Goal: Task Accomplishment & Management: Use online tool/utility

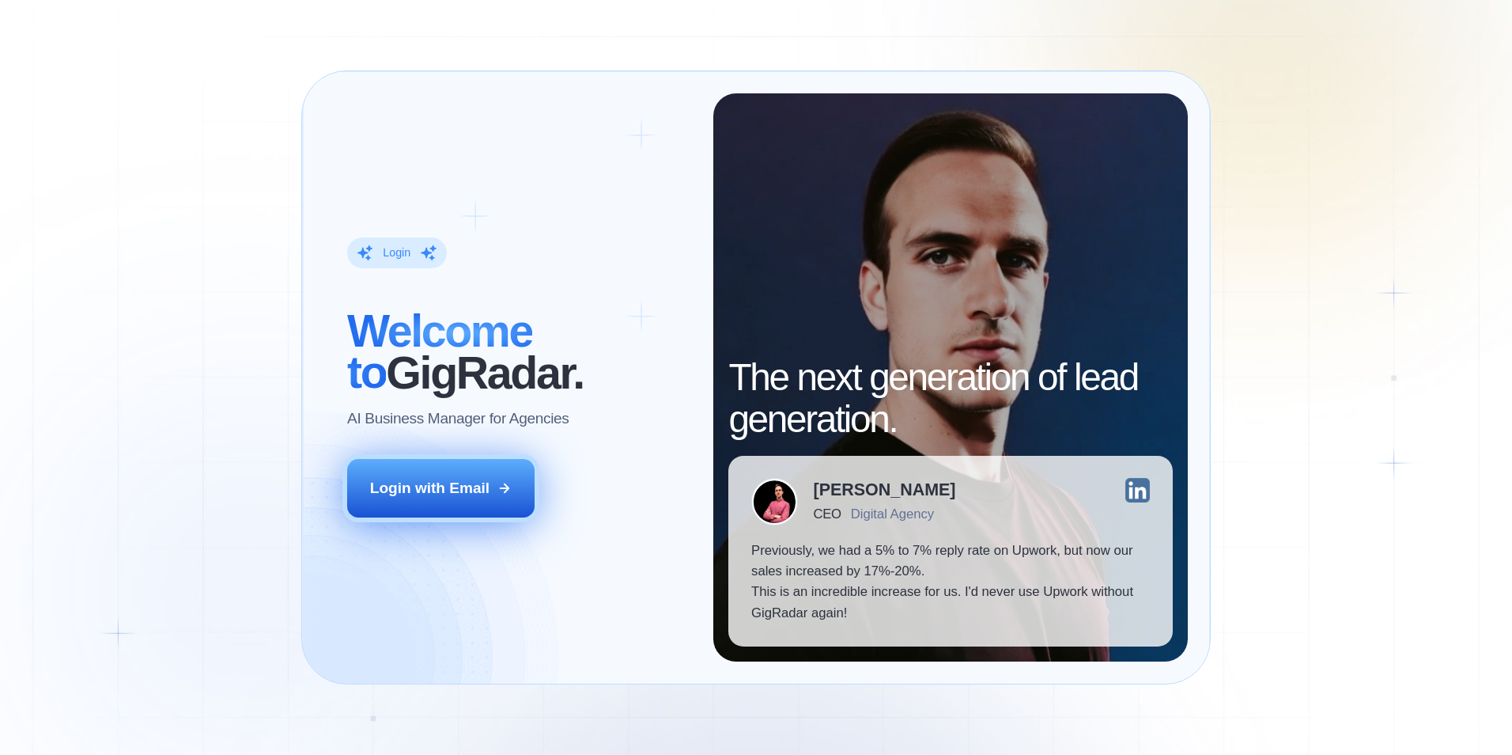
click at [500, 479] on button "Login with Email" at bounding box center [440, 488] width 187 height 59
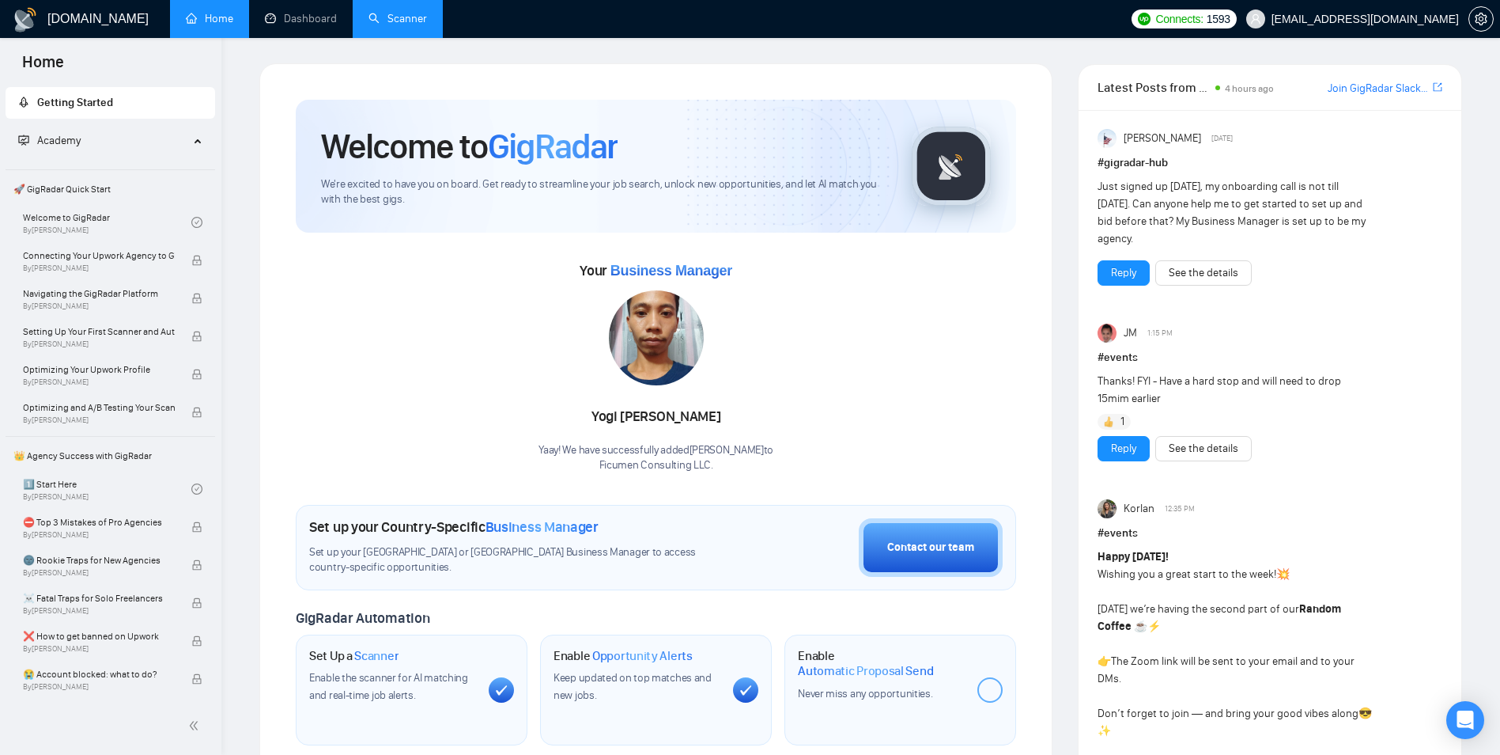
click at [411, 12] on link "Scanner" at bounding box center [398, 18] width 59 height 13
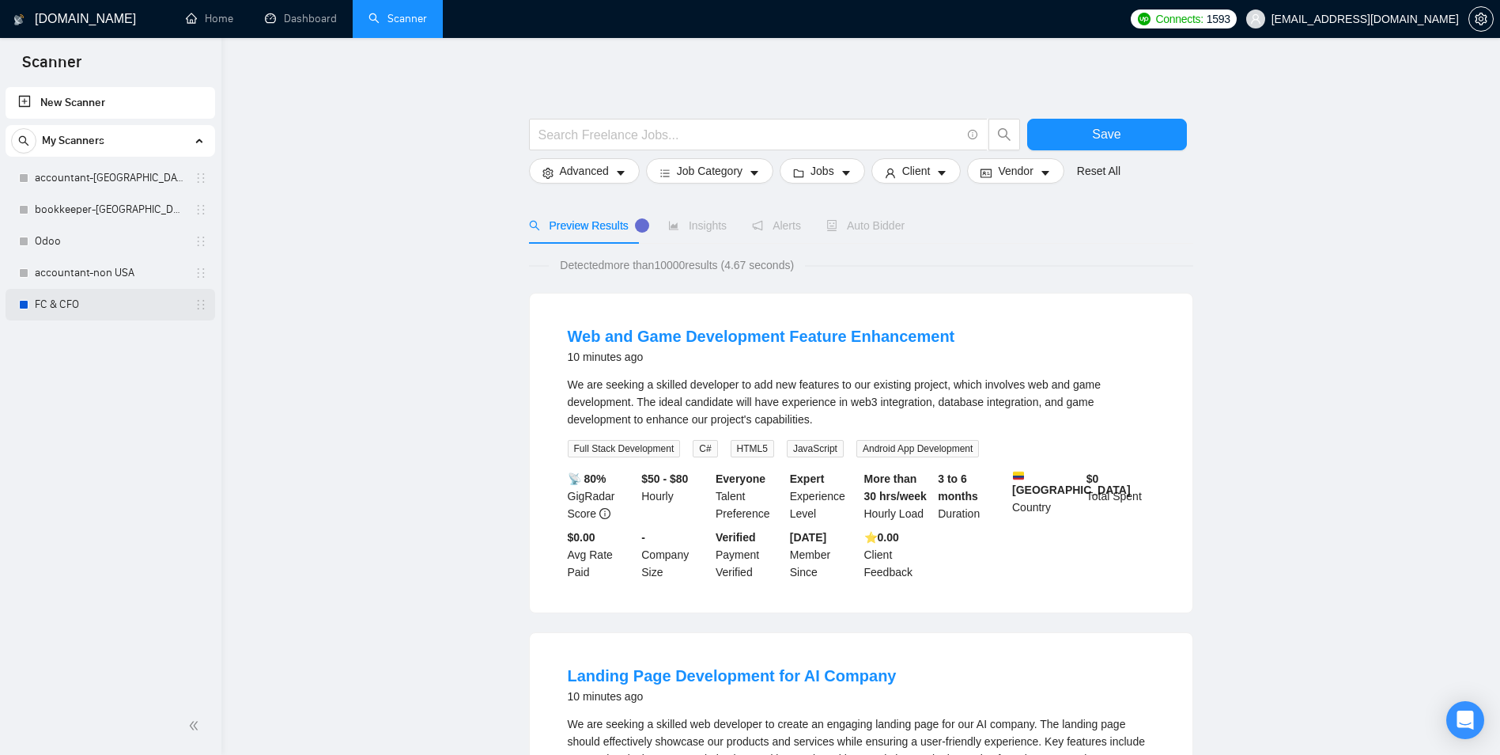
click at [51, 305] on link "FC & CFO" at bounding box center [110, 305] width 150 height 32
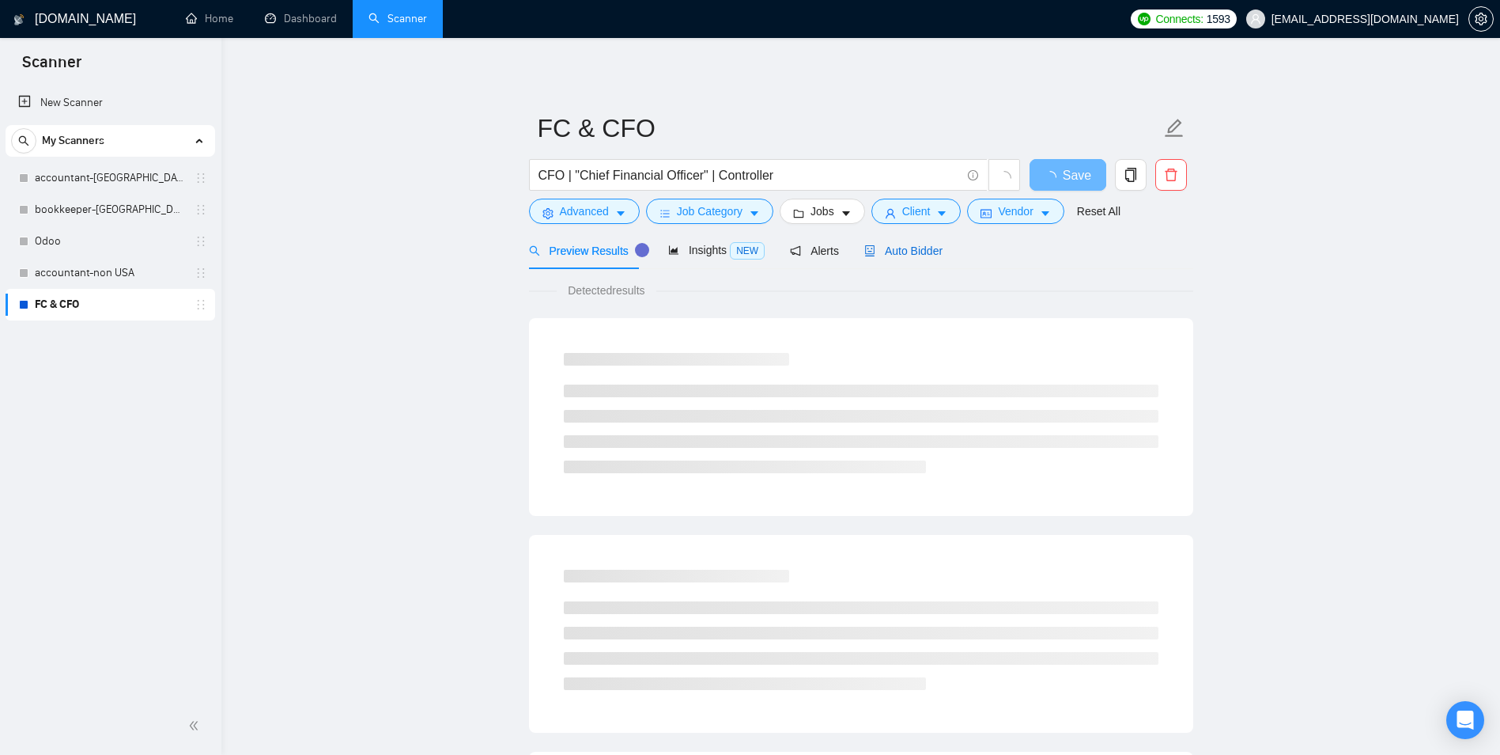
click at [868, 249] on icon "robot" at bounding box center [869, 250] width 9 height 11
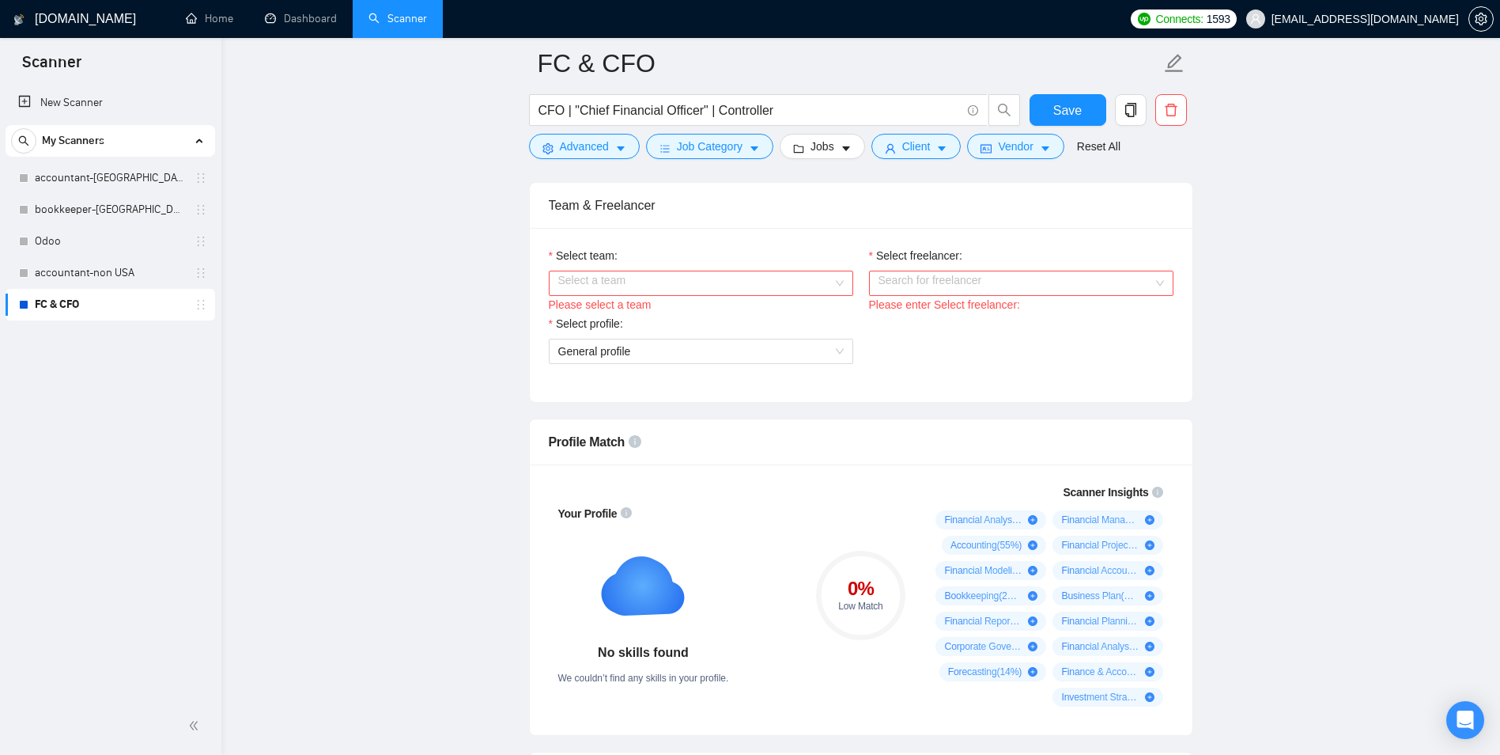
scroll to position [870, 0]
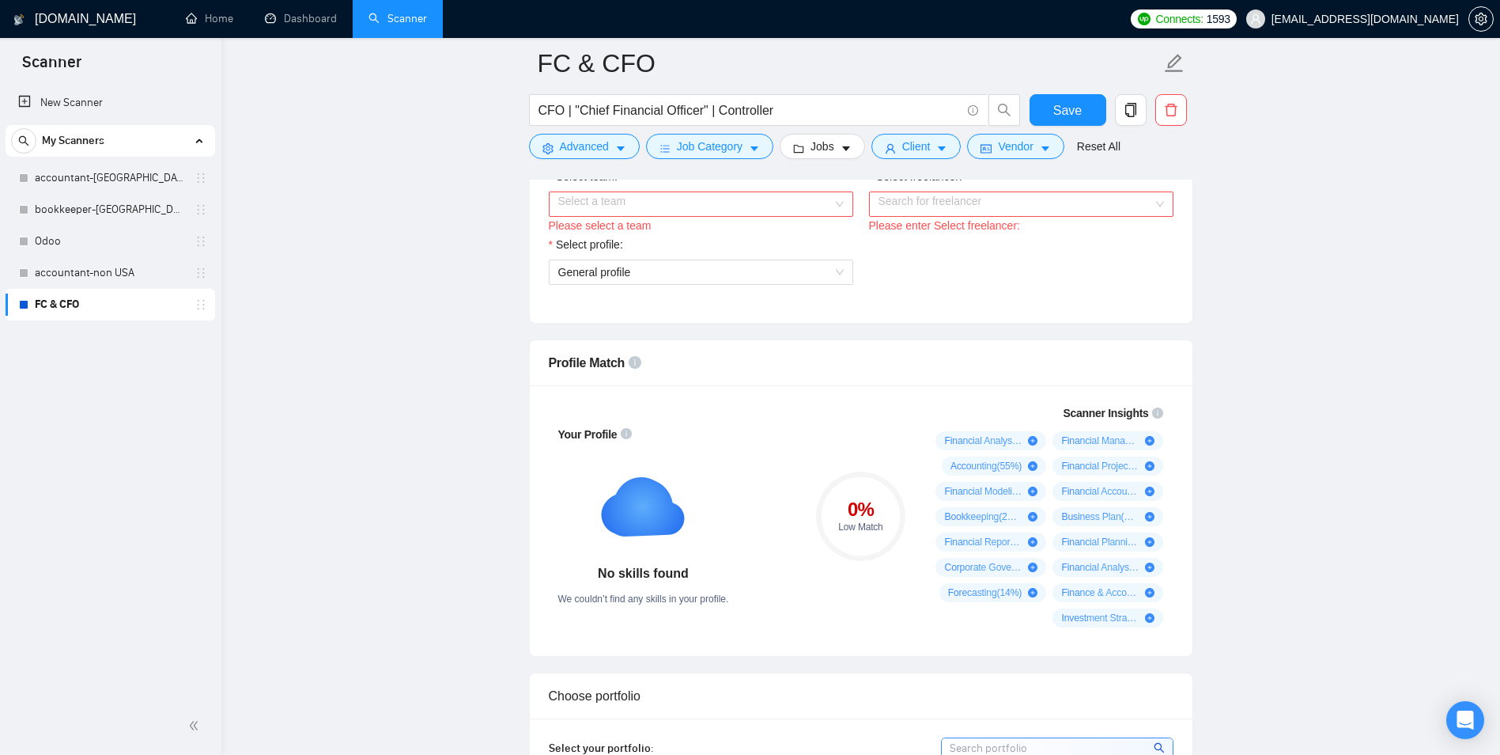
click at [637, 220] on div "Please select a team" at bounding box center [701, 225] width 304 height 17
click at [638, 210] on input "Select team:" at bounding box center [695, 204] width 274 height 24
click at [641, 240] on div "Ficumen Consulting LLC" at bounding box center [701, 233] width 286 height 17
click at [932, 208] on input "Select freelancer:" at bounding box center [1016, 204] width 274 height 24
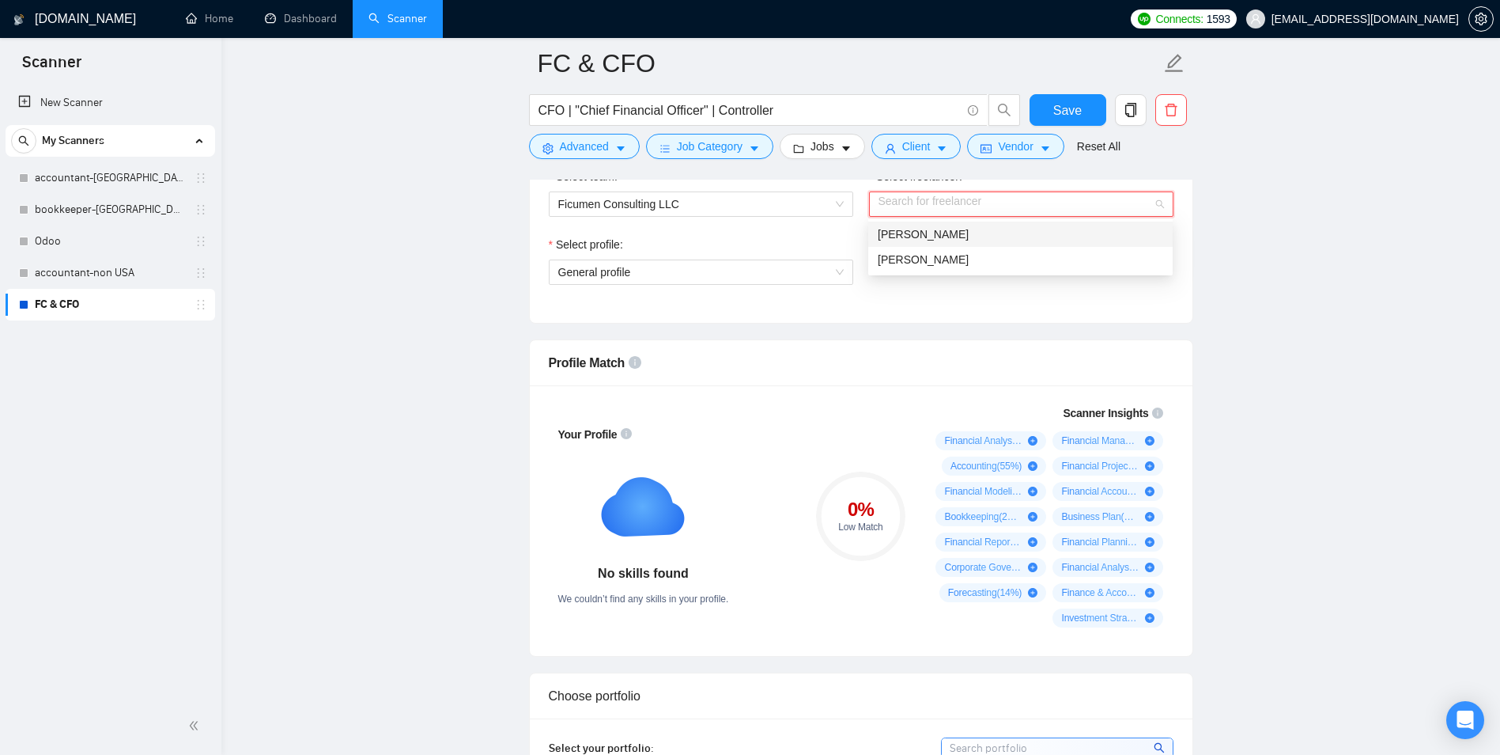
click at [927, 239] on span "[PERSON_NAME]" at bounding box center [923, 234] width 91 height 13
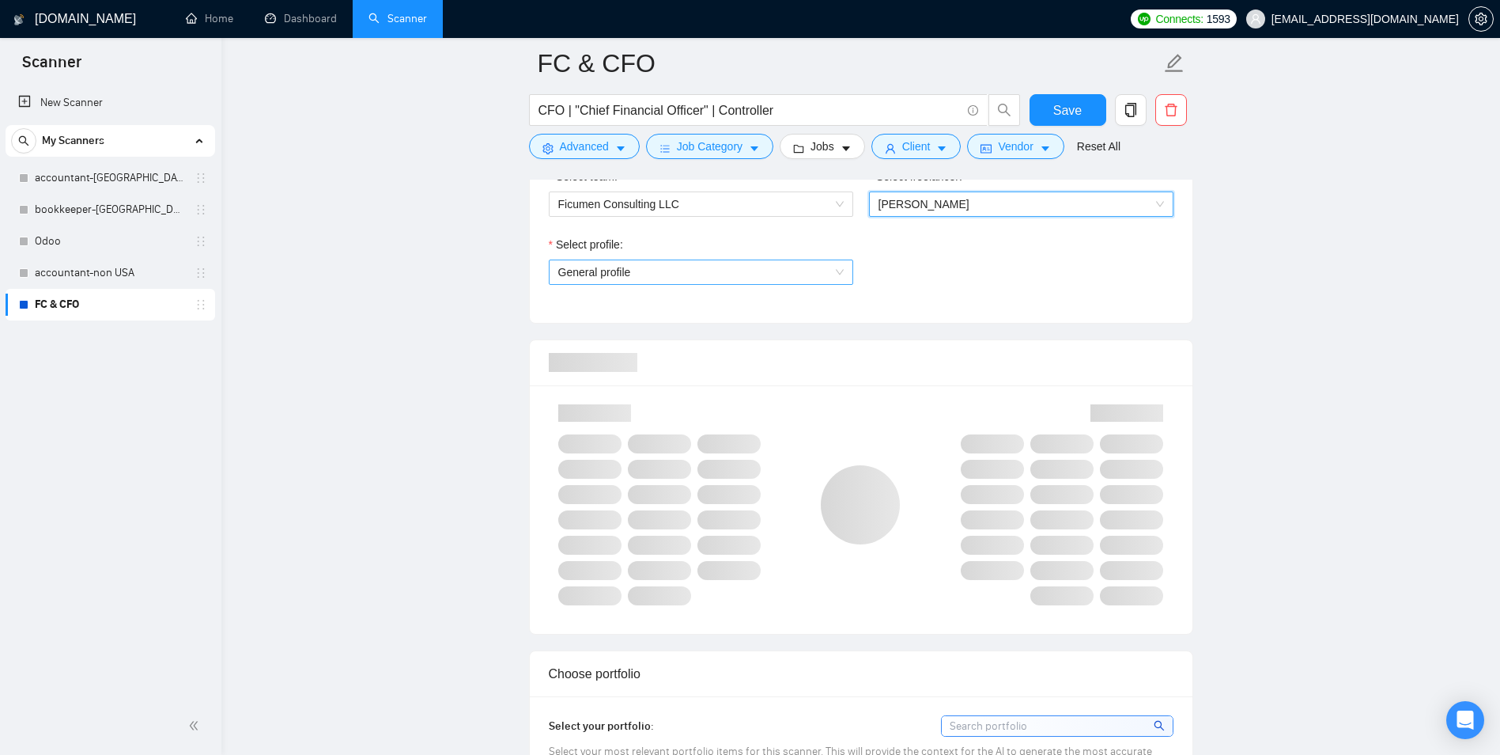
click at [675, 263] on span "General profile" at bounding box center [701, 272] width 286 height 24
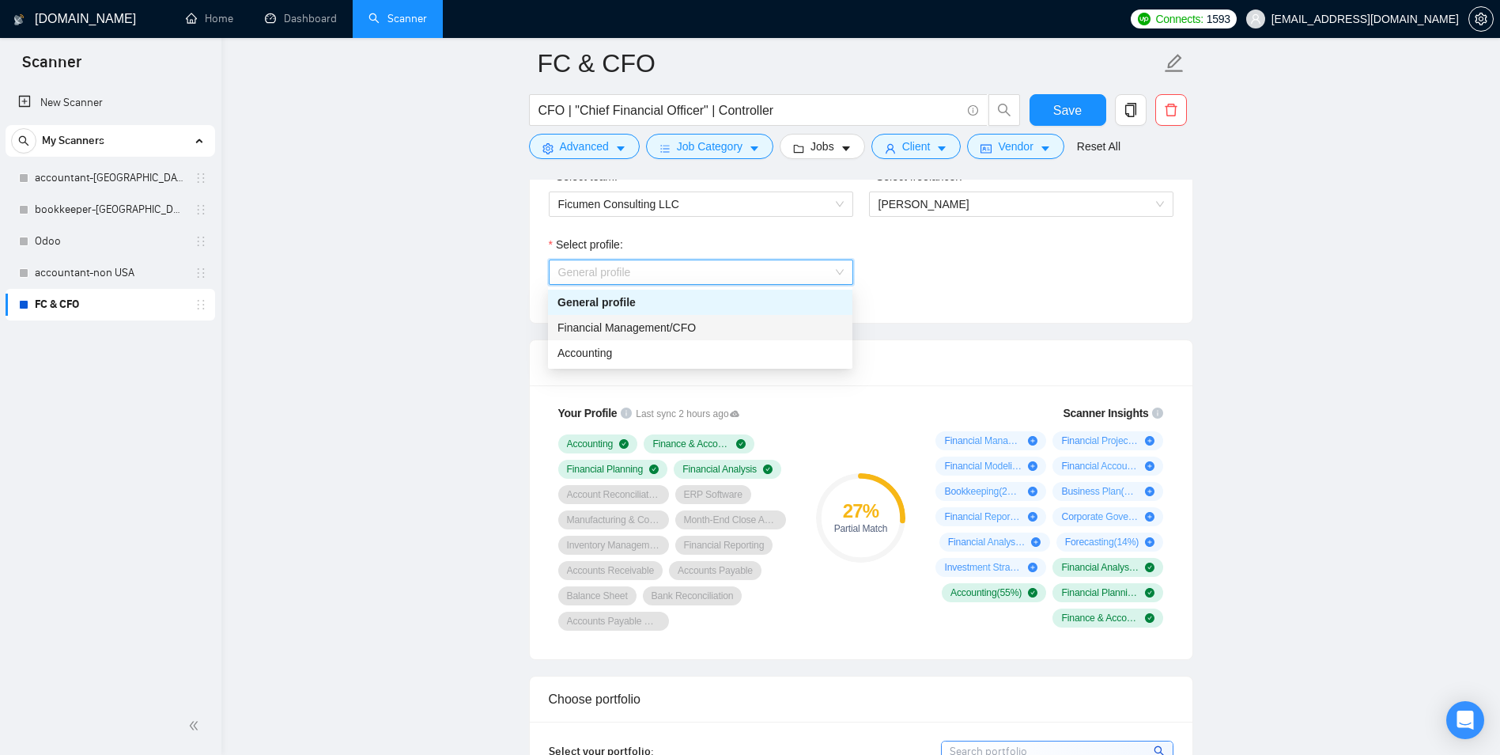
click at [660, 331] on span "Financial Management/CFO" at bounding box center [627, 327] width 138 height 13
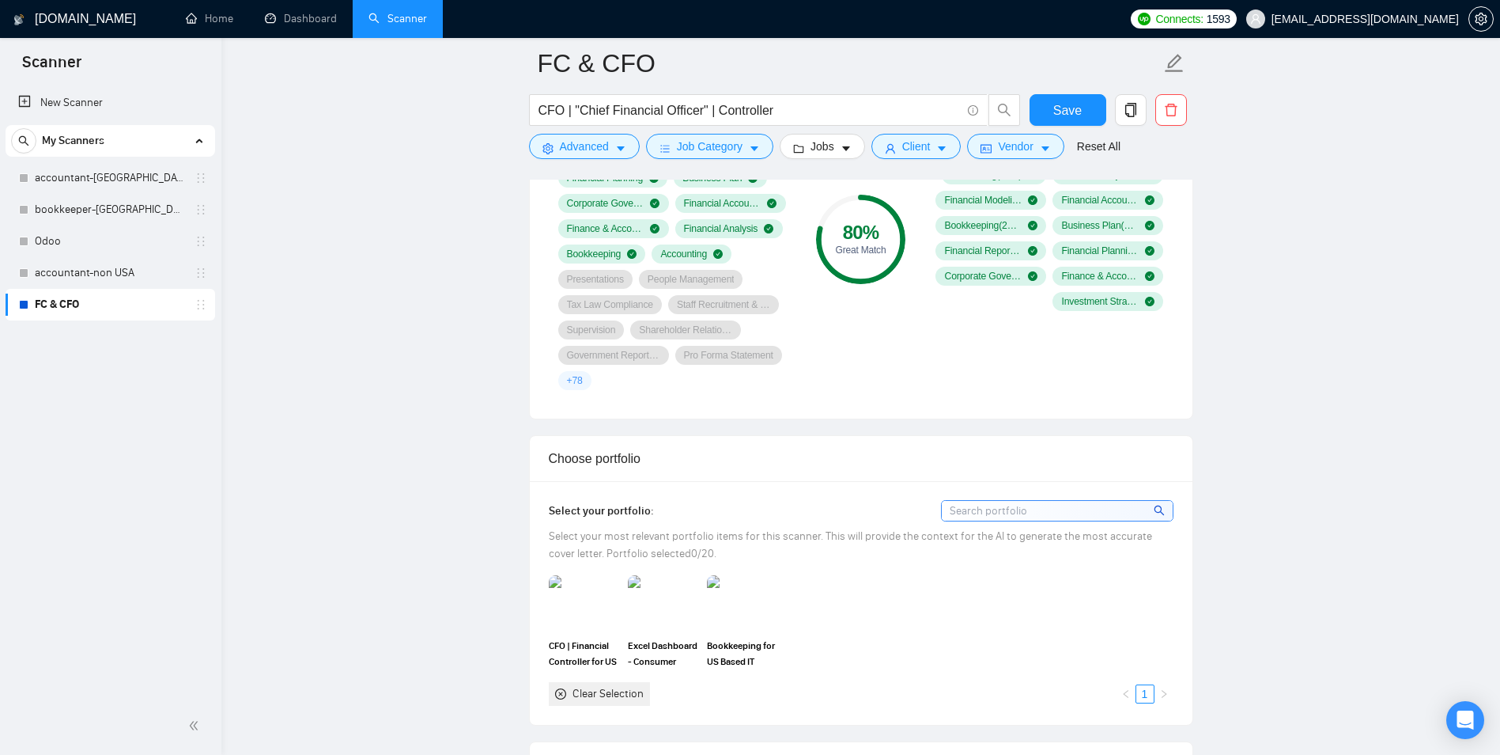
scroll to position [1503, 0]
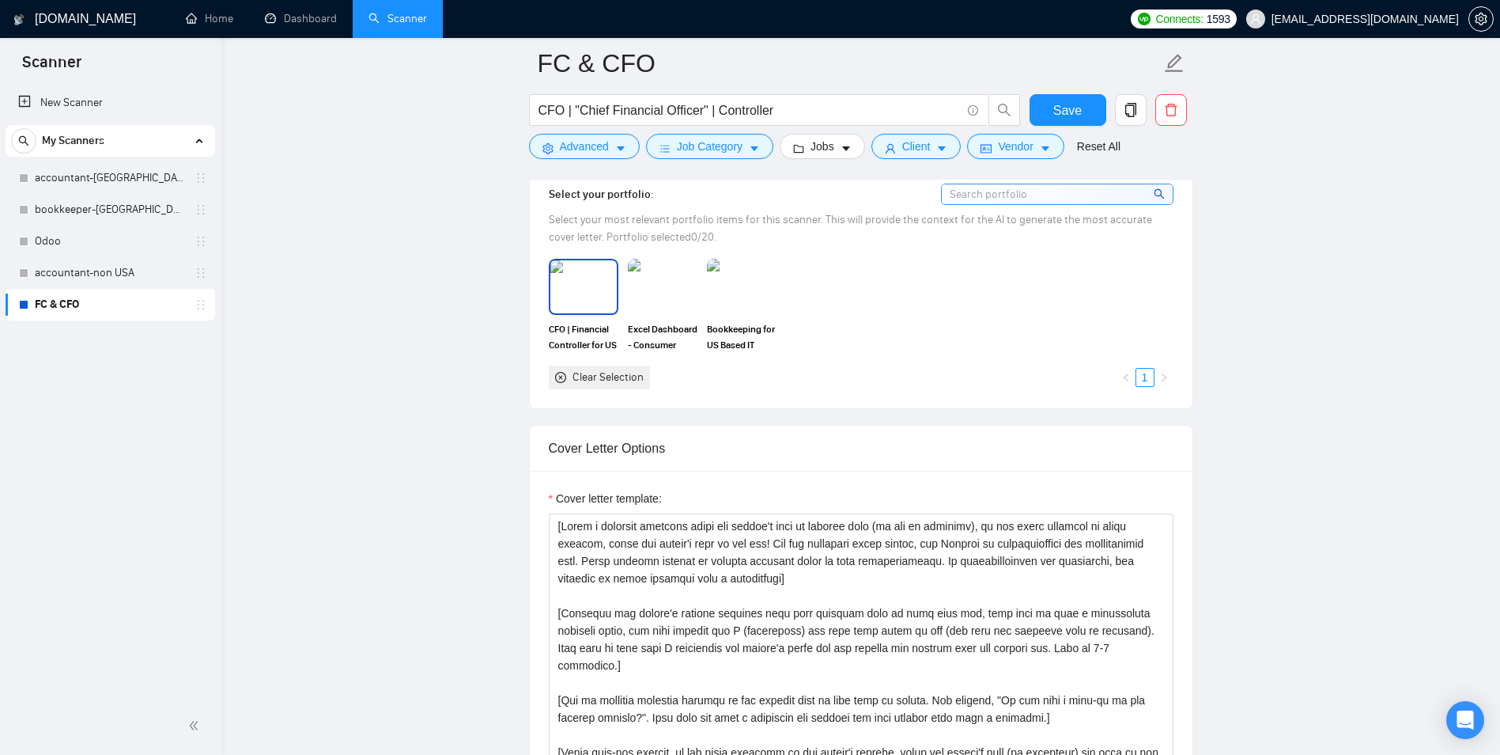
click at [603, 301] on img at bounding box center [583, 286] width 66 height 52
click at [738, 299] on img at bounding box center [742, 286] width 66 height 52
click at [1013, 189] on input at bounding box center [1057, 194] width 231 height 20
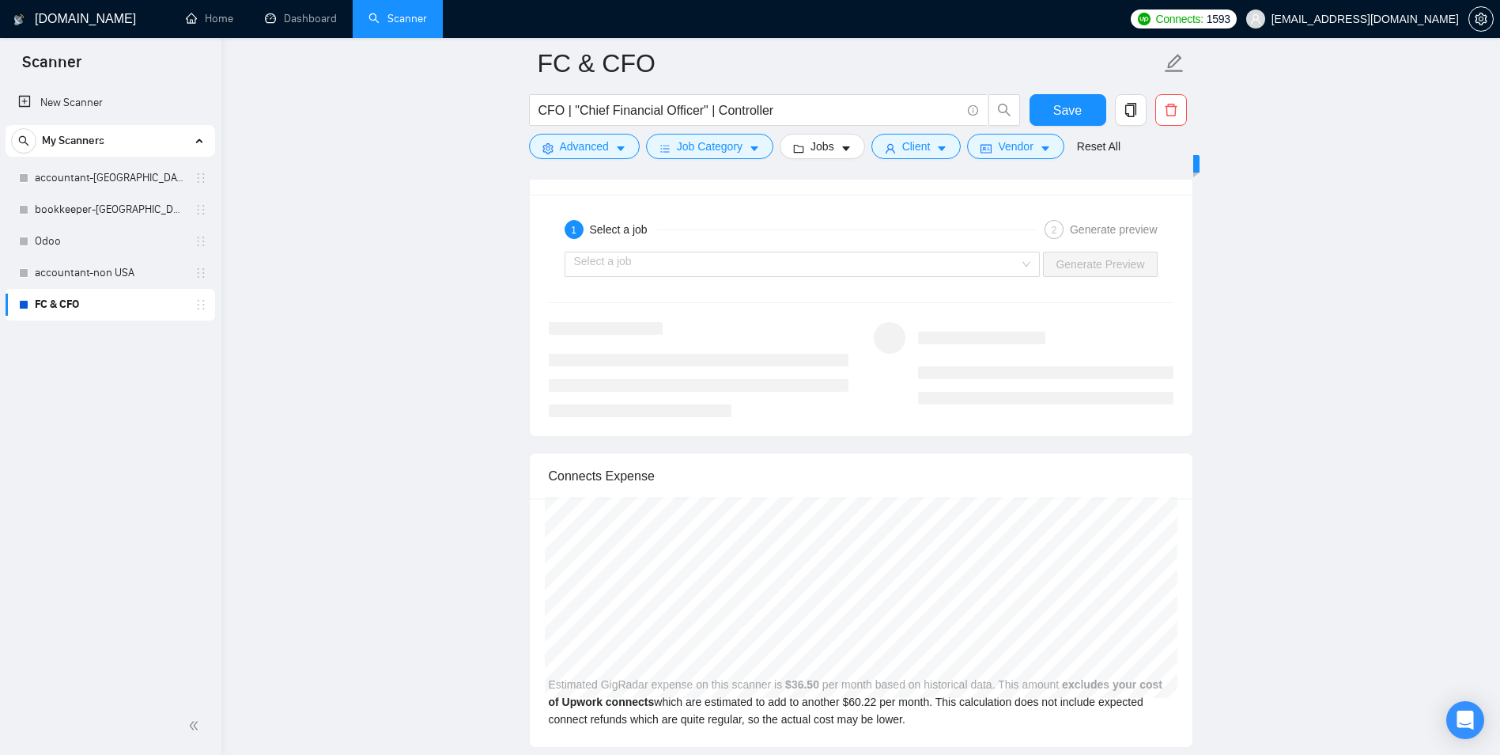
scroll to position [3005, 0]
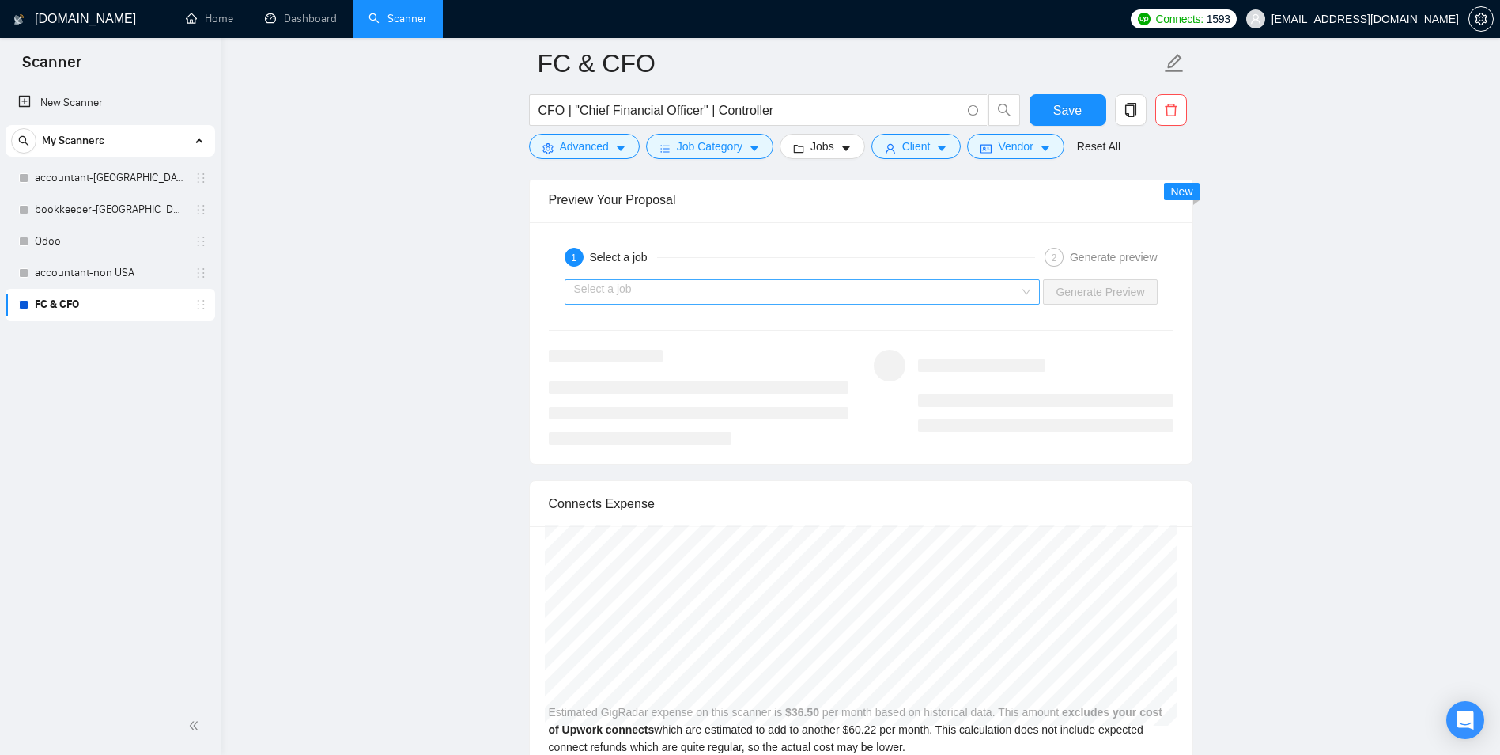
click at [690, 288] on input "search" at bounding box center [797, 292] width 446 height 24
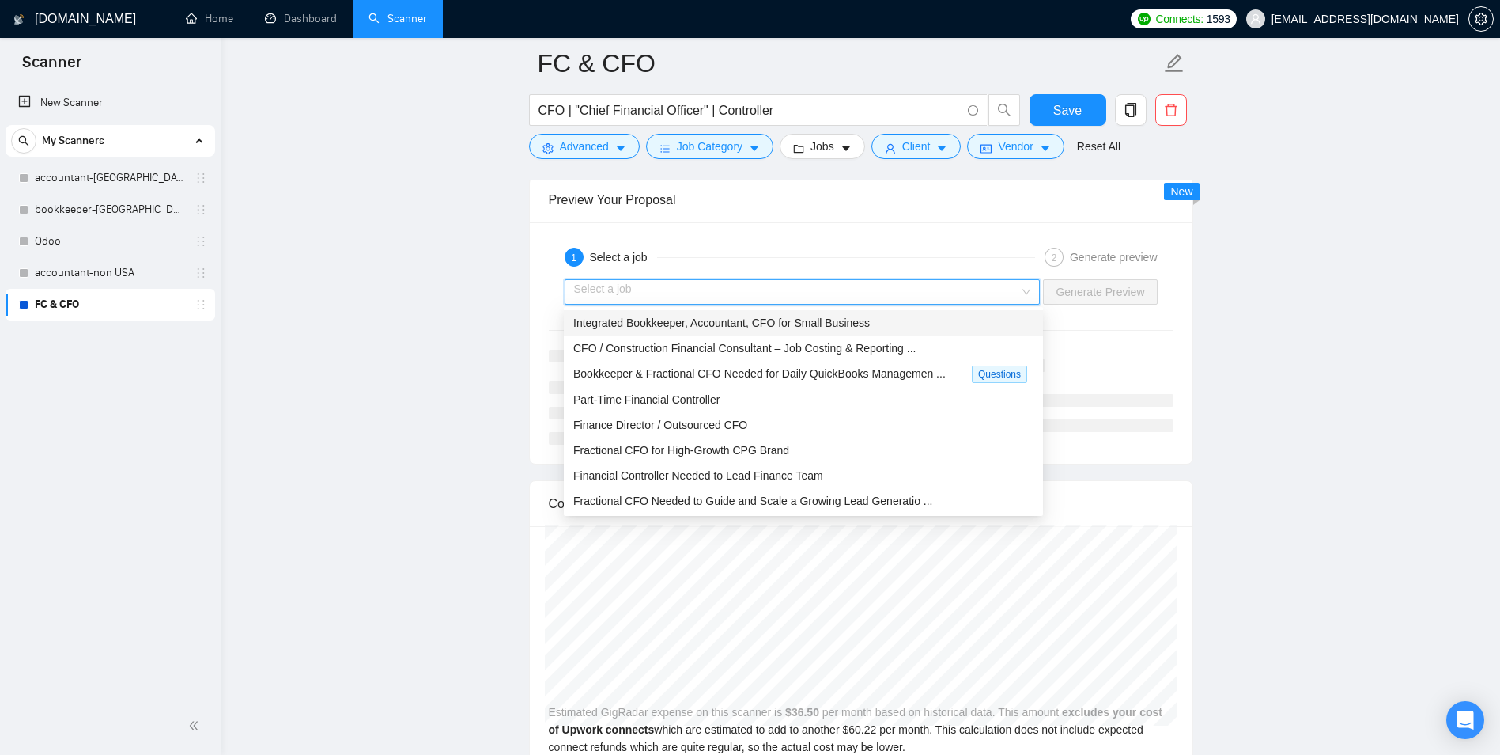
click at [682, 329] on span "Integrated Bookkeeper, Accountant, CFO for Small Business" at bounding box center [721, 322] width 297 height 13
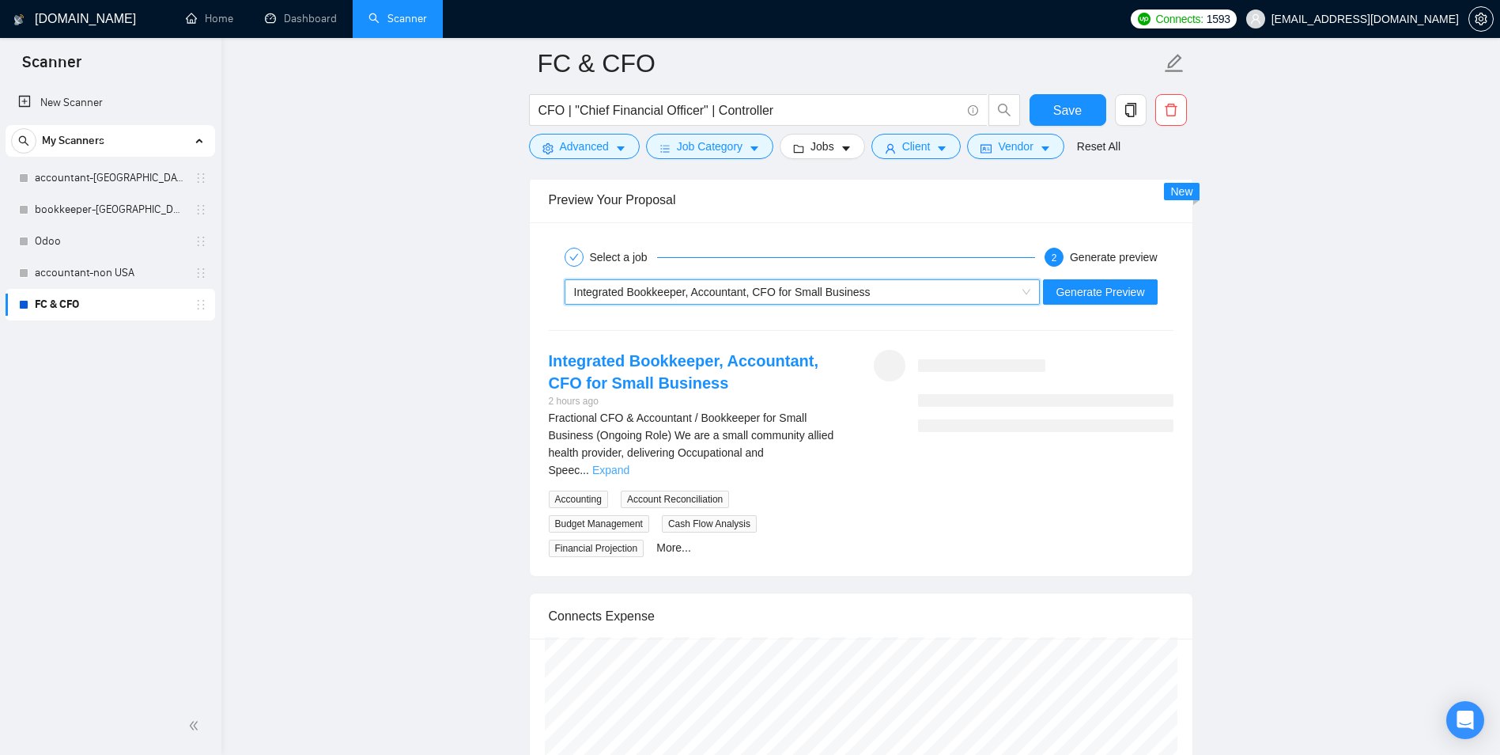
click at [630, 463] on link "Expand" at bounding box center [610, 469] width 37 height 13
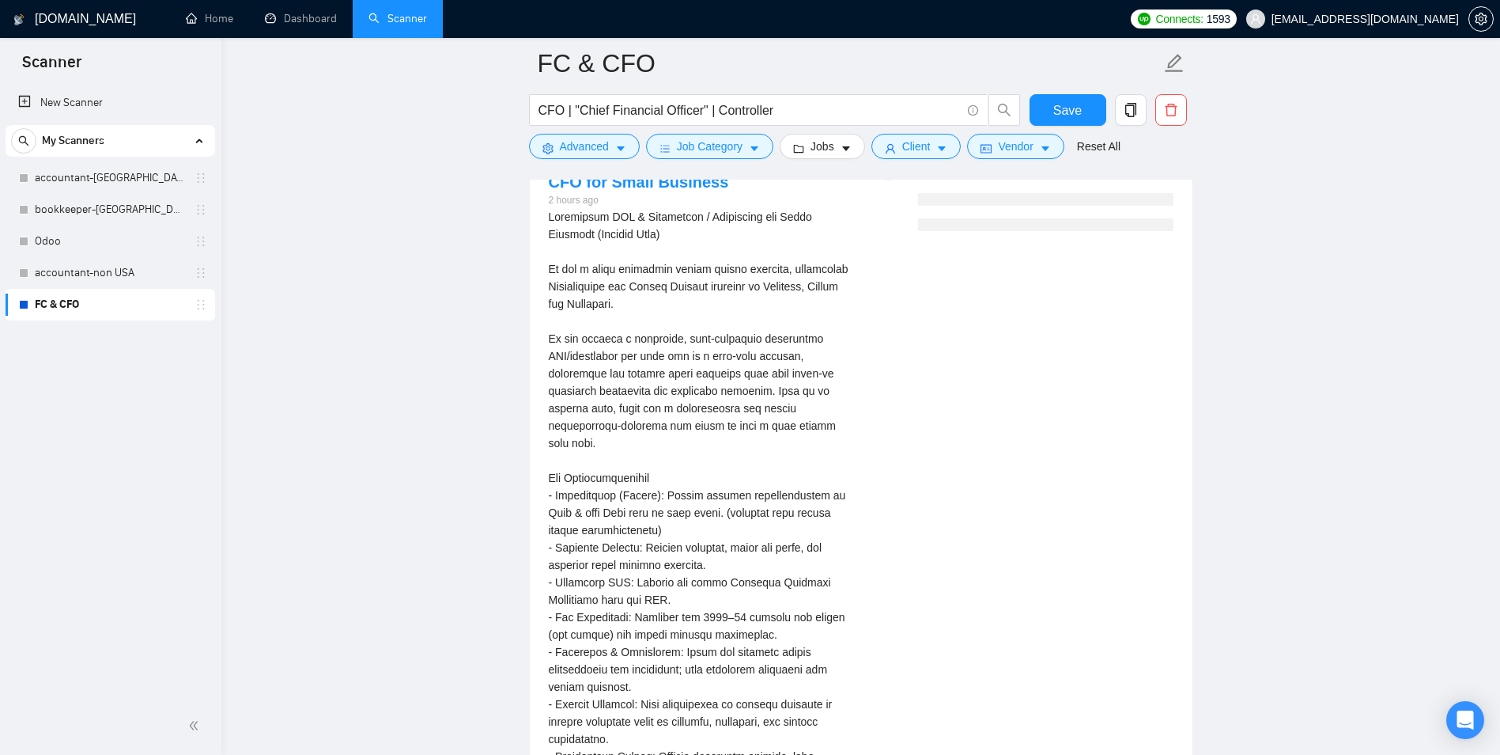
scroll to position [3322, 0]
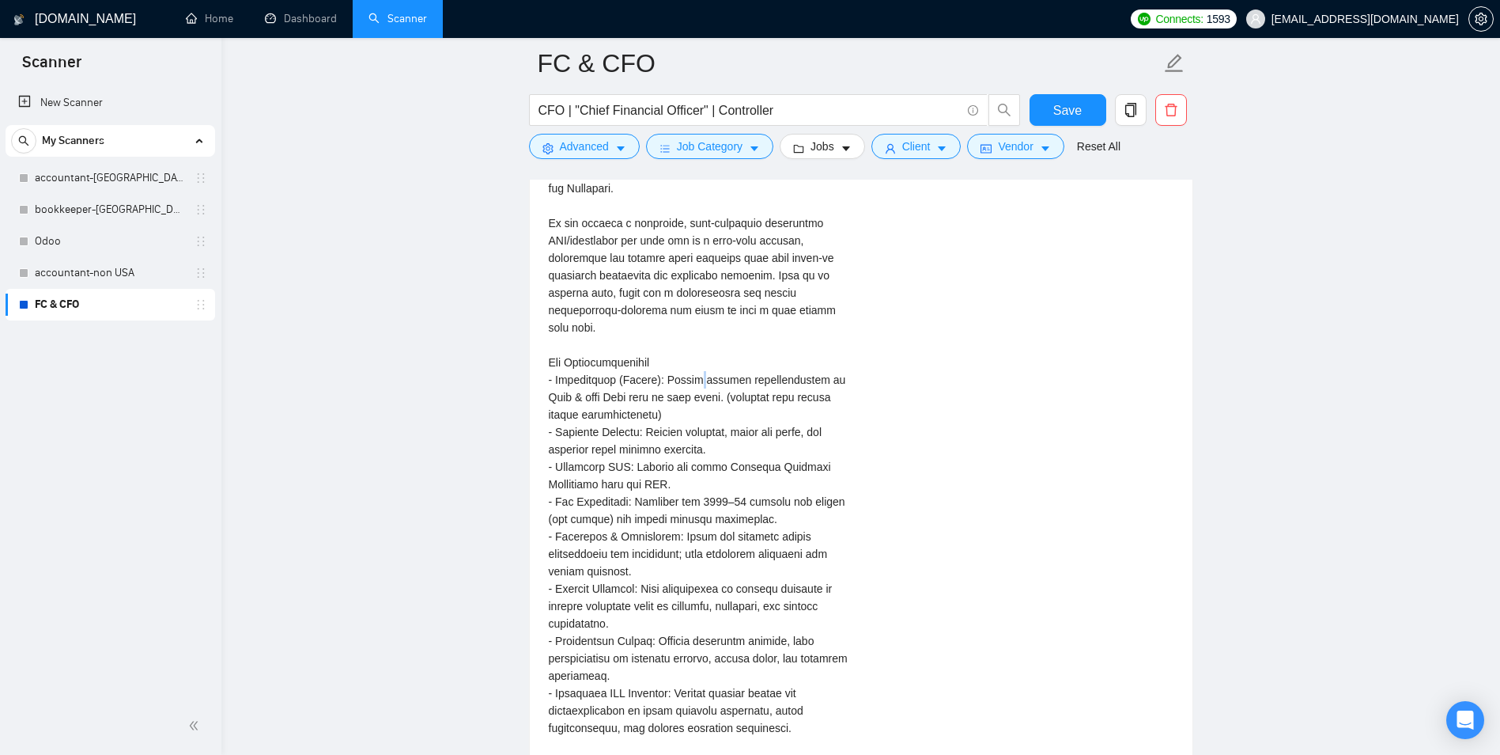
click at [712, 387] on div "Fractional CFO & Accountant / Bookkeeper for Small Business (Ongoing Role)\a\aW…" at bounding box center [699, 702] width 300 height 1218
click at [874, 552] on div "Integrated Bookkeeper, Accountant, CFO for Small Business 2 hours ago Accountin…" at bounding box center [861, 711] width 650 height 1357
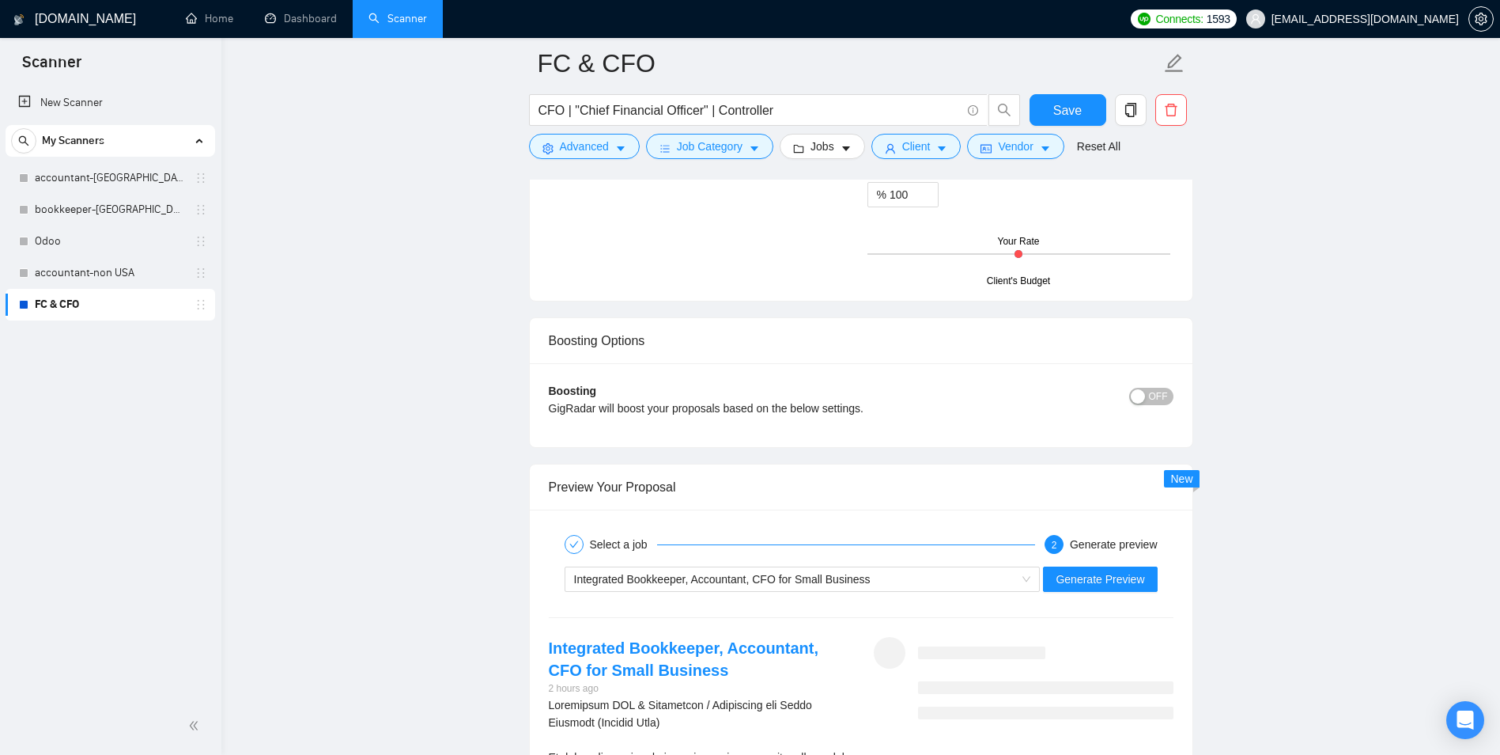
scroll to position [2721, 0]
click at [1053, 577] on button "Generate Preview" at bounding box center [1100, 576] width 114 height 25
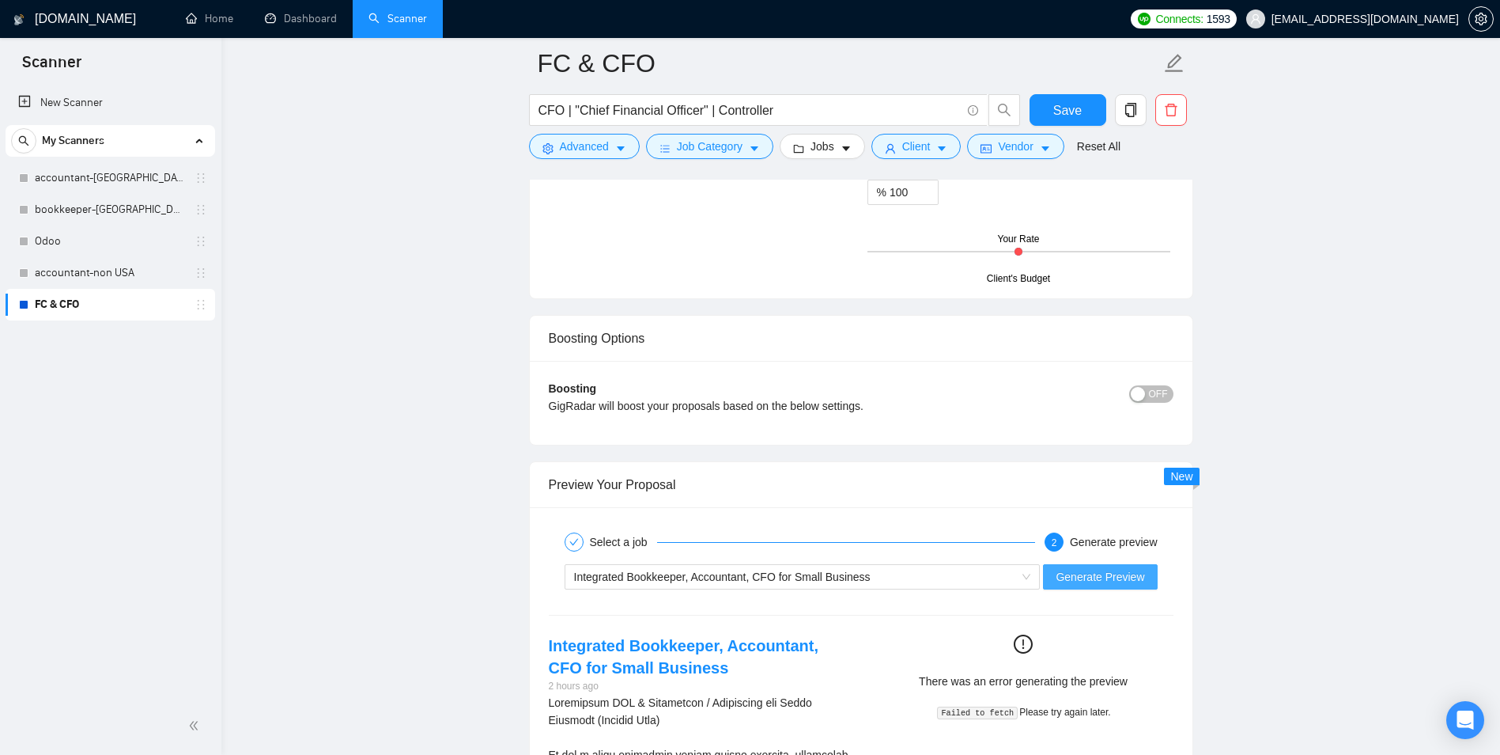
click at [1099, 570] on span "Generate Preview" at bounding box center [1100, 576] width 89 height 17
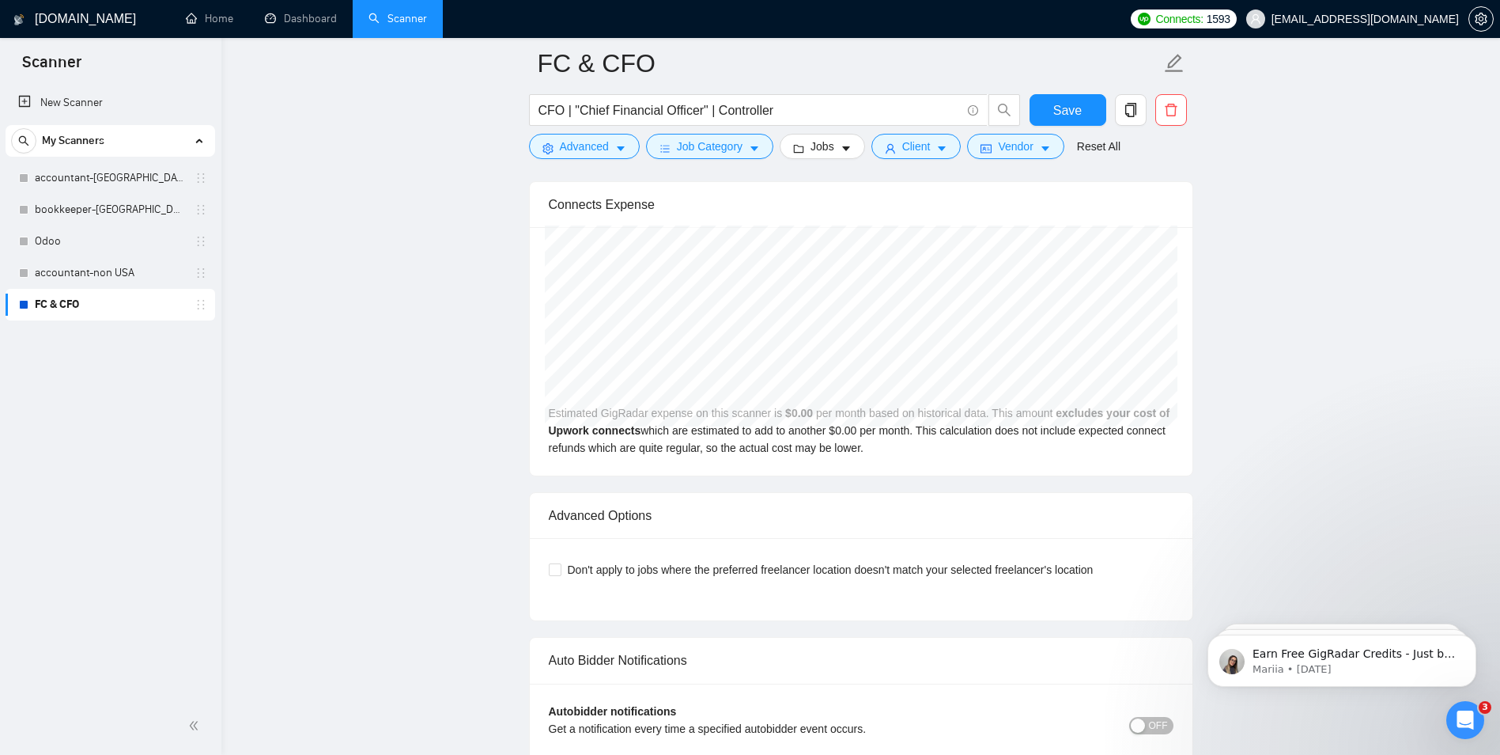
scroll to position [2879, 0]
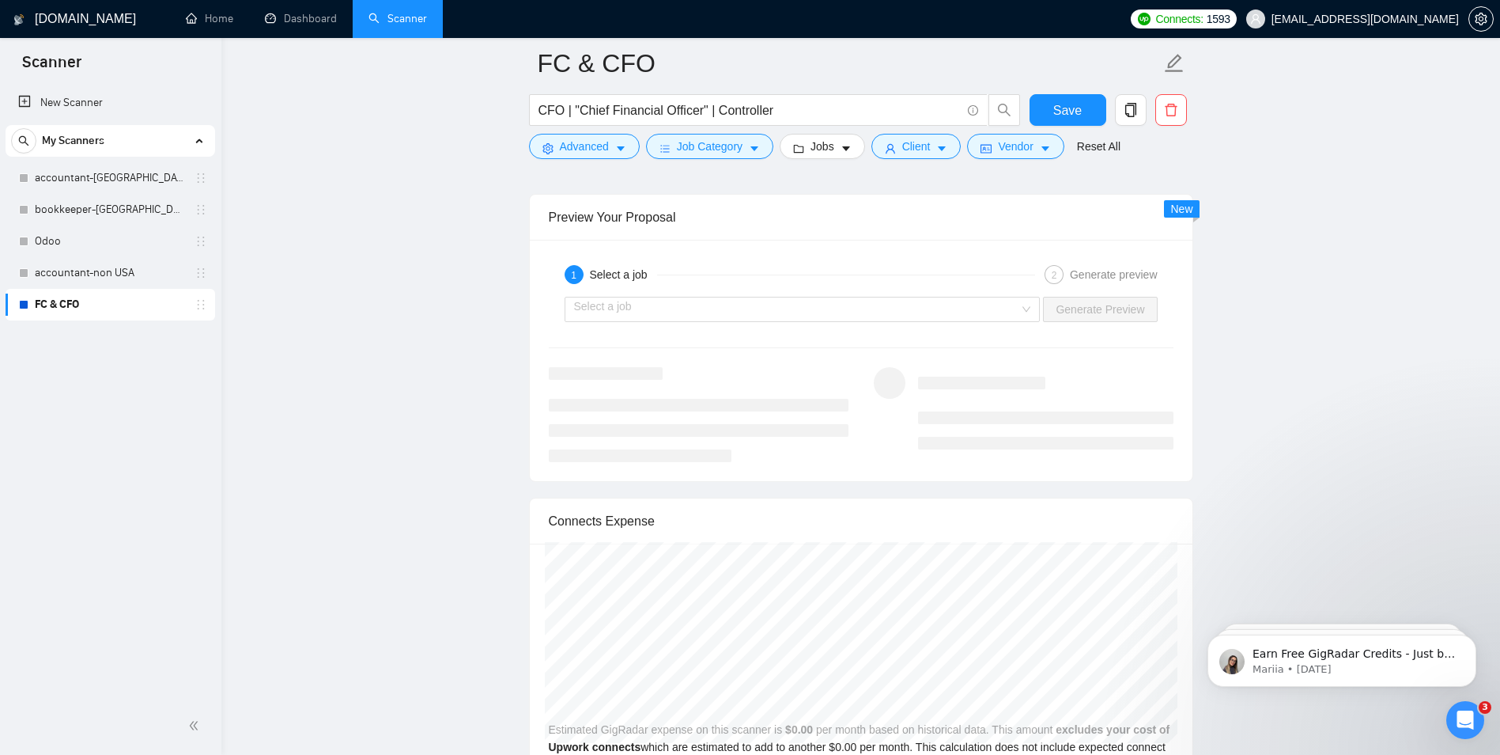
click at [631, 323] on div "Select a job Generate Preview" at bounding box center [861, 309] width 628 height 38
click at [634, 316] on input "search" at bounding box center [797, 309] width 446 height 24
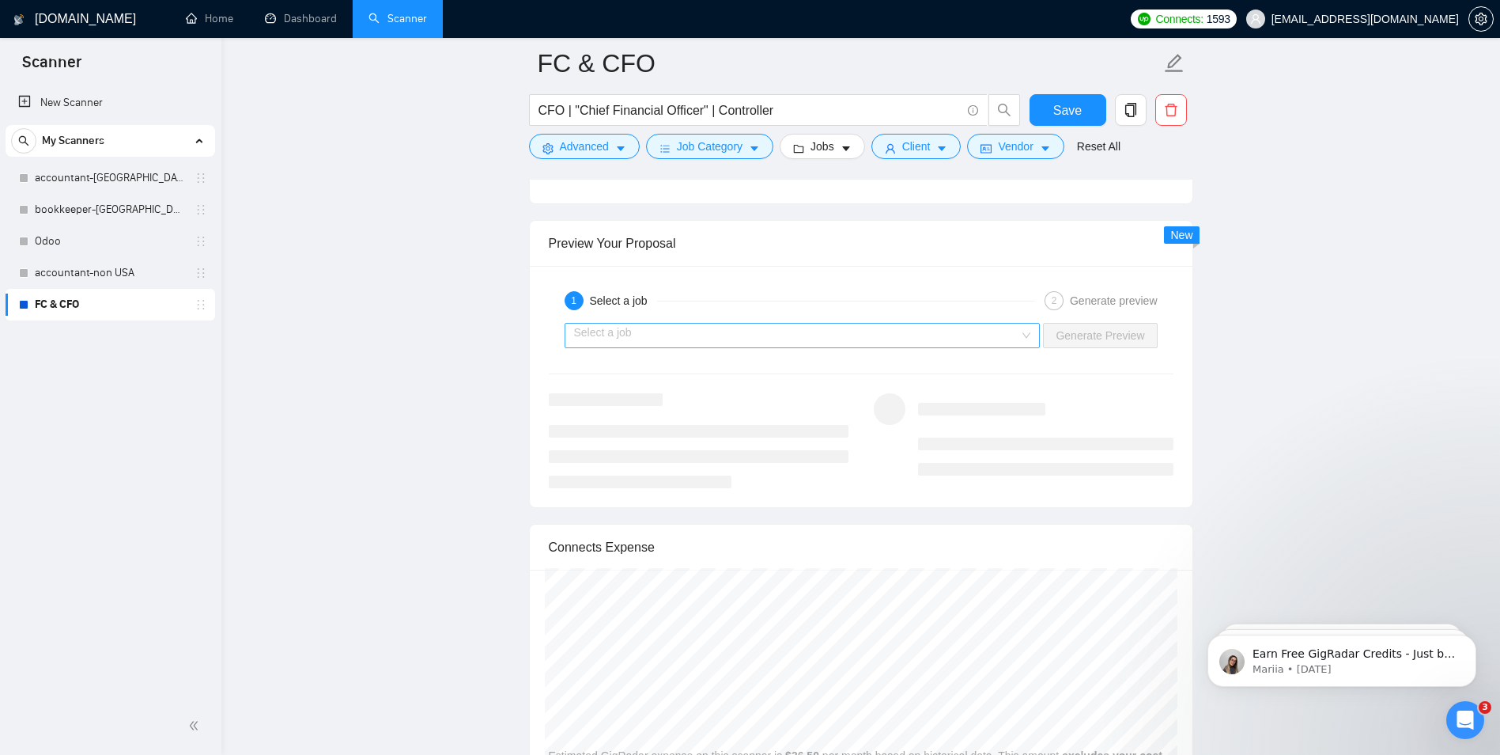
scroll to position [2879, 0]
click at [664, 336] on input "search" at bounding box center [797, 337] width 446 height 24
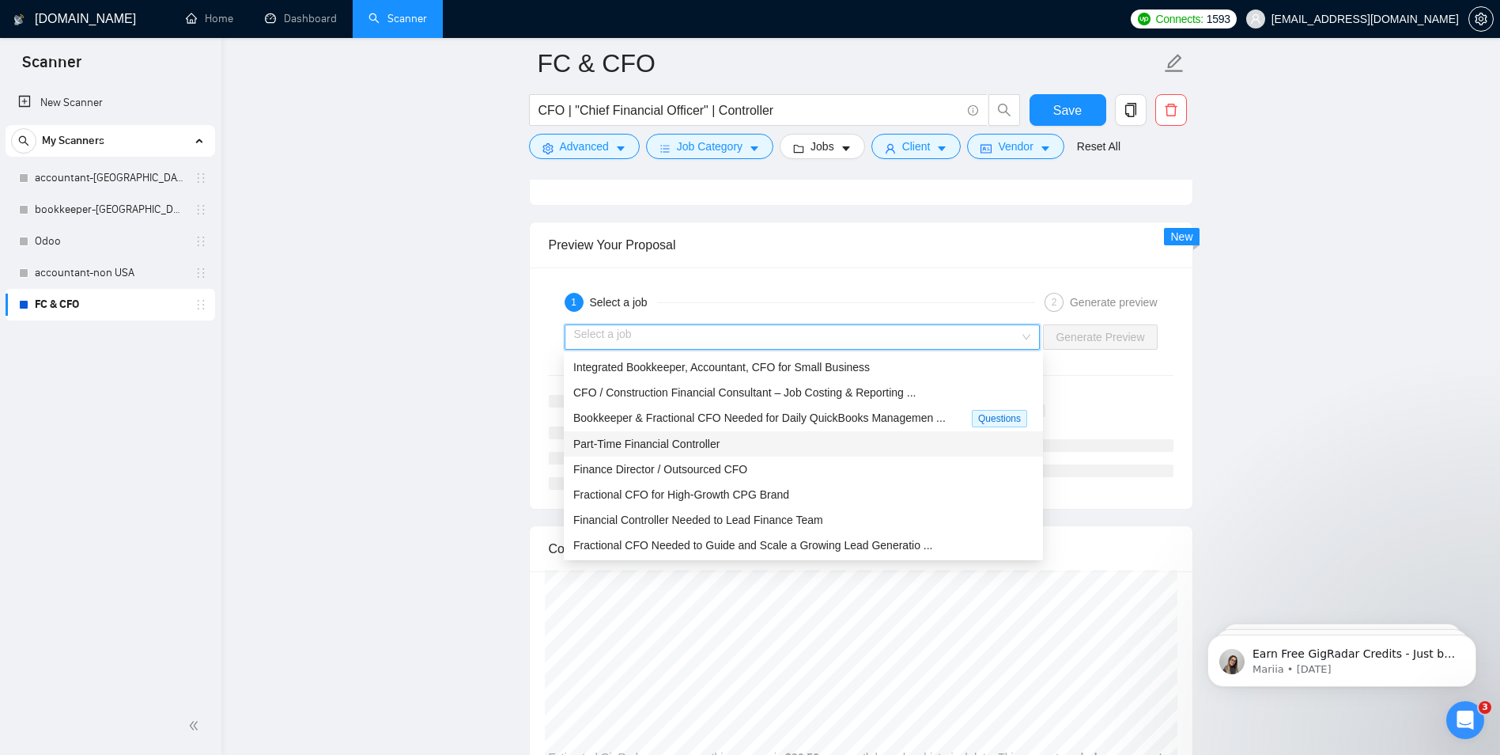
click at [665, 444] on span "Part-Time Financial Controller" at bounding box center [646, 443] width 146 height 13
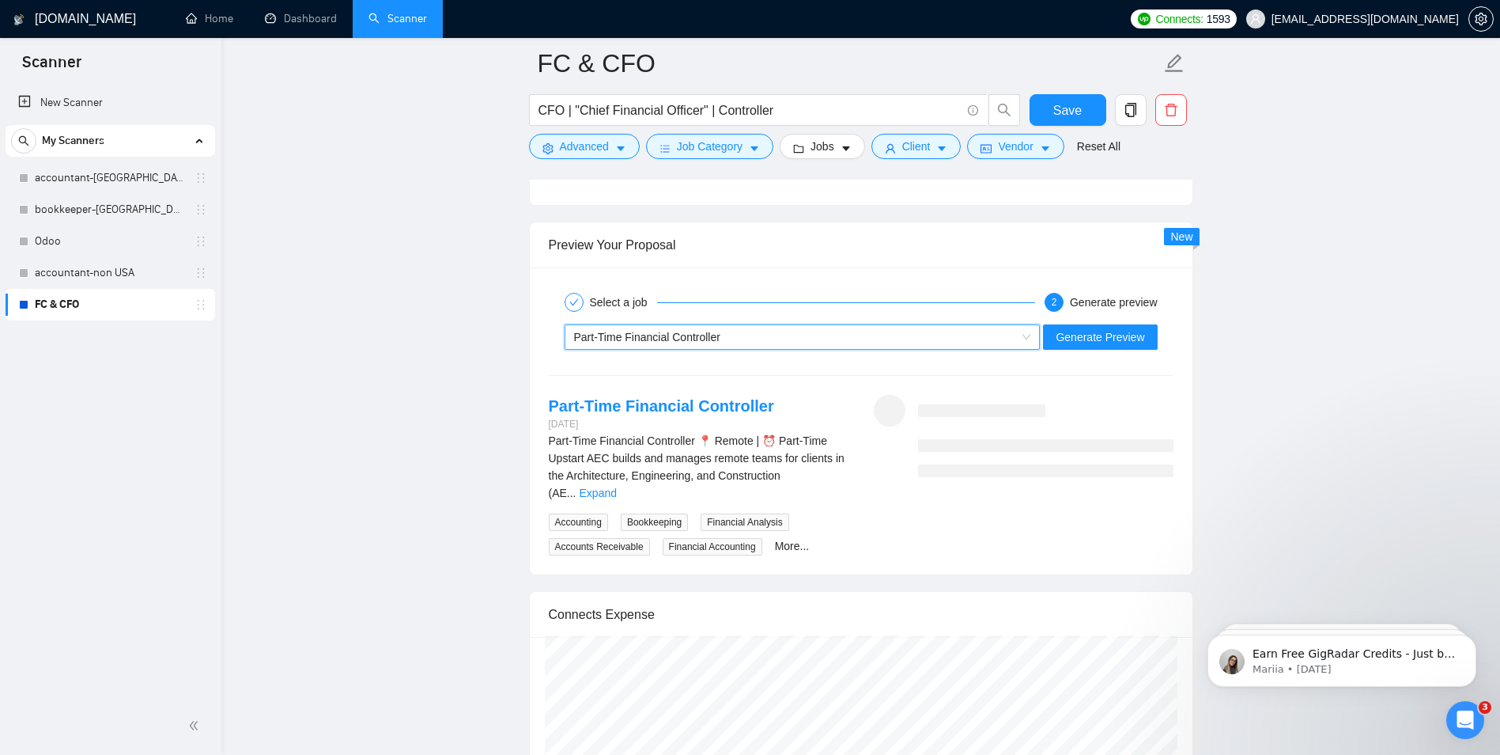
click at [809, 482] on div "Part-Time Financial Controller 📍 Remote | ⏰ Part-Time Upstart AEC builds and ma…" at bounding box center [699, 467] width 300 height 70
click at [617, 486] on link "Expand" at bounding box center [598, 492] width 37 height 13
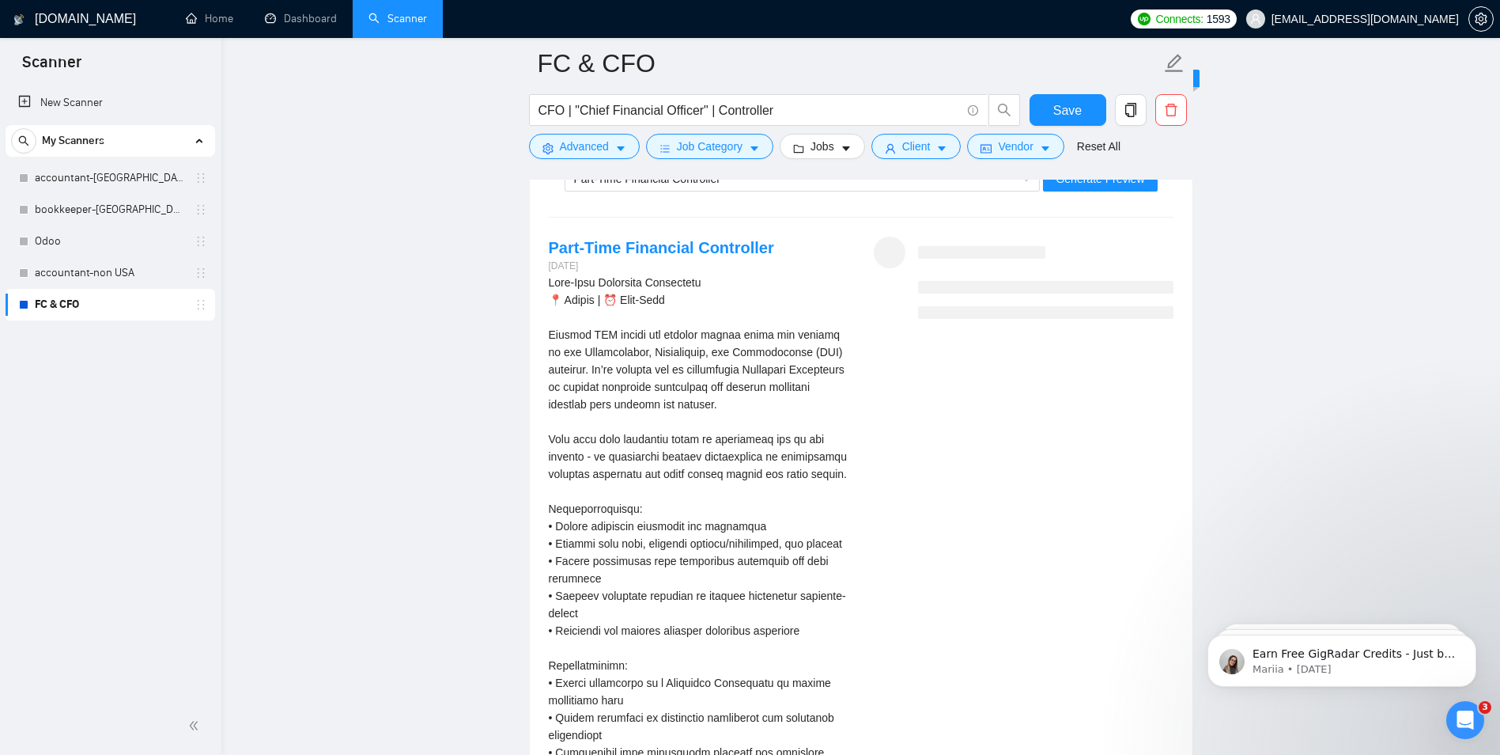
scroll to position [2800, 0]
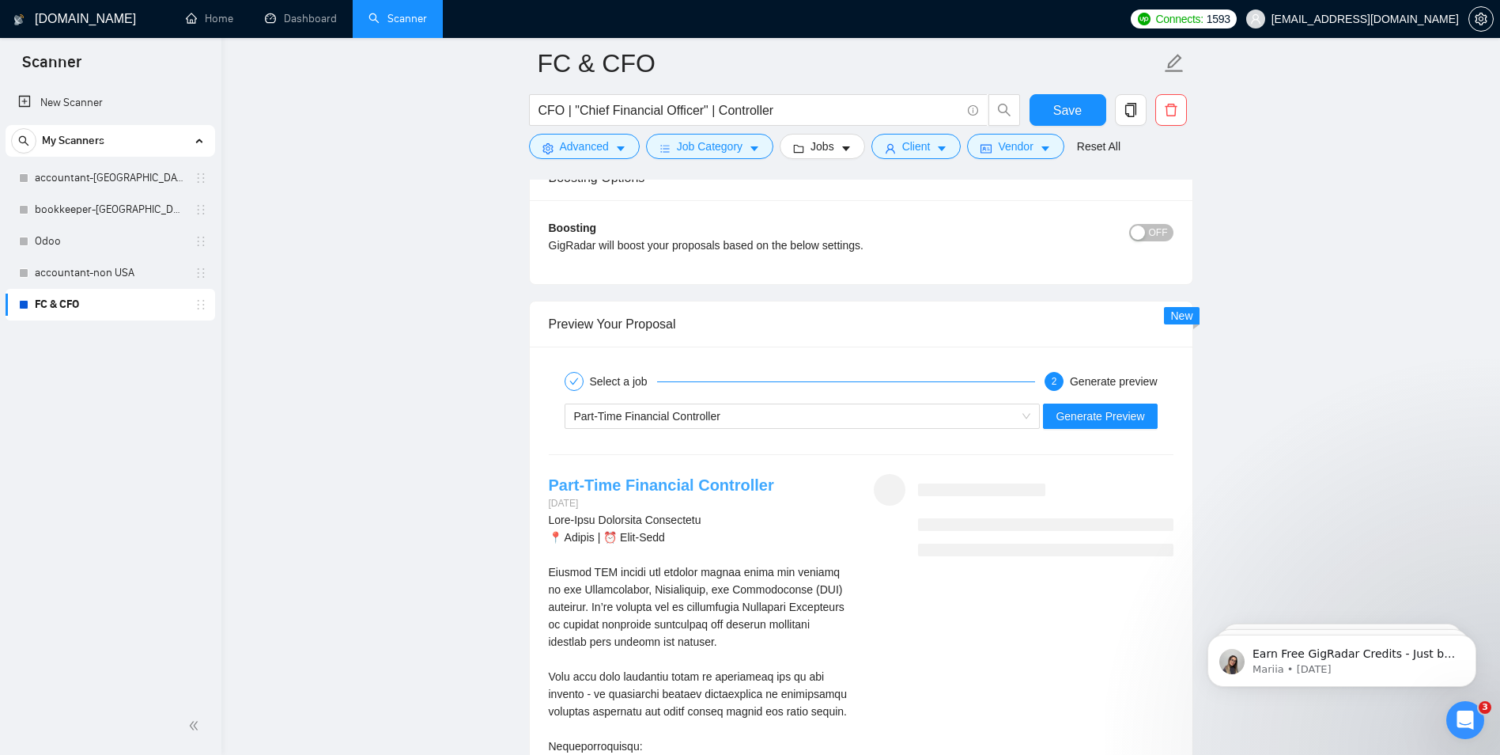
click at [630, 482] on link "Part-Time Financial Controller" at bounding box center [661, 484] width 225 height 17
click at [1102, 412] on span "Generate Preview" at bounding box center [1100, 415] width 89 height 17
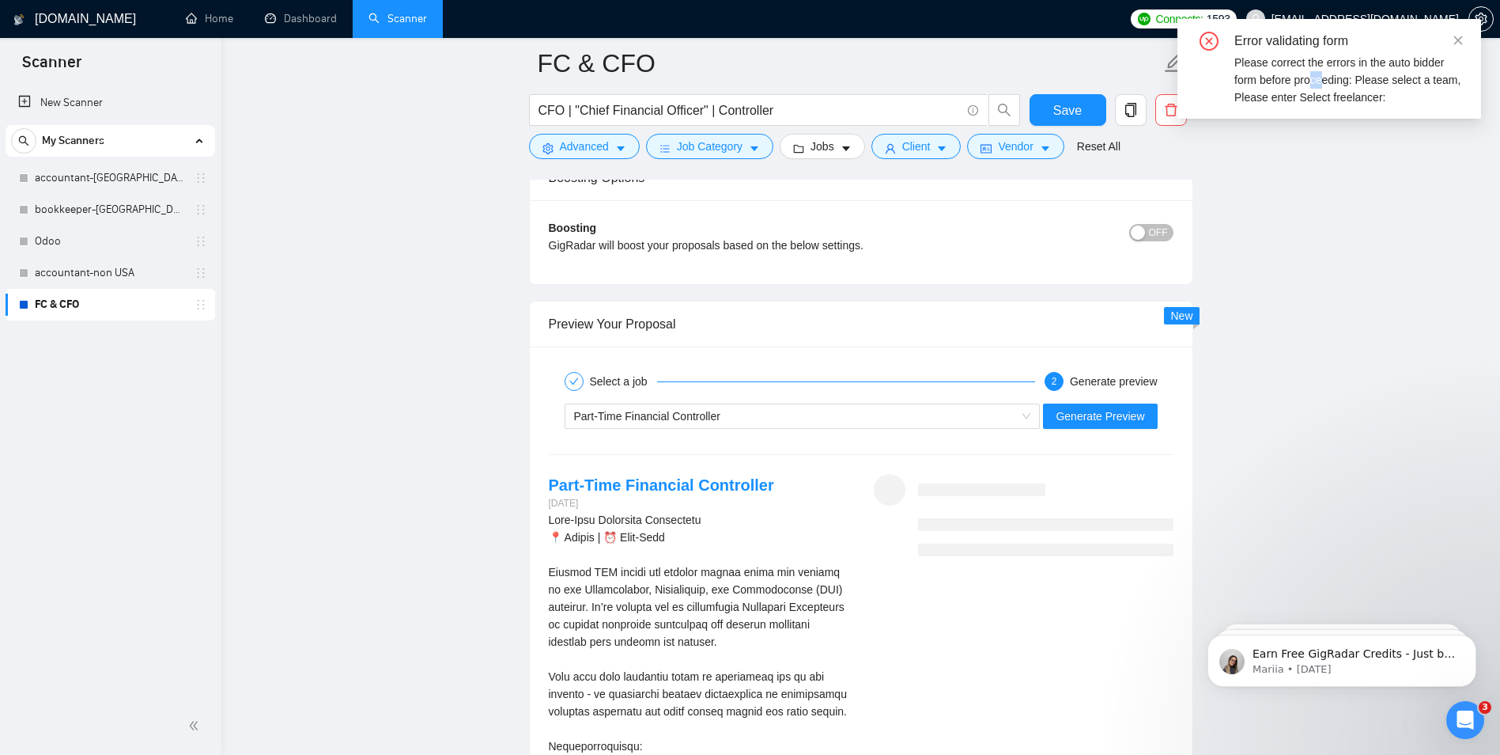
drag, startPoint x: 1318, startPoint y: 74, endPoint x: 1353, endPoint y: 80, distance: 36.0
click at [1353, 80] on div "Please correct the errors in the auto bidder form before proceeding: Please sel…" at bounding box center [1349, 80] width 228 height 52
drag, startPoint x: 1353, startPoint y: 80, endPoint x: 1321, endPoint y: 180, distance: 105.5
click at [1065, 412] on span "Generate Preview" at bounding box center [1100, 415] width 89 height 17
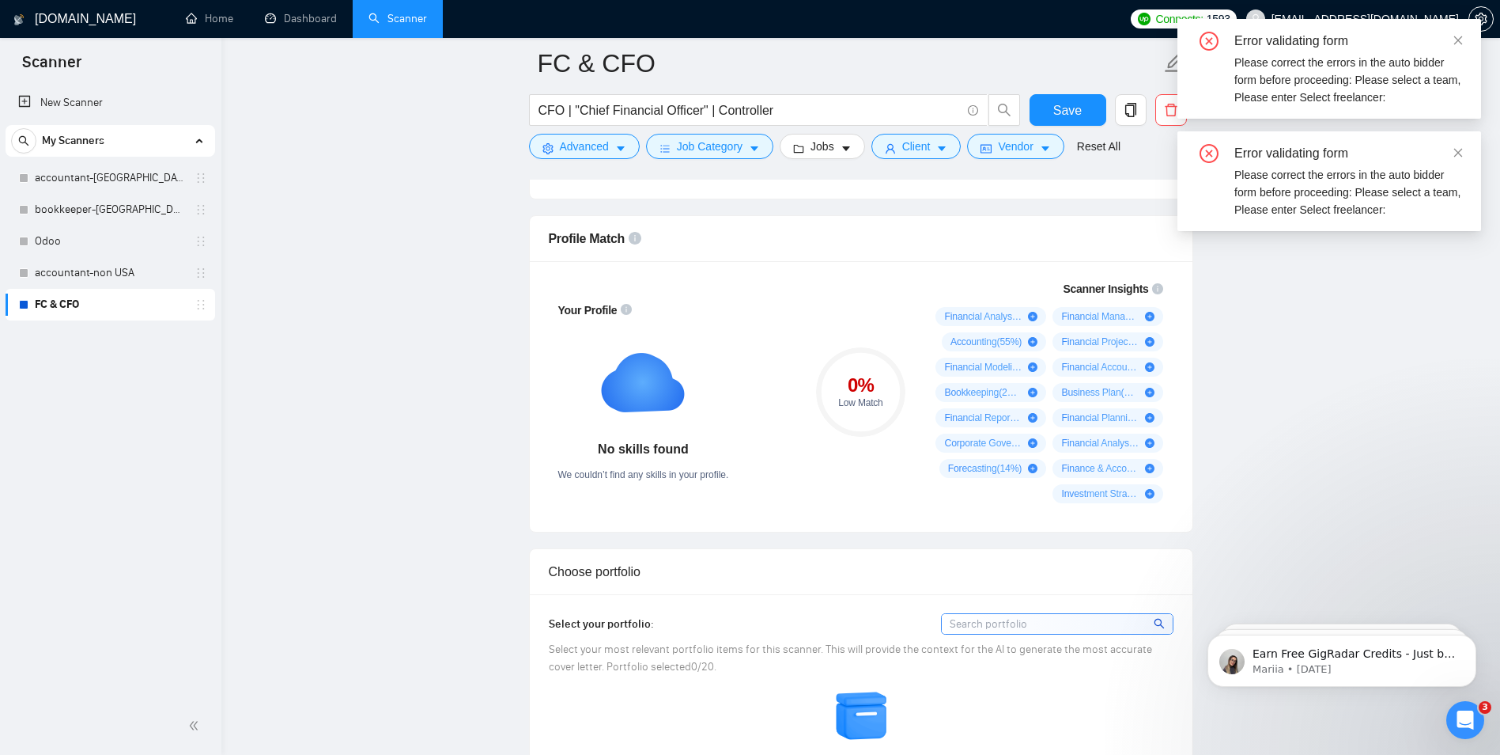
scroll to position [823, 0]
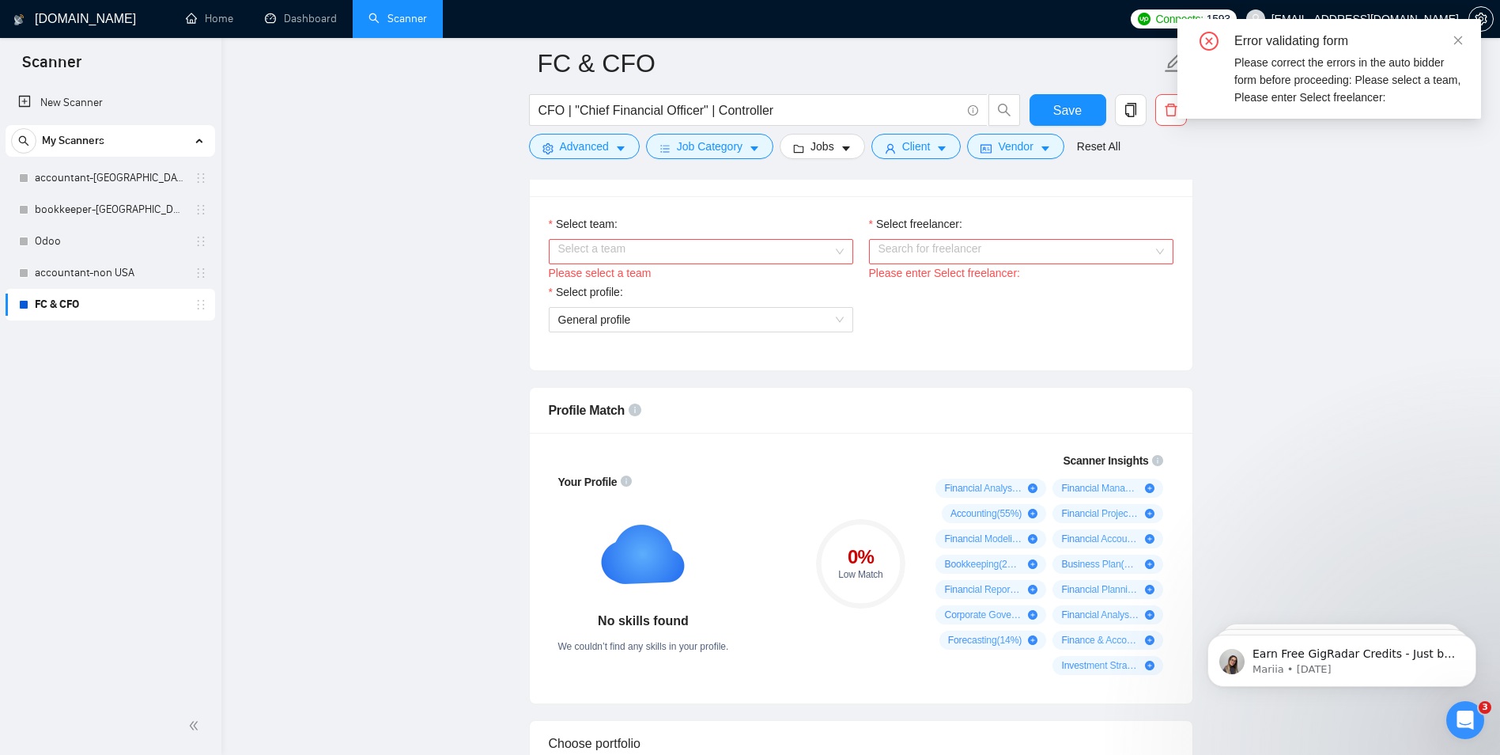
click at [678, 240] on input "Select team:" at bounding box center [695, 252] width 274 height 24
click at [647, 284] on div "Ficumen Consulting LLC" at bounding box center [701, 281] width 286 height 17
click at [934, 247] on input "Select freelancer:" at bounding box center [1016, 252] width 274 height 24
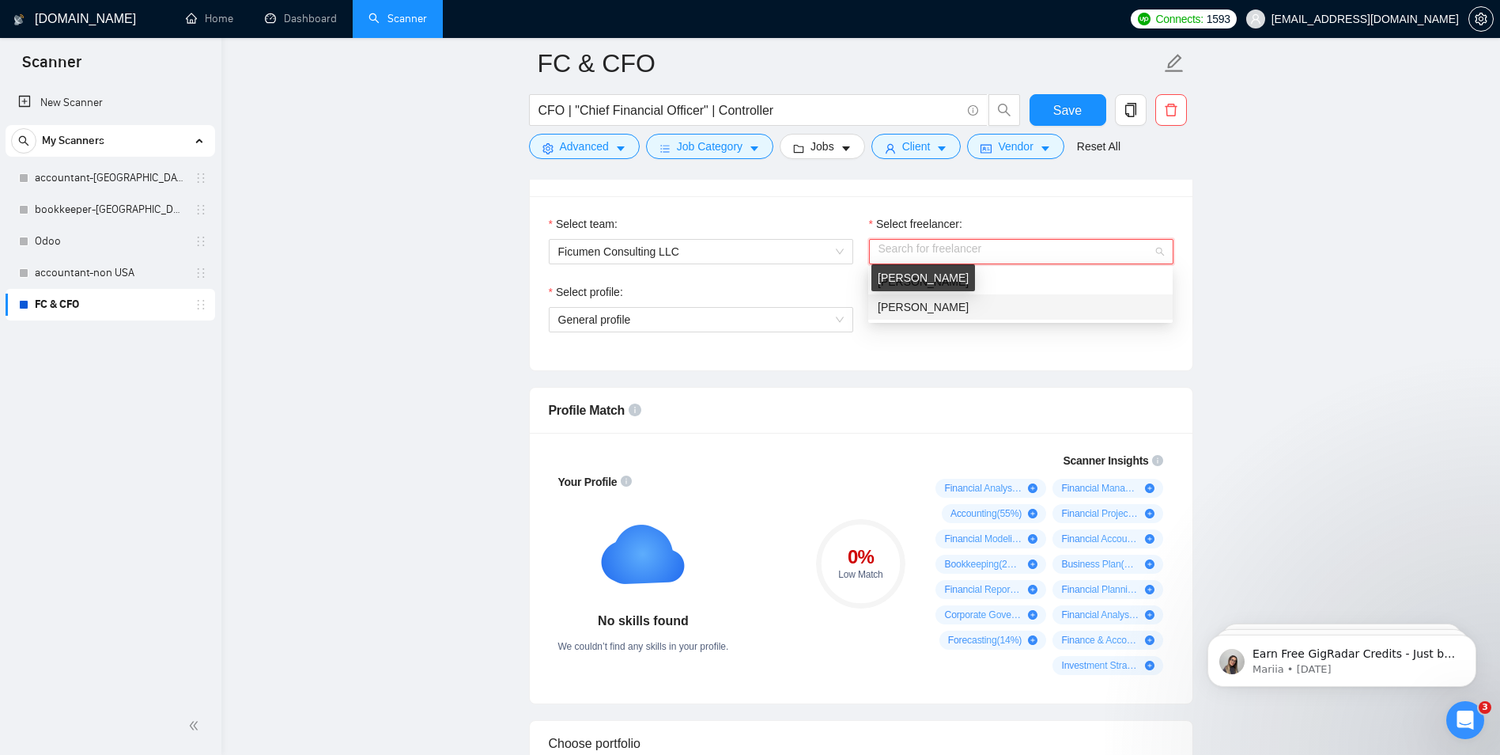
click at [993, 278] on div "[PERSON_NAME]" at bounding box center [1021, 281] width 286 height 17
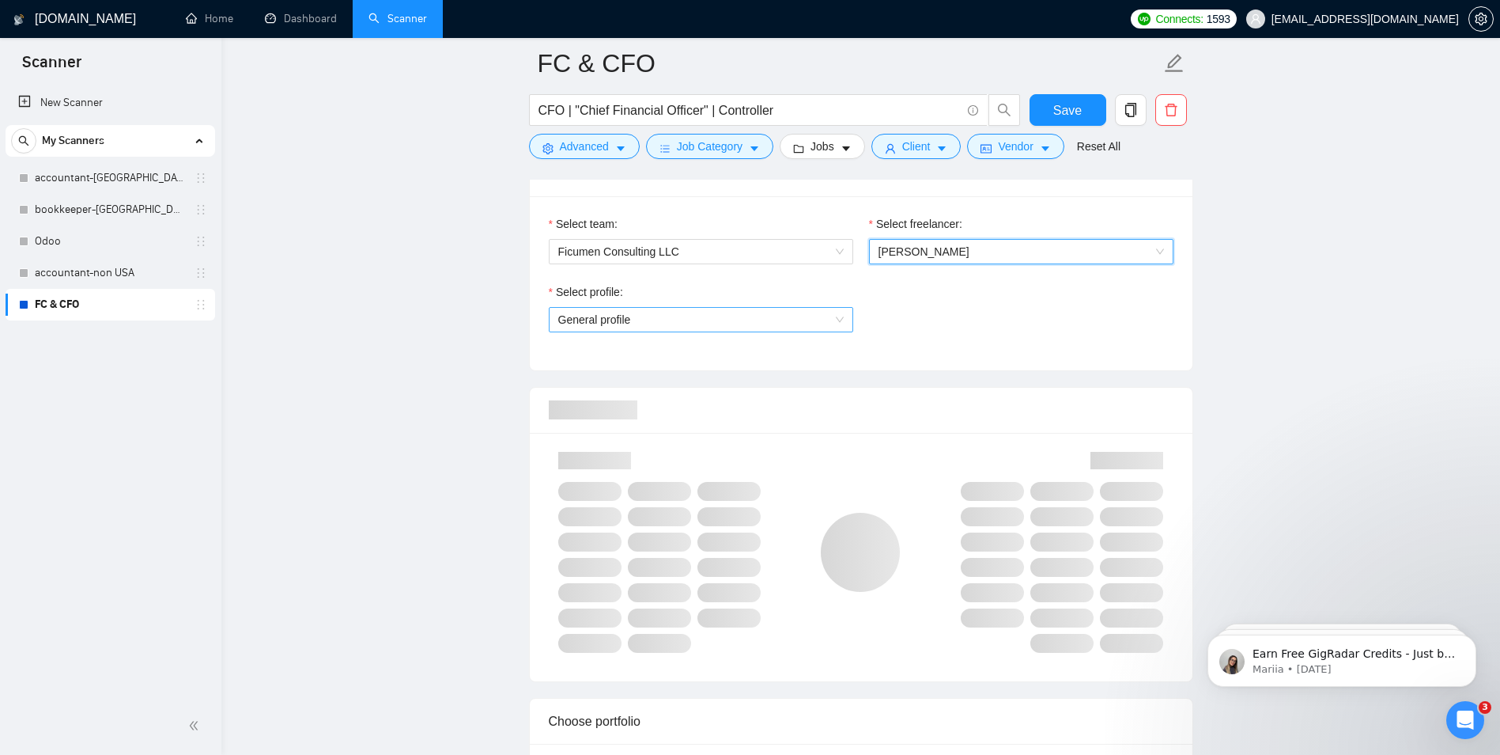
click at [787, 319] on span "General profile" at bounding box center [701, 320] width 286 height 24
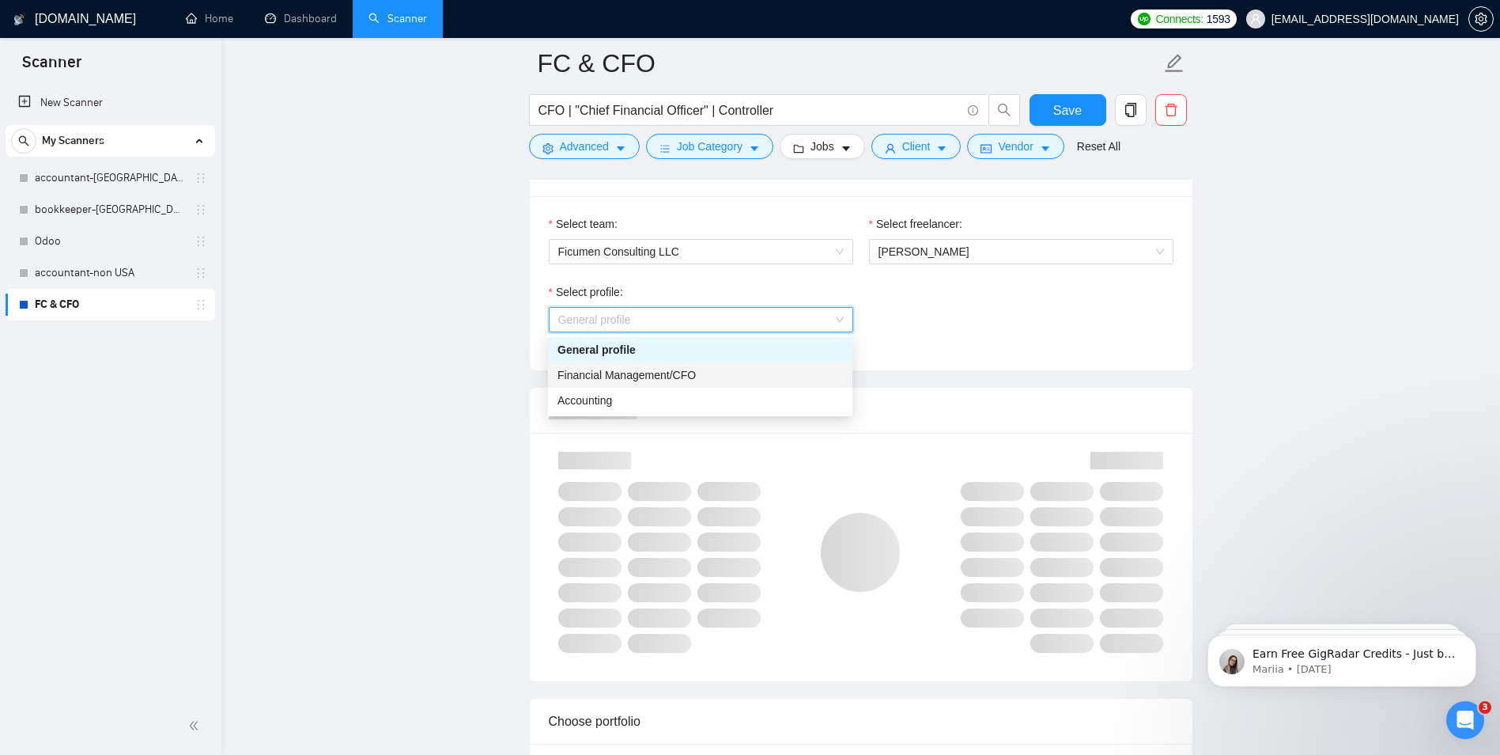
click at [648, 374] on span "Financial Management/CFO" at bounding box center [627, 375] width 138 height 13
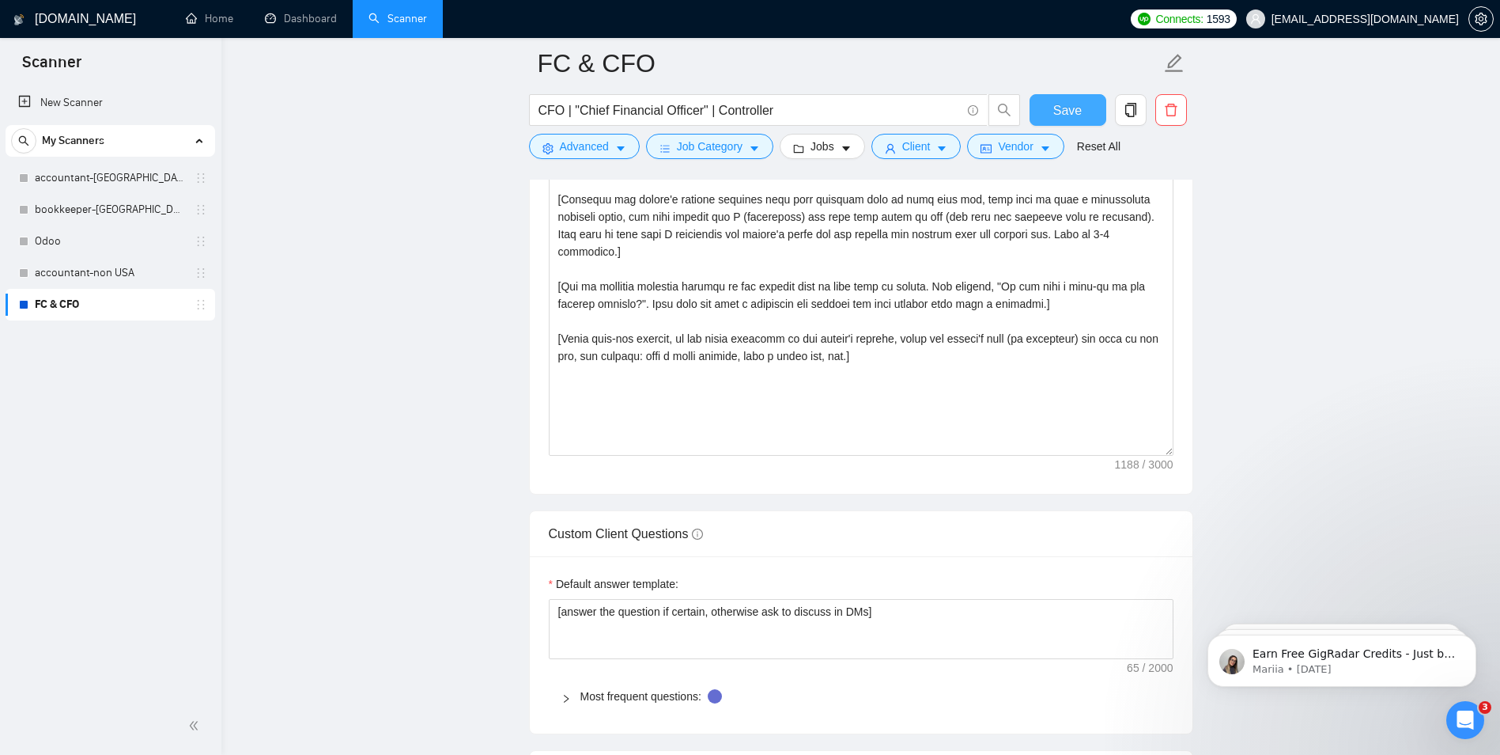
scroll to position [1851, 0]
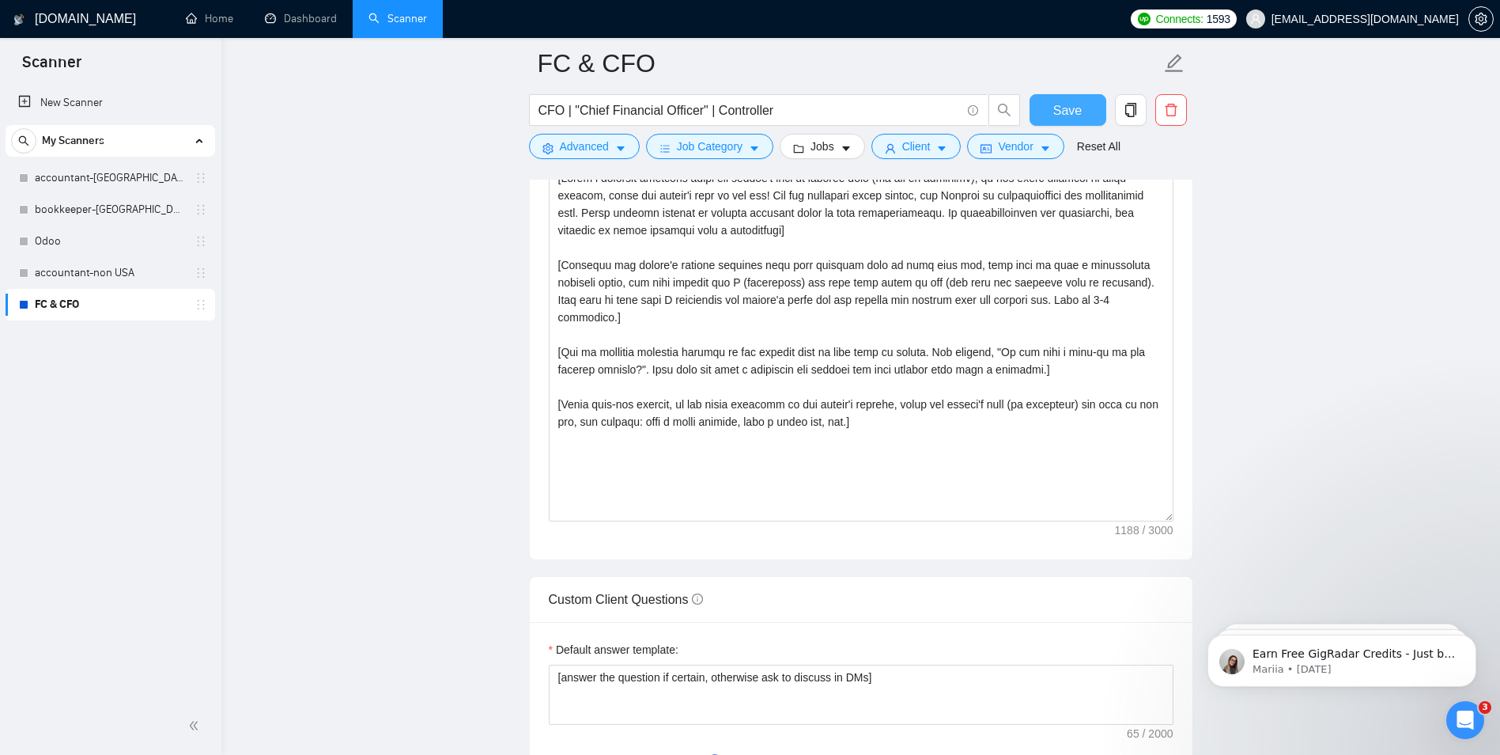
click at [1057, 104] on span "Save" at bounding box center [1067, 110] width 28 height 20
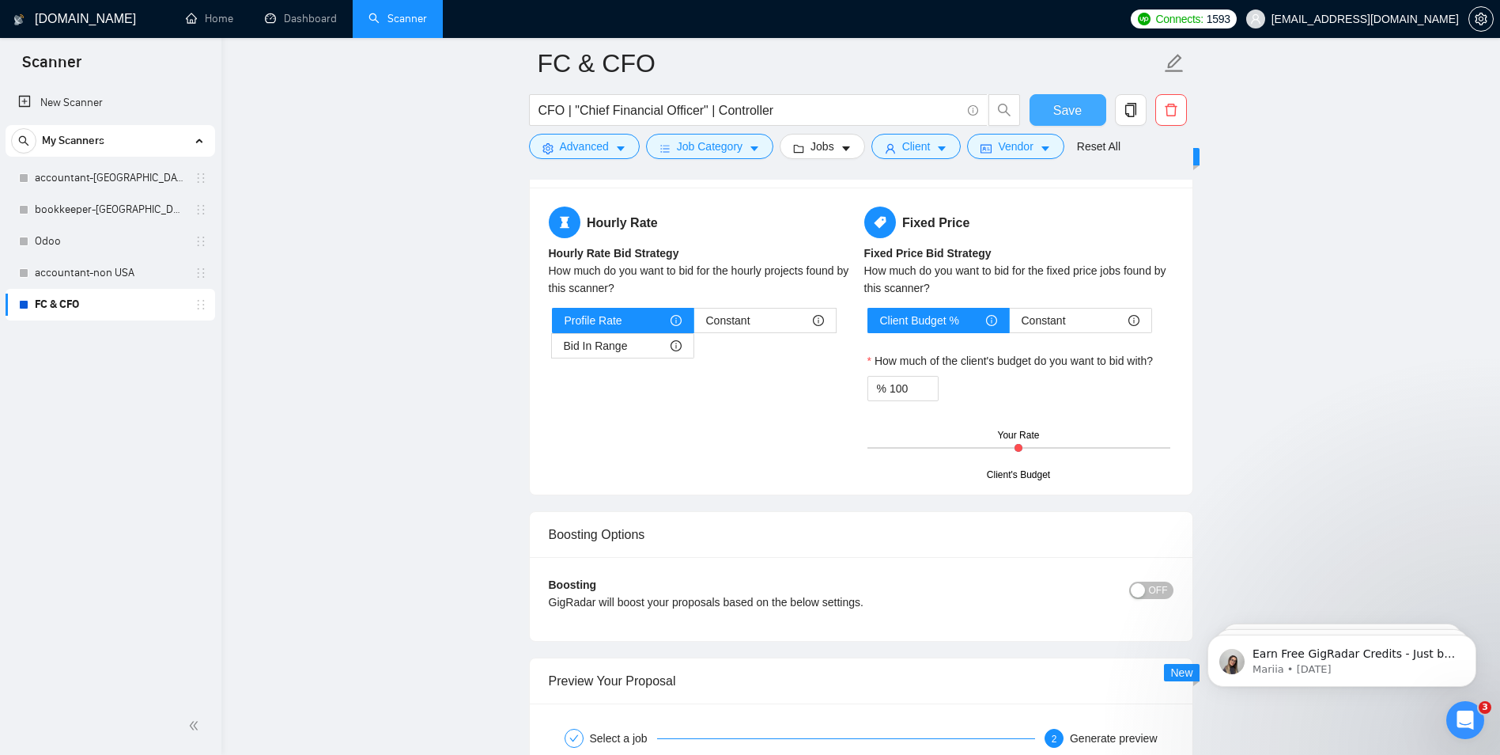
scroll to position [2721, 0]
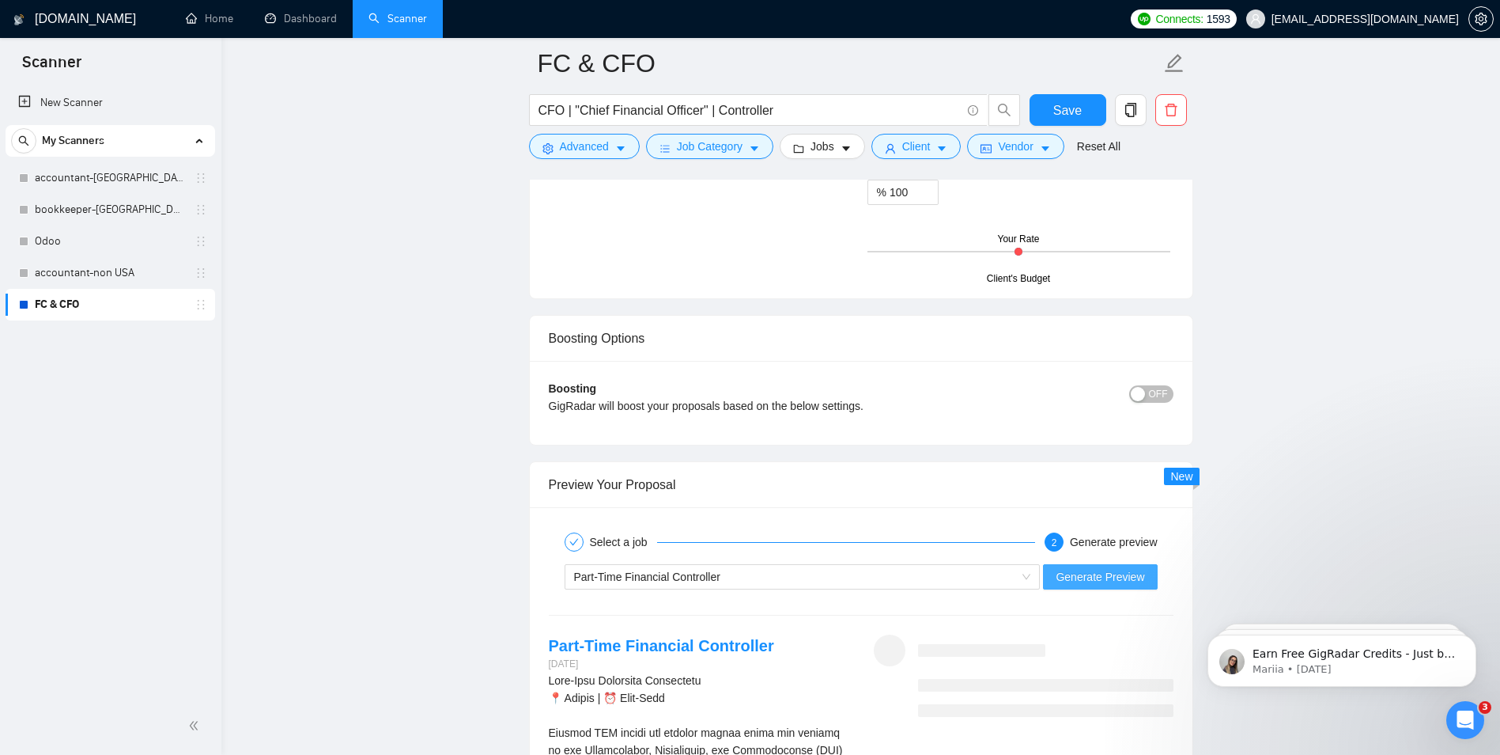
click at [1081, 572] on span "Generate Preview" at bounding box center [1100, 576] width 89 height 17
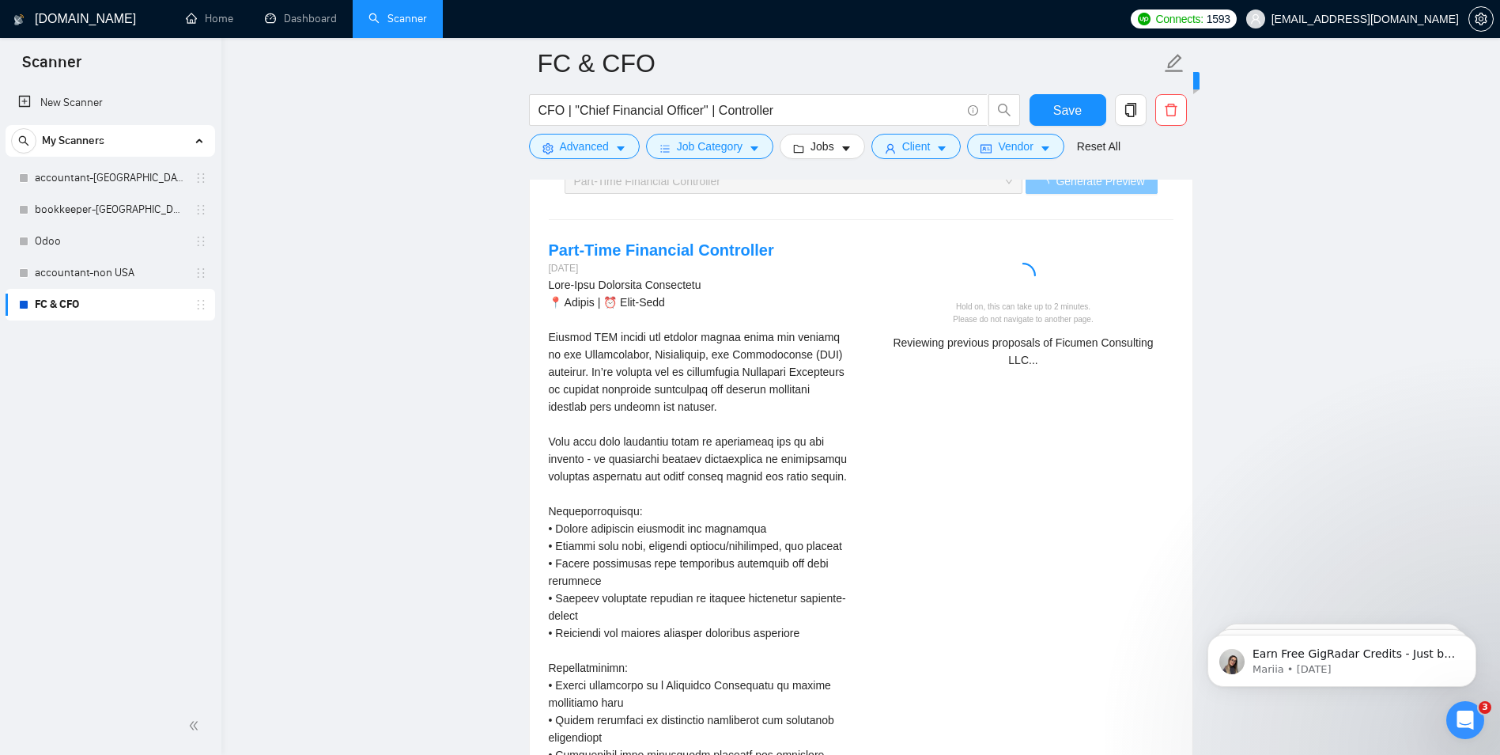
scroll to position [3195, 0]
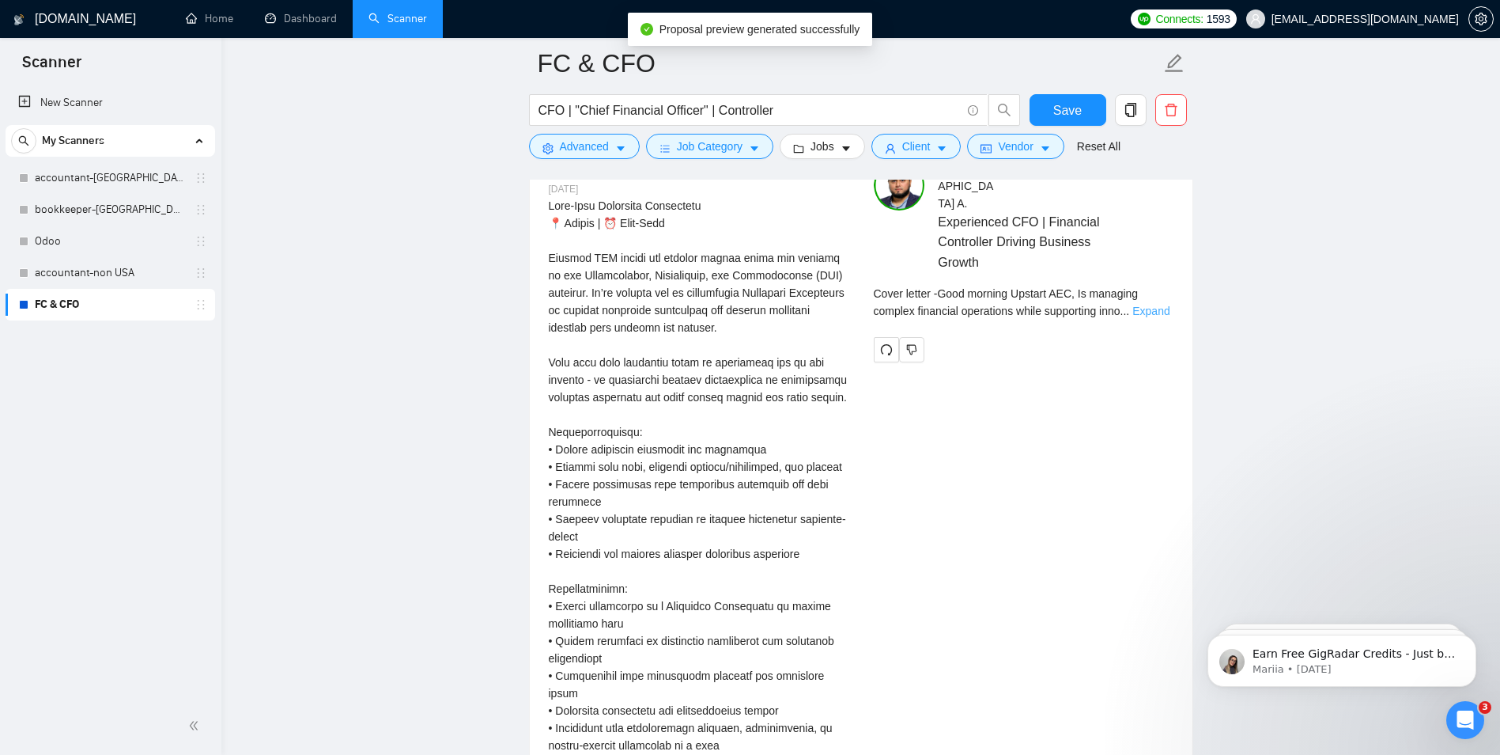
click at [1160, 304] on link "Expand" at bounding box center [1151, 310] width 37 height 13
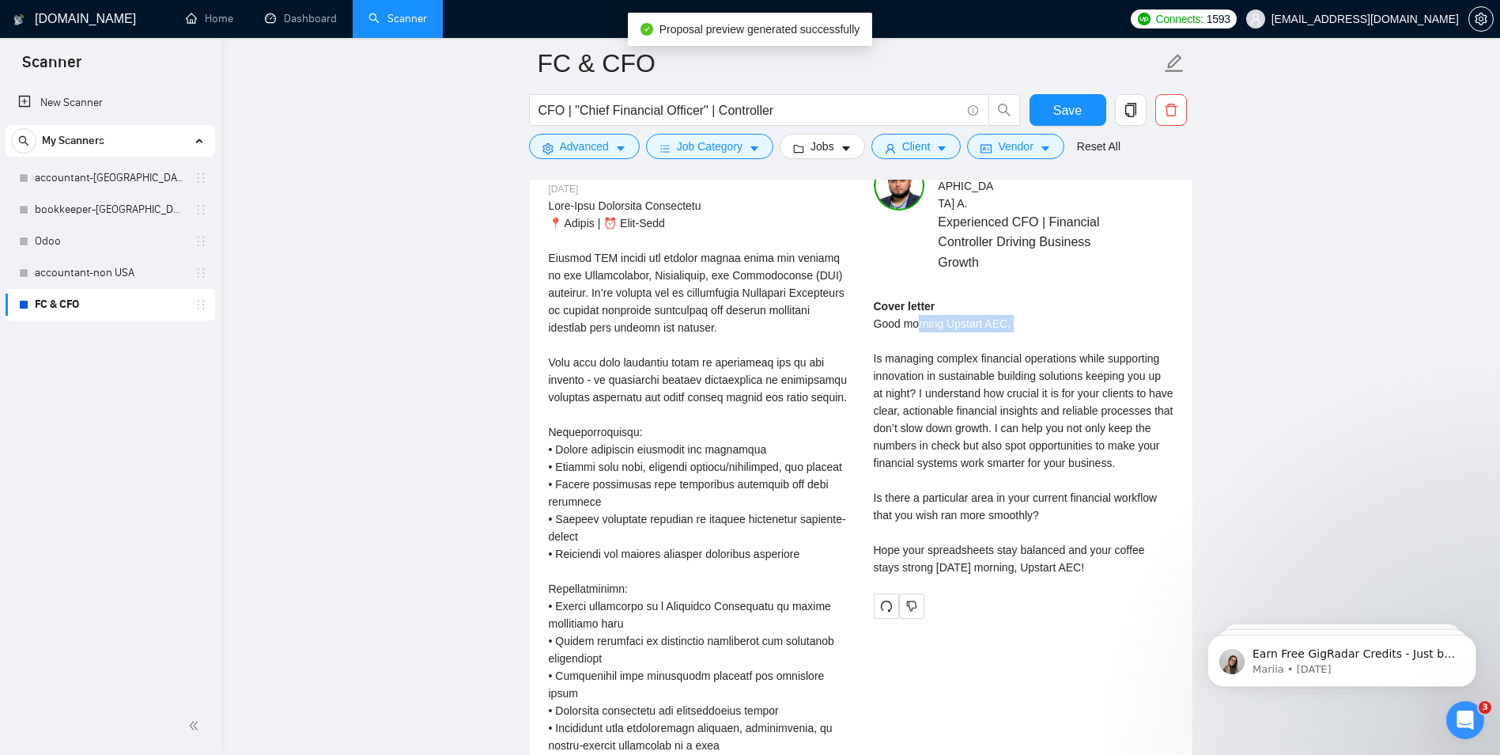
drag, startPoint x: 919, startPoint y: 311, endPoint x: 1018, endPoint y: 317, distance: 99.1
click at [1018, 317] on div "Cover letter Good morning Upstart AEC, Is managing complex financial operations…" at bounding box center [1024, 436] width 300 height 278
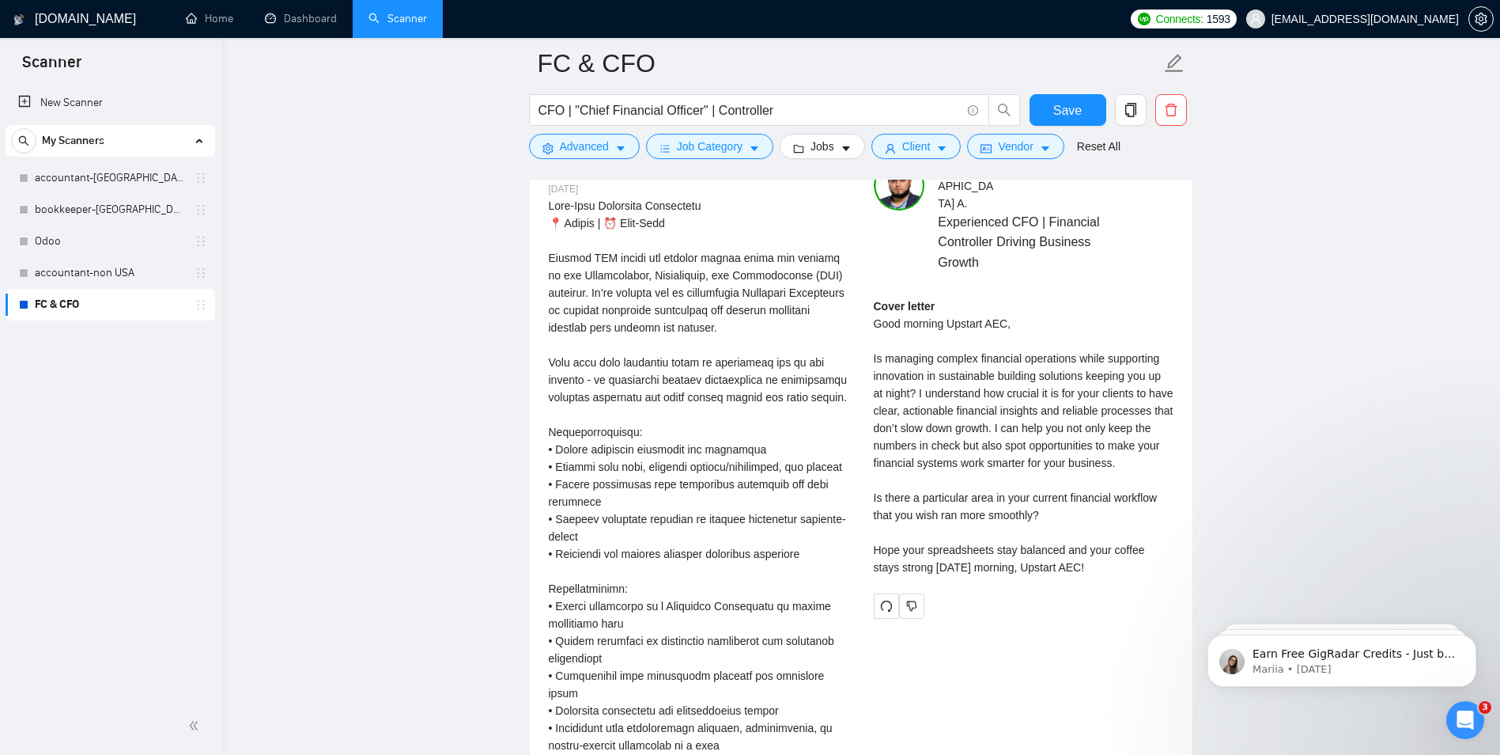
drag, startPoint x: 1018, startPoint y: 317, endPoint x: 935, endPoint y: 354, distance: 91.0
click at [935, 354] on div "Cover letter Good morning Upstart AEC, Is managing complex financial operations…" at bounding box center [1024, 436] width 300 height 278
drag, startPoint x: 887, startPoint y: 342, endPoint x: 1148, endPoint y: 344, distance: 260.2
click at [1148, 344] on div "Cover letter Good morning Upstart AEC, Is managing complex financial operations…" at bounding box center [1024, 436] width 300 height 278
drag, startPoint x: 1148, startPoint y: 344, endPoint x: 927, endPoint y: 369, distance: 222.0
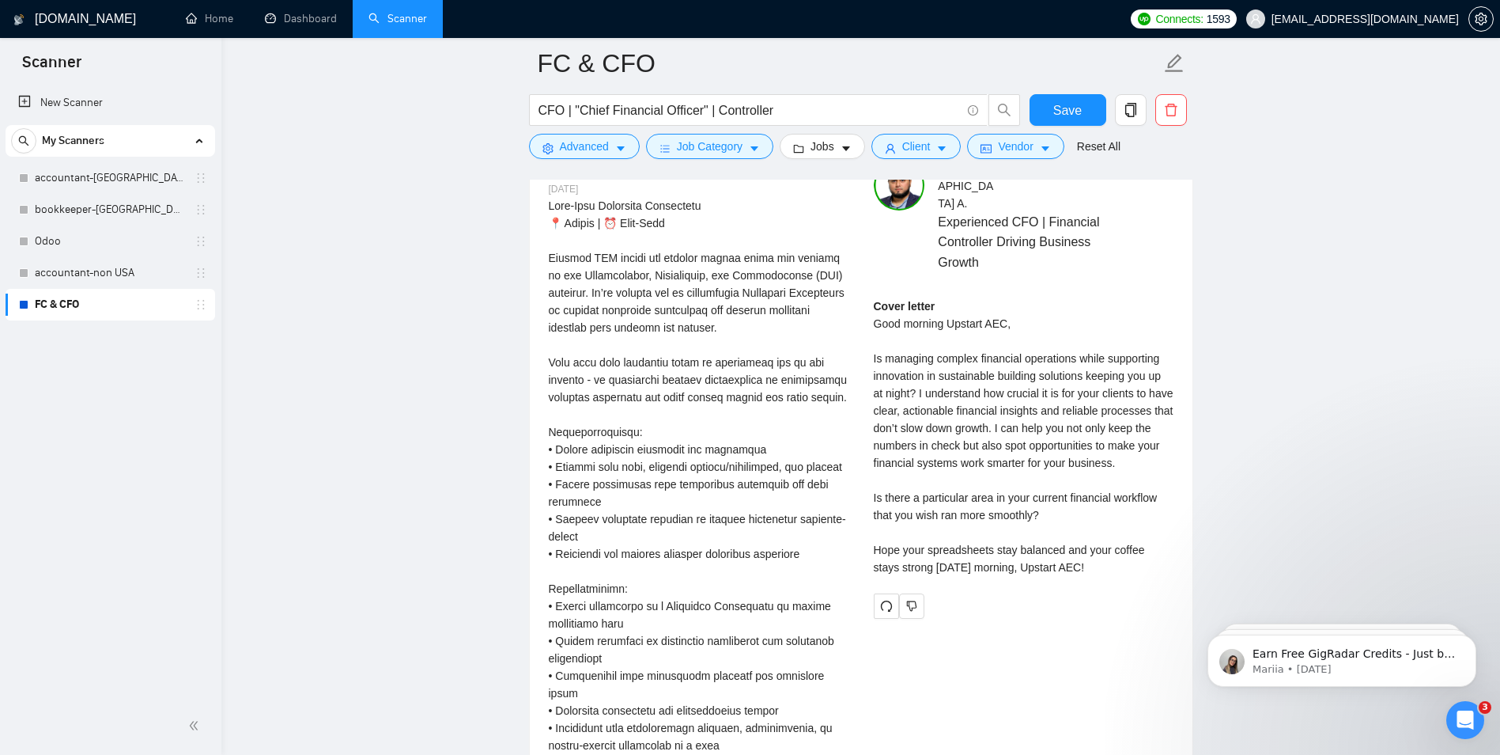
click at [991, 369] on div "Cover letter Good morning Upstart AEC, Is managing complex financial operations…" at bounding box center [1024, 436] width 300 height 278
drag, startPoint x: 897, startPoint y: 363, endPoint x: 1117, endPoint y: 367, distance: 219.9
click at [1116, 365] on div "Cover letter Good morning Upstart AEC, Is managing complex financial operations…" at bounding box center [1024, 436] width 300 height 278
drag, startPoint x: 1117, startPoint y: 367, endPoint x: 1118, endPoint y: 388, distance: 21.4
click at [1119, 389] on div "Cover letter Good morning Upstart AEC, Is managing complex financial operations…" at bounding box center [1024, 436] width 300 height 278
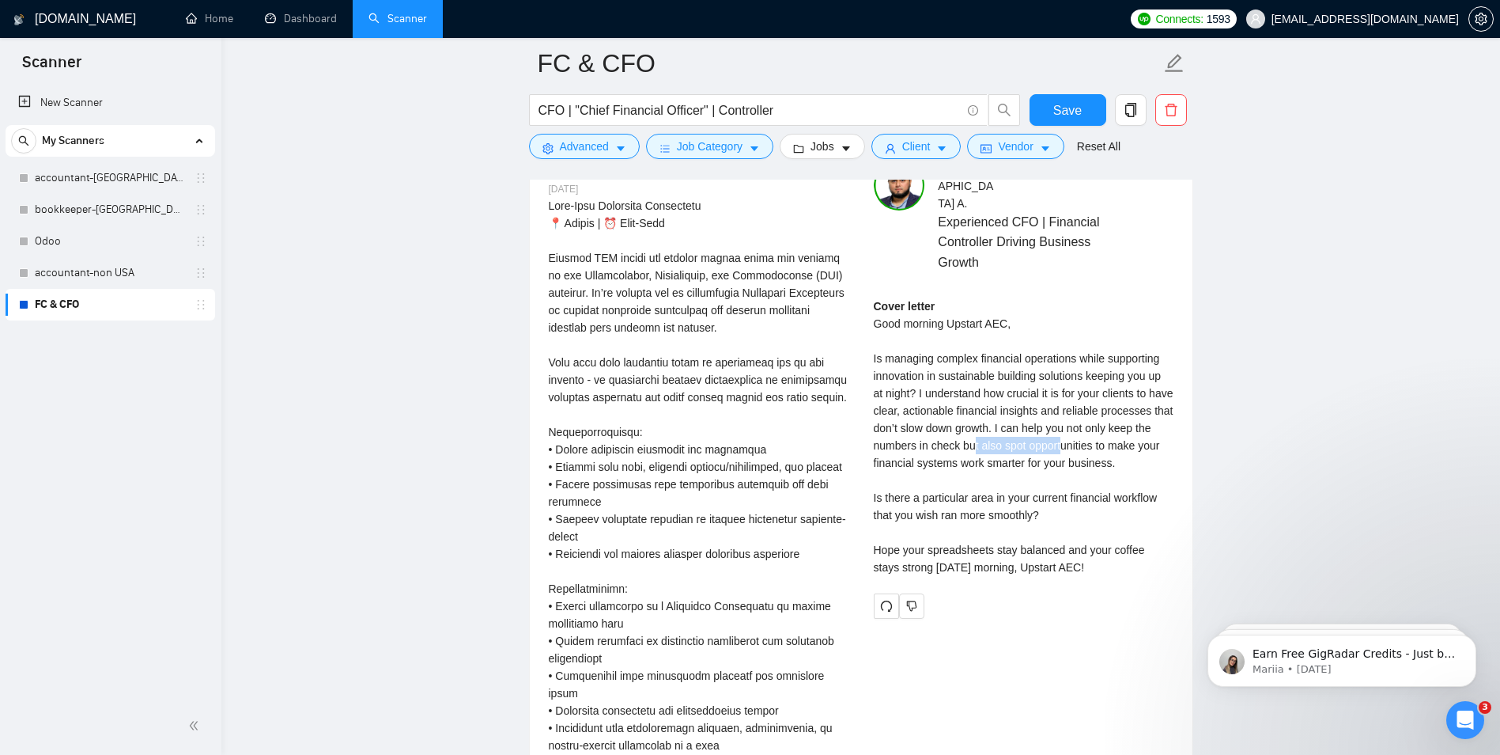
drag, startPoint x: 1045, startPoint y: 421, endPoint x: 1133, endPoint y: 429, distance: 88.9
click at [1133, 429] on div "Cover letter Good morning Upstart AEC, Is managing complex financial operations…" at bounding box center [1024, 436] width 300 height 278
drag, startPoint x: 1133, startPoint y: 429, endPoint x: 985, endPoint y: 455, distance: 150.2
click at [985, 455] on div "Cover letter Good morning Upstart AEC, Is managing complex financial operations…" at bounding box center [1024, 436] width 300 height 278
drag, startPoint x: 943, startPoint y: 452, endPoint x: 1046, endPoint y: 455, distance: 103.7
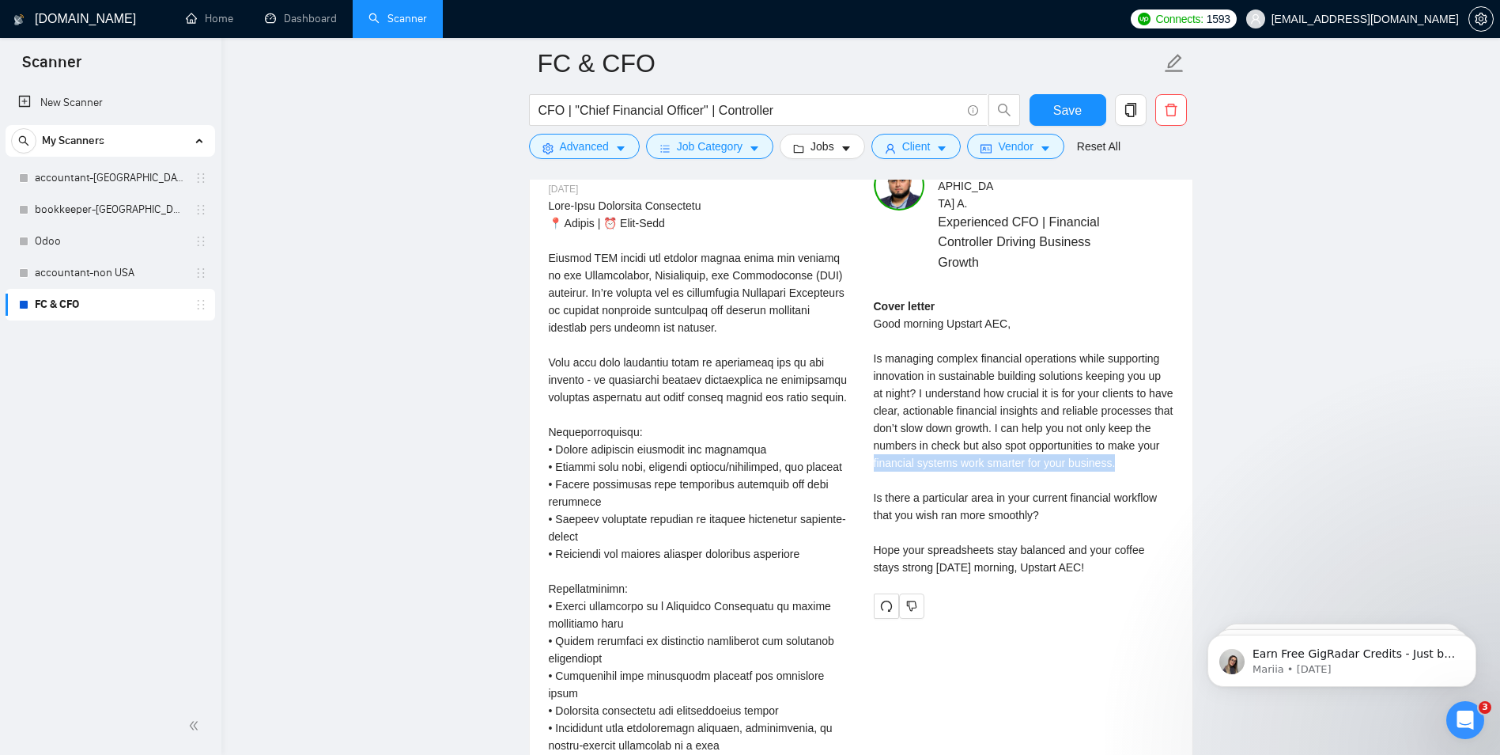
click at [1046, 455] on div "Cover letter Good morning Upstart AEC, Is managing complex financial operations…" at bounding box center [1024, 436] width 300 height 278
drag, startPoint x: 1046, startPoint y: 455, endPoint x: 1042, endPoint y: 463, distance: 9.6
click at [1046, 455] on div "Cover letter Good morning Upstart AEC, Is managing complex financial operations…" at bounding box center [1024, 436] width 300 height 278
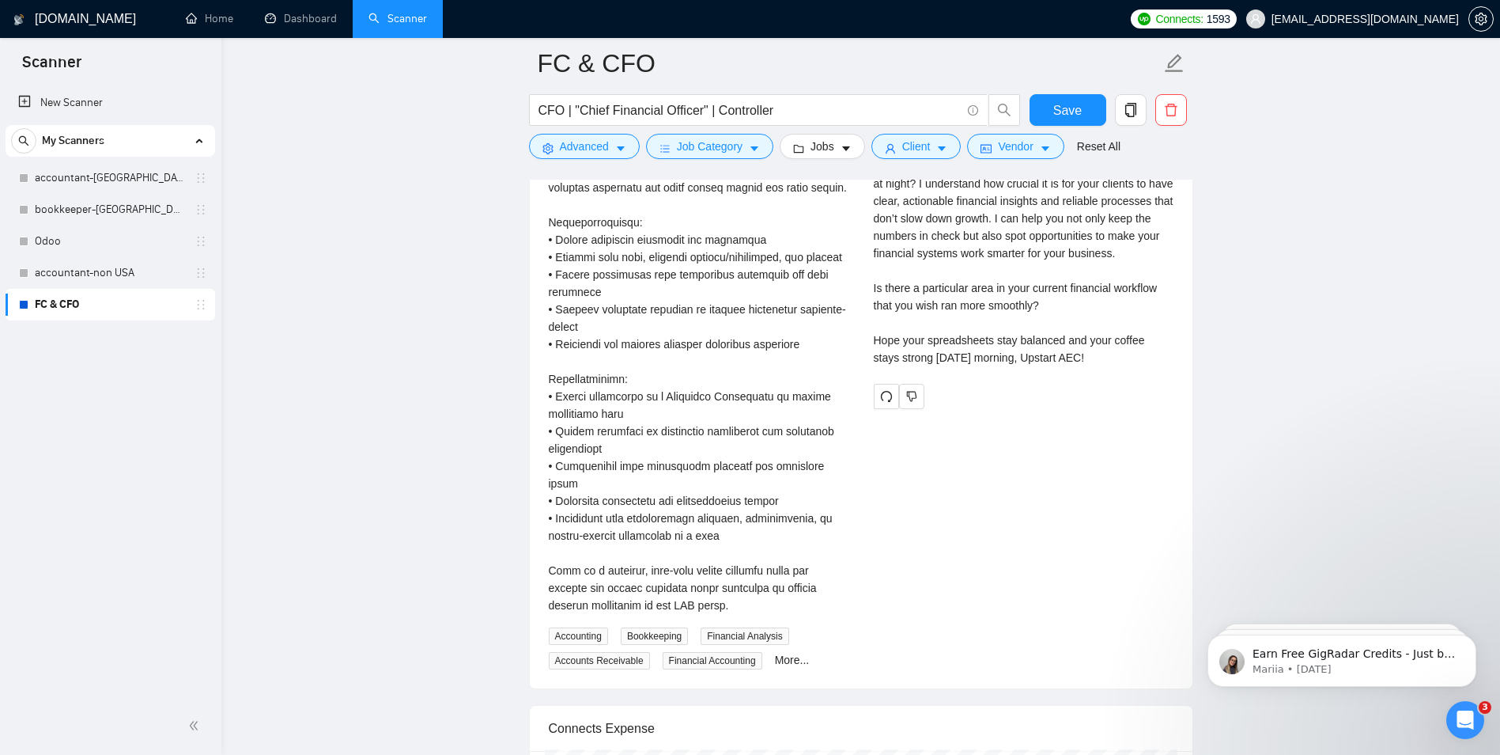
scroll to position [3432, 0]
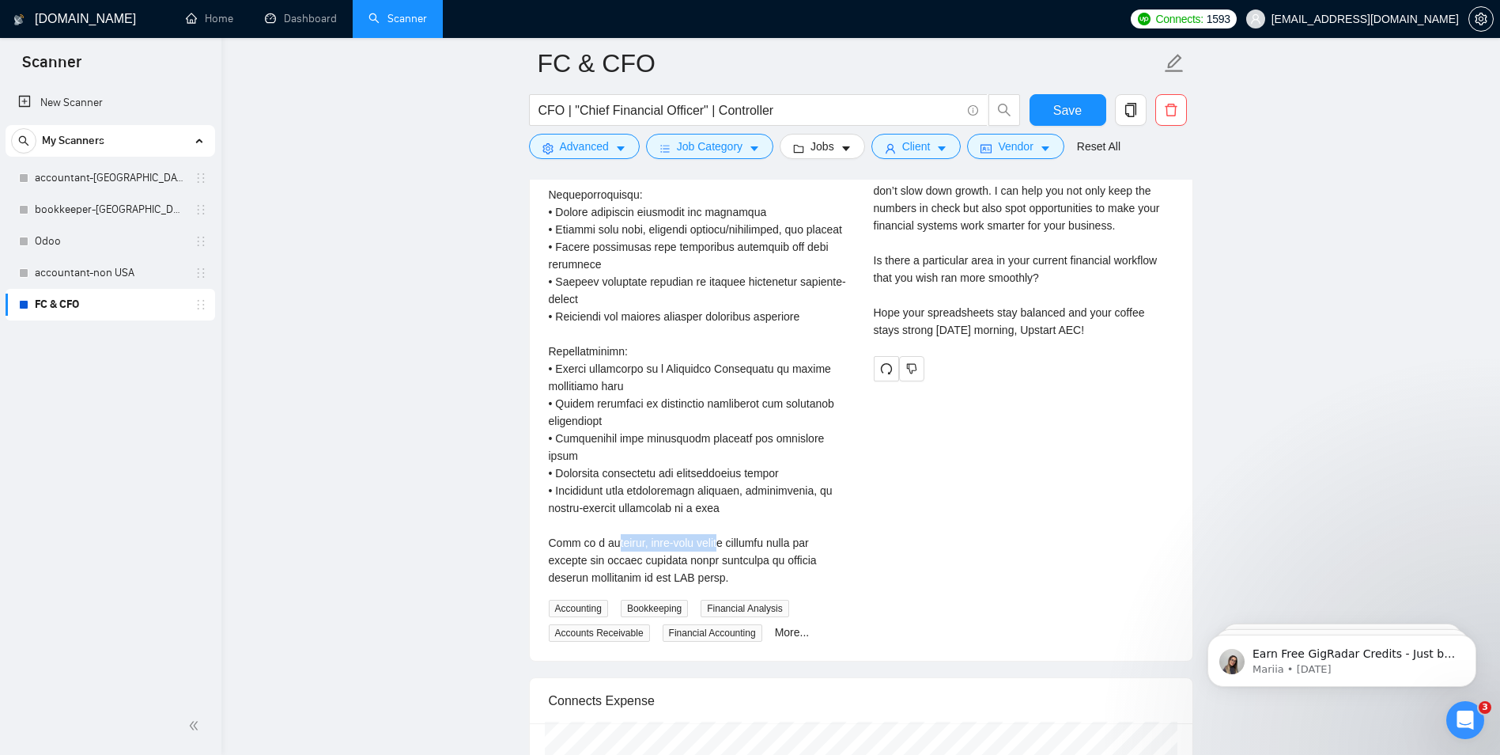
drag, startPoint x: 599, startPoint y: 525, endPoint x: 711, endPoint y: 525, distance: 112.3
click at [711, 525] on div "Part-Time Financial Controller\a📍 Remote | ⏰ Part-Time\a\aUpstart AEC builds an…" at bounding box center [699, 273] width 300 height 626
drag, startPoint x: 580, startPoint y: 443, endPoint x: 665, endPoint y: 452, distance: 85.9
click at [665, 452] on div "Part-Time Financial Controller\a📍 Remote | ⏰ Part-Time\a\aUpstart AEC builds an…" at bounding box center [699, 273] width 300 height 626
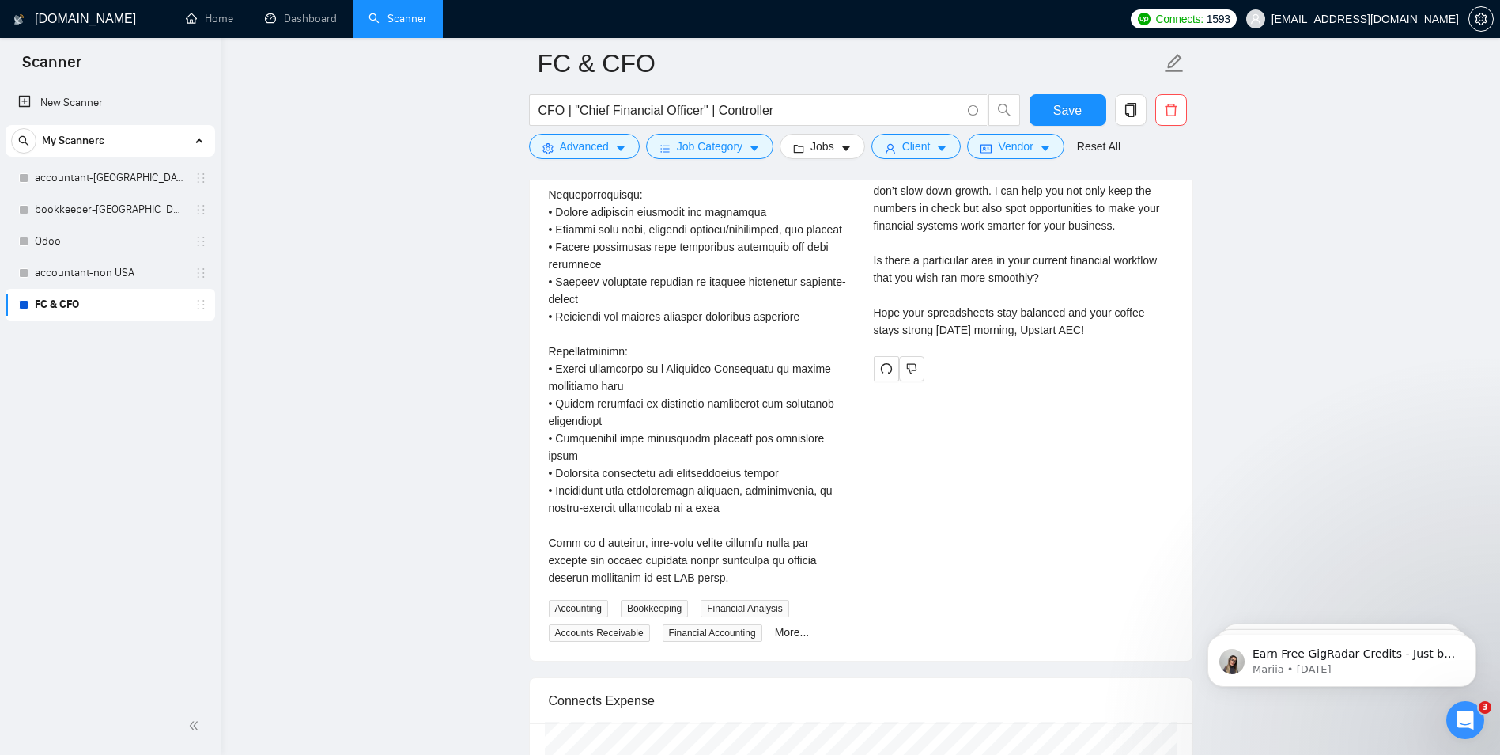
drag, startPoint x: 665, startPoint y: 452, endPoint x: 694, endPoint y: 460, distance: 30.1
click at [695, 460] on div "Part-Time Financial Controller\a📍 Remote | ⏰ Part-Time\a\aUpstart AEC builds an…" at bounding box center [699, 273] width 300 height 626
drag, startPoint x: 566, startPoint y: 461, endPoint x: 614, endPoint y: 475, distance: 49.3
click at [614, 475] on div "Part-Time Financial Controller 3 days ago Accounting Bookkeeping Financial Anal…" at bounding box center [698, 281] width 325 height 719
drag, startPoint x: 614, startPoint y: 475, endPoint x: 450, endPoint y: 499, distance: 165.5
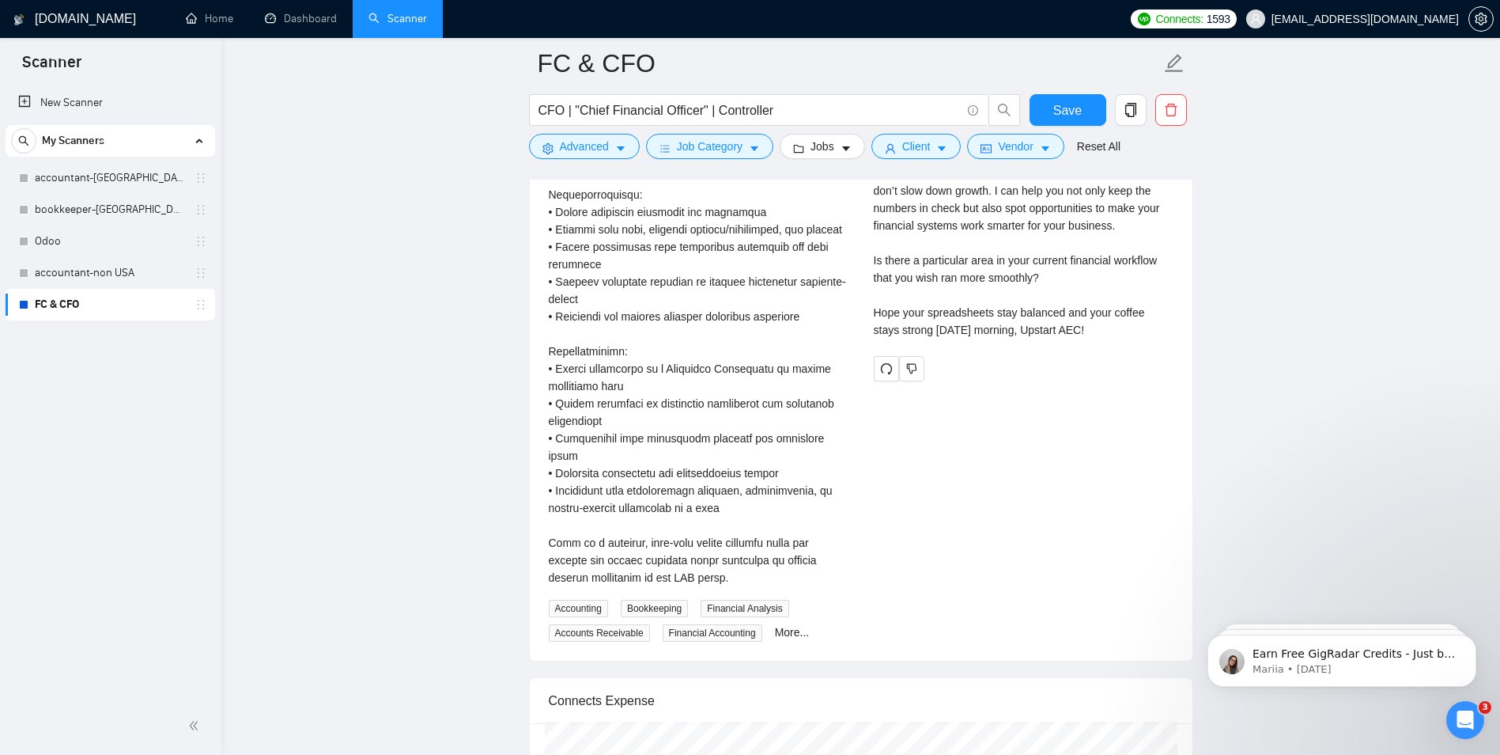
drag, startPoint x: 582, startPoint y: 361, endPoint x: 740, endPoint y: 380, distance: 159.3
click at [740, 380] on div "Part-Time Financial Controller\a📍 Remote | ⏰ Part-Time\a\aUpstart AEC builds an…" at bounding box center [699, 273] width 300 height 626
drag, startPoint x: 740, startPoint y: 380, endPoint x: 730, endPoint y: 385, distance: 11.7
click at [730, 385] on div "Part-Time Financial Controller\a📍 Remote | ⏰ Part-Time\a\aUpstart AEC builds an…" at bounding box center [699, 273] width 300 height 626
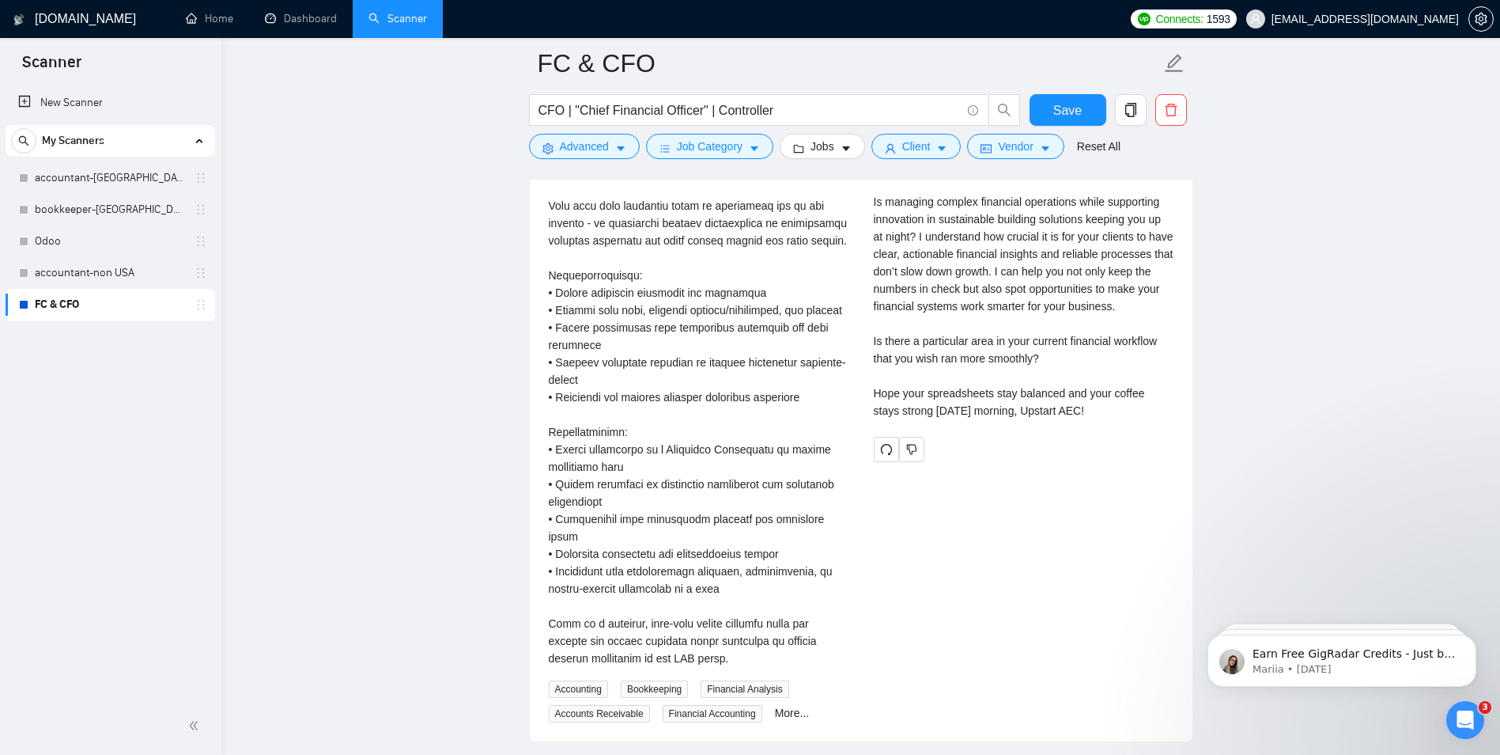
scroll to position [3274, 0]
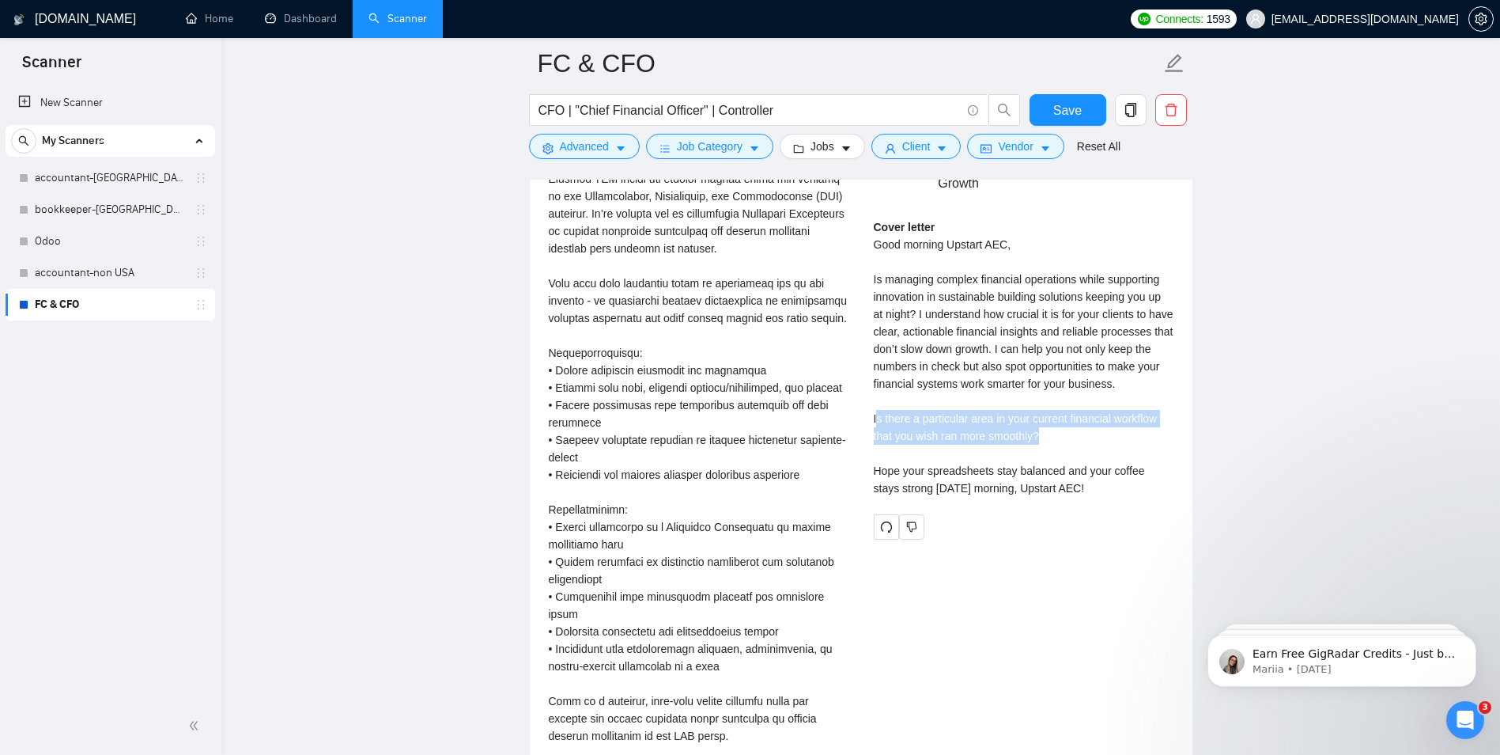
drag, startPoint x: 879, startPoint y: 414, endPoint x: 1093, endPoint y: 429, distance: 214.9
click at [1093, 429] on div "Cover letter Good morning Upstart AEC, Is managing complex financial operations…" at bounding box center [1024, 357] width 300 height 278
drag, startPoint x: 1093, startPoint y: 429, endPoint x: 989, endPoint y: 452, distance: 106.1
click at [1046, 448] on div "Cover letter Good morning Upstart AEC, Is managing complex financial operations…" at bounding box center [1024, 357] width 300 height 278
drag, startPoint x: 889, startPoint y: 437, endPoint x: 1012, endPoint y: 437, distance: 123.4
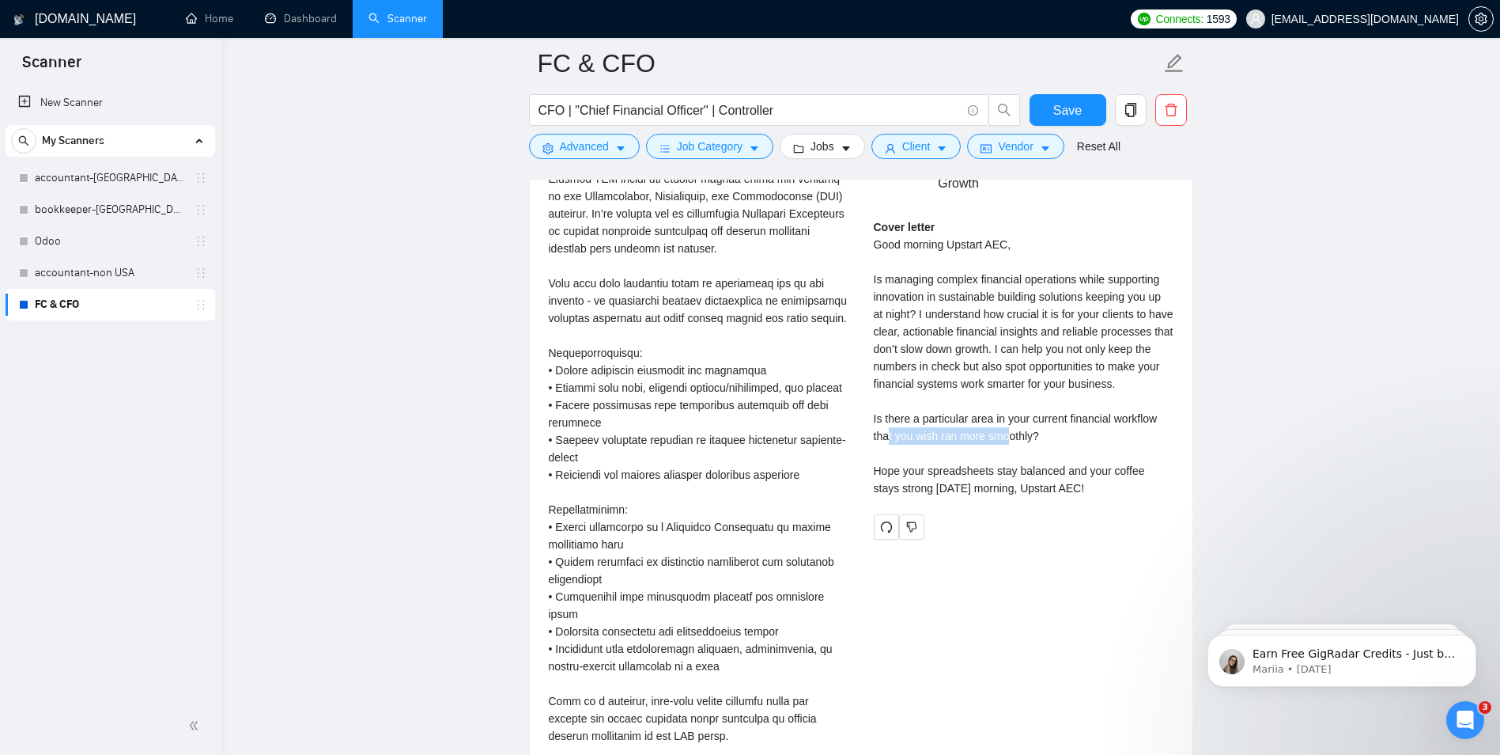
click at [1012, 437] on div "Cover letter Good morning Upstart AEC, Is managing complex financial operations…" at bounding box center [1024, 357] width 300 height 278
drag, startPoint x: 1012, startPoint y: 437, endPoint x: 1015, endPoint y: 463, distance: 26.2
click at [1015, 463] on div "Cover letter Good morning Upstart AEC, Is managing complex financial operations…" at bounding box center [1024, 357] width 300 height 278
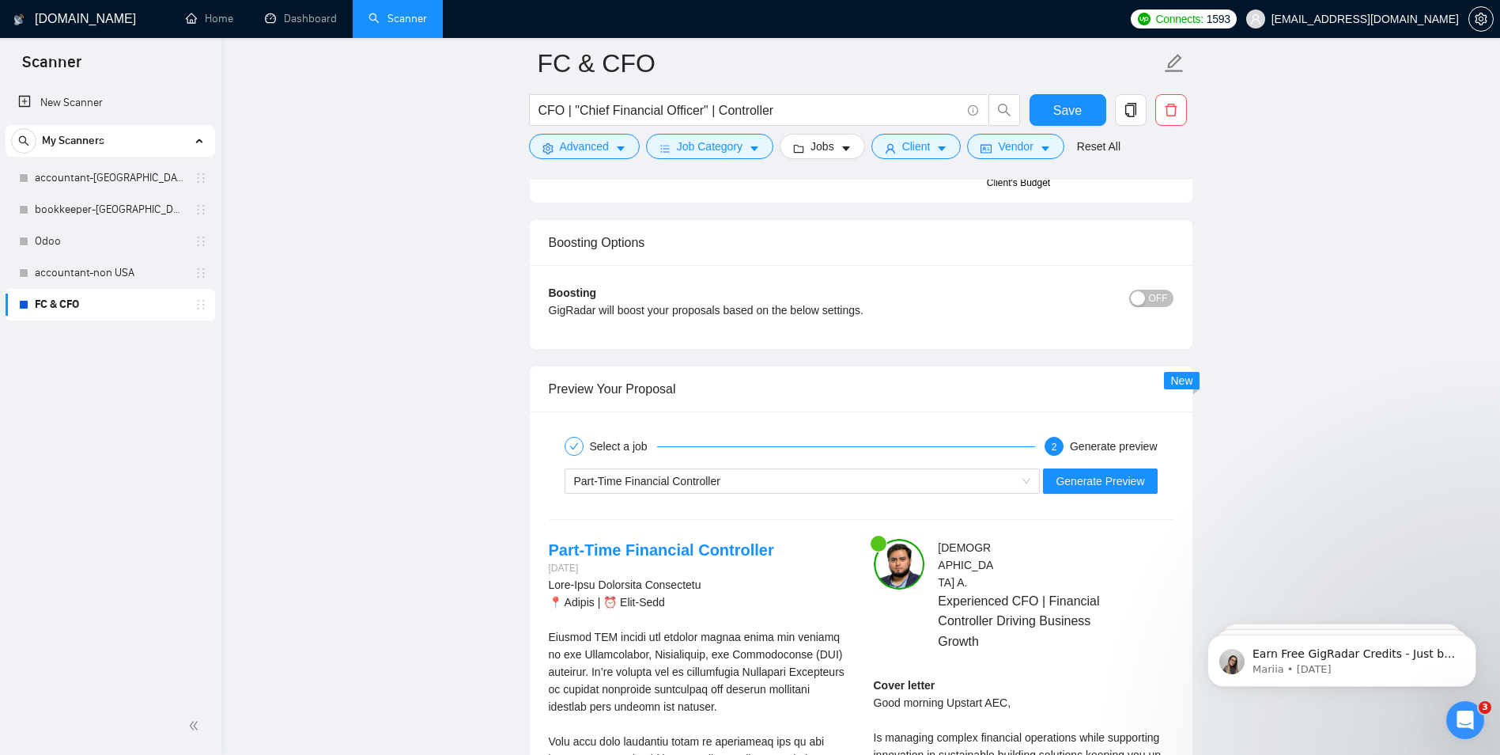
scroll to position [3037, 0]
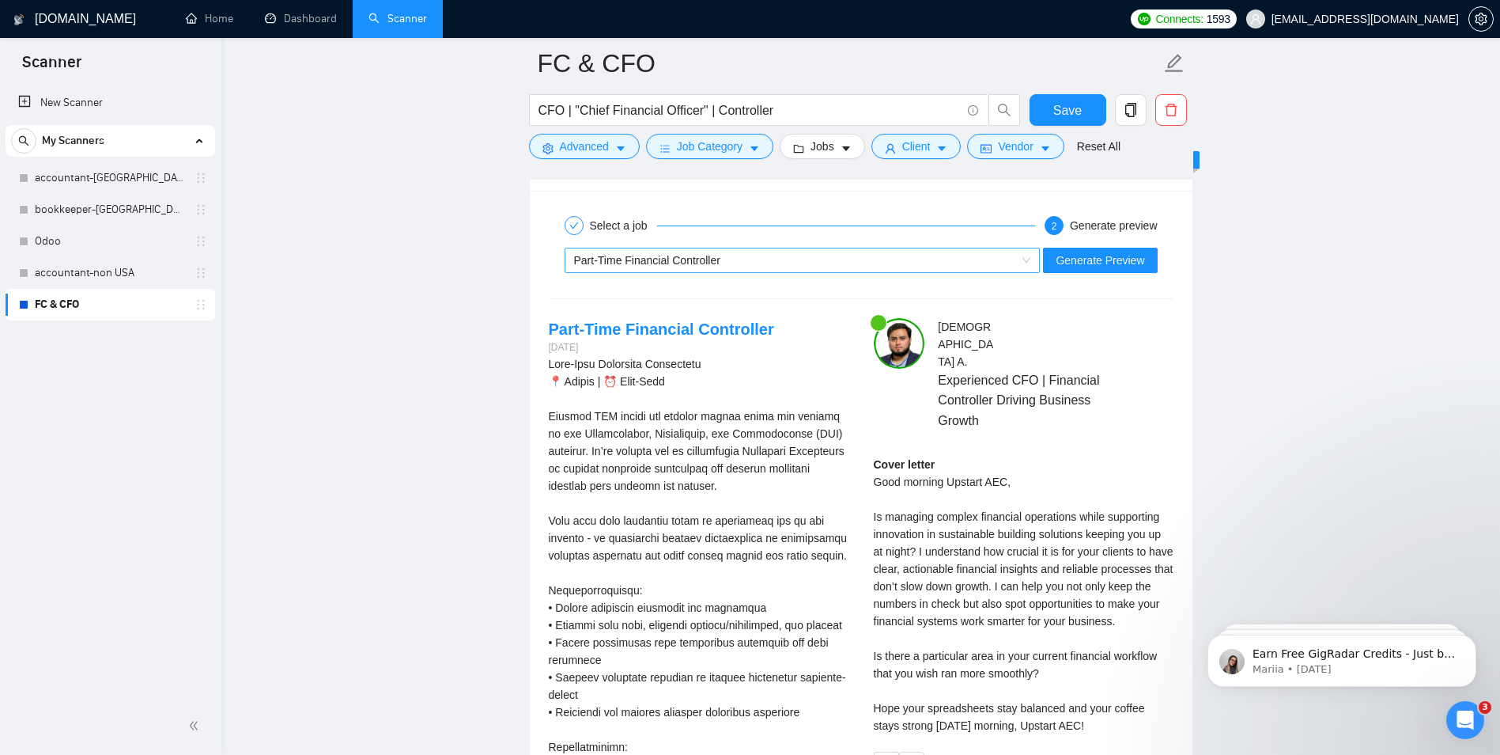
click at [603, 275] on div "Part-Time Financial Controller Generate Preview" at bounding box center [861, 260] width 628 height 38
click at [742, 254] on div "Part-Time Financial Controller" at bounding box center [795, 260] width 443 height 24
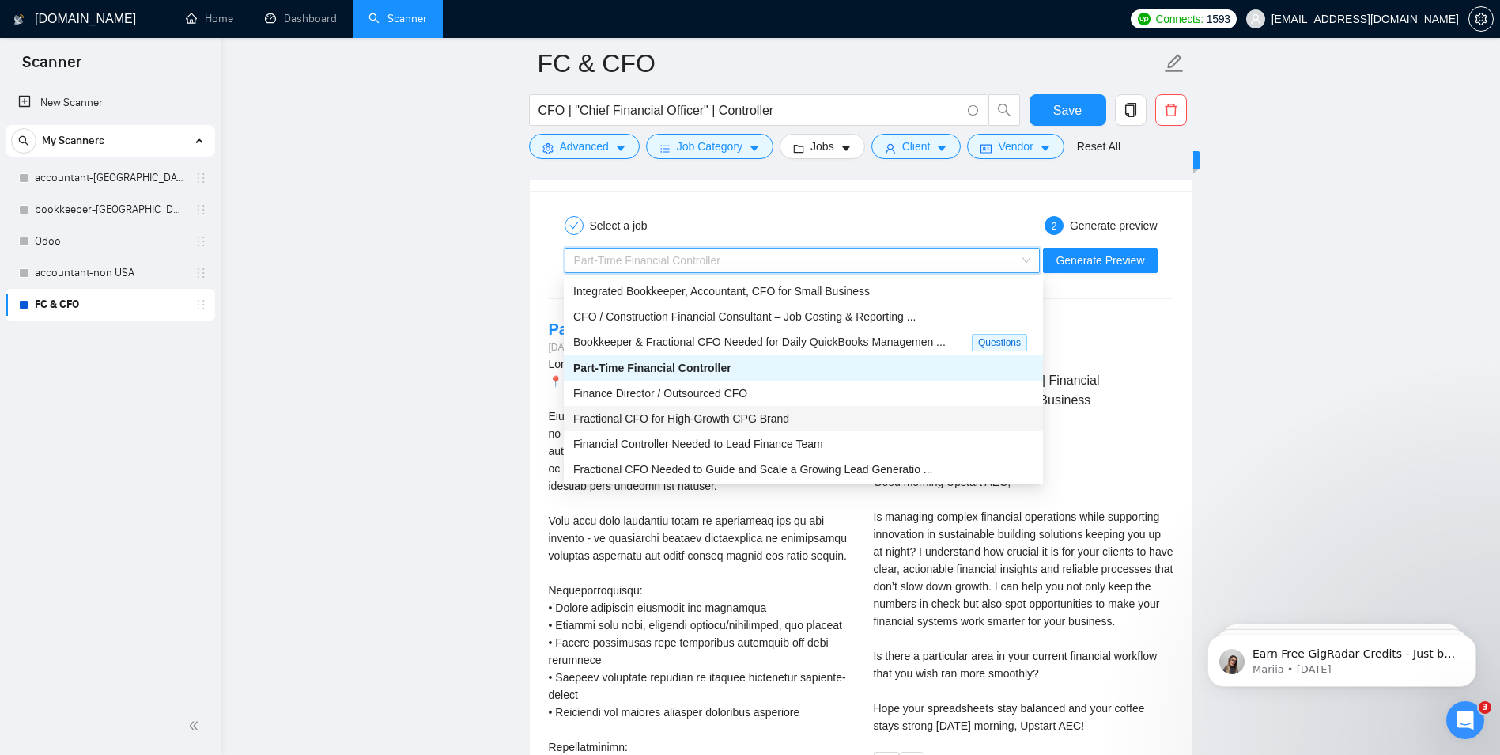
click at [688, 422] on span "Fractional CFO for High-Growth CPG Brand" at bounding box center [681, 418] width 216 height 13
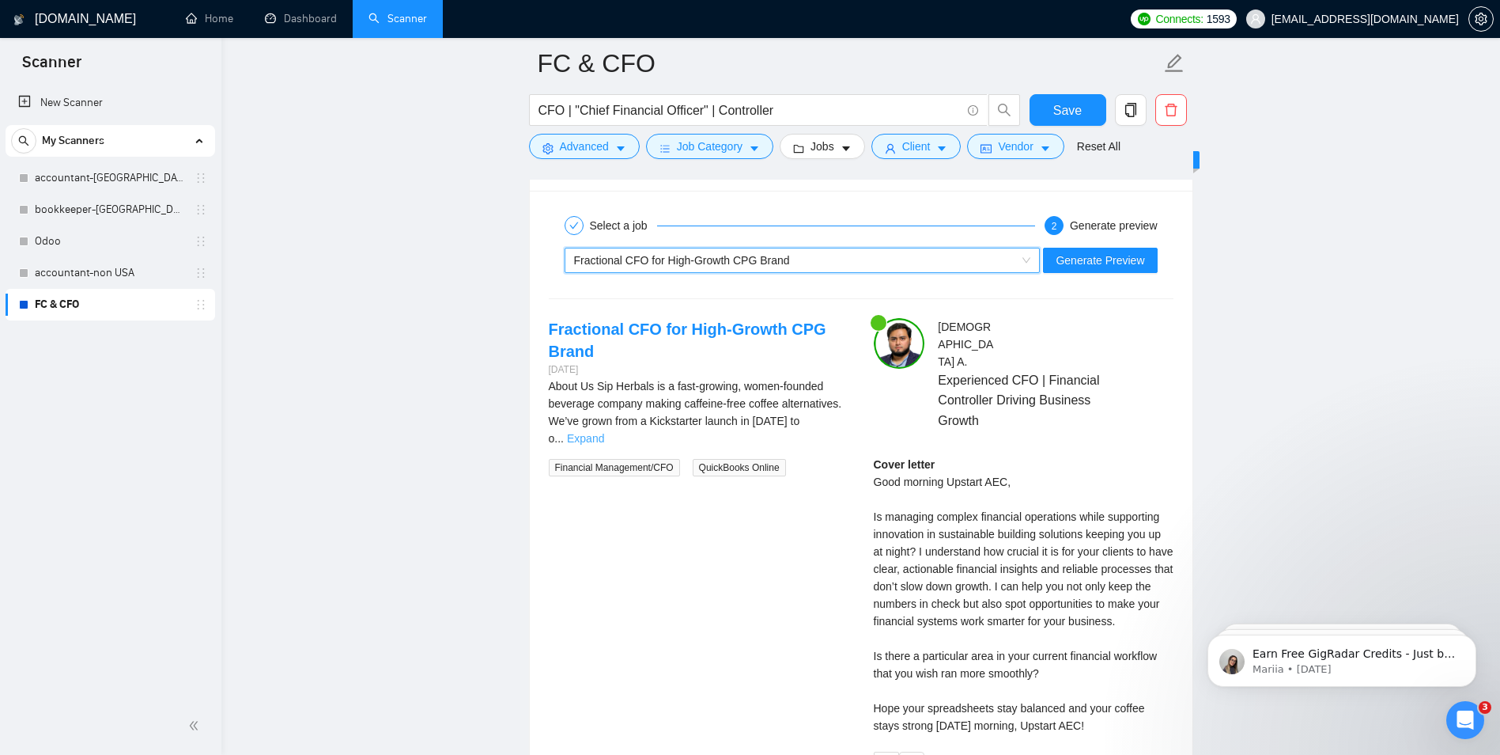
click at [604, 432] on link "Expand" at bounding box center [585, 438] width 37 height 13
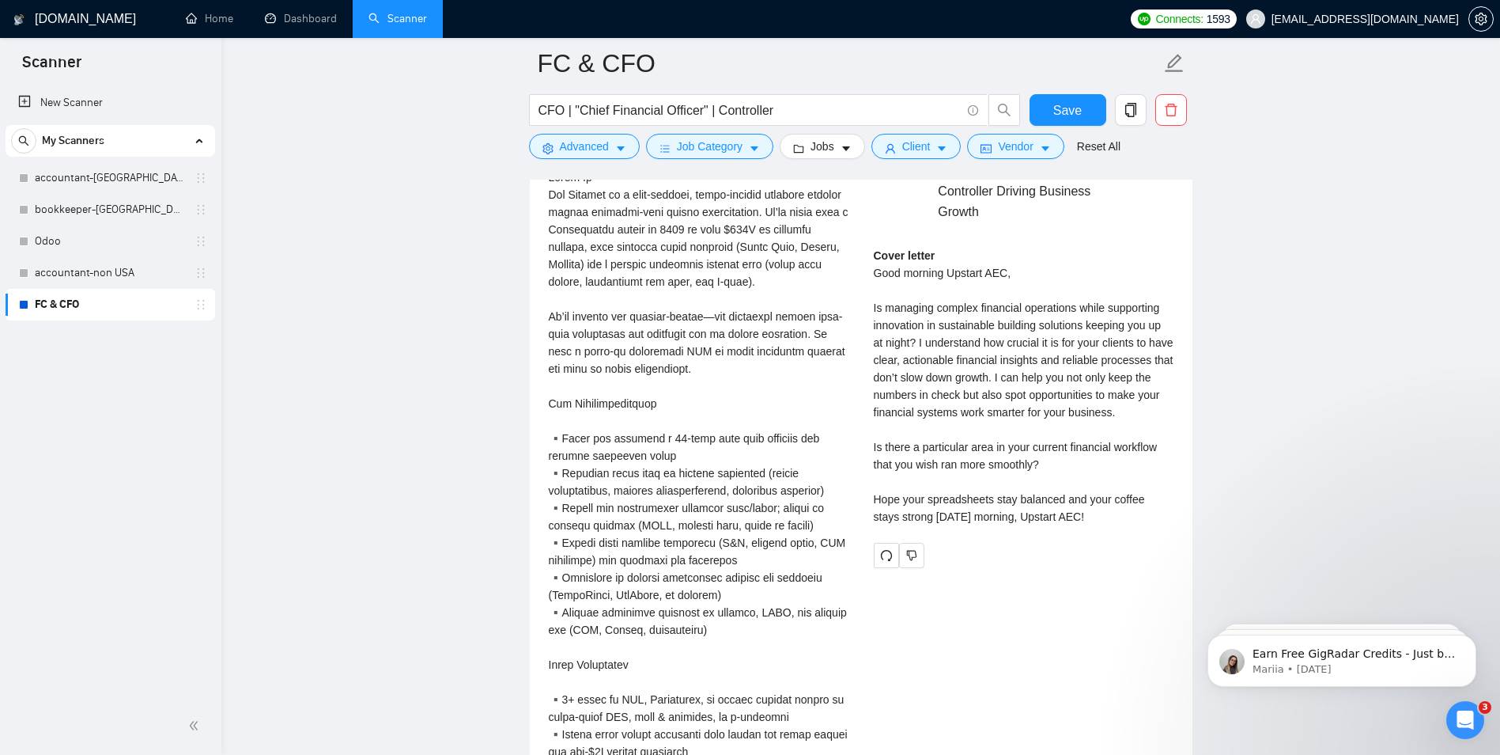
scroll to position [3274, 0]
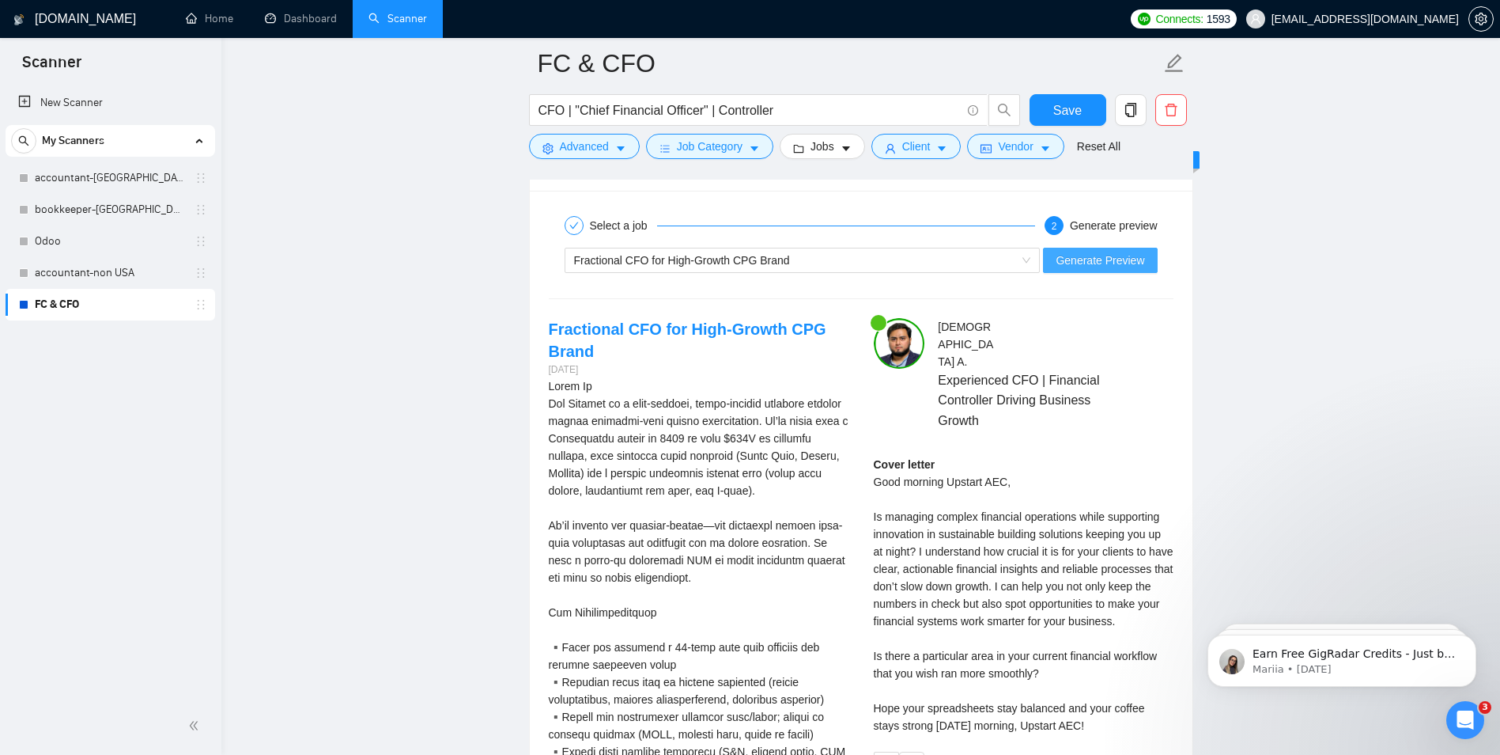
click at [1080, 252] on span "Generate Preview" at bounding box center [1100, 260] width 89 height 17
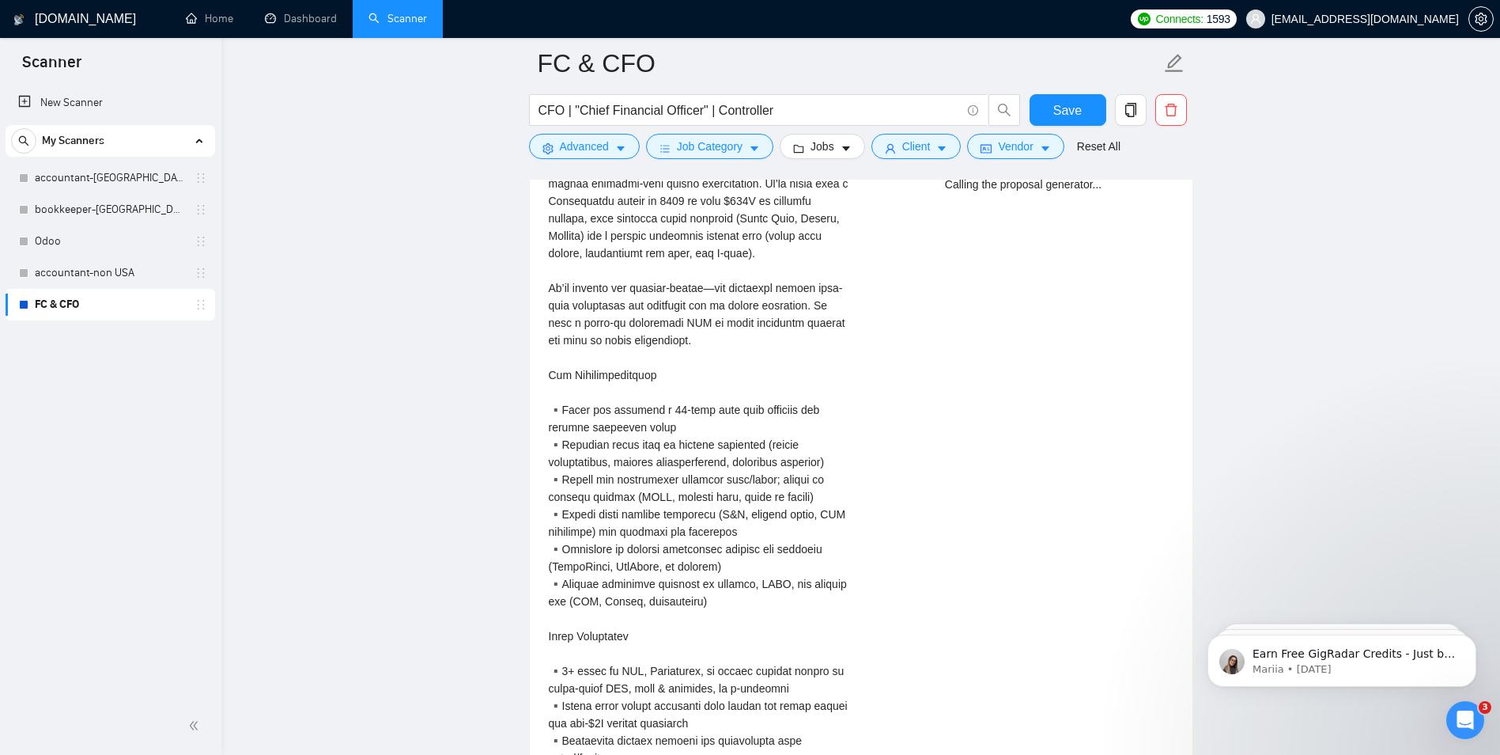
scroll to position [3353, 0]
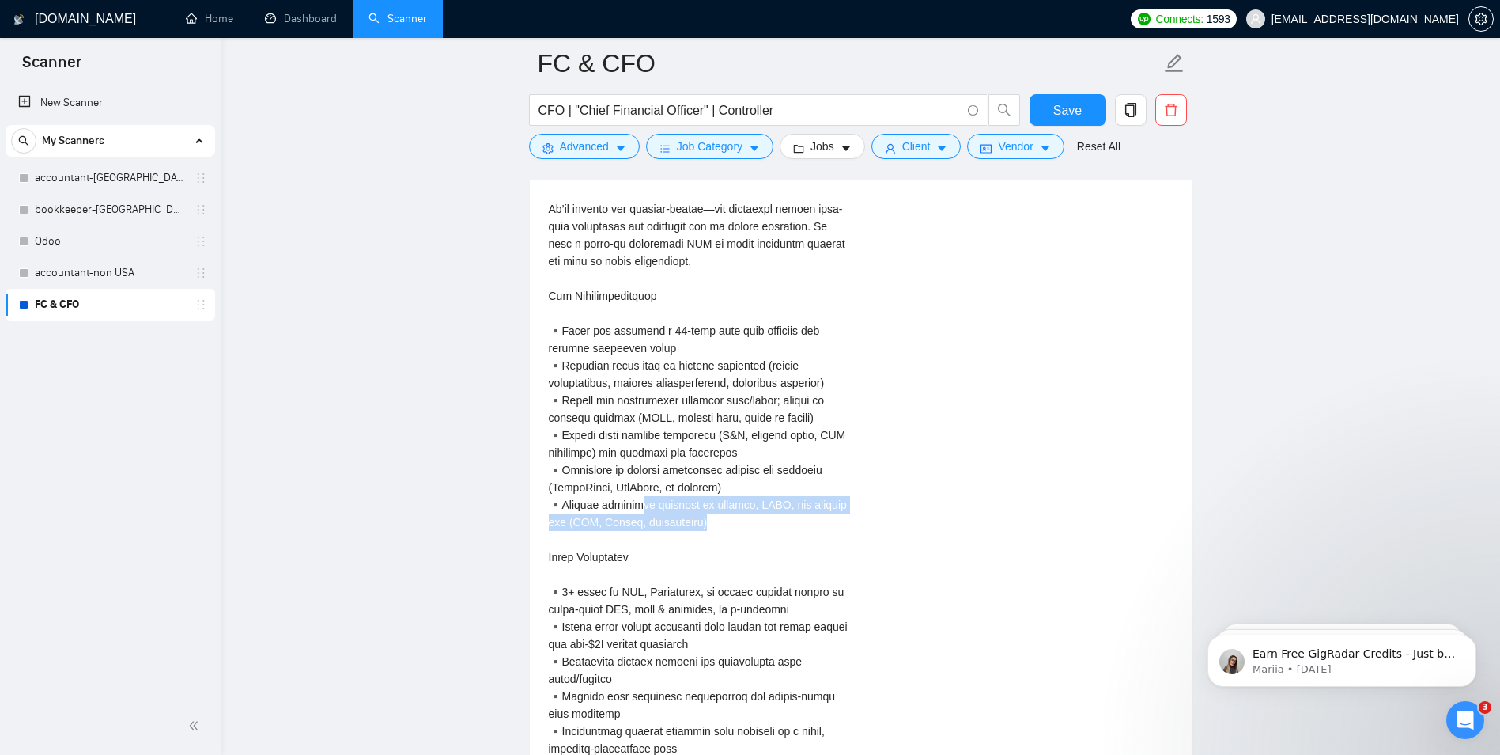
click at [766, 521] on div "About Us\aSip Herbals is a fast-growing, women-founded beverage company making …" at bounding box center [699, 739] width 300 height 1357
drag, startPoint x: 766, startPoint y: 521, endPoint x: 757, endPoint y: 555, distance: 35.1
click at [757, 553] on div "About Us\aSip Herbals is a fast-growing, women-founded beverage company making …" at bounding box center [699, 739] width 300 height 1357
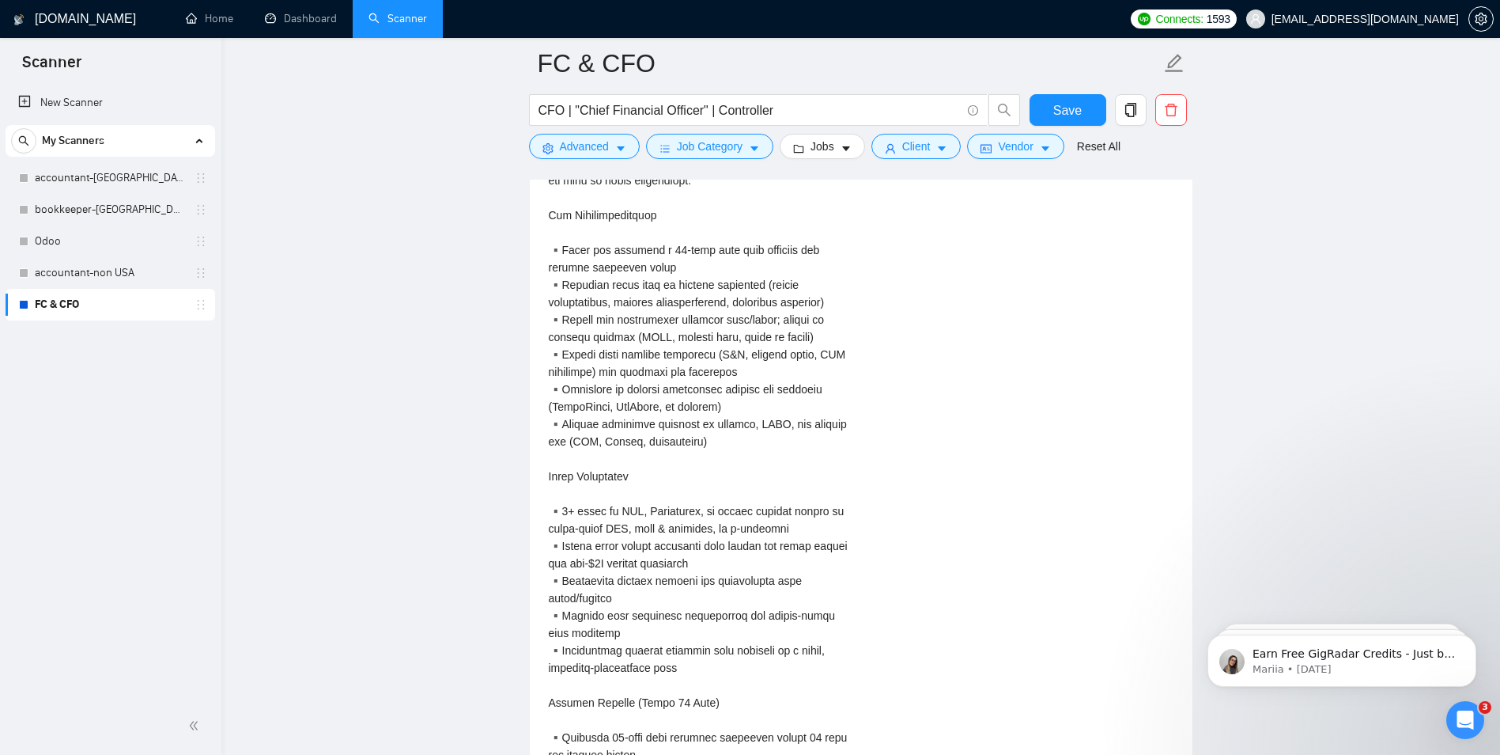
scroll to position [3512, 0]
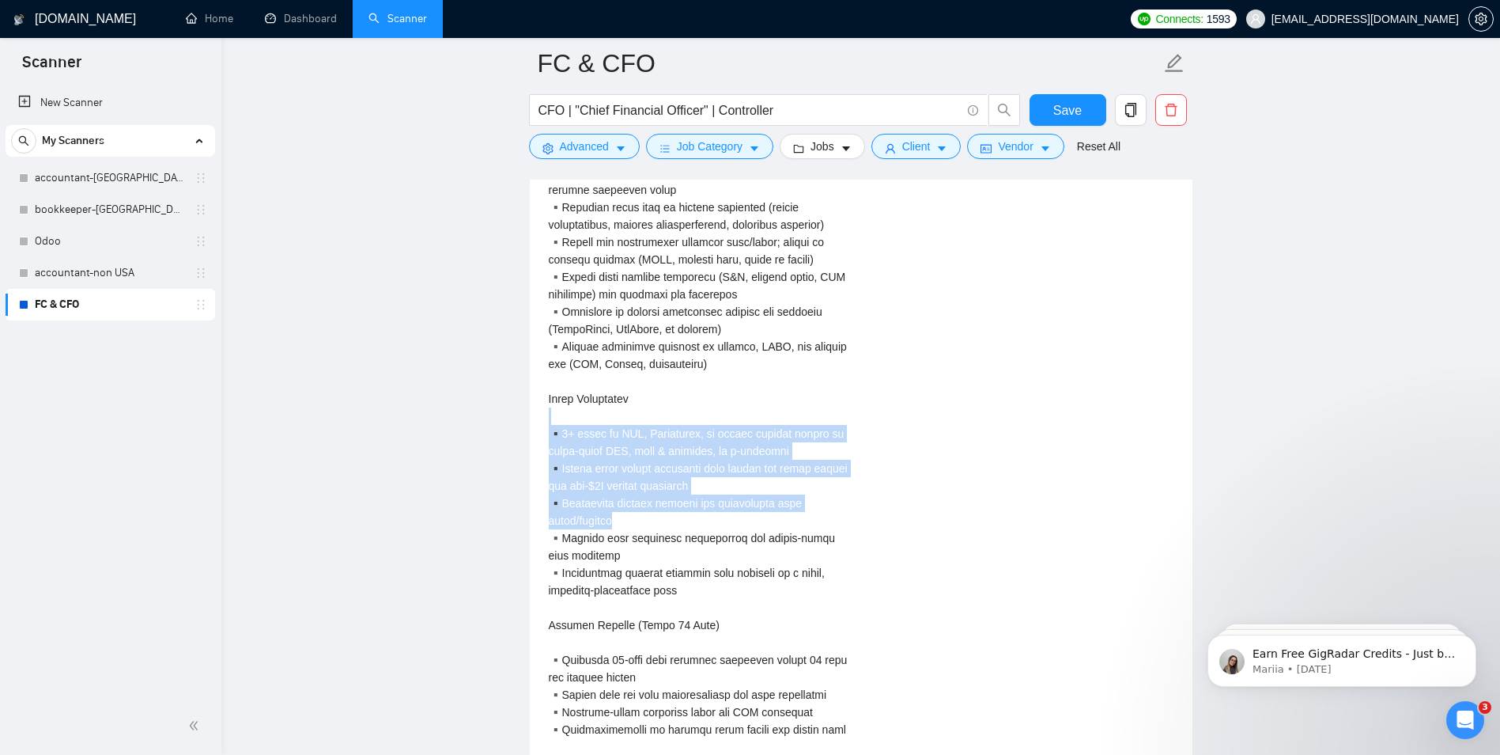
drag, startPoint x: 604, startPoint y: 427, endPoint x: 759, endPoint y: 531, distance: 186.9
click at [759, 531] on div "About Us\aSip Herbals is a fast-growing, women-founded beverage company making …" at bounding box center [699, 581] width 300 height 1357
drag, startPoint x: 759, startPoint y: 531, endPoint x: 762, endPoint y: 580, distance: 48.3
click at [772, 574] on div "About Us\aSip Herbals is a fast-growing, women-founded beverage company making …" at bounding box center [699, 581] width 300 height 1357
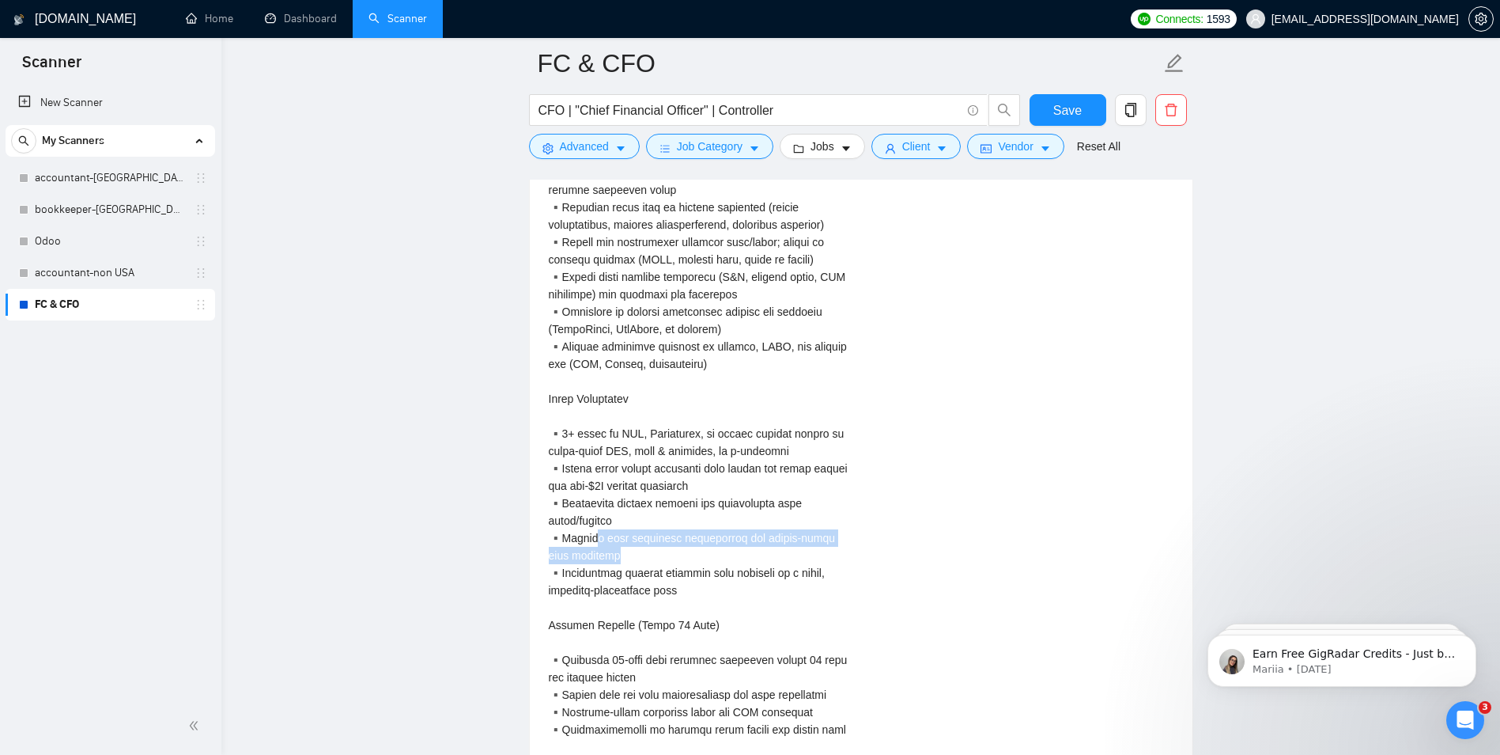
drag, startPoint x: 757, startPoint y: 550, endPoint x: 794, endPoint y: 553, distance: 37.3
click at [794, 553] on div "About Us\aSip Herbals is a fast-growing, women-founded beverage company making …" at bounding box center [699, 581] width 300 height 1357
drag, startPoint x: 794, startPoint y: 553, endPoint x: 786, endPoint y: 589, distance: 37.2
click at [794, 584] on div "About Us\aSip Herbals is a fast-growing, women-founded beverage company making …" at bounding box center [699, 581] width 300 height 1357
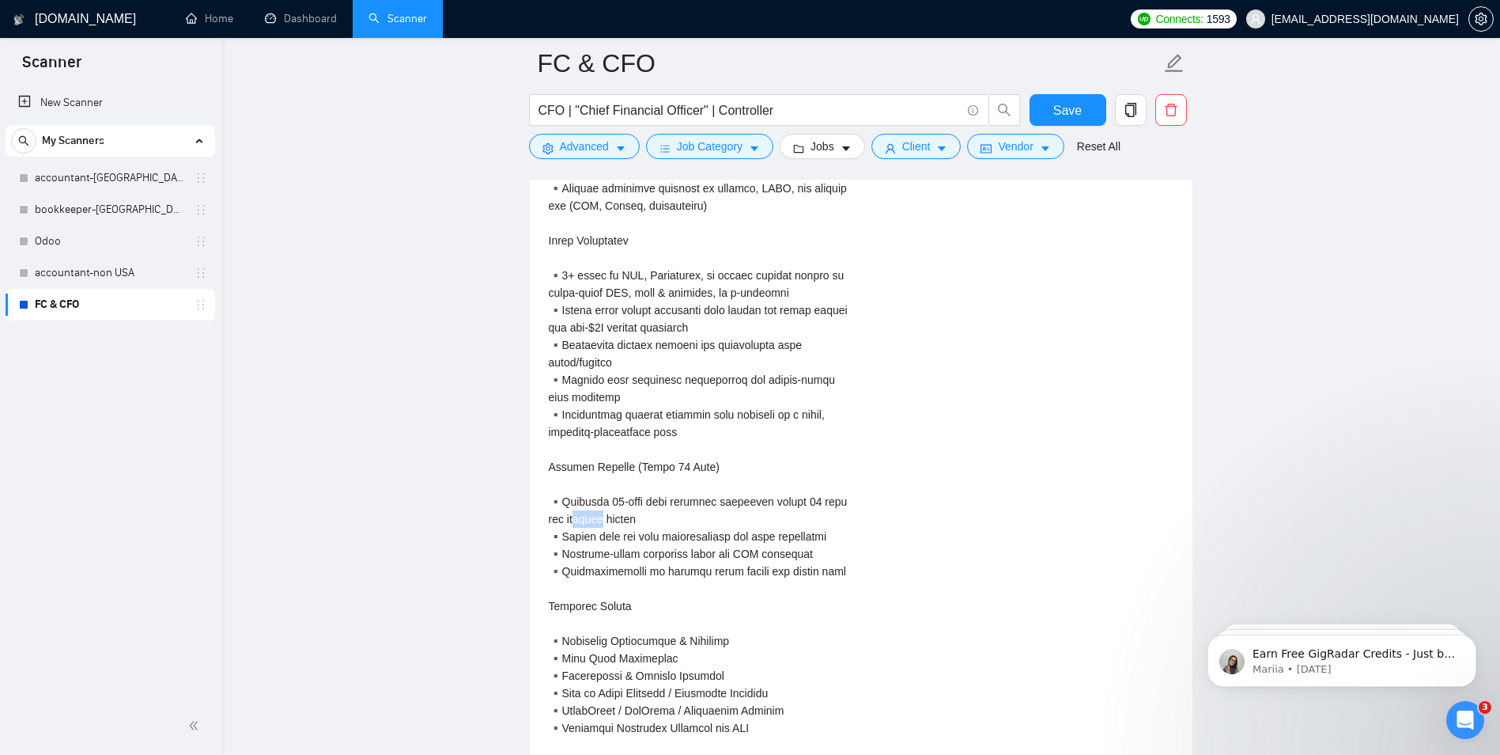
click at [642, 515] on div "About Us\aSip Herbals is a fast-growing, women-founded beverage company making …" at bounding box center [699, 423] width 300 height 1357
drag, startPoint x: 642, startPoint y: 515, endPoint x: 651, endPoint y: 541, distance: 27.5
click at [651, 541] on div "About Us\aSip Herbals is a fast-growing, women-founded beverage company making …" at bounding box center [699, 423] width 300 height 1357
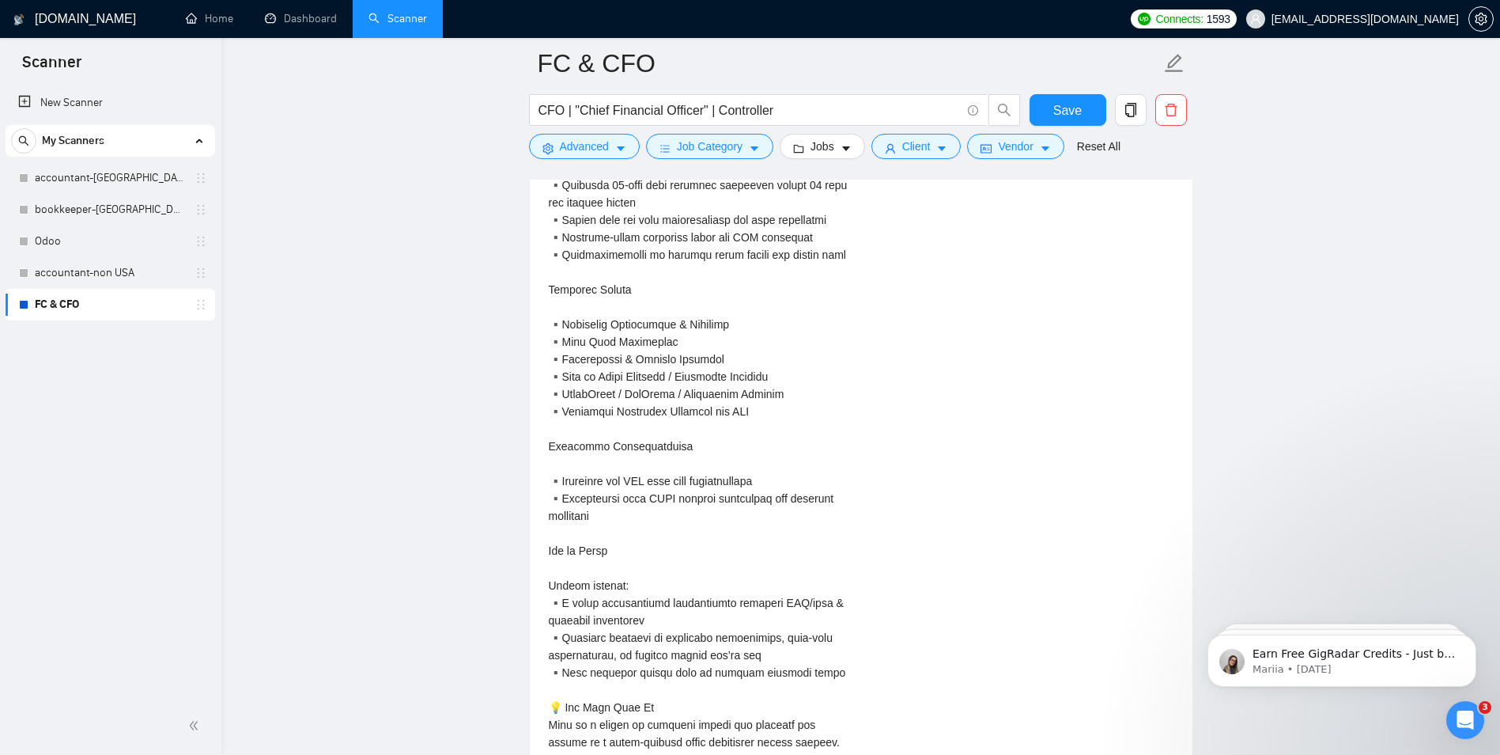
scroll to position [4065, 0]
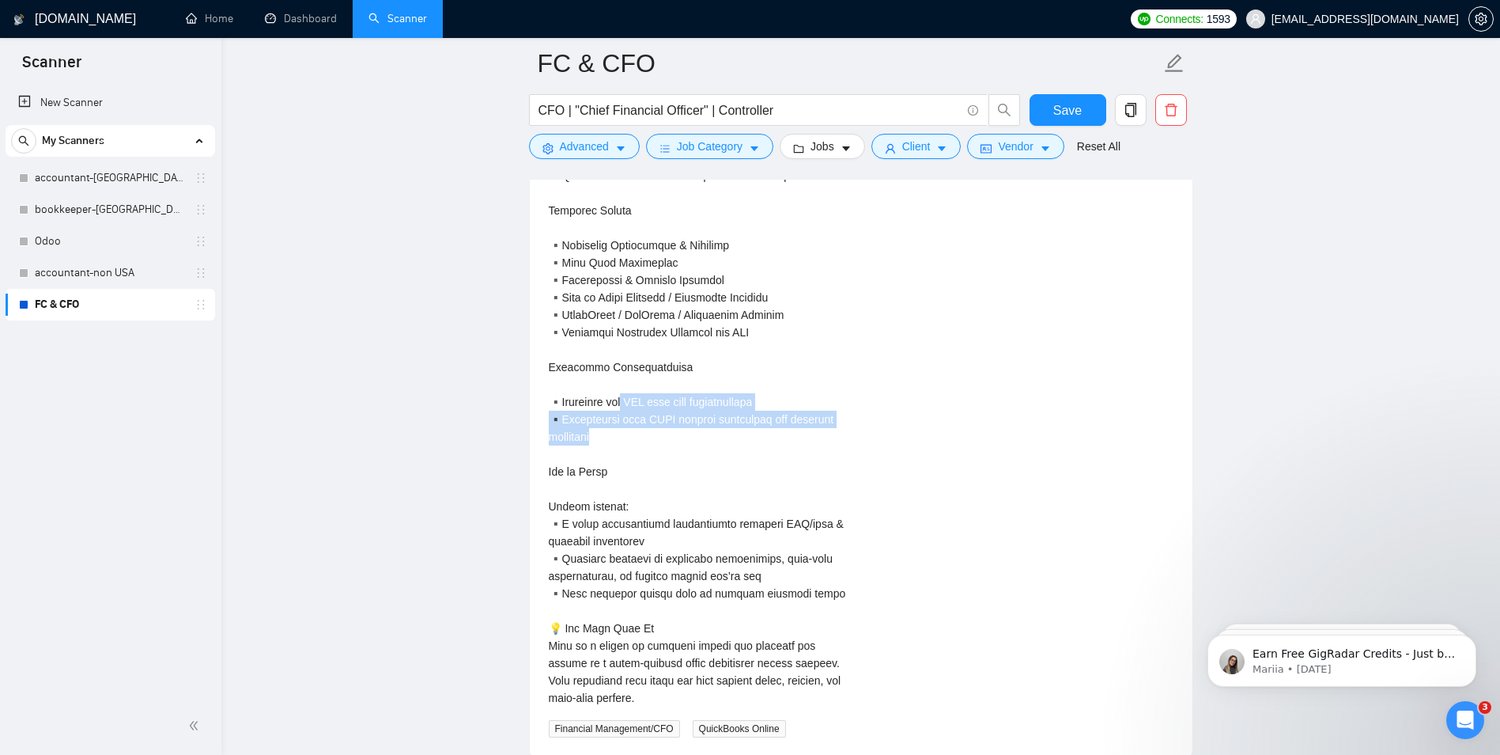
drag, startPoint x: 629, startPoint y: 426, endPoint x: 805, endPoint y: 461, distance: 179.8
click at [805, 461] on div "About Us\aSip Herbals is a fast-growing, women-founded beverage company making …" at bounding box center [699, 27] width 300 height 1357
drag, startPoint x: 805, startPoint y: 461, endPoint x: 808, endPoint y: 483, distance: 22.3
click at [808, 483] on div "About Us\aSip Herbals is a fast-growing, women-founded beverage company making …" at bounding box center [699, 27] width 300 height 1357
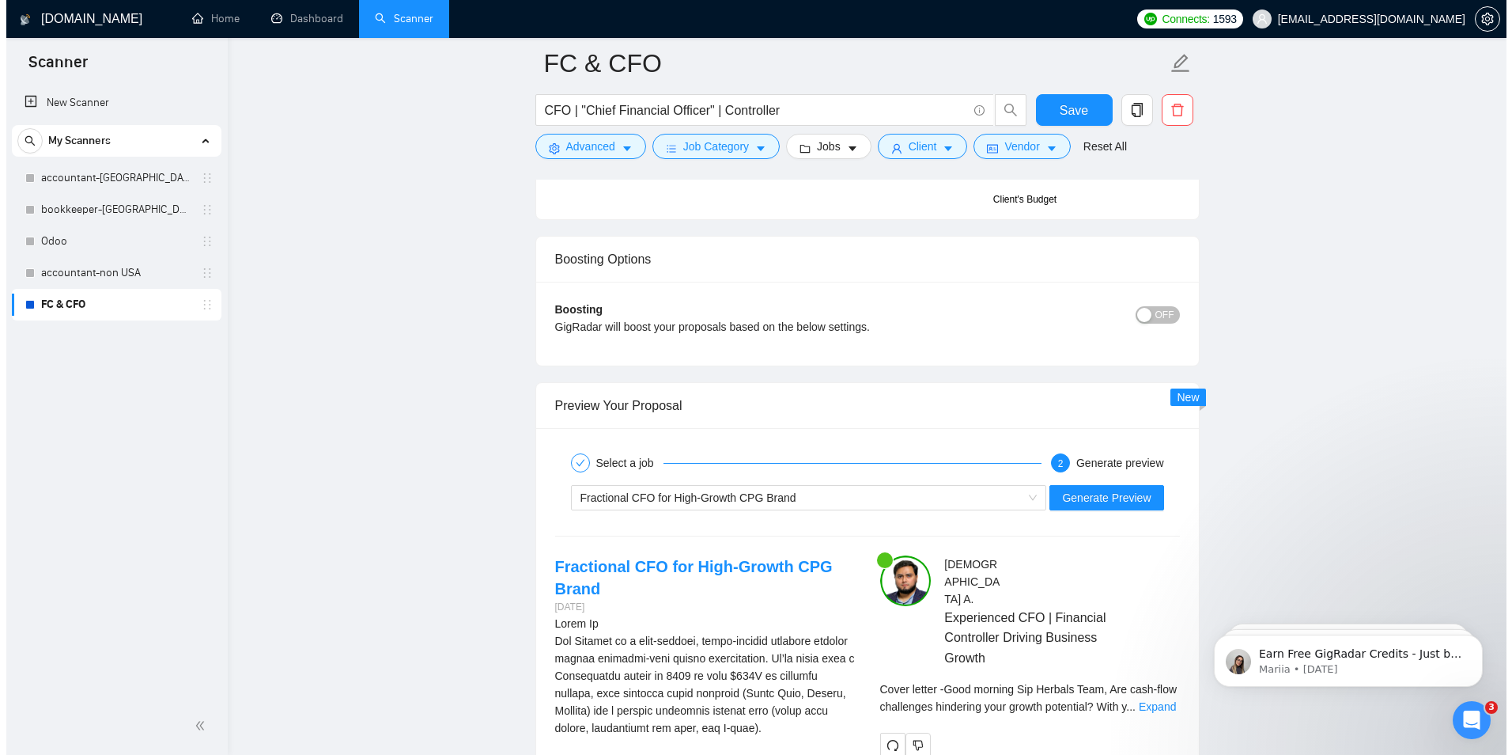
scroll to position [2721, 0]
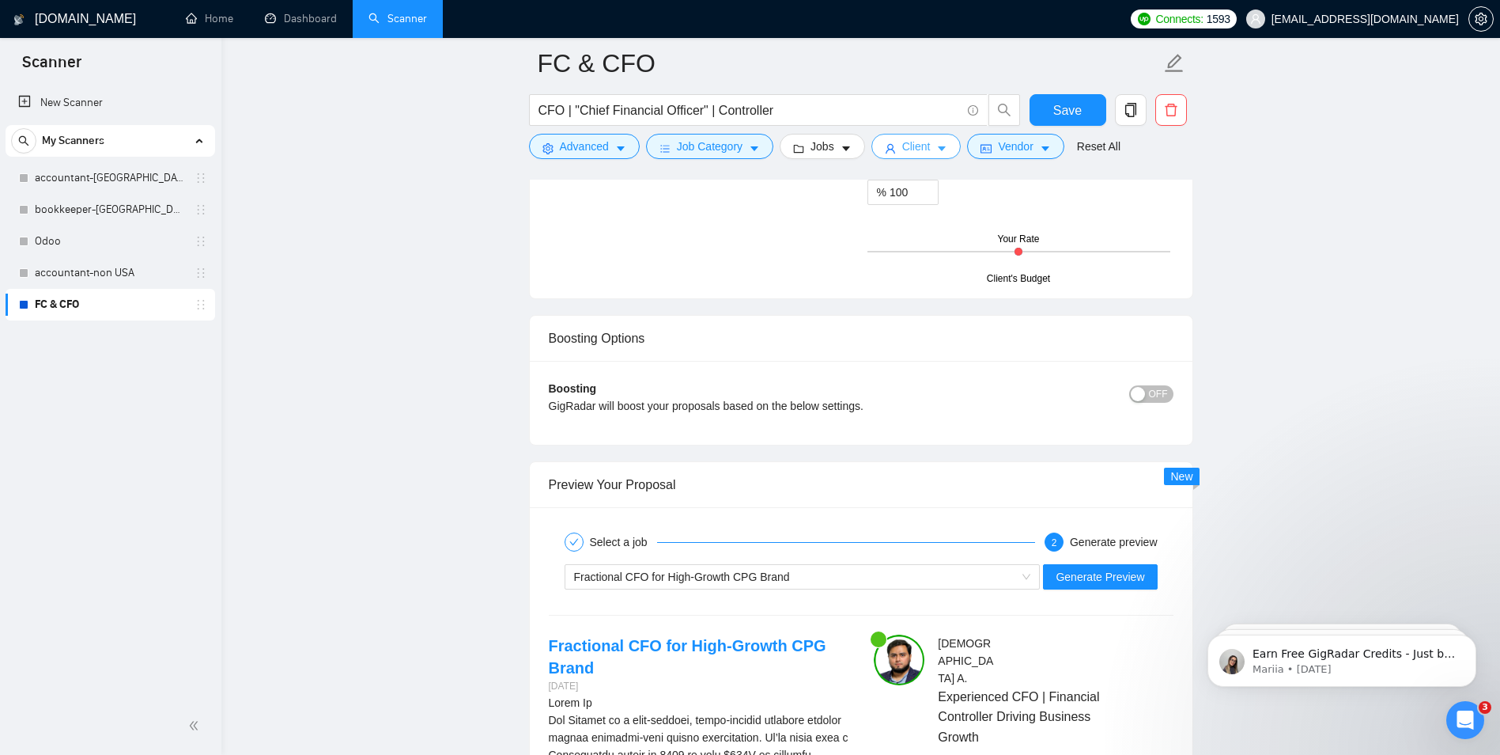
click at [936, 146] on icon "caret-down" at bounding box center [941, 148] width 11 height 11
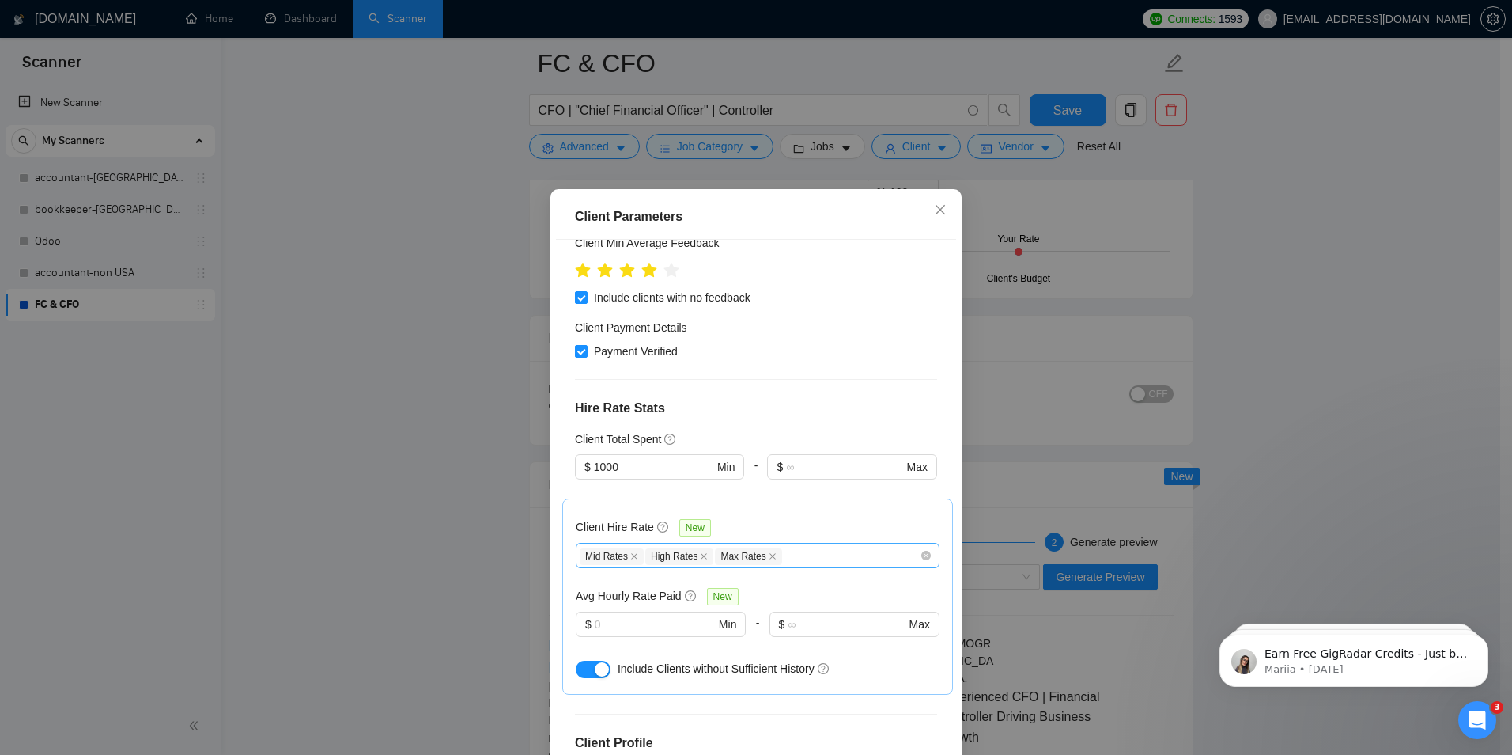
scroll to position [316, 0]
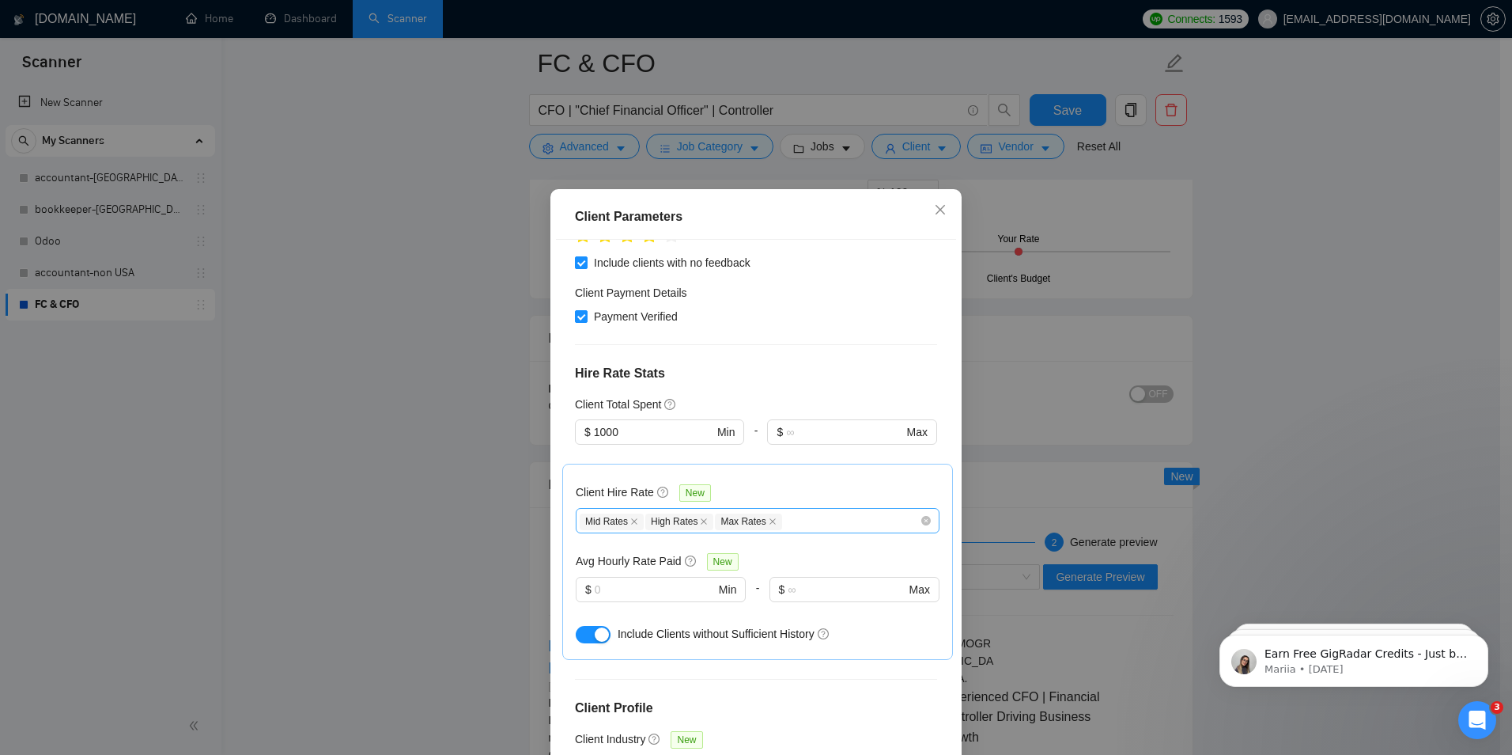
click at [790, 511] on div "Mid Rates High Rates Max Rates" at bounding box center [750, 520] width 340 height 19
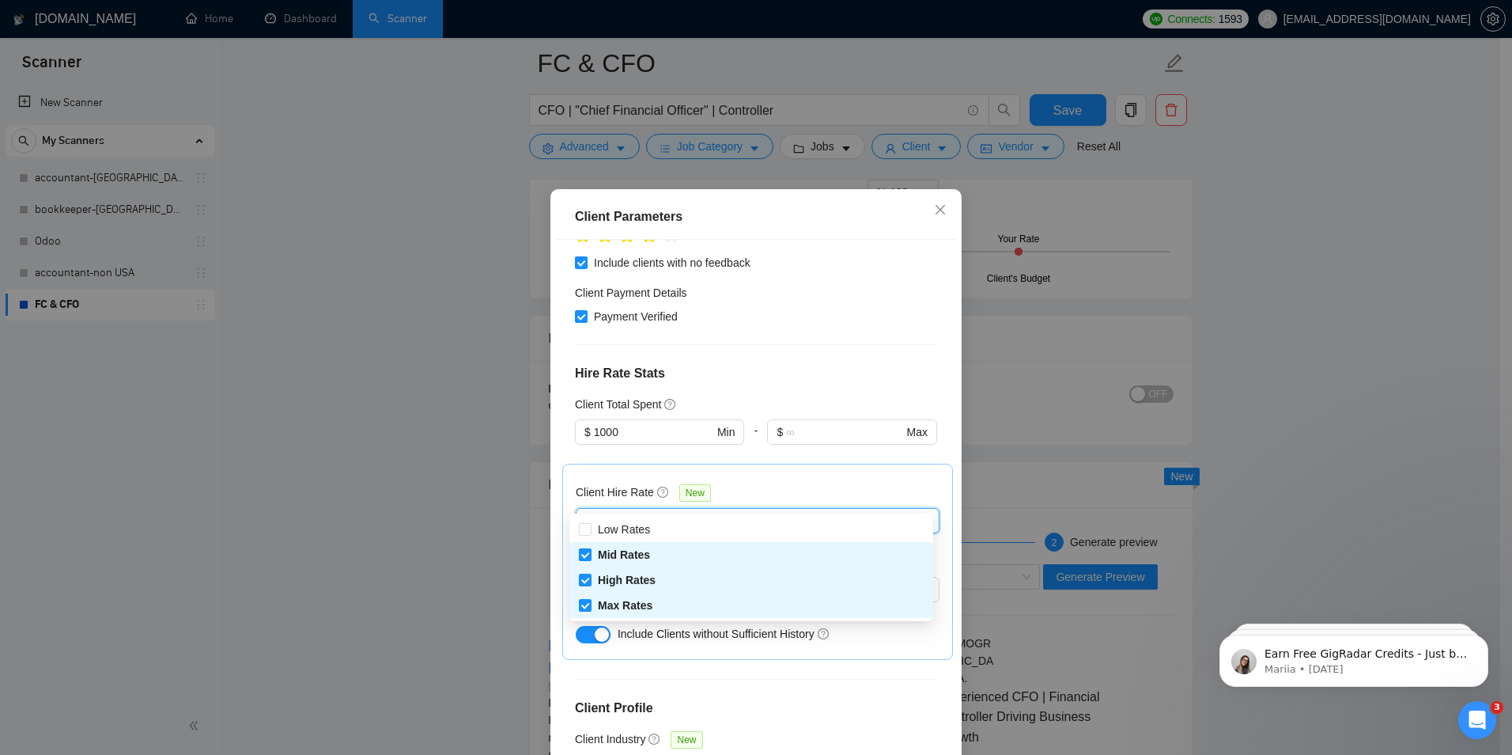
click at [587, 549] on input "Mid Rates" at bounding box center [584, 553] width 11 height 11
checkbox input "false"
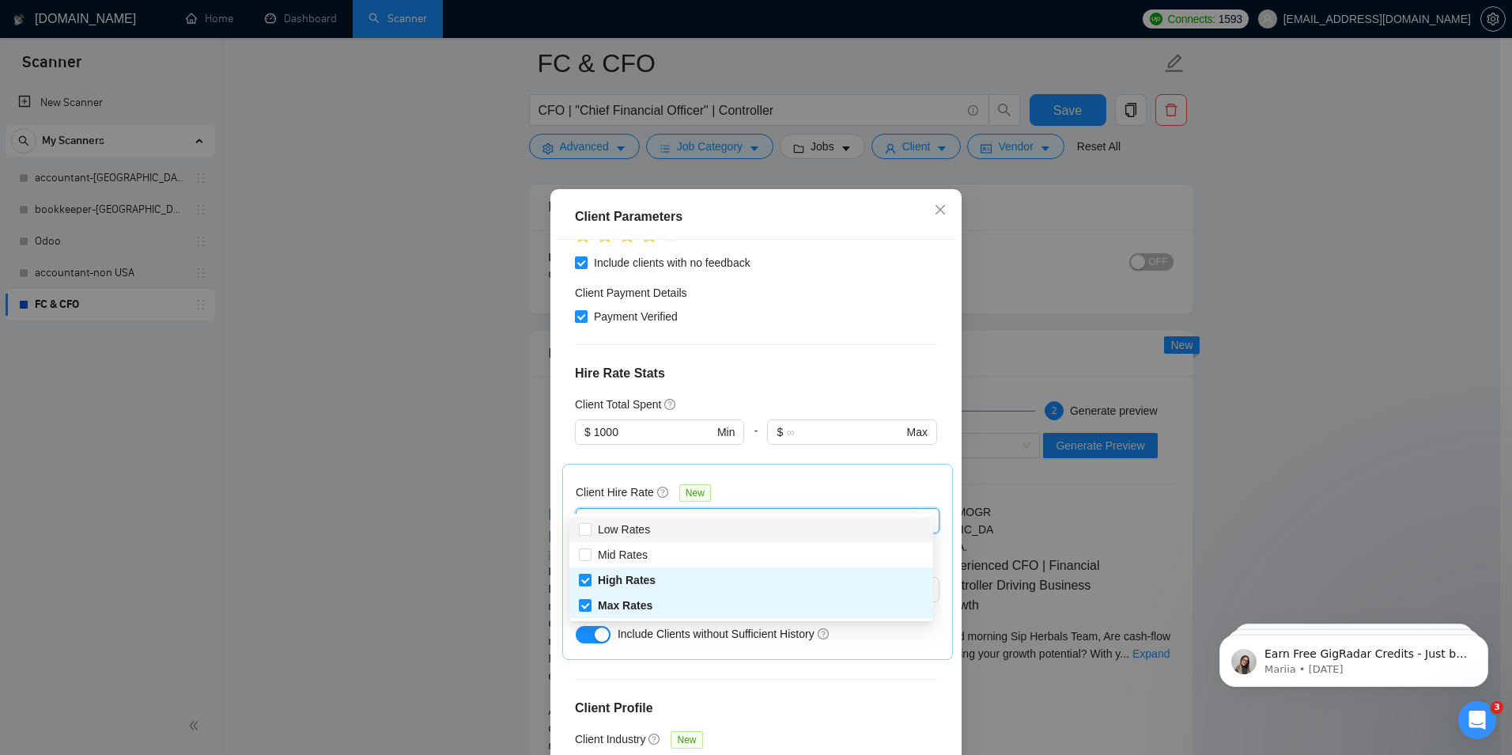
click at [771, 483] on div "Client Hire Rate New" at bounding box center [758, 495] width 364 height 25
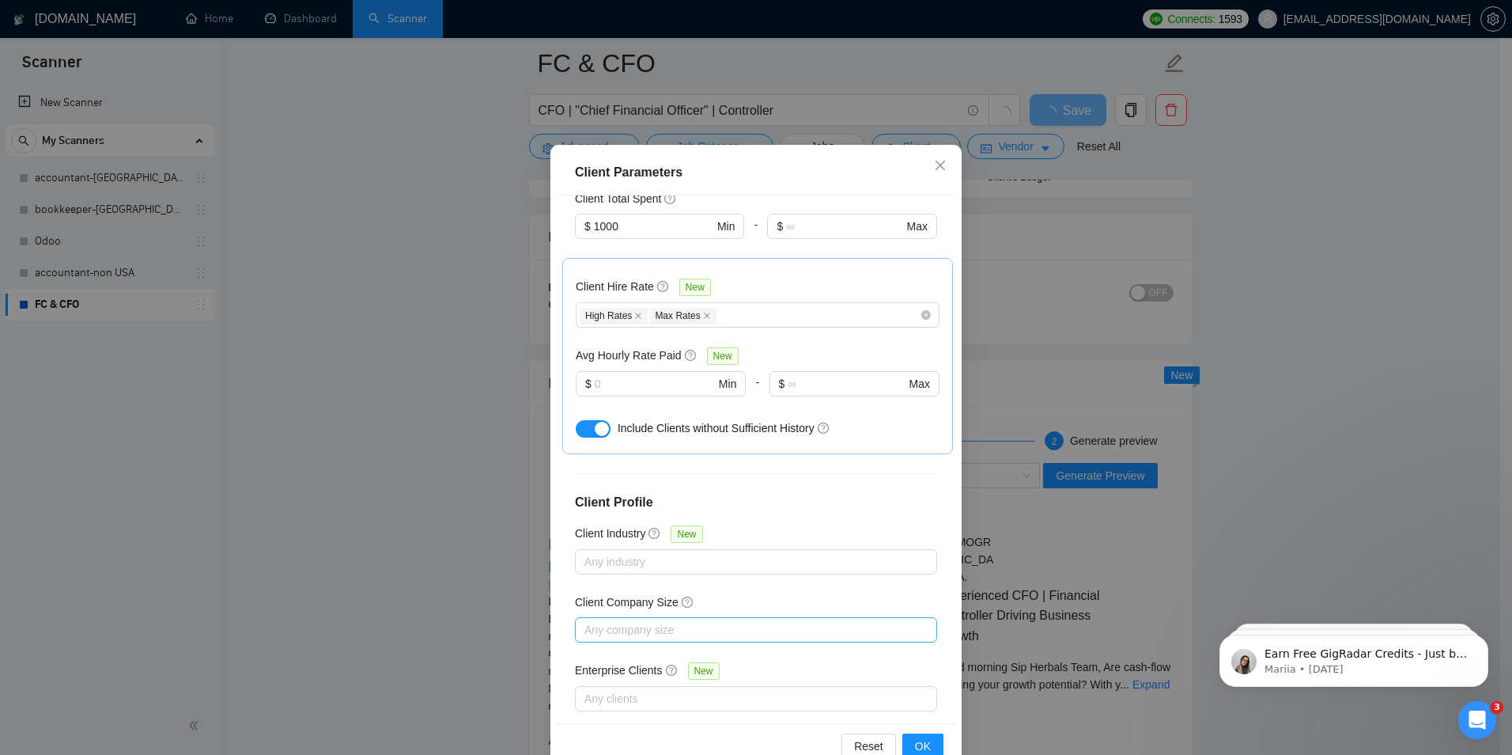
scroll to position [82, 0]
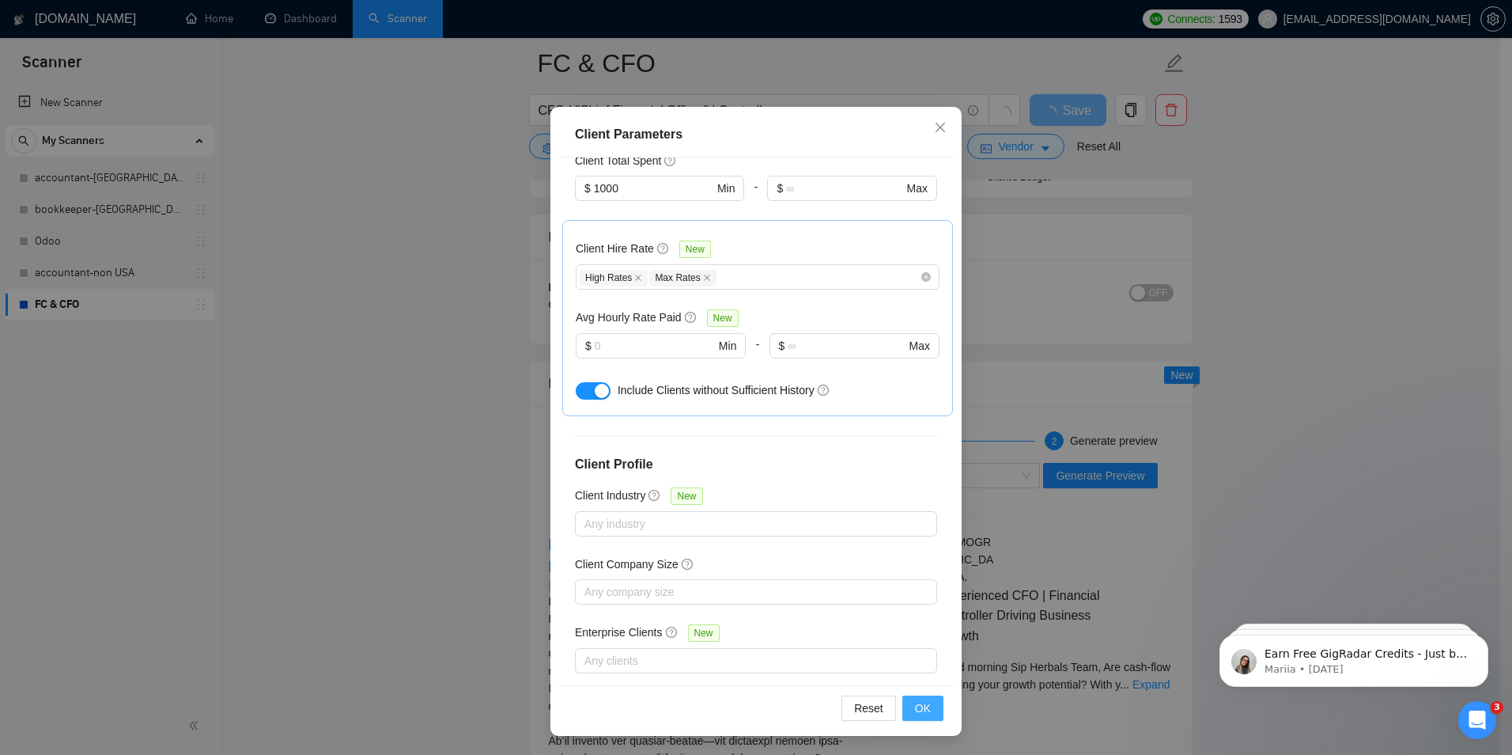
click at [916, 712] on span "OK" at bounding box center [923, 707] width 16 height 17
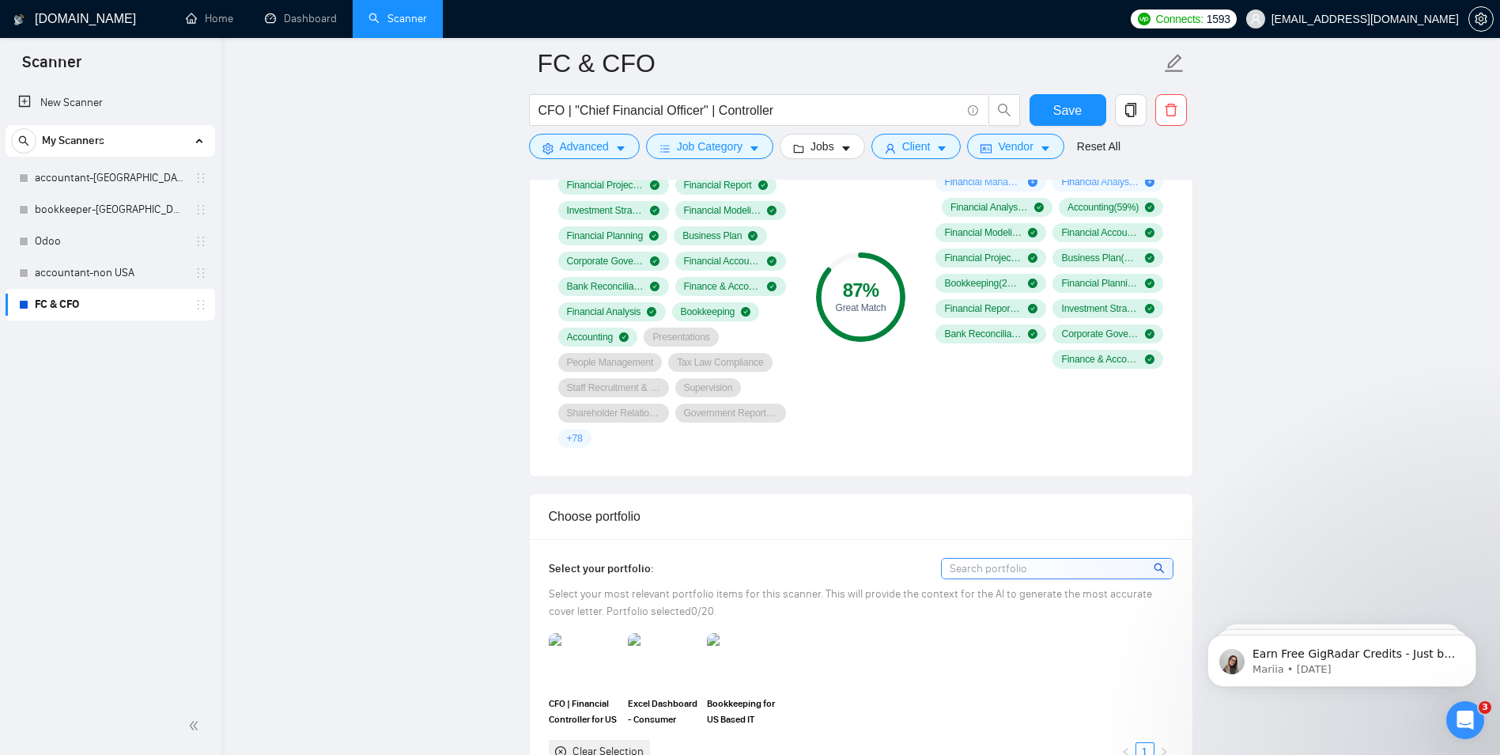
scroll to position [1297, 0]
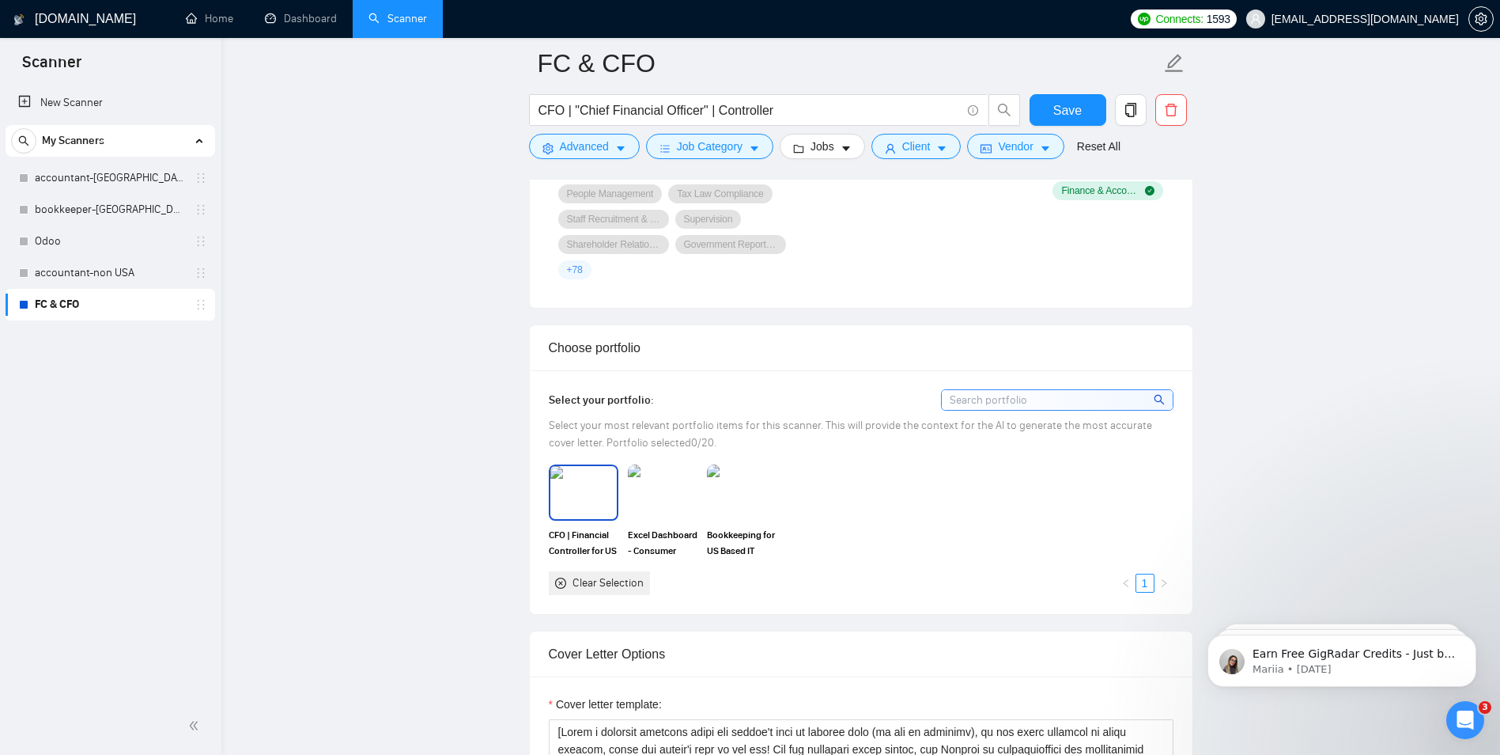
click at [605, 496] on img at bounding box center [583, 492] width 66 height 52
click at [769, 501] on img at bounding box center [742, 492] width 66 height 52
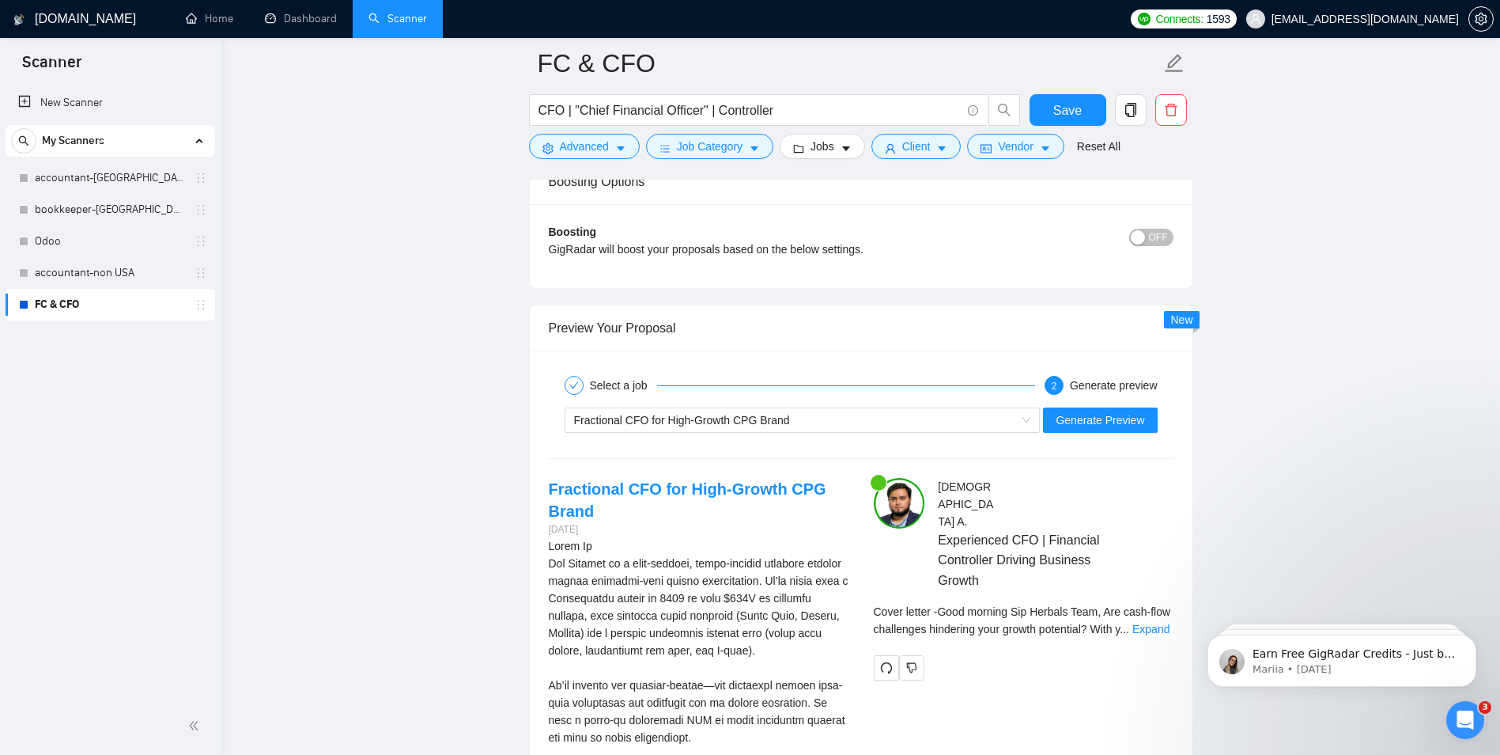
scroll to position [2879, 0]
click at [1117, 422] on span "Generate Preview" at bounding box center [1100, 418] width 89 height 17
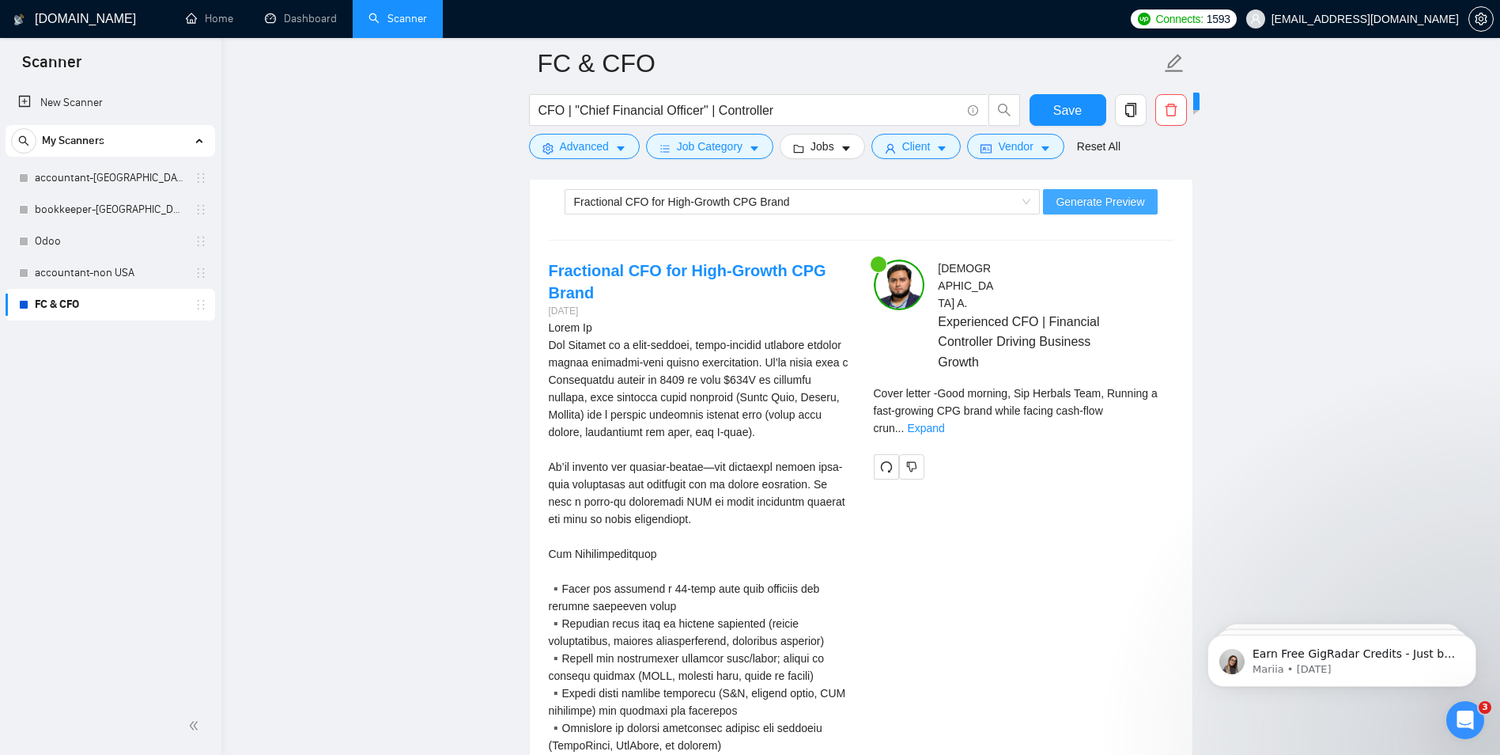
scroll to position [3116, 0]
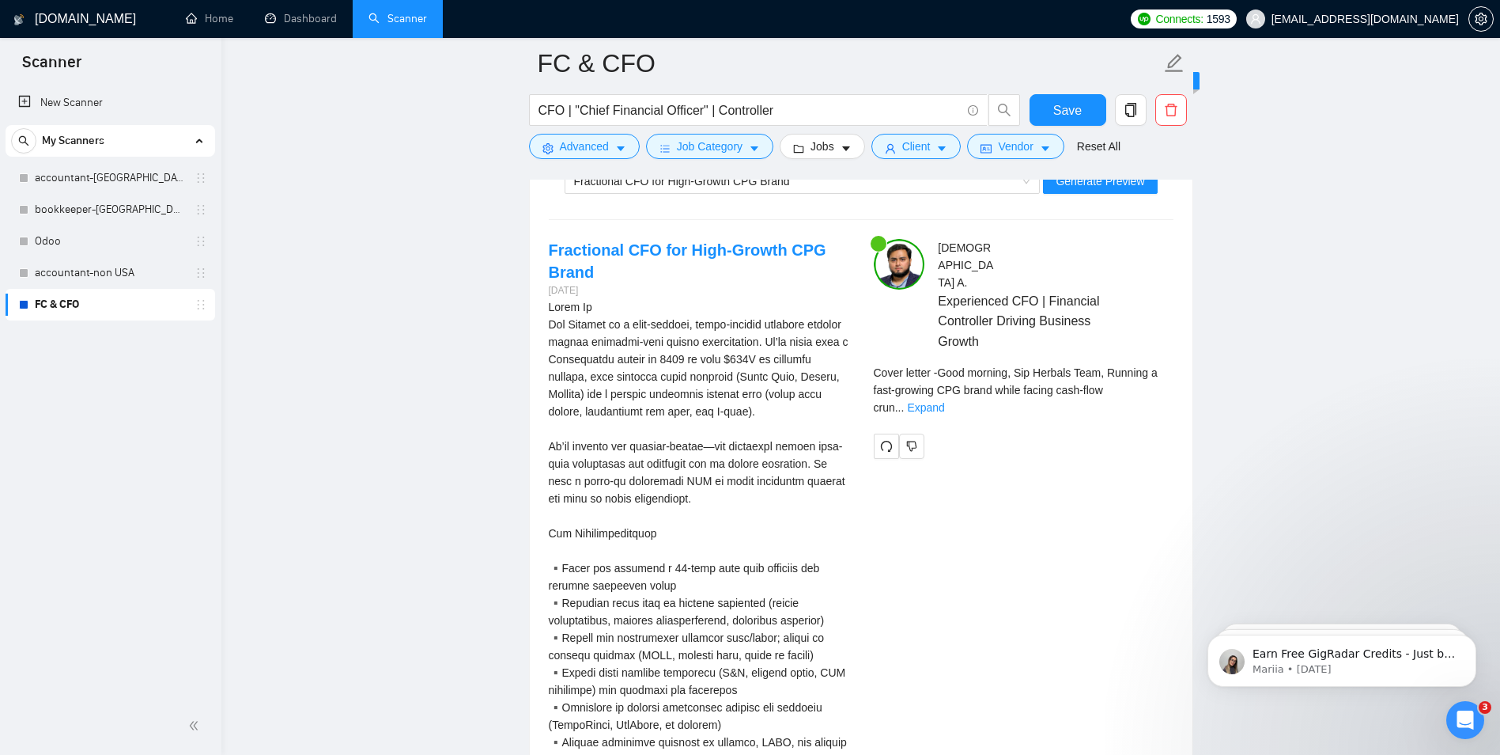
click at [1184, 379] on div "Muhammad A . Experienced CFO | Financial Controller Driving Business Growth Cov…" at bounding box center [1023, 348] width 325 height 219
click at [944, 401] on link "Expand" at bounding box center [925, 407] width 37 height 13
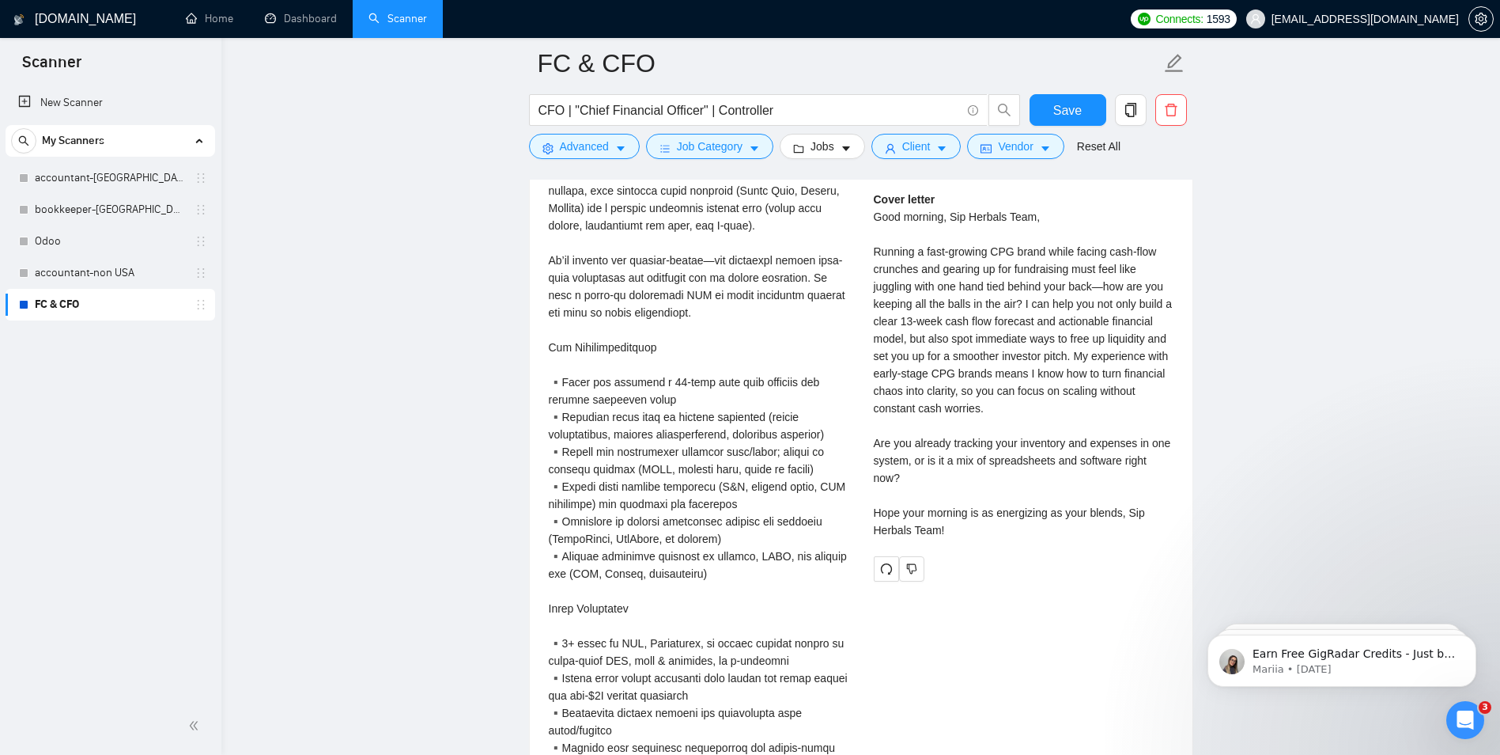
scroll to position [3274, 0]
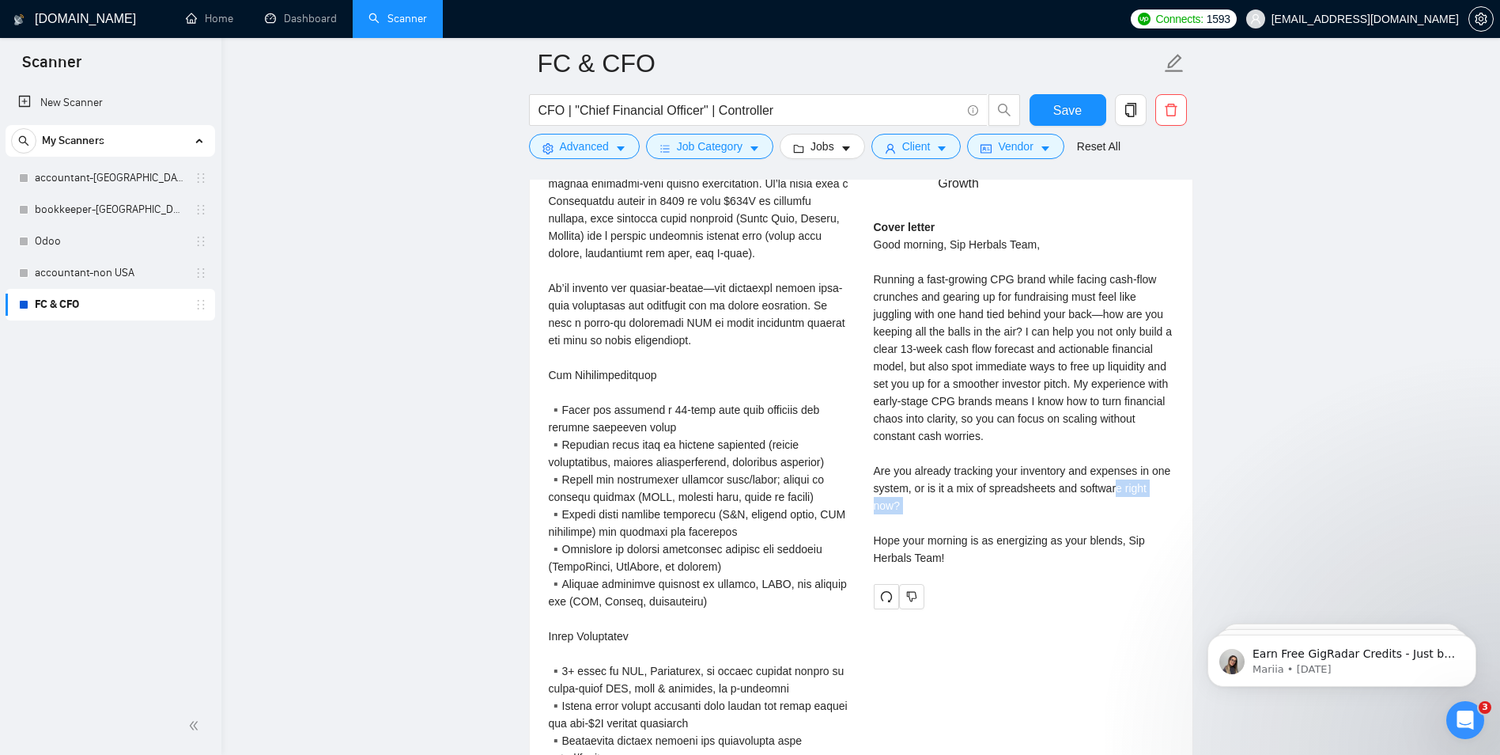
drag, startPoint x: 1055, startPoint y: 473, endPoint x: 1118, endPoint y: 467, distance: 62.7
click at [1118, 467] on div "Cover letter Good morning, Sip Herbals Team, Running a fast-growing CPG brand w…" at bounding box center [1024, 392] width 300 height 348
drag, startPoint x: 1118, startPoint y: 467, endPoint x: 1007, endPoint y: 494, distance: 113.8
click at [1007, 494] on div "Cover letter Good morning, Sip Herbals Team, Running a fast-growing CPG brand w…" at bounding box center [1024, 392] width 300 height 348
drag, startPoint x: 924, startPoint y: 514, endPoint x: 1033, endPoint y: 528, distance: 110.0
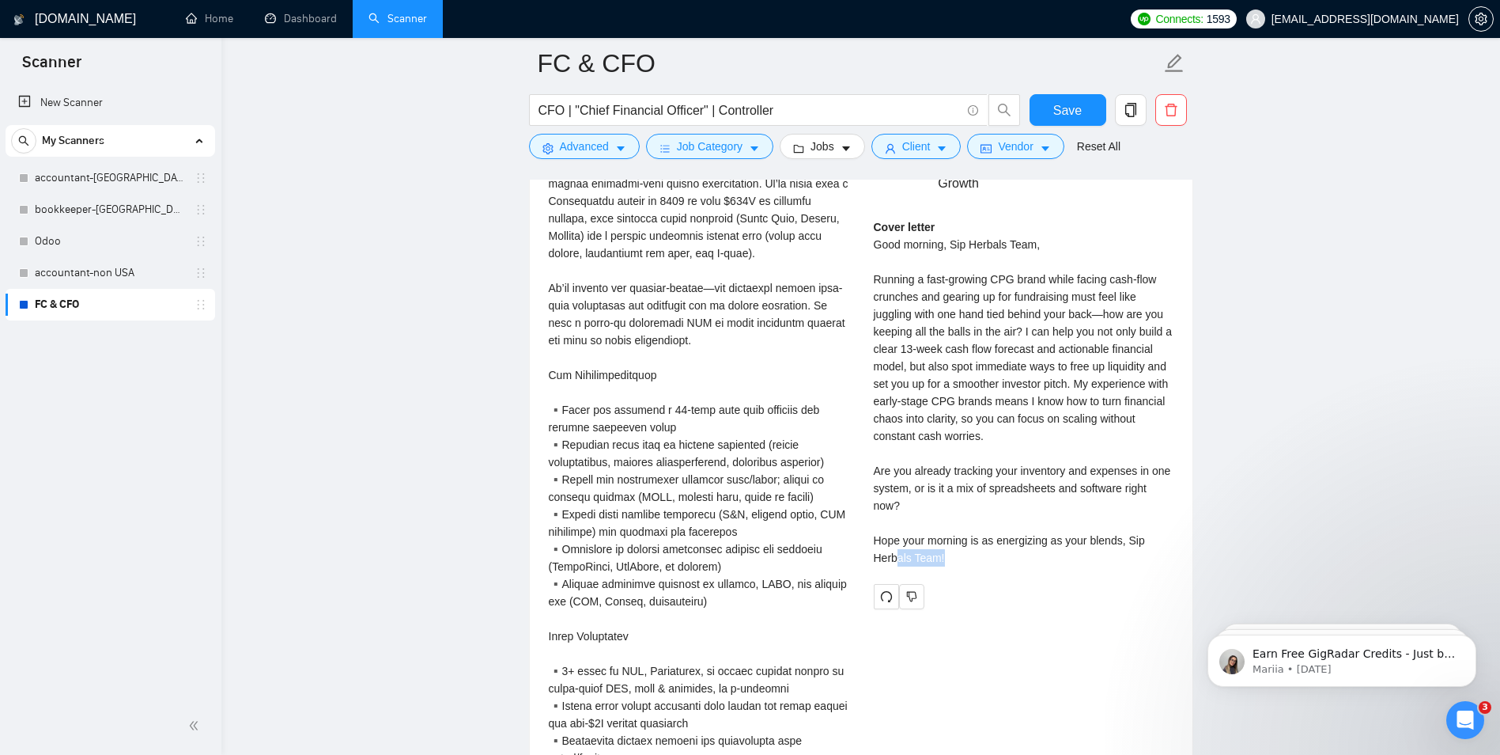
click at [1033, 528] on div "Cover letter Good morning, Sip Herbals Team, Running a fast-growing CPG brand w…" at bounding box center [1024, 392] width 300 height 348
drag, startPoint x: 1033, startPoint y: 528, endPoint x: 1037, endPoint y: 535, distance: 8.1
click at [1037, 535] on div "Cover letter Good morning, Sip Herbals Team, Running a fast-growing CPG brand w…" at bounding box center [1024, 397] width 300 height 359
drag, startPoint x: 907, startPoint y: 508, endPoint x: 1046, endPoint y: 496, distance: 138.9
click at [1046, 496] on div "Cover letter Good morning, Sip Herbals Team, Running a fast-growing CPG brand w…" at bounding box center [1024, 392] width 300 height 348
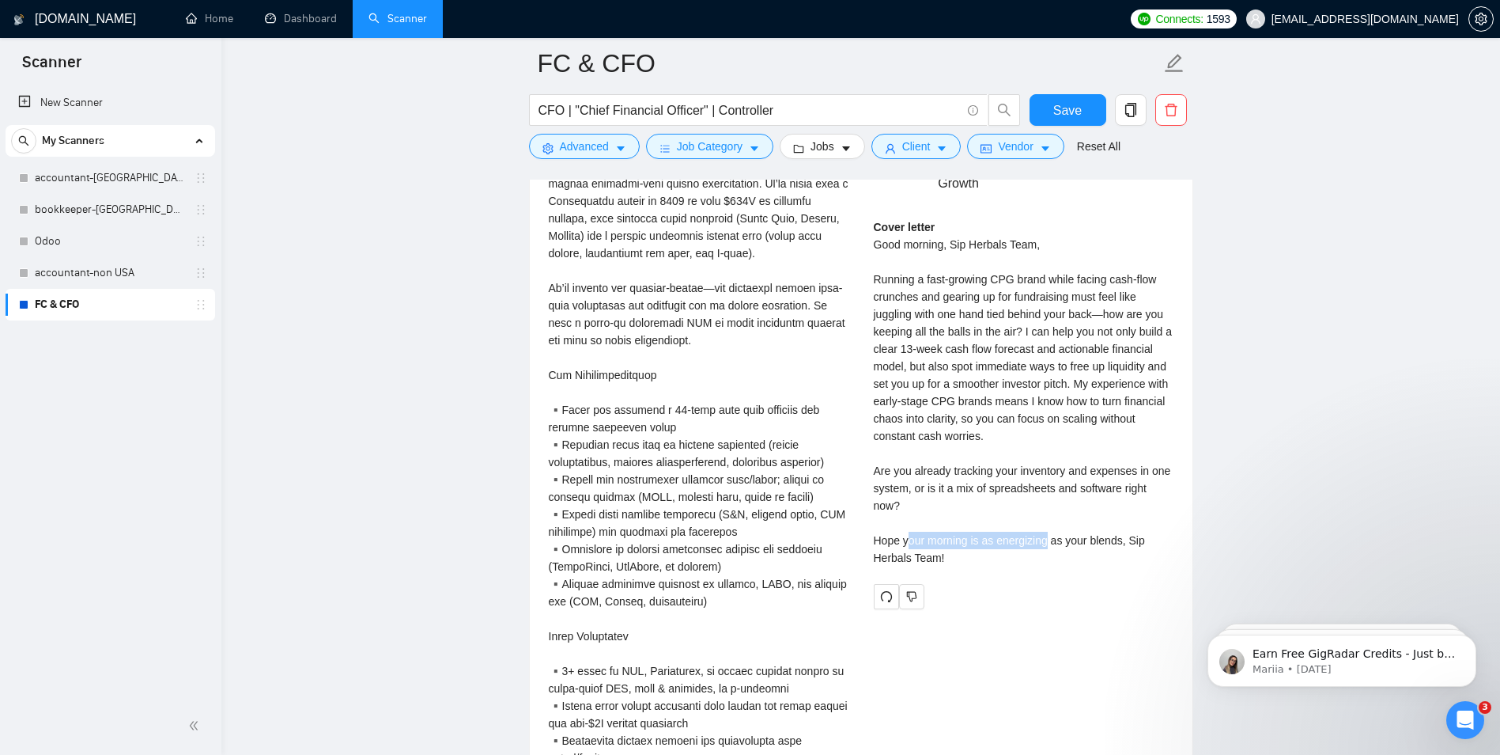
click at [1046, 496] on div "Cover letter Good morning, Sip Herbals Team, Running a fast-growing CPG brand w…" at bounding box center [1024, 392] width 300 height 348
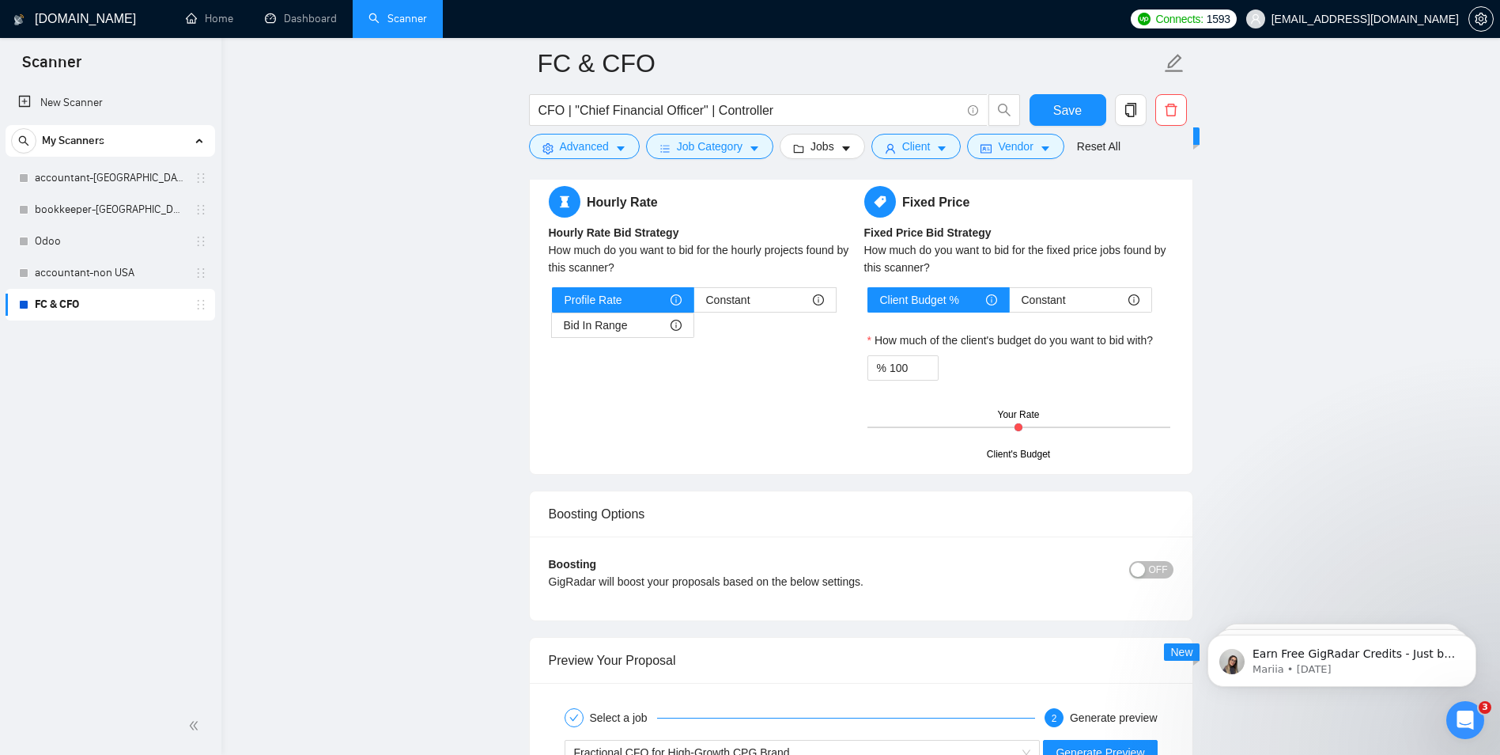
scroll to position [2879, 0]
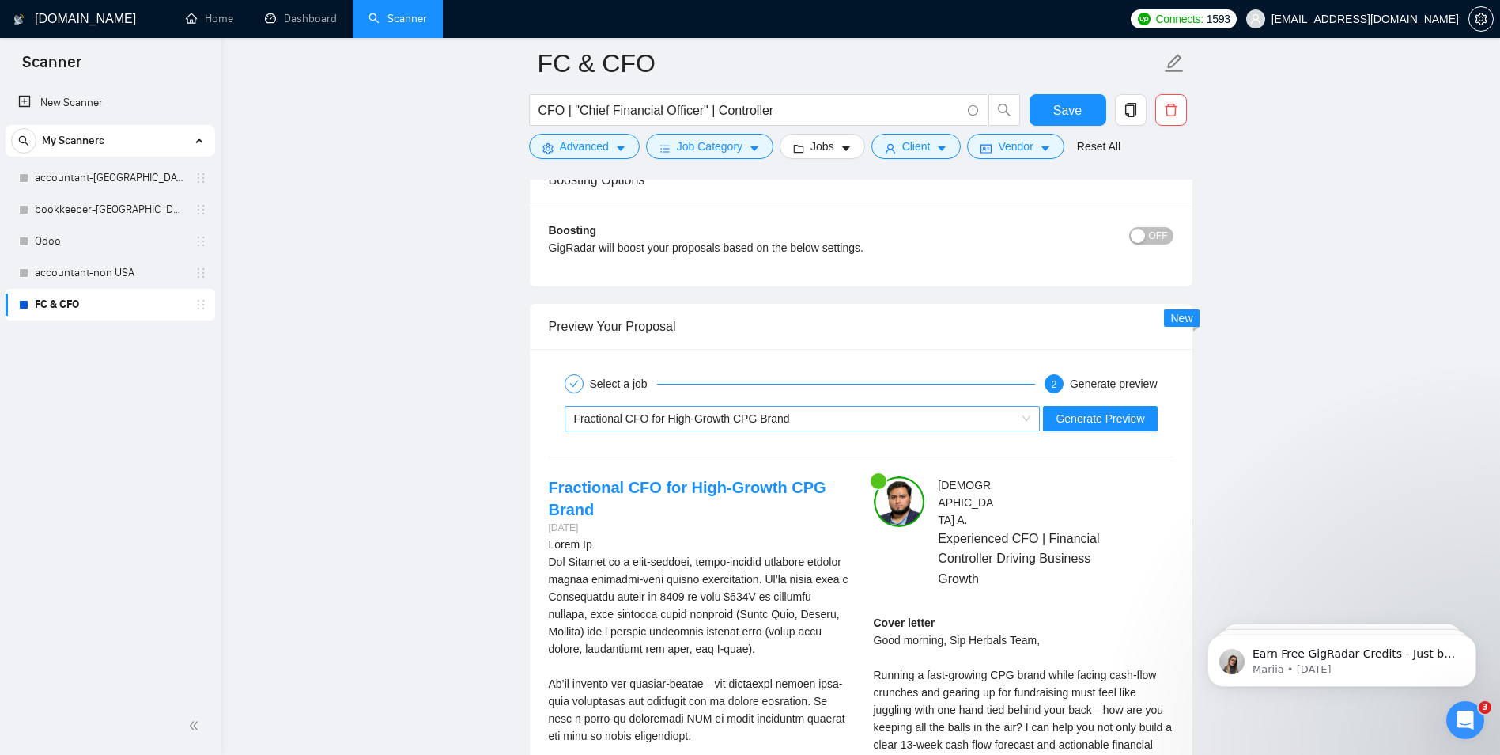
click at [628, 417] on span "Fractional CFO for High-Growth CPG Brand" at bounding box center [682, 418] width 216 height 13
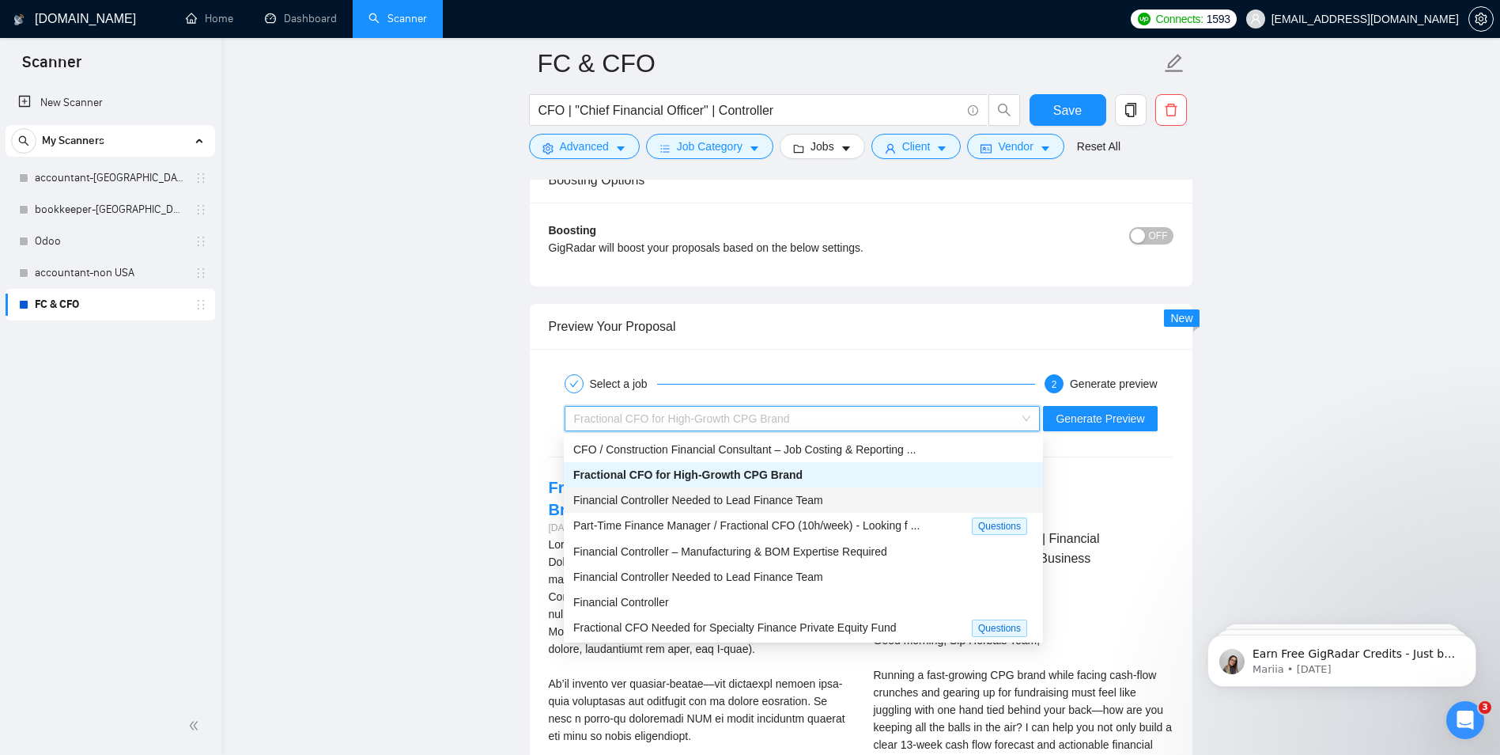
click at [634, 497] on span "Financial Controller Needed to Lead Finance Team" at bounding box center [698, 500] width 250 height 13
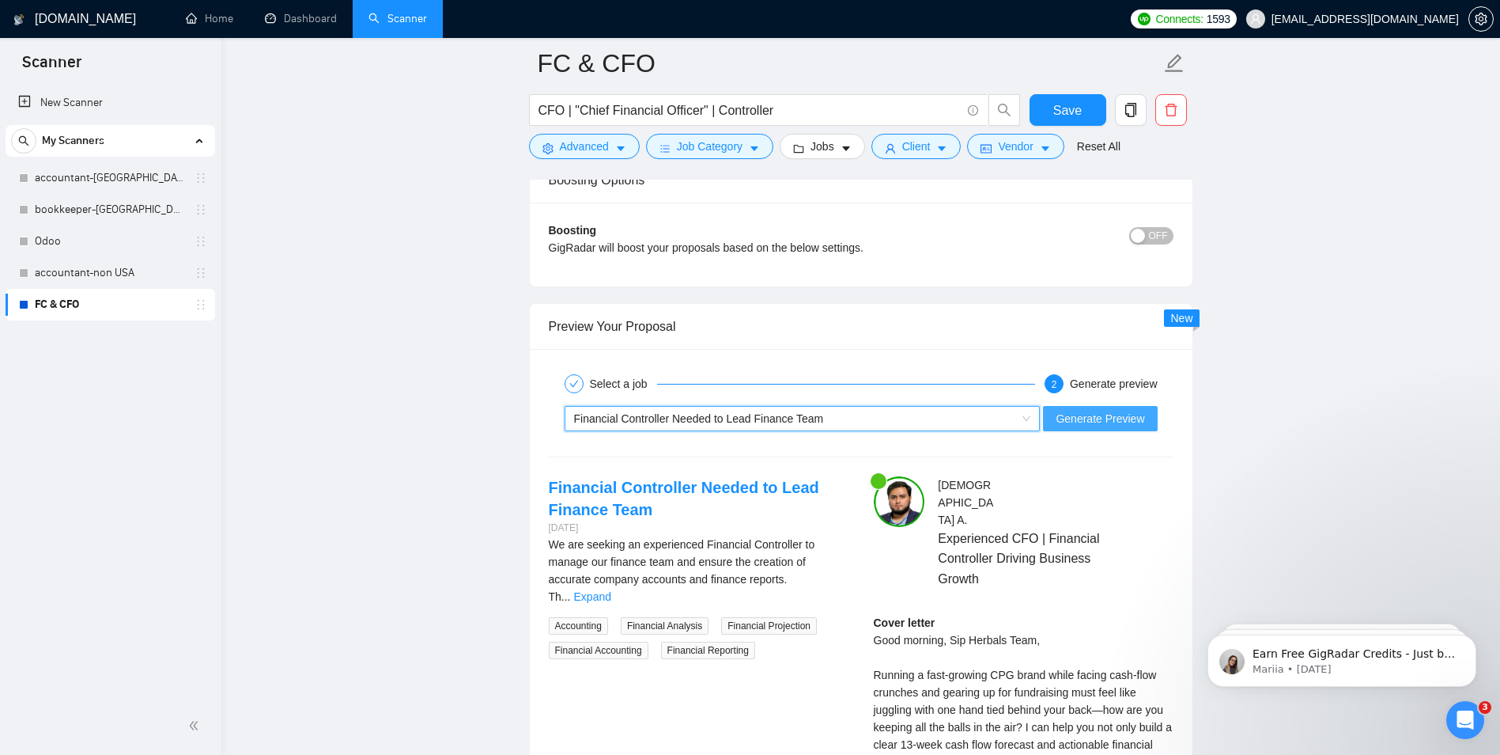
click at [1137, 424] on span "Generate Preview" at bounding box center [1100, 418] width 89 height 17
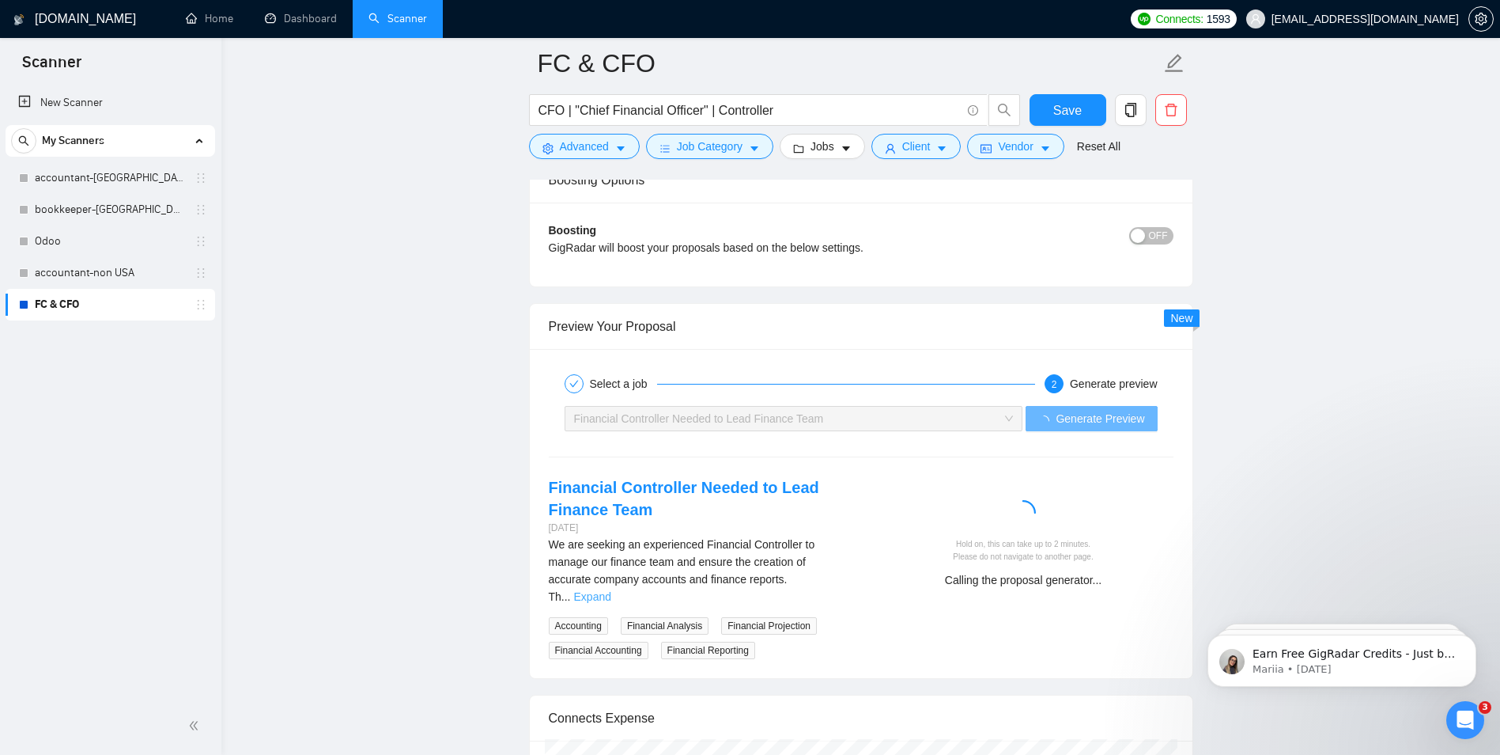
click at [611, 590] on link "Expand" at bounding box center [592, 596] width 37 height 13
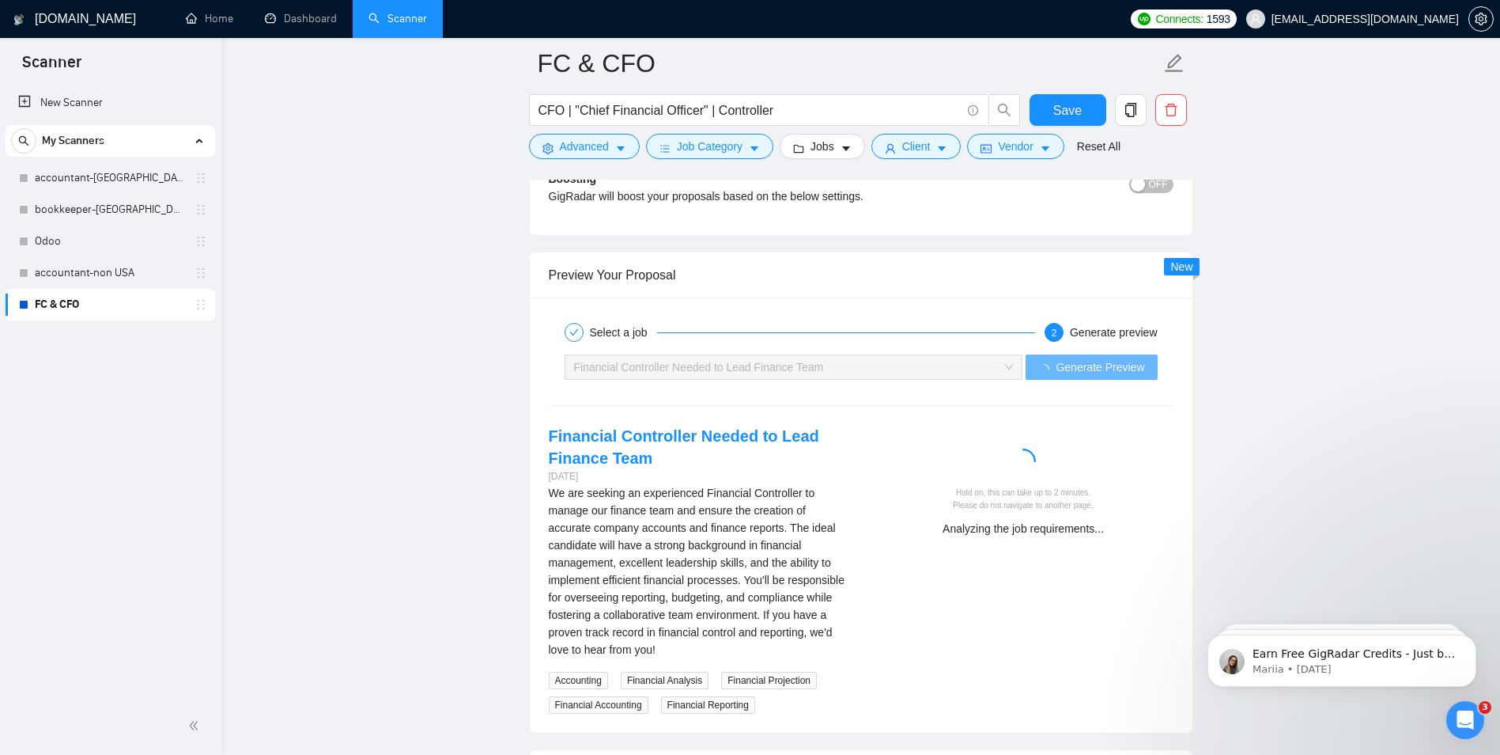
scroll to position [2958, 0]
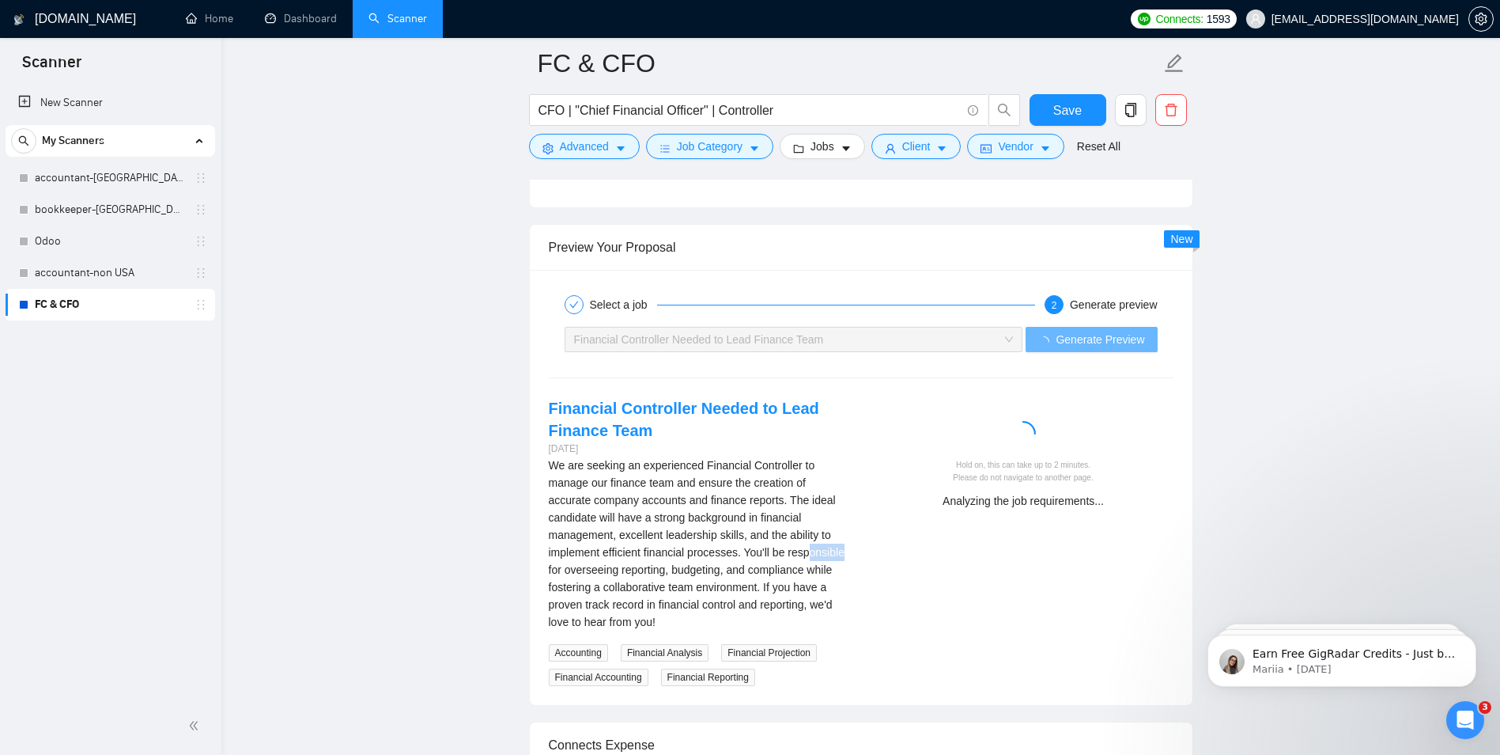
click at [873, 556] on div "Financial Controller Needed to Lead Finance Team 4 days ago We are seeking an e…" at bounding box center [861, 541] width 650 height 289
click at [673, 575] on div "We are seeking an experienced Financial Controller to manage our finance team a…" at bounding box center [699, 543] width 300 height 174
drag, startPoint x: 673, startPoint y: 575, endPoint x: 498, endPoint y: 636, distance: 185.1
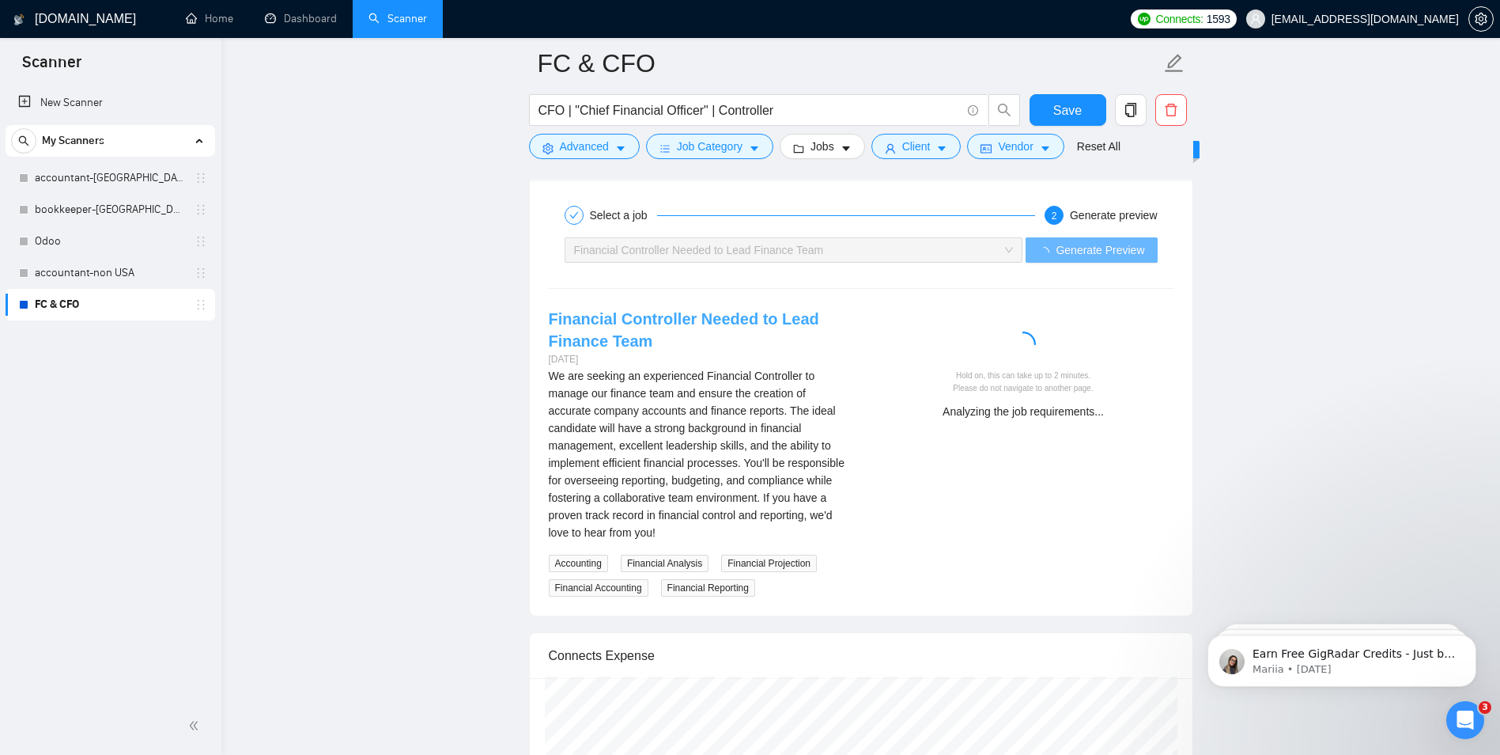
scroll to position [2879, 0]
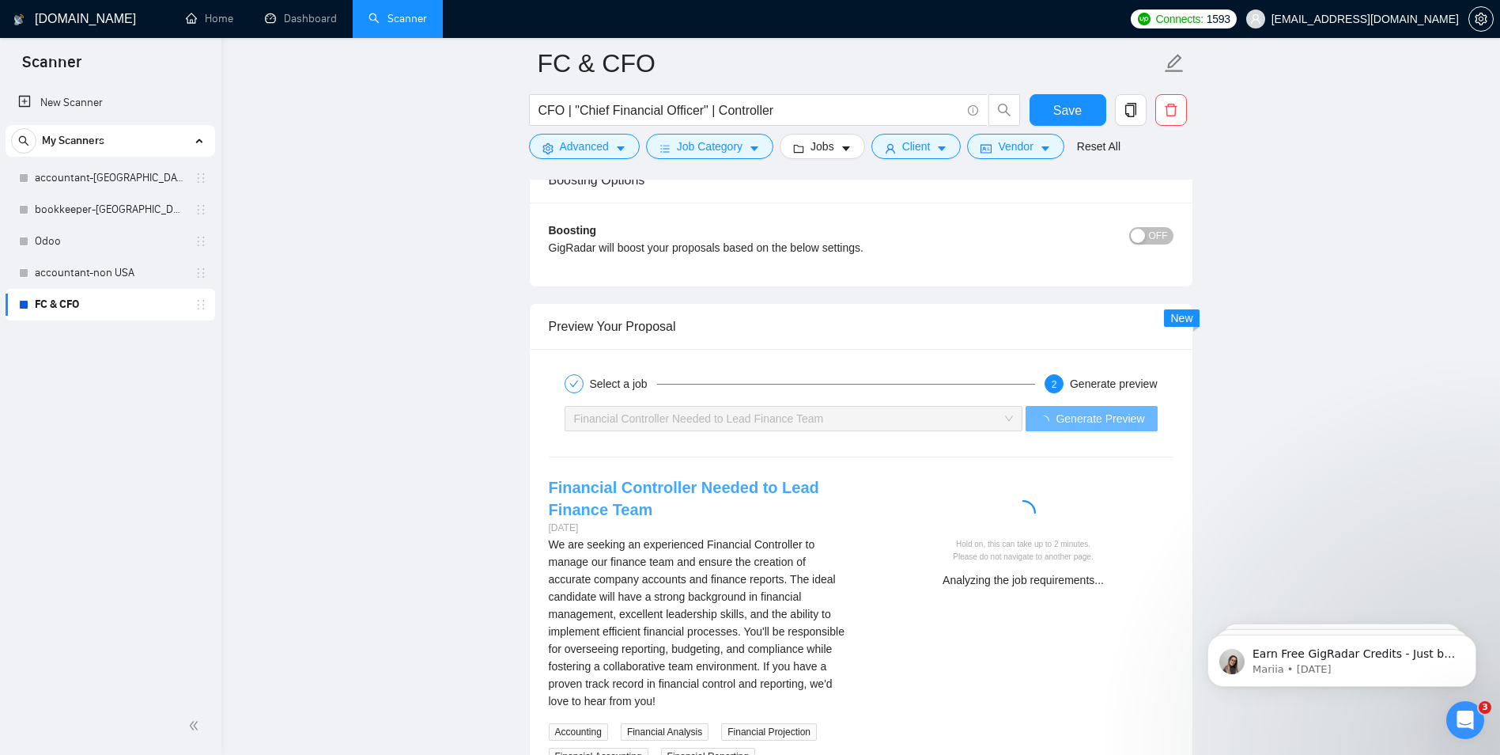
click at [680, 486] on link "Financial Controller Needed to Lead Finance Team" at bounding box center [684, 498] width 270 height 40
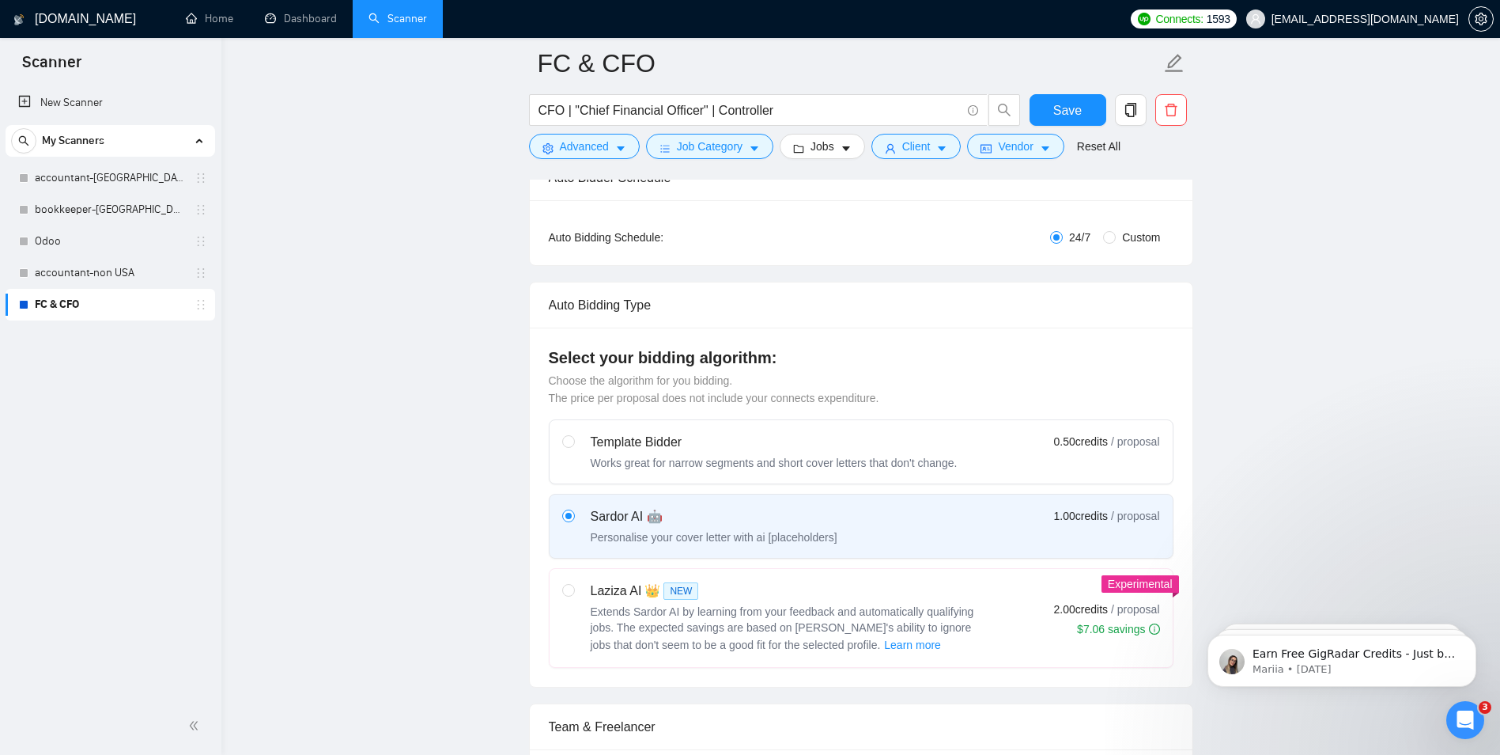
scroll to position [269, 0]
click at [568, 597] on label at bounding box center [568, 618] width 13 height 73
click at [568, 596] on input "radio" at bounding box center [567, 589] width 11 height 11
radio input "true"
radio input "false"
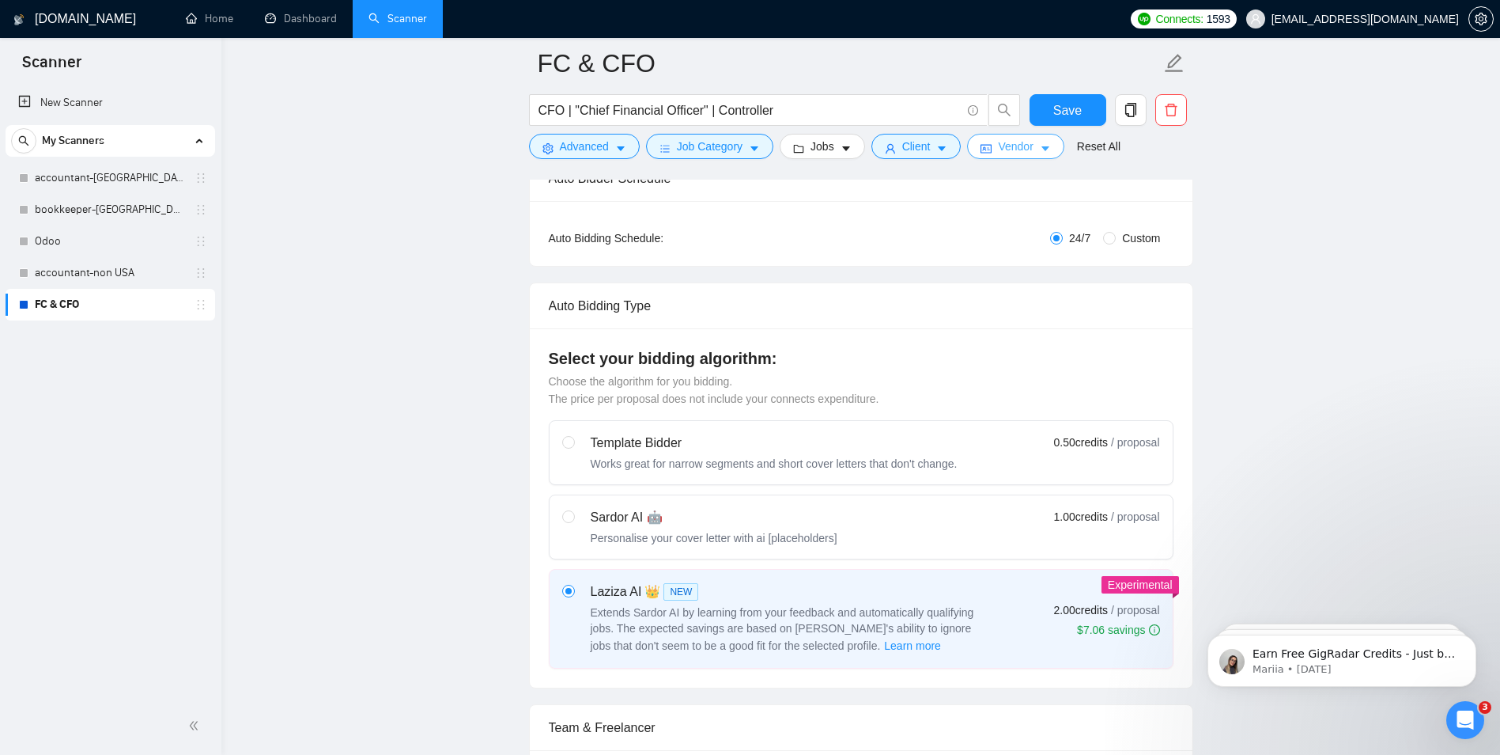
click at [1040, 148] on icon "caret-down" at bounding box center [1045, 148] width 11 height 11
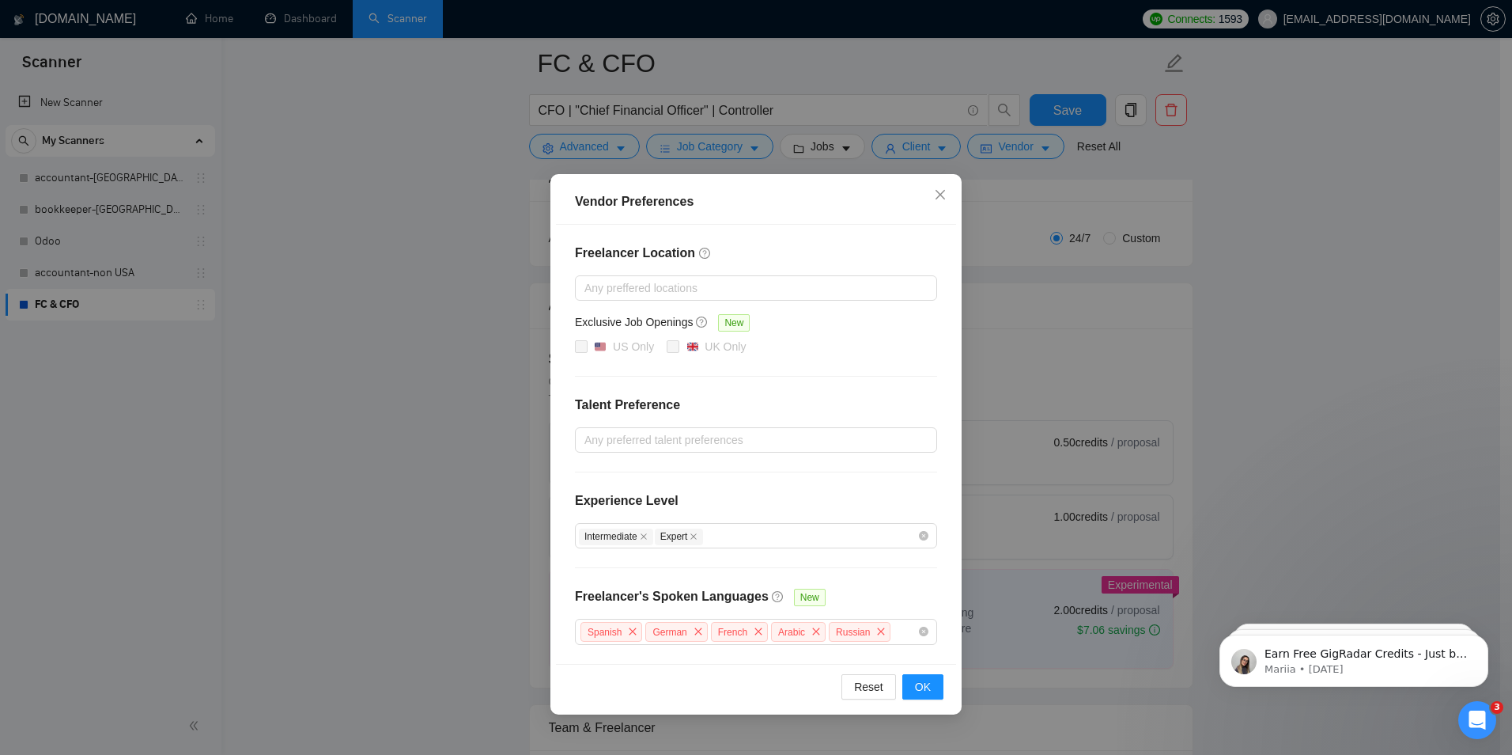
click at [639, 301] on div "Freelancer Location Any preffered locations Exclusive Job Openings New US Only …" at bounding box center [756, 444] width 400 height 439
click at [651, 289] on div at bounding box center [748, 287] width 339 height 19
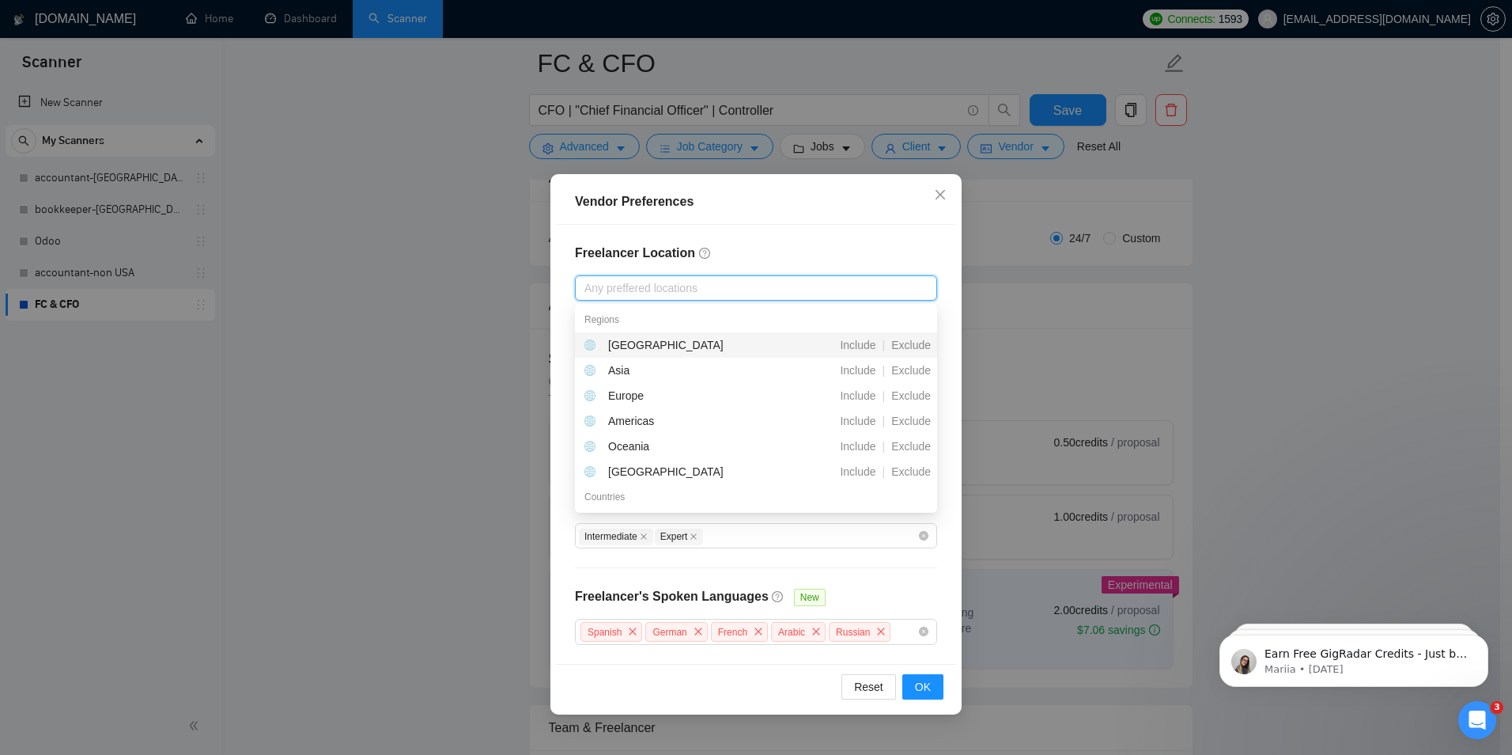
click at [679, 285] on div at bounding box center [748, 287] width 339 height 19
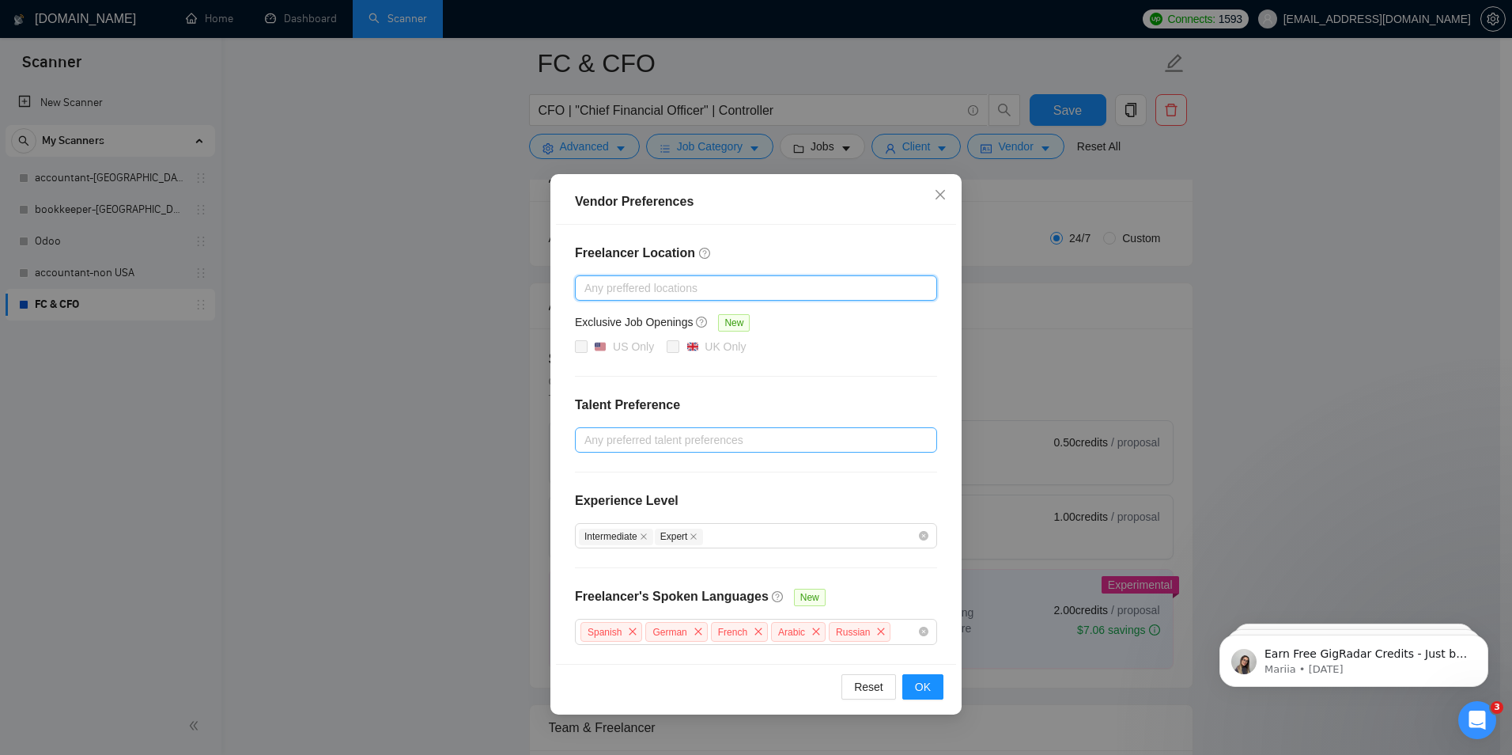
click at [617, 438] on div at bounding box center [748, 439] width 339 height 19
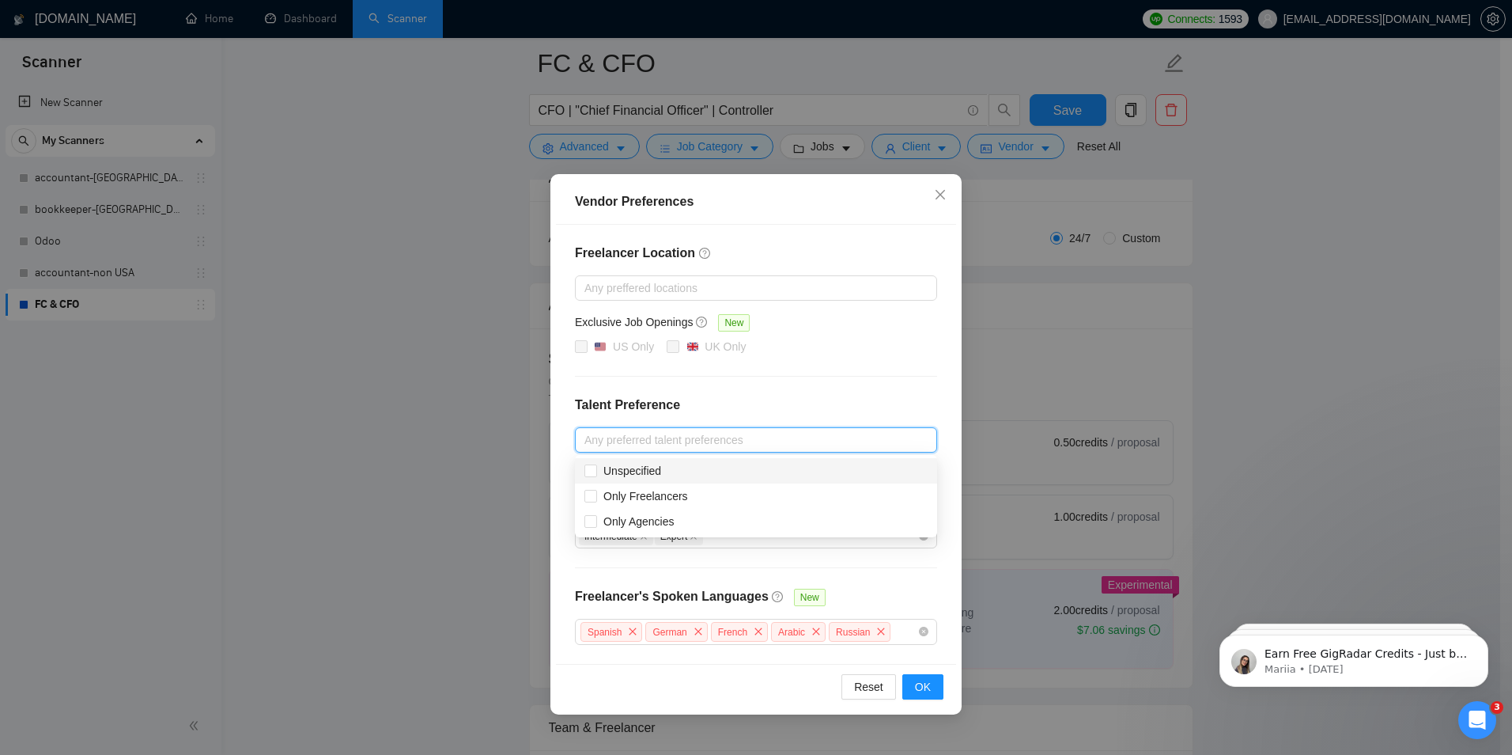
click at [774, 380] on div "Freelancer Location Any preffered locations Exclusive Job Openings New US Only …" at bounding box center [756, 444] width 400 height 439
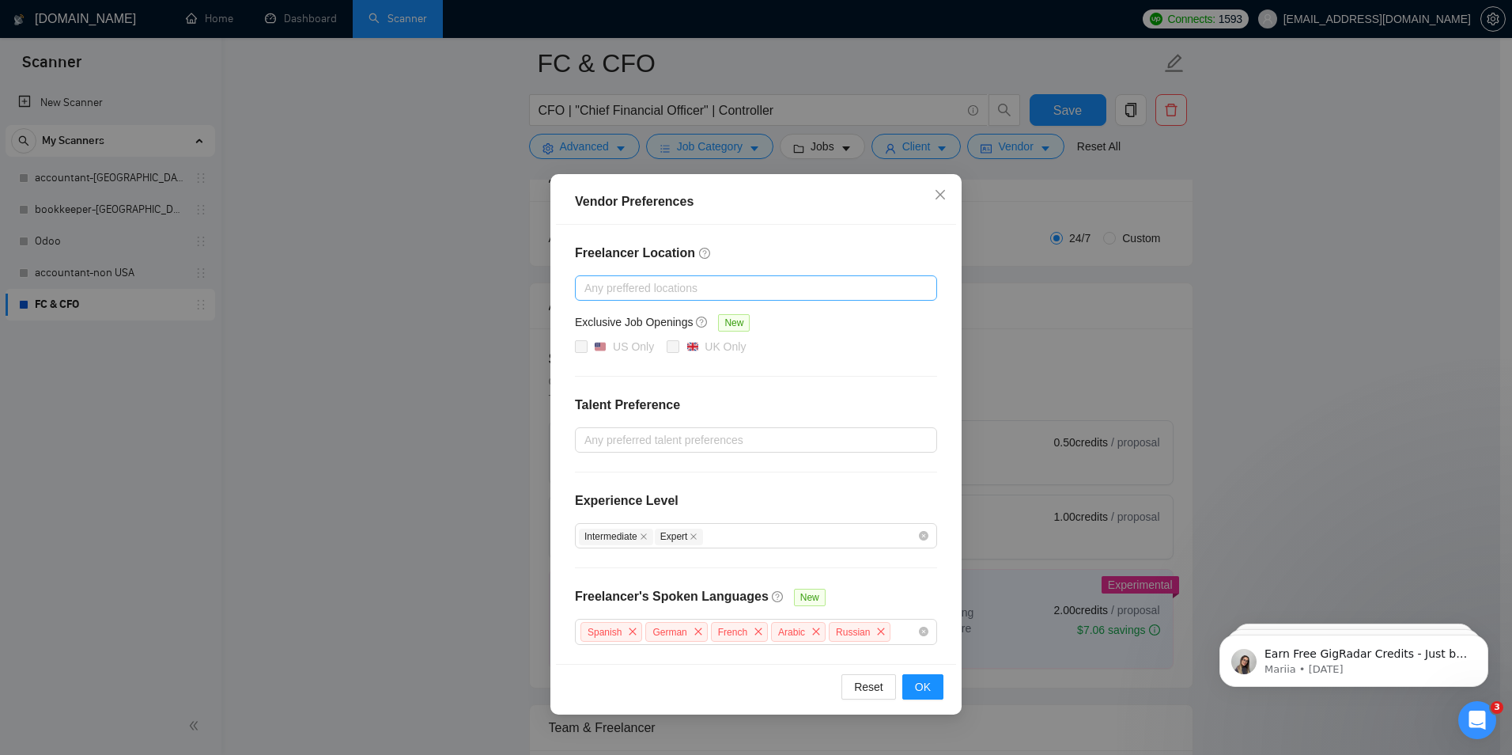
click at [683, 278] on div at bounding box center [748, 287] width 339 height 19
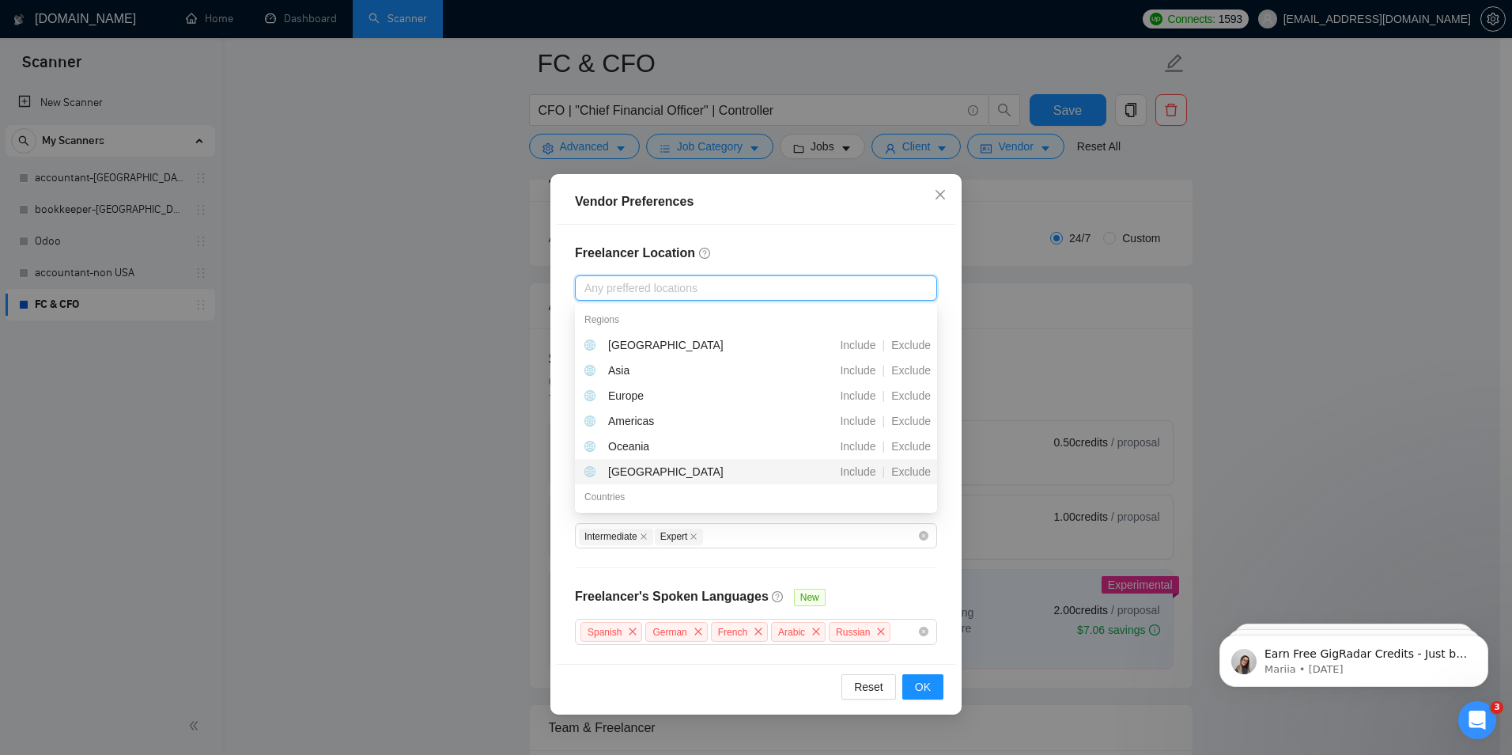
click at [642, 497] on div "Countries" at bounding box center [756, 496] width 362 height 25
click at [656, 286] on div at bounding box center [748, 287] width 339 height 19
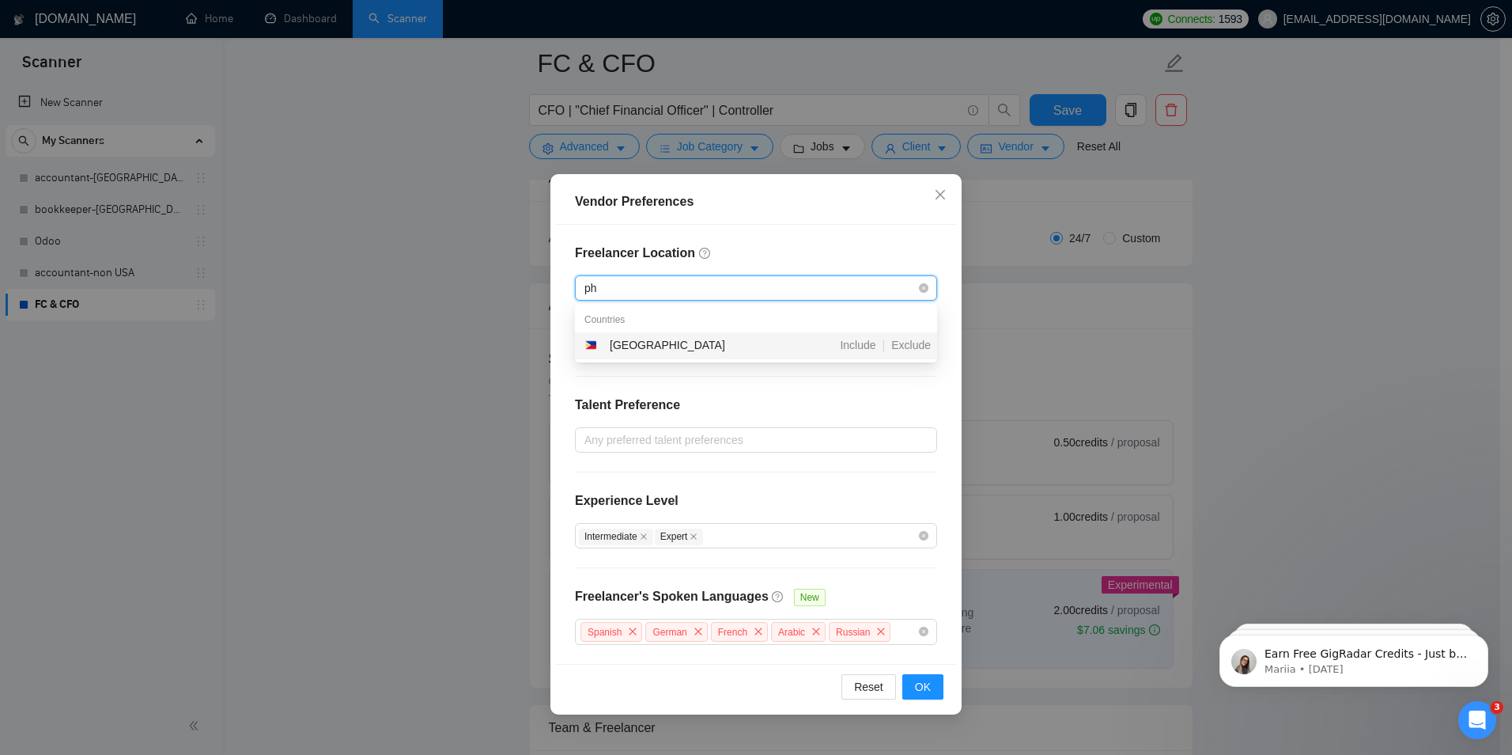
type input "phi"
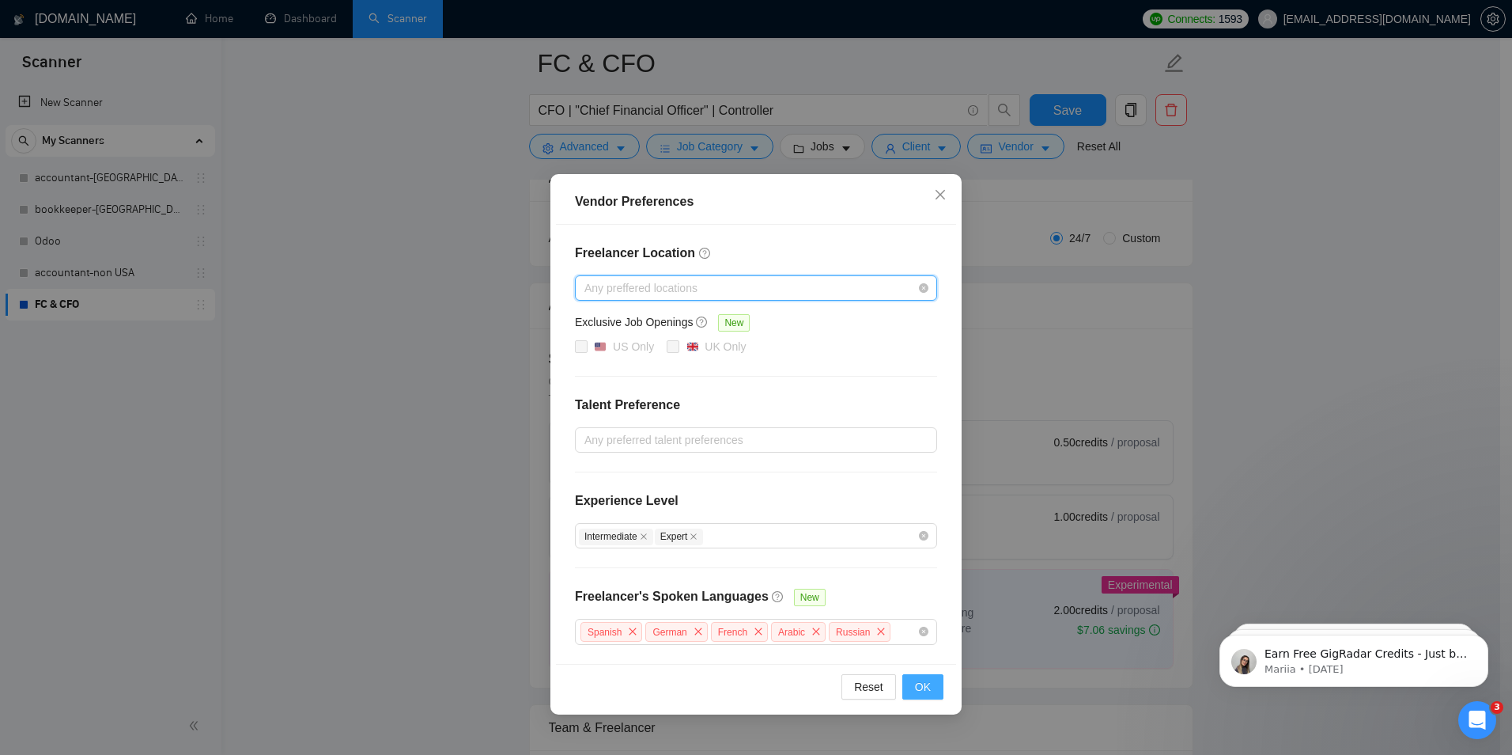
click at [910, 674] on button "OK" at bounding box center [922, 686] width 41 height 25
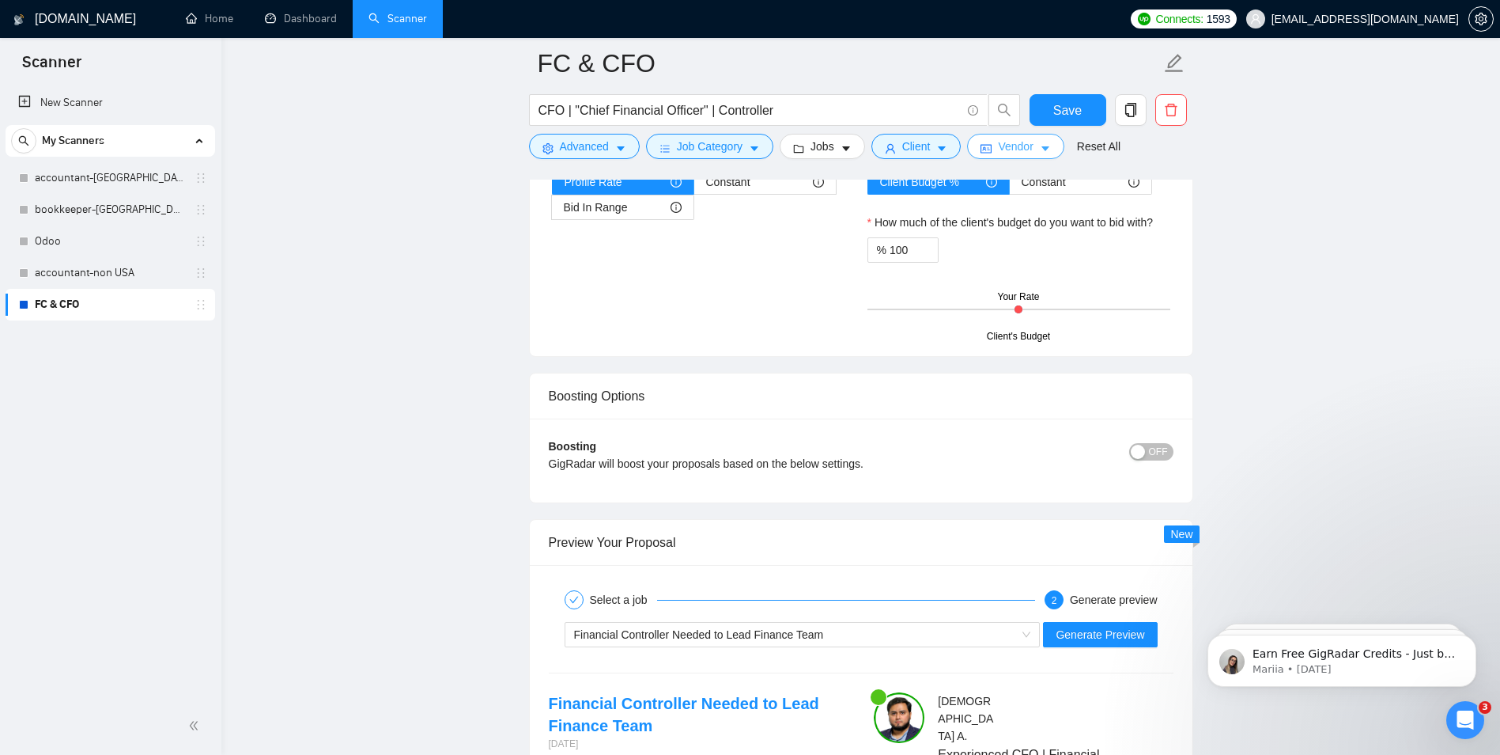
scroll to position [2800, 0]
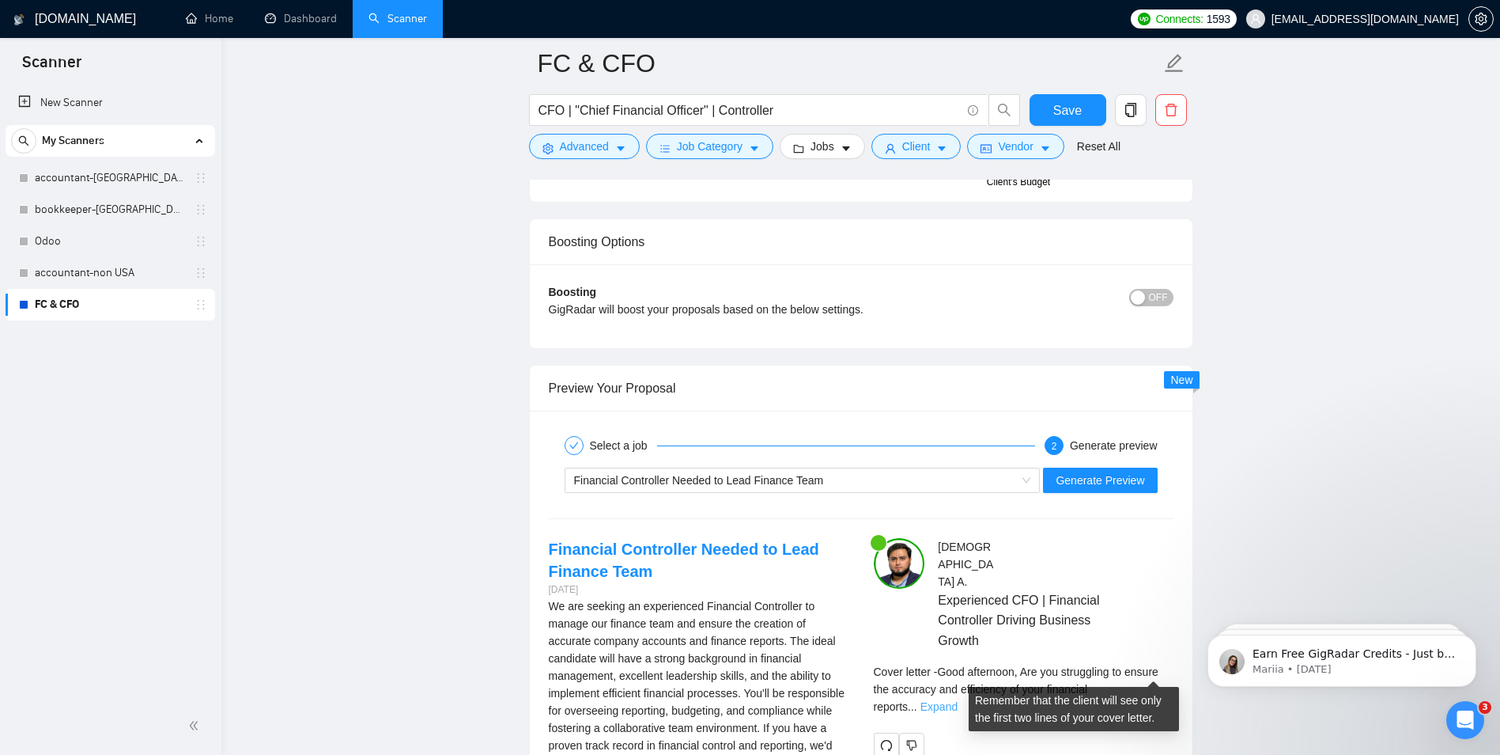
click at [958, 700] on link "Expand" at bounding box center [939, 706] width 37 height 13
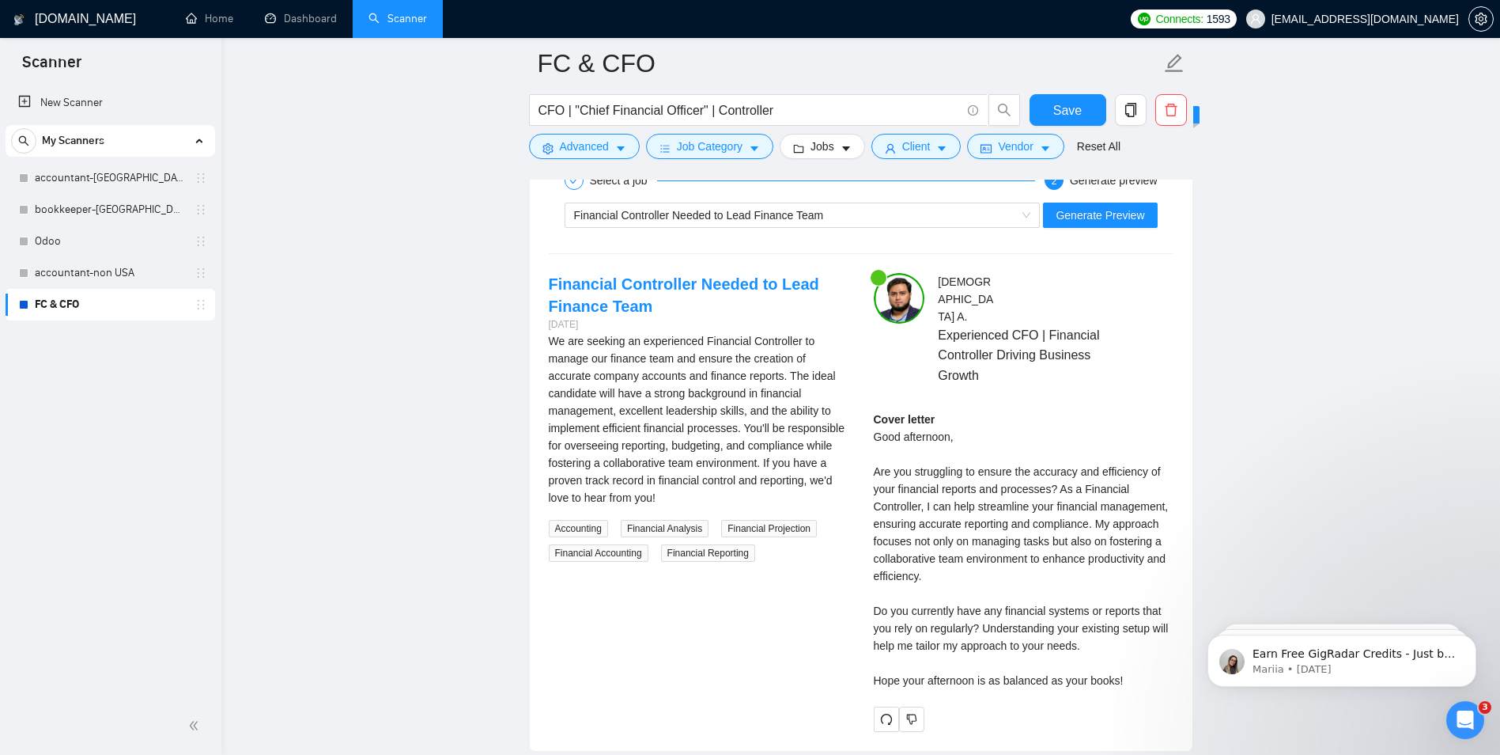
scroll to position [3037, 0]
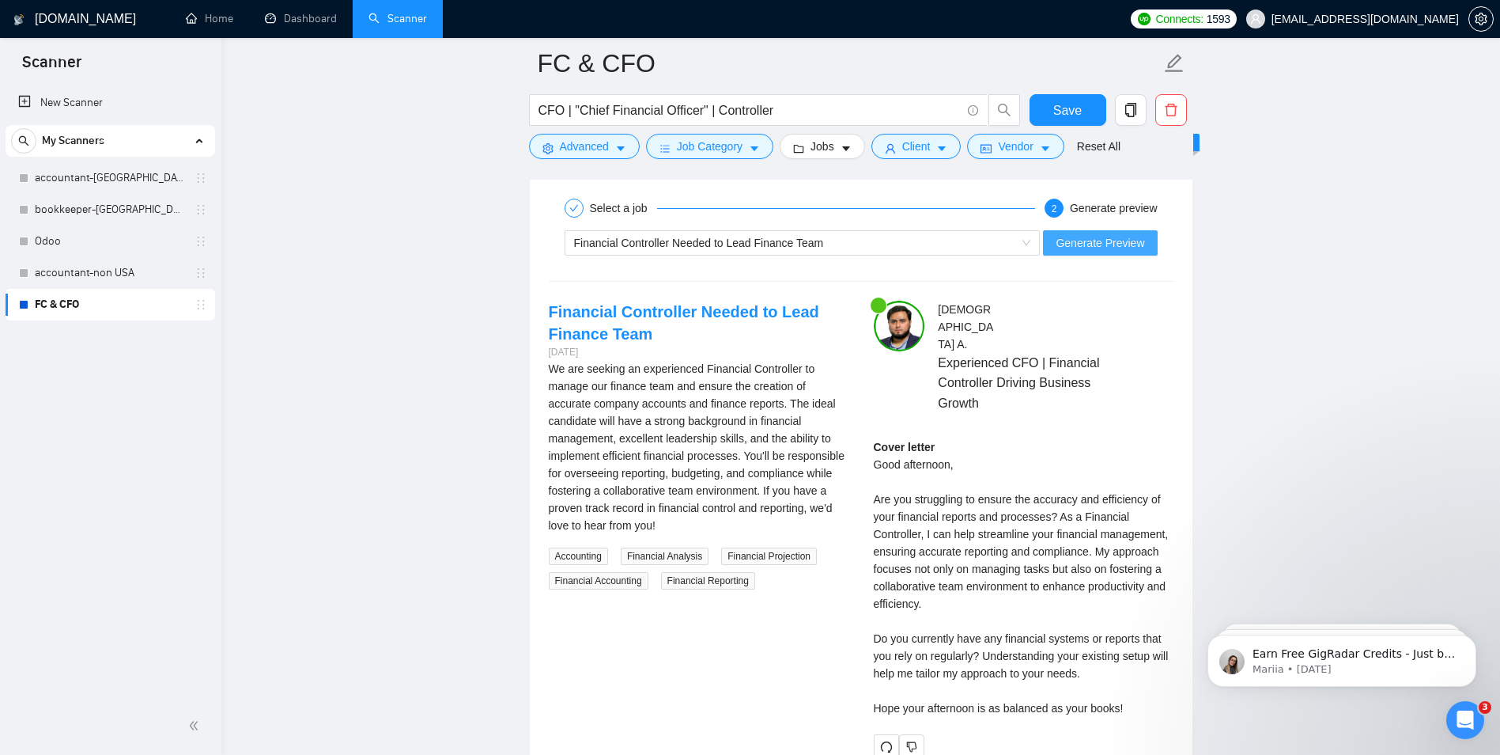
click at [1103, 244] on span "Generate Preview" at bounding box center [1100, 242] width 89 height 17
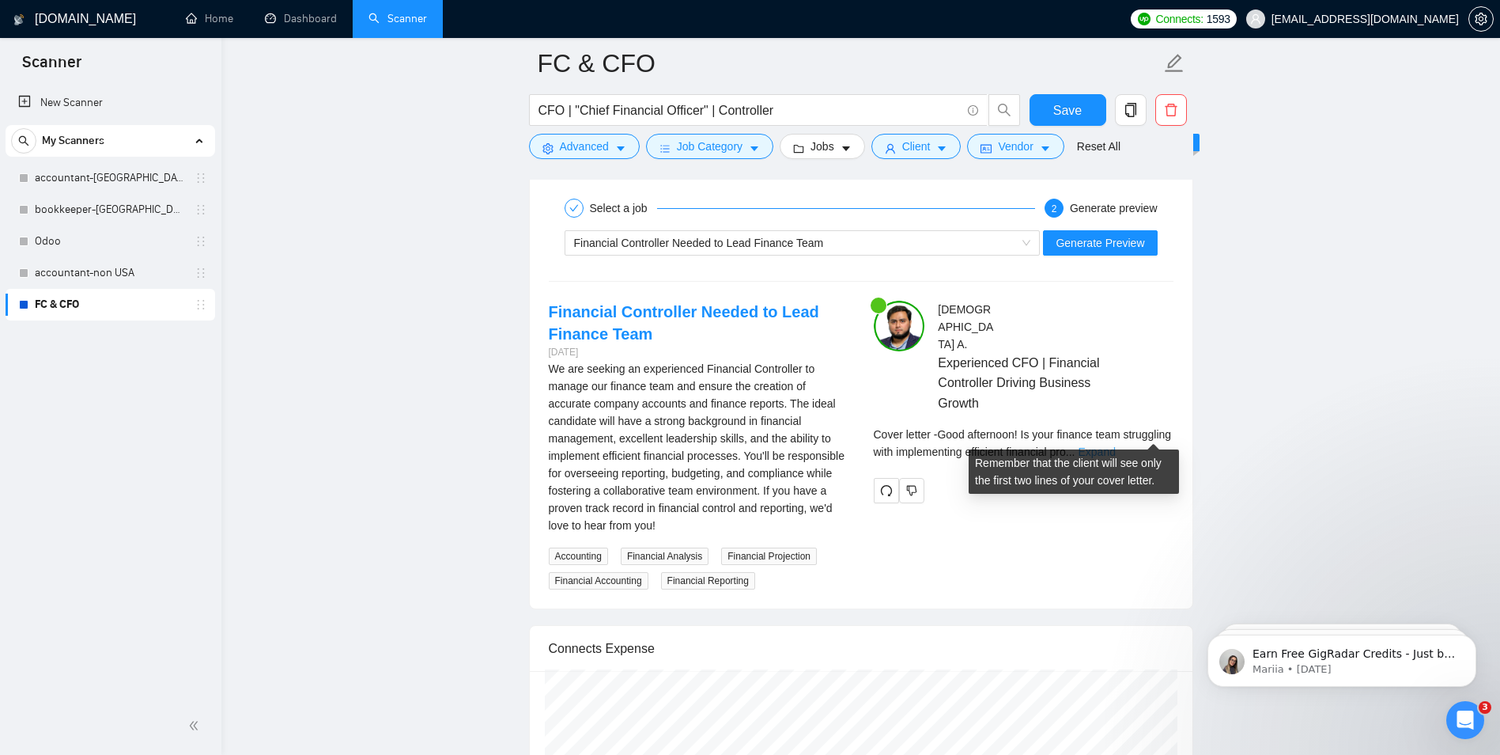
click at [1115, 445] on link "Expand" at bounding box center [1096, 451] width 37 height 13
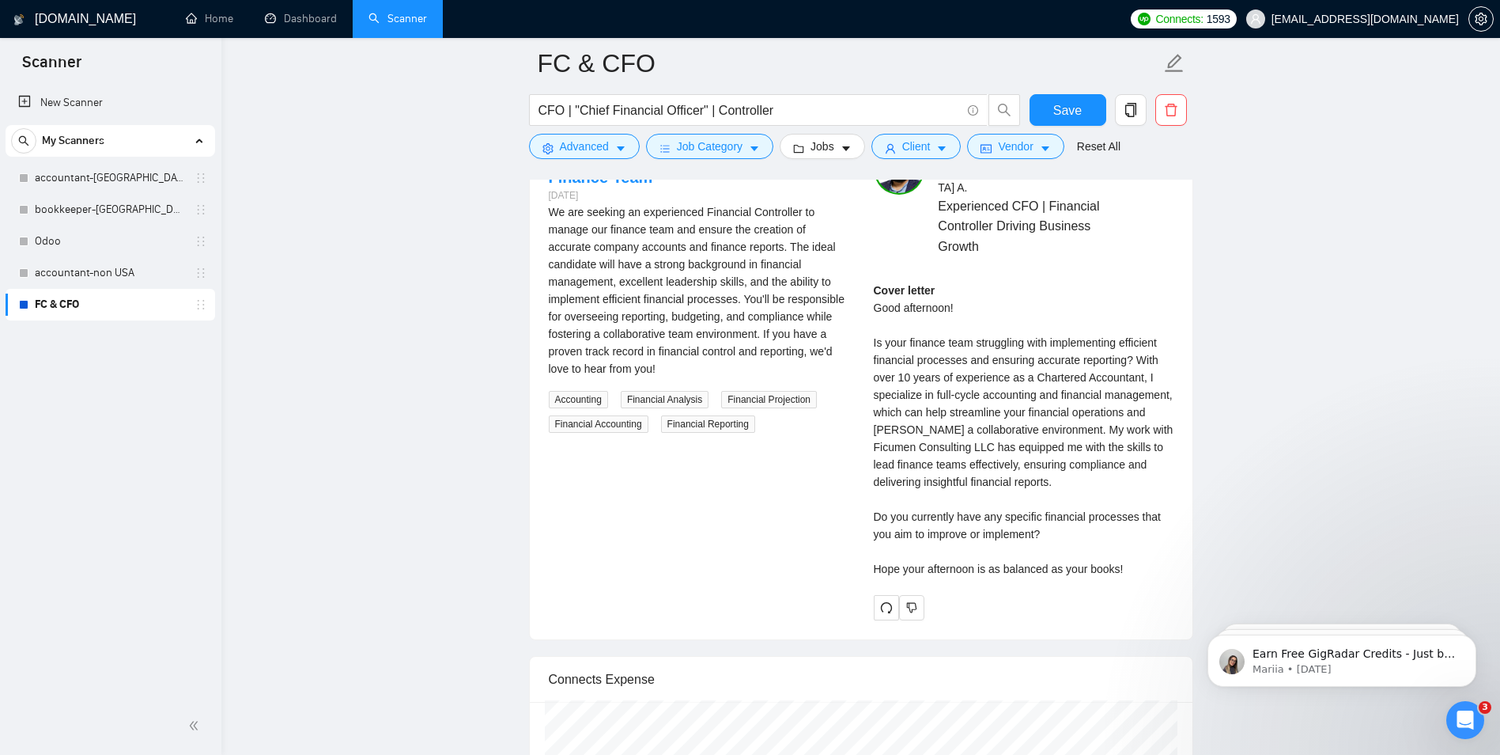
scroll to position [3195, 0]
drag, startPoint x: 891, startPoint y: 317, endPoint x: 1133, endPoint y: 332, distance: 243.3
click at [1133, 332] on div "Cover letter Good afternoon! Is your finance team struggling with implementing …" at bounding box center [1024, 428] width 300 height 296
drag, startPoint x: 1133, startPoint y: 332, endPoint x: 965, endPoint y: 375, distance: 173.8
click at [1010, 373] on div "Cover letter Good afternoon! Is your finance team struggling with implementing …" at bounding box center [1024, 428] width 300 height 296
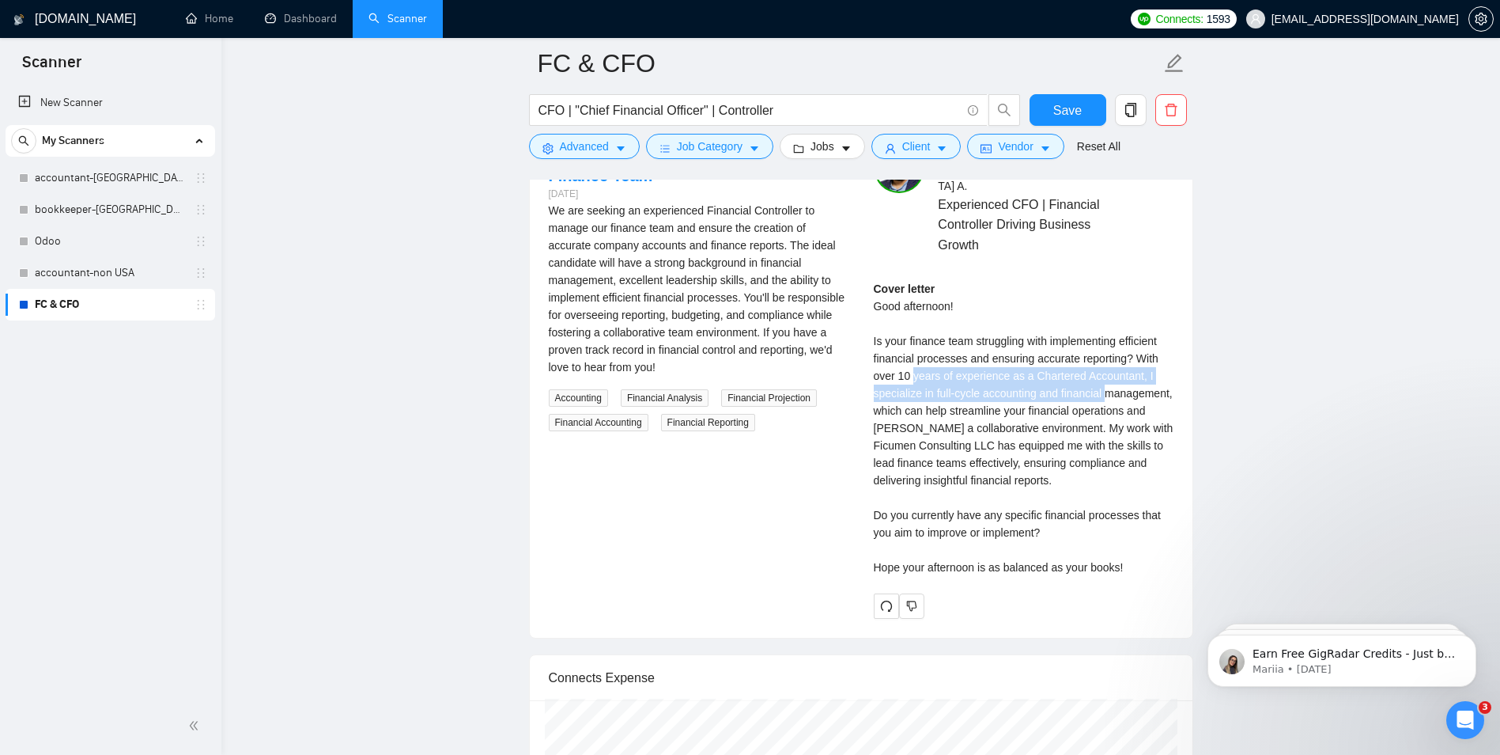
drag, startPoint x: 945, startPoint y: 360, endPoint x: 1106, endPoint y: 369, distance: 160.8
click at [1106, 369] on div "Cover letter Good afternoon! Is your finance team struggling with implementing …" at bounding box center [1024, 428] width 300 height 296
drag, startPoint x: 1106, startPoint y: 369, endPoint x: 932, endPoint y: 393, distance: 175.6
click at [1027, 403] on div "Cover letter Good afternoon! Is your finance team struggling with implementing …" at bounding box center [1024, 428] width 300 height 296
drag, startPoint x: 935, startPoint y: 379, endPoint x: 1185, endPoint y: 380, distance: 249.9
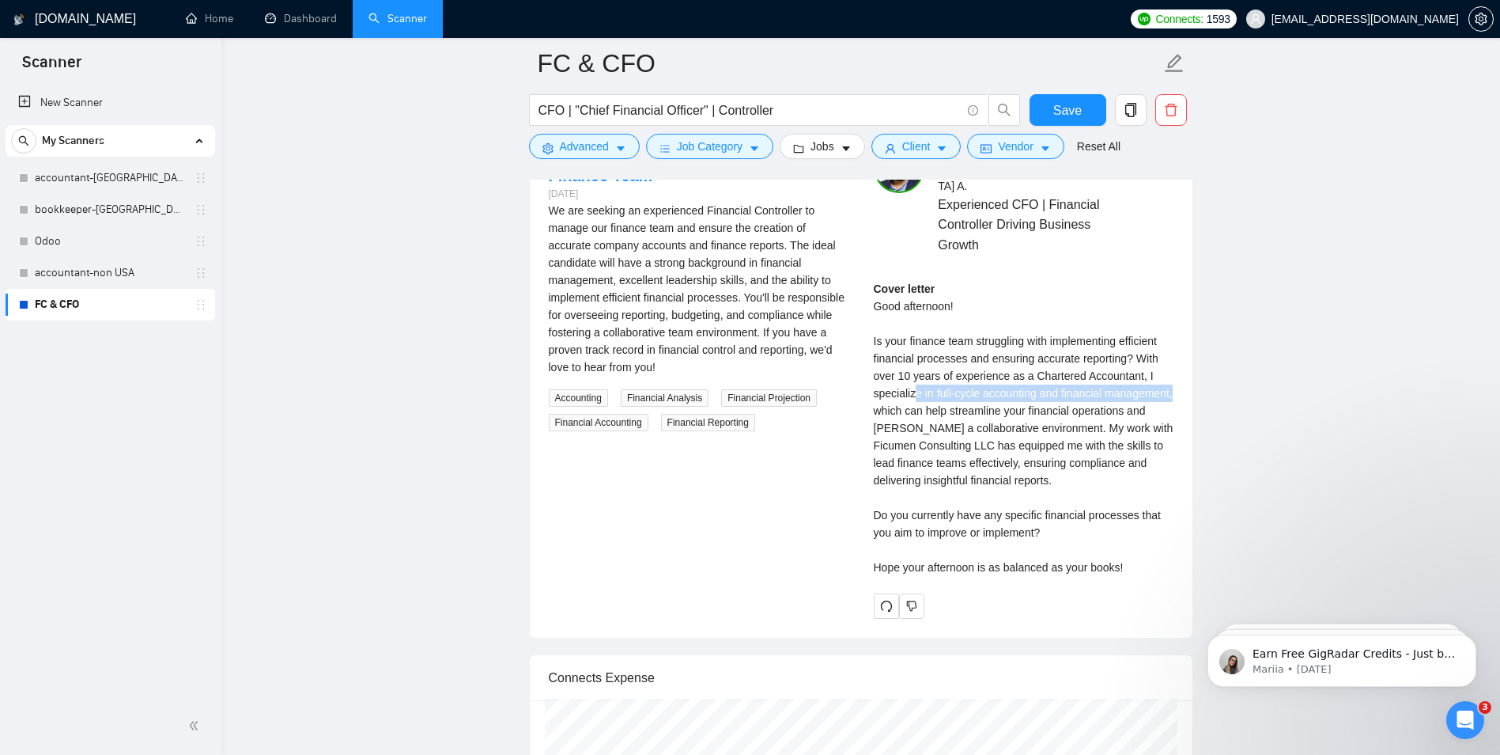
click at [1185, 380] on div "Muhammad A . Experienced CFO | Financial Controller Driving Business Growth Cov…" at bounding box center [1023, 379] width 325 height 475
drag, startPoint x: 897, startPoint y: 392, endPoint x: 1100, endPoint y: 395, distance: 203.3
click at [1100, 395] on div "Cover letter Good afternoon! Is your finance team struggling with implementing …" at bounding box center [1024, 428] width 300 height 296
drag, startPoint x: 1100, startPoint y: 395, endPoint x: 1084, endPoint y: 443, distance: 50.3
click at [1084, 443] on div "Cover letter Good afternoon! Is your finance team struggling with implementing …" at bounding box center [1024, 428] width 300 height 296
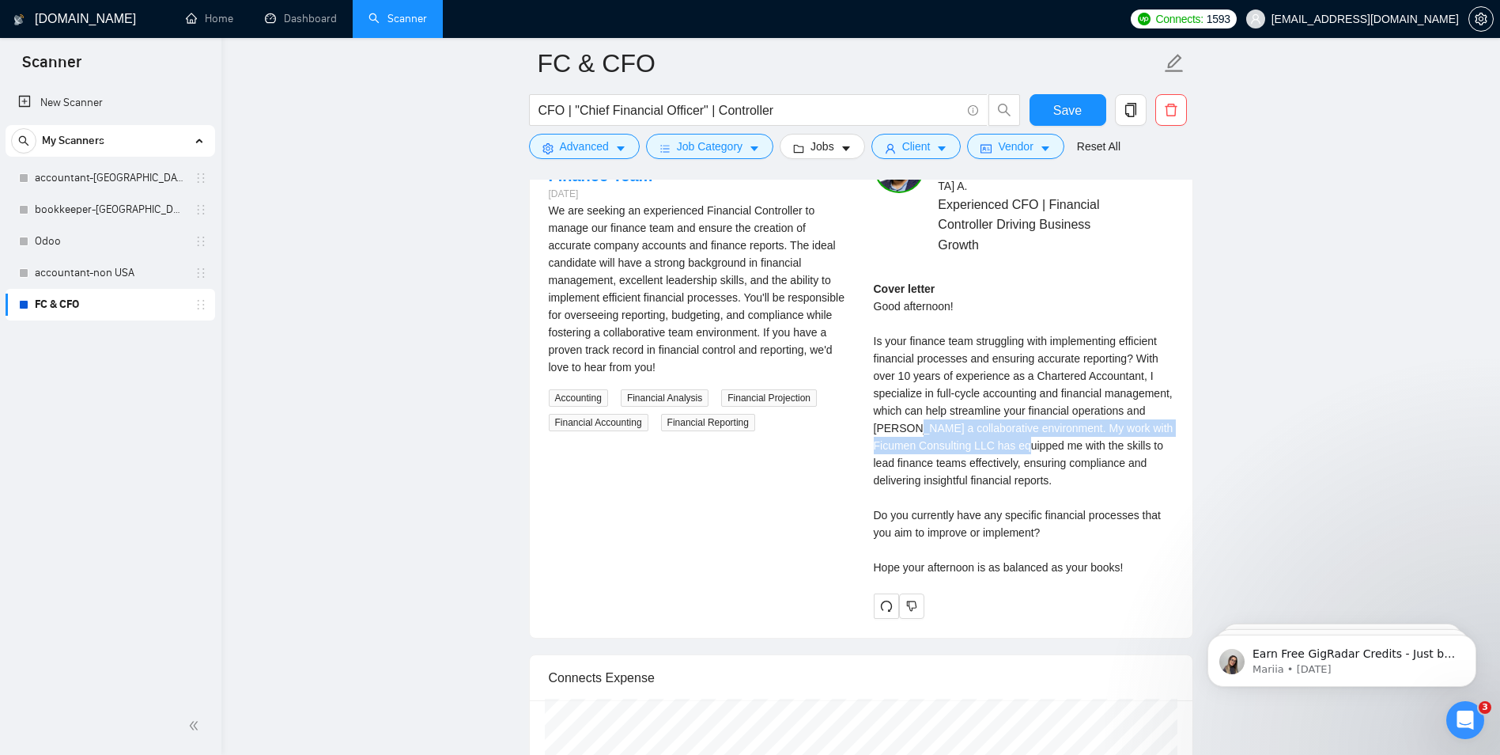
drag, startPoint x: 910, startPoint y: 412, endPoint x: 1020, endPoint y: 440, distance: 114.1
click at [1020, 440] on div "Cover letter Good afternoon! Is your finance team struggling with implementing …" at bounding box center [1024, 428] width 300 height 296
drag, startPoint x: 1020, startPoint y: 440, endPoint x: 1024, endPoint y: 455, distance: 15.5
click at [1023, 448] on div "Cover letter Good afternoon! Is your finance team struggling with implementing …" at bounding box center [1024, 428] width 300 height 296
drag, startPoint x: 938, startPoint y: 439, endPoint x: 1089, endPoint y: 452, distance: 151.7
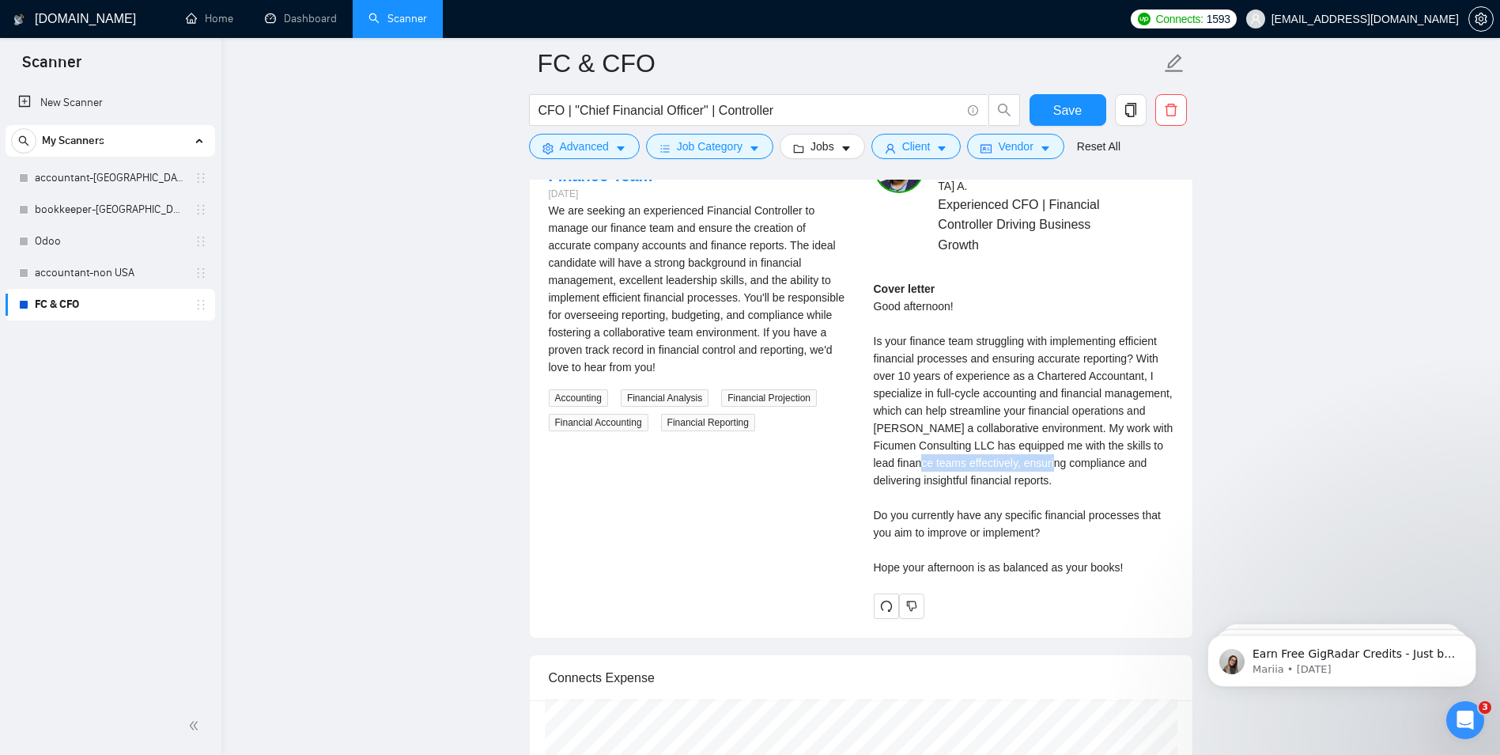
click at [1089, 452] on div "Cover letter Good afternoon! Is your finance team struggling with implementing …" at bounding box center [1024, 428] width 300 height 296
drag, startPoint x: 1089, startPoint y: 452, endPoint x: 963, endPoint y: 463, distance: 127.0
click at [1027, 467] on div "Cover letter Good afternoon! Is your finance team struggling with implementing …" at bounding box center [1024, 428] width 300 height 296
drag, startPoint x: 889, startPoint y: 447, endPoint x: 969, endPoint y: 444, distance: 79.9
click at [969, 444] on div "Cover letter Good afternoon! Is your finance team struggling with implementing …" at bounding box center [1024, 428] width 300 height 296
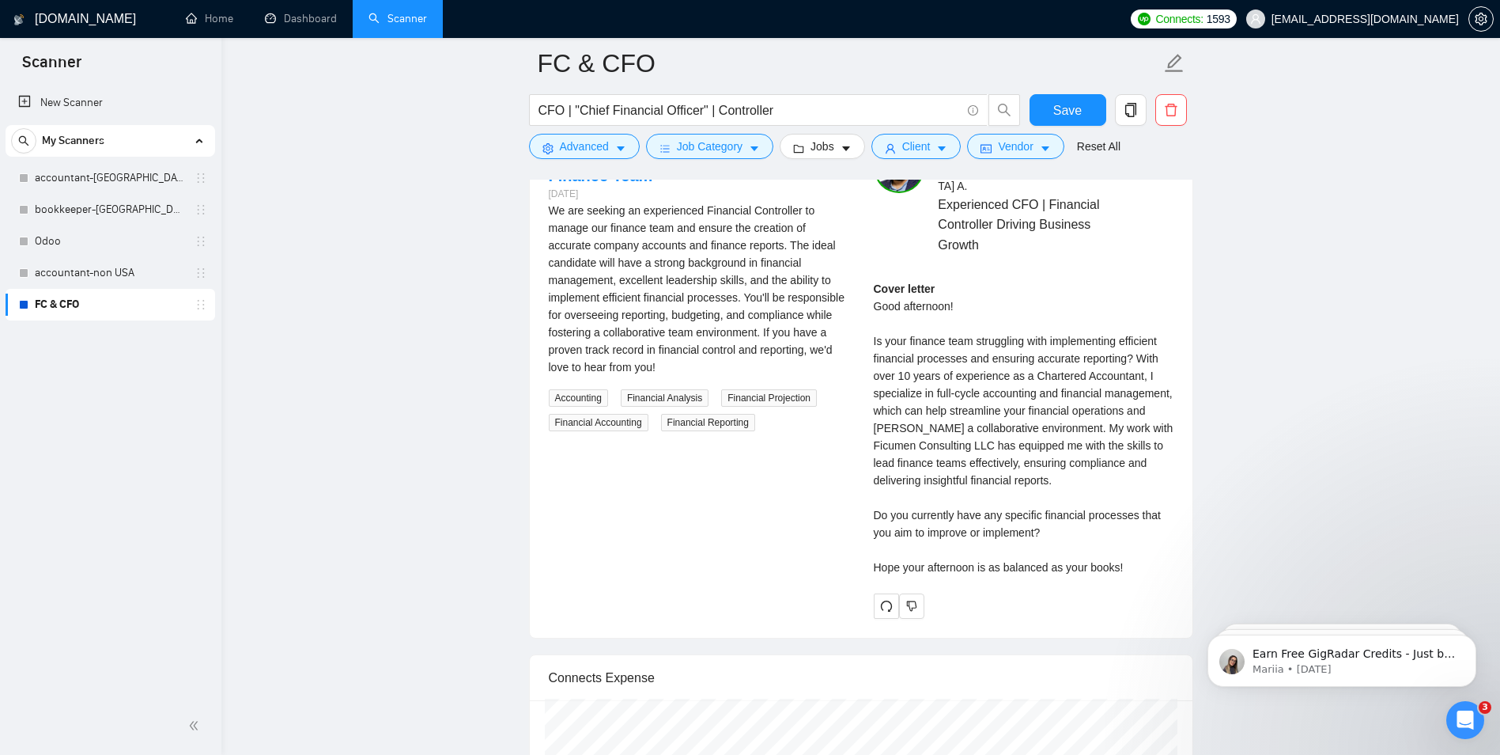
drag, startPoint x: 969, startPoint y: 444, endPoint x: 956, endPoint y: 476, distance: 34.1
click at [978, 458] on div "Cover letter Good afternoon! Is your finance team struggling with implementing …" at bounding box center [1024, 428] width 300 height 296
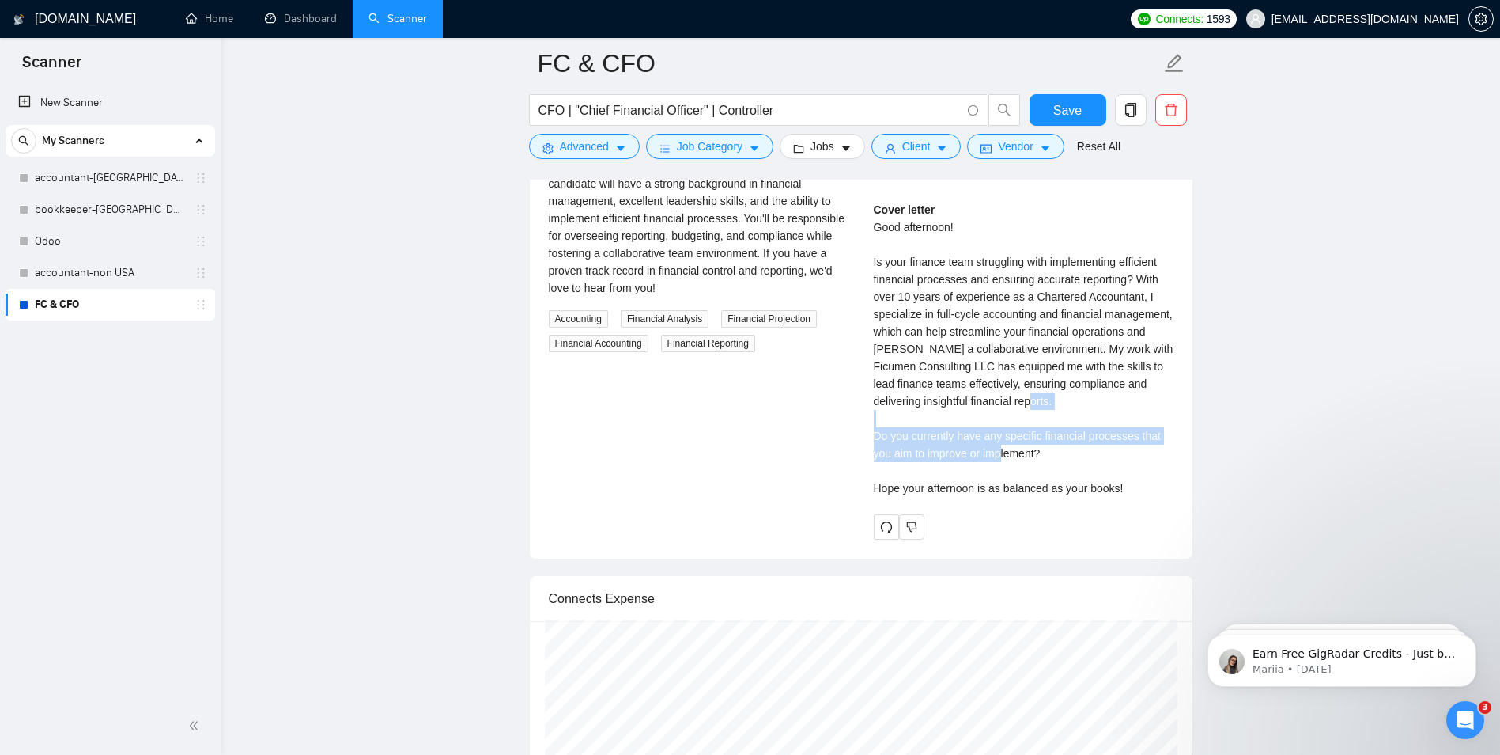
drag, startPoint x: 991, startPoint y: 432, endPoint x: 1110, endPoint y: 436, distance: 118.7
click at [1110, 436] on div "Cover letter Good afternoon! Is your finance team struggling with implementing …" at bounding box center [1024, 349] width 300 height 296
drag, startPoint x: 1110, startPoint y: 436, endPoint x: 853, endPoint y: 462, distance: 257.6
click at [853, 462] on div "Financial Controller Needed to Lead Finance Team 4 days ago We are seeking an e…" at bounding box center [861, 300] width 650 height 475
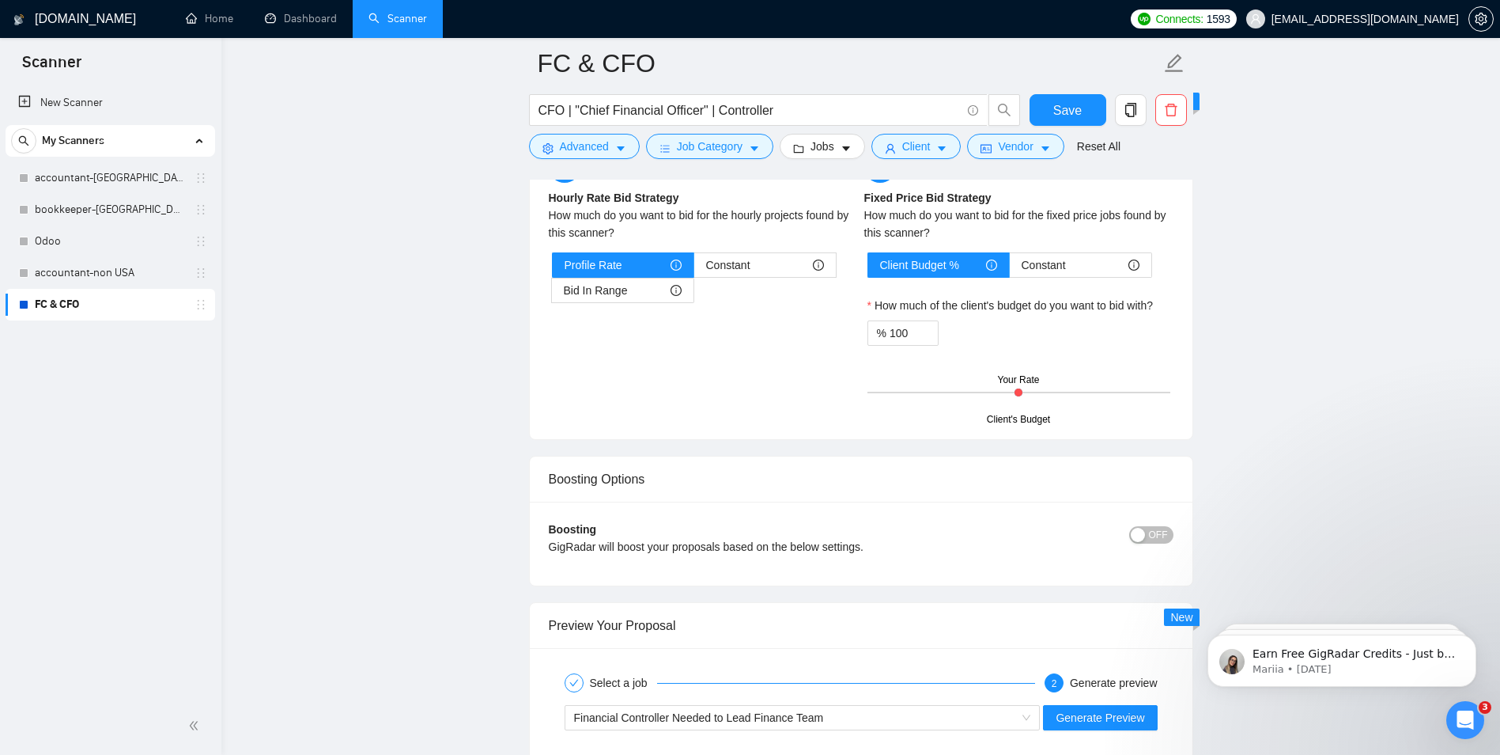
scroll to position [3037, 0]
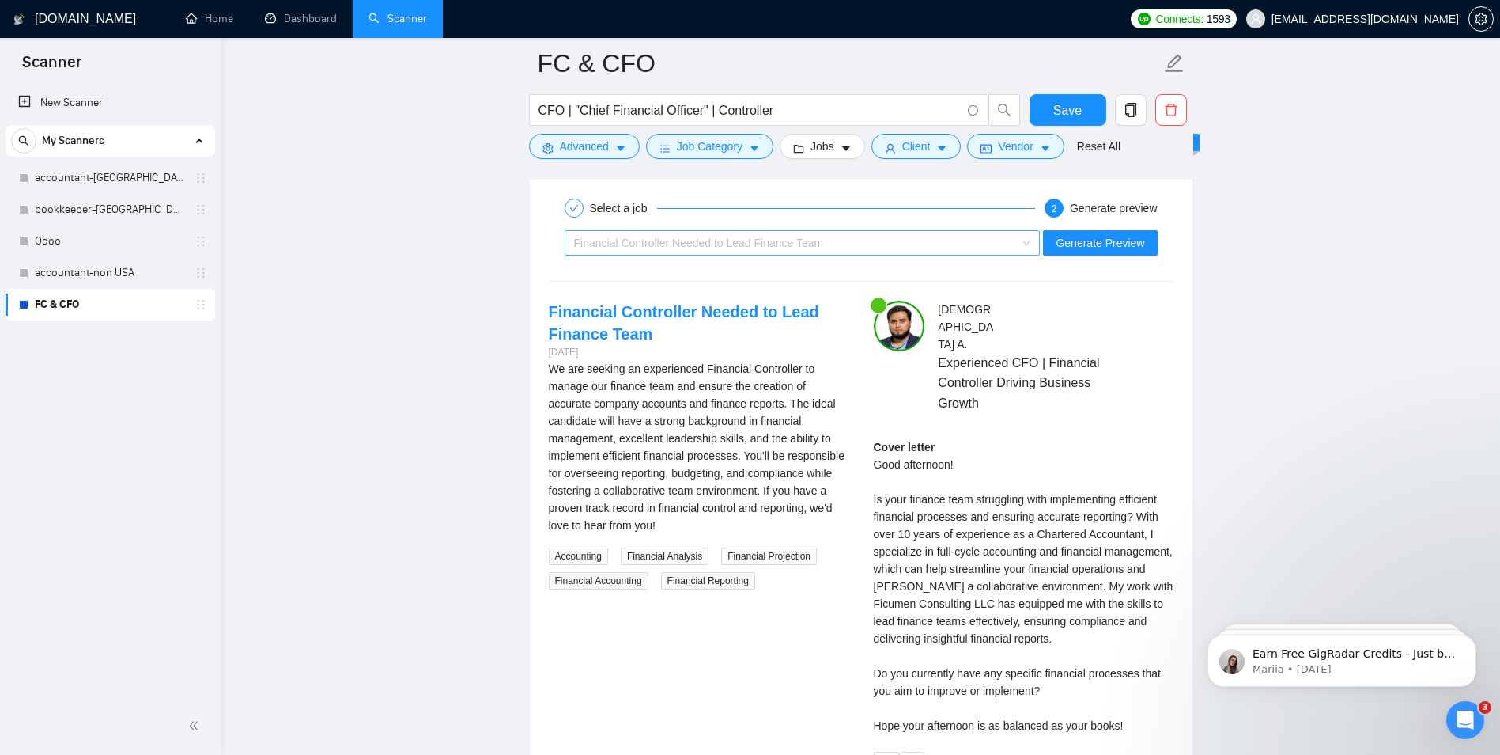
click at [693, 238] on span "Financial Controller Needed to Lead Finance Team" at bounding box center [699, 242] width 250 height 13
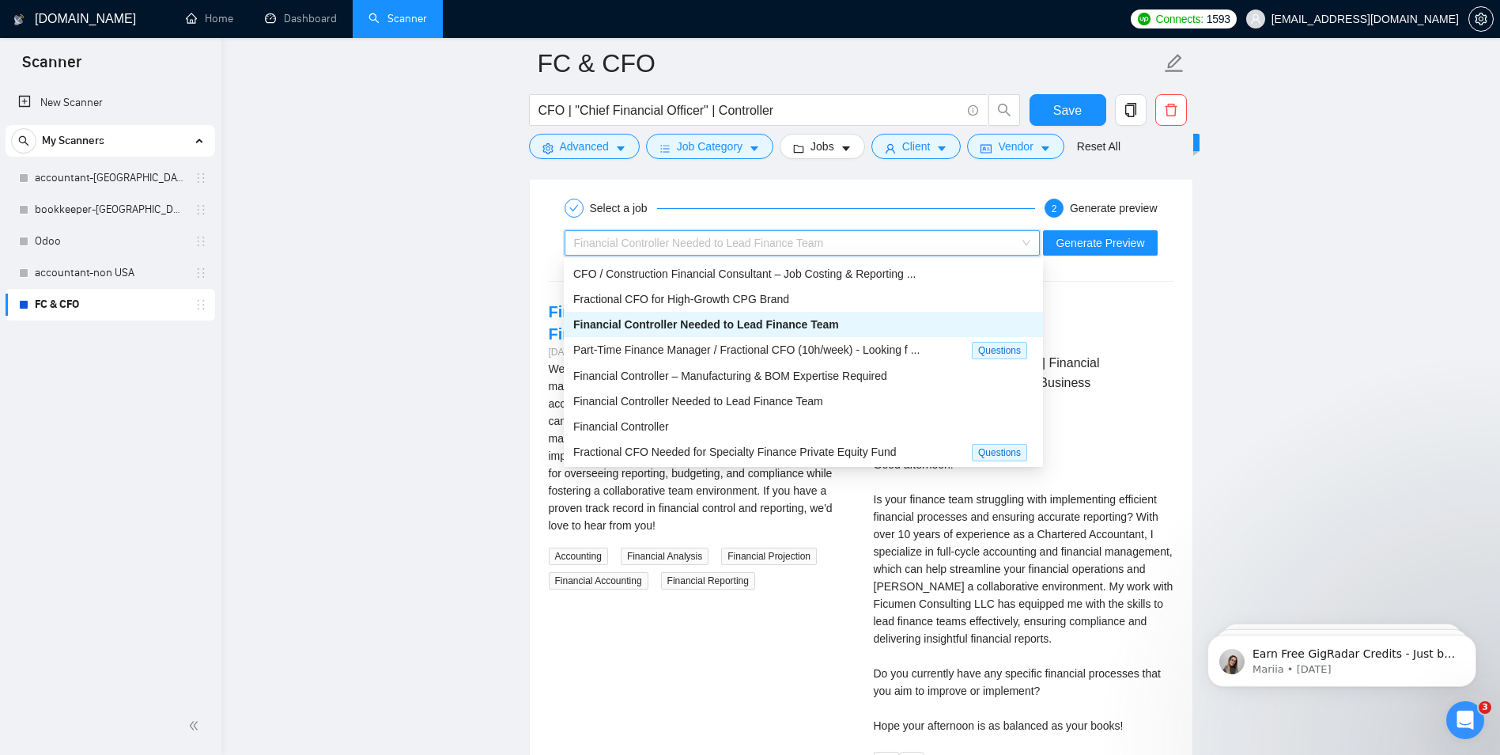
click at [693, 238] on span "Financial Controller Needed to Lead Finance Team" at bounding box center [699, 242] width 250 height 13
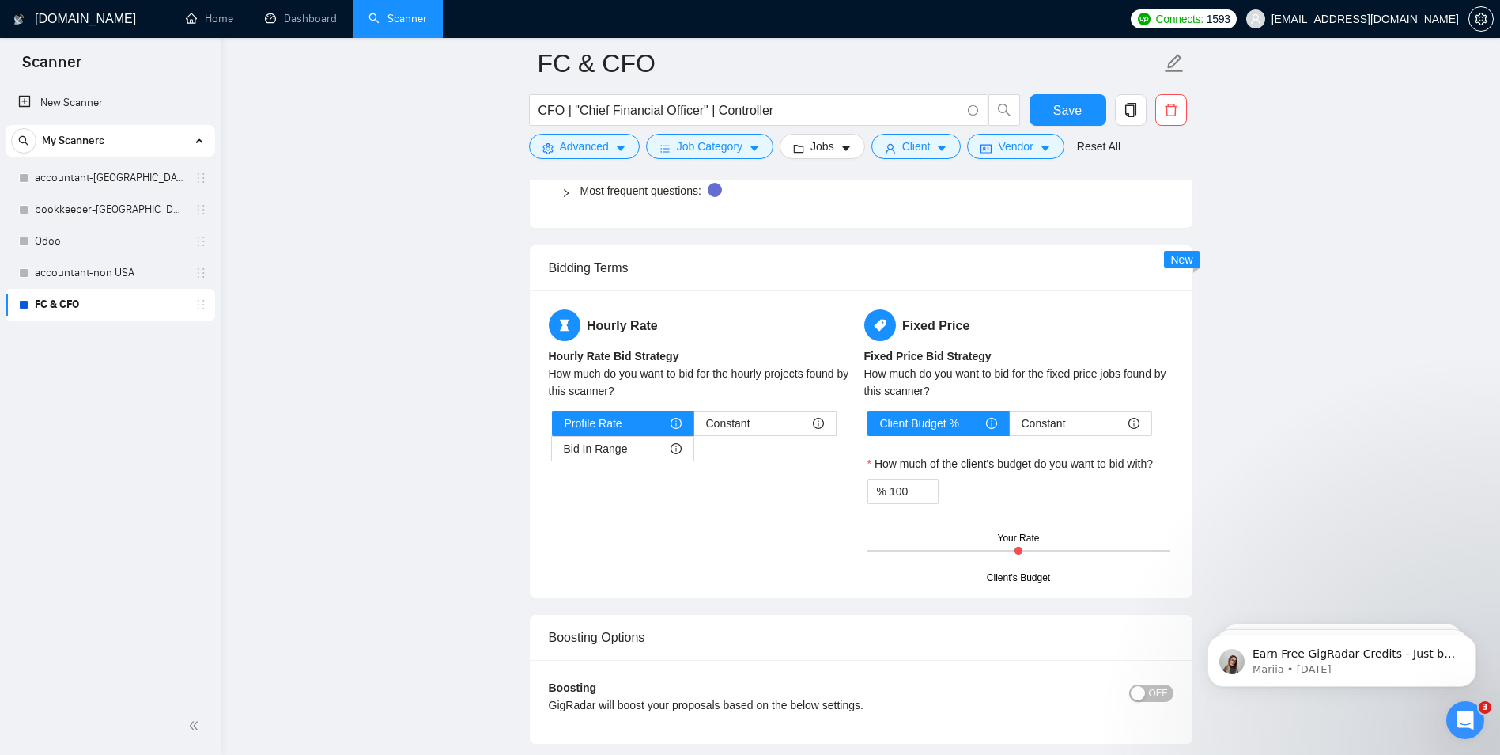
scroll to position [2958, 0]
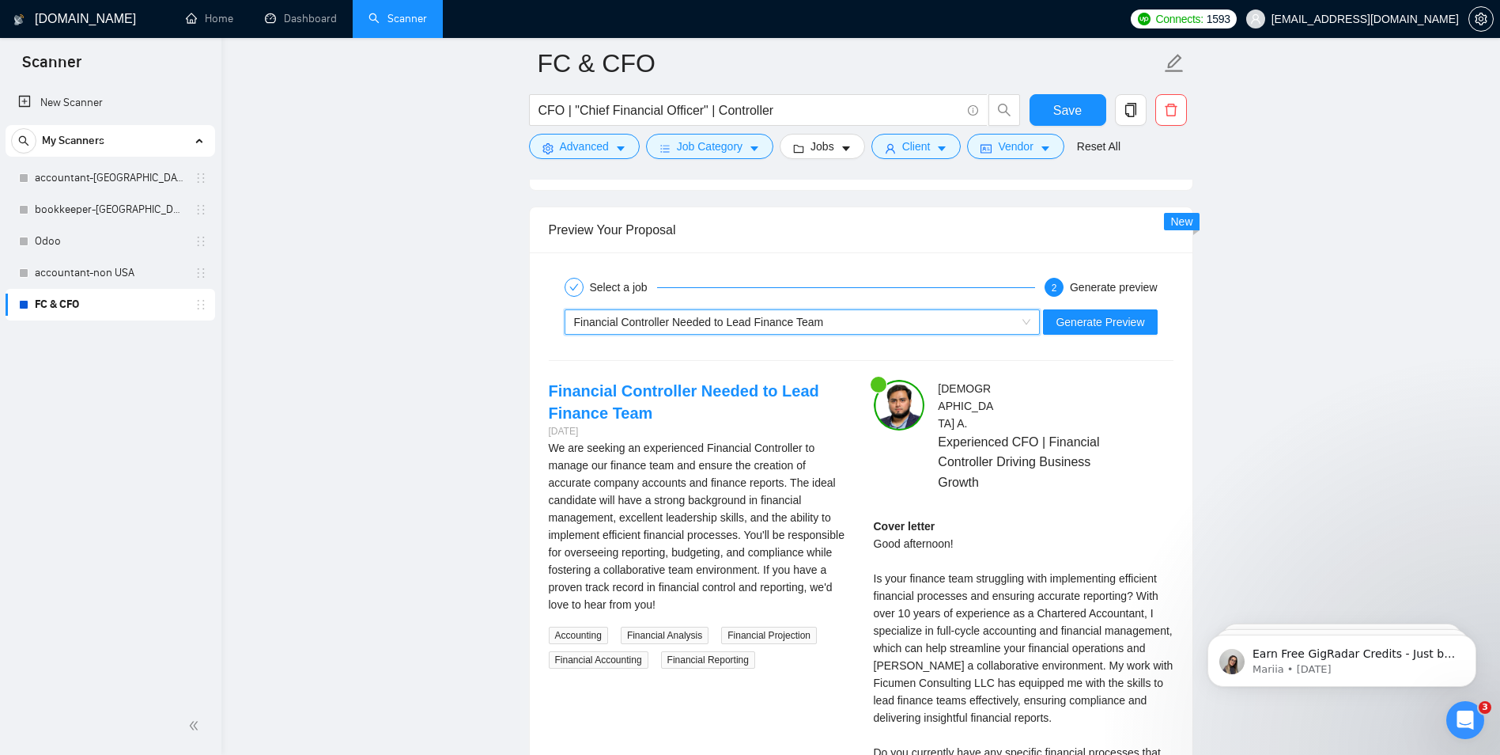
click at [665, 320] on span "Financial Controller Needed to Lead Finance Team" at bounding box center [699, 322] width 250 height 13
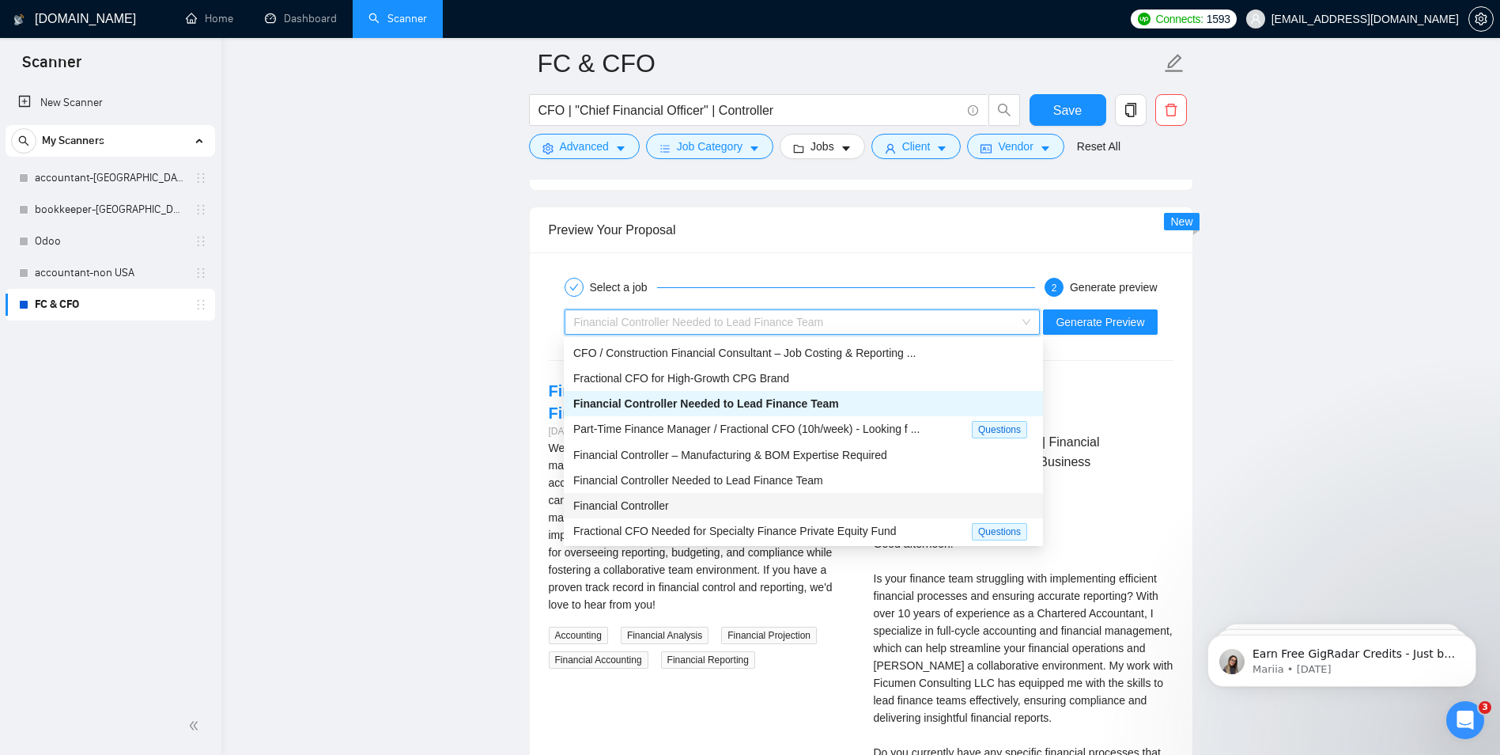
click at [643, 509] on span "Financial Controller" at bounding box center [621, 505] width 96 height 13
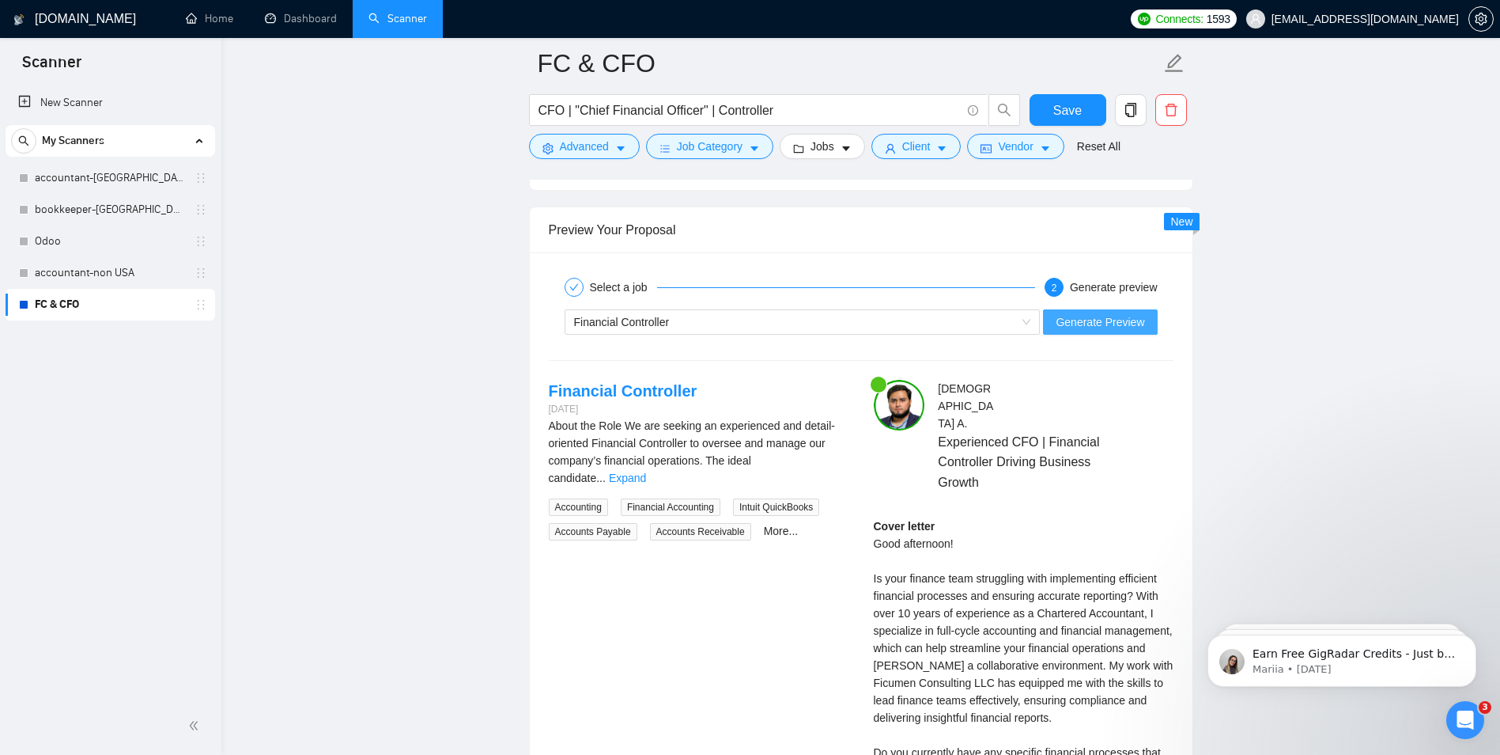
click at [1097, 321] on span "Generate Preview" at bounding box center [1100, 321] width 89 height 17
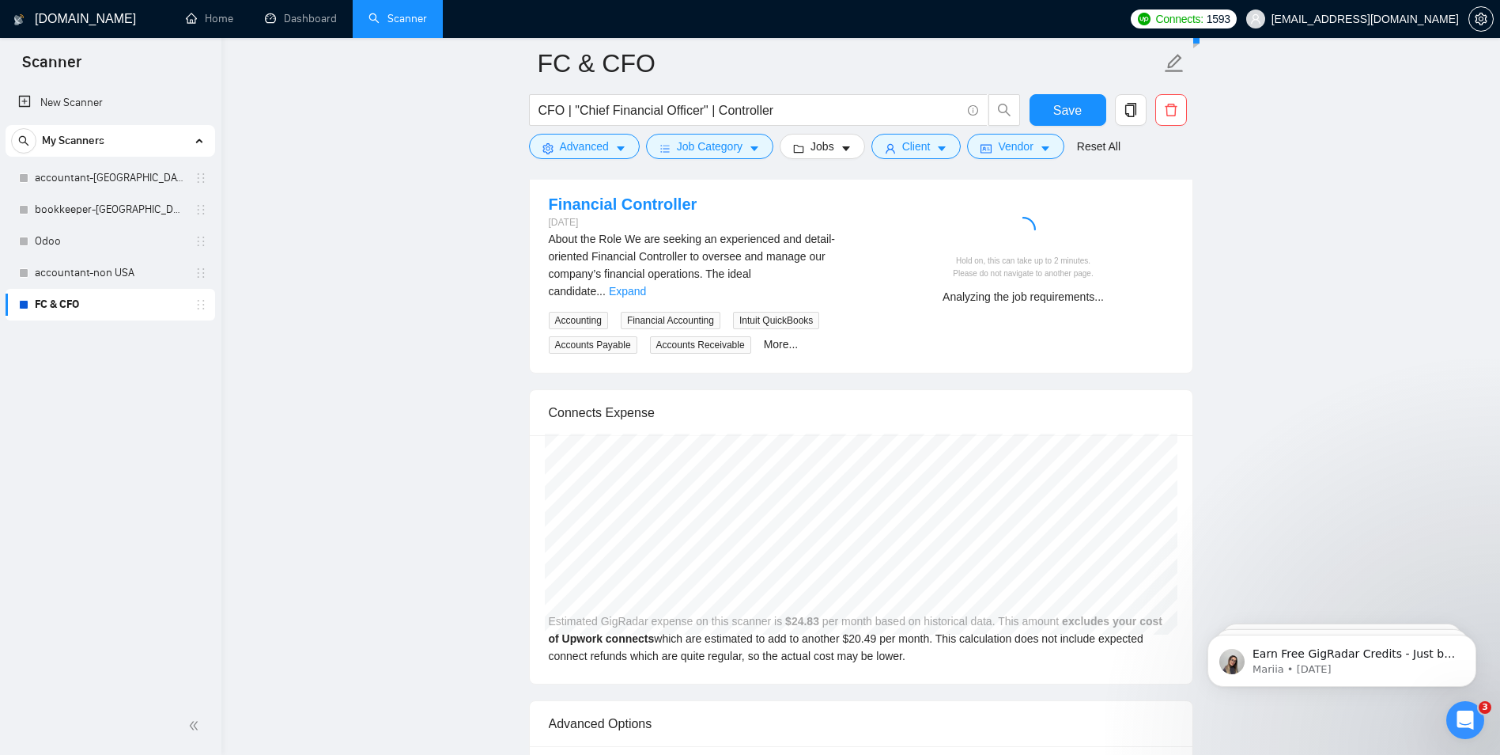
scroll to position [3116, 0]
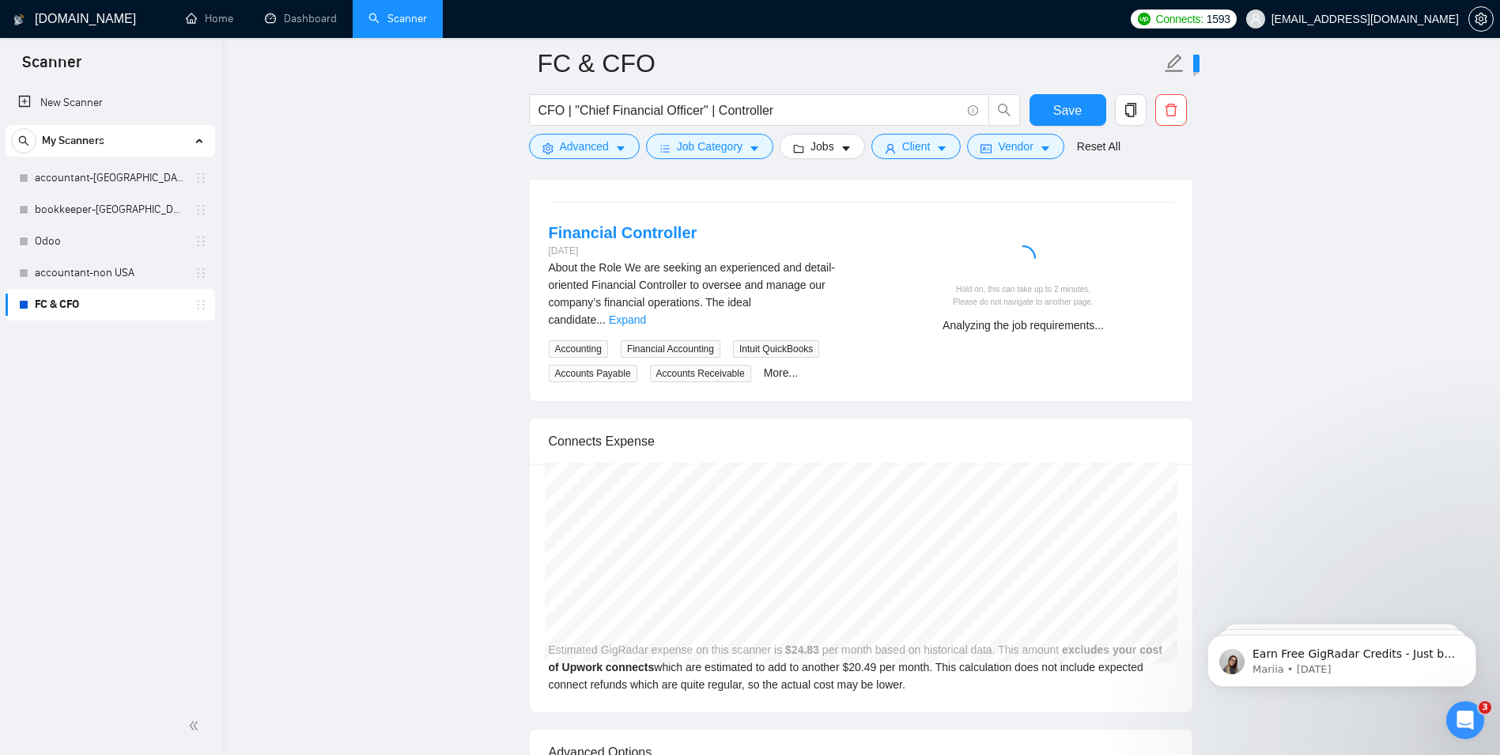
click at [646, 313] on link "Expand" at bounding box center [627, 319] width 37 height 13
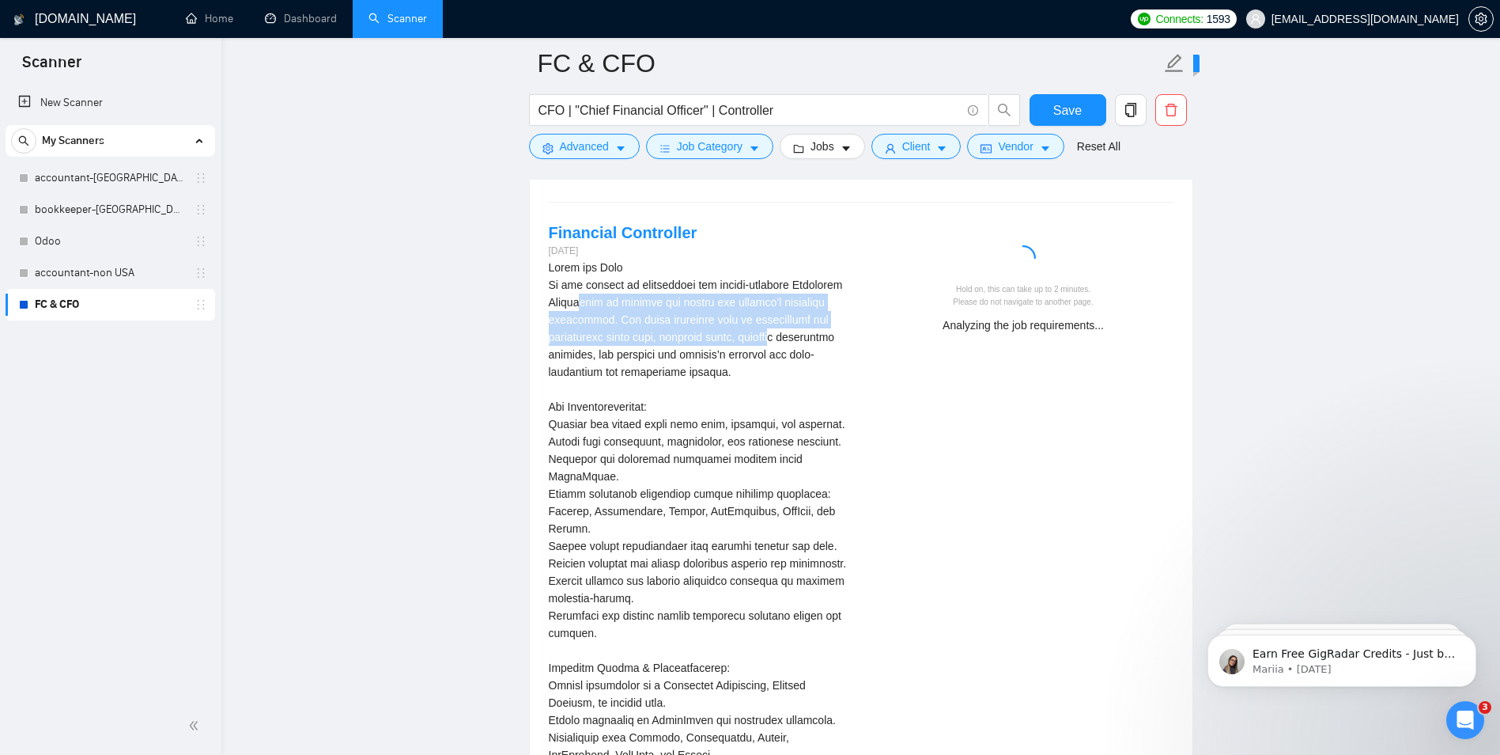
drag, startPoint x: 580, startPoint y: 302, endPoint x: 788, endPoint y: 333, distance: 210.3
click at [788, 333] on div "About the Role\aWe are seeking an experienced and detail-oriented Financial Con…" at bounding box center [699, 676] width 300 height 835
drag, startPoint x: 788, startPoint y: 333, endPoint x: 758, endPoint y: 379, distance: 54.4
click at [758, 379] on div "About the Role\aWe are seeking an experienced and detail-oriented Financial Con…" at bounding box center [699, 676] width 300 height 835
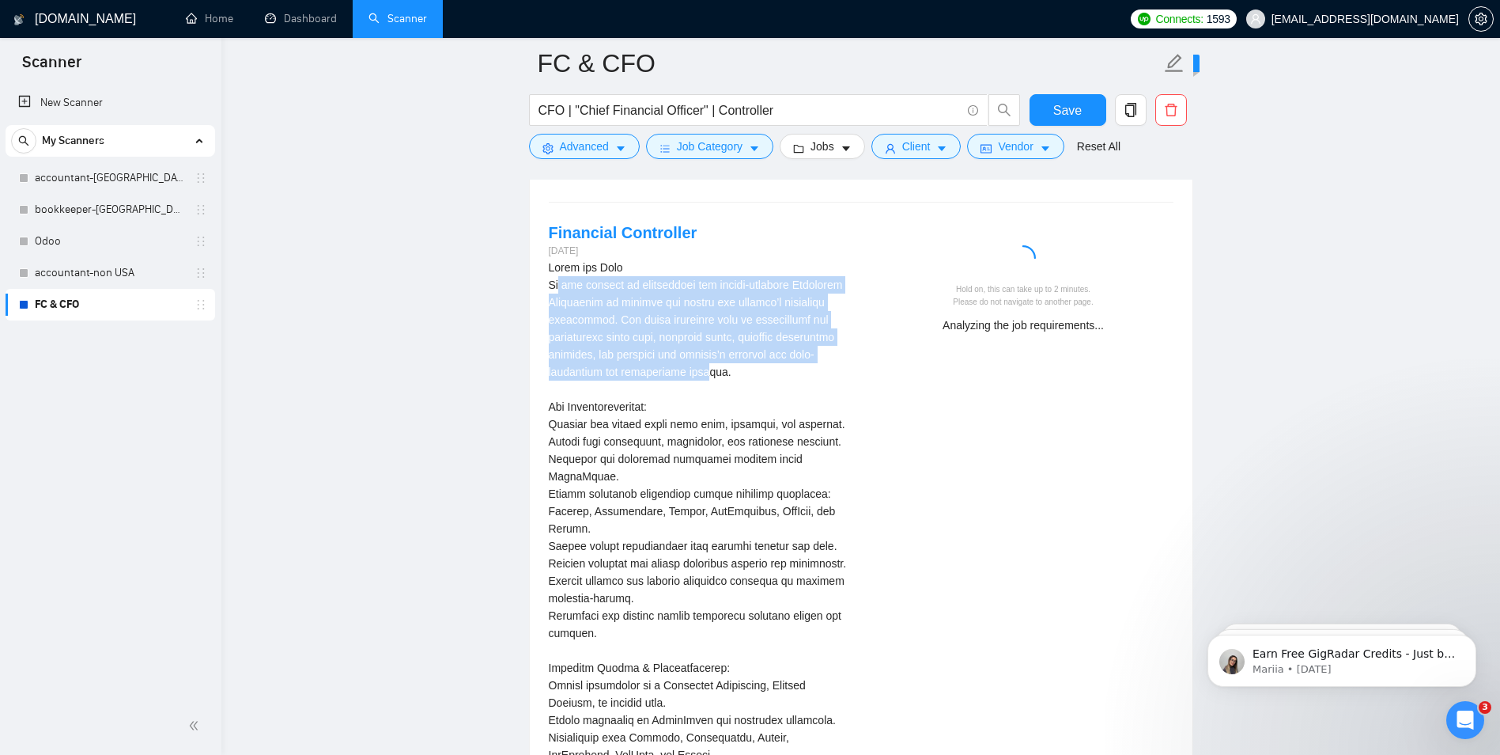
drag, startPoint x: 579, startPoint y: 288, endPoint x: 745, endPoint y: 381, distance: 190.5
click at [745, 381] on div "About the Role\aWe are seeking an experienced and detail-oriented Financial Con…" at bounding box center [699, 676] width 300 height 835
drag, startPoint x: 745, startPoint y: 381, endPoint x: 746, endPoint y: 395, distance: 14.3
click at [746, 395] on div "About the Role\aWe are seeking an experienced and detail-oriented Financial Con…" at bounding box center [699, 676] width 300 height 835
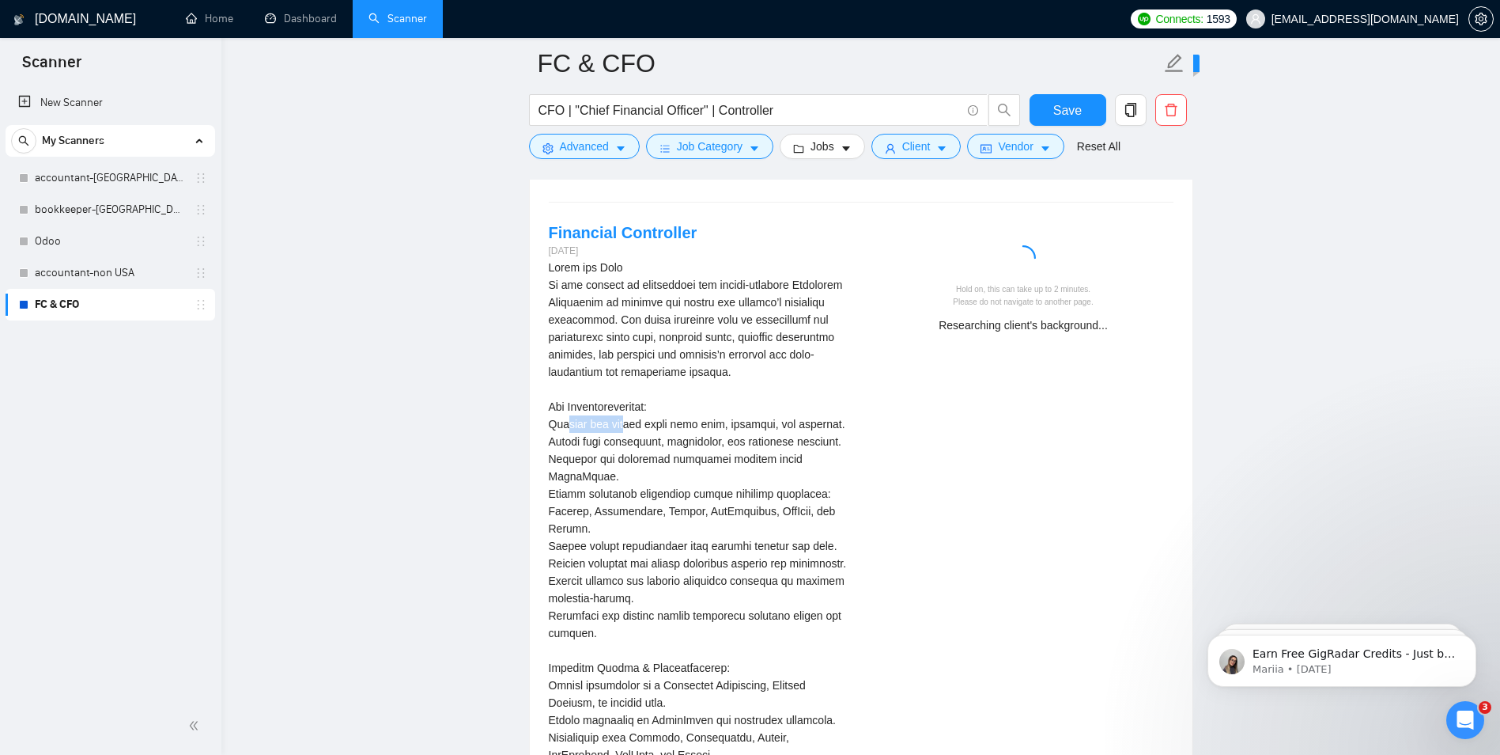
drag, startPoint x: 568, startPoint y: 417, endPoint x: 774, endPoint y: 472, distance: 213.7
click at [774, 472] on div "About the Role\aWe are seeking an experienced and detail-oriented Financial Con…" at bounding box center [699, 676] width 300 height 835
drag, startPoint x: 774, startPoint y: 472, endPoint x: 724, endPoint y: 535, distance: 79.9
click at [770, 499] on div "About the Role\aWe are seeking an experienced and detail-oriented Financial Con…" at bounding box center [699, 676] width 300 height 835
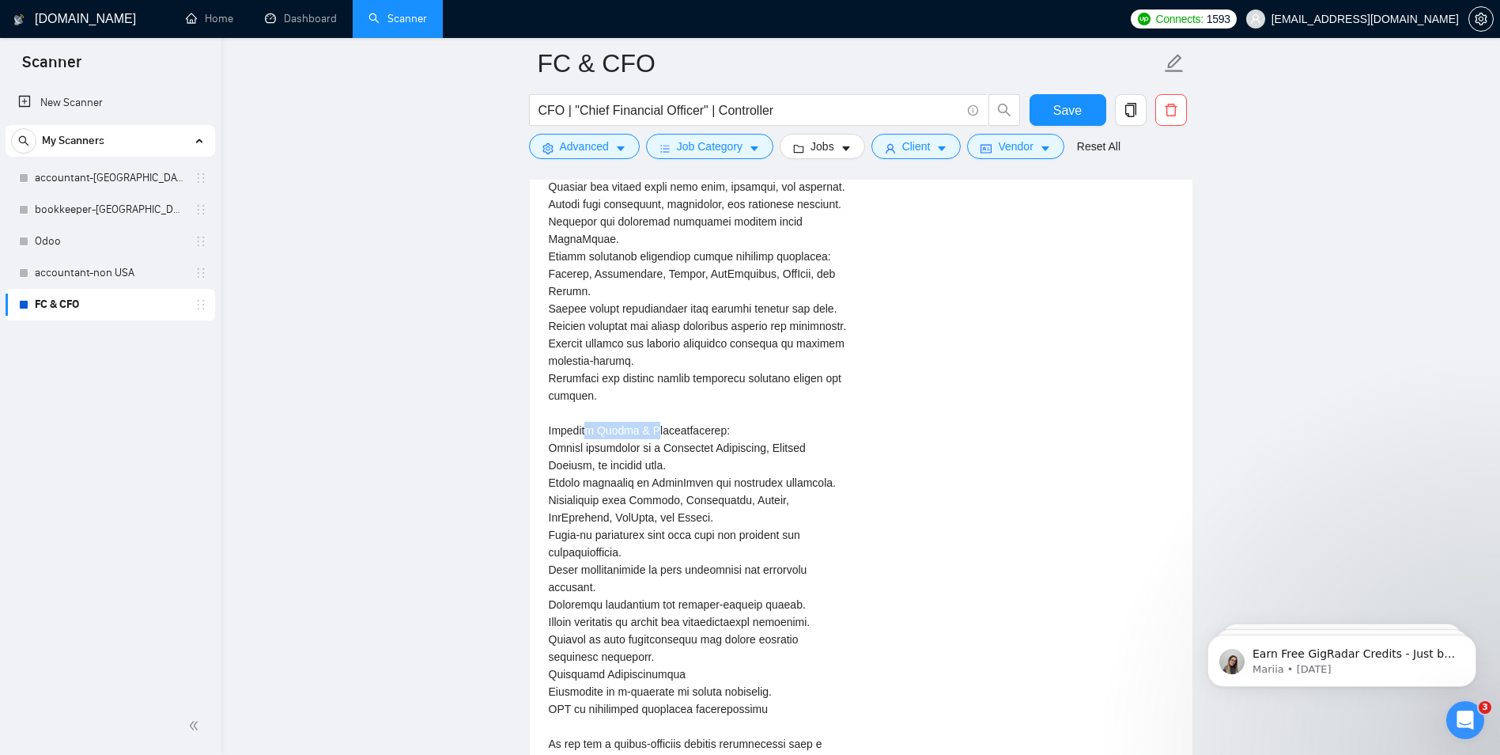
drag, startPoint x: 630, startPoint y: 449, endPoint x: 655, endPoint y: 465, distance: 29.8
click at [655, 465] on div "About the Role\aWe are seeking an experienced and detail-oriented Financial Con…" at bounding box center [699, 438] width 300 height 835
drag, startPoint x: 655, startPoint y: 465, endPoint x: 652, endPoint y: 516, distance: 51.5
click at [661, 506] on div "About the Role\aWe are seeking an experienced and detail-oriented Financial Con…" at bounding box center [699, 438] width 300 height 835
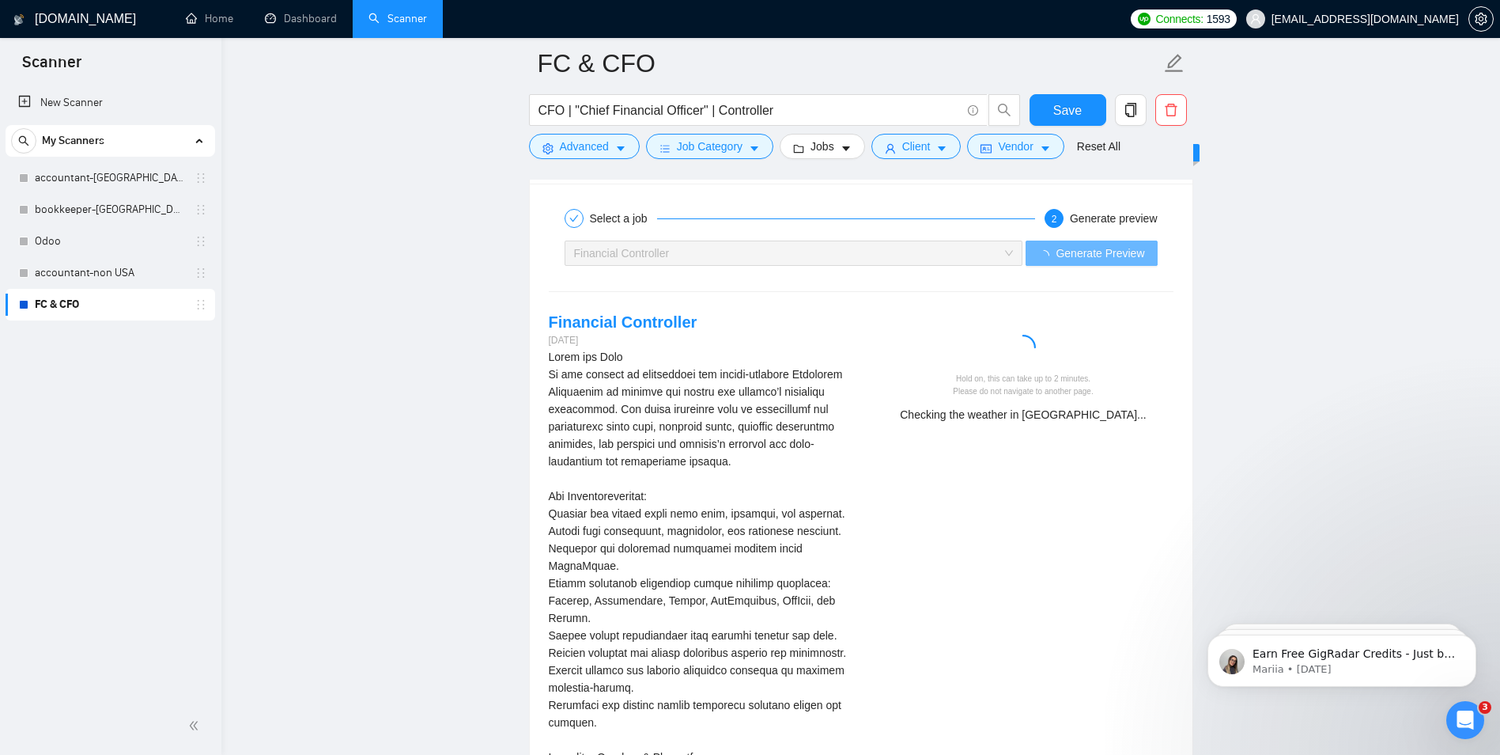
scroll to position [3037, 0]
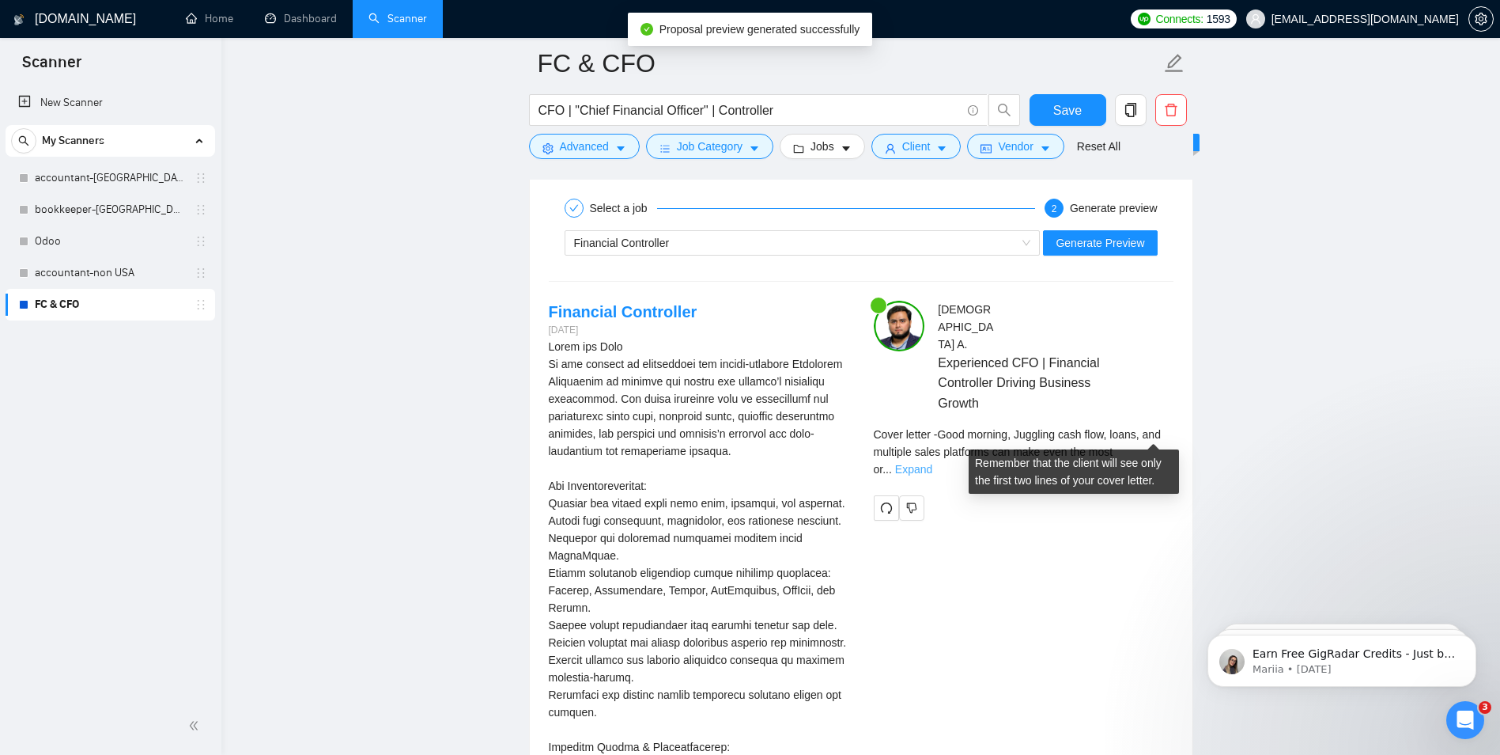
click at [932, 463] on link "Expand" at bounding box center [913, 469] width 37 height 13
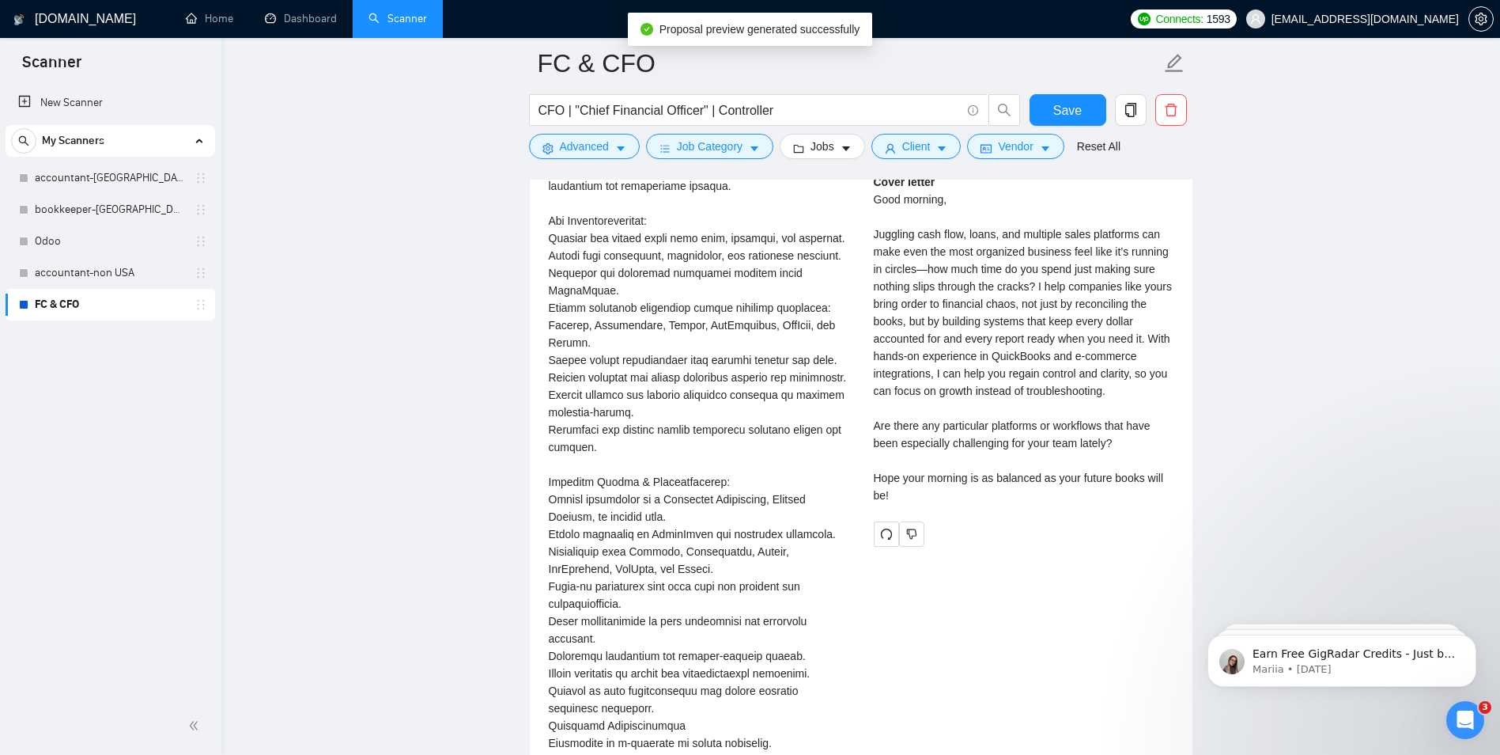
scroll to position [3274, 0]
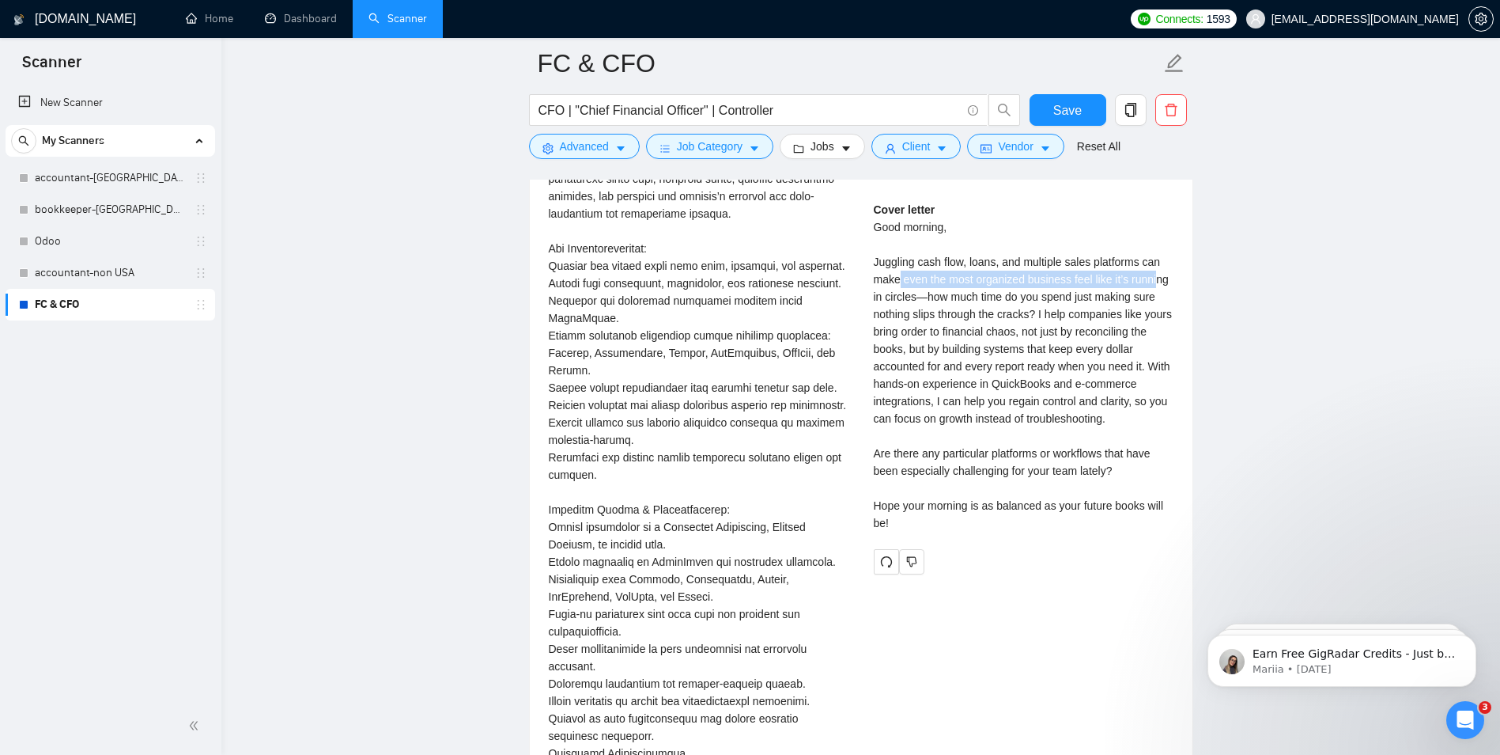
drag, startPoint x: 899, startPoint y: 264, endPoint x: 1156, endPoint y: 260, distance: 257.1
click at [1156, 260] on div "Cover letter Good morning, Juggling cash flow, loans, and multiple sales platfo…" at bounding box center [1024, 366] width 300 height 331
drag, startPoint x: 1156, startPoint y: 260, endPoint x: 949, endPoint y: 295, distance: 210.1
click at [1016, 304] on div "Cover letter Good morning, Juggling cash flow, loans, and multiple sales platfo…" at bounding box center [1024, 366] width 300 height 331
drag, startPoint x: 884, startPoint y: 281, endPoint x: 1146, endPoint y: 280, distance: 261.8
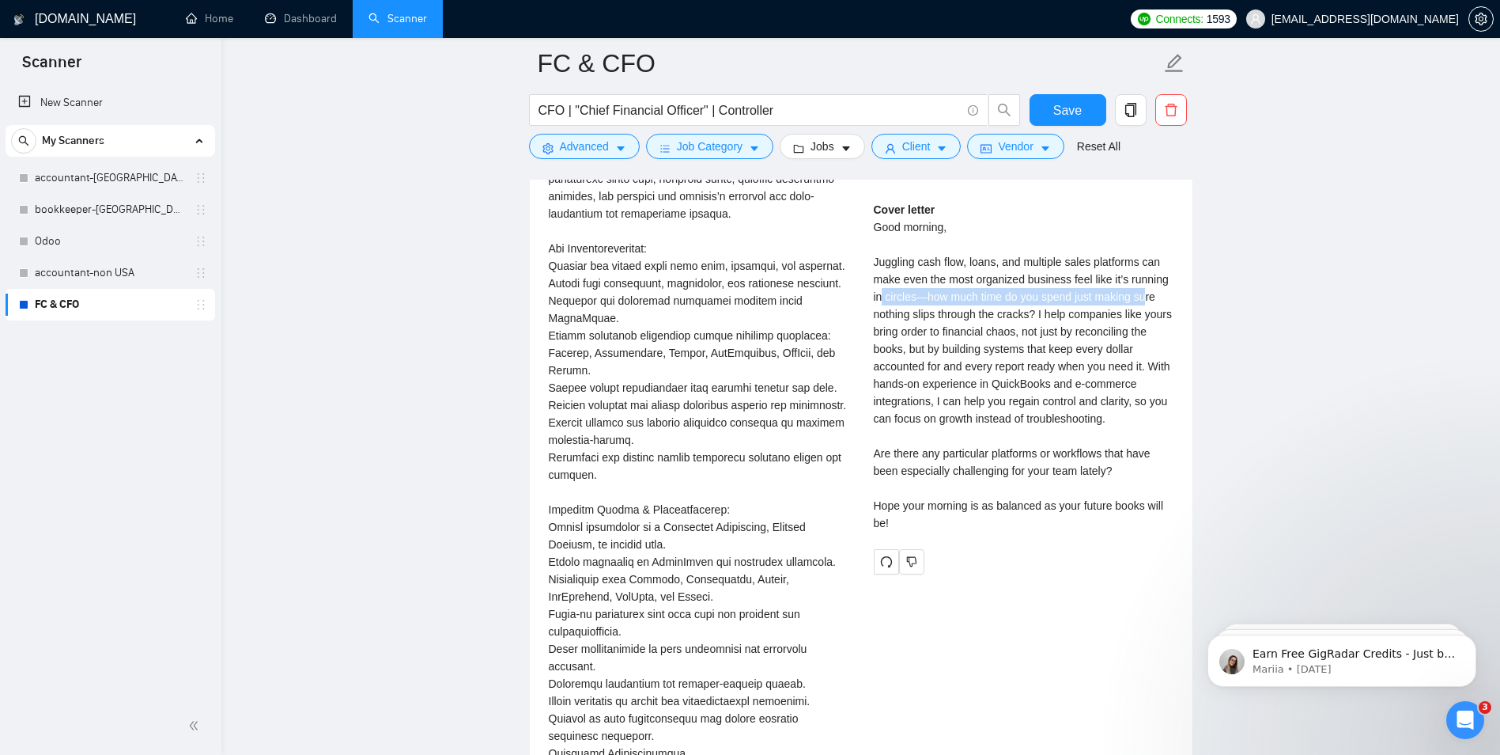
click at [1146, 280] on div "Cover letter Good morning, Juggling cash flow, loans, and multiple sales platfo…" at bounding box center [1024, 366] width 300 height 331
drag, startPoint x: 1146, startPoint y: 280, endPoint x: 935, endPoint y: 314, distance: 213.9
click at [954, 316] on div "Cover letter Good morning, Juggling cash flow, loans, and multiple sales platfo…" at bounding box center [1024, 366] width 300 height 331
drag, startPoint x: 894, startPoint y: 301, endPoint x: 1141, endPoint y: 301, distance: 247.6
click at [1141, 301] on div "Cover letter Good morning, Juggling cash flow, loans, and multiple sales platfo…" at bounding box center [1024, 366] width 300 height 331
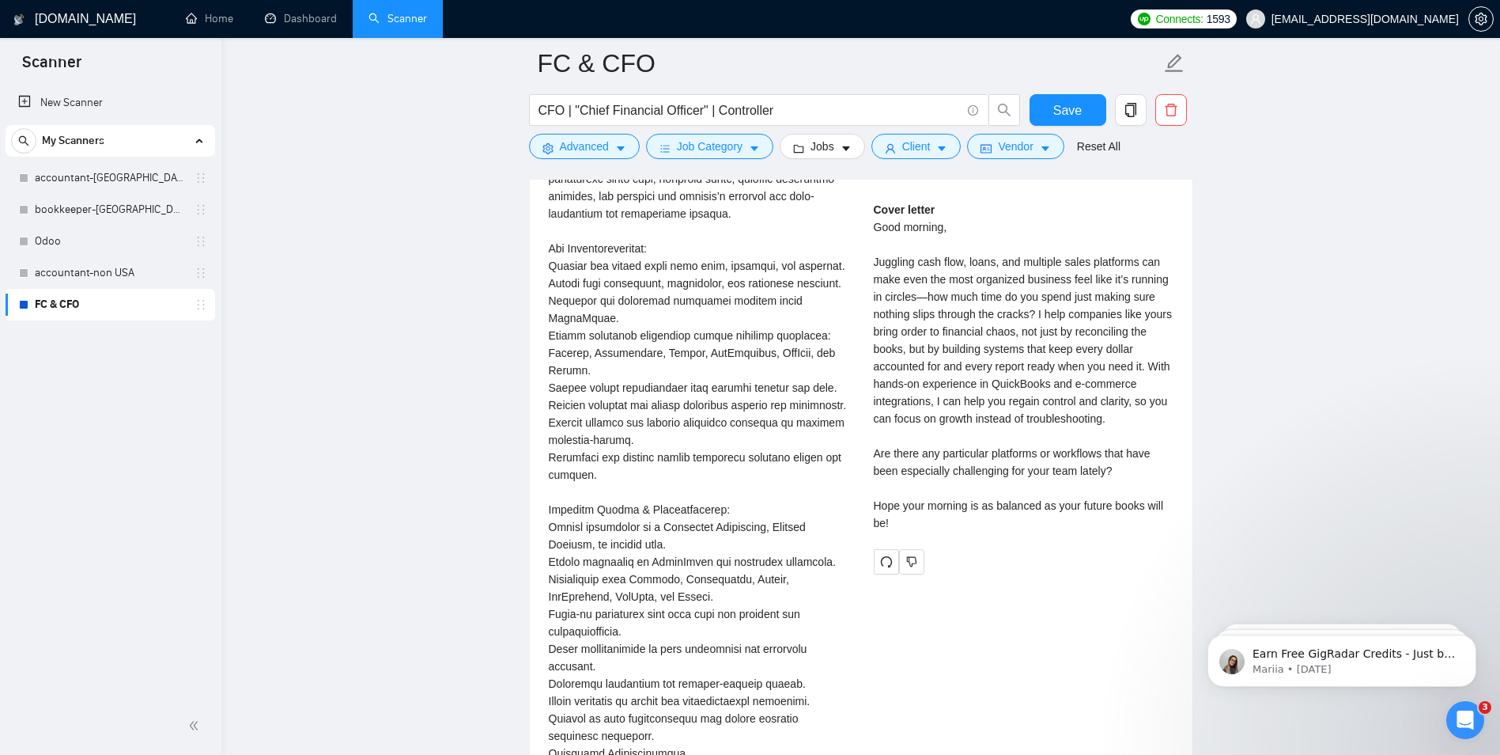
drag, startPoint x: 1141, startPoint y: 301, endPoint x: 980, endPoint y: 361, distance: 172.2
click at [980, 361] on div "Cover letter Good morning, Juggling cash flow, loans, and multiple sales platfo…" at bounding box center [1024, 366] width 300 height 331
drag, startPoint x: 898, startPoint y: 312, endPoint x: 1140, endPoint y: 322, distance: 243.0
click at [1140, 322] on div "Cover letter Good morning, Juggling cash flow, loans, and multiple sales platfo…" at bounding box center [1024, 366] width 300 height 331
drag, startPoint x: 1140, startPoint y: 322, endPoint x: 1000, endPoint y: 378, distance: 151.6
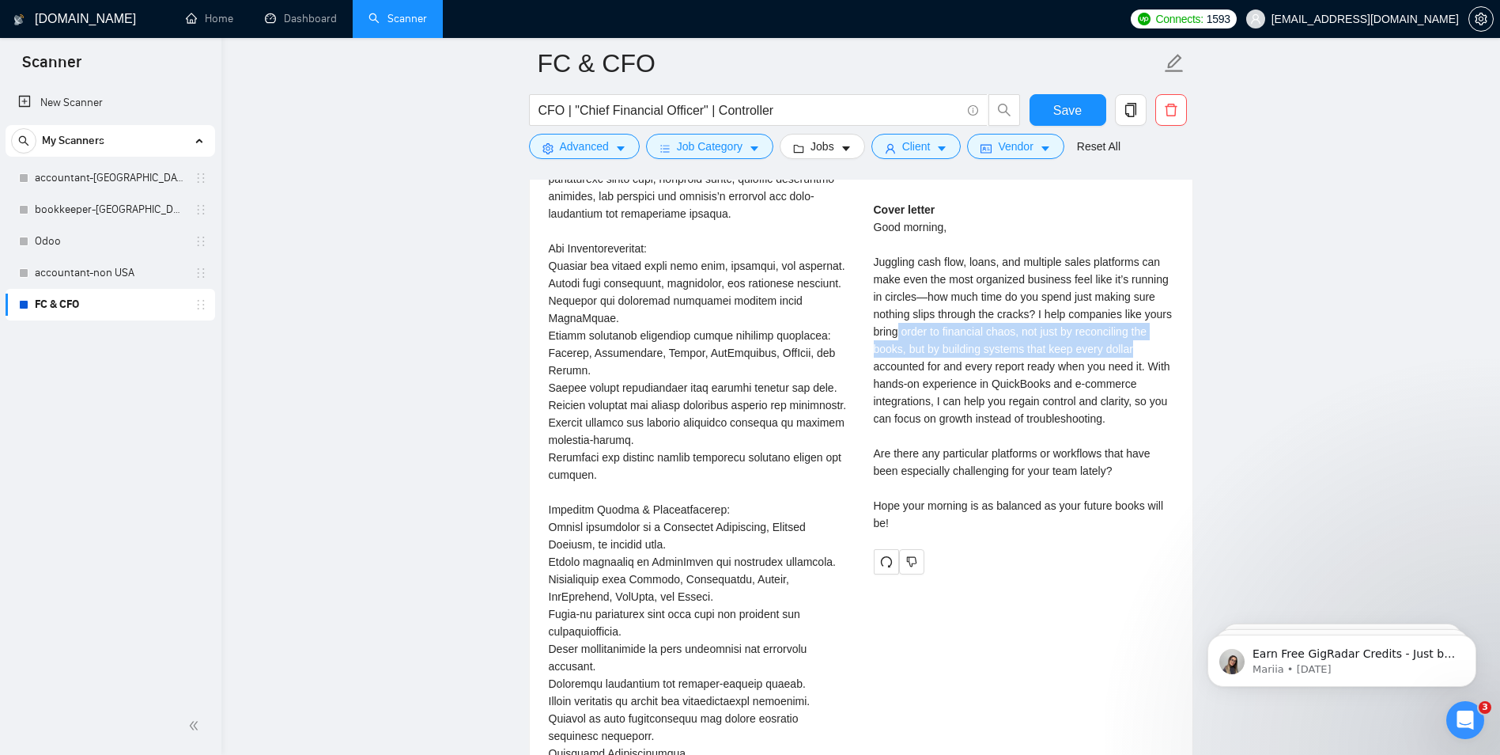
click at [1025, 370] on div "Cover letter Good morning, Juggling cash flow, loans, and multiple sales platfo…" at bounding box center [1024, 366] width 300 height 331
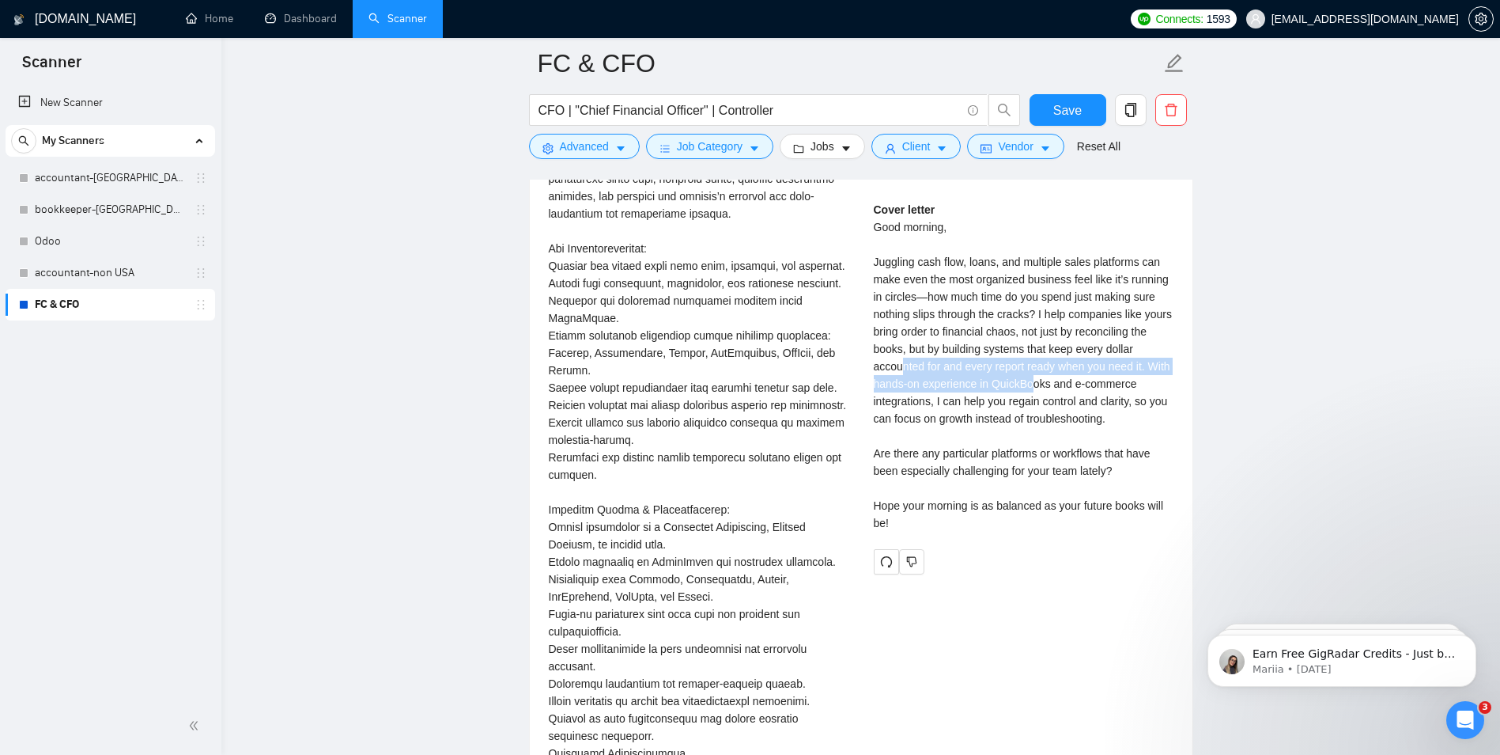
drag, startPoint x: 951, startPoint y: 338, endPoint x: 1035, endPoint y: 373, distance: 91.8
click at [1035, 373] on div "Cover letter Good morning, Juggling cash flow, loans, and multiple sales platfo…" at bounding box center [1024, 366] width 300 height 331
drag, startPoint x: 1035, startPoint y: 373, endPoint x: 997, endPoint y: 420, distance: 60.2
click at [997, 420] on div "Cover letter Good morning, Juggling cash flow, loans, and multiple sales platfo…" at bounding box center [1024, 366] width 300 height 331
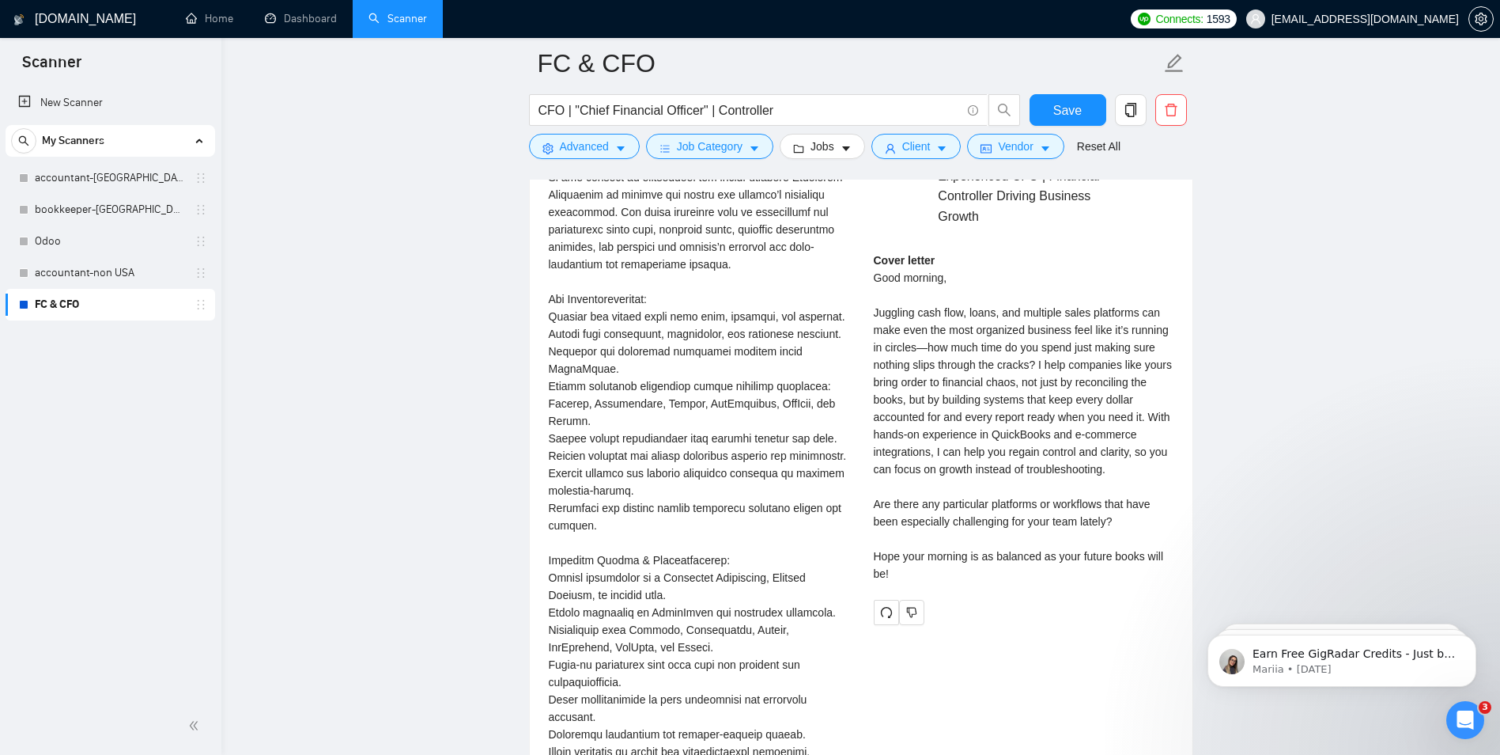
scroll to position [3195, 0]
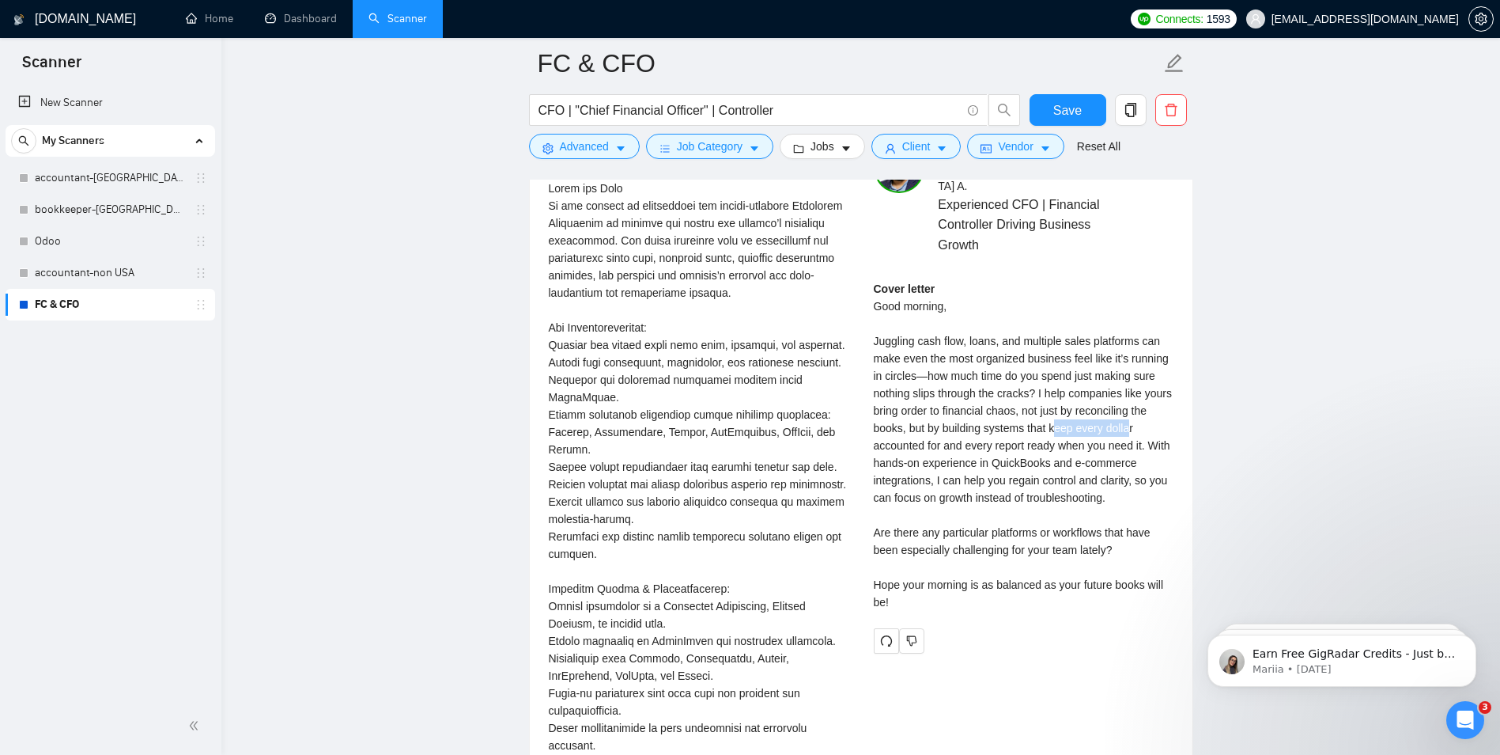
drag, startPoint x: 1110, startPoint y: 409, endPoint x: 1131, endPoint y: 411, distance: 21.5
click at [1131, 411] on div "Cover letter Good morning, Juggling cash flow, loans, and multiple sales platfo…" at bounding box center [1024, 445] width 300 height 331
drag, startPoint x: 953, startPoint y: 425, endPoint x: 1172, endPoint y: 440, distance: 219.6
click at [1172, 440] on div "Cover letter Good morning, Juggling cash flow, loans, and multiple sales platfo…" at bounding box center [1024, 445] width 300 height 331
drag, startPoint x: 1172, startPoint y: 440, endPoint x: 930, endPoint y: 468, distance: 243.7
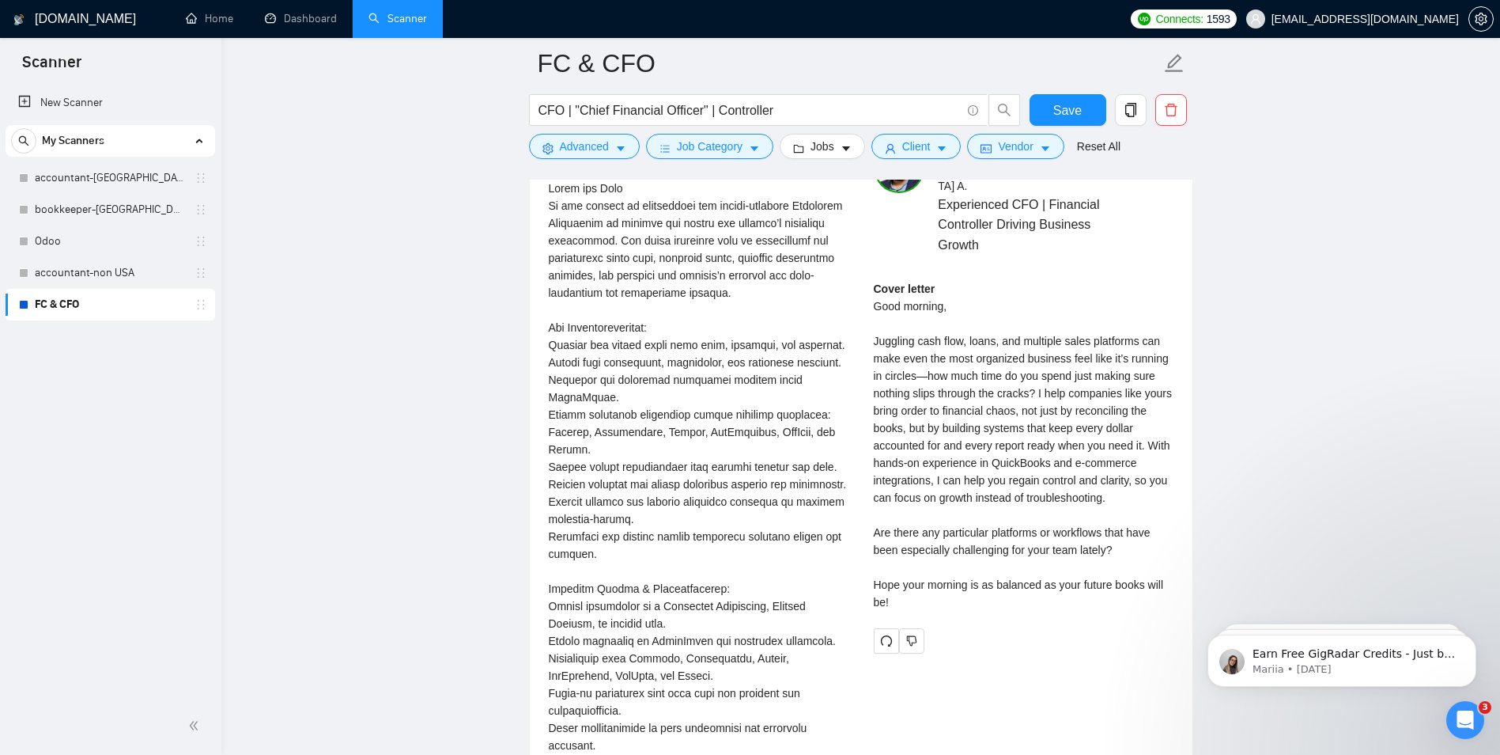
click at [932, 468] on div "Cover letter Good morning, Juggling cash flow, loans, and multiple sales platfo…" at bounding box center [1024, 445] width 300 height 331
drag, startPoint x: 875, startPoint y: 444, endPoint x: 1058, endPoint y: 486, distance: 188.2
click at [1058, 486] on div "Cover letter Good morning, Juggling cash flow, loans, and multiple sales platfo…" at bounding box center [1024, 445] width 300 height 331
drag, startPoint x: 1058, startPoint y: 486, endPoint x: 958, endPoint y: 508, distance: 102.9
click at [958, 508] on div "Cover letter Good morning, Juggling cash flow, loans, and multiple sales platfo…" at bounding box center [1024, 445] width 300 height 331
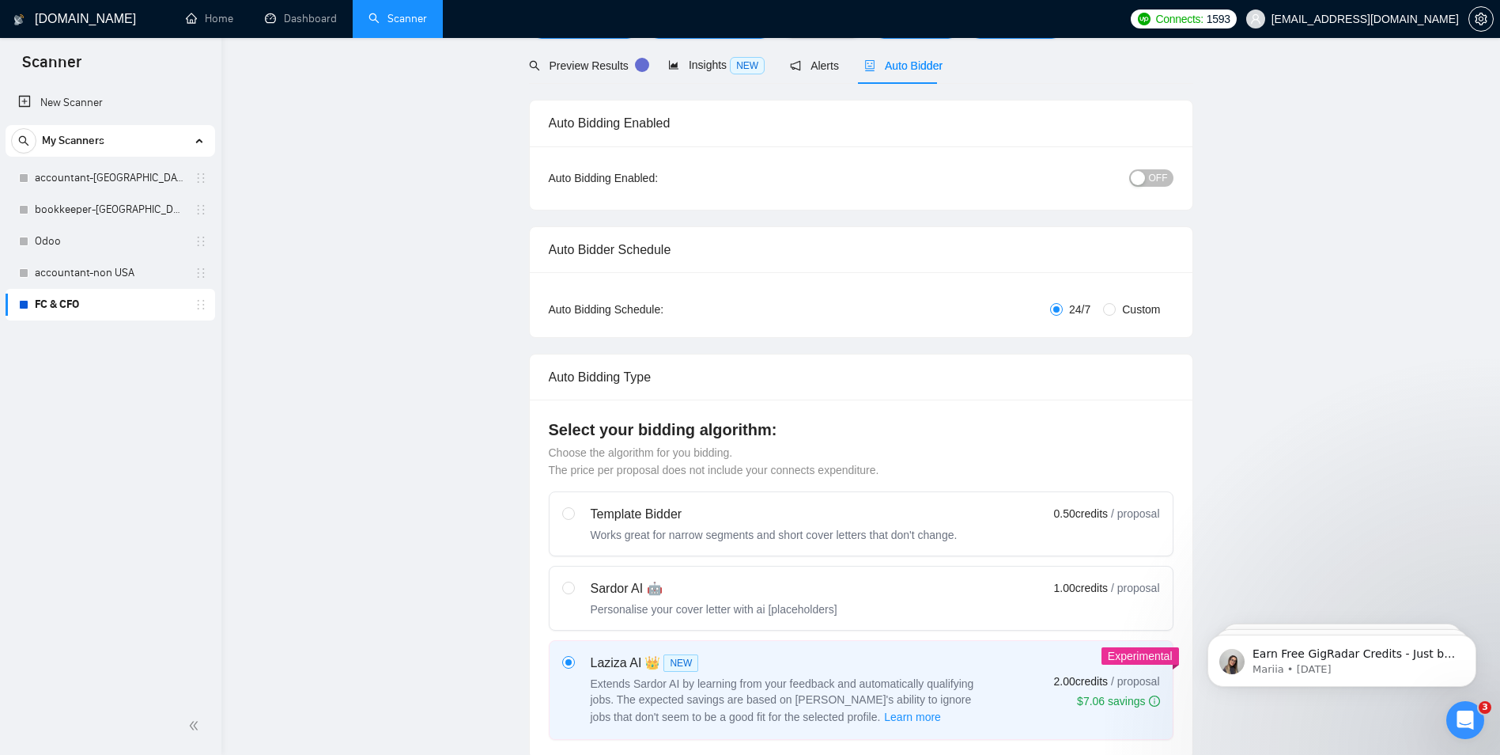
scroll to position [0, 0]
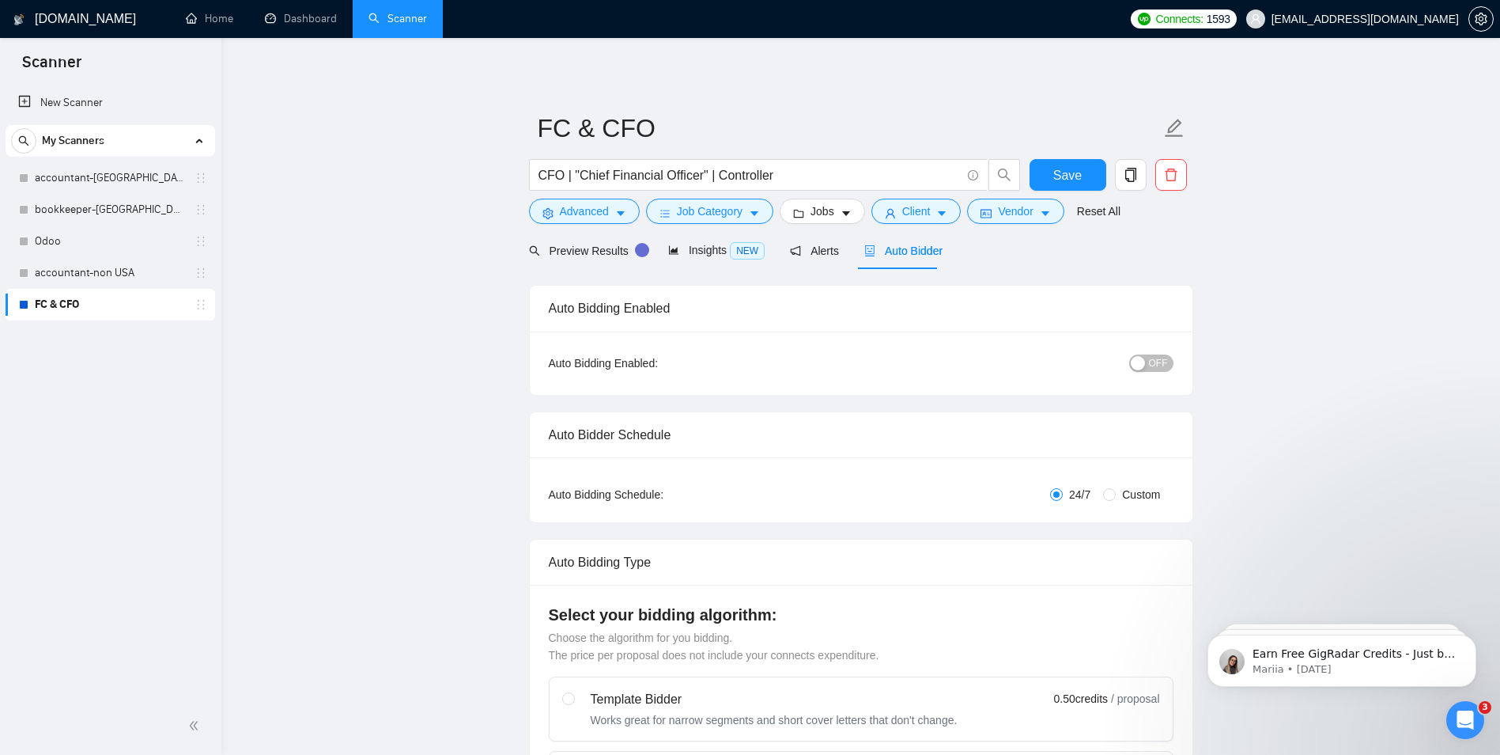
click at [1156, 364] on span "OFF" at bounding box center [1158, 362] width 19 height 17
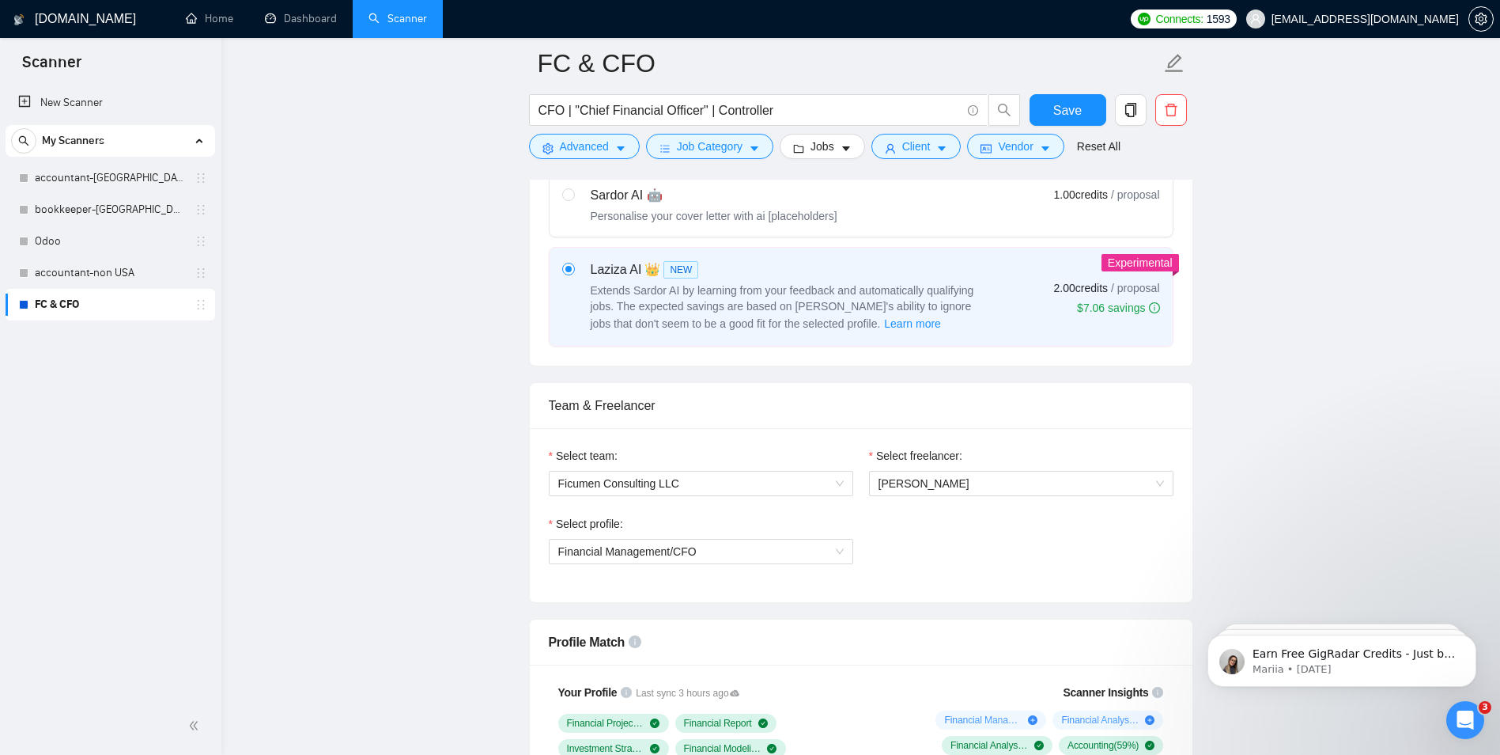
scroll to position [712, 0]
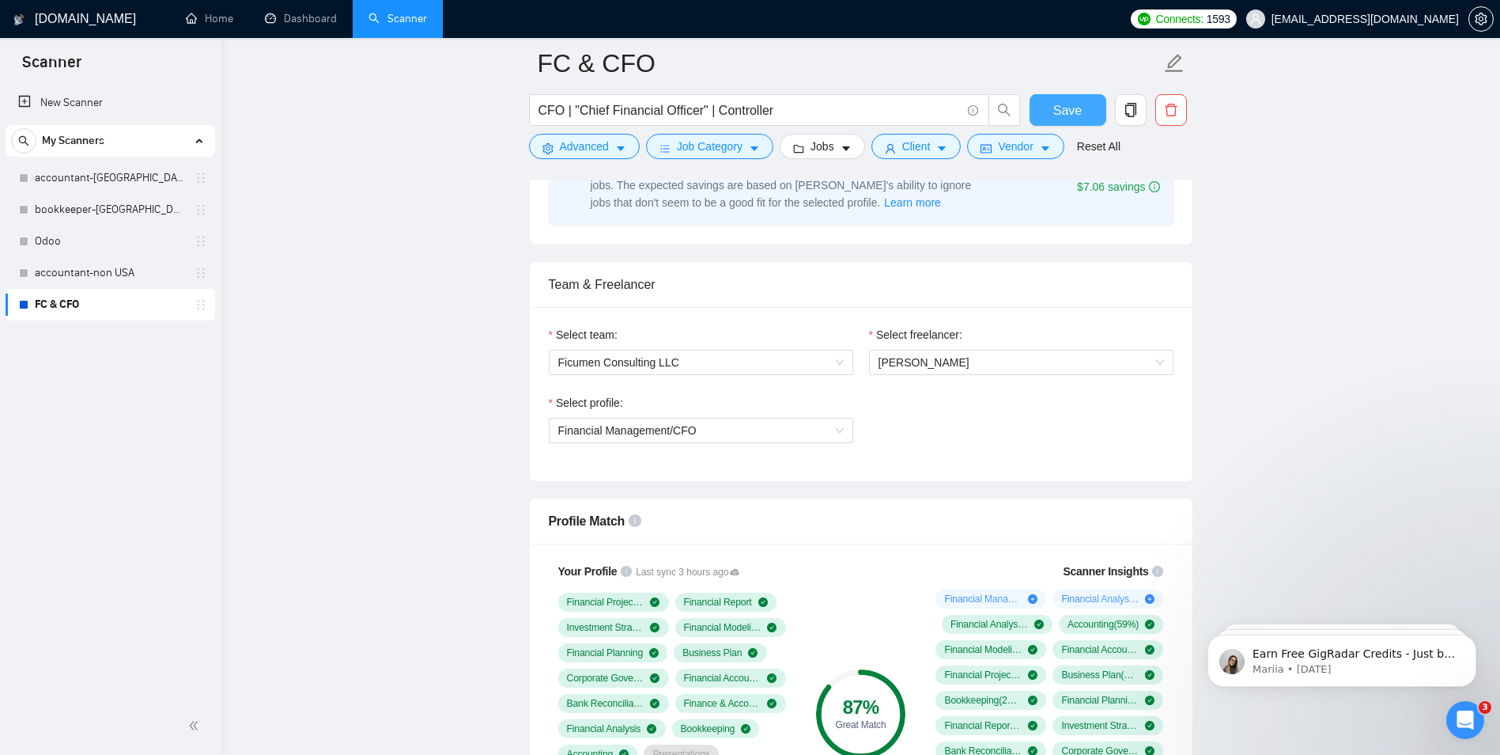
click at [1090, 102] on button "Save" at bounding box center [1068, 110] width 77 height 32
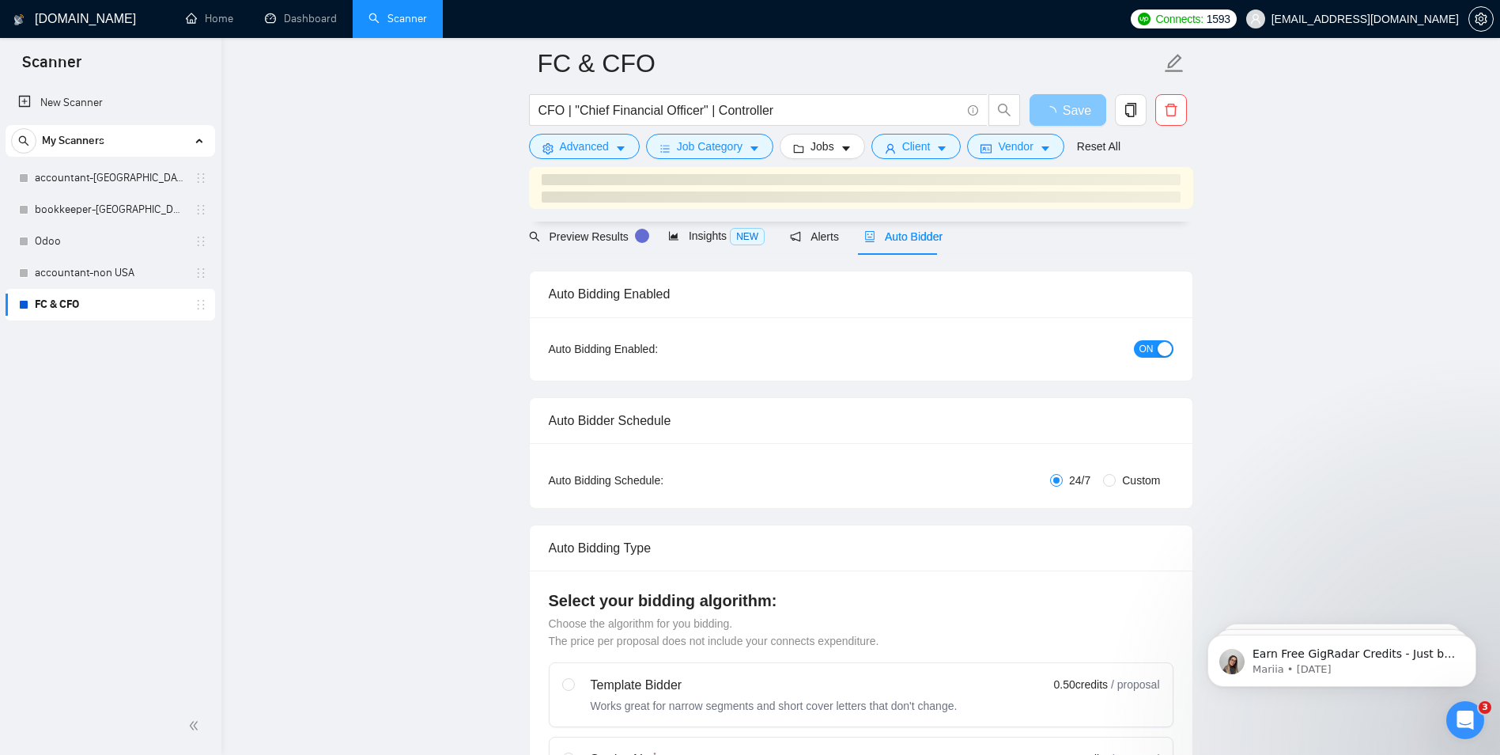
scroll to position [0, 0]
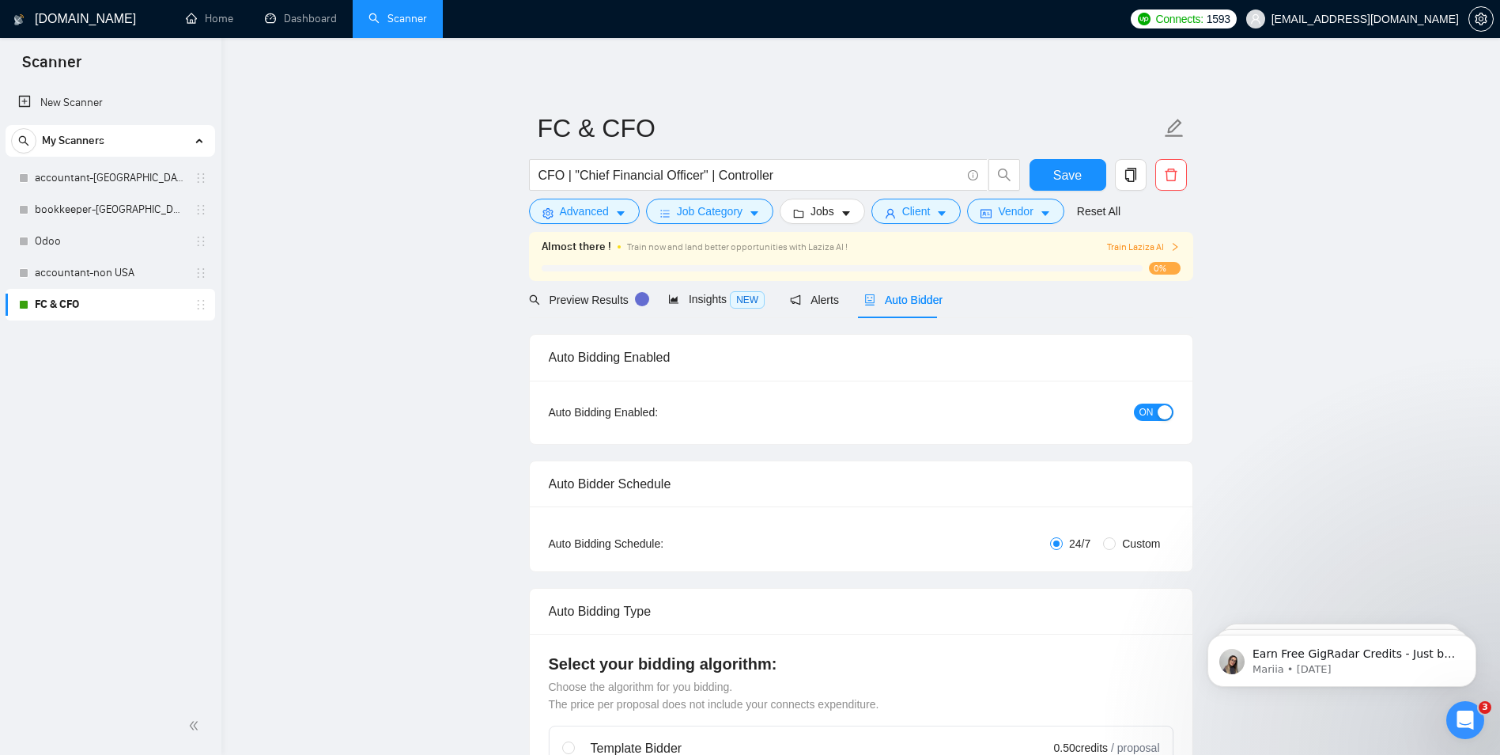
click at [1133, 247] on span "Train Laziza AI" at bounding box center [1143, 247] width 73 height 15
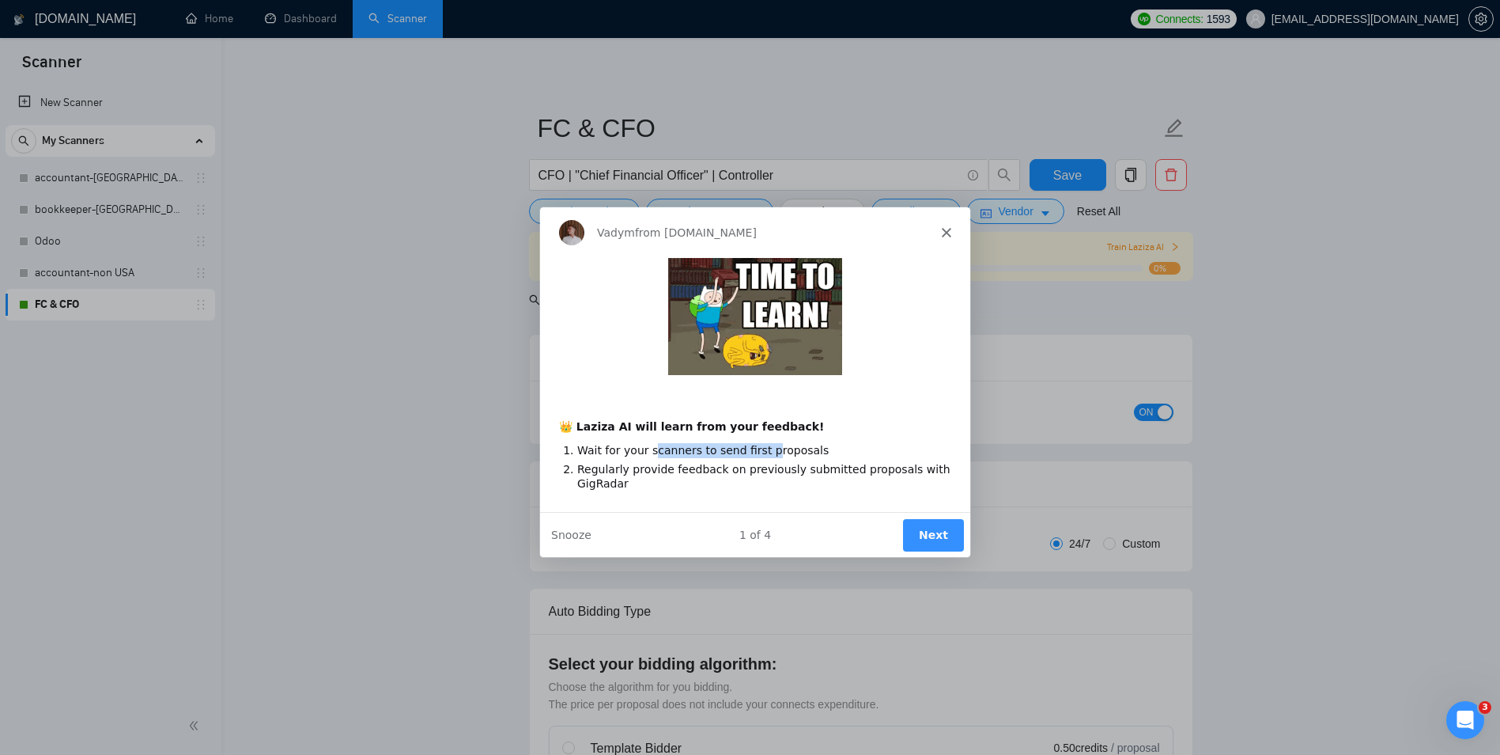
drag, startPoint x: 751, startPoint y: 454, endPoint x: 763, endPoint y: 454, distance: 12.7
click at [763, 454] on li "Wait for your scanners to send first proposals" at bounding box center [763, 448] width 374 height 15
drag, startPoint x: 763, startPoint y: 454, endPoint x: 774, endPoint y: 478, distance: 26.9
click at [774, 478] on li "Regularly provide feedback on previously submitted proposals with GigRadar" at bounding box center [763, 474] width 374 height 29
drag, startPoint x: 588, startPoint y: 463, endPoint x: 732, endPoint y: 478, distance: 144.8
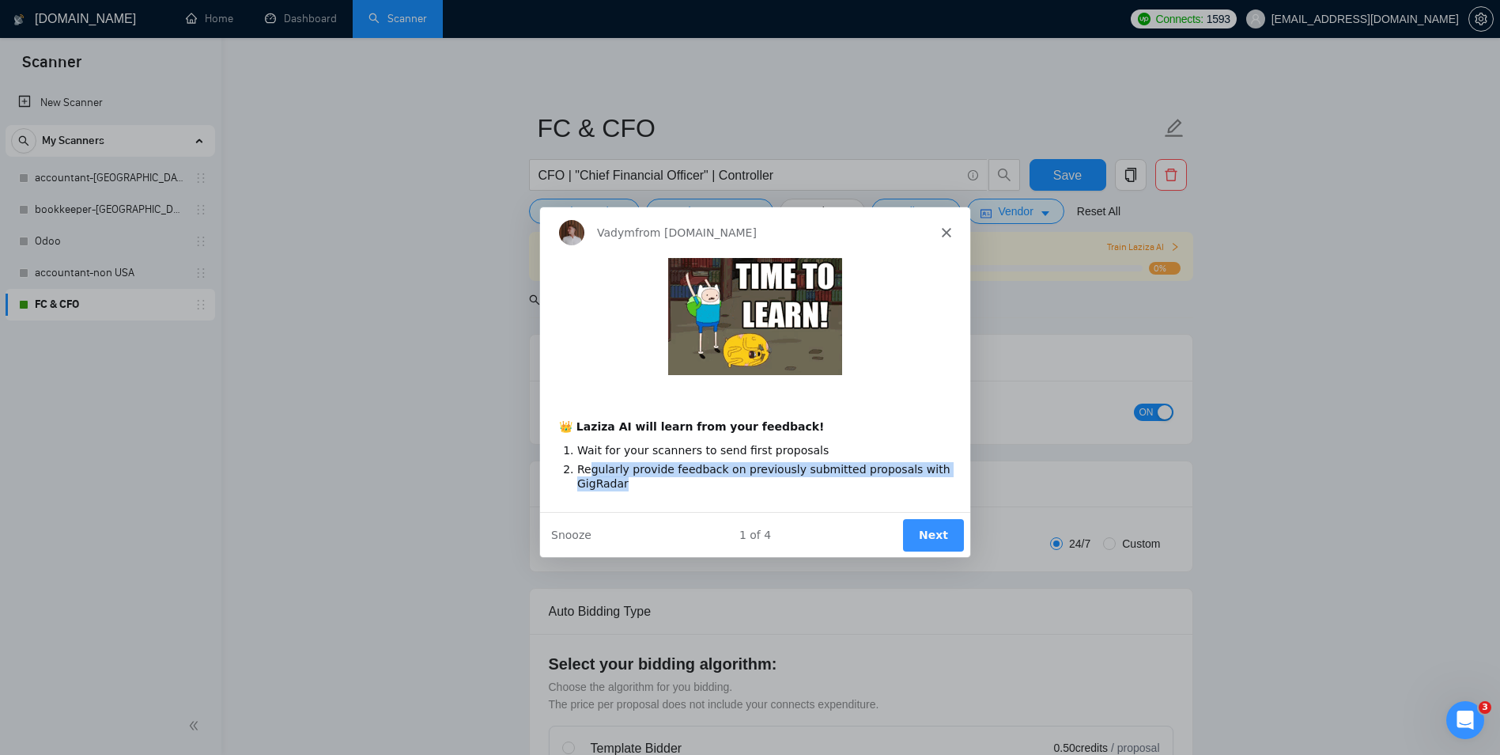
click at [732, 478] on li "Regularly provide feedback on previously submitted proposals with GigRadar" at bounding box center [763, 474] width 374 height 29
drag, startPoint x: 732, startPoint y: 478, endPoint x: 742, endPoint y: 478, distance: 9.5
click at [736, 478] on li "Regularly provide feedback on previously submitted proposals with GigRadar" at bounding box center [763, 474] width 374 height 29
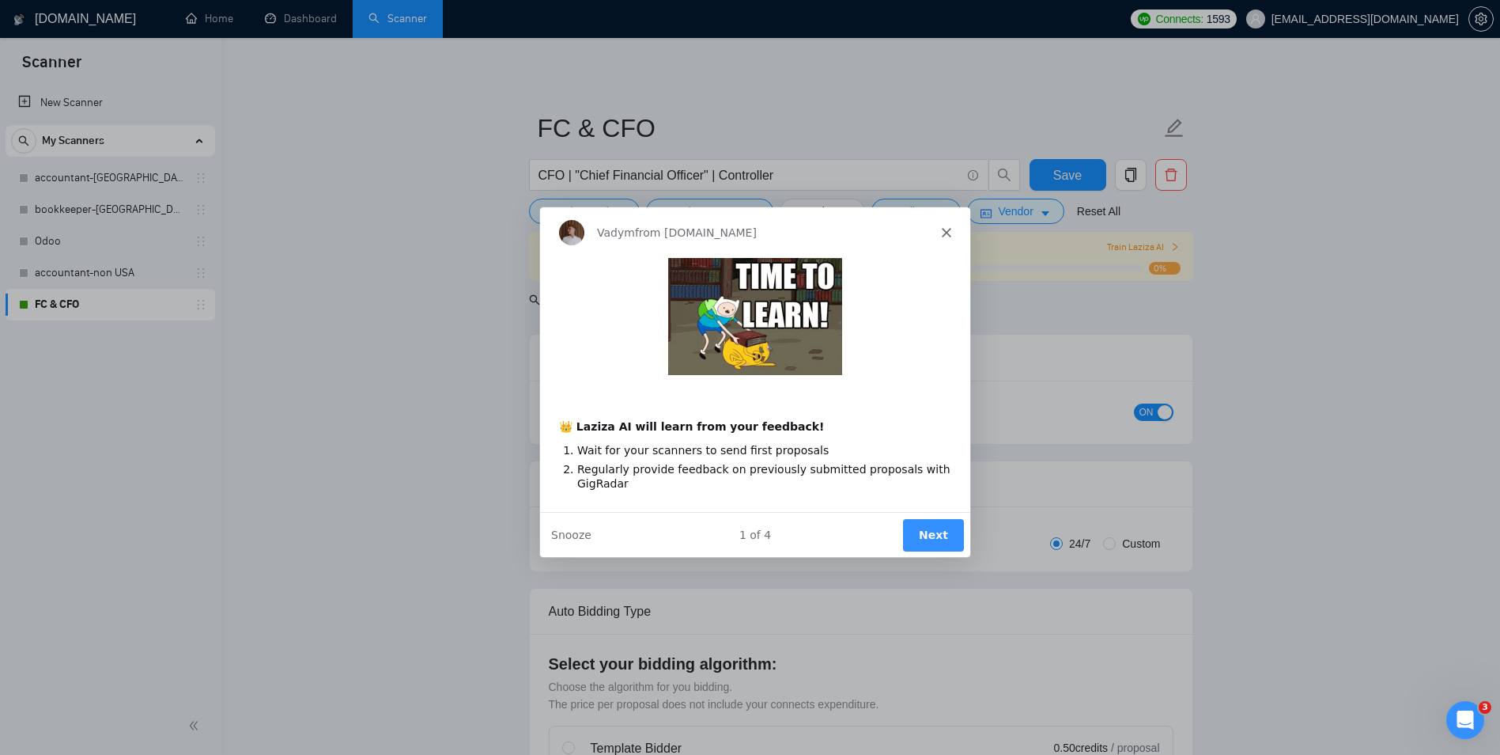
click at [910, 524] on button "Next" at bounding box center [932, 533] width 61 height 32
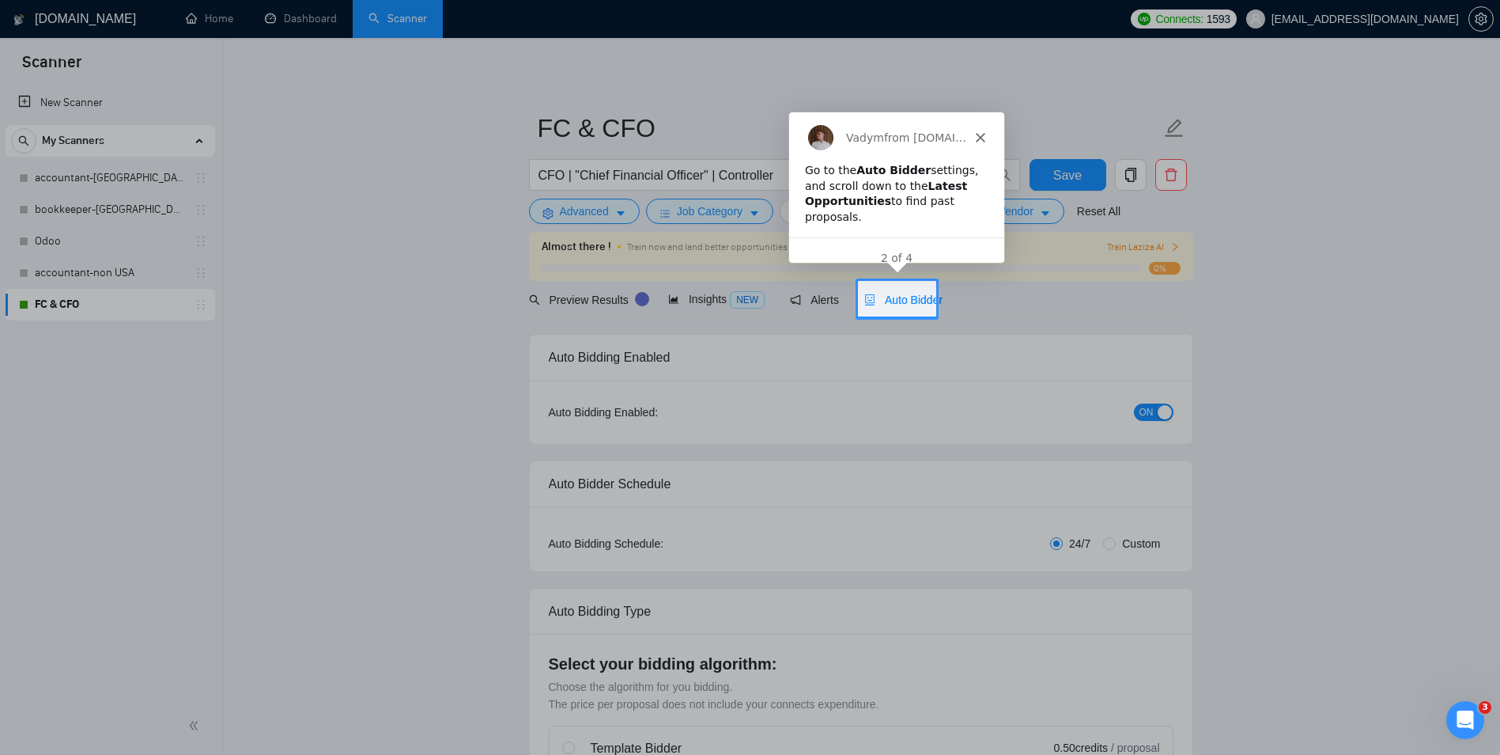
click at [868, 183] on div "Go to the Auto Bidder settings, and scroll down to the Latest Opportunities to …" at bounding box center [895, 192] width 183 height 62
click at [927, 297] on span "Auto Bidder" at bounding box center [903, 299] width 78 height 13
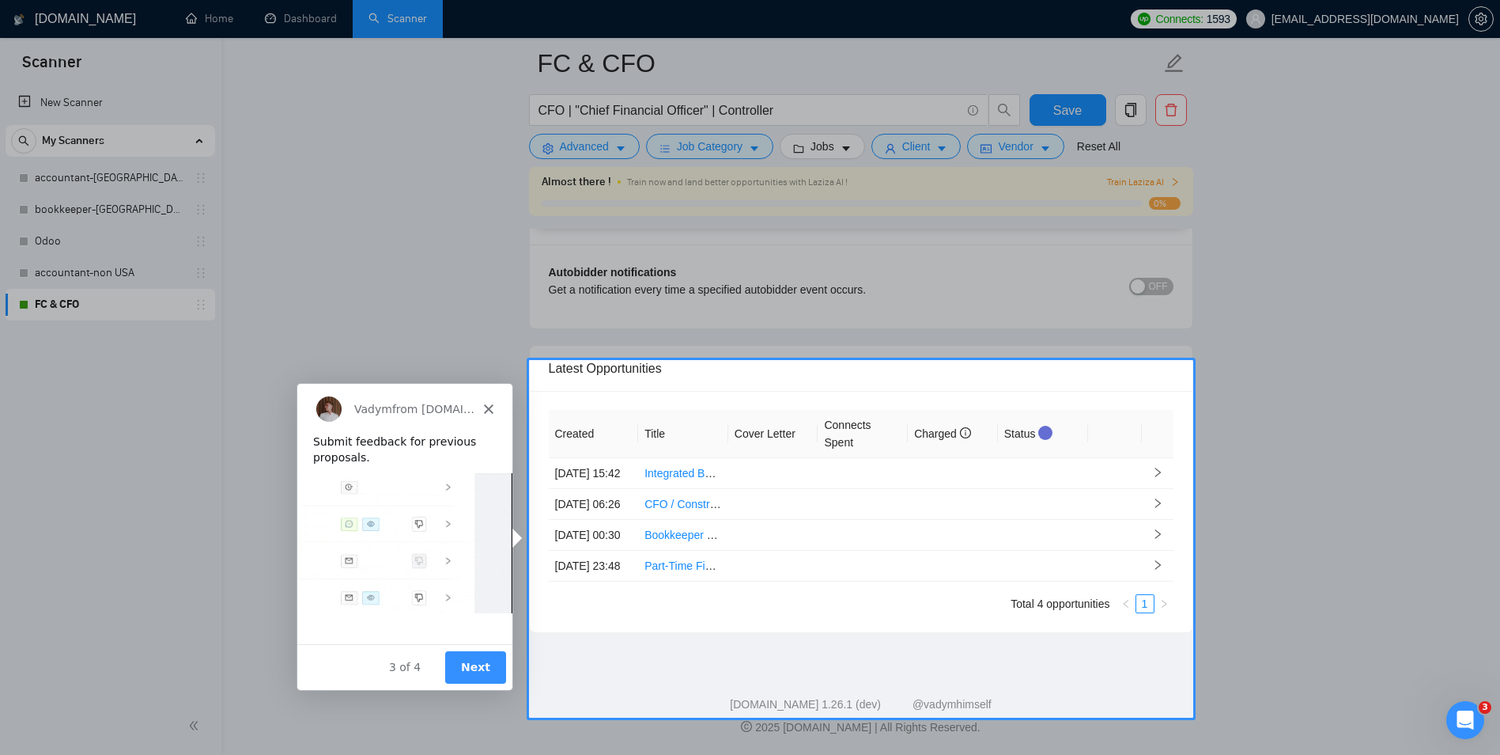
scroll to position [4692, 0]
click at [488, 666] on button "Next" at bounding box center [474, 665] width 61 height 32
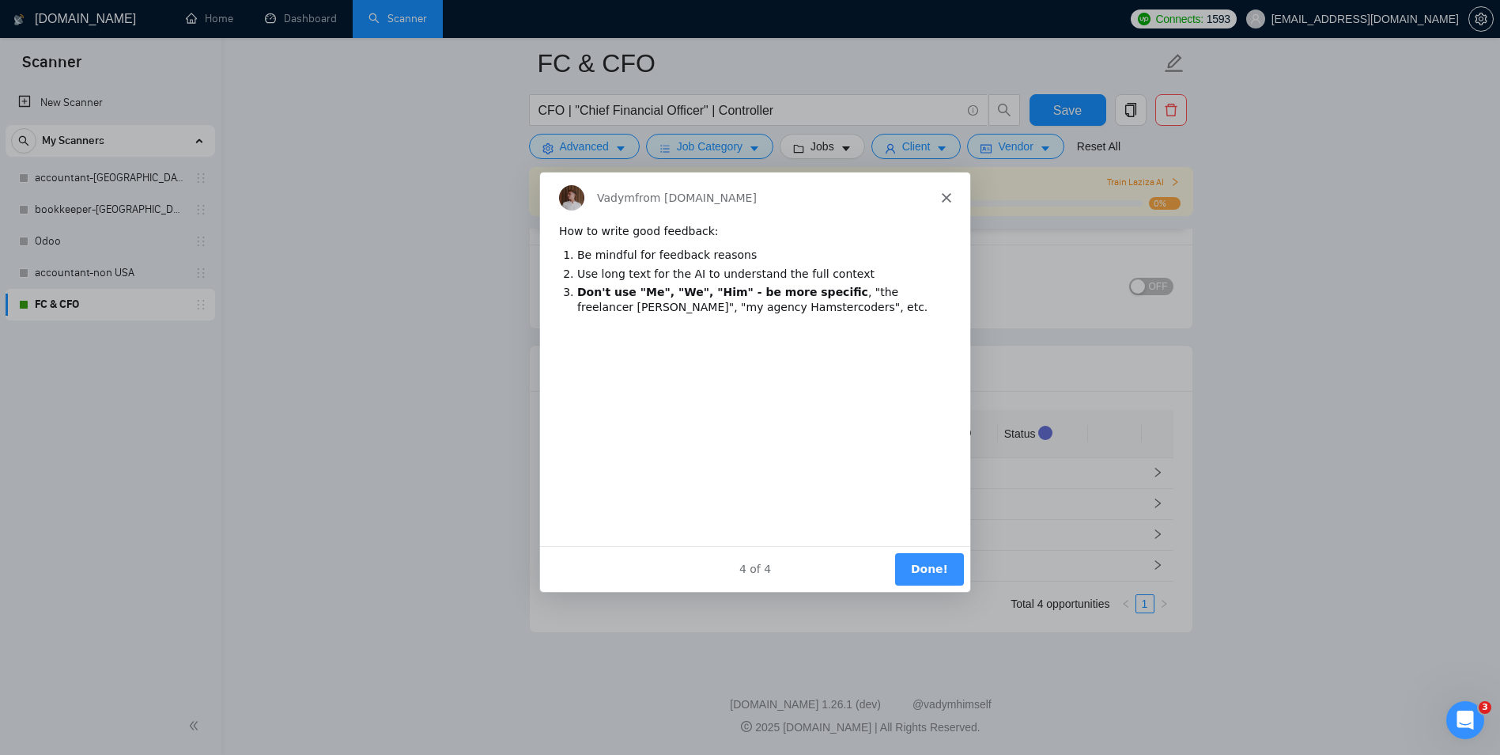
scroll to position [0, 0]
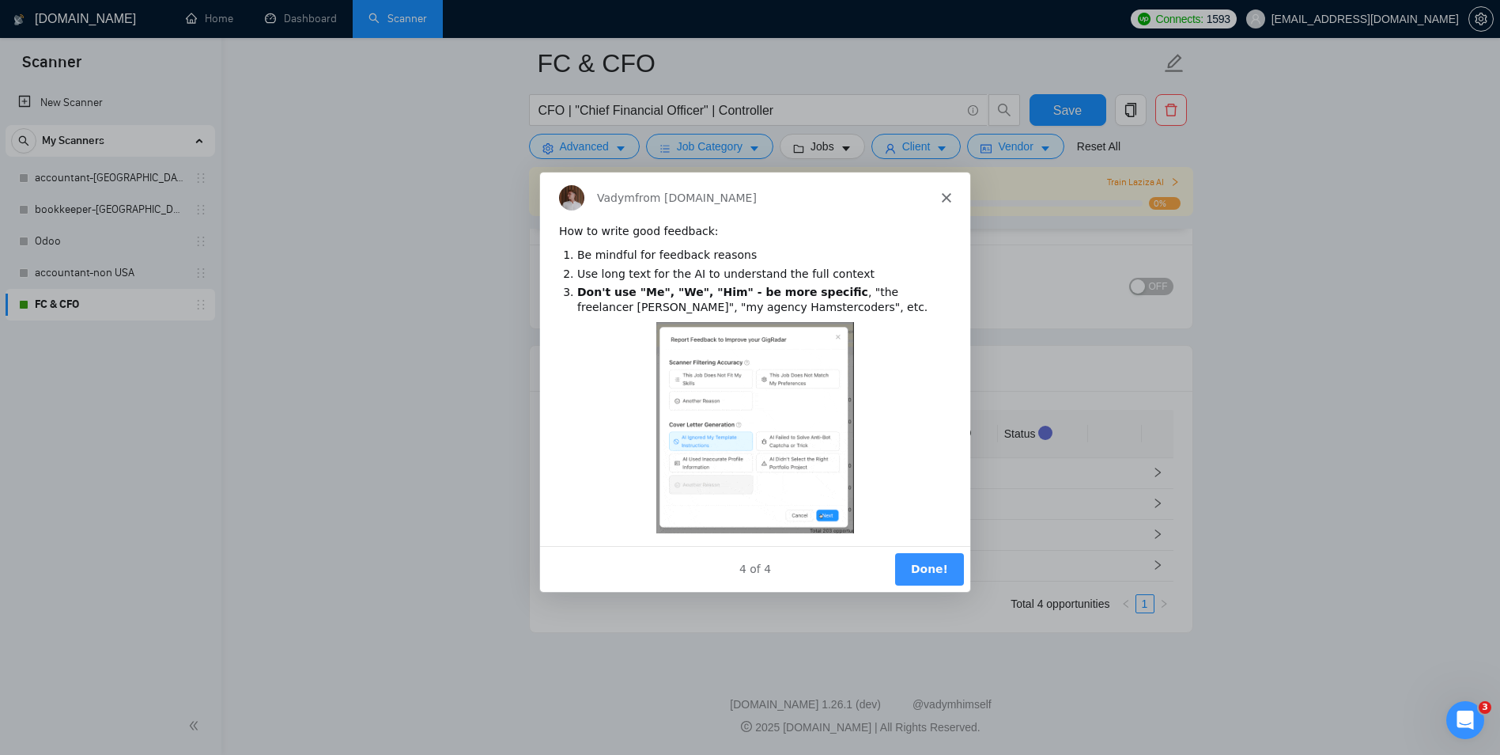
click at [921, 577] on button "Done!" at bounding box center [928, 567] width 69 height 32
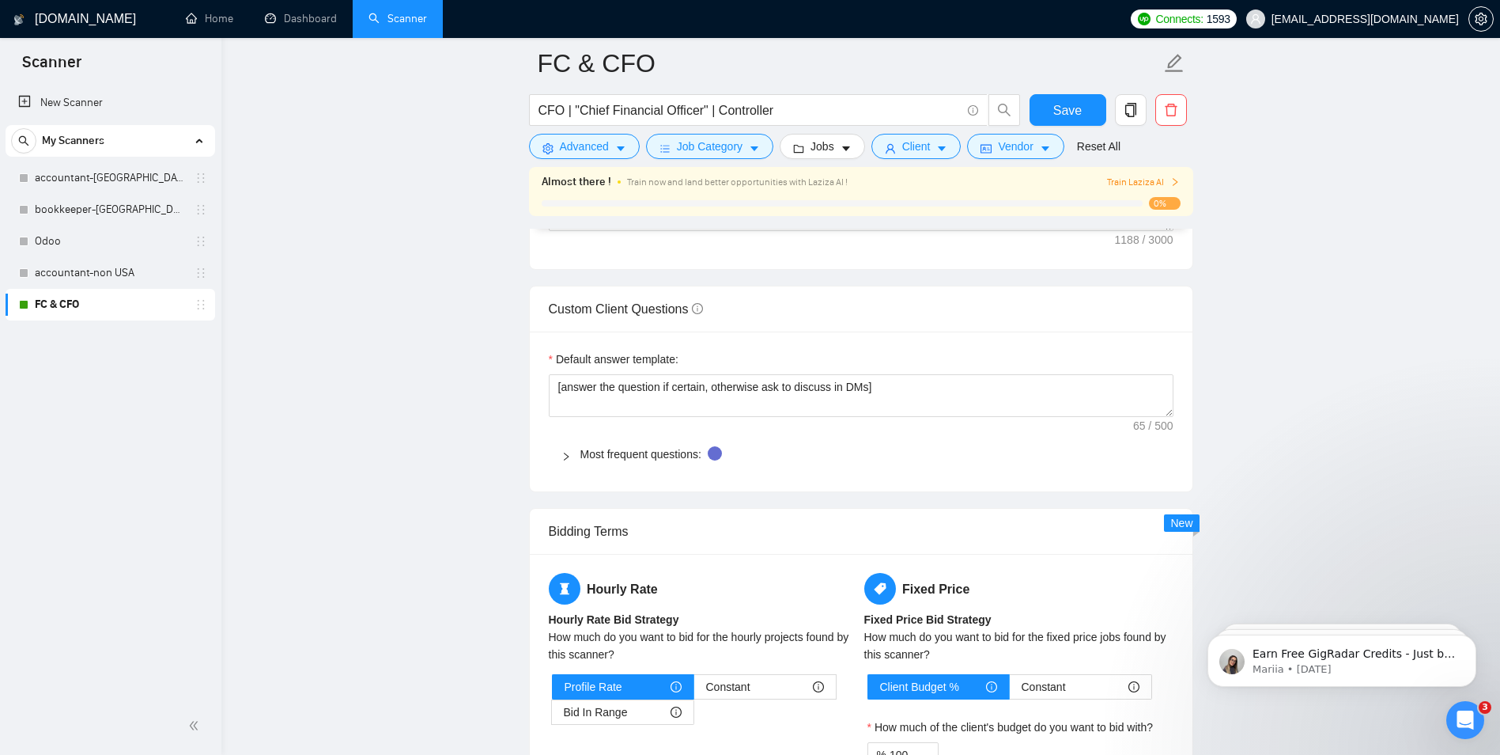
scroll to position [2162, 0]
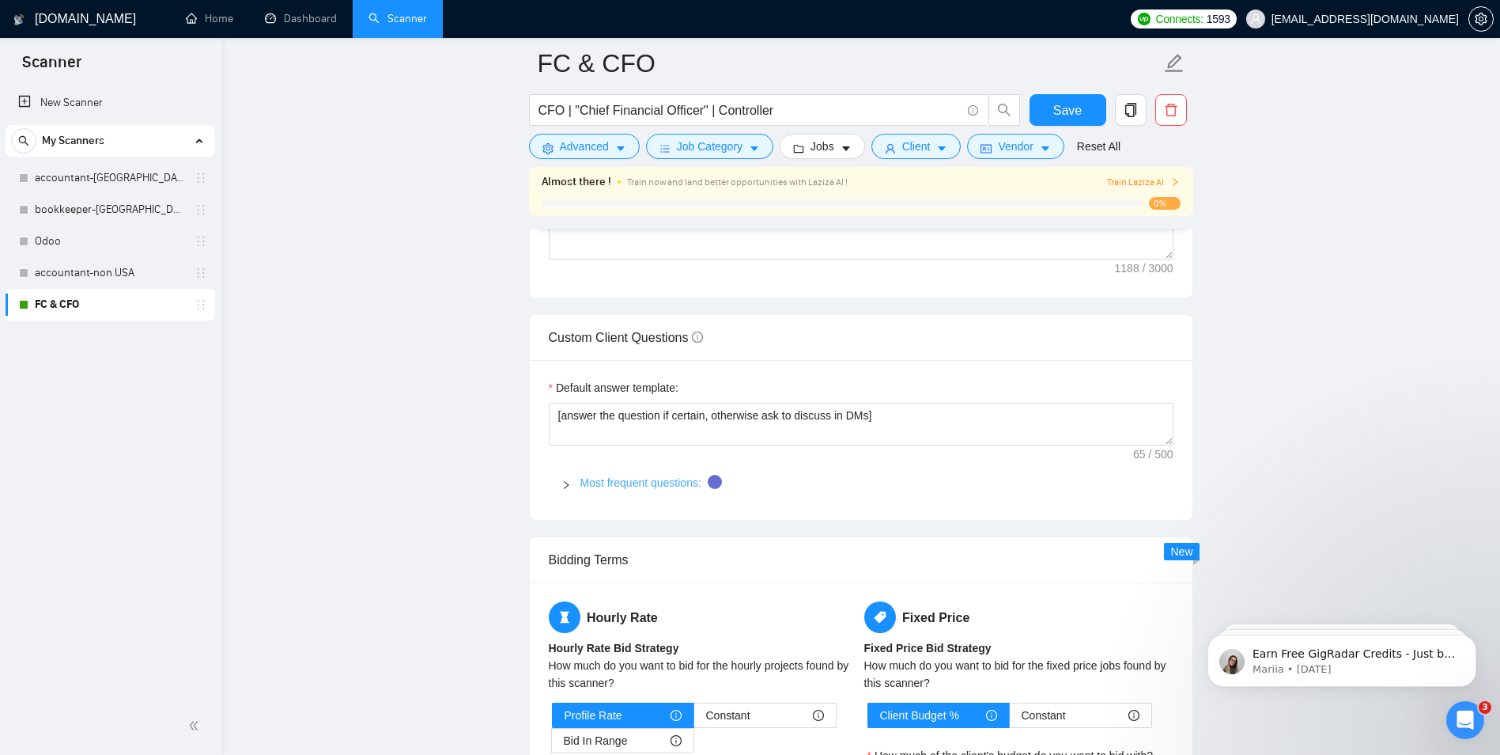
click at [656, 486] on link "Most frequent questions:" at bounding box center [641, 482] width 121 height 13
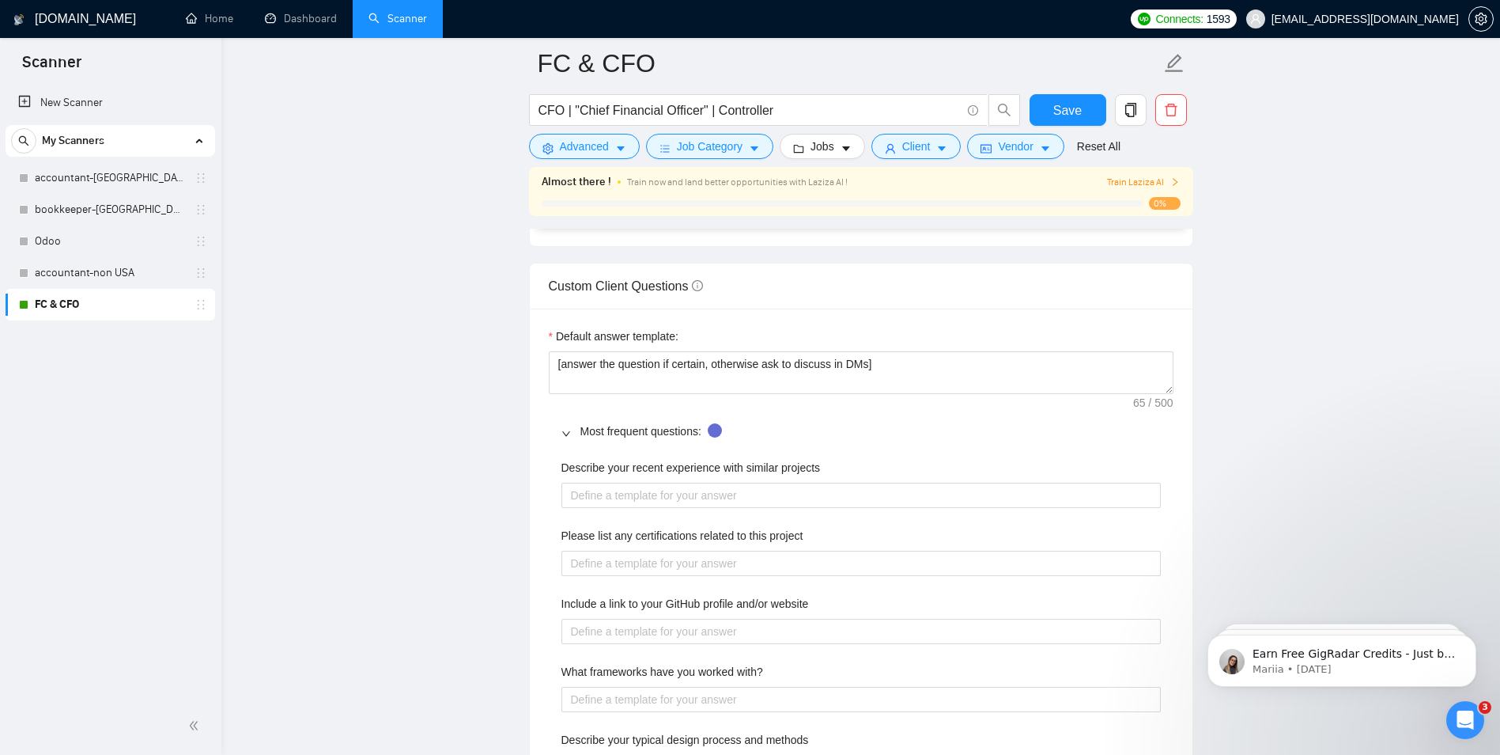
scroll to position [2241, 0]
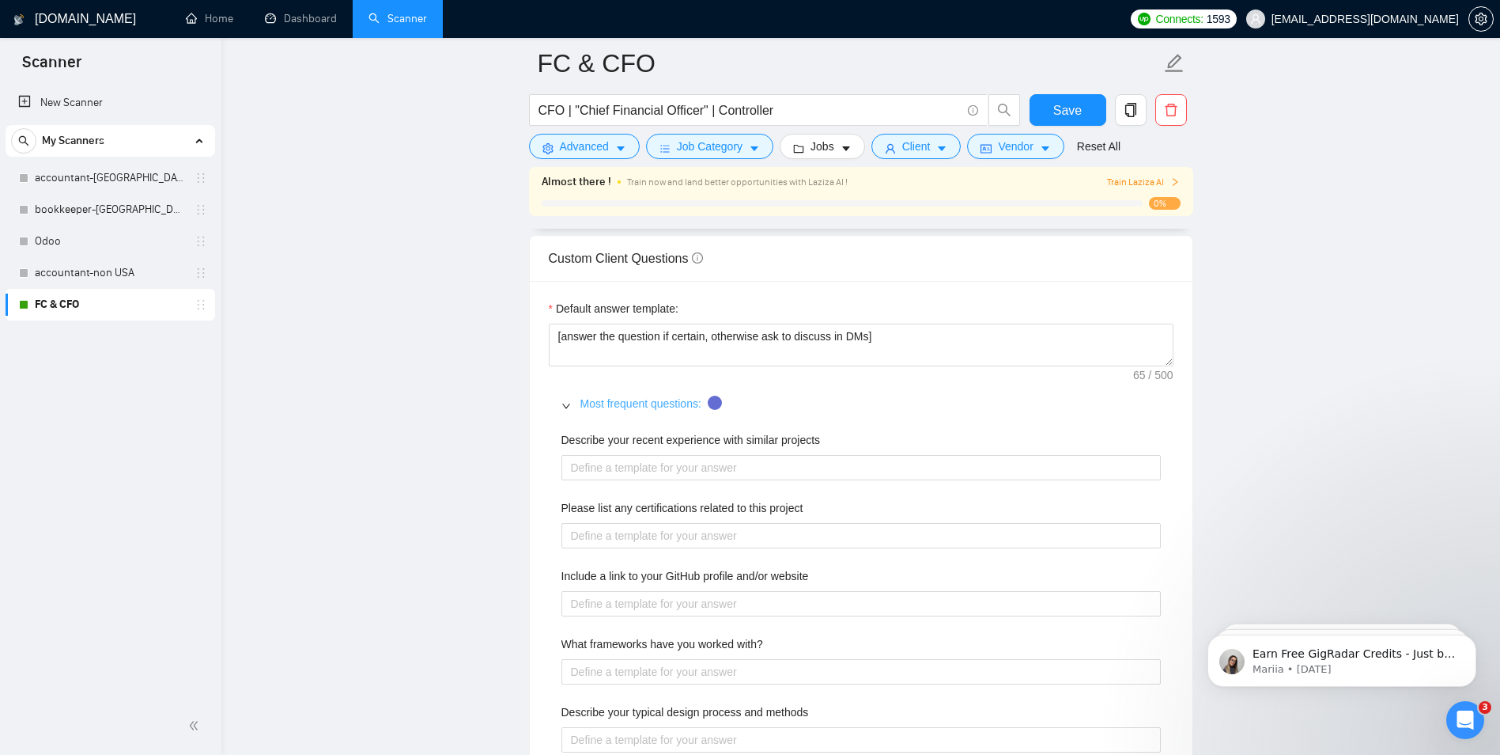
click at [607, 397] on link "Most frequent questions:" at bounding box center [641, 403] width 121 height 13
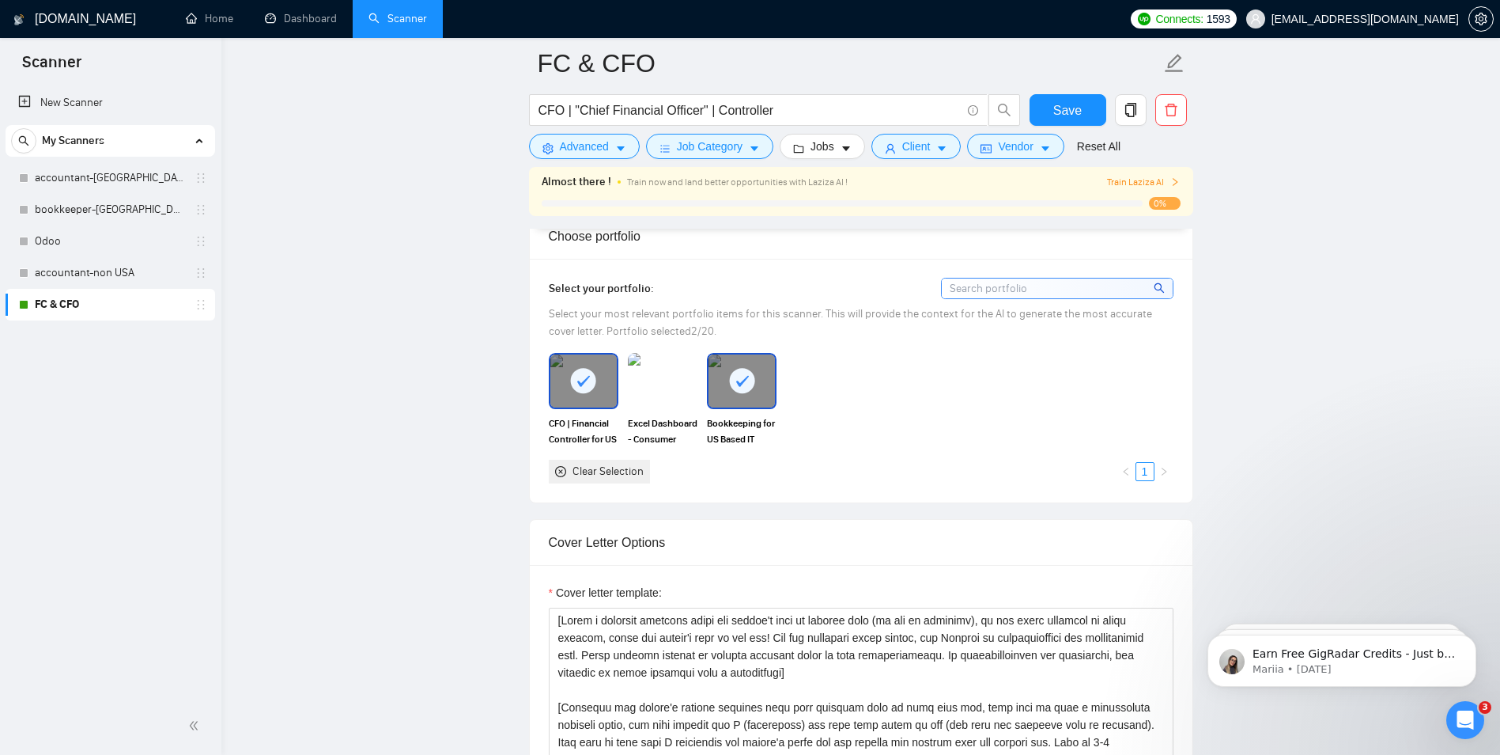
scroll to position [1292, 0]
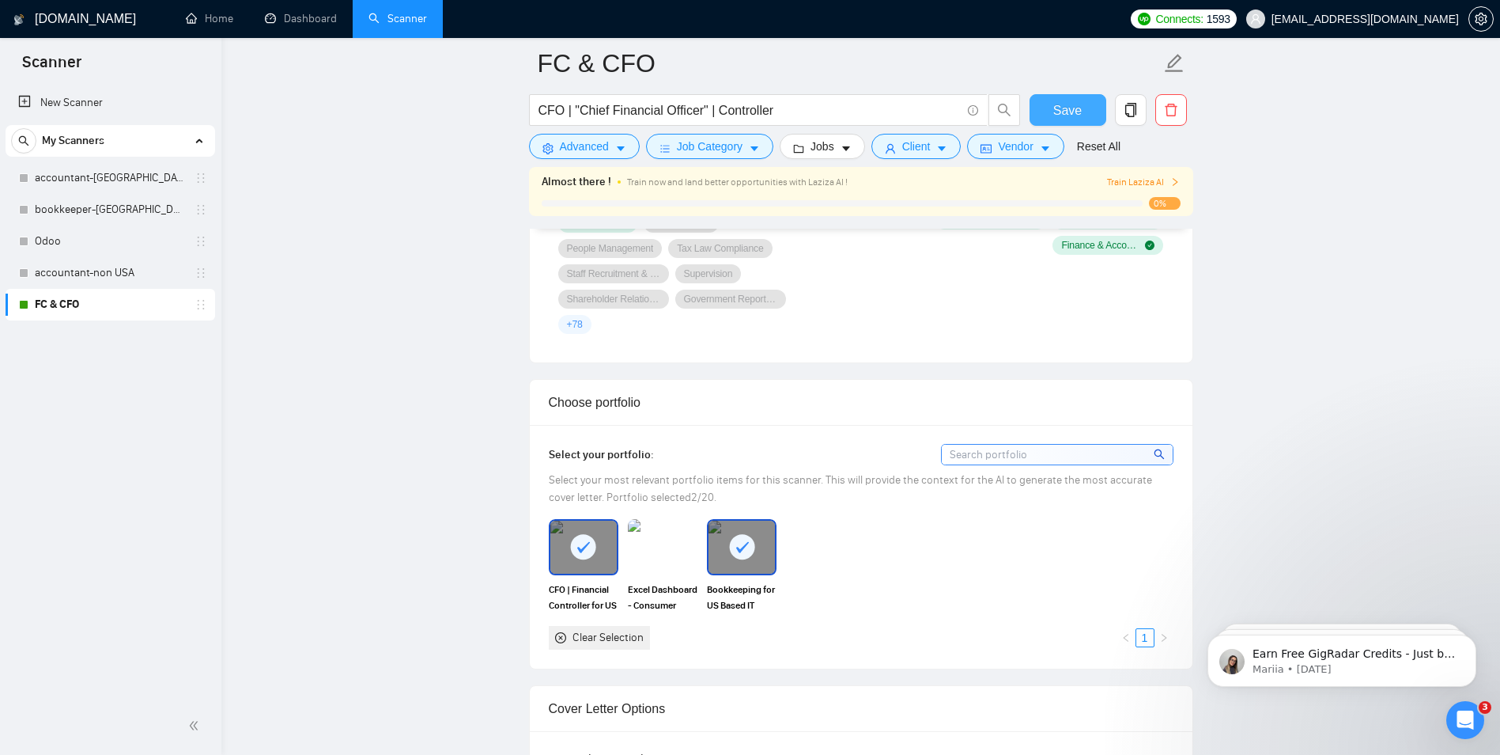
click at [1054, 118] on span "Save" at bounding box center [1067, 110] width 28 height 20
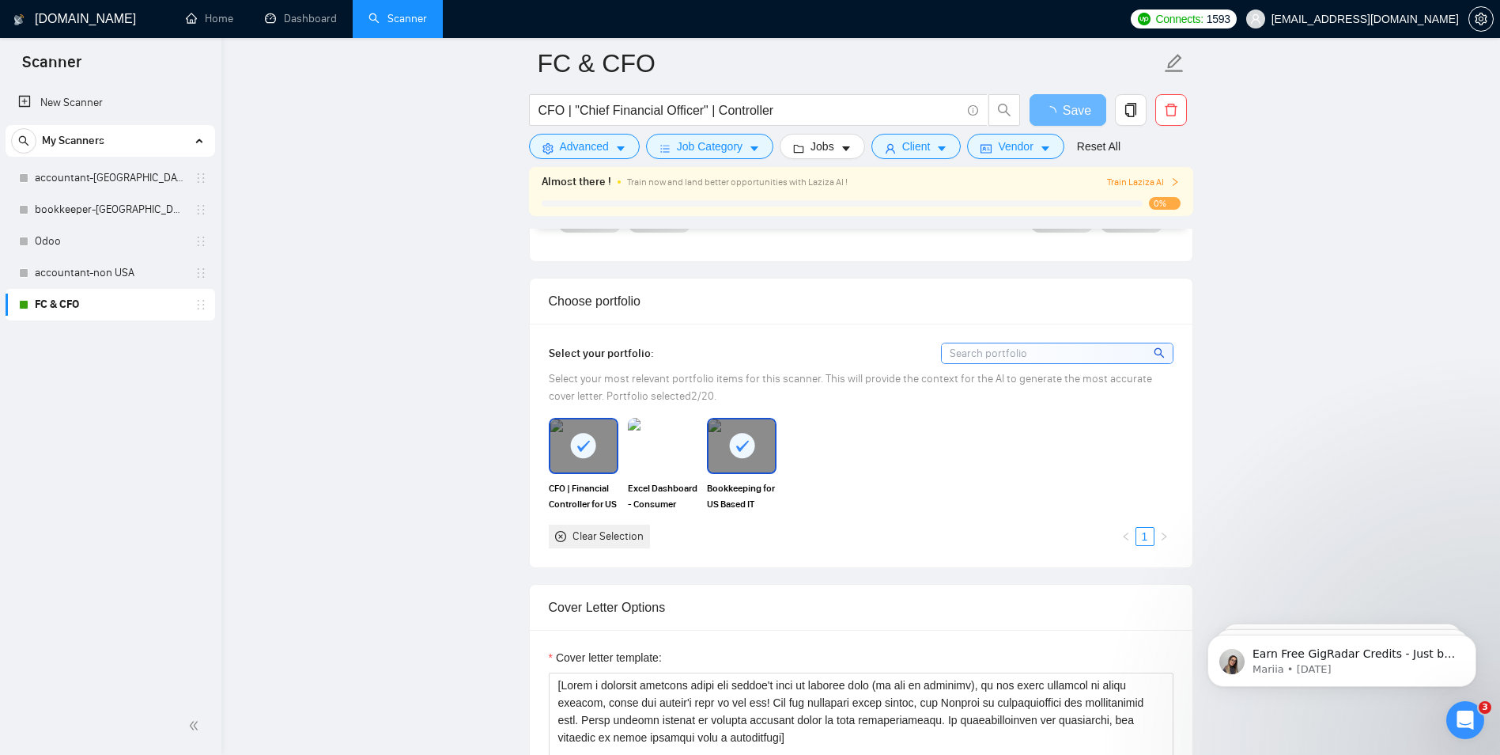
click at [623, 201] on div at bounding box center [842, 203] width 601 height 6
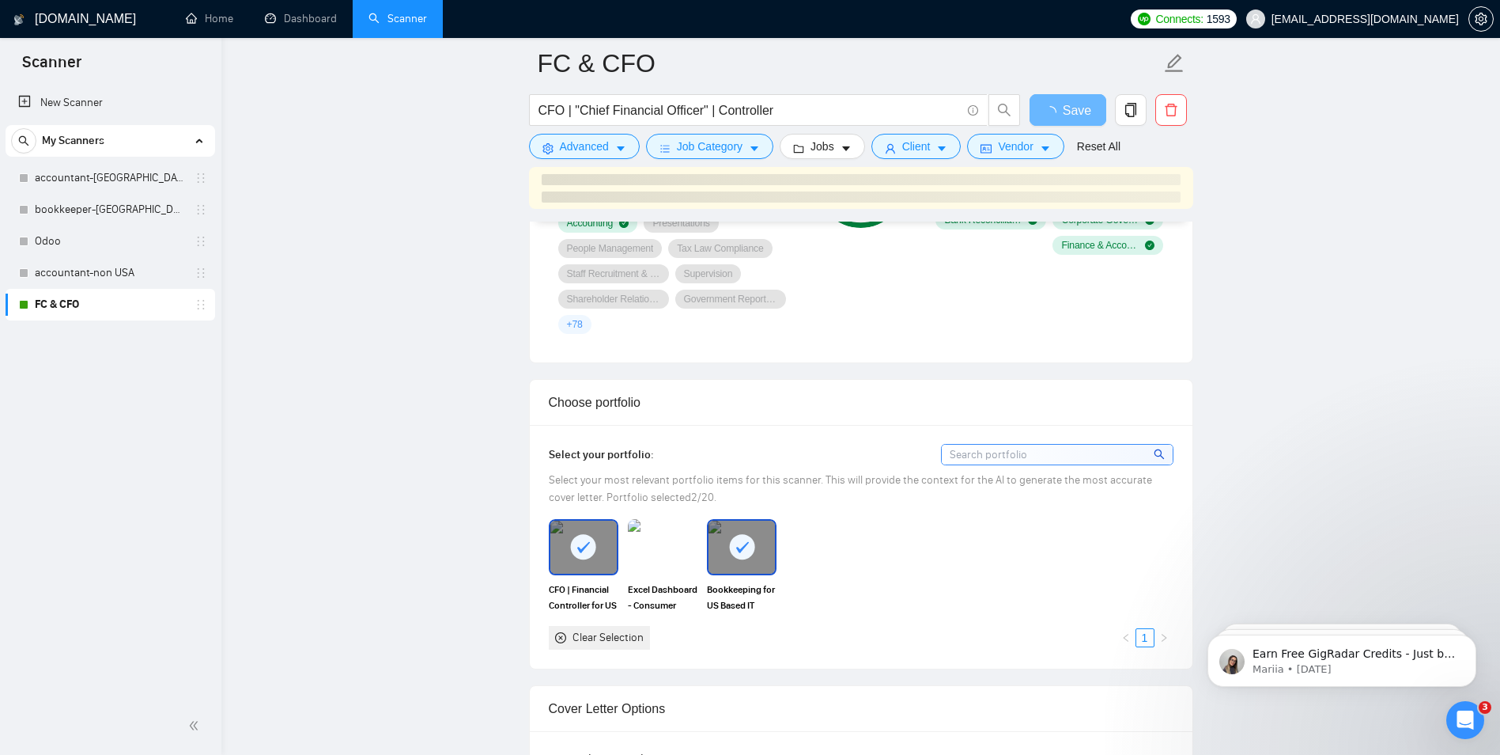
drag, startPoint x: 698, startPoint y: 183, endPoint x: 854, endPoint y: 187, distance: 156.6
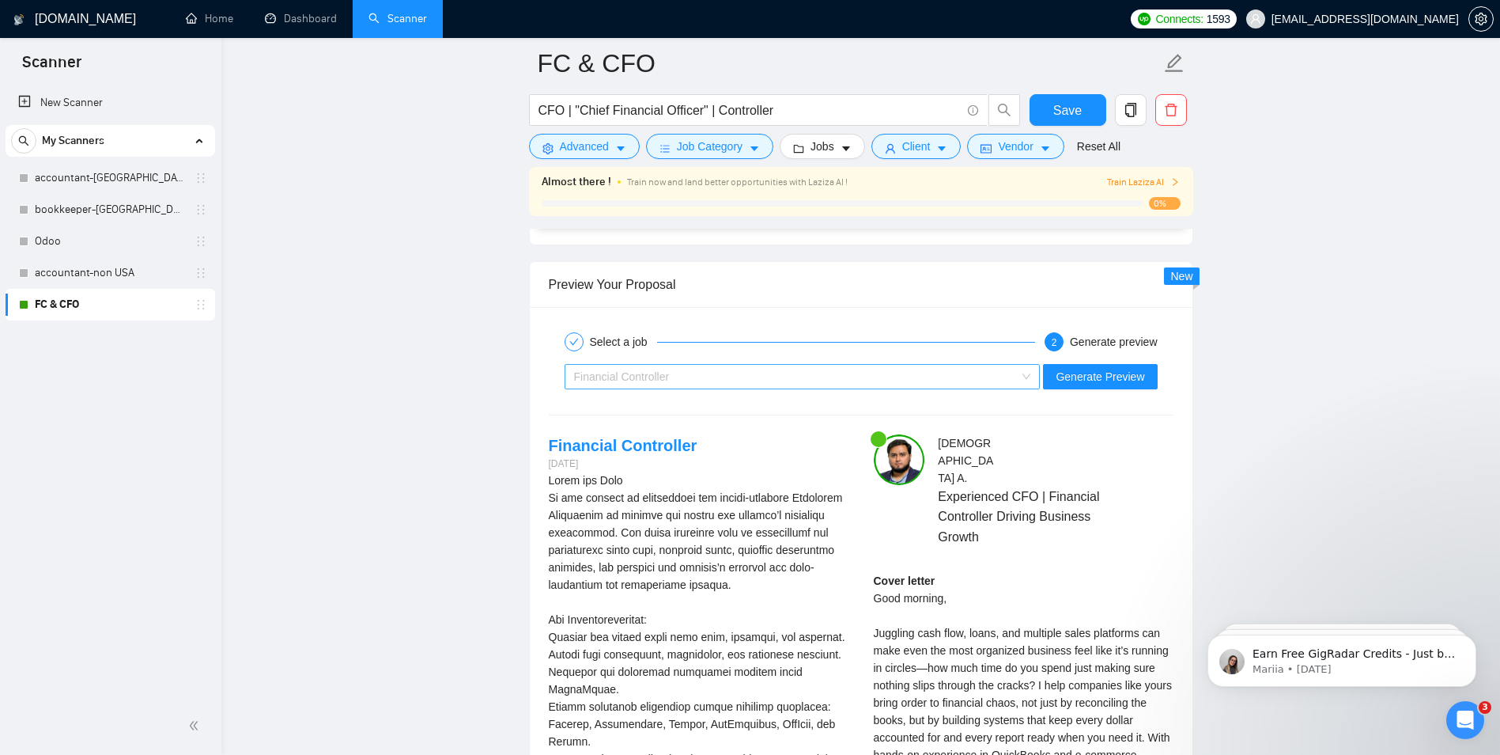
click at [709, 374] on div "Financial Controller" at bounding box center [795, 377] width 443 height 24
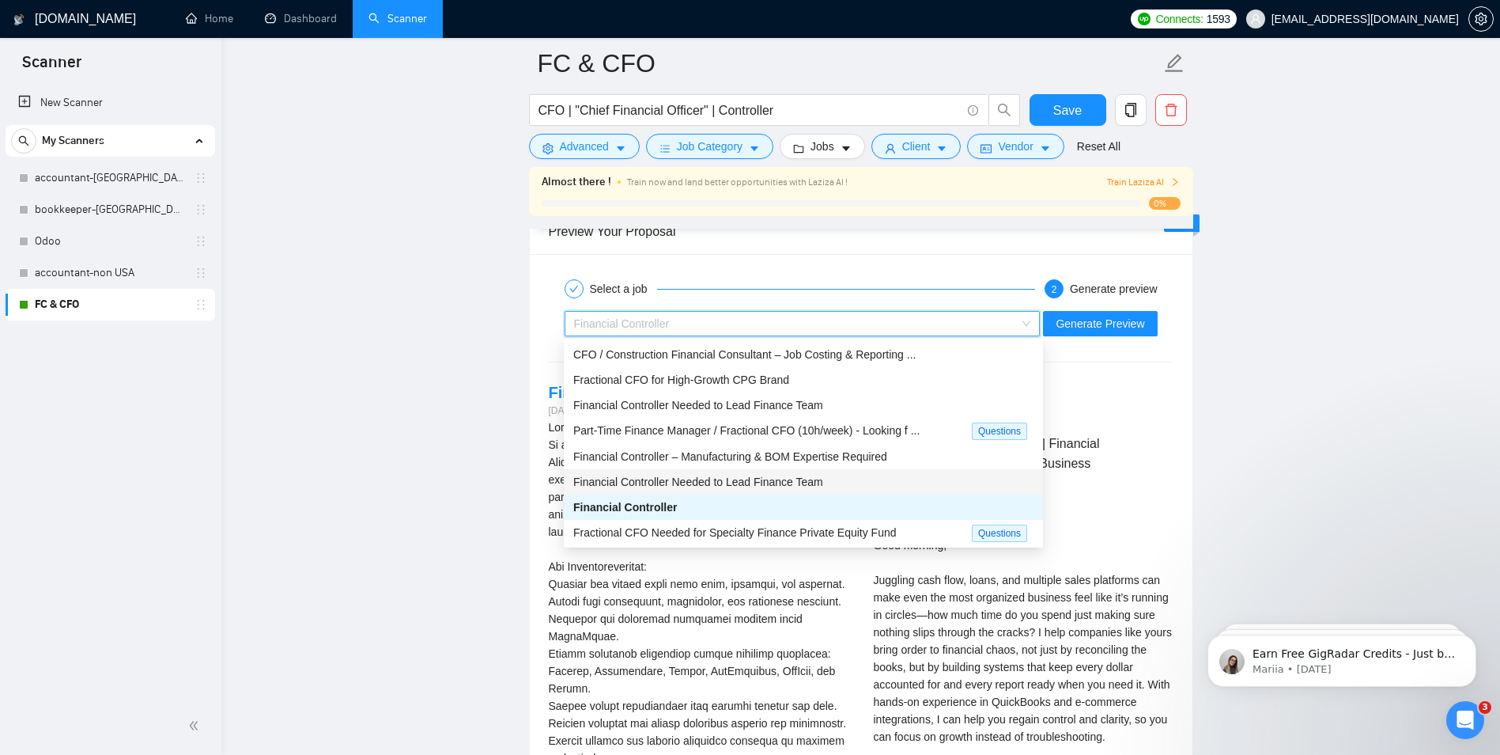
scroll to position [2952, 0]
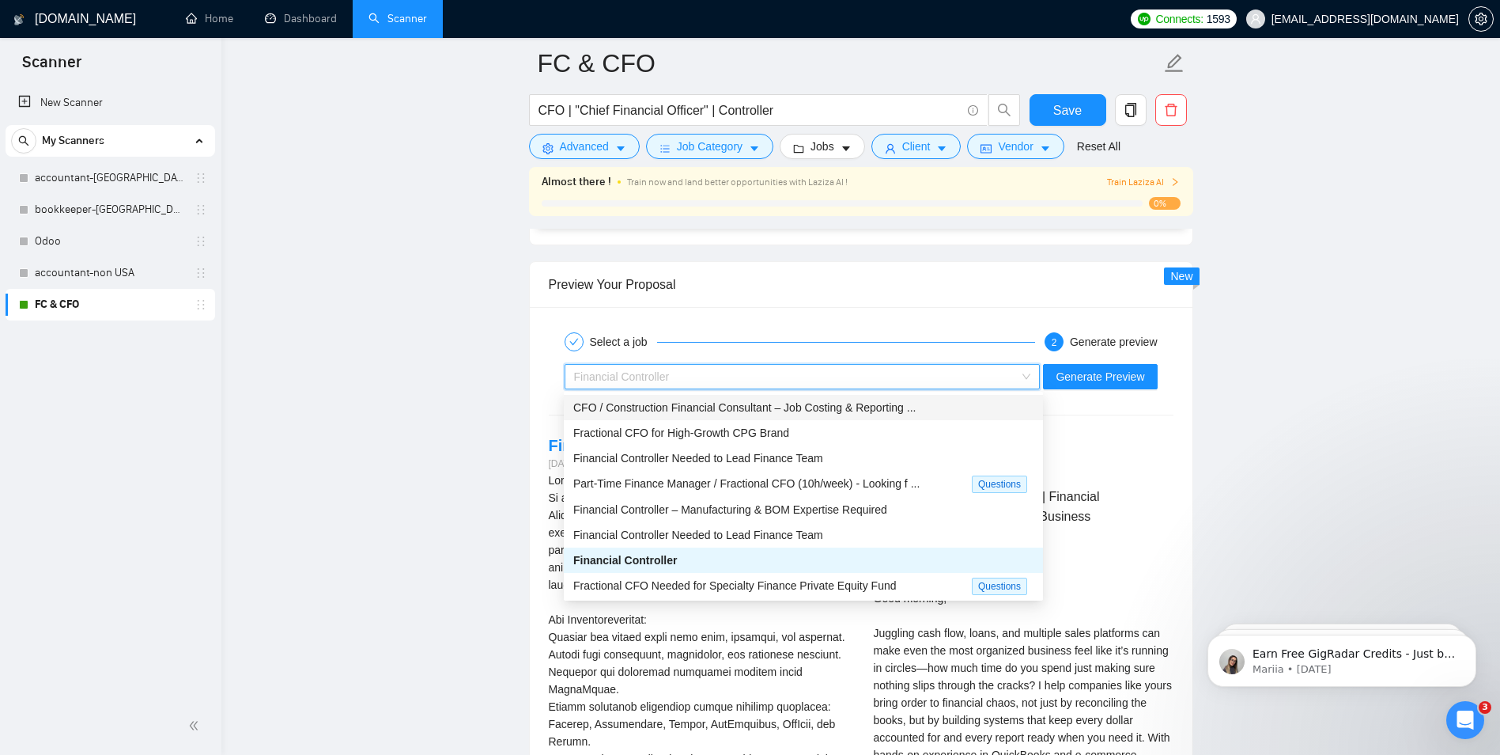
click at [629, 414] on span "CFO / Construction Financial Consultant – Job Costing & Reporting ..." at bounding box center [744, 407] width 342 height 13
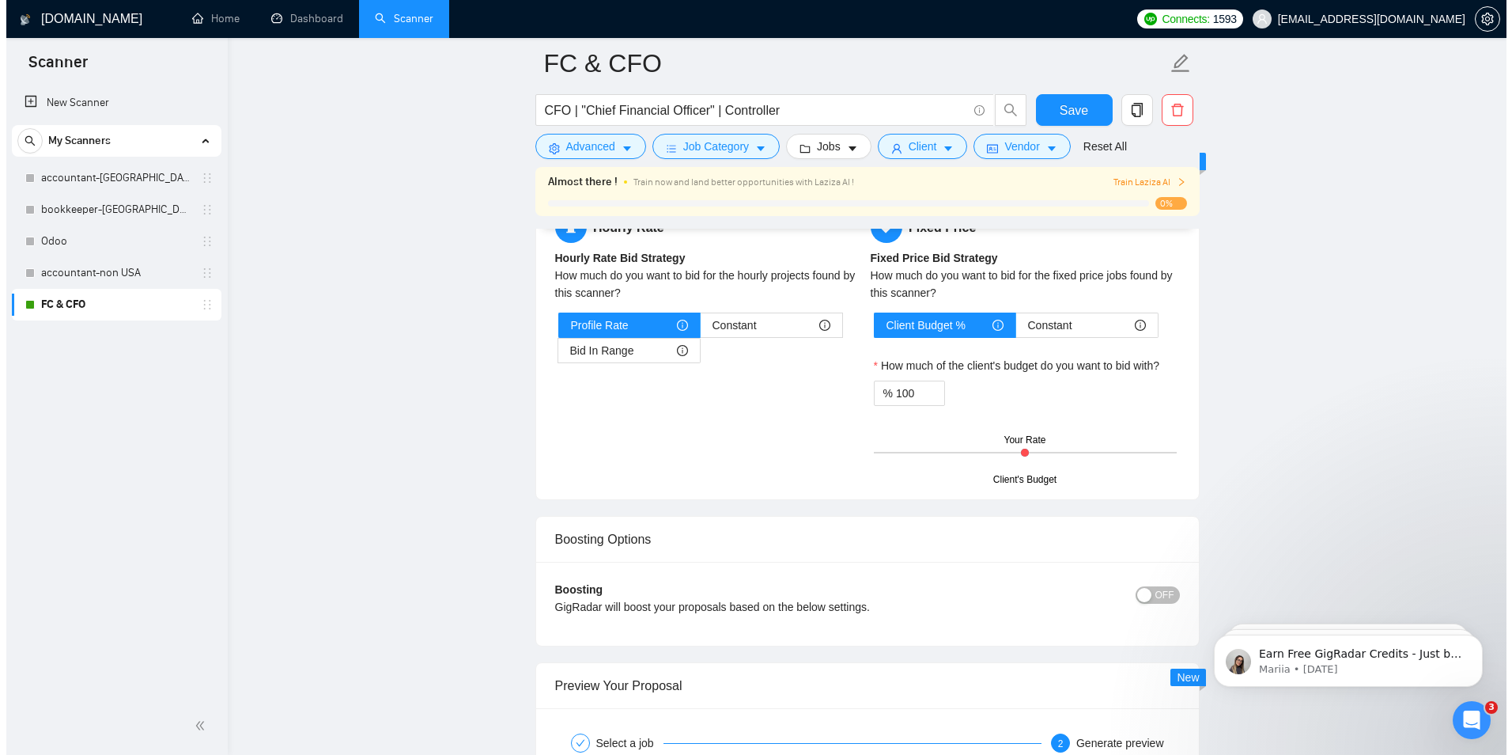
scroll to position [2399, 0]
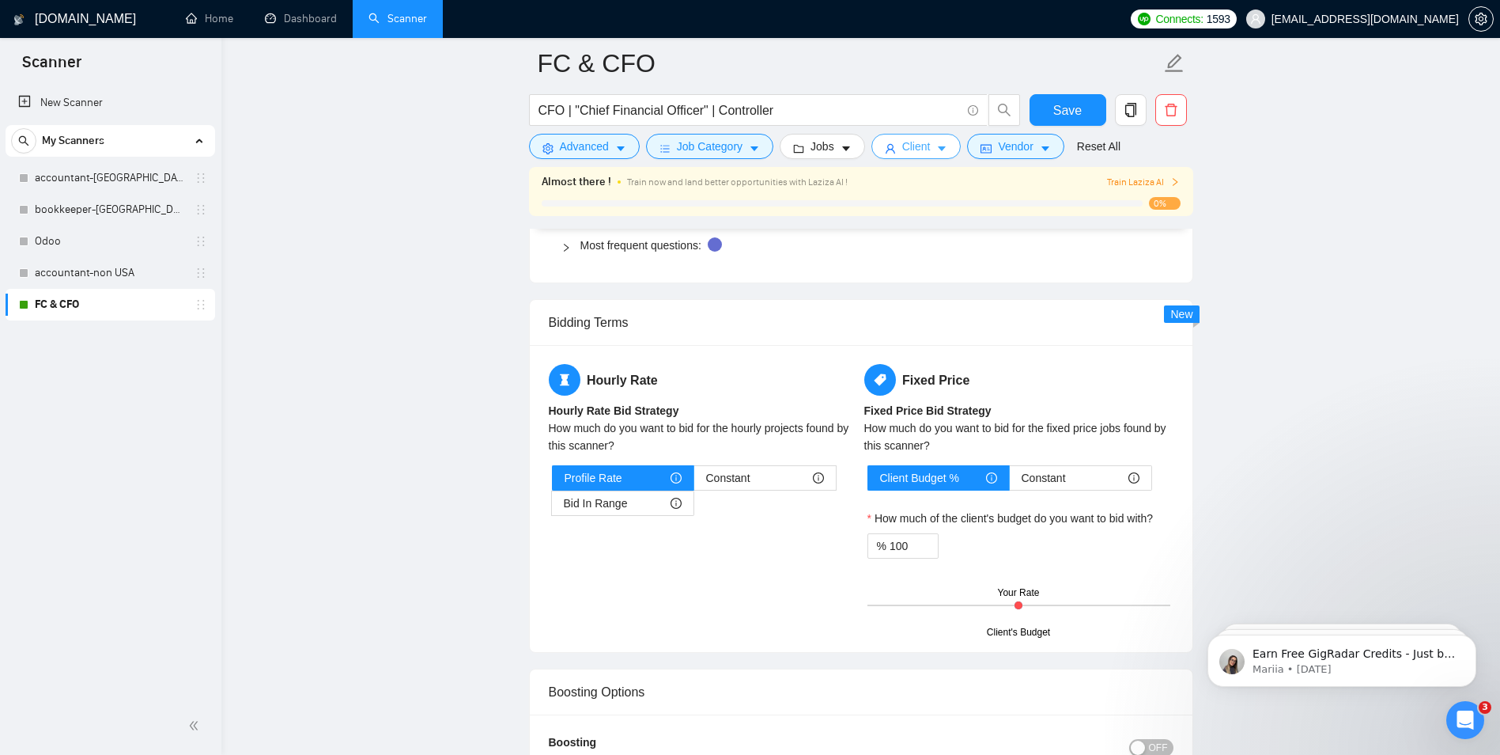
click at [885, 148] on icon "user" at bounding box center [890, 148] width 11 height 11
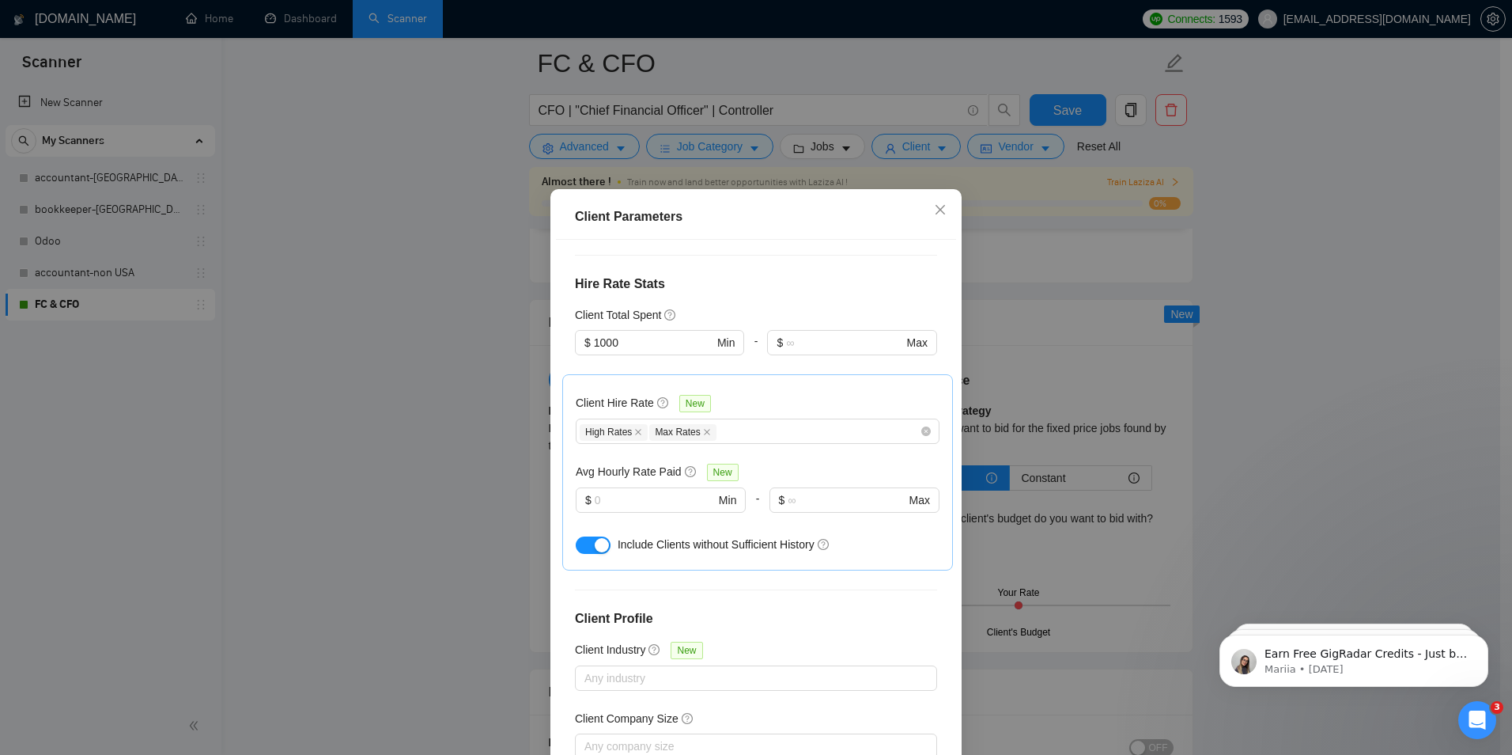
scroll to position [320, 0]
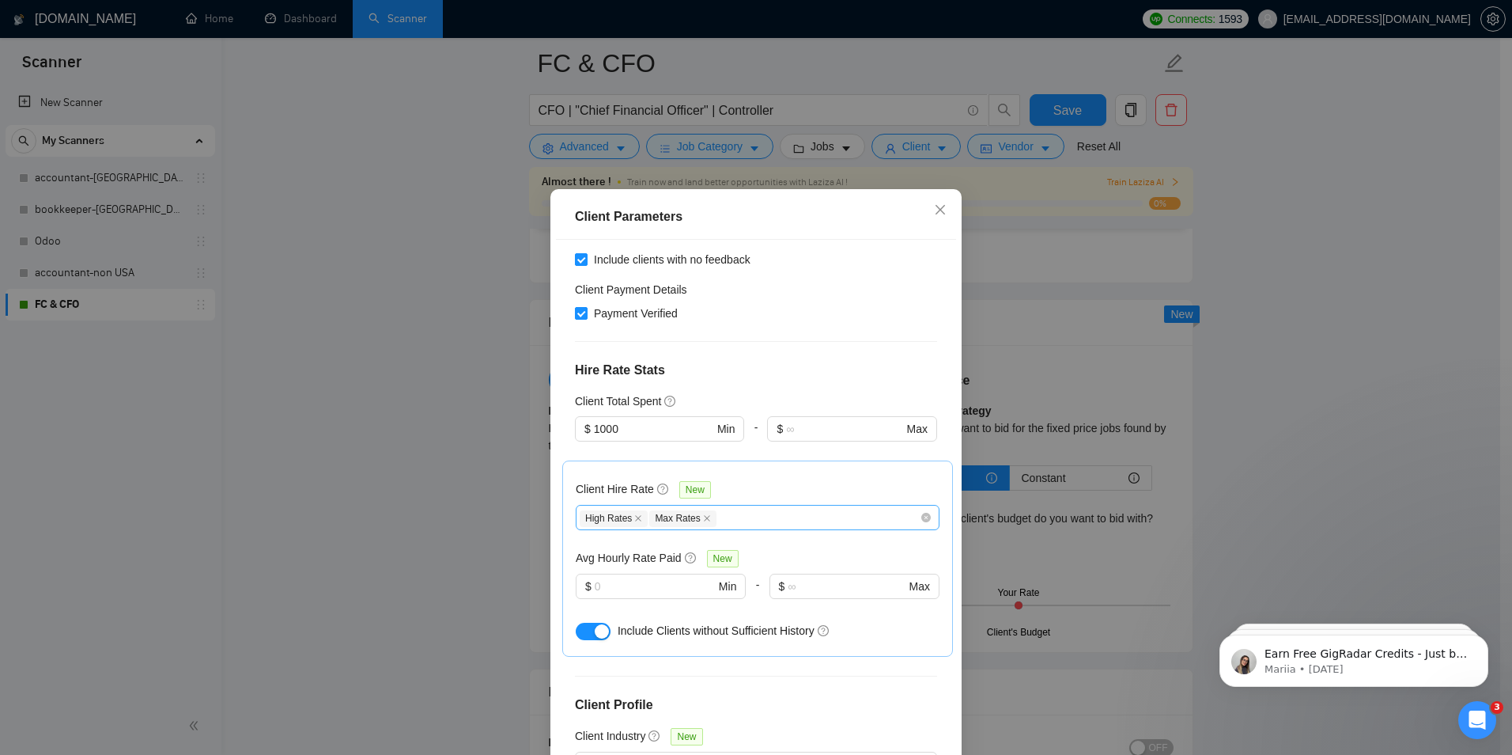
click at [747, 508] on div "High Rates Max Rates" at bounding box center [750, 517] width 340 height 19
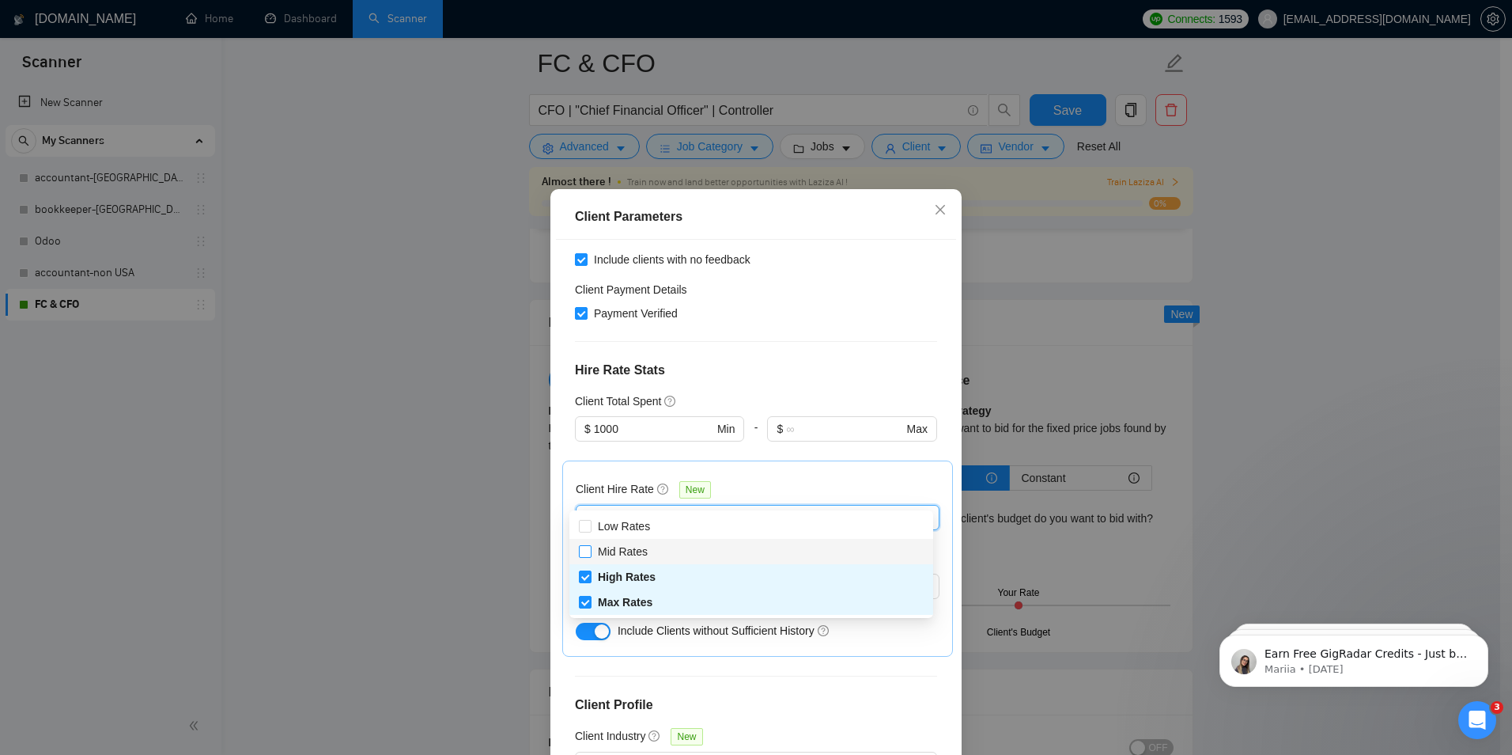
click at [645, 556] on span "Mid Rates" at bounding box center [623, 551] width 50 height 13
click at [590, 556] on input "Mid Rates" at bounding box center [584, 550] width 11 height 11
checkbox input "true"
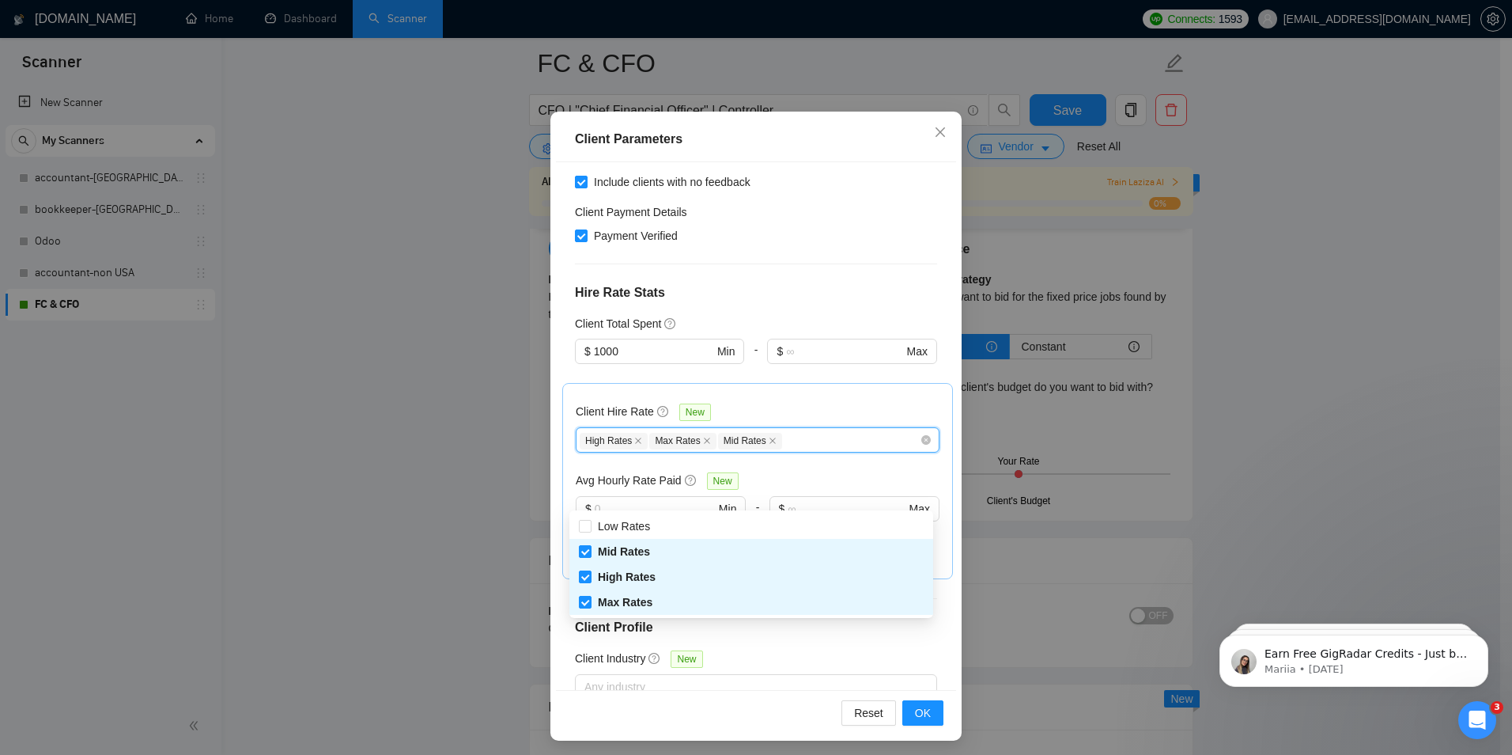
scroll to position [82, 0]
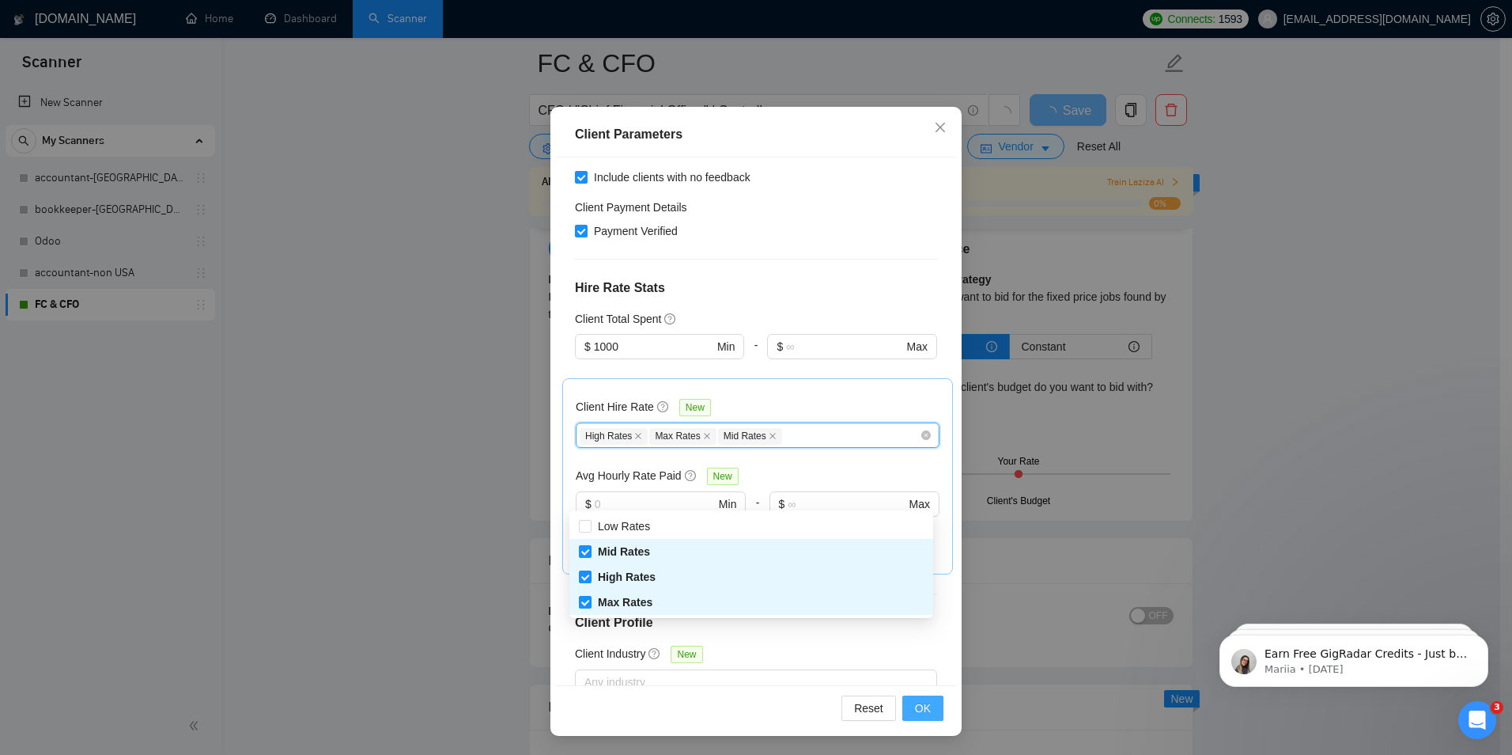
click at [926, 712] on button "OK" at bounding box center [922, 707] width 41 height 25
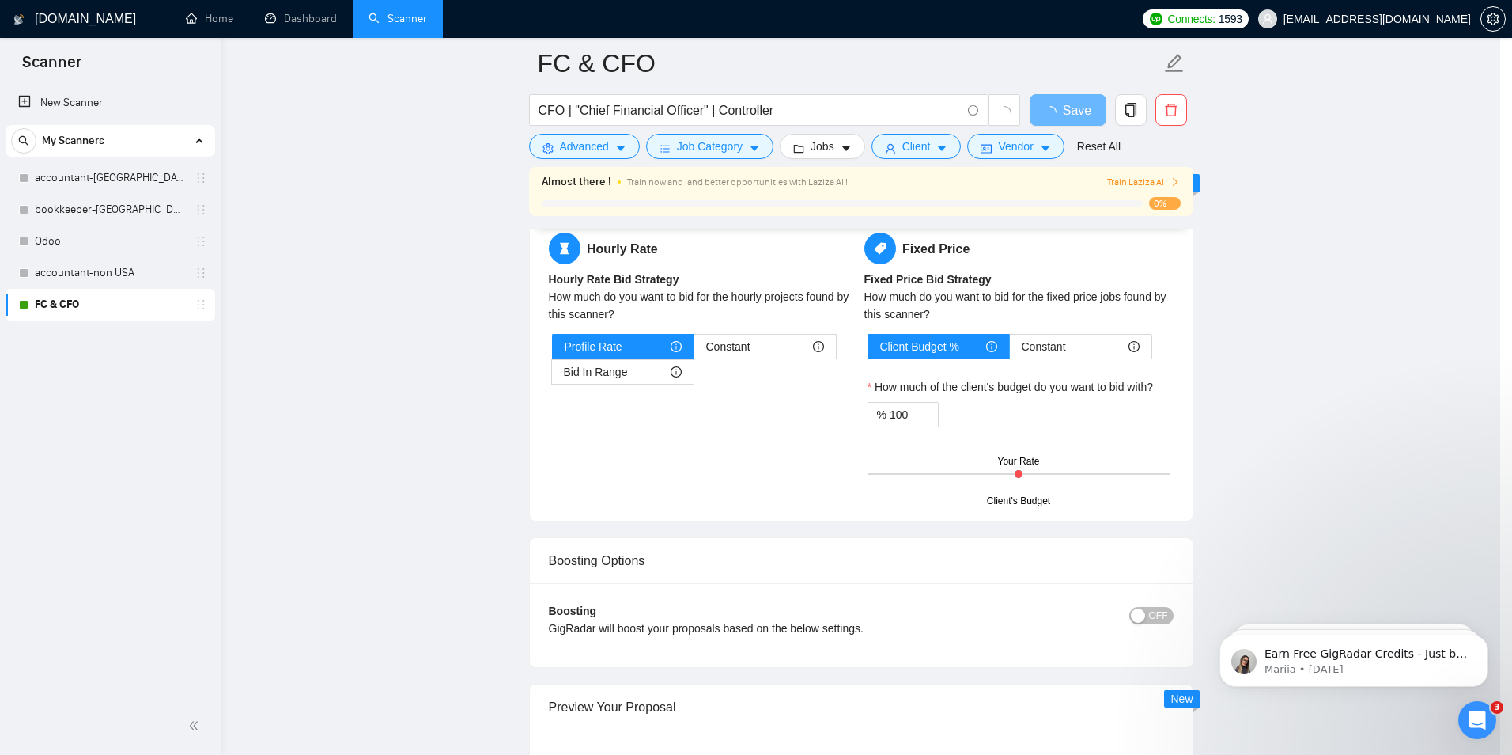
scroll to position [0, 0]
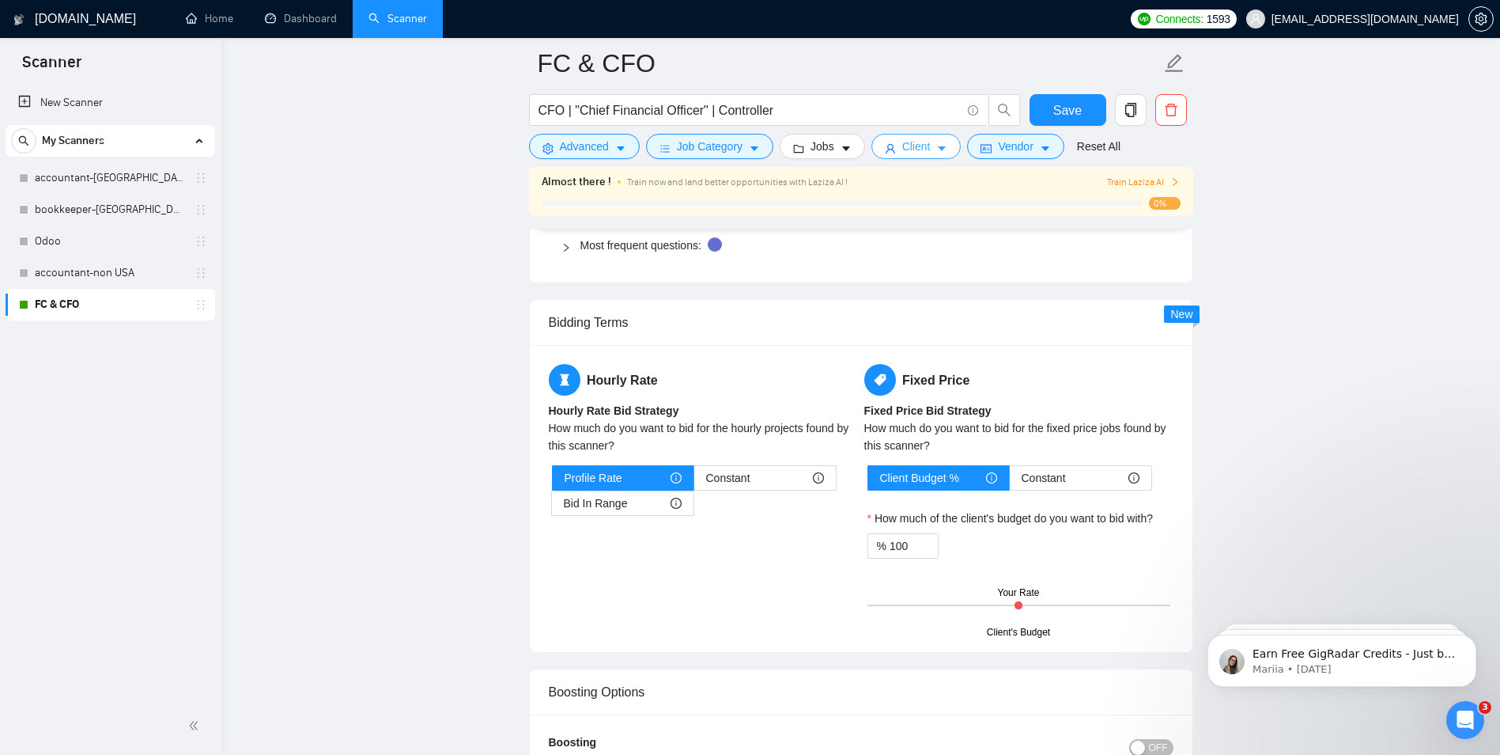
click at [946, 148] on button "Client" at bounding box center [917, 146] width 90 height 25
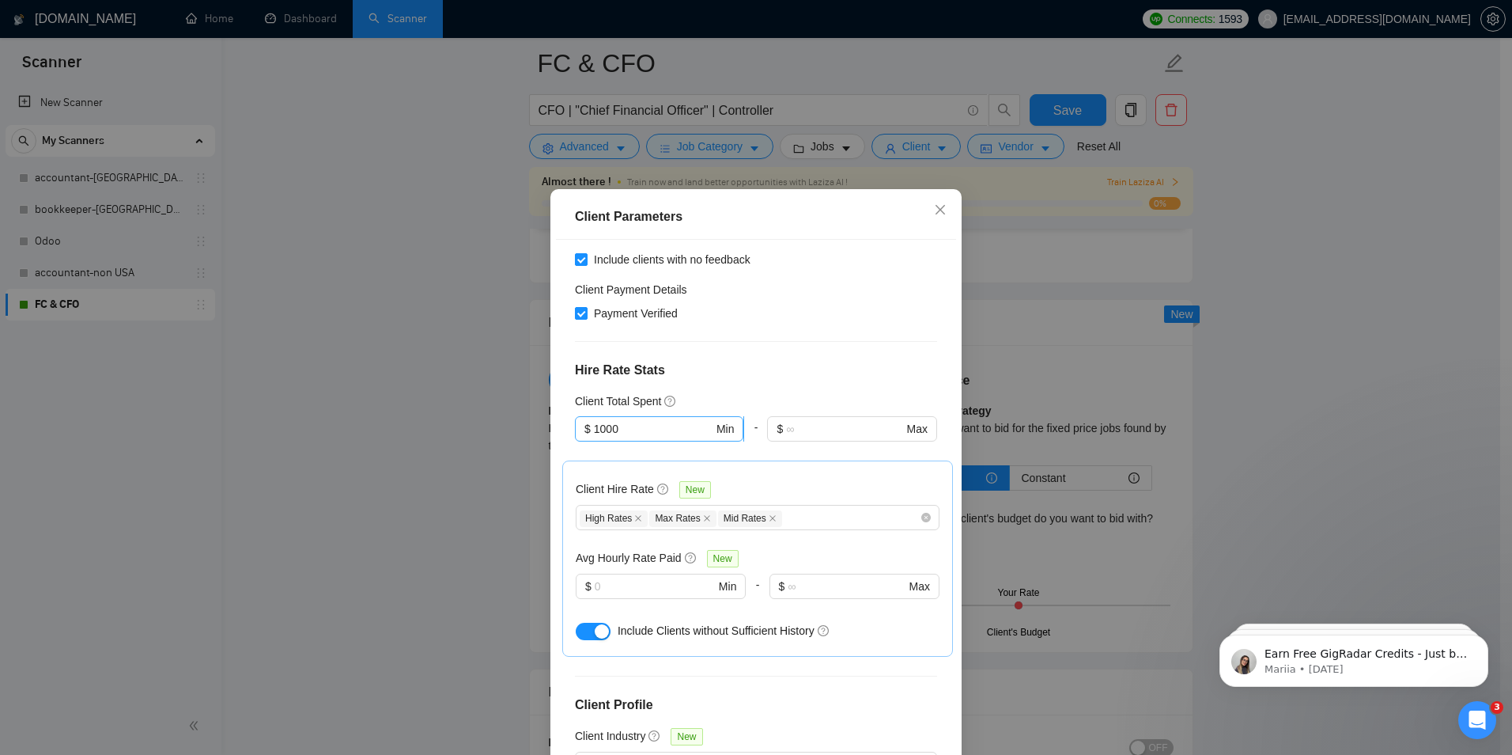
click at [633, 420] on input "1000" at bounding box center [653, 428] width 119 height 17
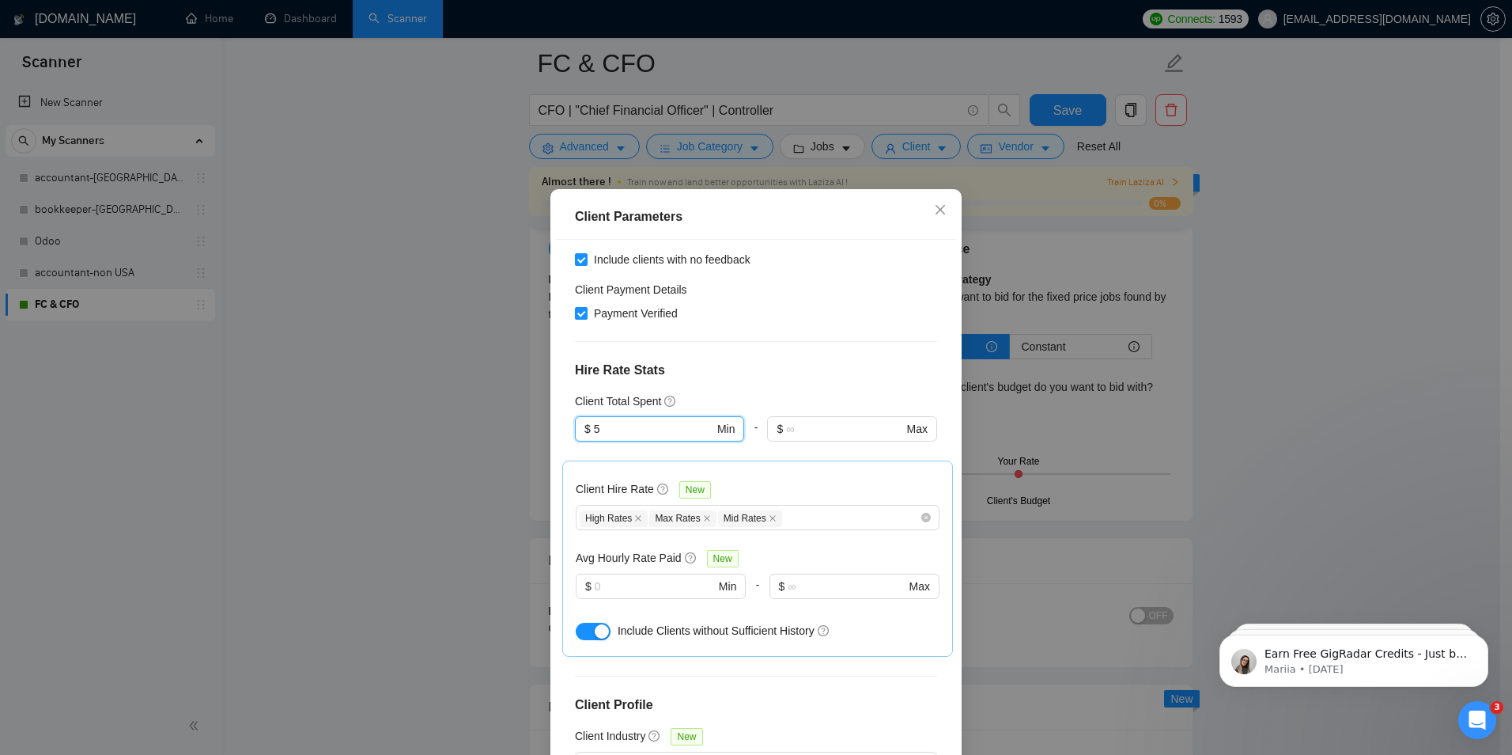
type input "5"
click at [819, 331] on div "Client Location Include Client Countries Americas Europe Oceania Exclude Client…" at bounding box center [756, 504] width 400 height 528
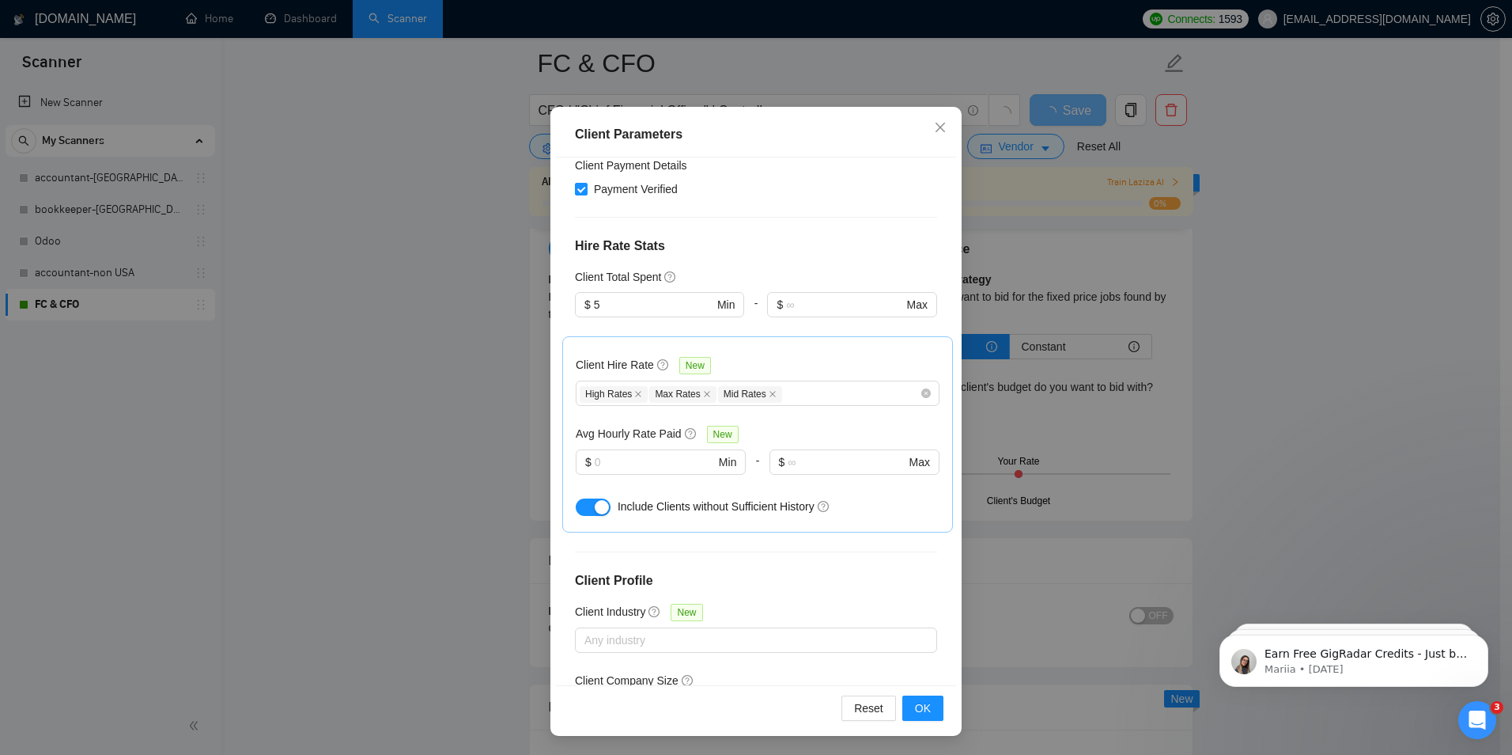
scroll to position [240, 0]
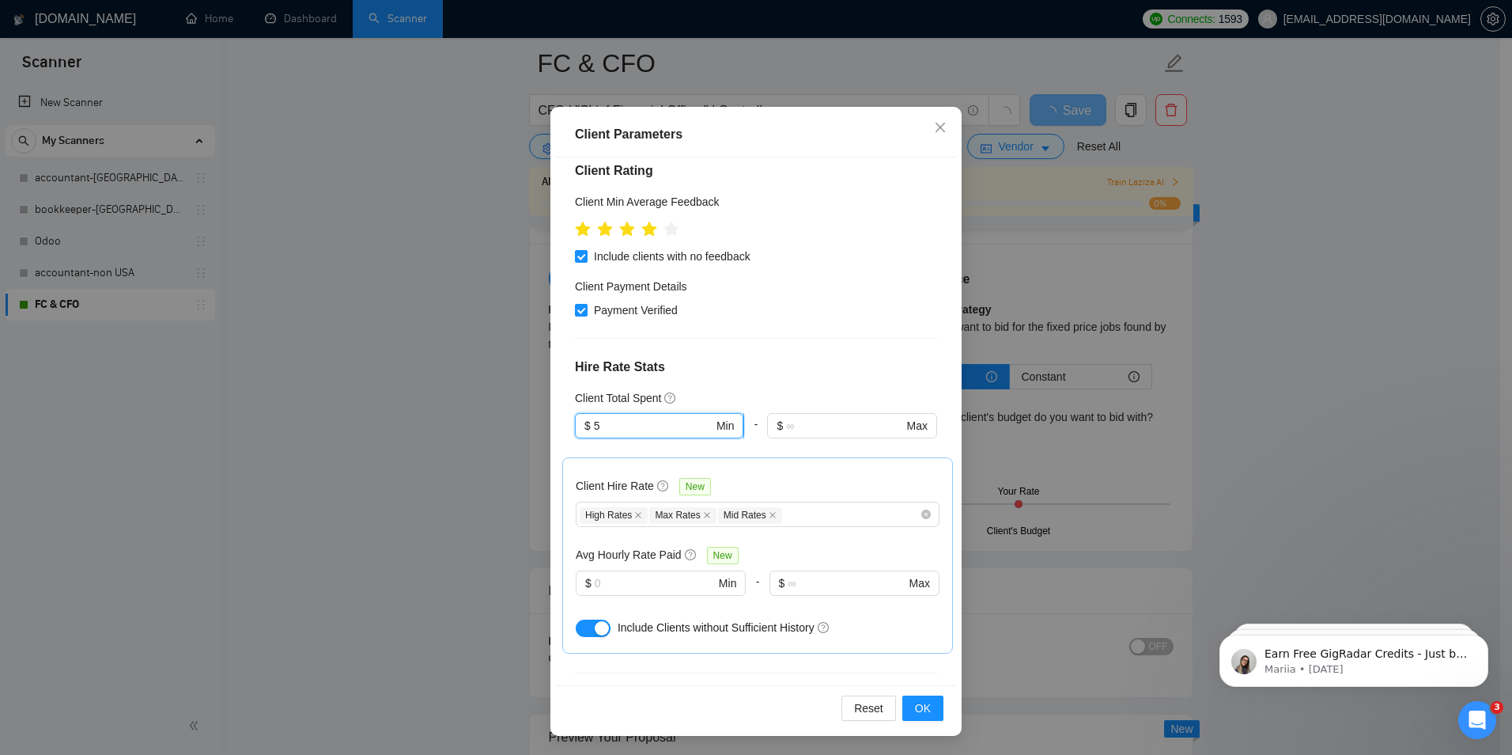
click at [611, 417] on input "5" at bounding box center [653, 425] width 119 height 17
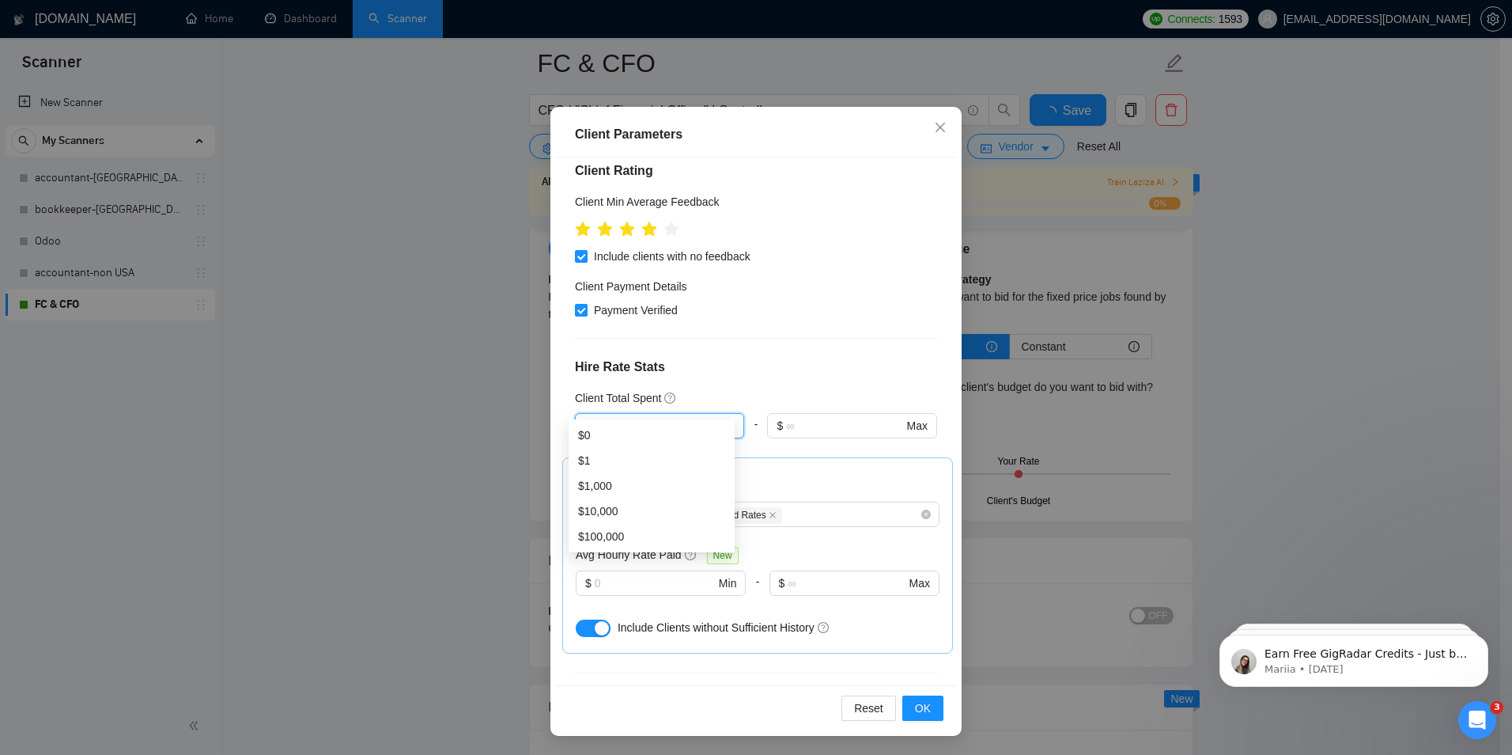
click at [714, 322] on div "Client Location Include Client Countries Americas Europe Oceania Exclude Client…" at bounding box center [756, 421] width 400 height 528
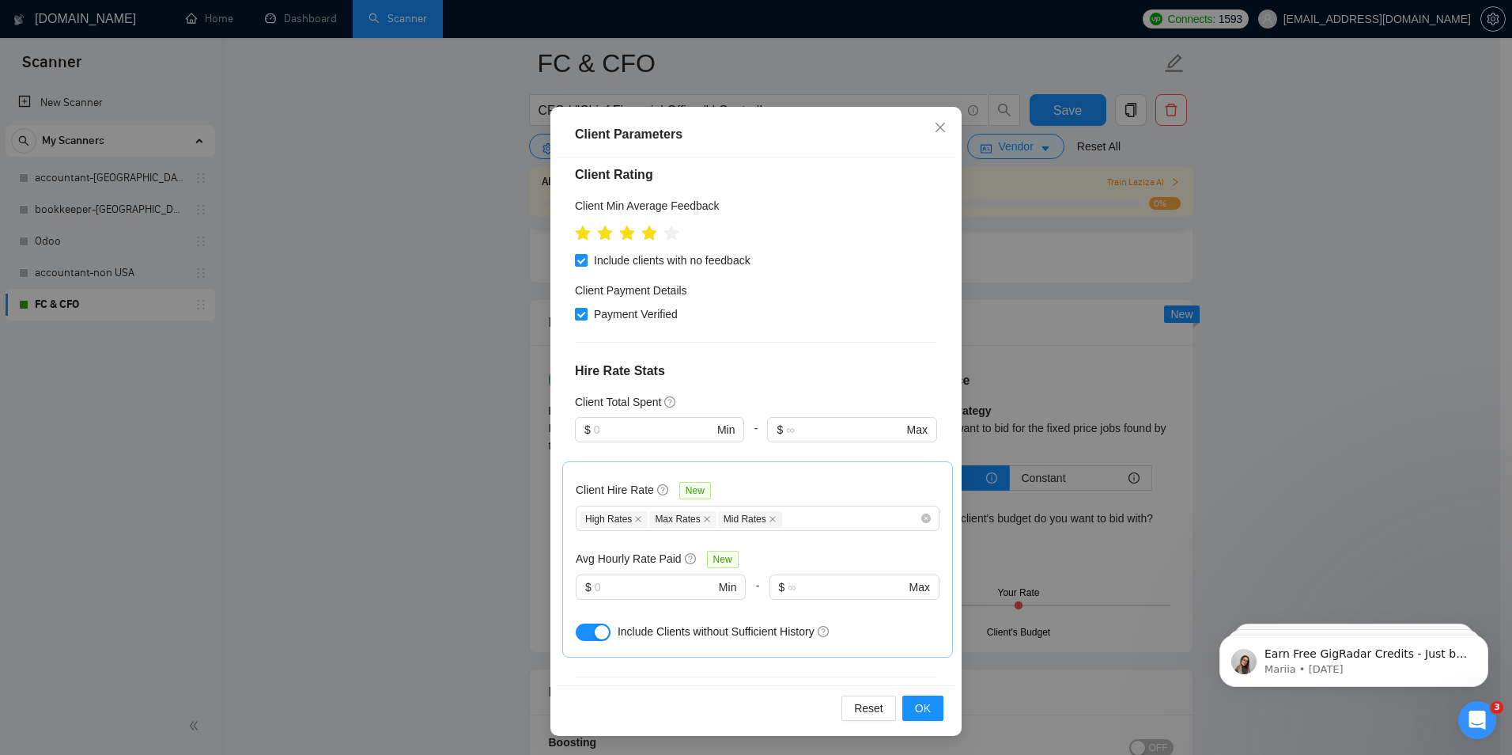
scroll to position [83, 0]
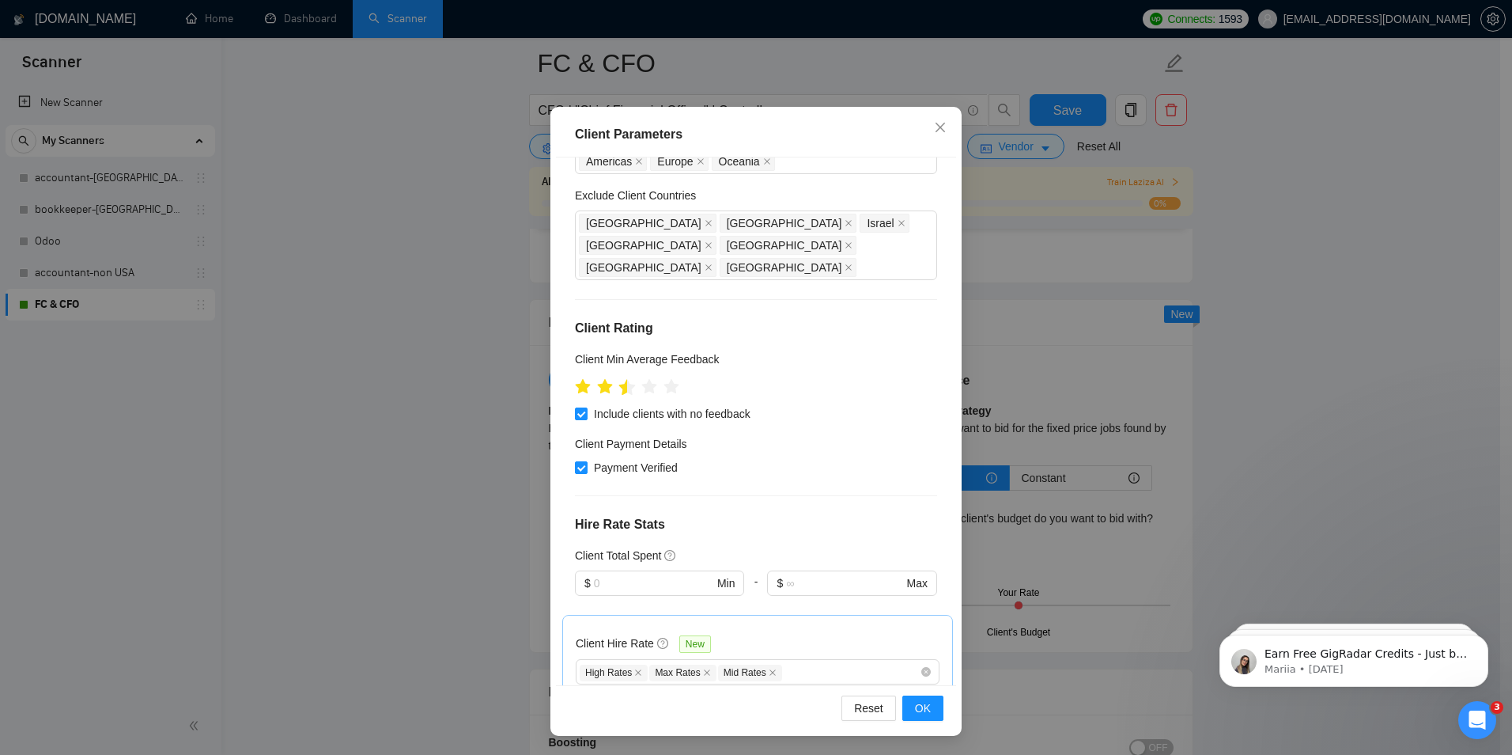
click at [618, 378] on icon "star" at bounding box center [626, 386] width 17 height 17
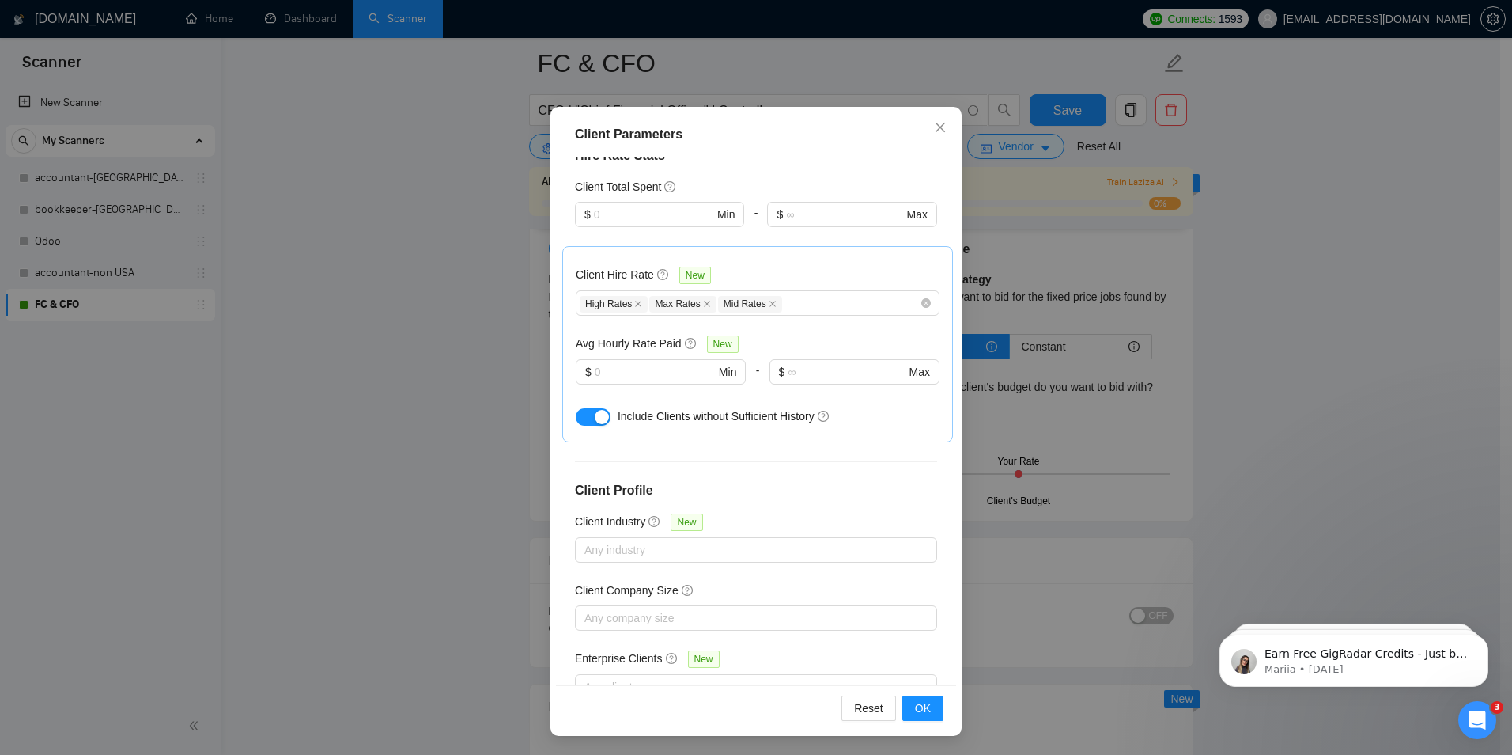
scroll to position [478, 0]
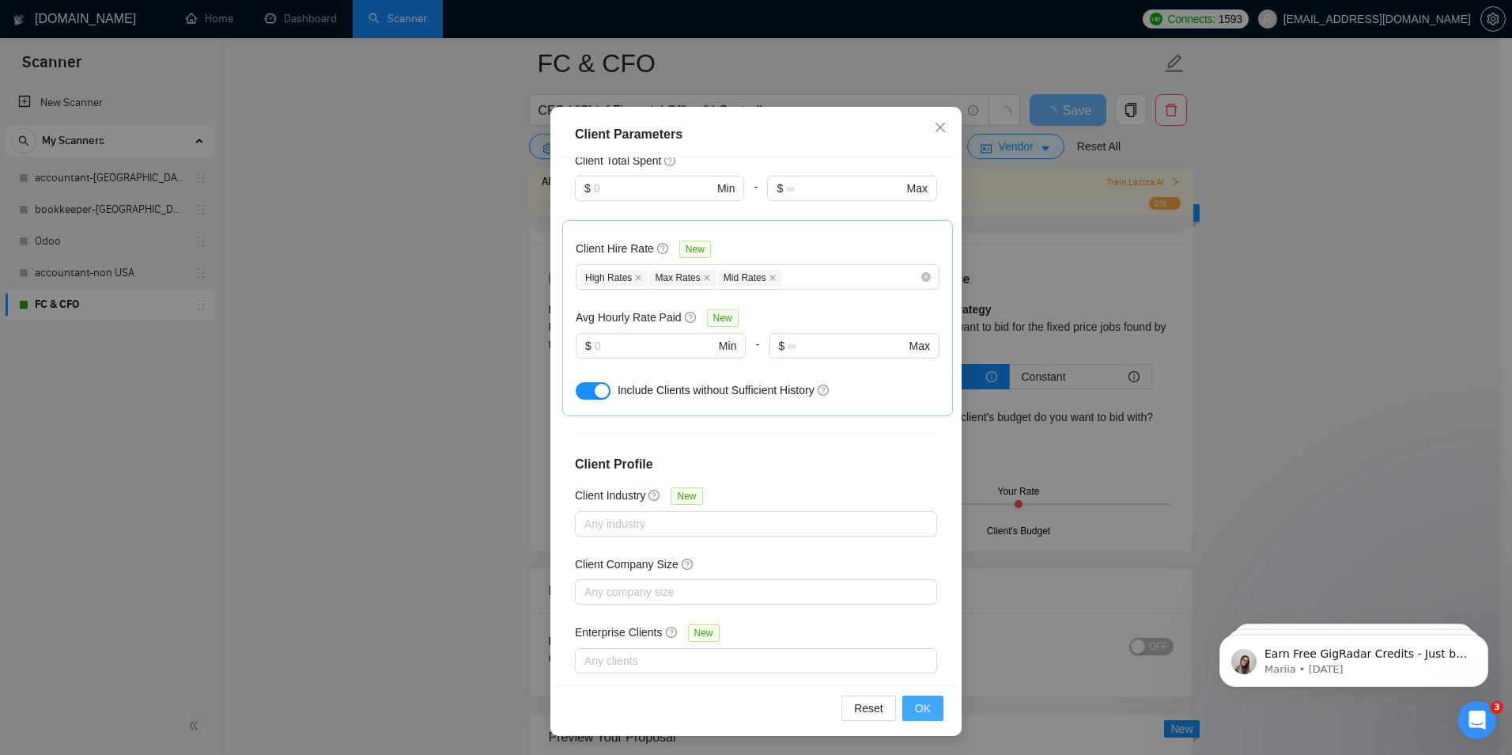
click at [915, 707] on span "OK" at bounding box center [923, 707] width 16 height 17
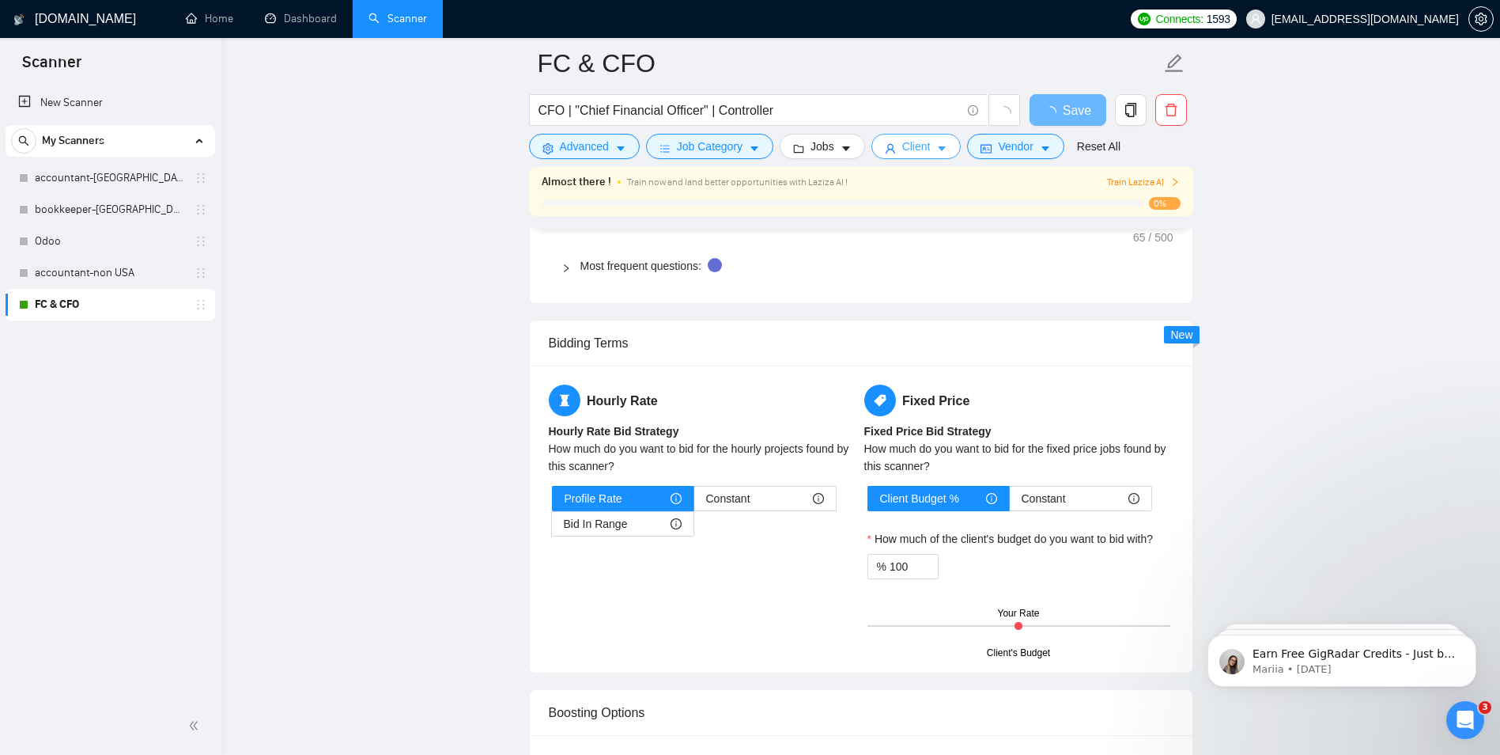
scroll to position [2162, 0]
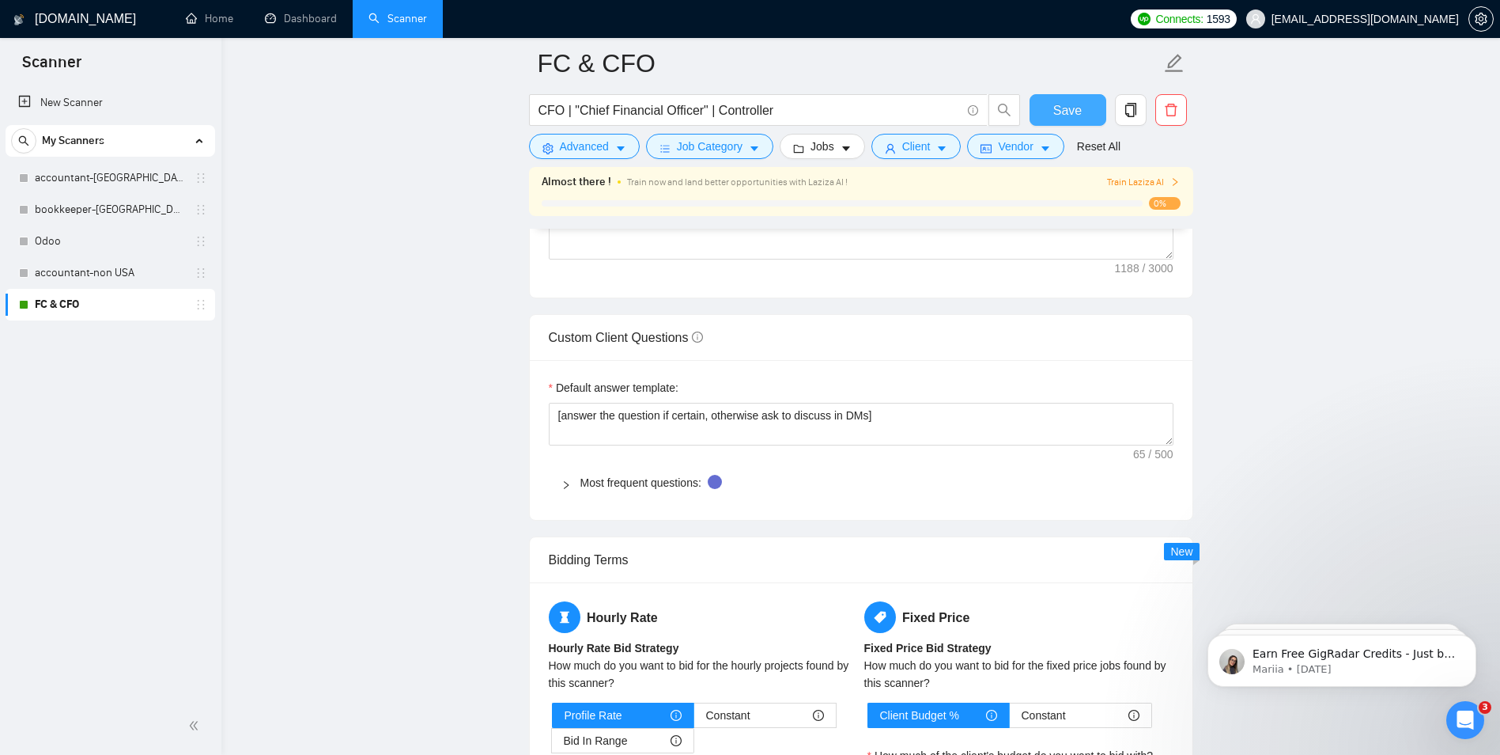
click at [1038, 108] on button "Save" at bounding box center [1068, 110] width 77 height 32
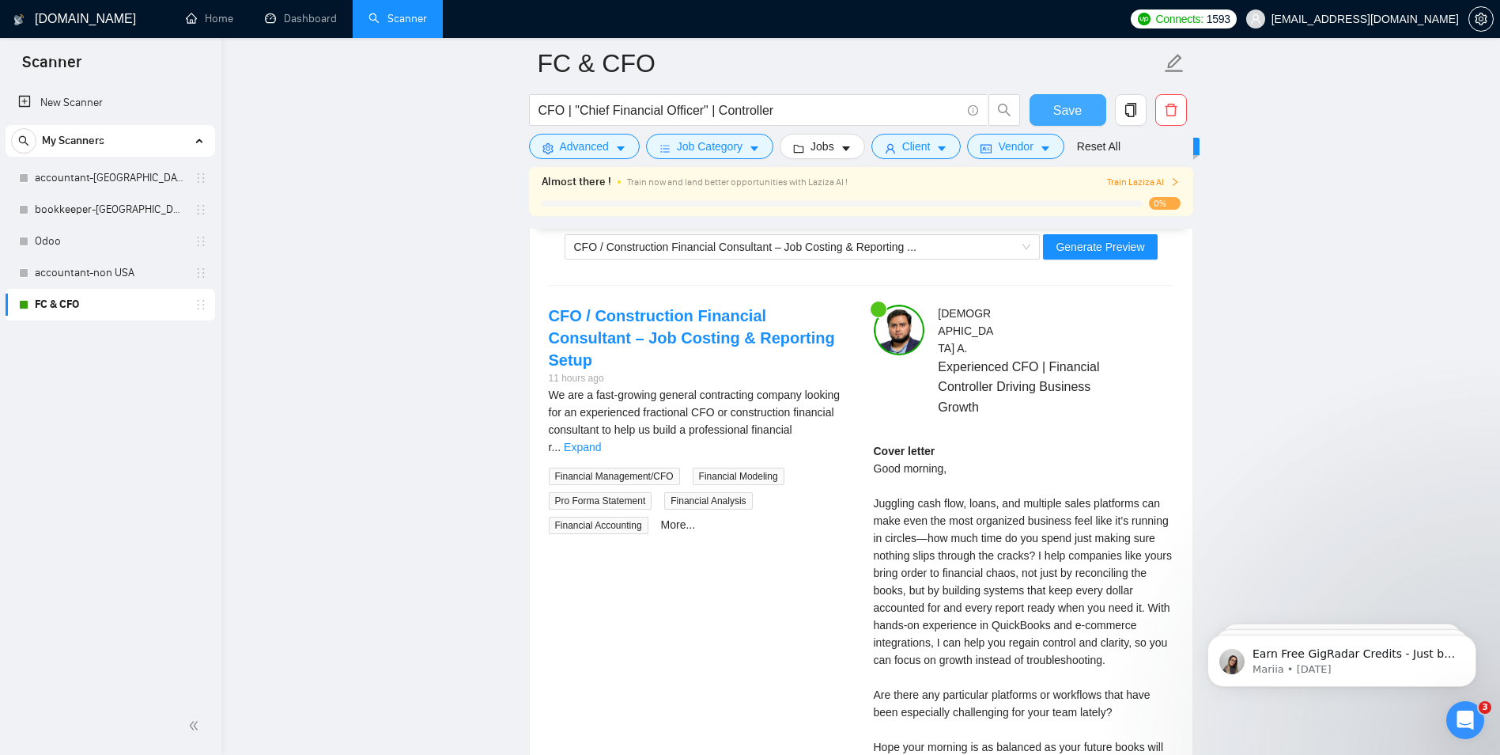
scroll to position [2952, 0]
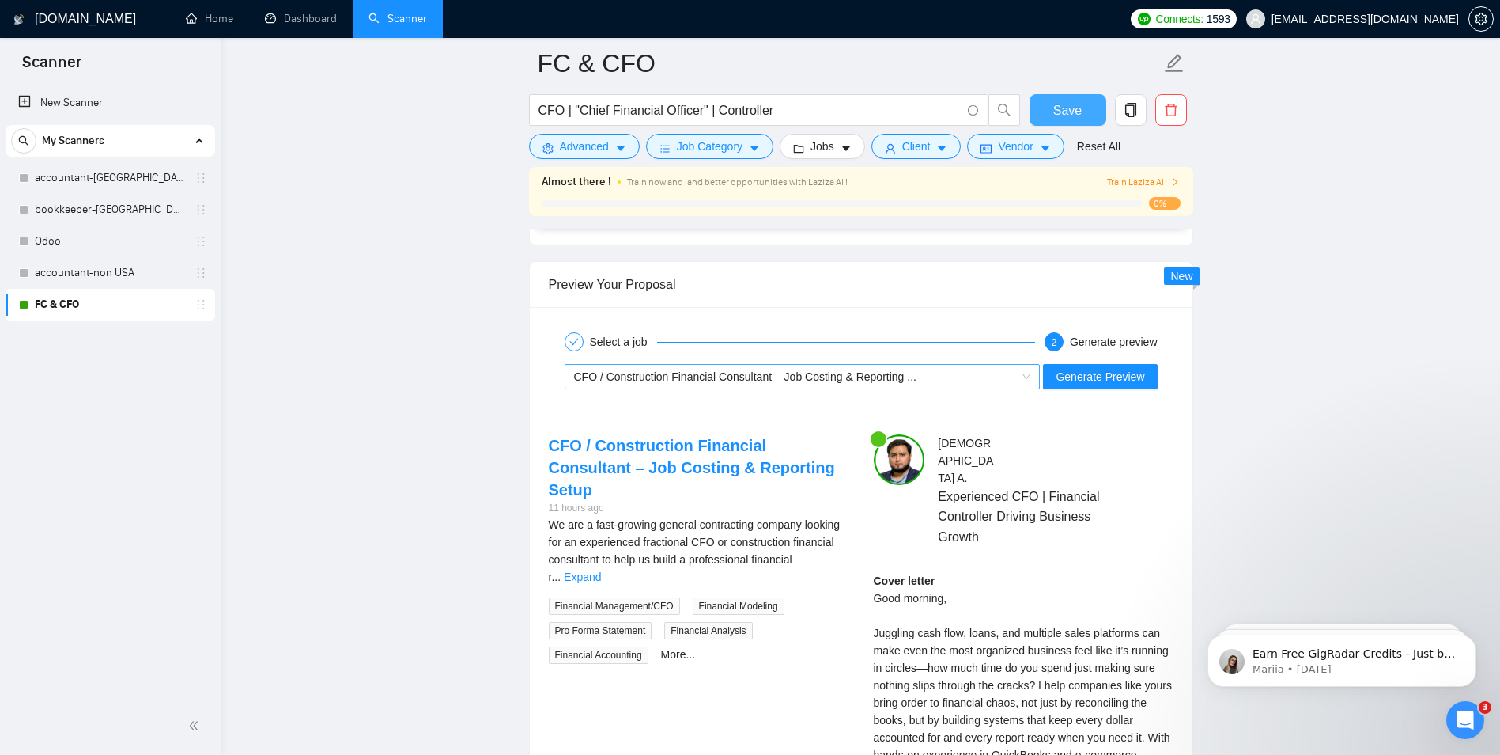
click at [648, 376] on span "CFO / Construction Financial Consultant – Job Costing & Reporting ..." at bounding box center [745, 376] width 342 height 13
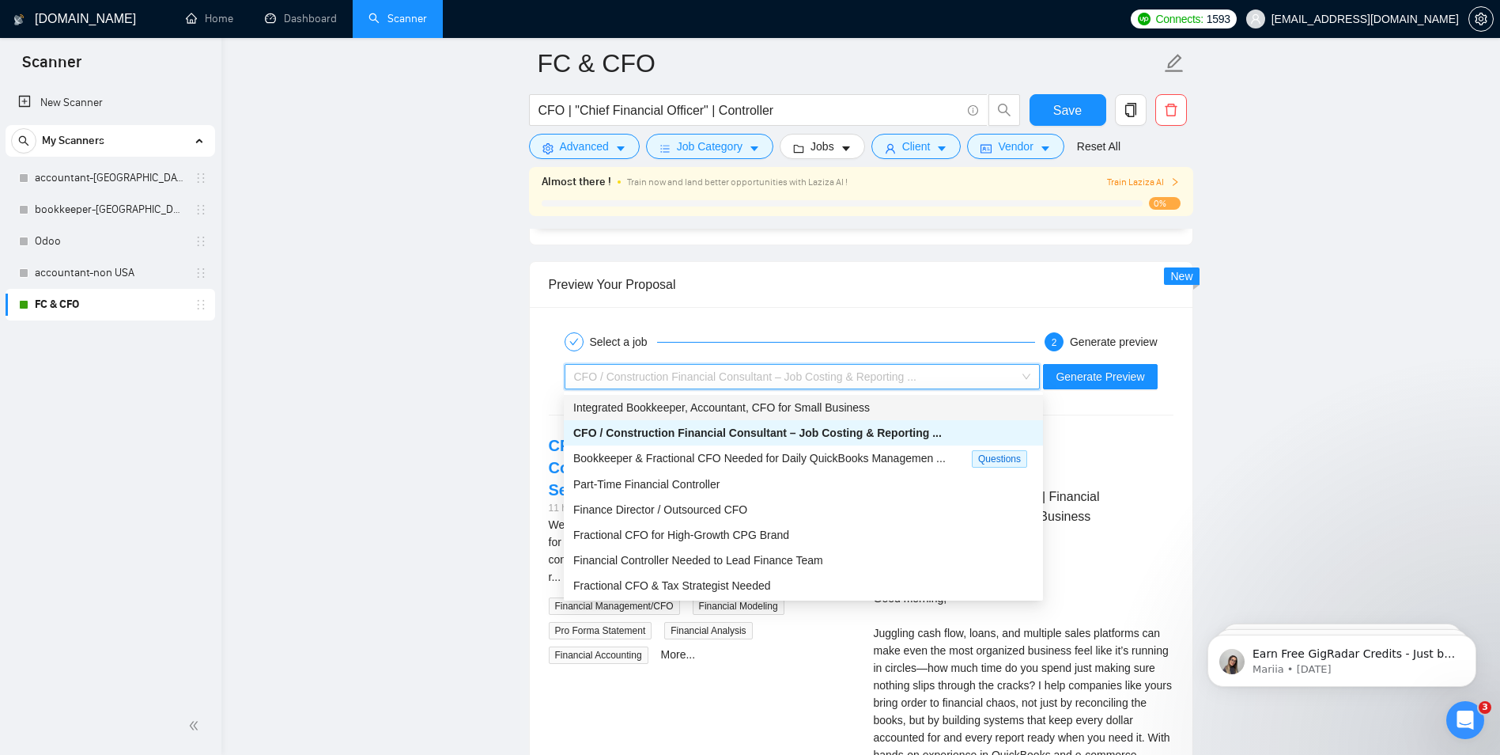
click at [644, 412] on span "Integrated Bookkeeper, Accountant, CFO for Small Business" at bounding box center [721, 407] width 297 height 13
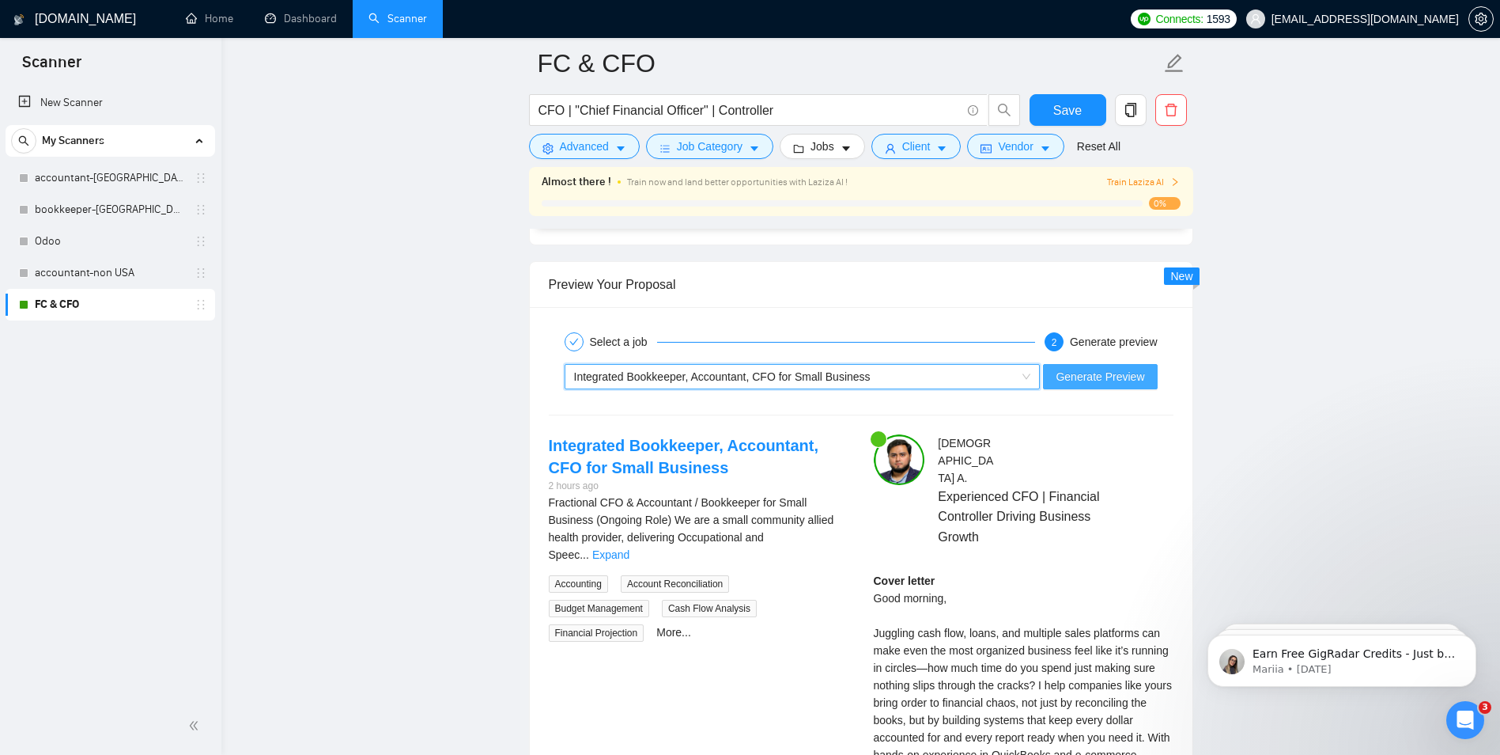
click at [1101, 375] on span "Generate Preview" at bounding box center [1100, 376] width 89 height 17
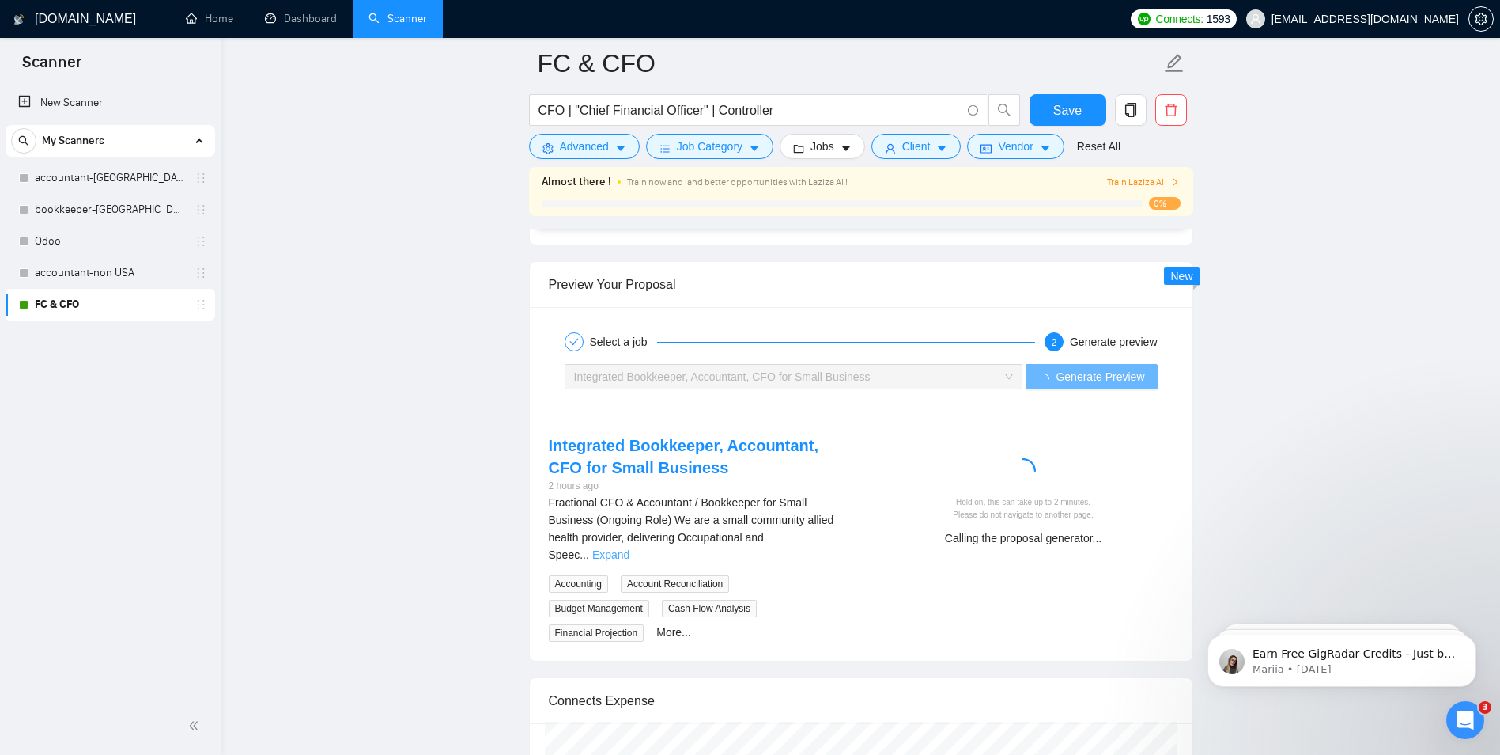
click at [630, 548] on link "Expand" at bounding box center [610, 554] width 37 height 13
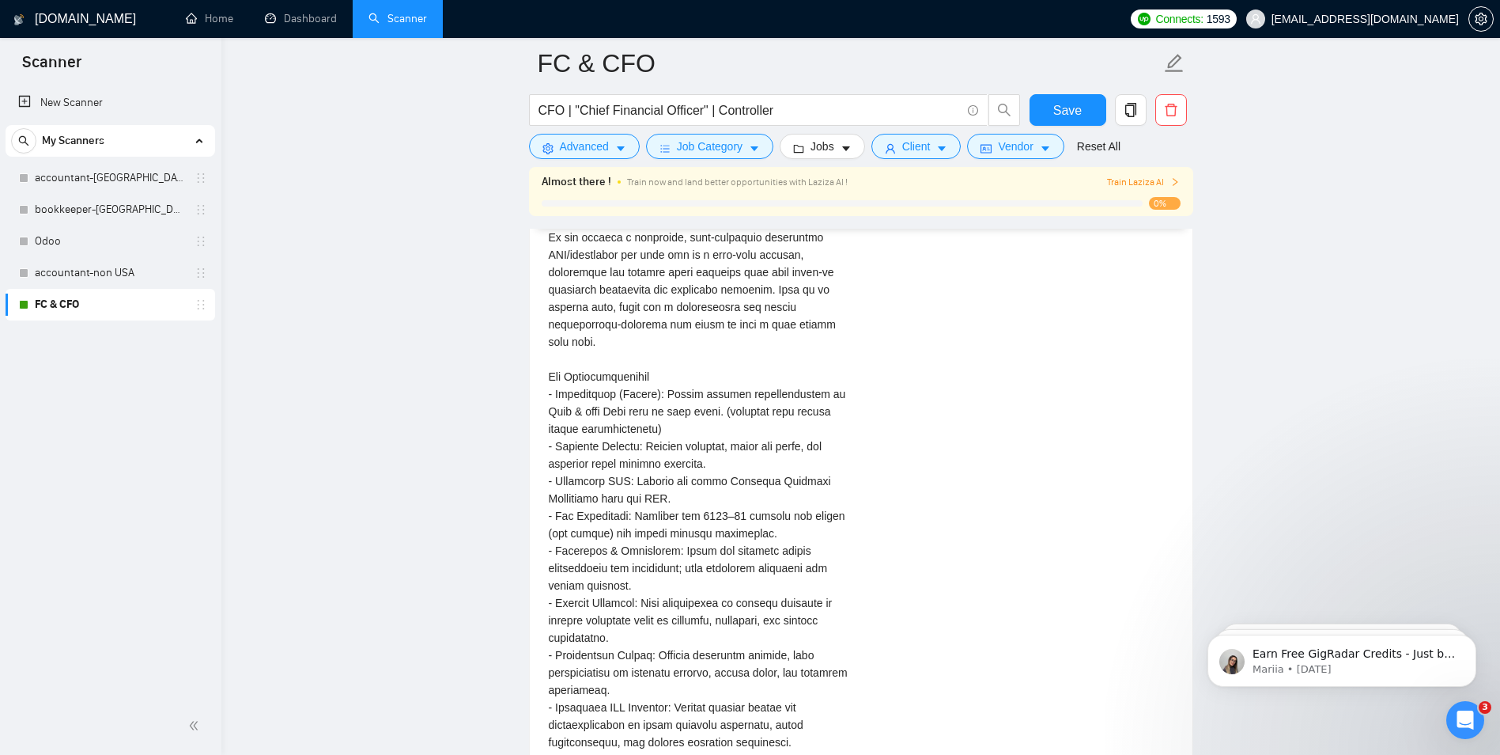
scroll to position [3506, 0]
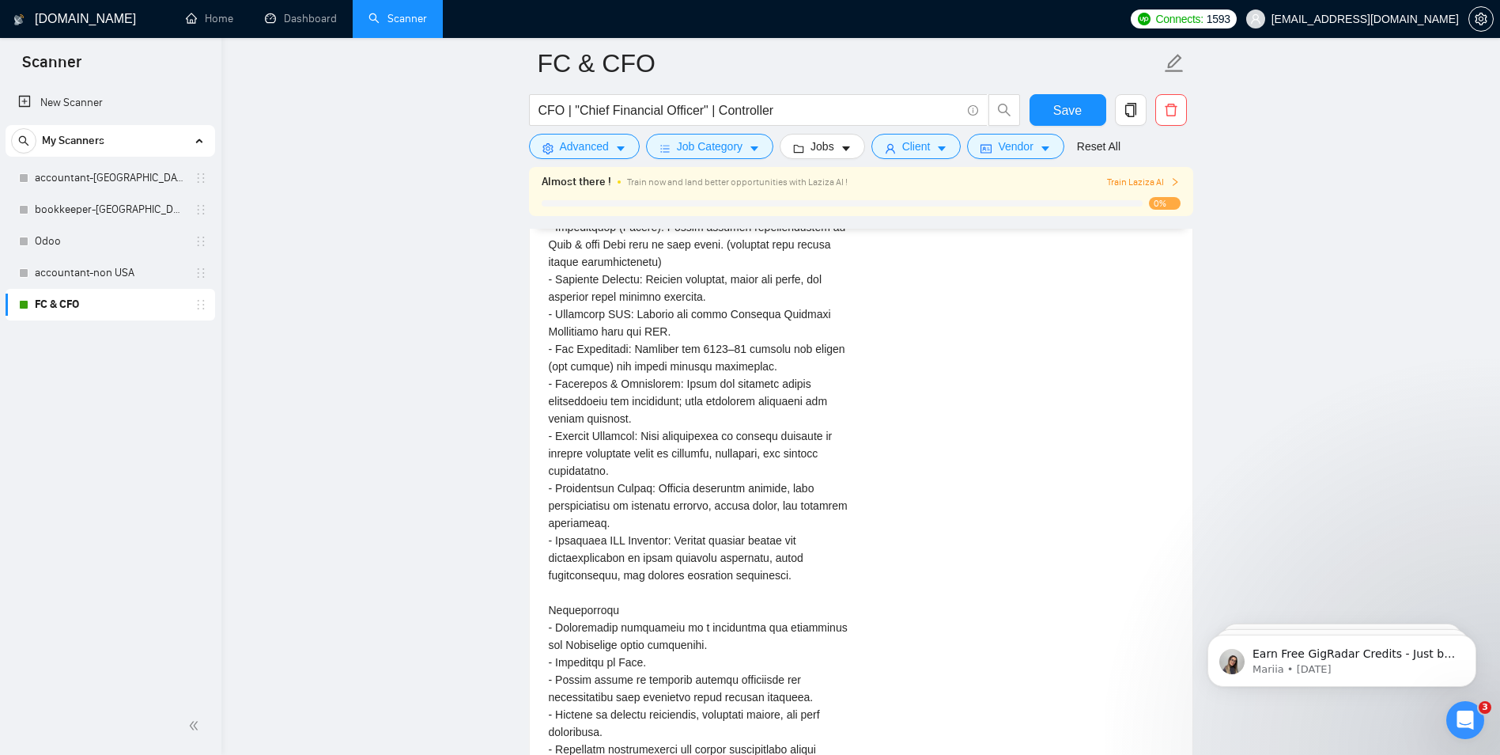
drag, startPoint x: 629, startPoint y: 355, endPoint x: 735, endPoint y: 433, distance: 131.3
click at [735, 433] on div "Fractional CFO & Accountant / Bookkeeper for Small Business (Ongoing Role)\a\aW…" at bounding box center [699, 549] width 300 height 1218
drag, startPoint x: 735, startPoint y: 433, endPoint x: 562, endPoint y: 539, distance: 203.1
click at [564, 539] on div "Fractional CFO & Accountant / Bookkeeper for Small Business (Ongoing Role)\a\aW…" at bounding box center [699, 549] width 300 height 1218
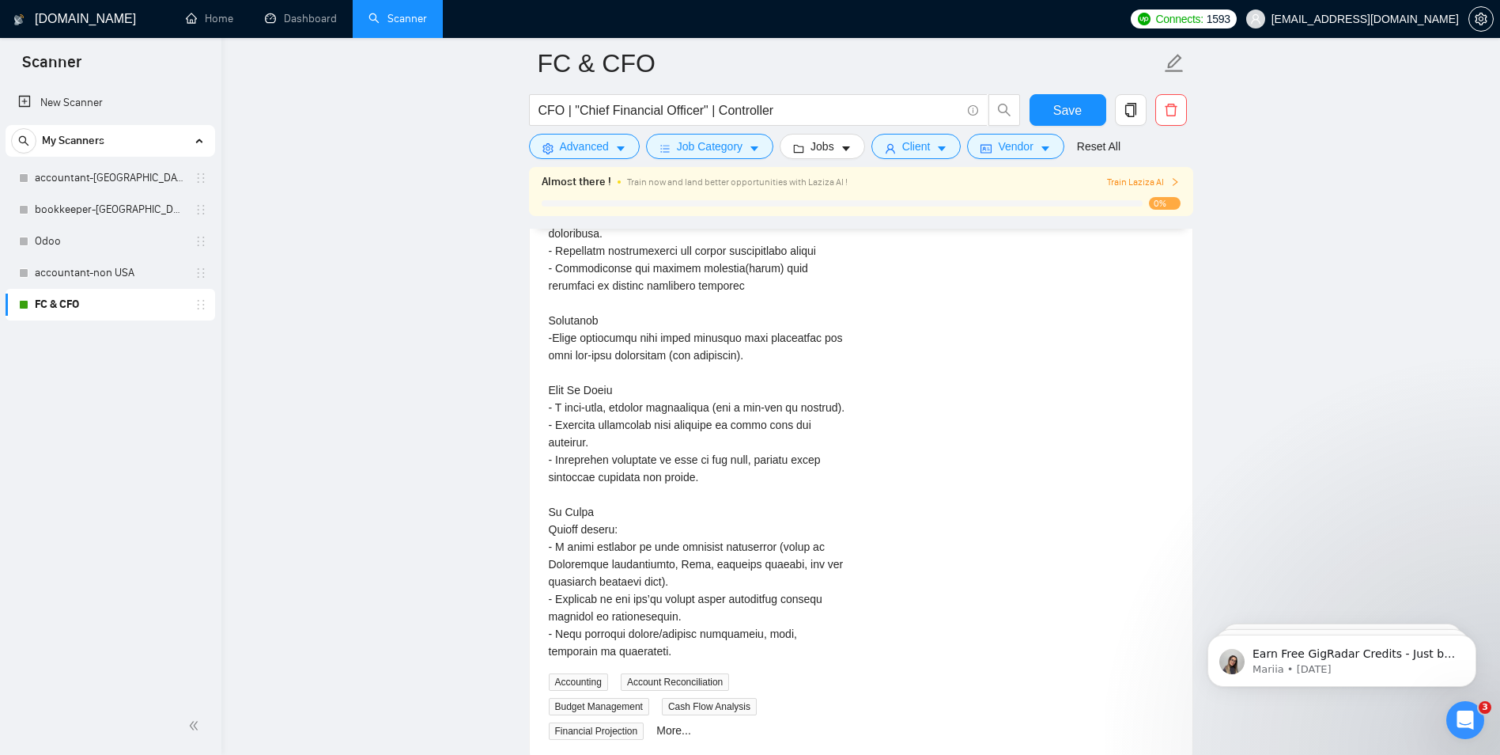
scroll to position [4139, 0]
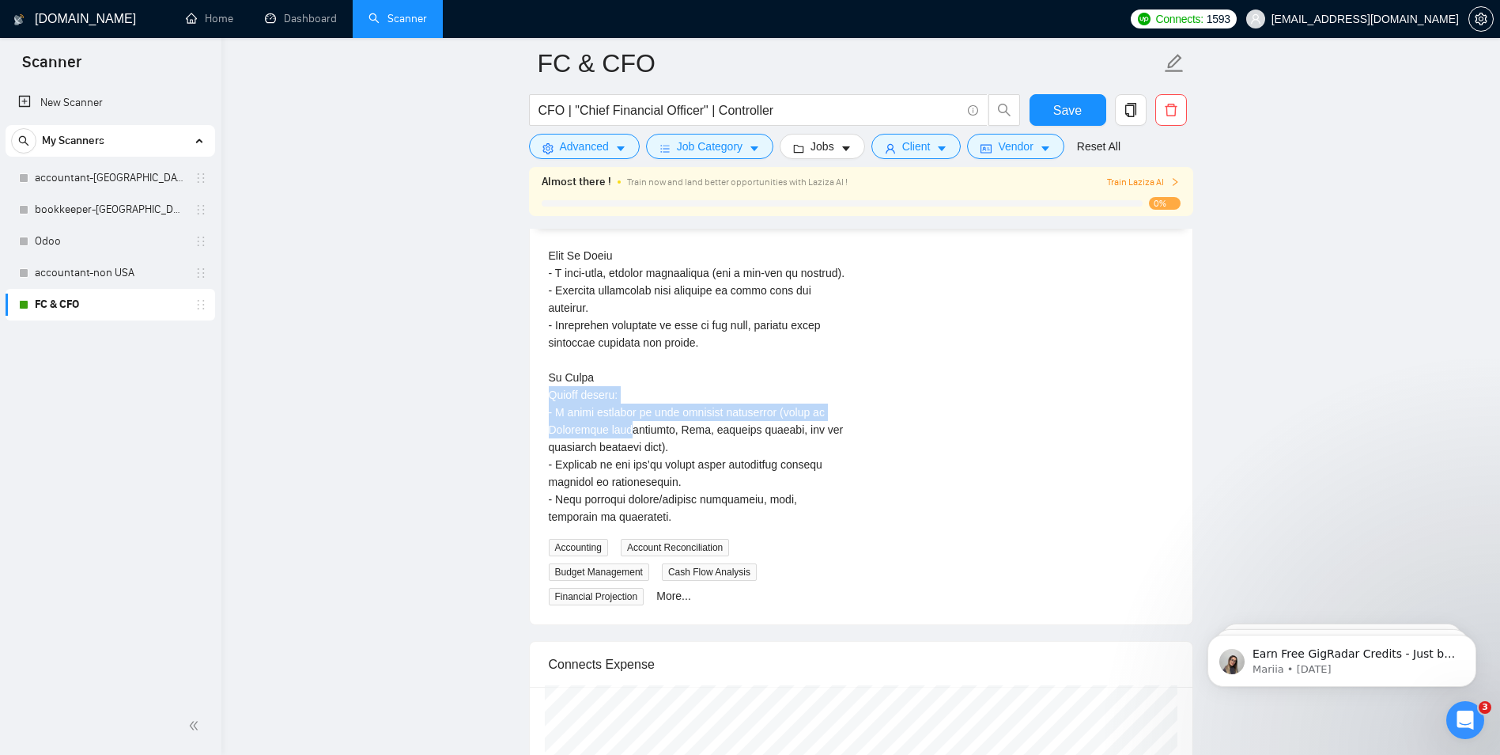
drag, startPoint x: 545, startPoint y: 382, endPoint x: 622, endPoint y: 412, distance: 83.1
drag, startPoint x: 622, startPoint y: 412, endPoint x: 587, endPoint y: 412, distance: 35.6
drag, startPoint x: 583, startPoint y: 405, endPoint x: 823, endPoint y: 414, distance: 239.8
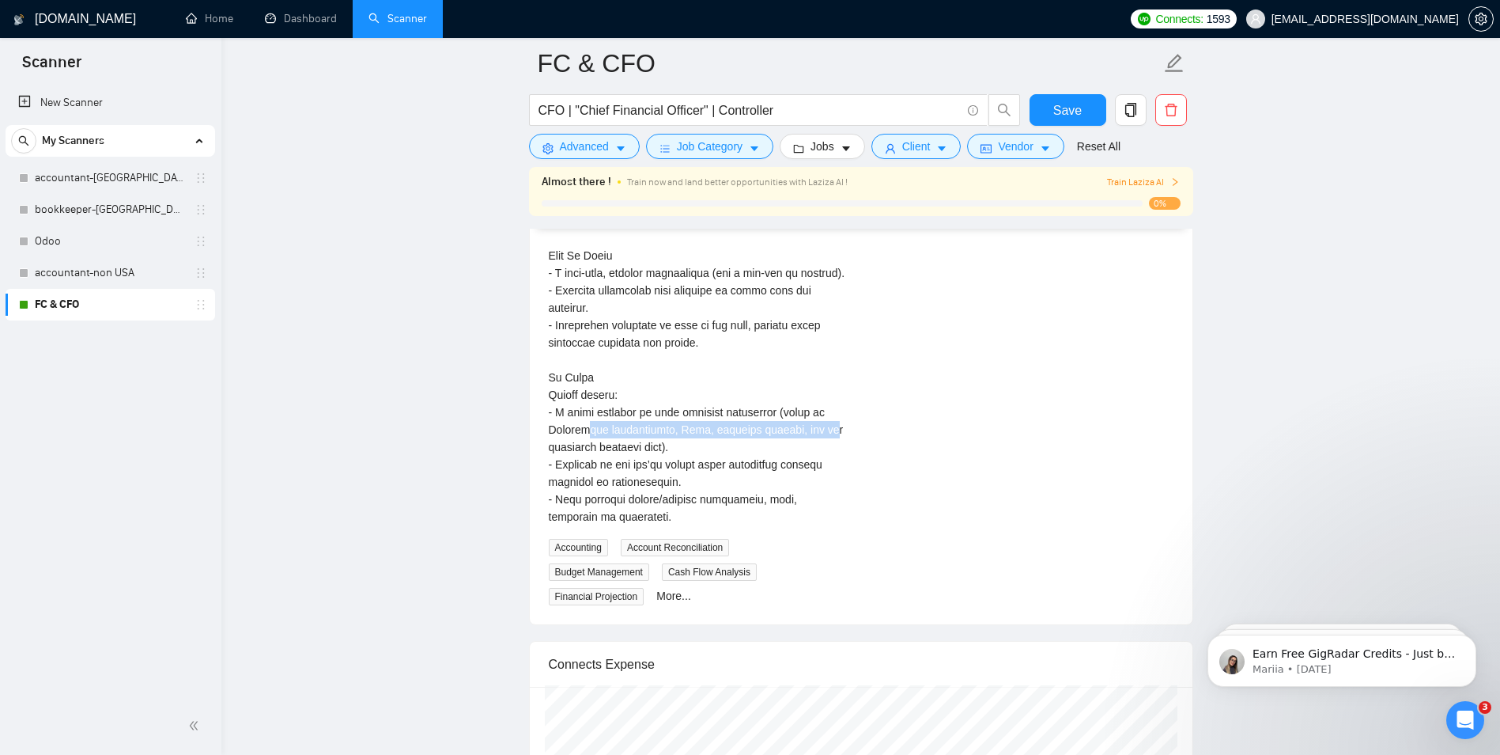
drag, startPoint x: 606, startPoint y: 444, endPoint x: 705, endPoint y: 453, distance: 99.2
drag, startPoint x: 705, startPoint y: 453, endPoint x: 516, endPoint y: 505, distance: 195.9
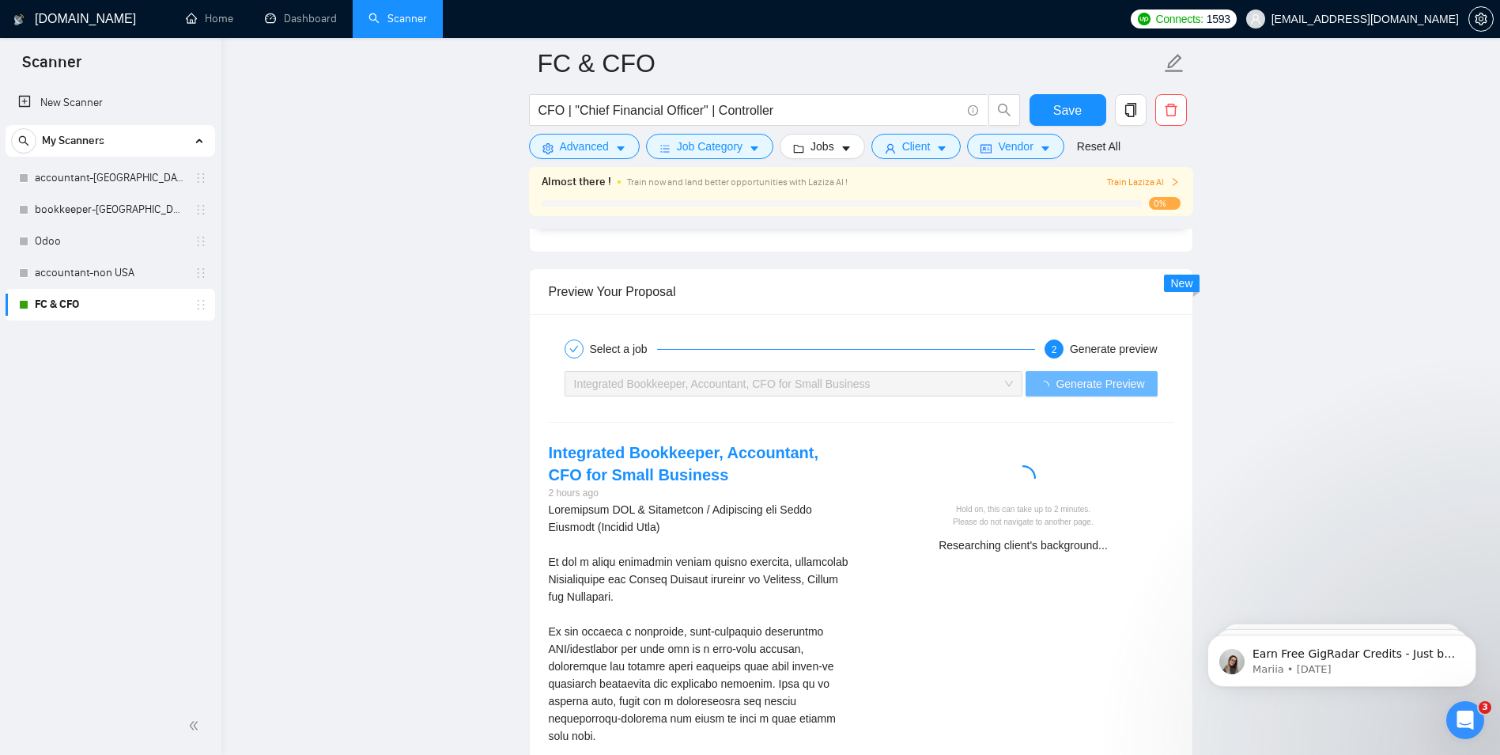
scroll to position [3032, 0]
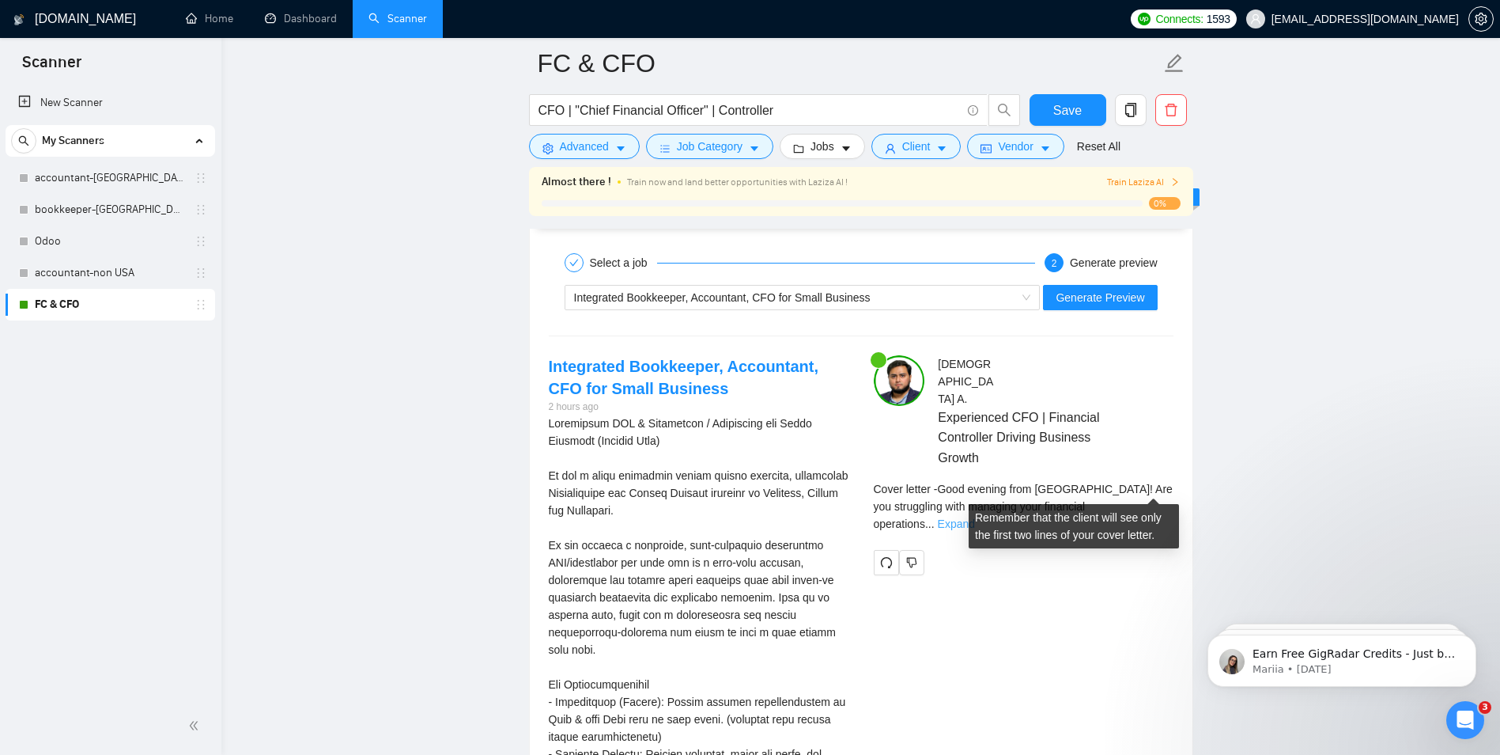
click at [975, 517] on link "Expand" at bounding box center [956, 523] width 37 height 13
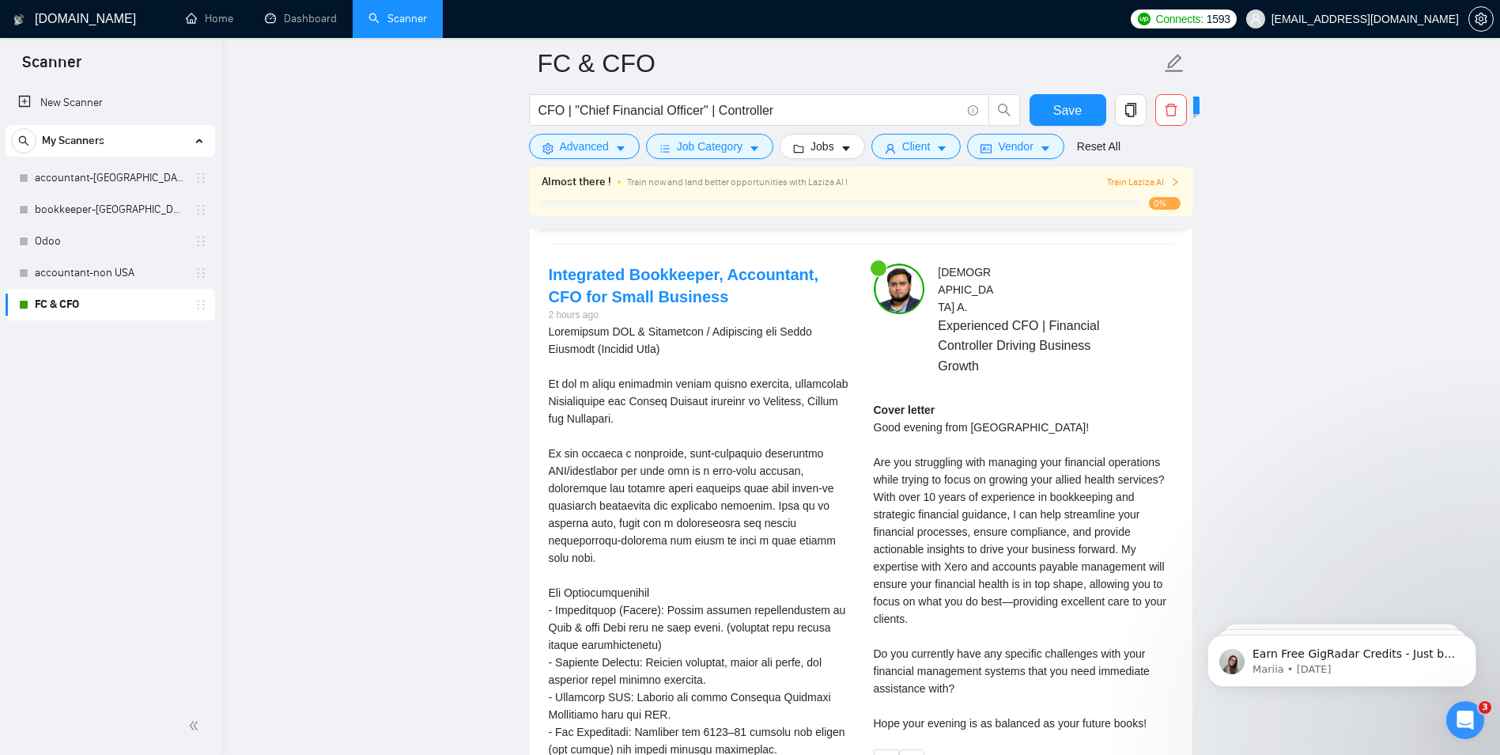
scroll to position [3269, 0]
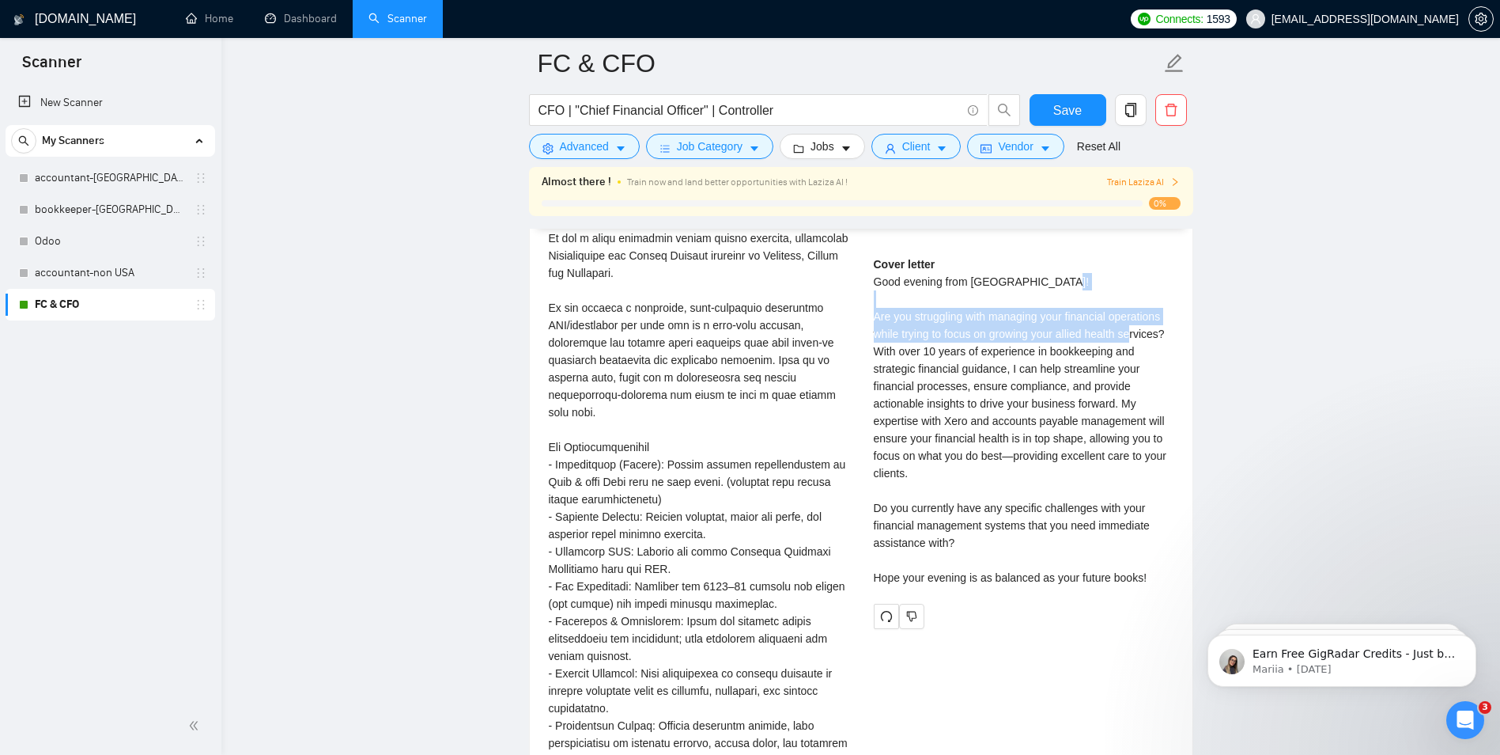
drag, startPoint x: 877, startPoint y: 299, endPoint x: 1152, endPoint y: 310, distance: 275.5
click at [1152, 310] on div "Cover letter Good evening from Mermaid Beach! Are you struggling with managing …" at bounding box center [1024, 420] width 300 height 331
drag, startPoint x: 1152, startPoint y: 310, endPoint x: 1029, endPoint y: 350, distance: 129.6
click at [1059, 350] on div "Cover letter Good evening from Mermaid Beach! Are you struggling with managing …" at bounding box center [1024, 420] width 300 height 331
drag, startPoint x: 927, startPoint y: 315, endPoint x: 947, endPoint y: 316, distance: 20.6
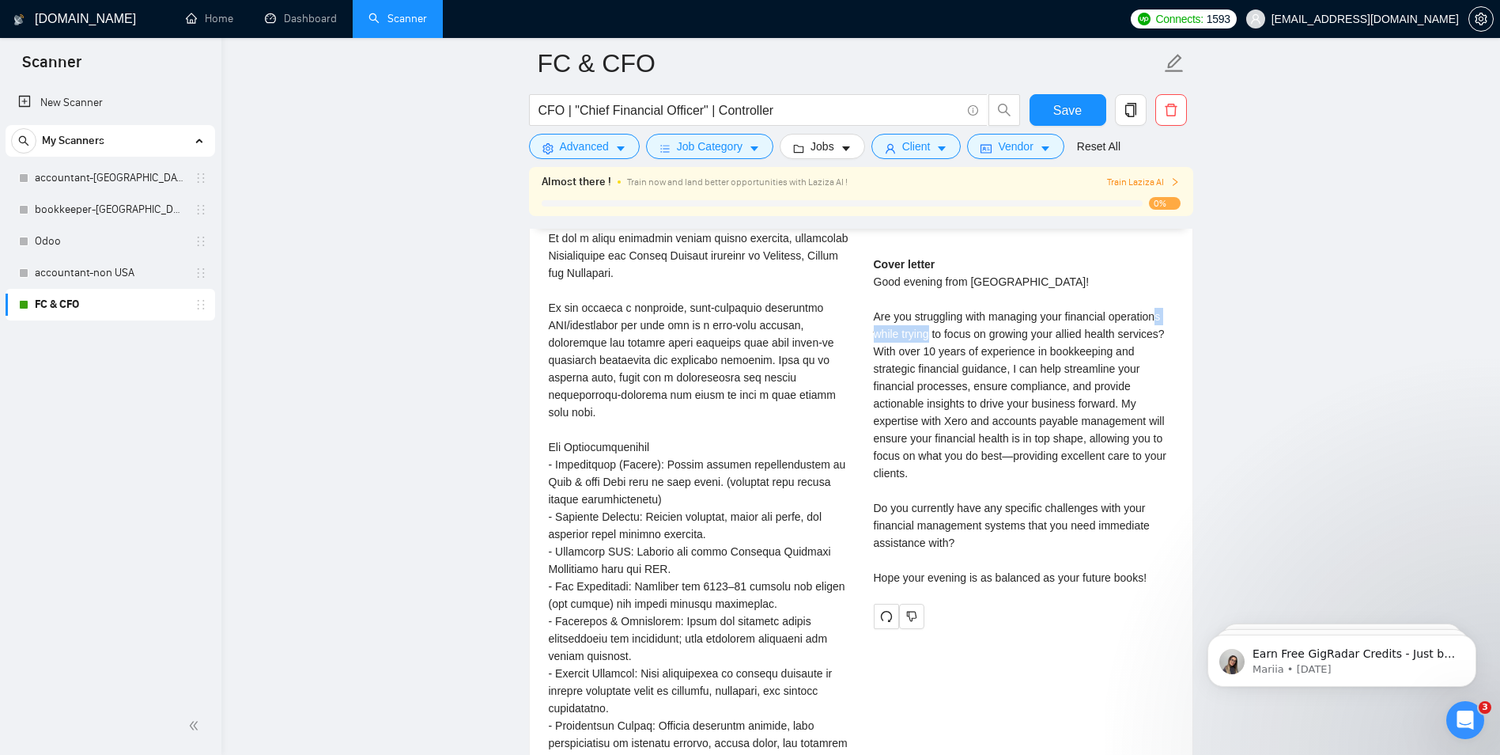
click at [947, 316] on div "Cover letter Good evening from Mermaid Beach! Are you struggling with managing …" at bounding box center [1024, 420] width 300 height 331
drag, startPoint x: 947, startPoint y: 316, endPoint x: 956, endPoint y: 328, distance: 15.4
click at [945, 331] on div "Cover letter Good evening from Mermaid Beach! Are you struggling with managing …" at bounding box center [1024, 420] width 300 height 331
click at [1129, 318] on div "Cover letter Good evening from Mermaid Beach! Are you struggling with managing …" at bounding box center [1024, 420] width 300 height 331
drag, startPoint x: 906, startPoint y: 336, endPoint x: 1135, endPoint y: 339, distance: 228.6
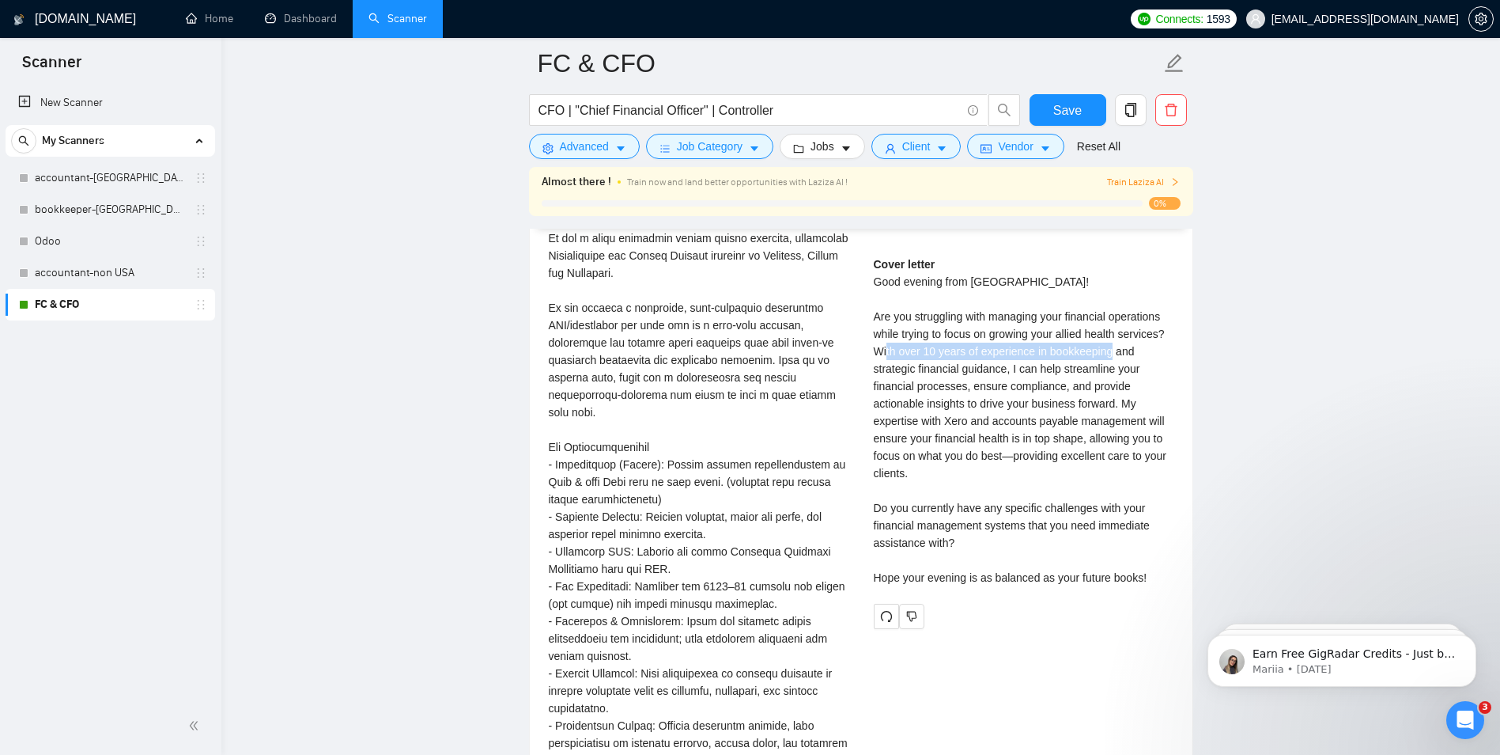
click at [1135, 339] on div "Cover letter Good evening from Mermaid Beach! Are you struggling with managing …" at bounding box center [1024, 420] width 300 height 331
drag, startPoint x: 911, startPoint y: 347, endPoint x: 1116, endPoint y: 354, distance: 204.9
click at [1116, 354] on div "Cover letter Good evening from Mermaid Beach! Are you struggling with managing …" at bounding box center [1024, 420] width 300 height 331
drag, startPoint x: 1116, startPoint y: 354, endPoint x: 944, endPoint y: 384, distance: 174.2
click at [964, 388] on div "Cover letter Good evening from Mermaid Beach! Are you struggling with managing …" at bounding box center [1024, 420] width 300 height 331
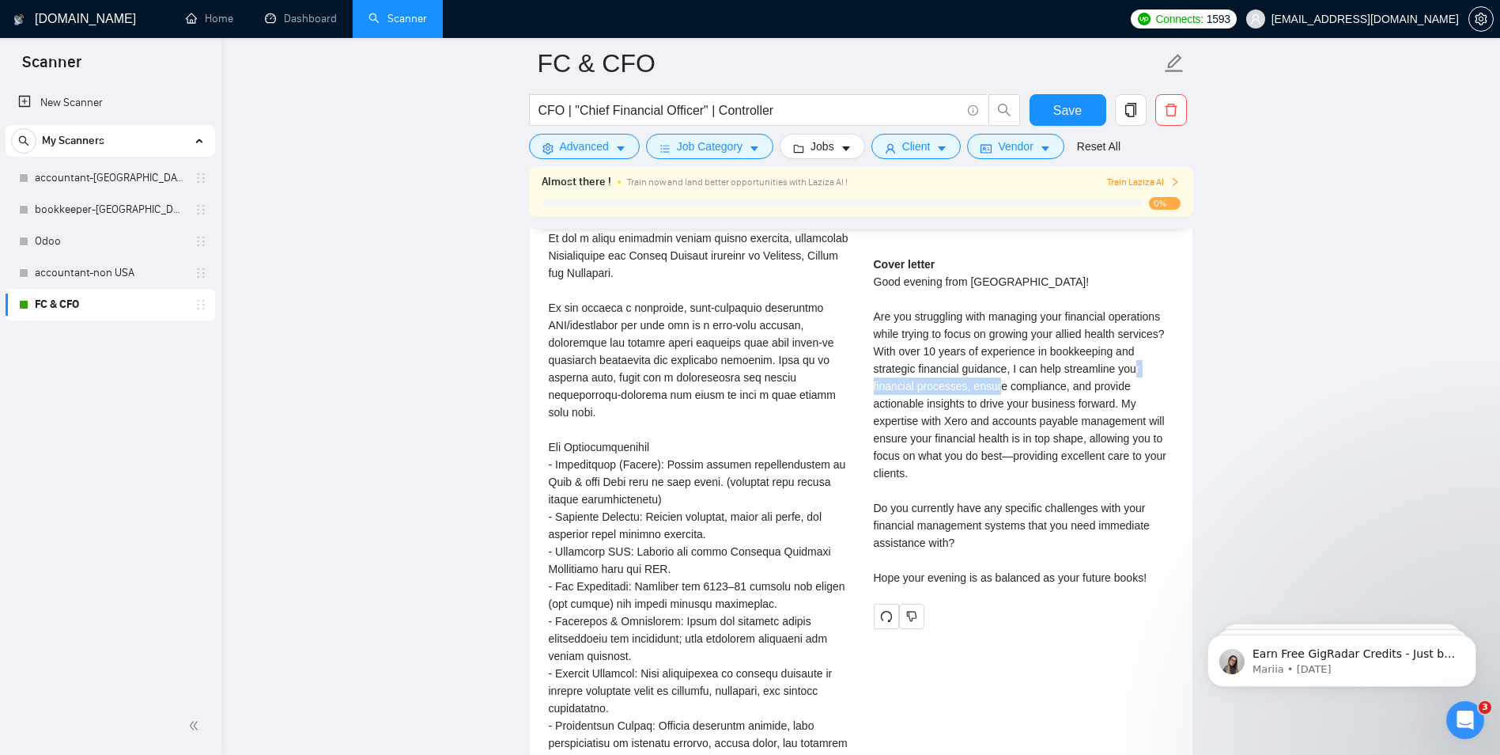
drag, startPoint x: 895, startPoint y: 366, endPoint x: 1018, endPoint y: 376, distance: 123.7
click at [1018, 376] on div "Cover letter Good evening from Mermaid Beach! Are you struggling with managing …" at bounding box center [1024, 420] width 300 height 331
drag, startPoint x: 1018, startPoint y: 376, endPoint x: 982, endPoint y: 429, distance: 63.8
click at [985, 438] on div "Cover letter Good evening from Mermaid Beach! Are you struggling with managing …" at bounding box center [1024, 420] width 300 height 331
drag, startPoint x: 902, startPoint y: 378, endPoint x: 1009, endPoint y: 385, distance: 107.0
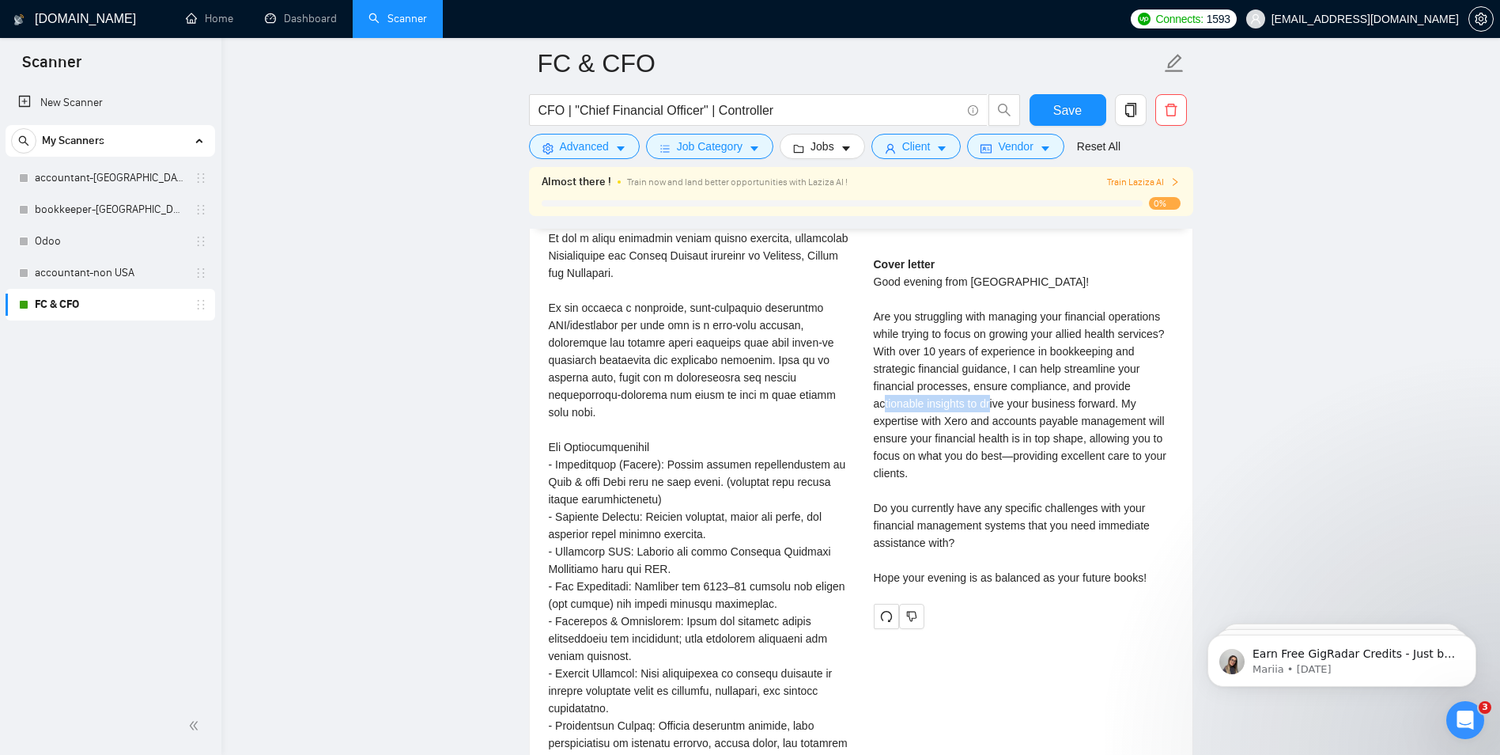
click at [1009, 385] on div "Cover letter Good evening from Mermaid Beach! Are you struggling with managing …" at bounding box center [1024, 420] width 300 height 331
drag, startPoint x: 1009, startPoint y: 385, endPoint x: 1013, endPoint y: 416, distance: 31.1
click at [1013, 416] on div "Cover letter Good evening from Mermaid Beach! Are you struggling with managing …" at bounding box center [1024, 420] width 300 height 331
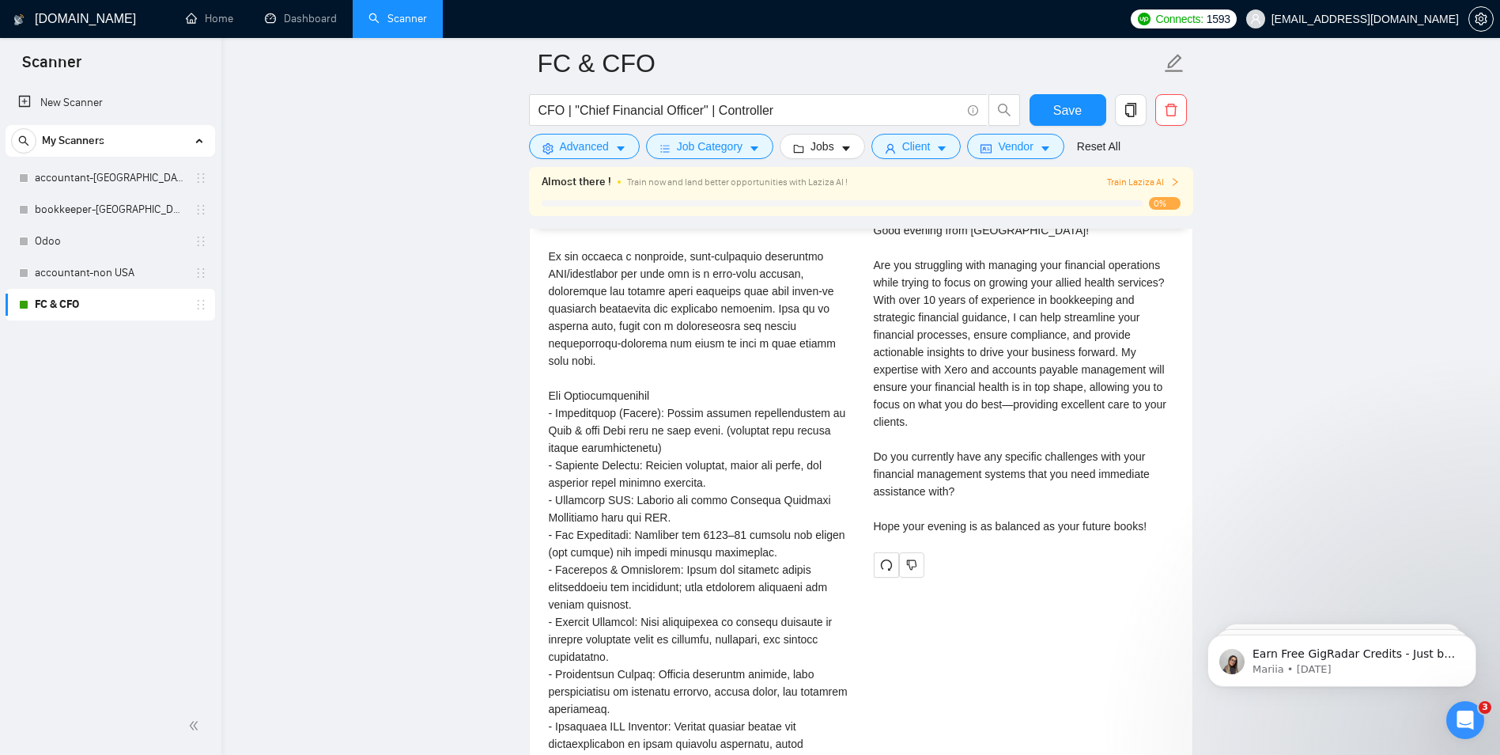
scroll to position [3348, 0]
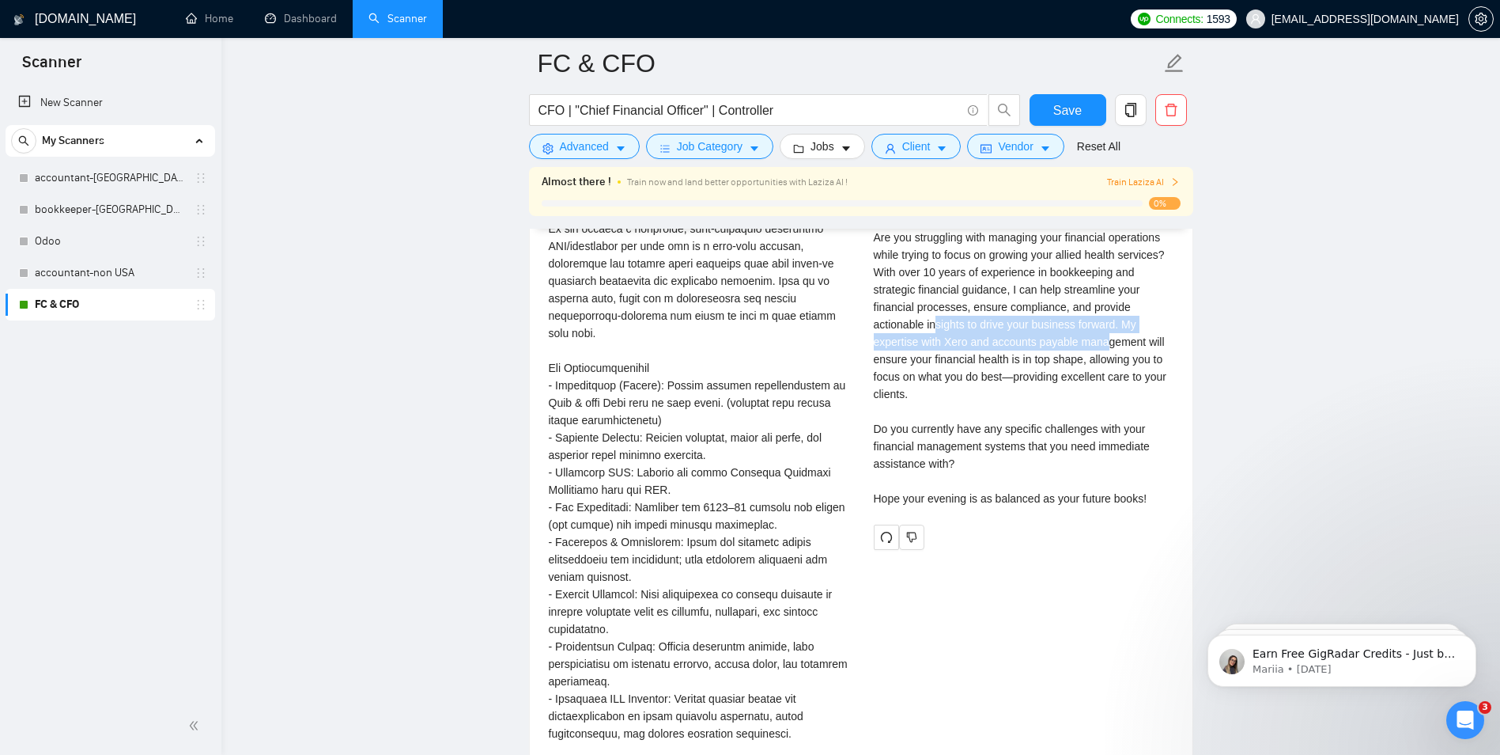
drag, startPoint x: 985, startPoint y: 307, endPoint x: 1133, endPoint y: 324, distance: 148.9
click at [1133, 324] on div "Cover letter Good evening from Mermaid Beach! Are you struggling with managing …" at bounding box center [1024, 341] width 300 height 331
drag, startPoint x: 1133, startPoint y: 324, endPoint x: 1042, endPoint y: 386, distance: 109.9
click at [1042, 386] on div "Cover letter Good evening from Mermaid Beach! Are you struggling with managing …" at bounding box center [1024, 341] width 300 height 331
drag, startPoint x: 936, startPoint y: 335, endPoint x: 1049, endPoint y: 333, distance: 112.3
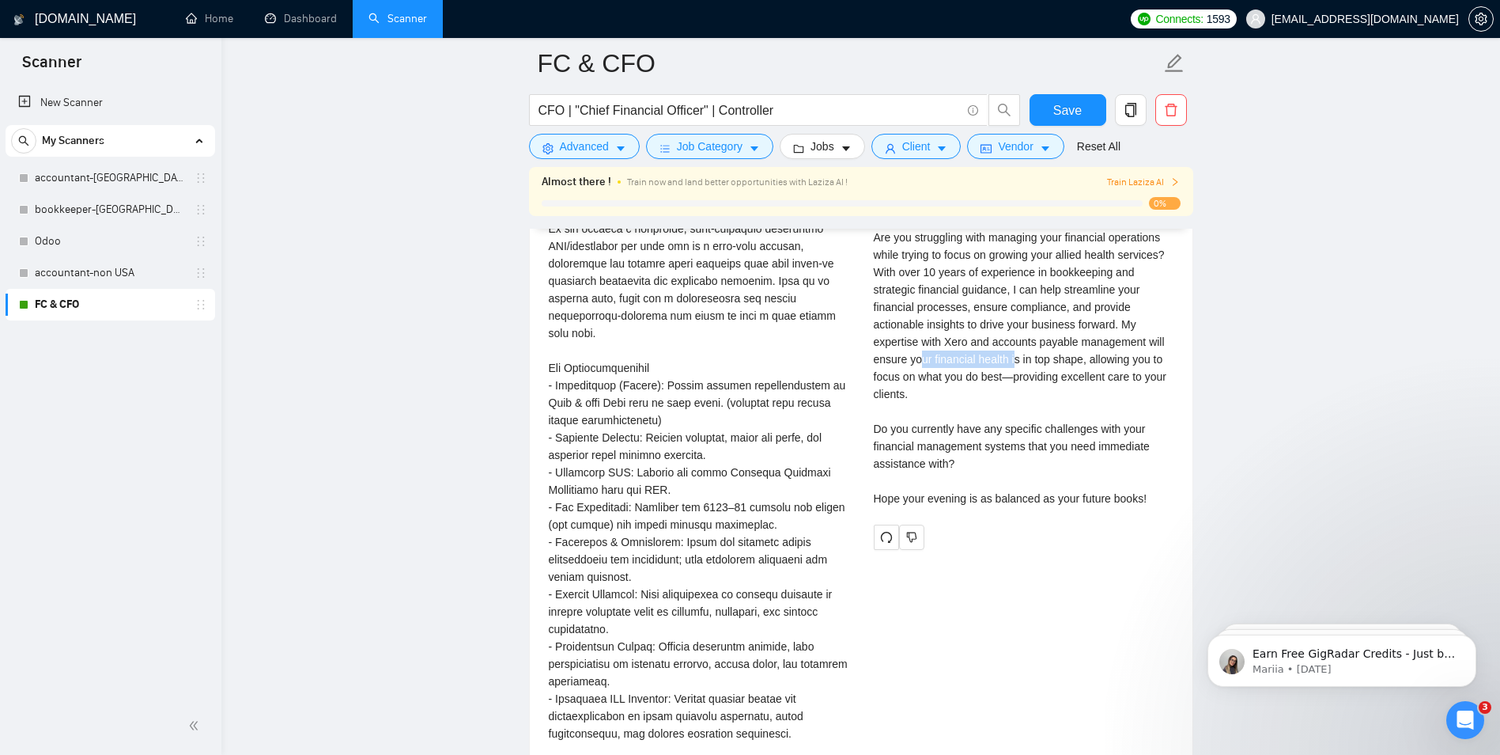
click at [1049, 333] on div "Cover letter Good evening from Mermaid Beach! Are you struggling with managing …" at bounding box center [1024, 341] width 300 height 331
drag, startPoint x: 1049, startPoint y: 333, endPoint x: 1047, endPoint y: 405, distance: 72.0
click at [1047, 405] on div "Cover letter Good evening from Mermaid Beach! Are you struggling with managing …" at bounding box center [1024, 341] width 300 height 331
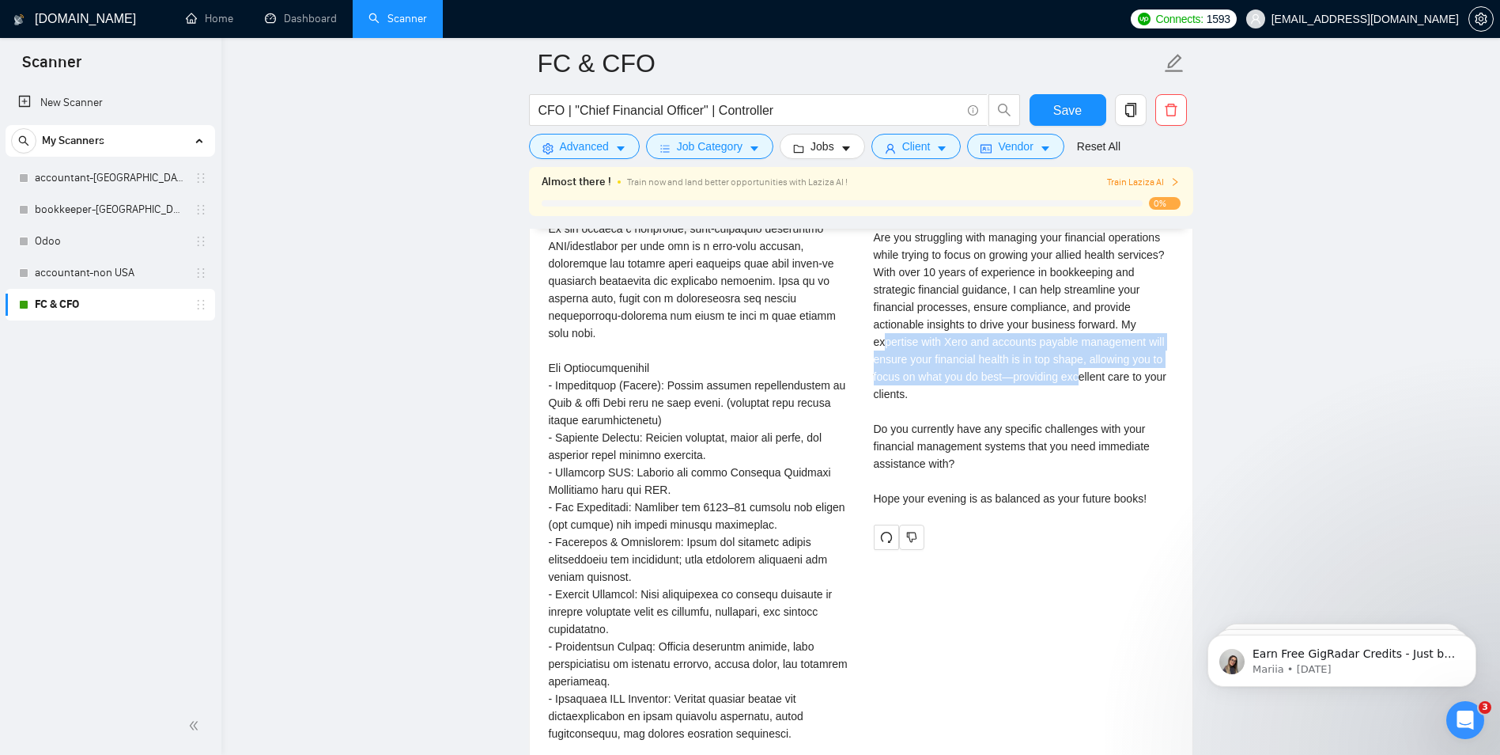
drag, startPoint x: 910, startPoint y: 330, endPoint x: 1100, endPoint y: 373, distance: 194.6
click at [1100, 373] on div "Cover letter Good evening from Mermaid Beach! Are you struggling with managing …" at bounding box center [1024, 341] width 300 height 331
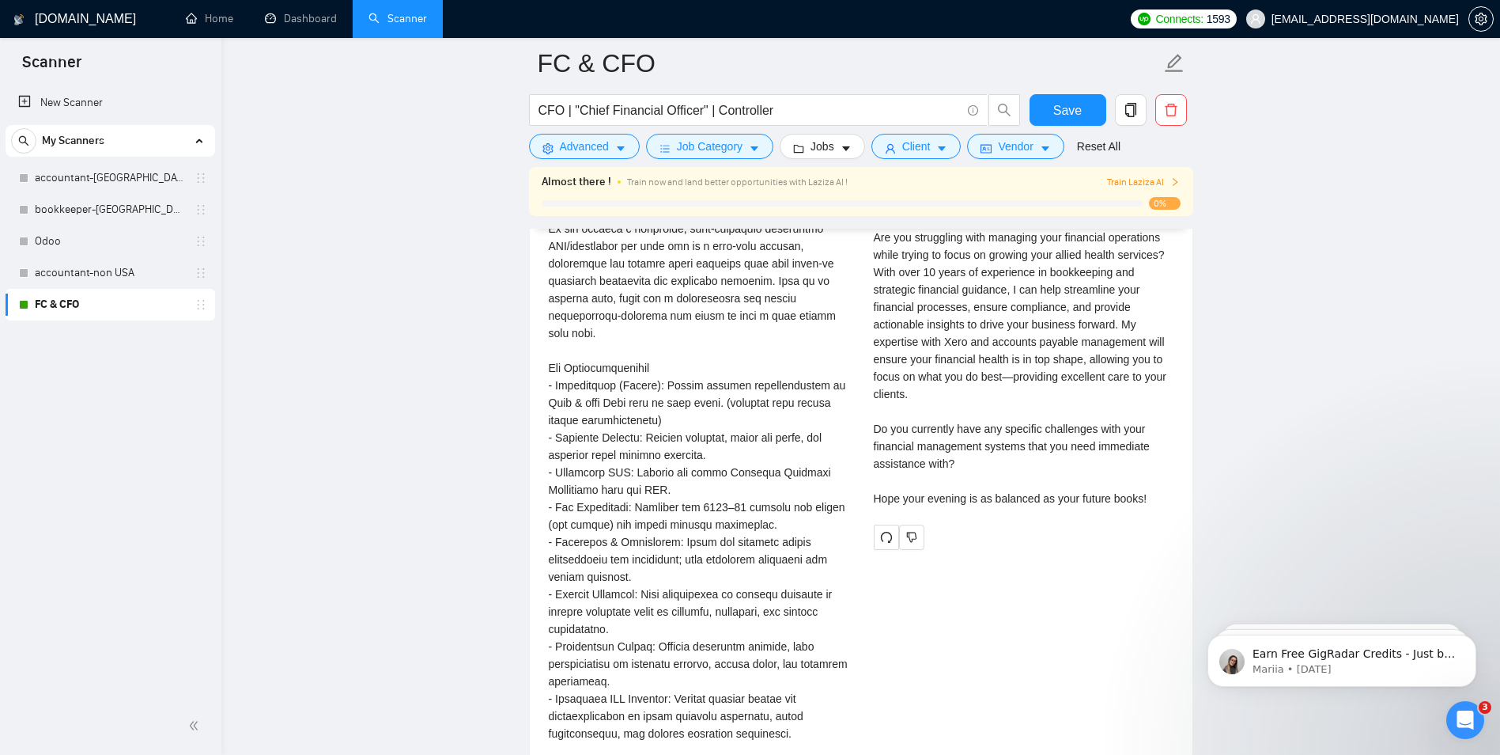
drag, startPoint x: 1100, startPoint y: 373, endPoint x: 1083, endPoint y: 421, distance: 51.3
click at [1100, 399] on div "Cover letter Good evening from Mermaid Beach! Are you struggling with managing …" at bounding box center [1024, 341] width 300 height 331
drag, startPoint x: 953, startPoint y: 401, endPoint x: 1089, endPoint y: 426, distance: 138.4
click at [1089, 426] on div "Cover letter Good evening from Mermaid Beach! Are you struggling with managing …" at bounding box center [1024, 341] width 300 height 331
drag, startPoint x: 1089, startPoint y: 426, endPoint x: 1084, endPoint y: 446, distance: 20.3
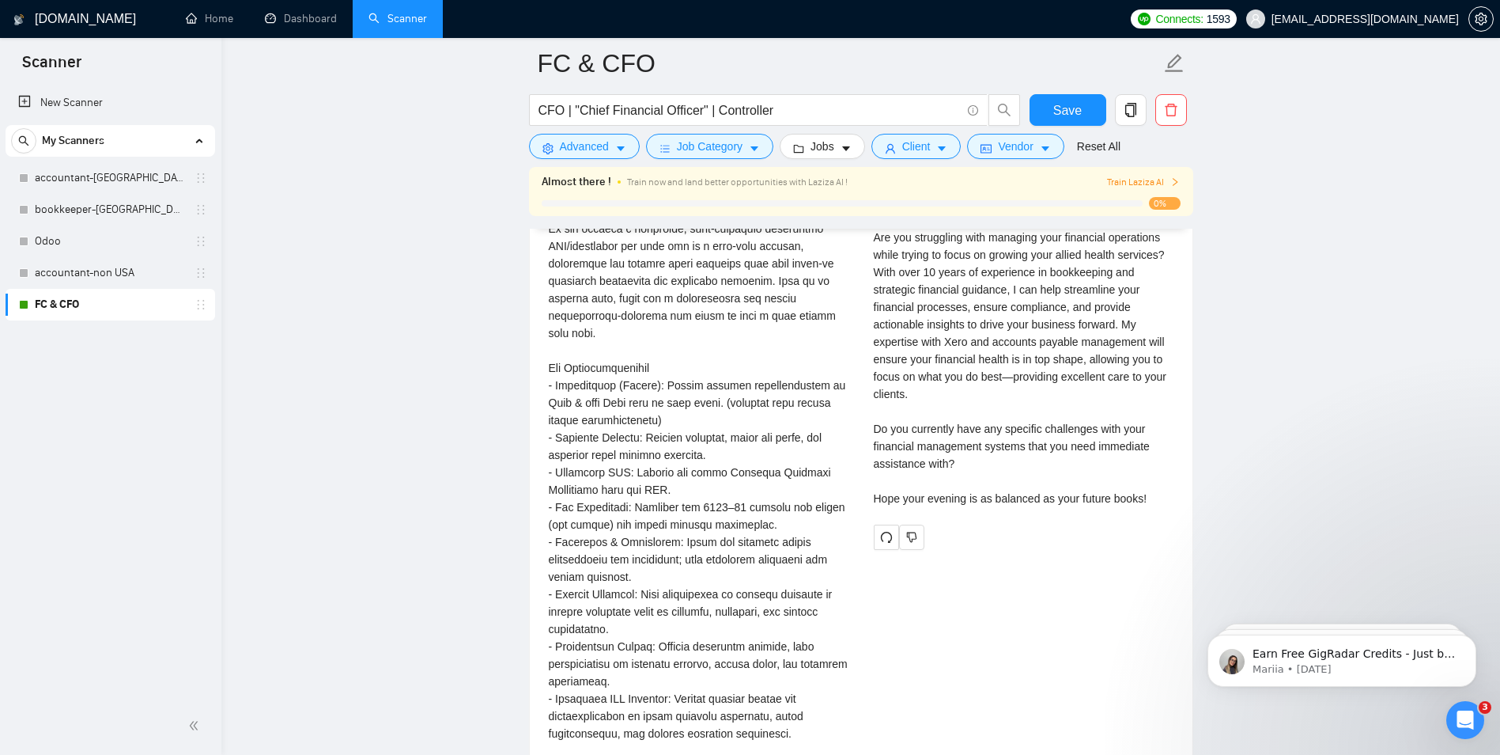
click at [1084, 446] on div "Cover letter Good evening from Mermaid Beach! Are you struggling with managing …" at bounding box center [1024, 341] width 300 height 331
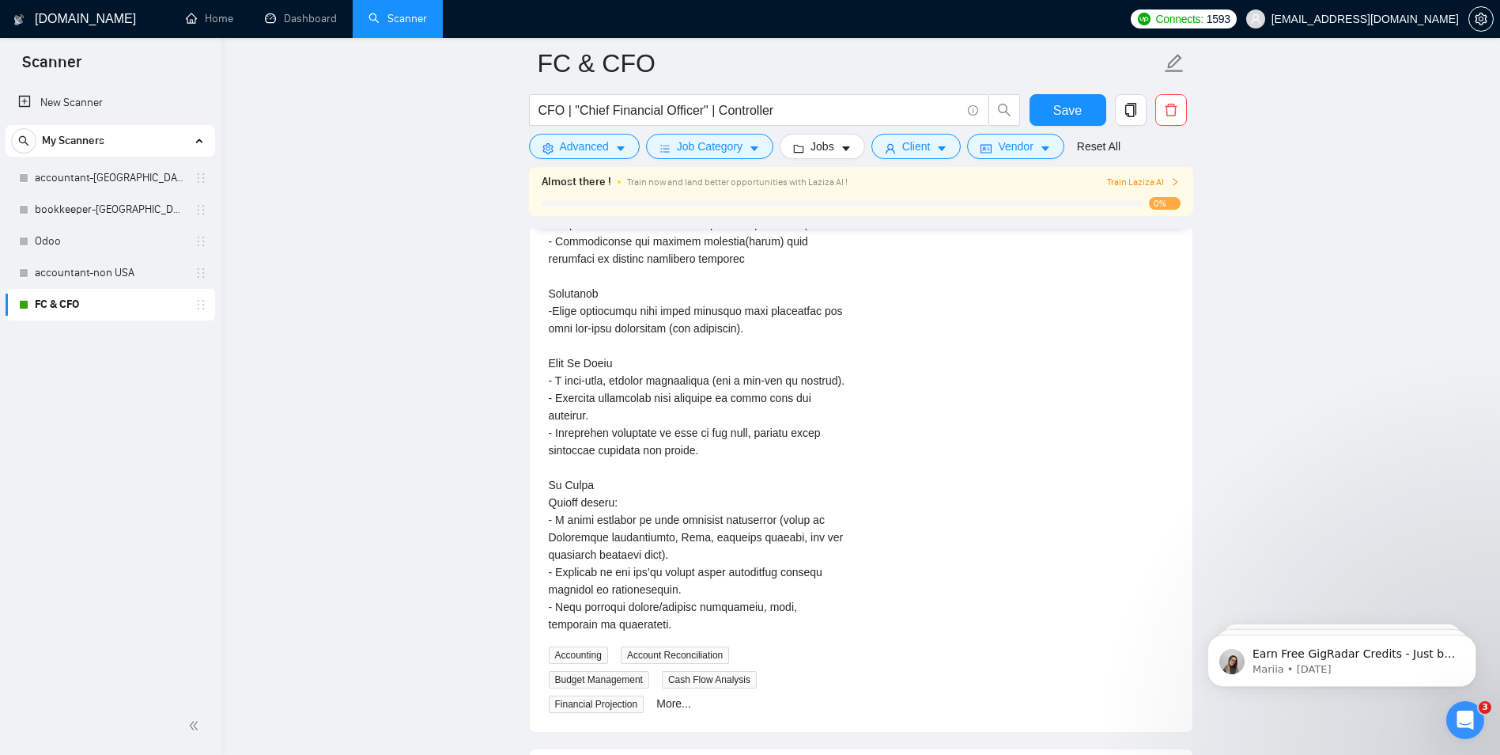
scroll to position [4060, 0]
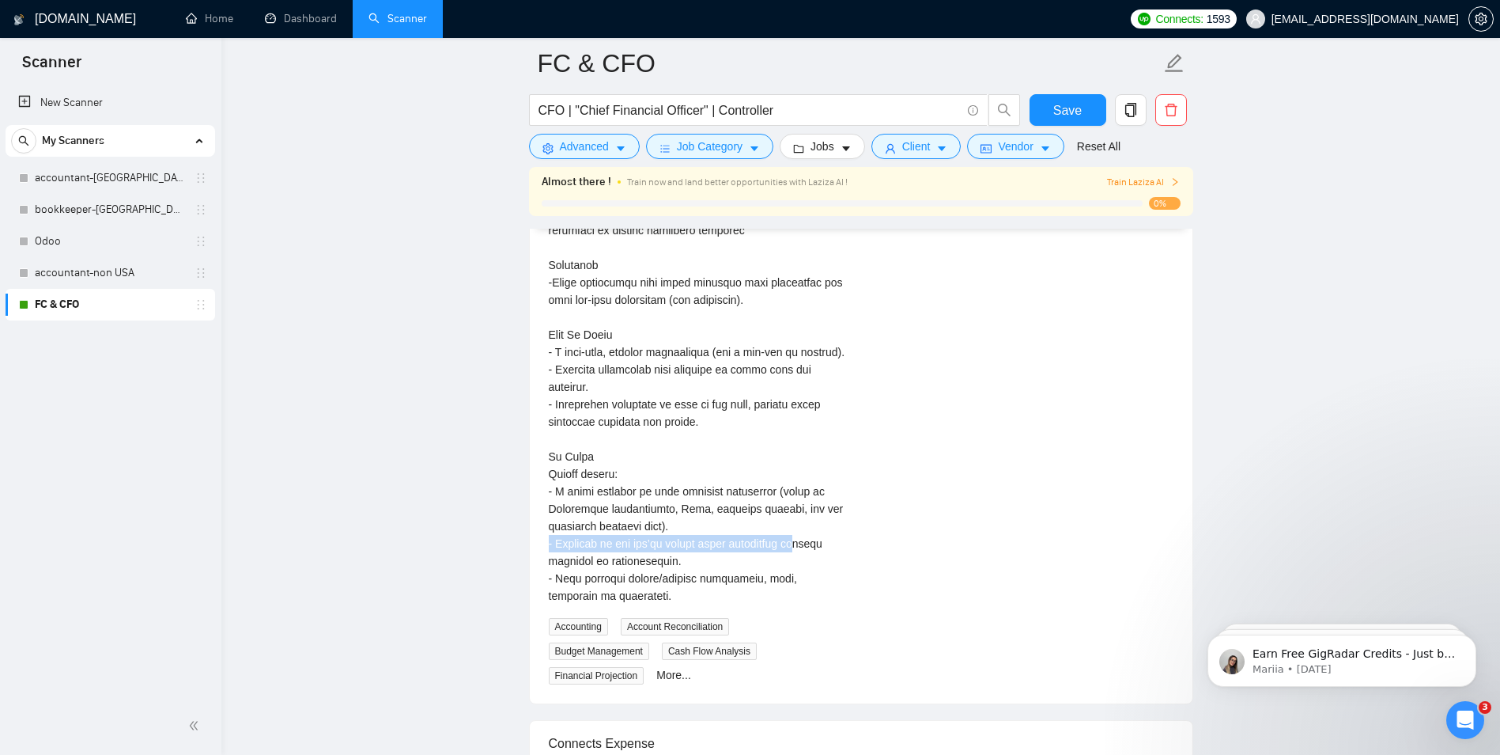
drag, startPoint x: 550, startPoint y: 528, endPoint x: 811, endPoint y: 528, distance: 261.0
drag, startPoint x: 811, startPoint y: 528, endPoint x: 594, endPoint y: 550, distance: 218.6
drag, startPoint x: 555, startPoint y: 548, endPoint x: 693, endPoint y: 552, distance: 137.7
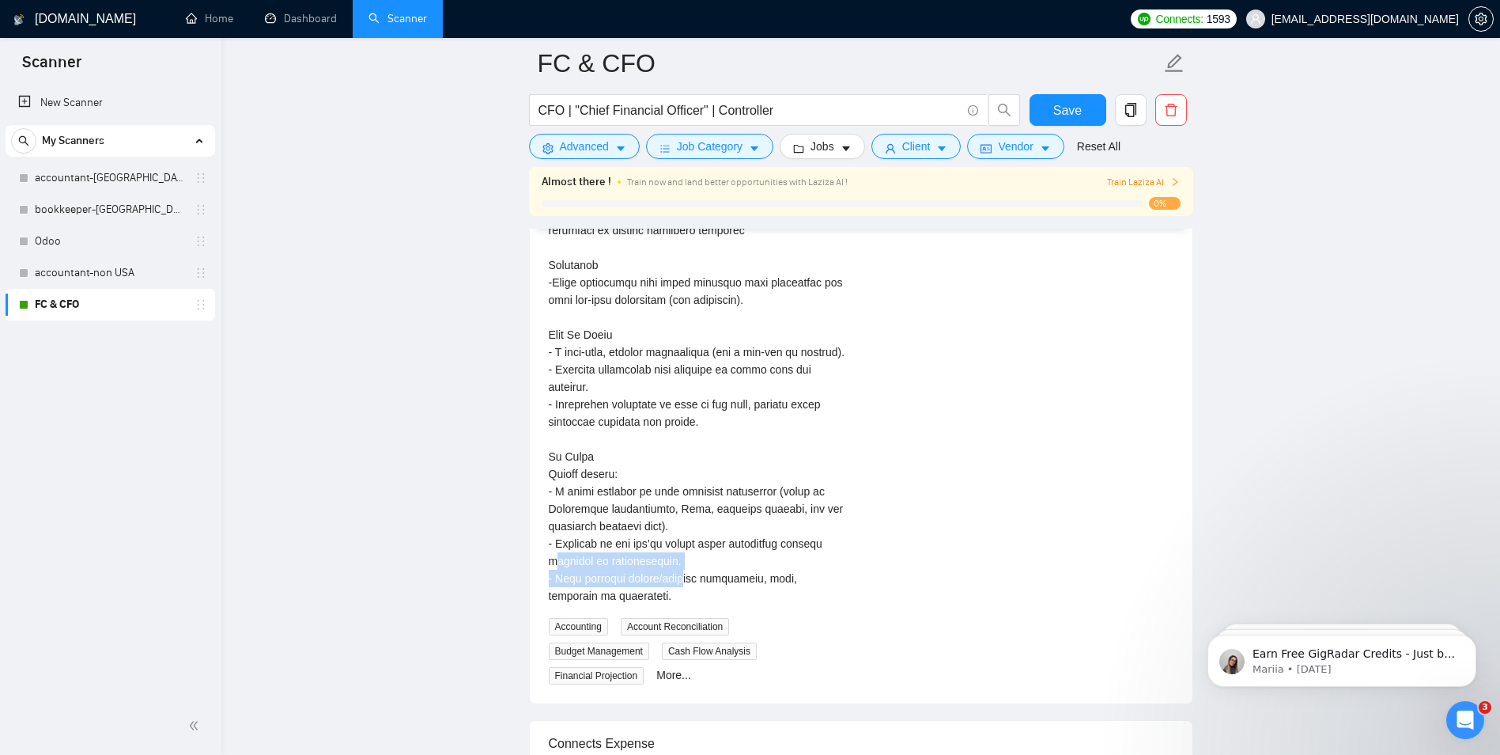
drag, startPoint x: 693, startPoint y: 552, endPoint x: 444, endPoint y: 573, distance: 250.0
drag, startPoint x: 574, startPoint y: 559, endPoint x: 883, endPoint y: 581, distance: 309.2
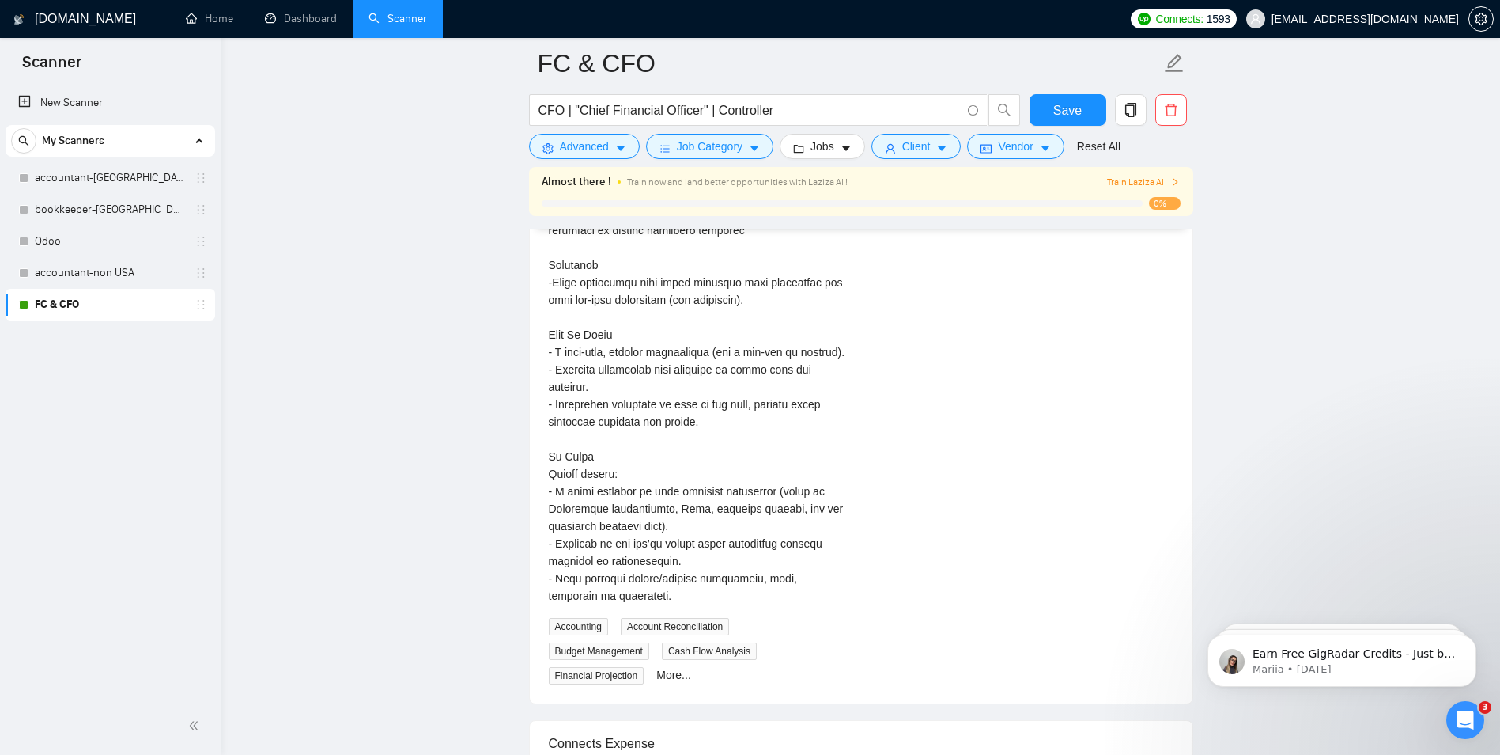
drag, startPoint x: 883, startPoint y: 581, endPoint x: 1121, endPoint y: 321, distance: 352.1
click at [1121, 321] on div "Integrated Bookkeeper, Accountant, CFO for Small Business 2 hours ago Accountin…" at bounding box center [861, 5] width 650 height 1357
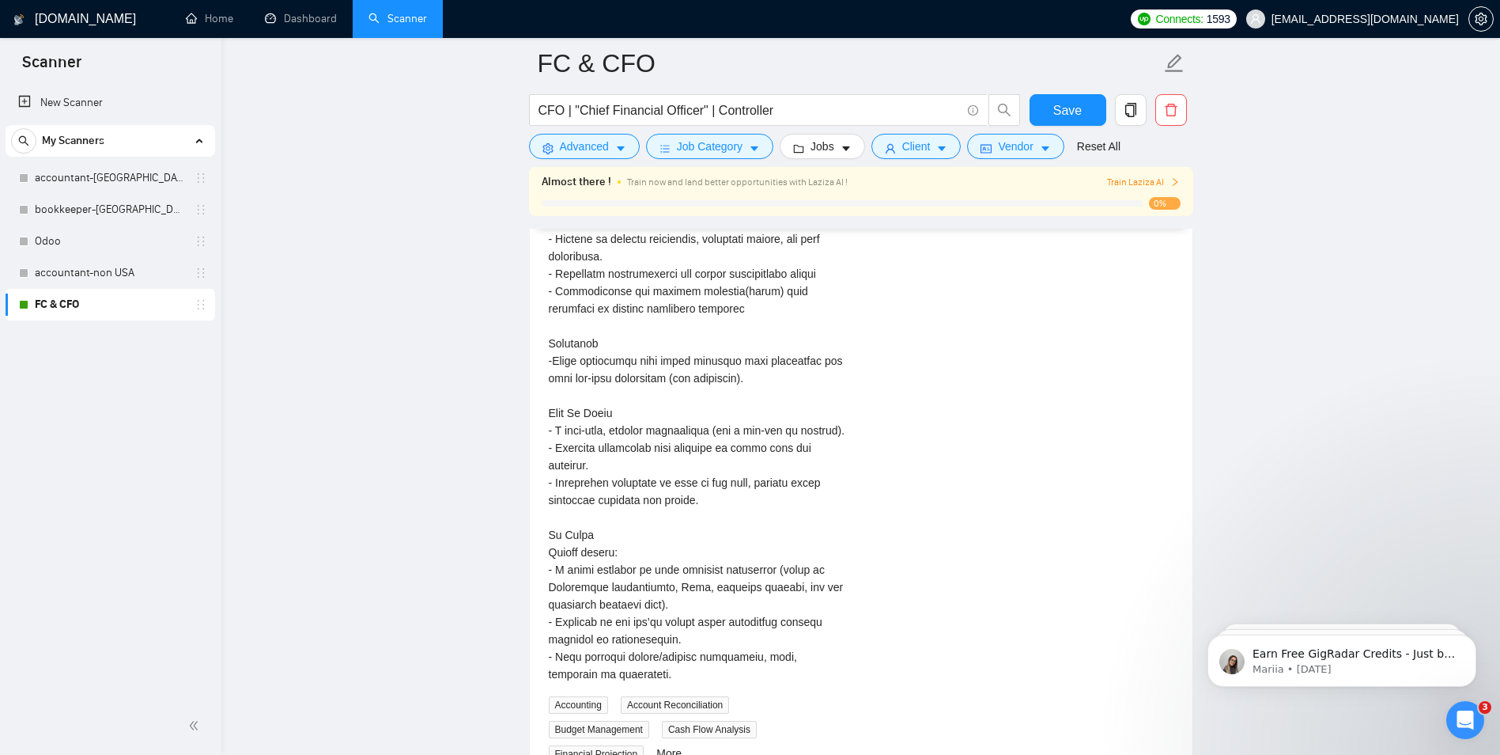
scroll to position [4139, 0]
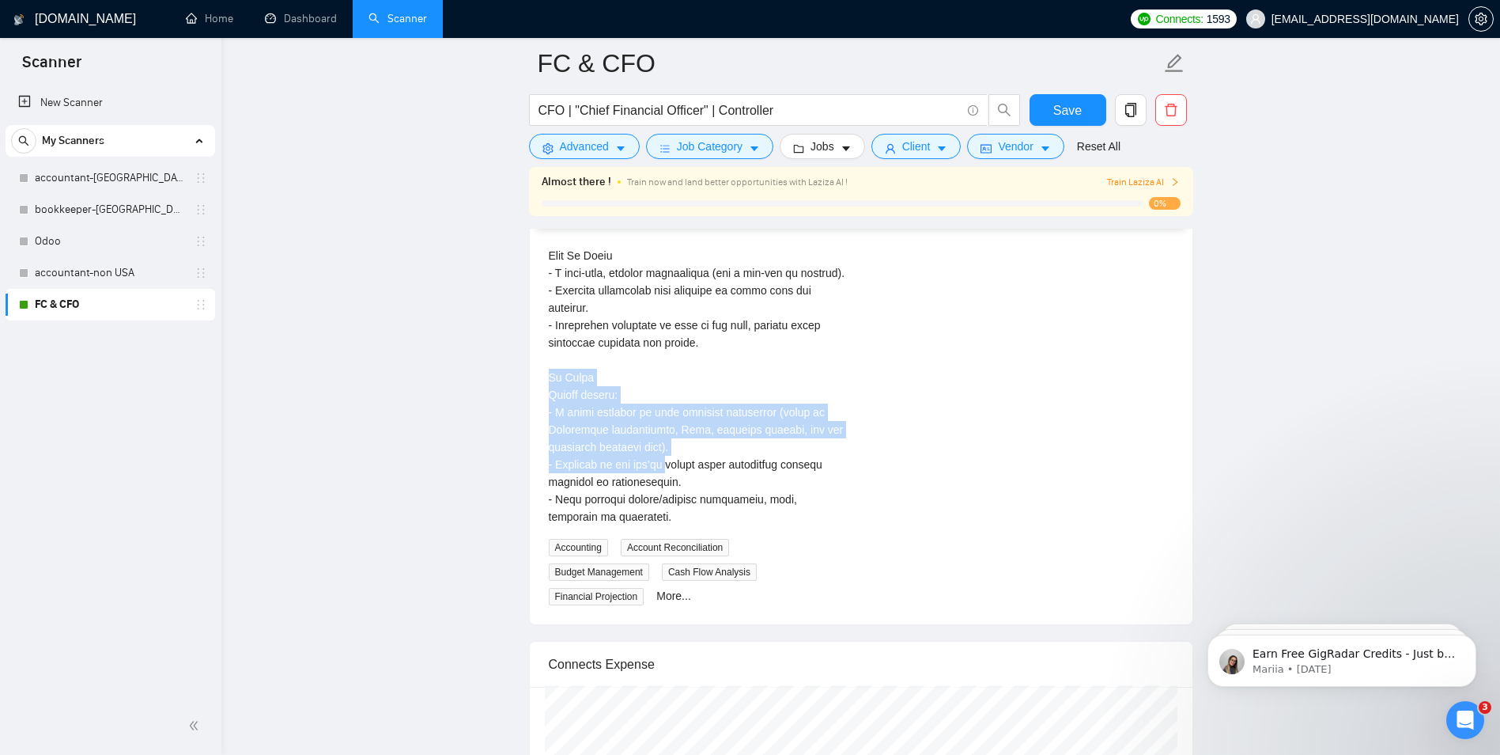
drag, startPoint x: 550, startPoint y: 365, endPoint x: 676, endPoint y: 453, distance: 154.0
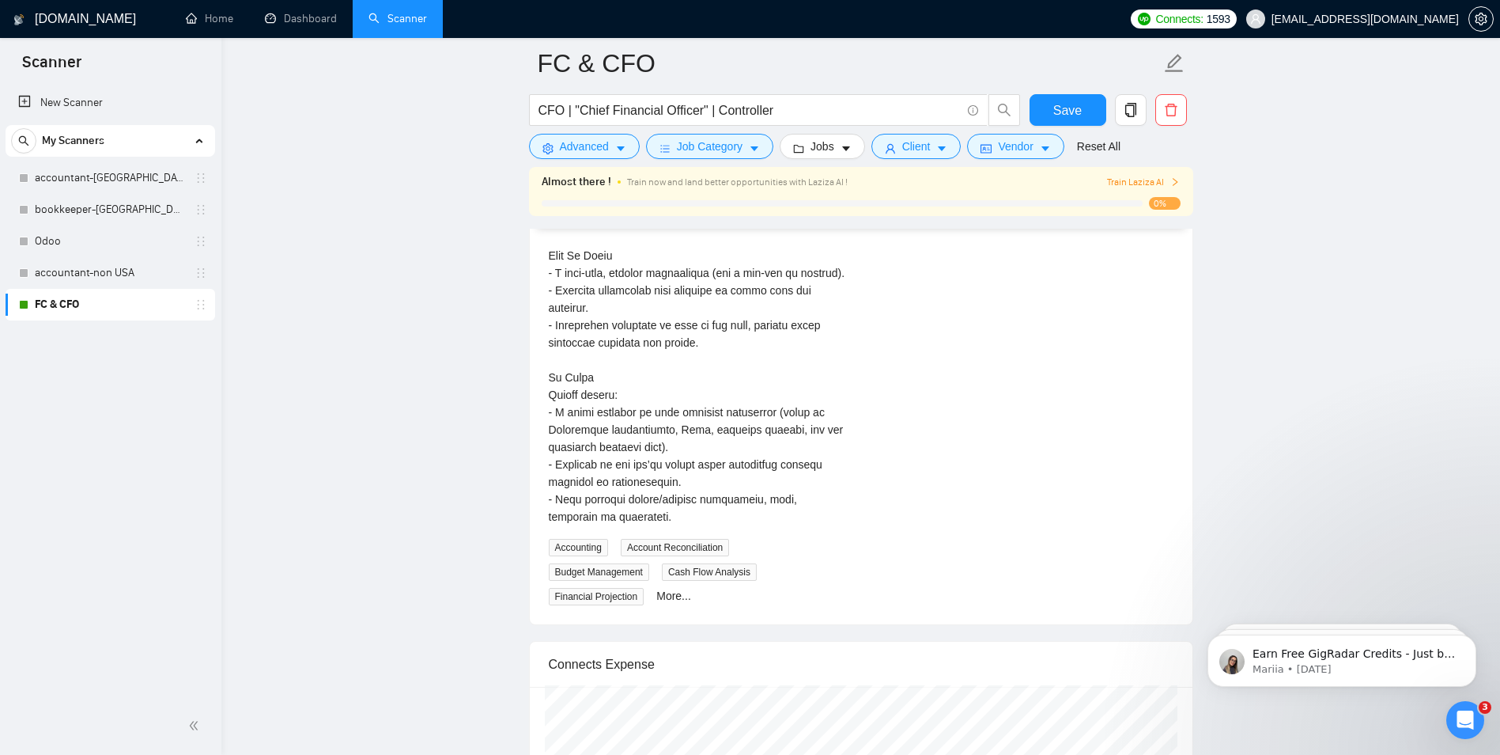
drag, startPoint x: 676, startPoint y: 453, endPoint x: 651, endPoint y: 414, distance: 47.0
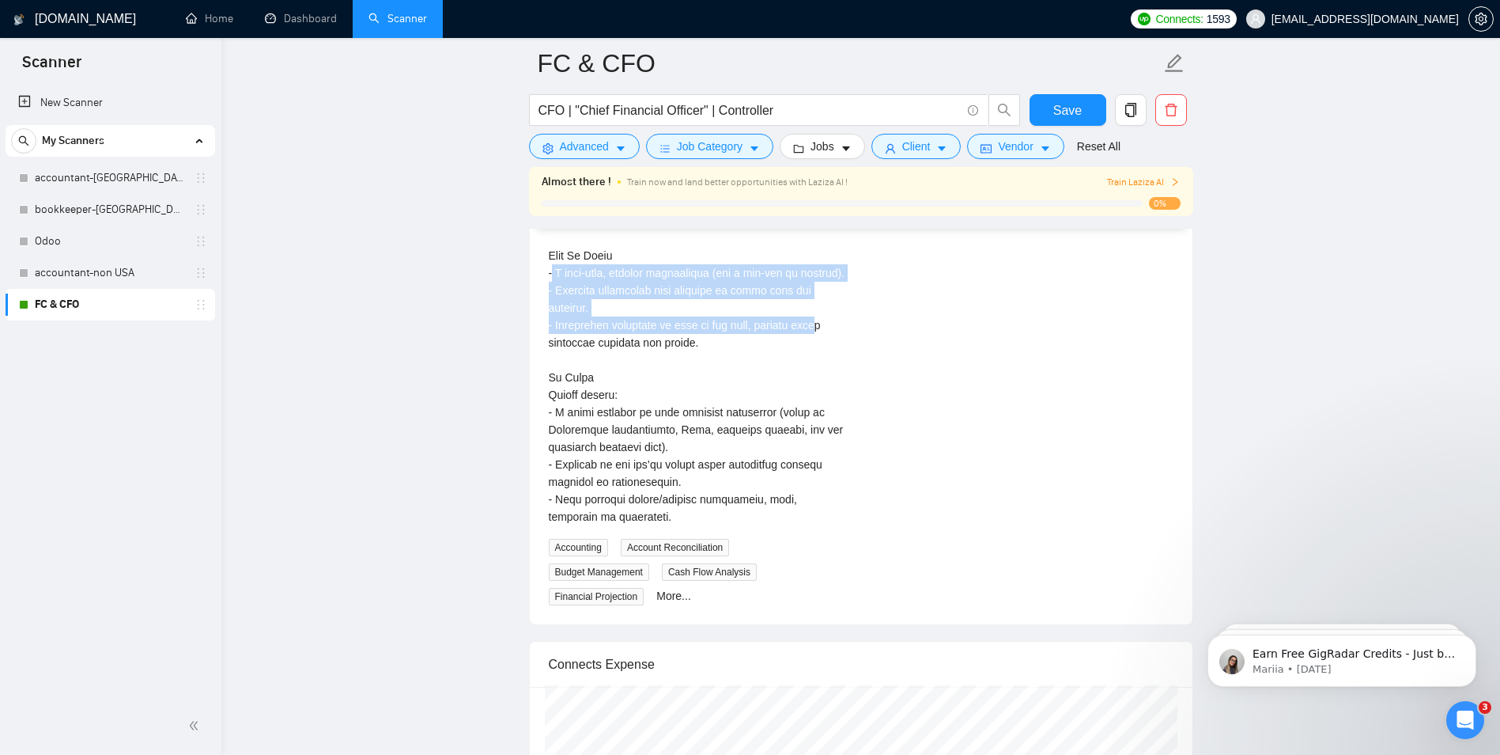
drag, startPoint x: 645, startPoint y: 272, endPoint x: 819, endPoint y: 316, distance: 179.4
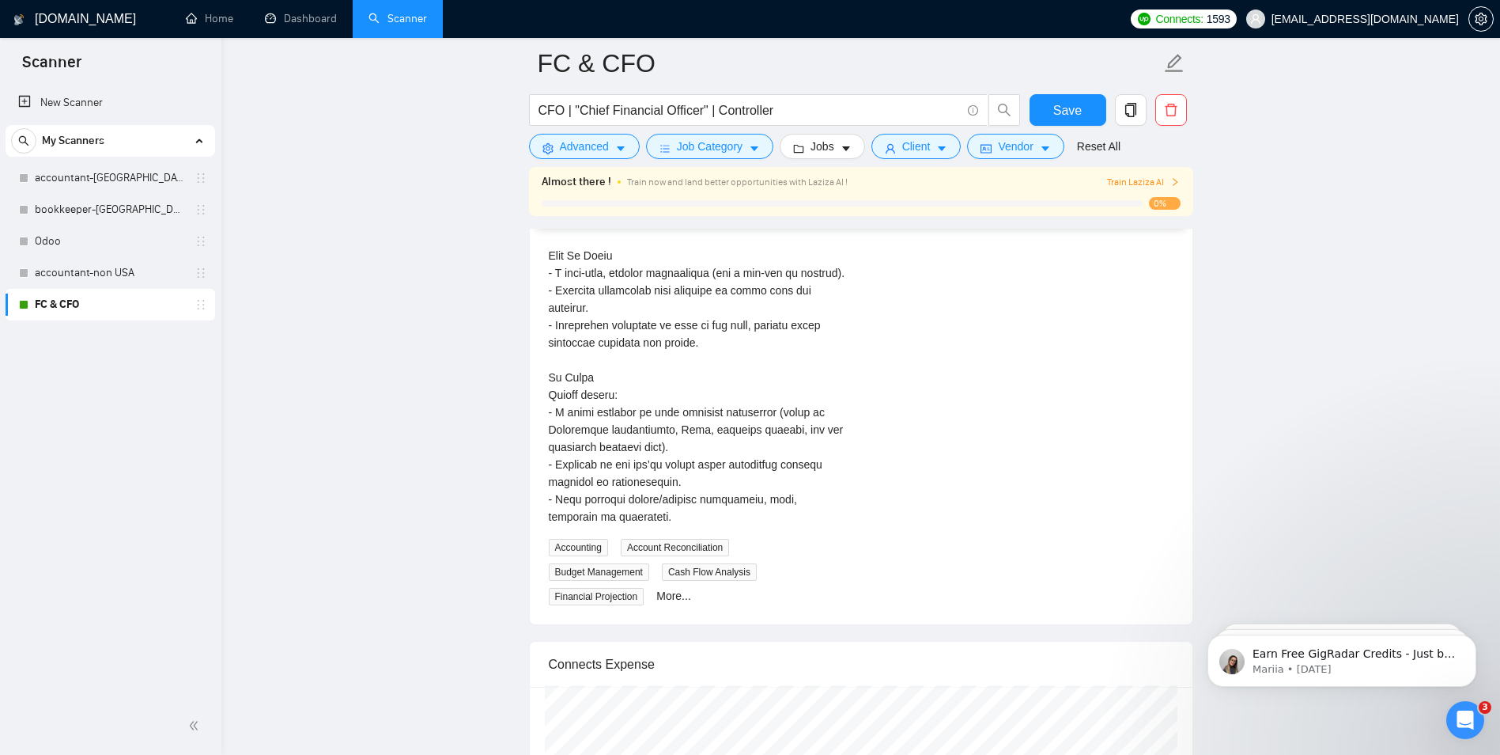
drag, startPoint x: 819, startPoint y: 316, endPoint x: 787, endPoint y: 332, distance: 35.7
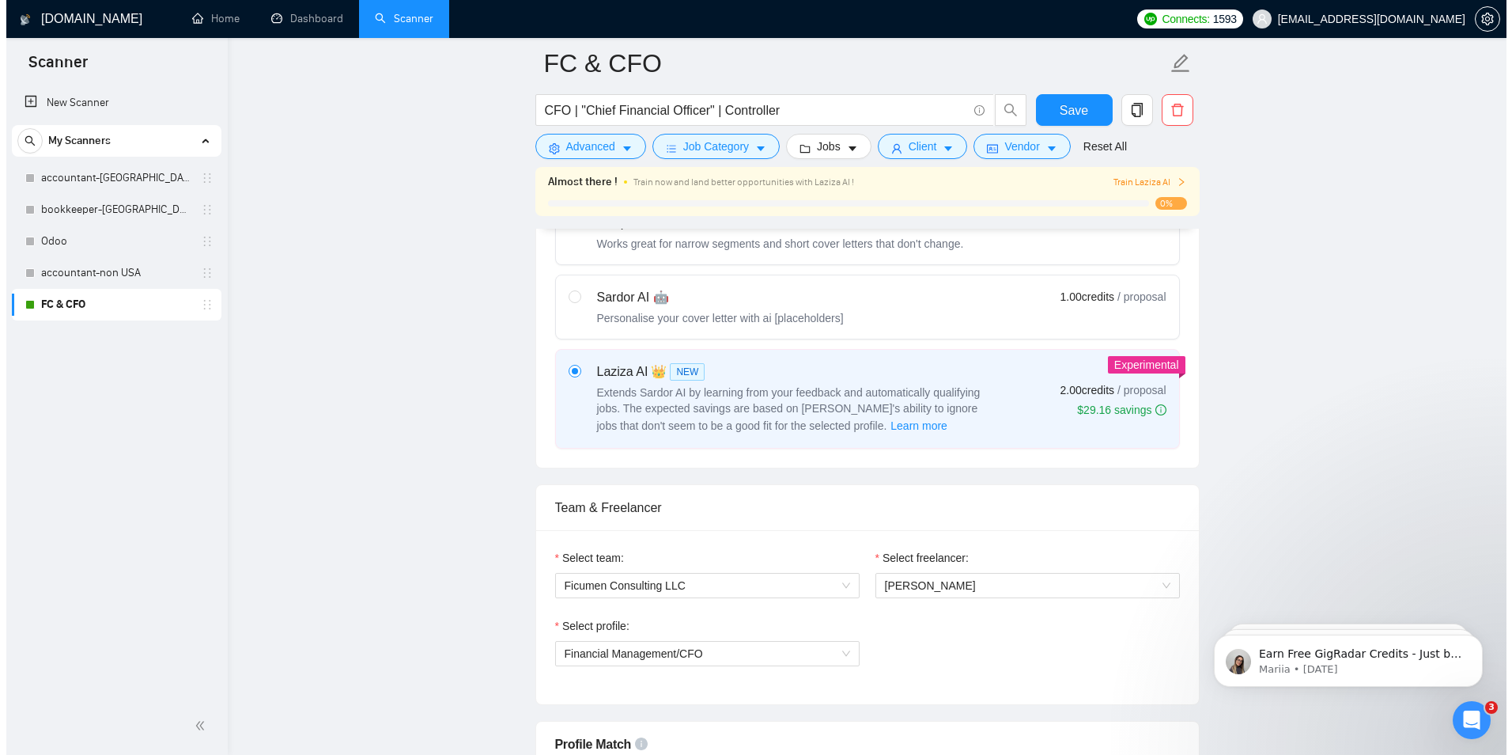
scroll to position [342, 0]
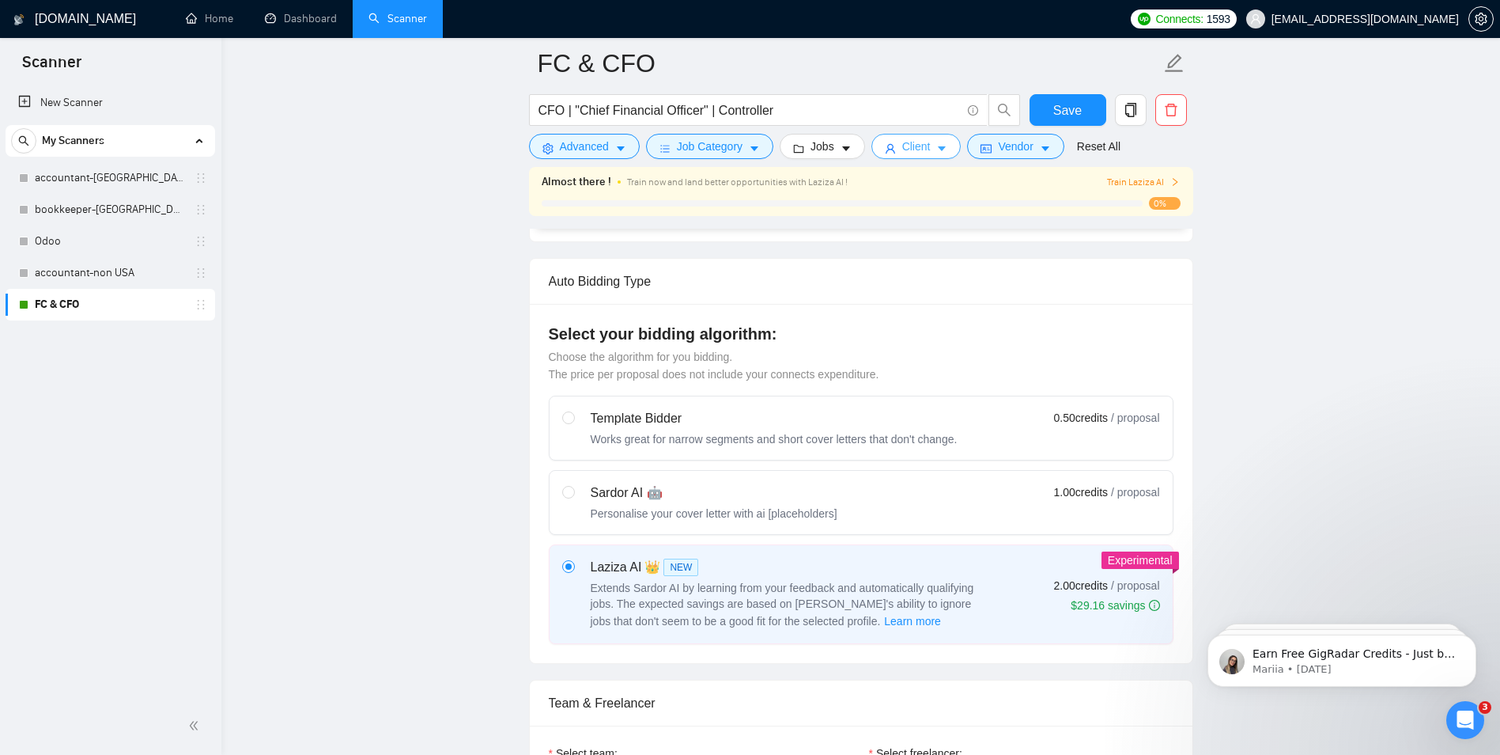
click at [936, 153] on icon "caret-down" at bounding box center [941, 148] width 11 height 11
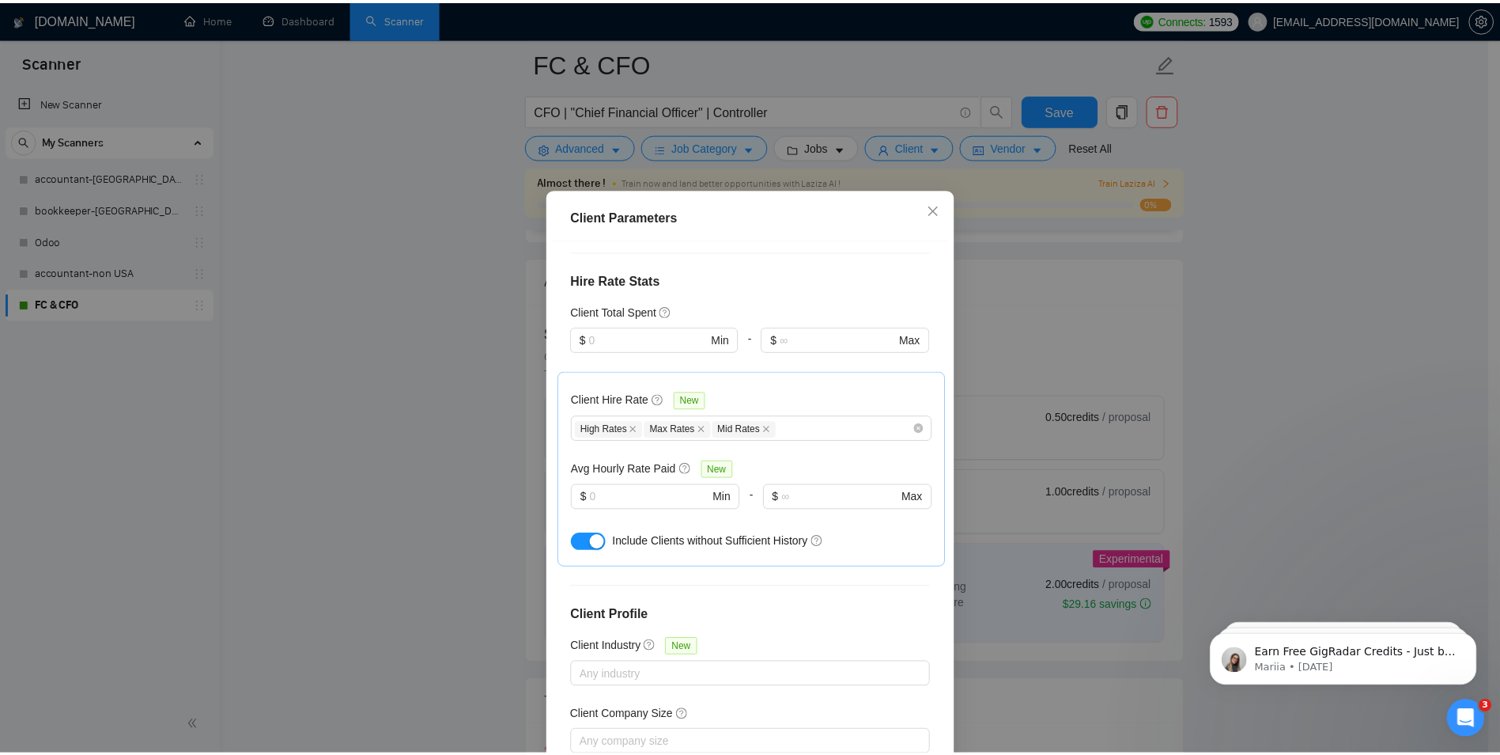
scroll to position [240, 0]
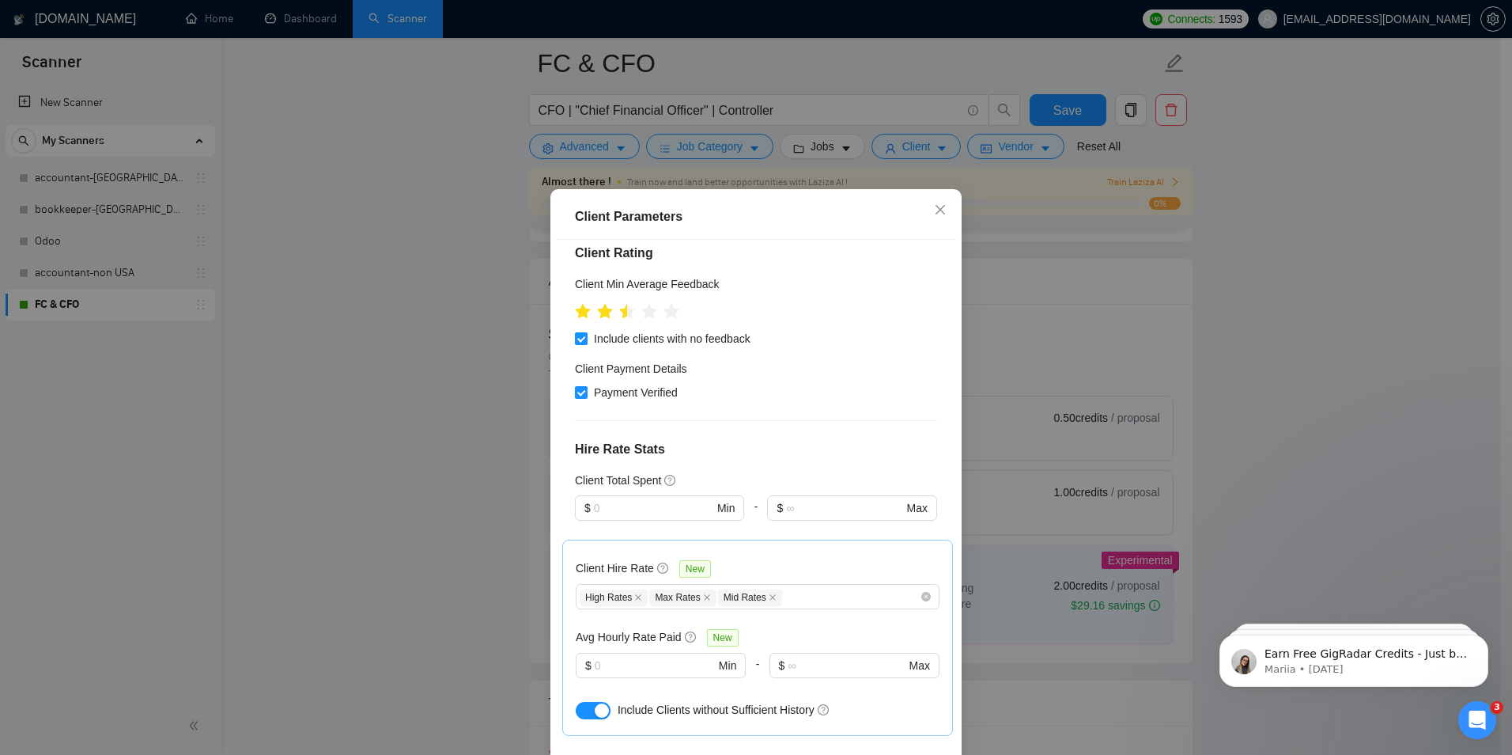
click at [382, 482] on div "Client Parameters Client Location Include Client Countries [GEOGRAPHIC_DATA] [G…" at bounding box center [756, 377] width 1512 height 755
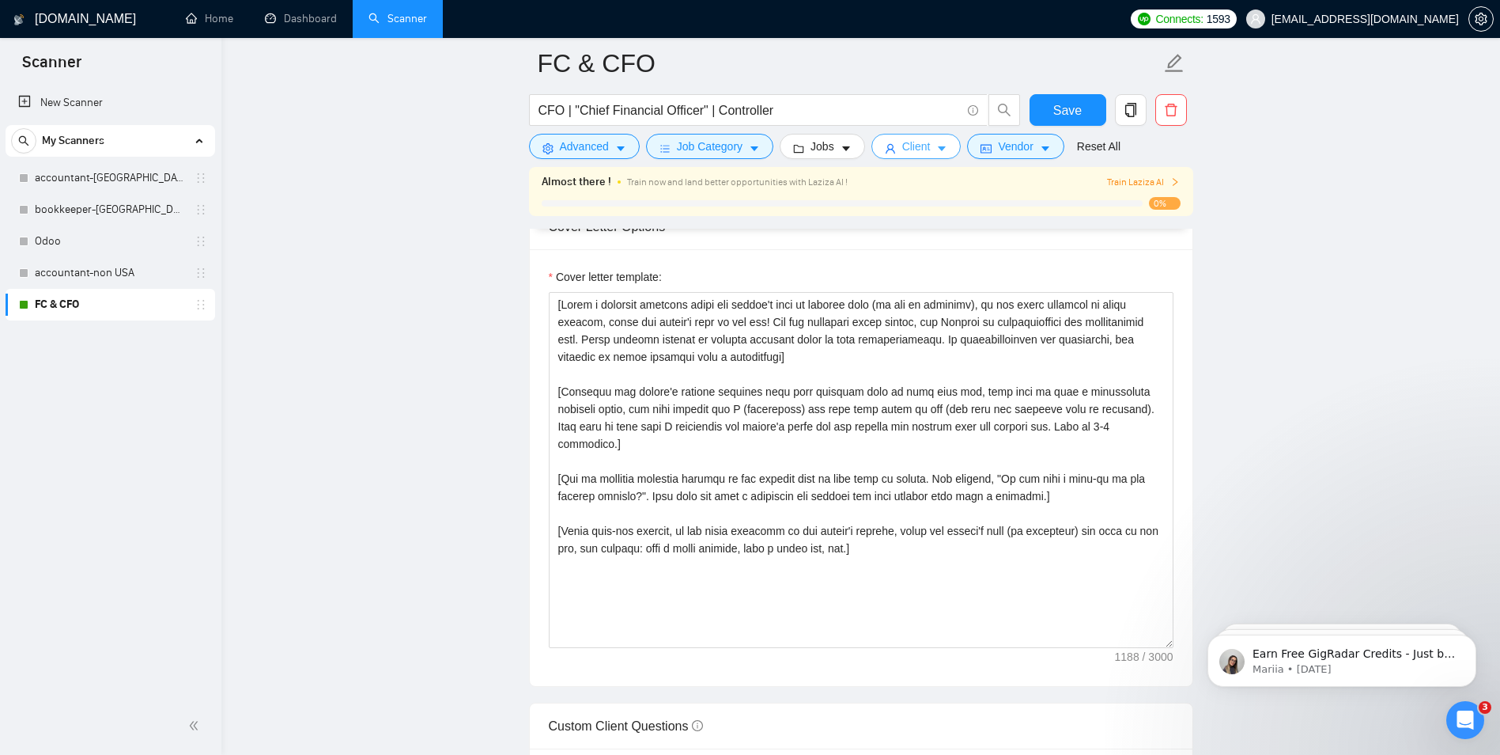
scroll to position [1766, 0]
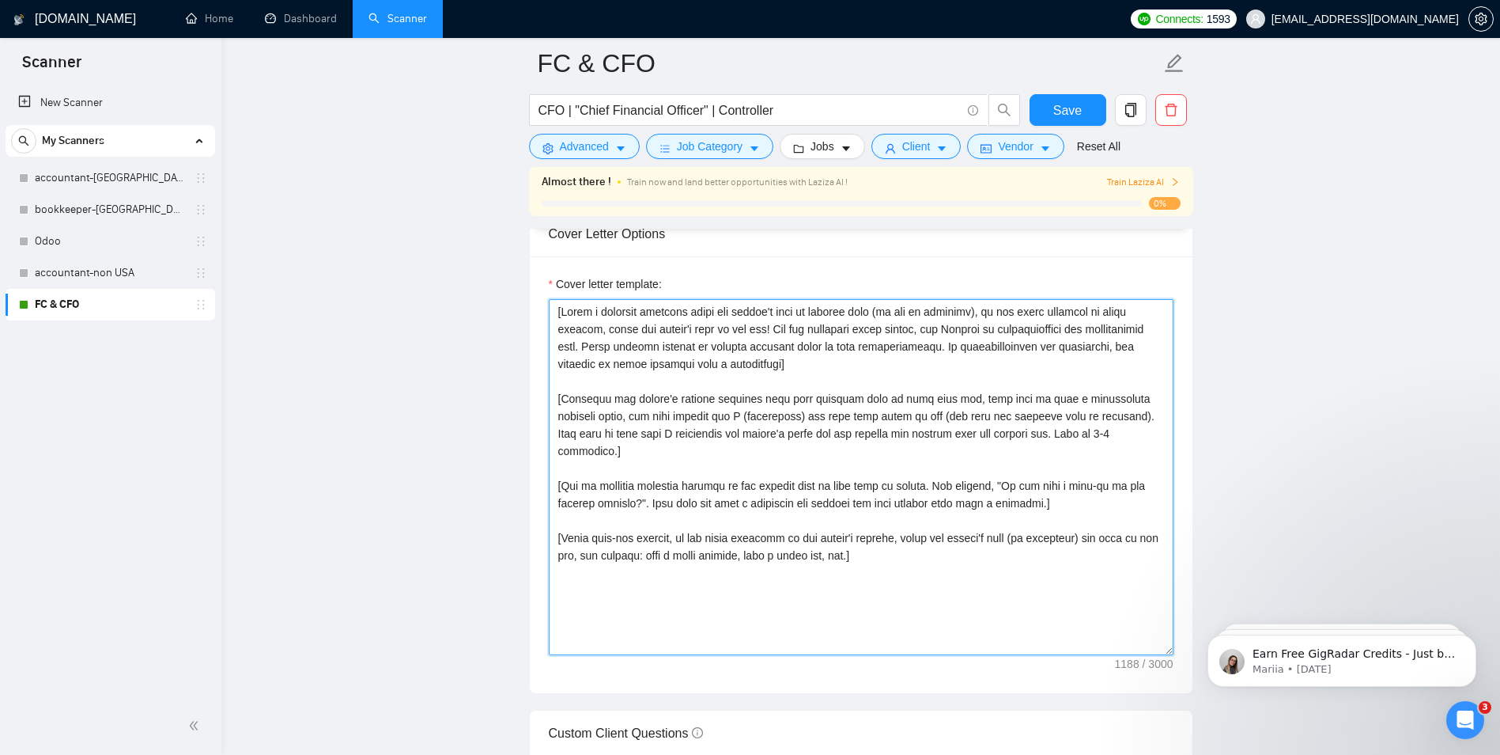
click at [598, 452] on textarea "Cover letter template:" at bounding box center [861, 477] width 625 height 356
click at [570, 499] on textarea "Cover letter template:" at bounding box center [861, 477] width 625 height 356
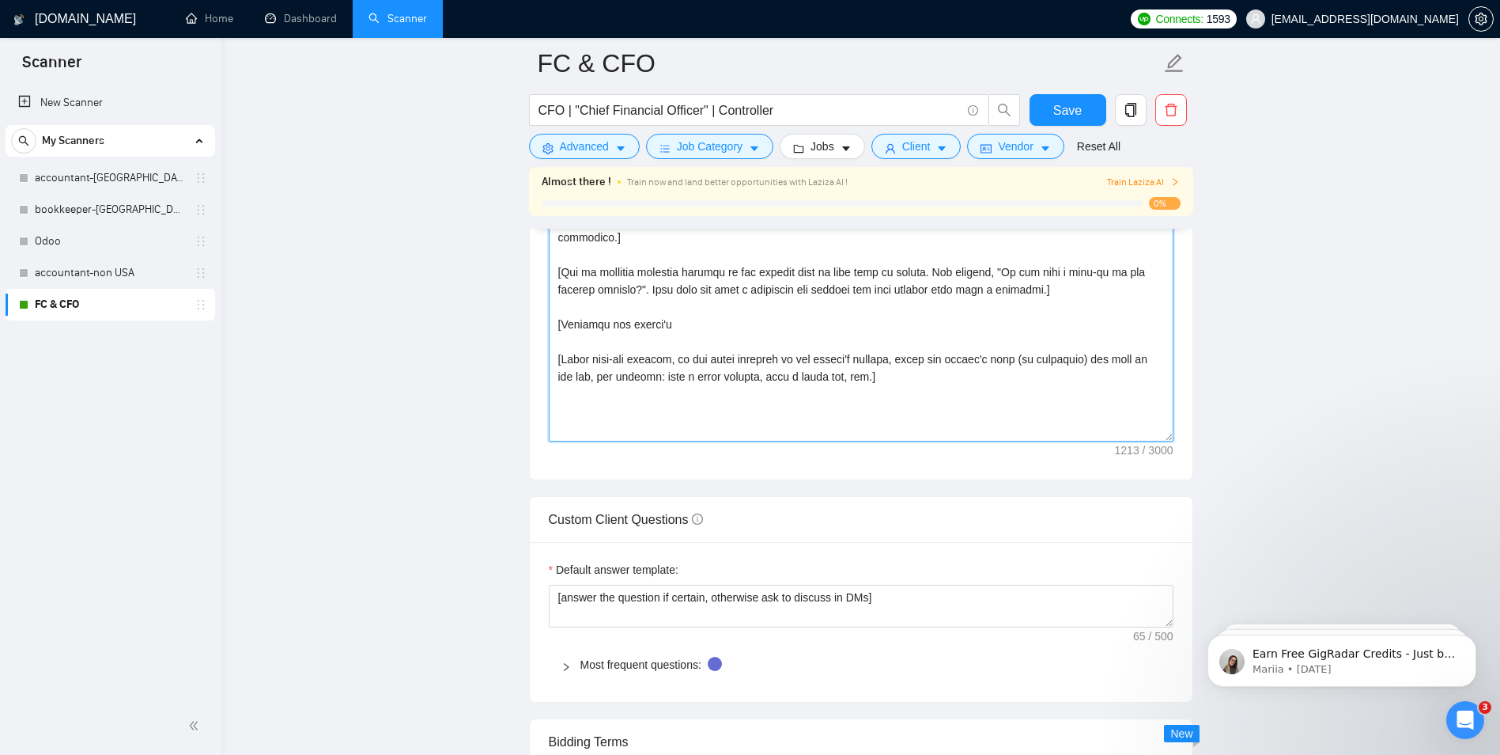
scroll to position [1882, 0]
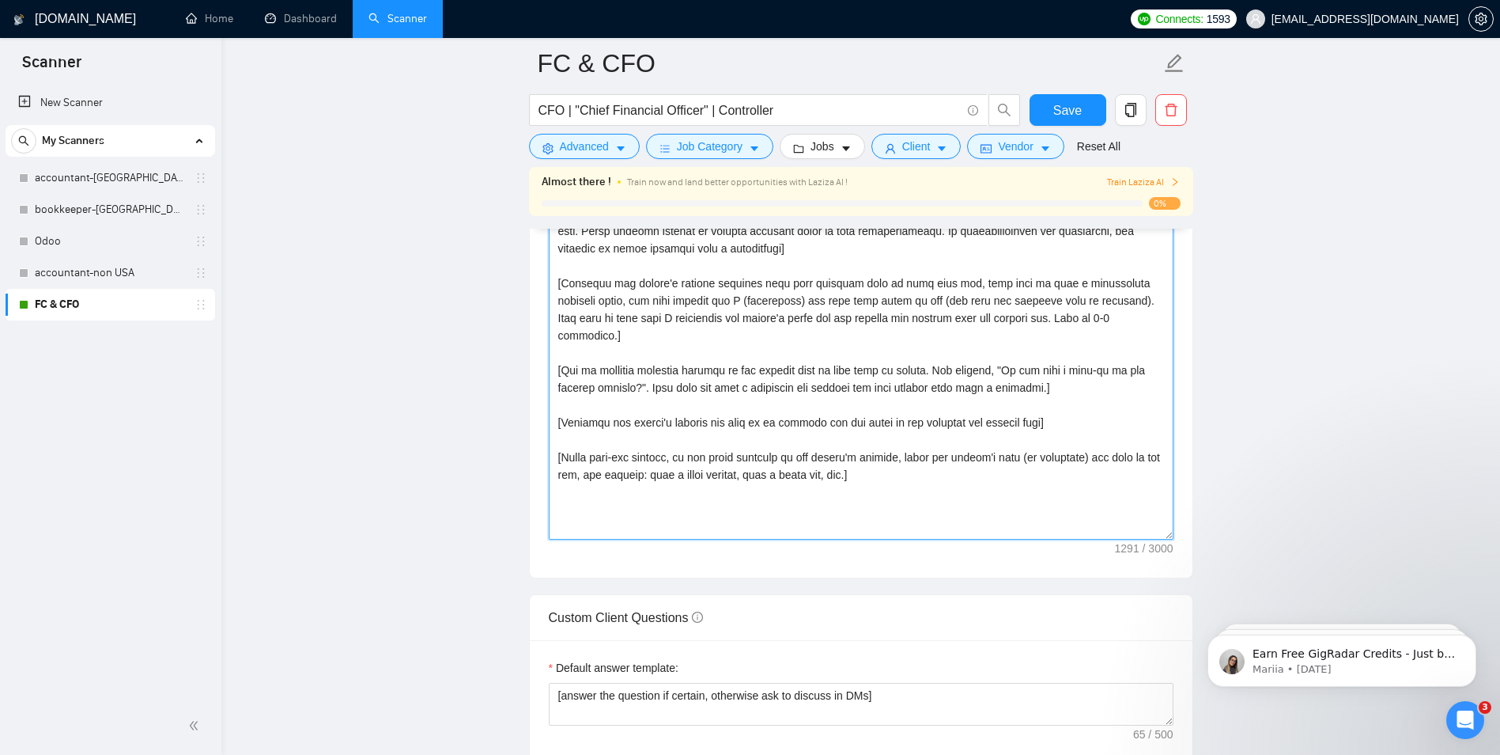
click at [623, 293] on textarea "Cover letter template:" at bounding box center [861, 361] width 625 height 356
click at [815, 293] on textarea "Cover letter template:" at bounding box center [861, 361] width 625 height 356
click at [879, 281] on textarea "Cover letter template:" at bounding box center [861, 361] width 625 height 356
click at [782, 282] on textarea "Cover letter template:" at bounding box center [861, 361] width 625 height 356
click at [716, 278] on textarea "Cover letter template:" at bounding box center [861, 361] width 625 height 356
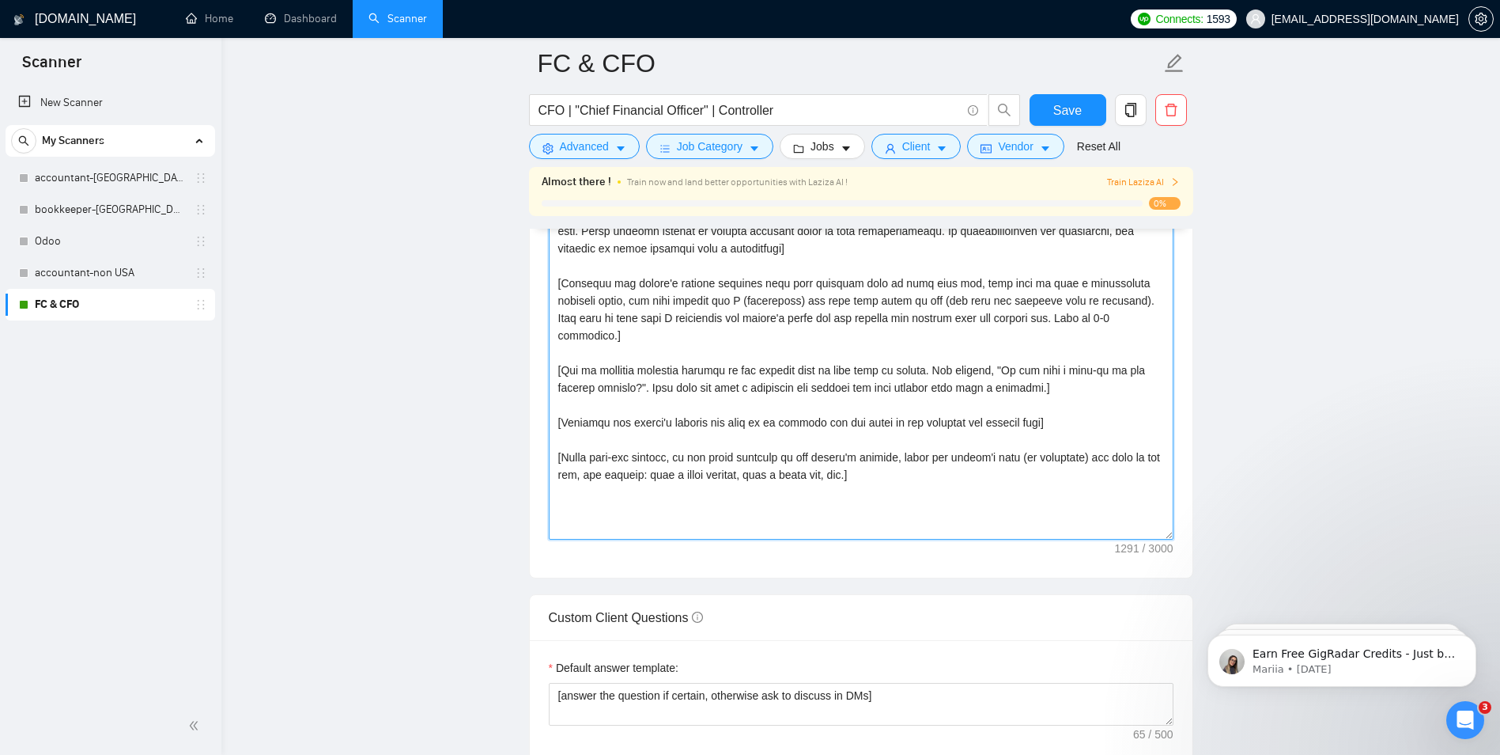
type textarea "[Write a personal greeting using the client's name or company name (if any is p…"
click at [1046, 121] on button "Save" at bounding box center [1068, 110] width 77 height 32
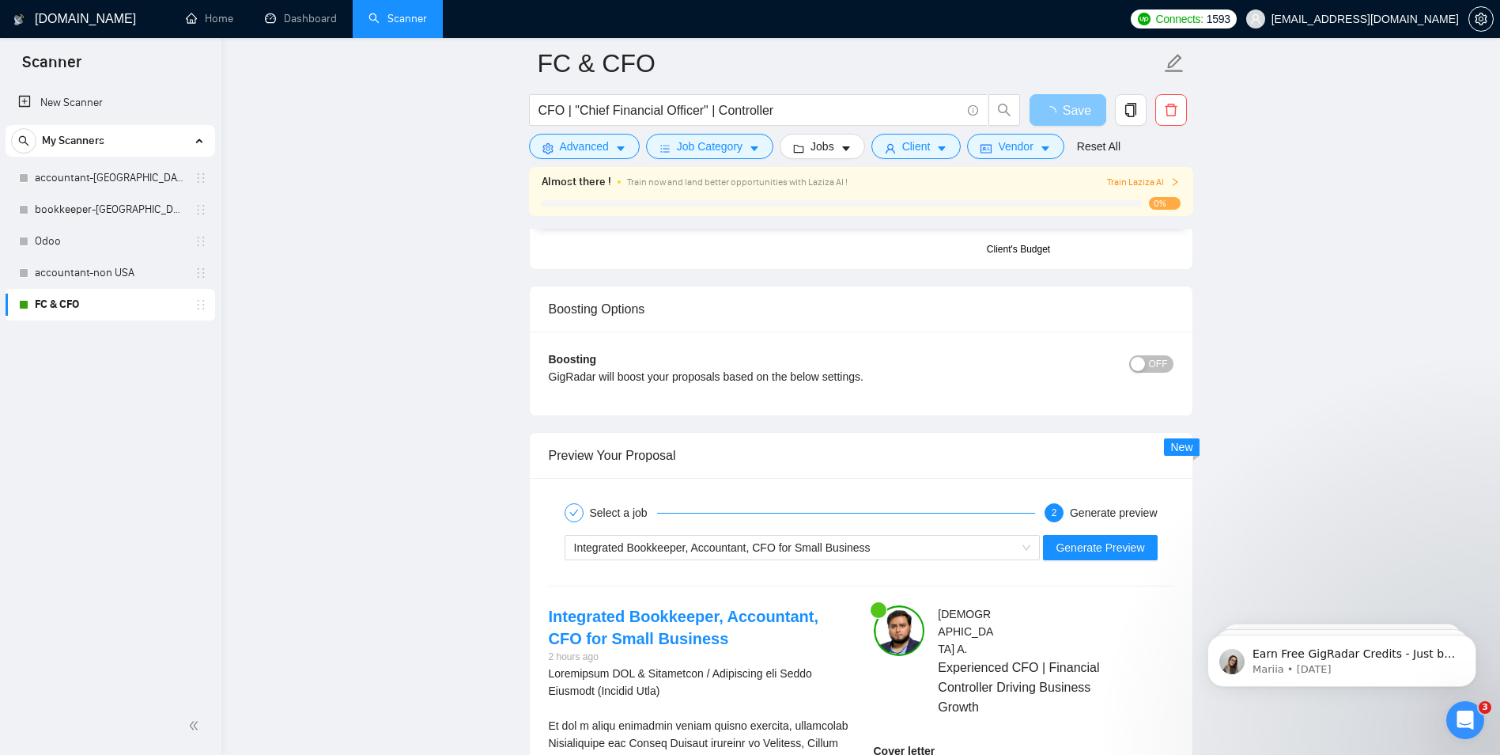
scroll to position [2672, 0]
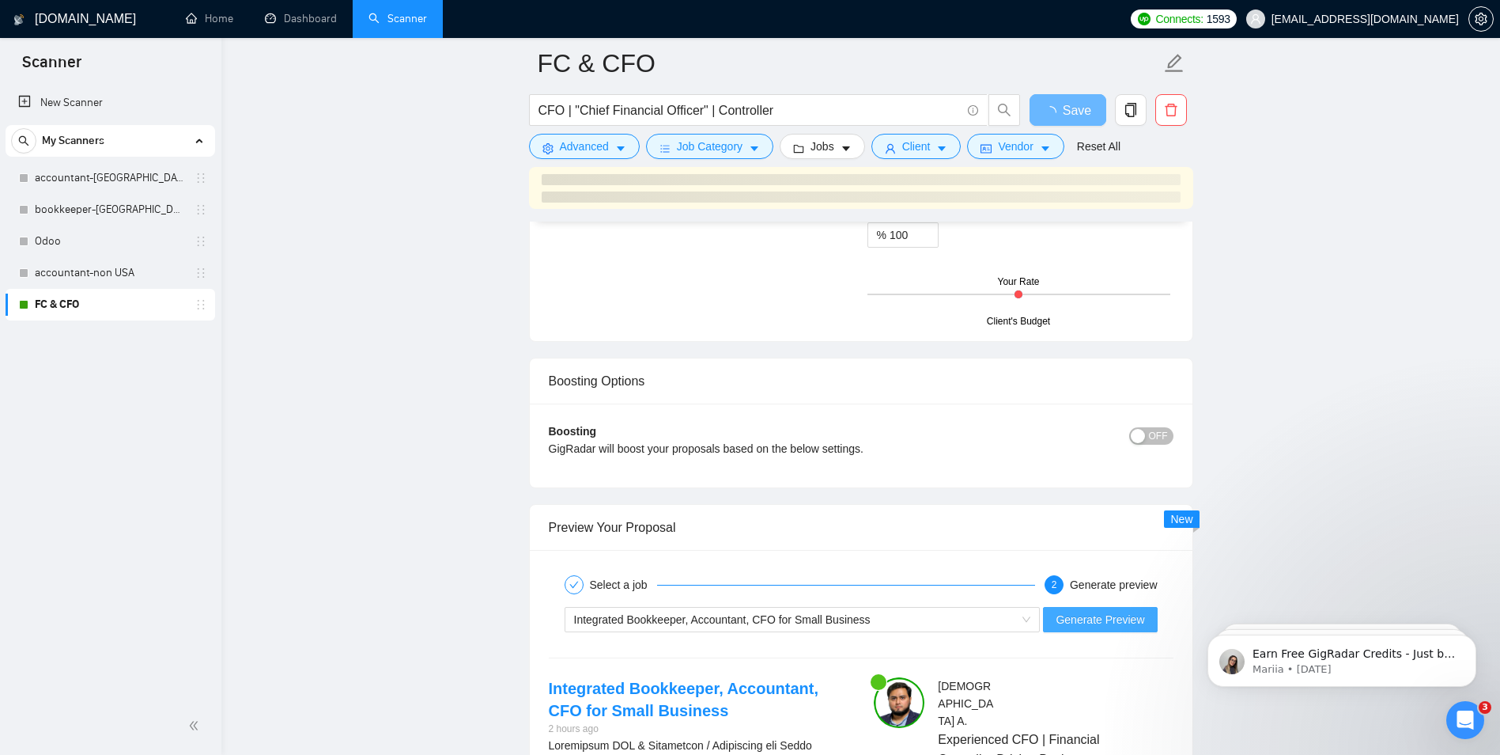
click at [1086, 629] on button "Generate Preview" at bounding box center [1100, 619] width 114 height 25
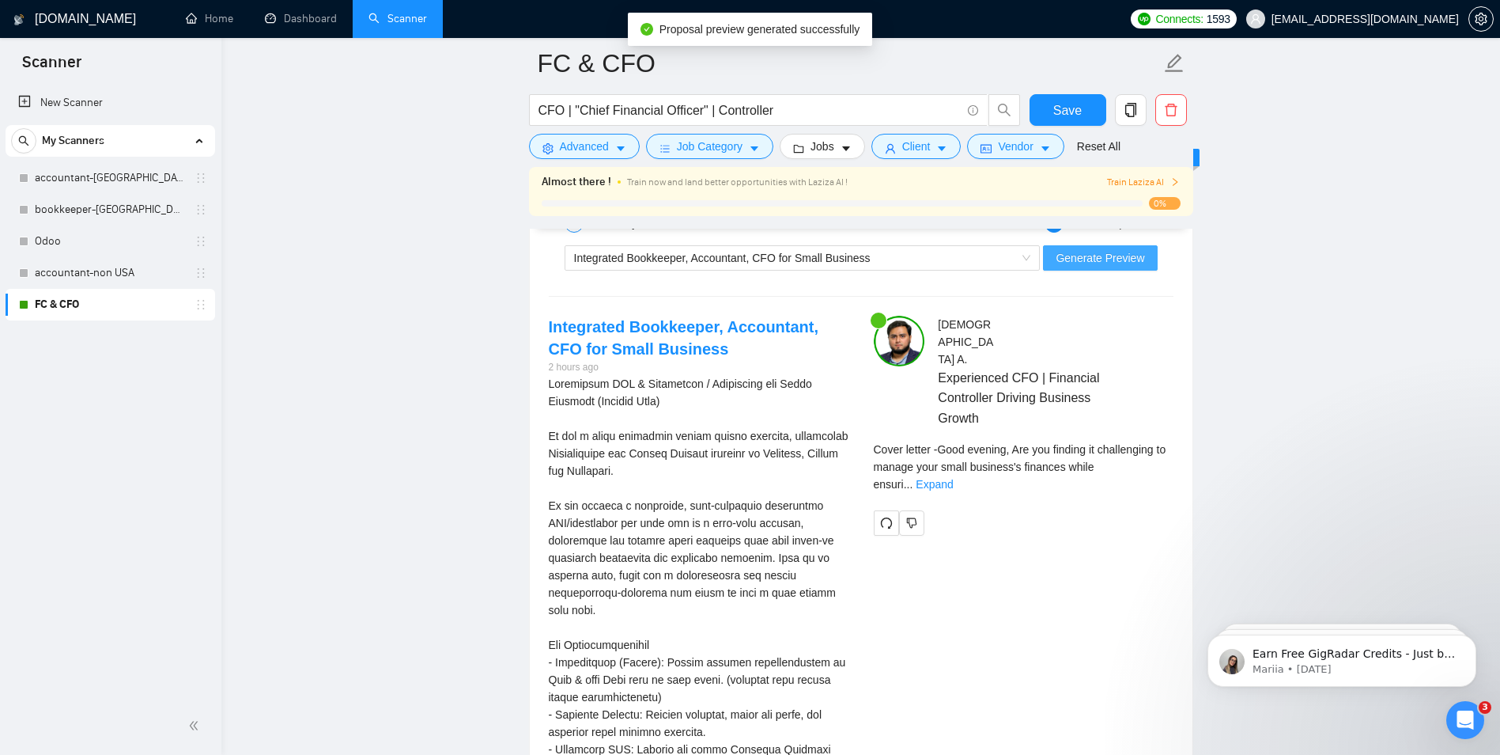
scroll to position [3068, 0]
click at [953, 481] on link "Expand" at bounding box center [934, 487] width 37 height 13
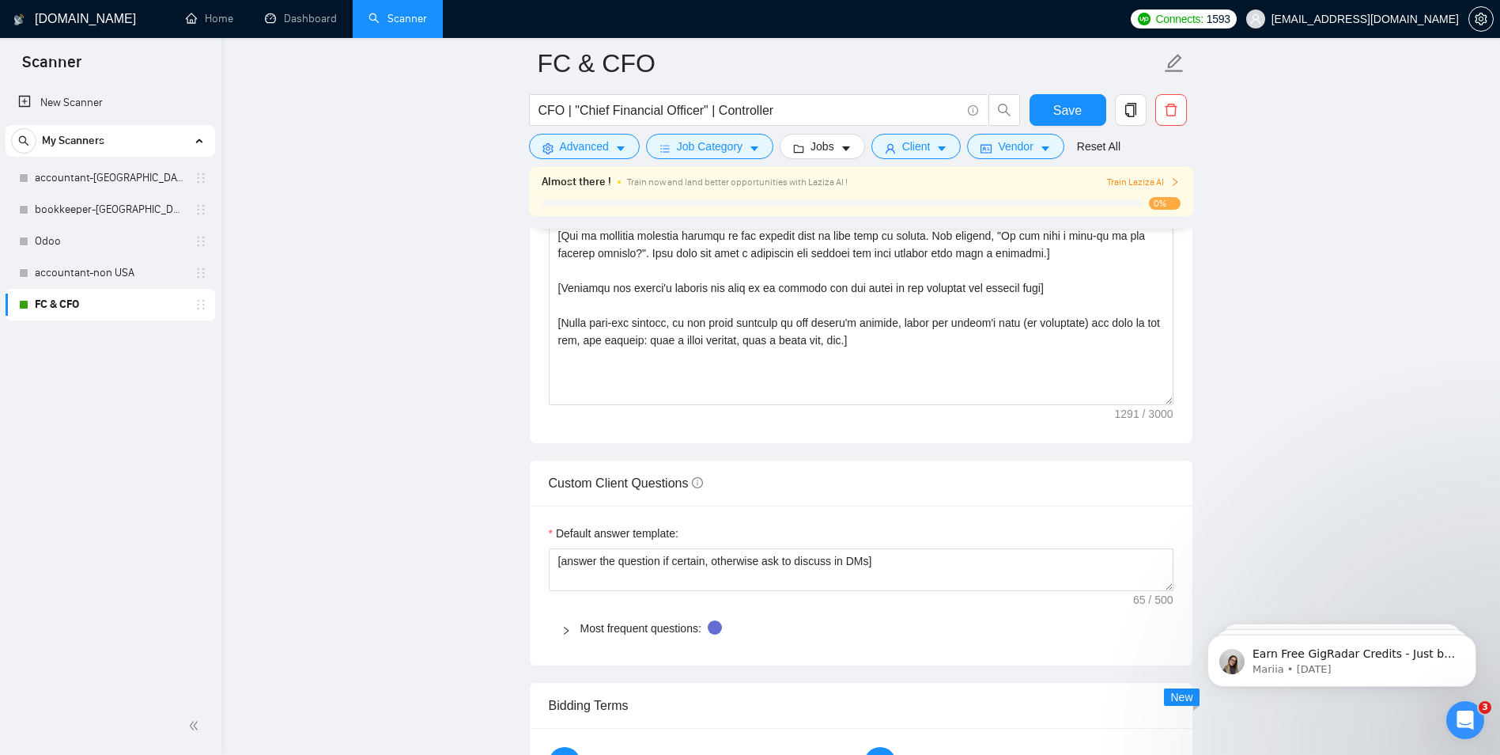
scroll to position [1882, 0]
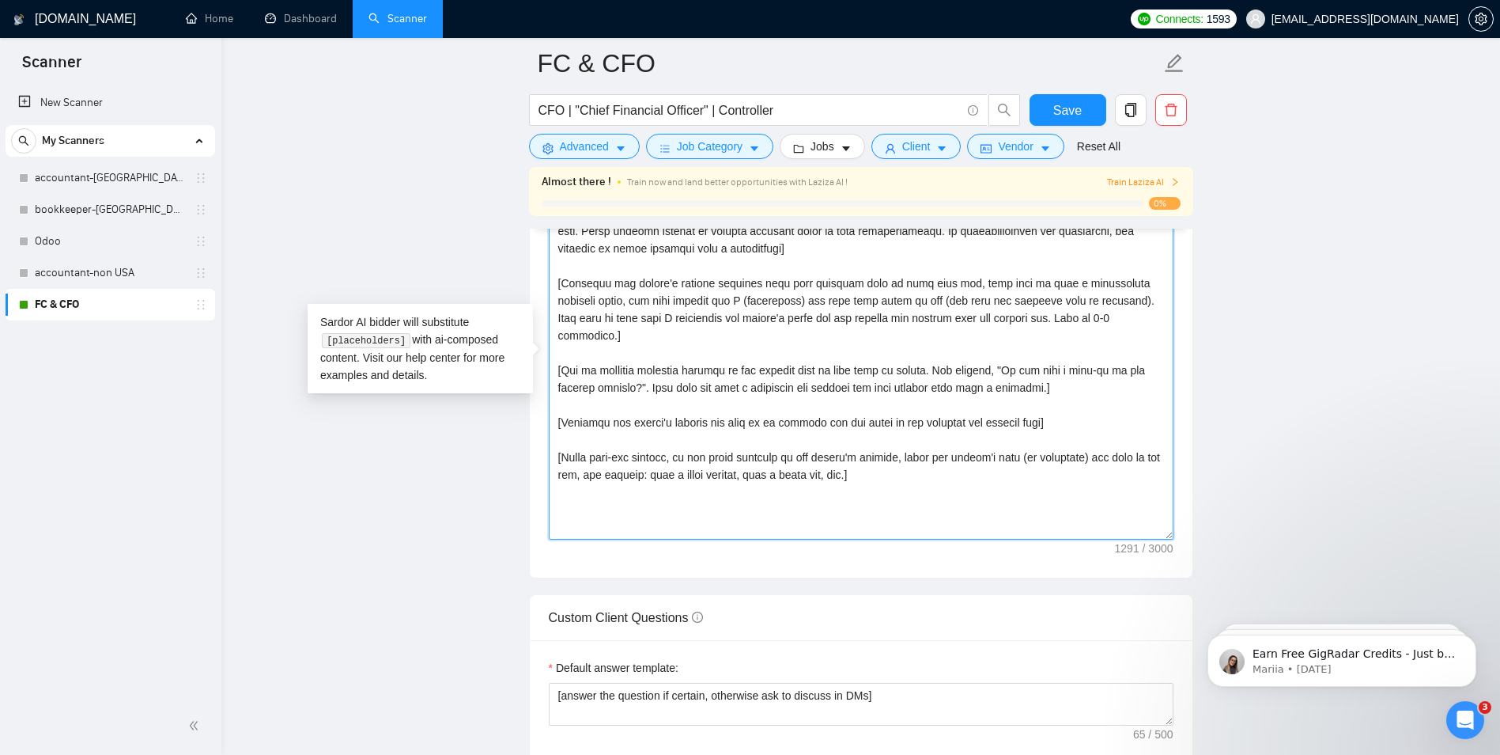
drag, startPoint x: 1028, startPoint y: 401, endPoint x: 526, endPoint y: 399, distance: 502.2
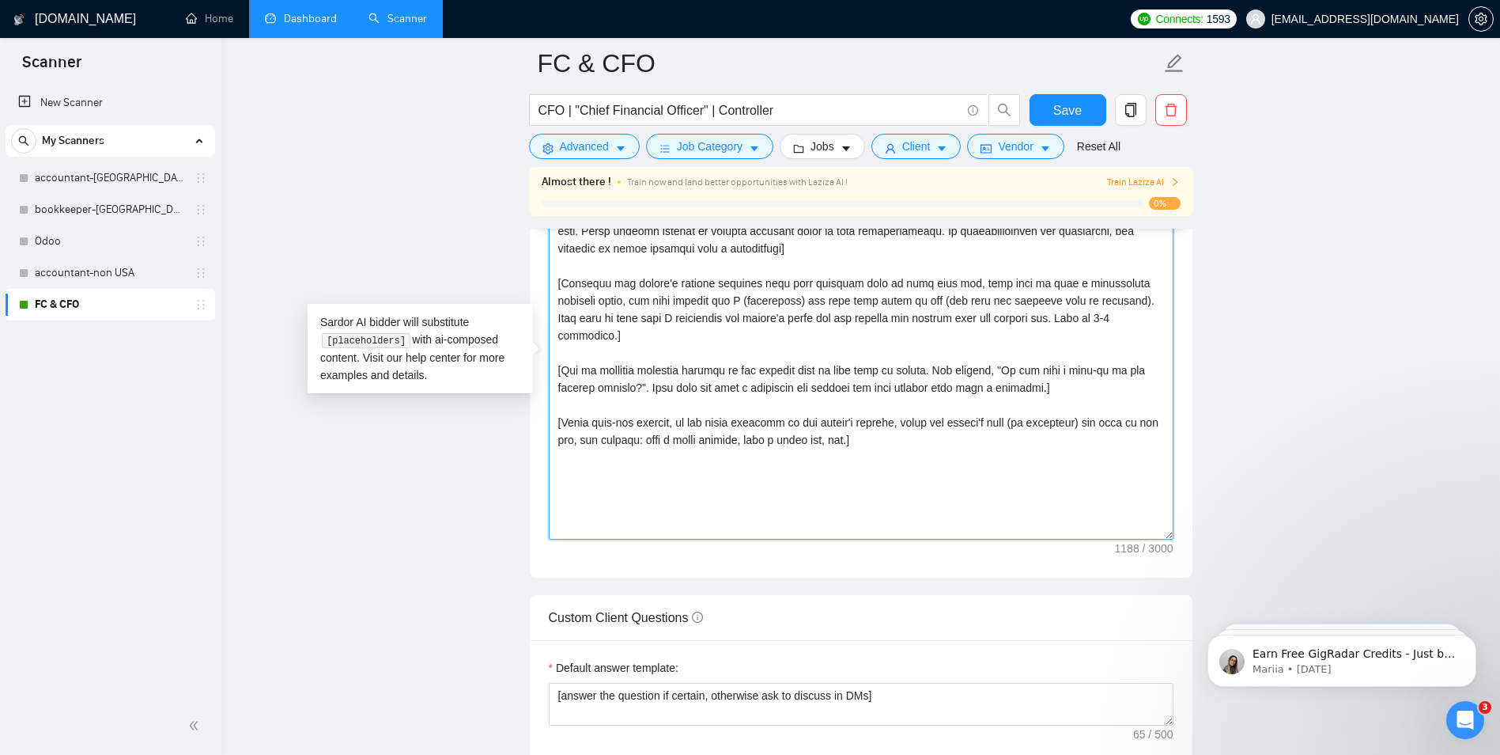
type textarea "[Write a personal greeting using the client's name or company name (if any is p…"
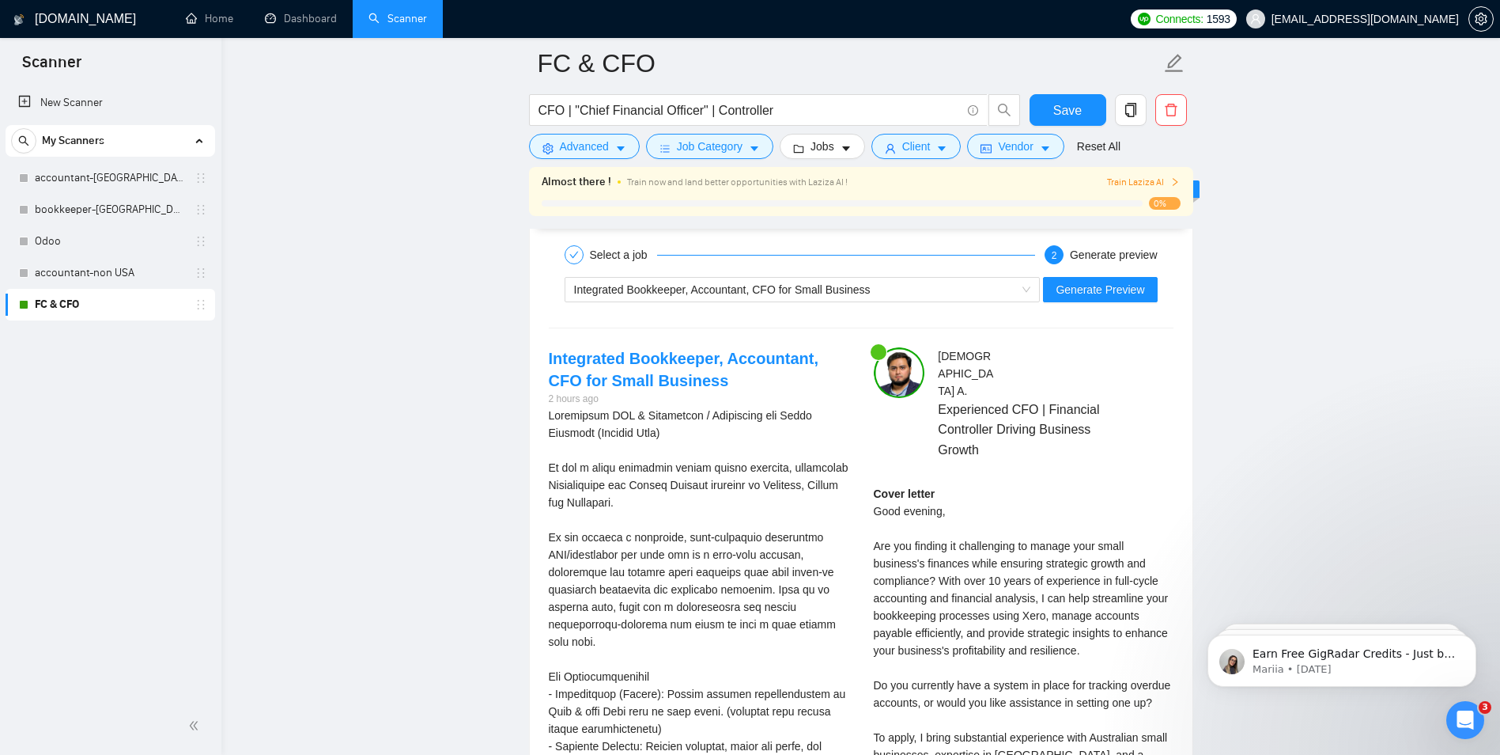
scroll to position [3068, 0]
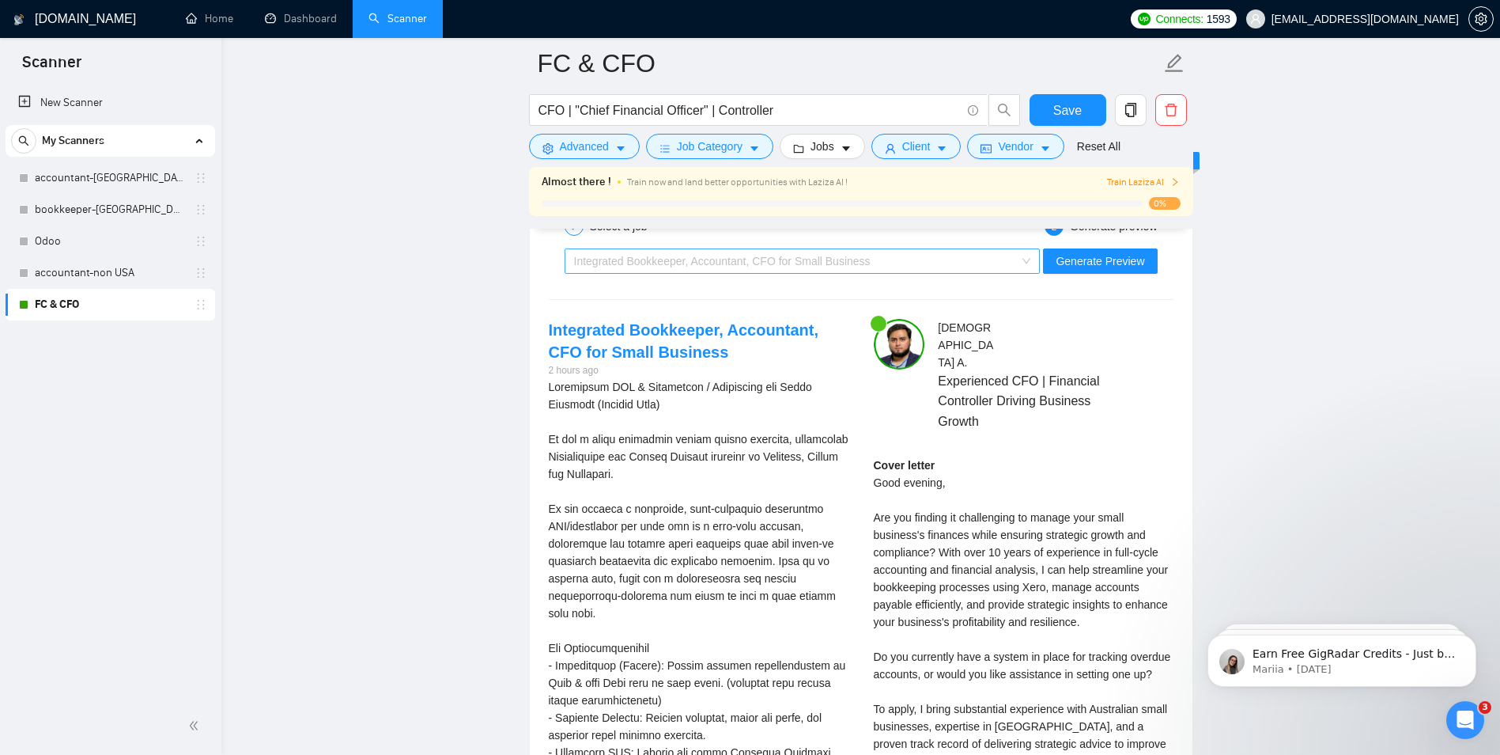
click at [966, 264] on div "Integrated Bookkeeper, Accountant, CFO for Small Business" at bounding box center [795, 261] width 443 height 24
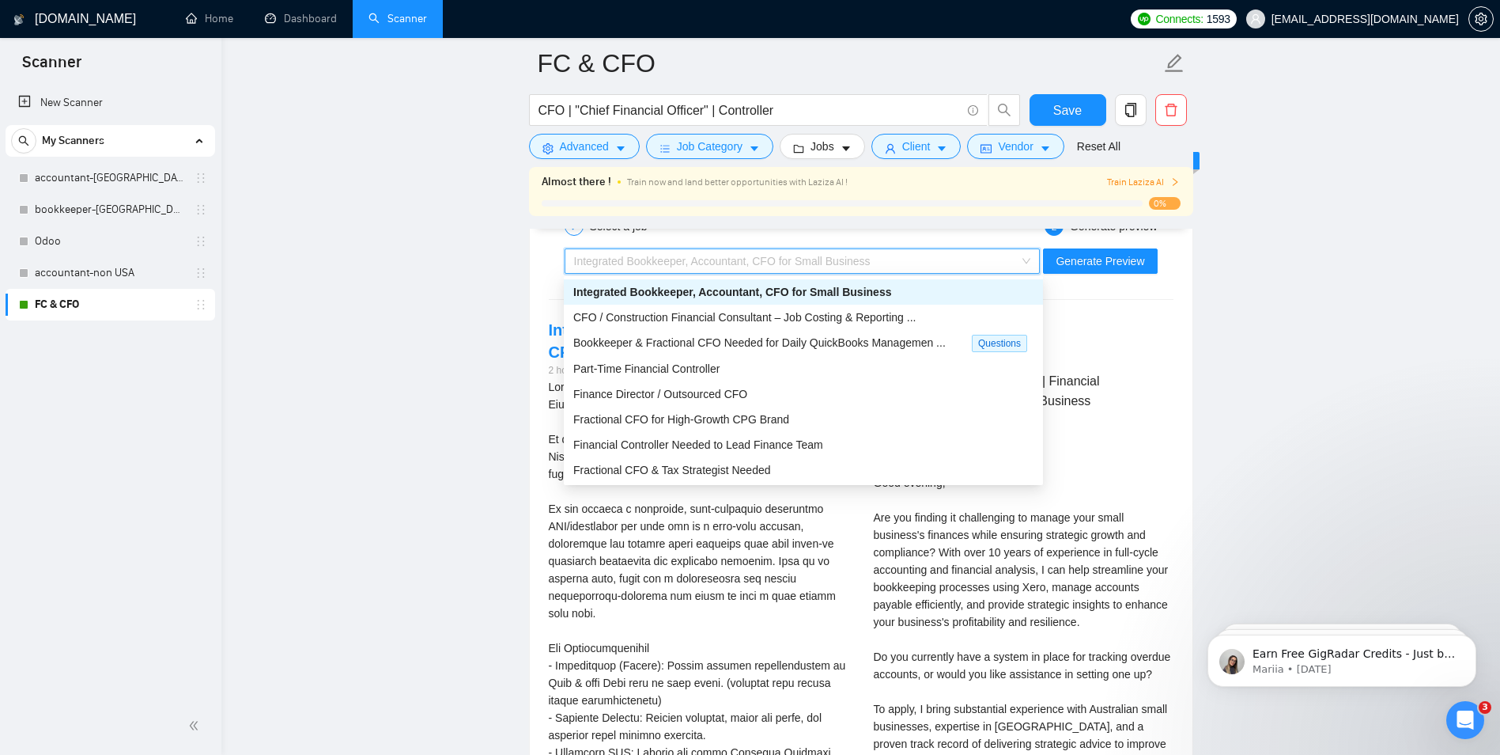
click at [1108, 244] on div "Integrated Bookkeeper, Accountant, CFO for Small Business Generate Preview" at bounding box center [861, 261] width 628 height 38
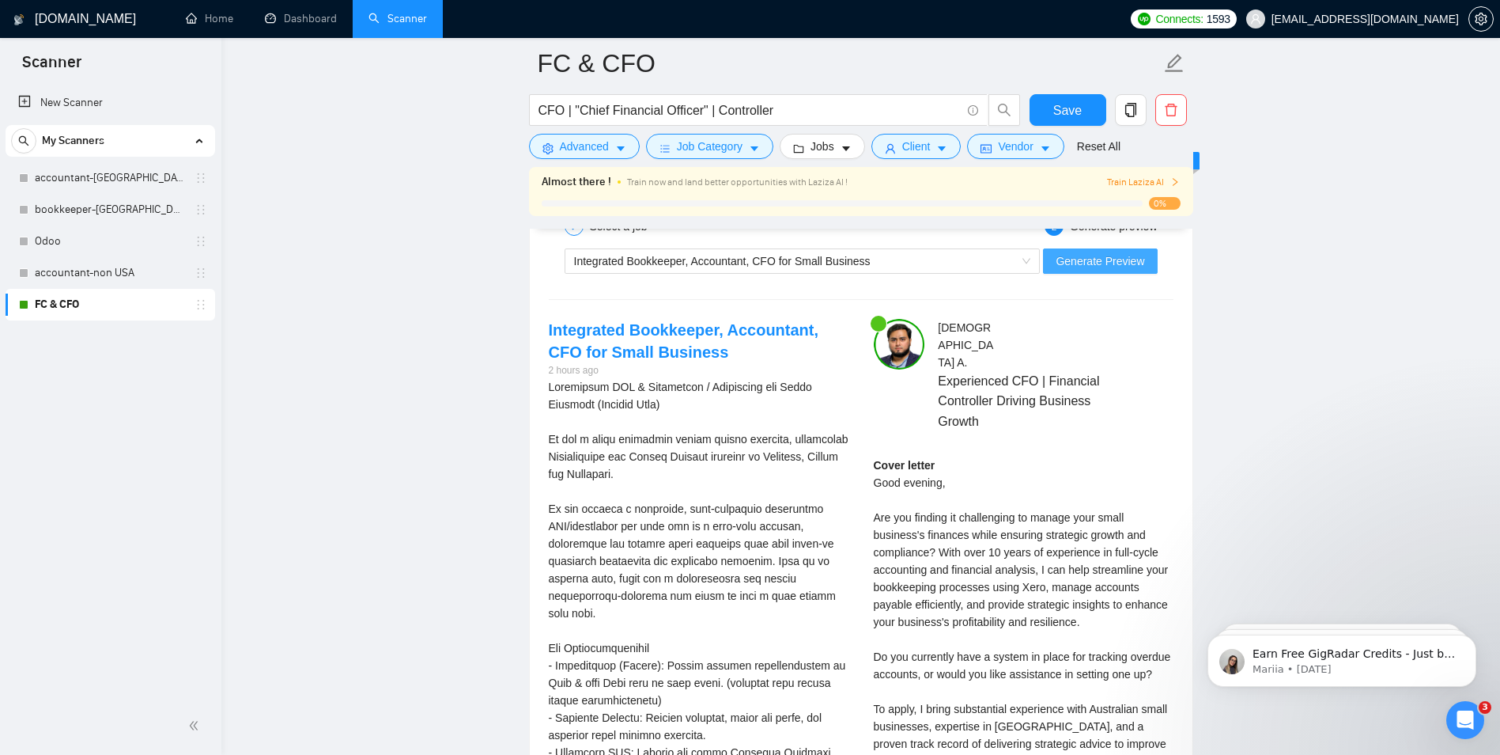
click at [1106, 255] on span "Generate Preview" at bounding box center [1100, 260] width 89 height 17
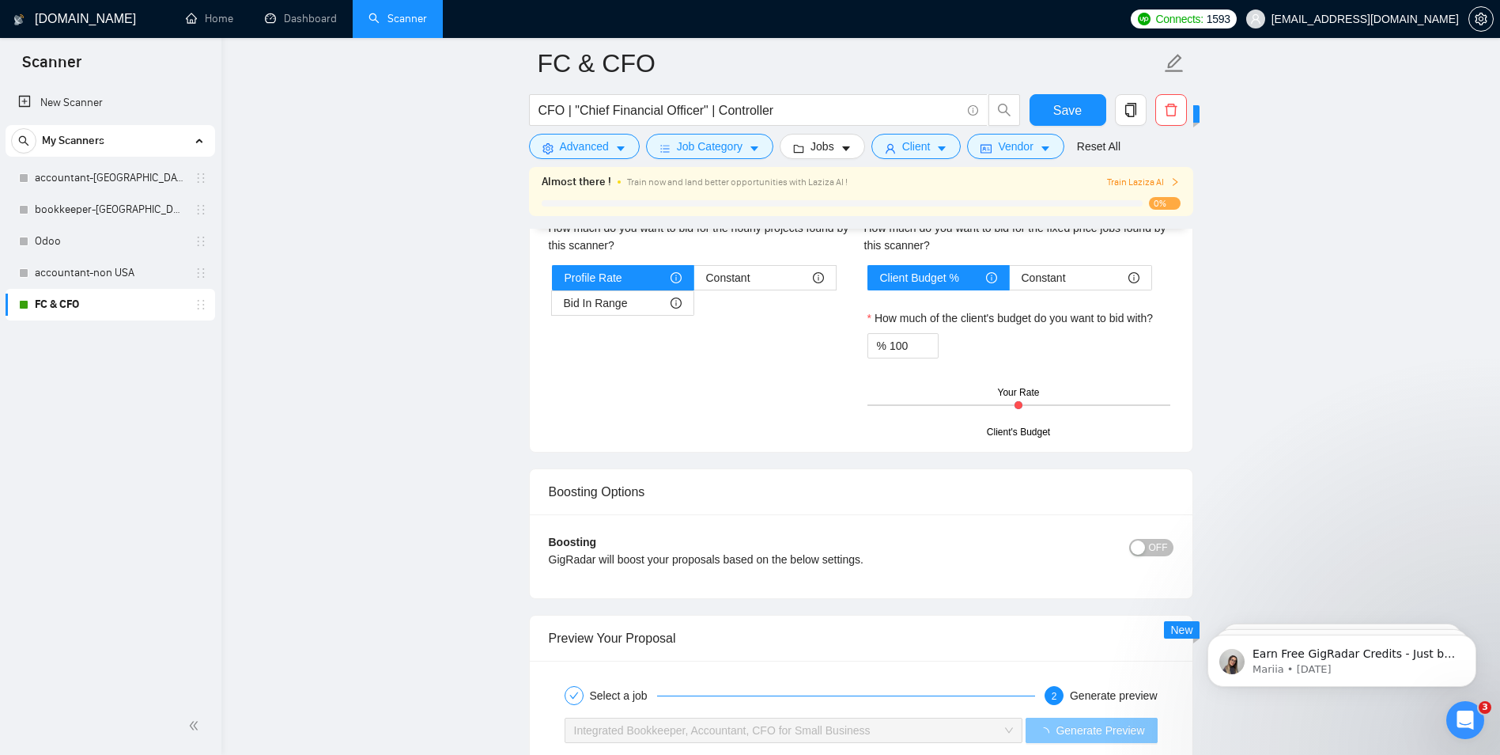
scroll to position [2989, 0]
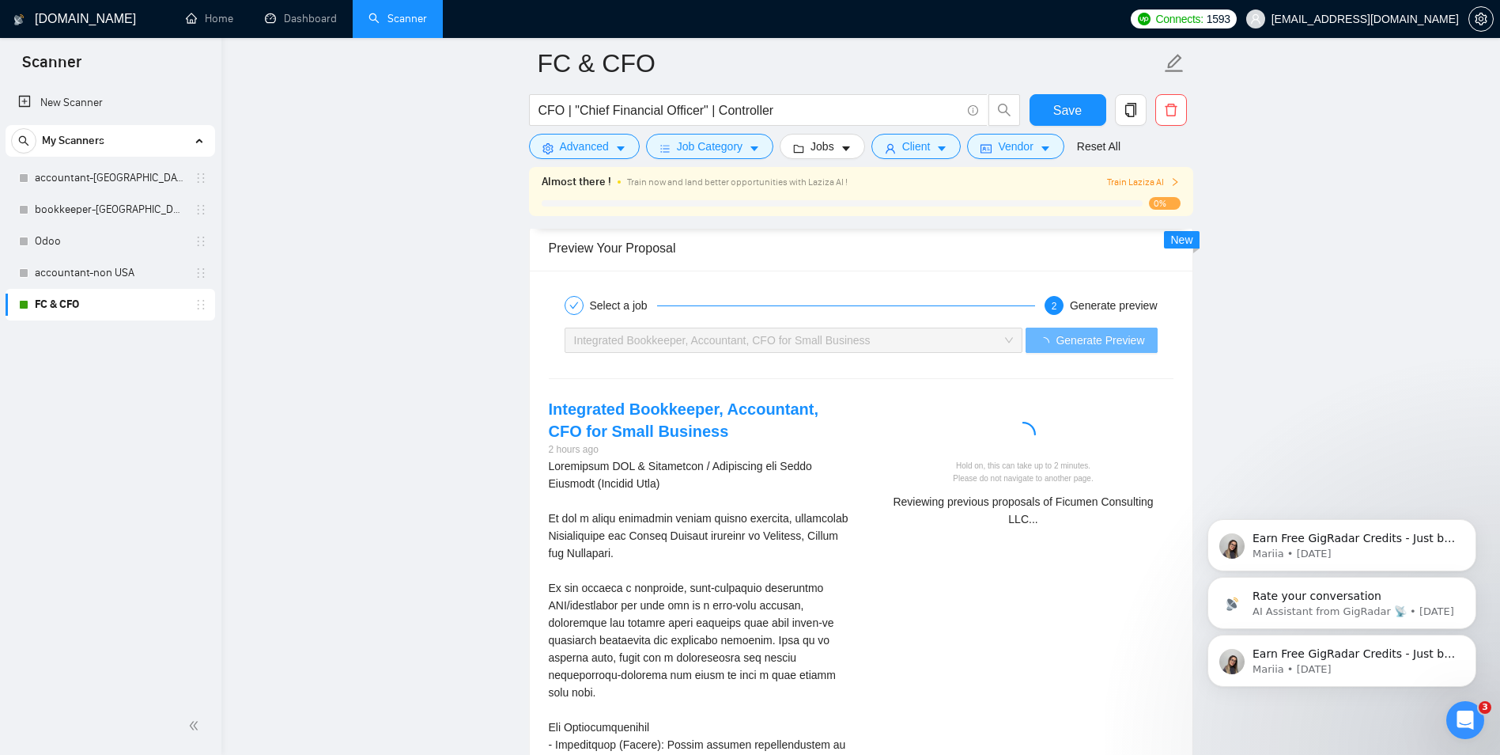
click at [1470, 642] on icon "Dismiss notification" at bounding box center [1472, 639] width 7 height 7
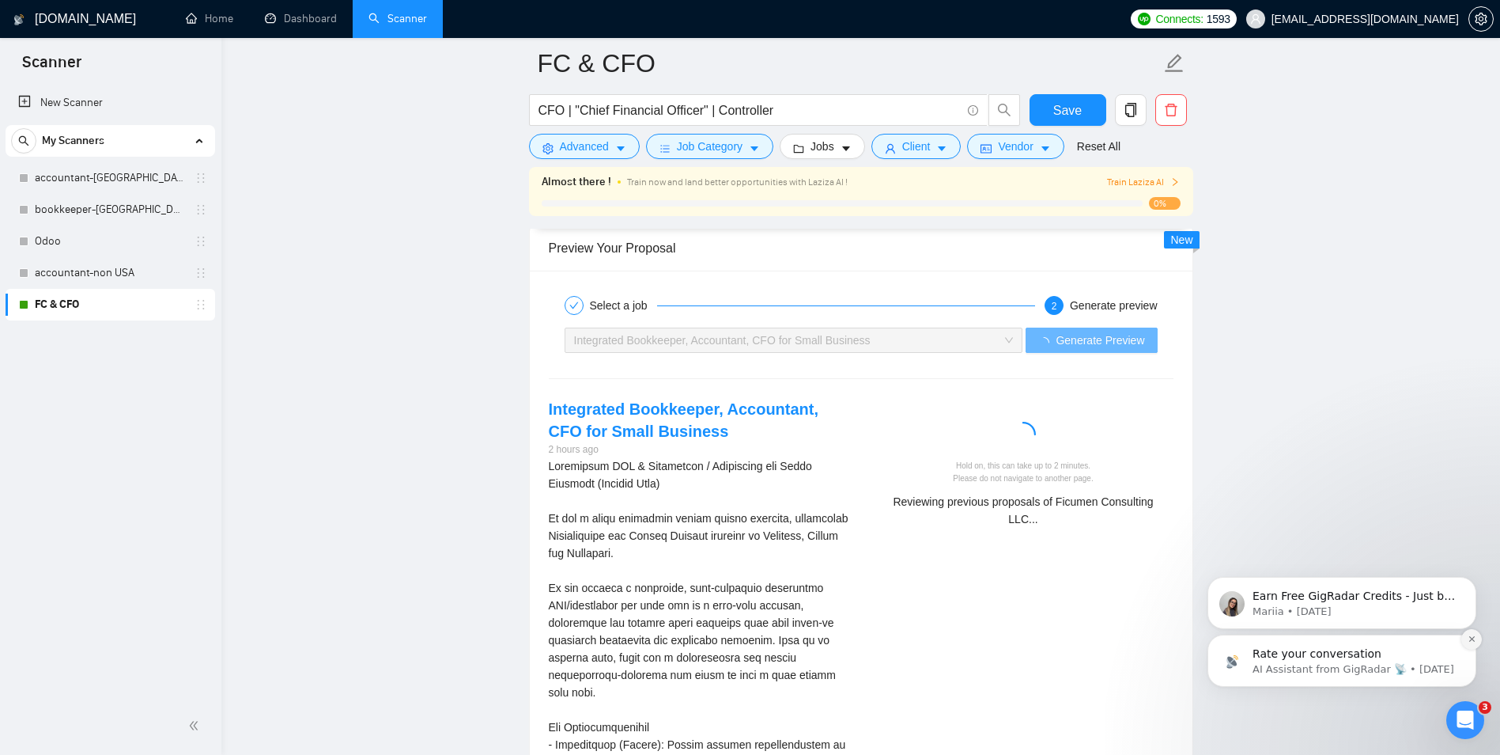
click at [1474, 637] on icon "Dismiss notification" at bounding box center [1472, 638] width 9 height 9
click at [1474, 641] on icon "Dismiss notification" at bounding box center [1472, 638] width 9 height 9
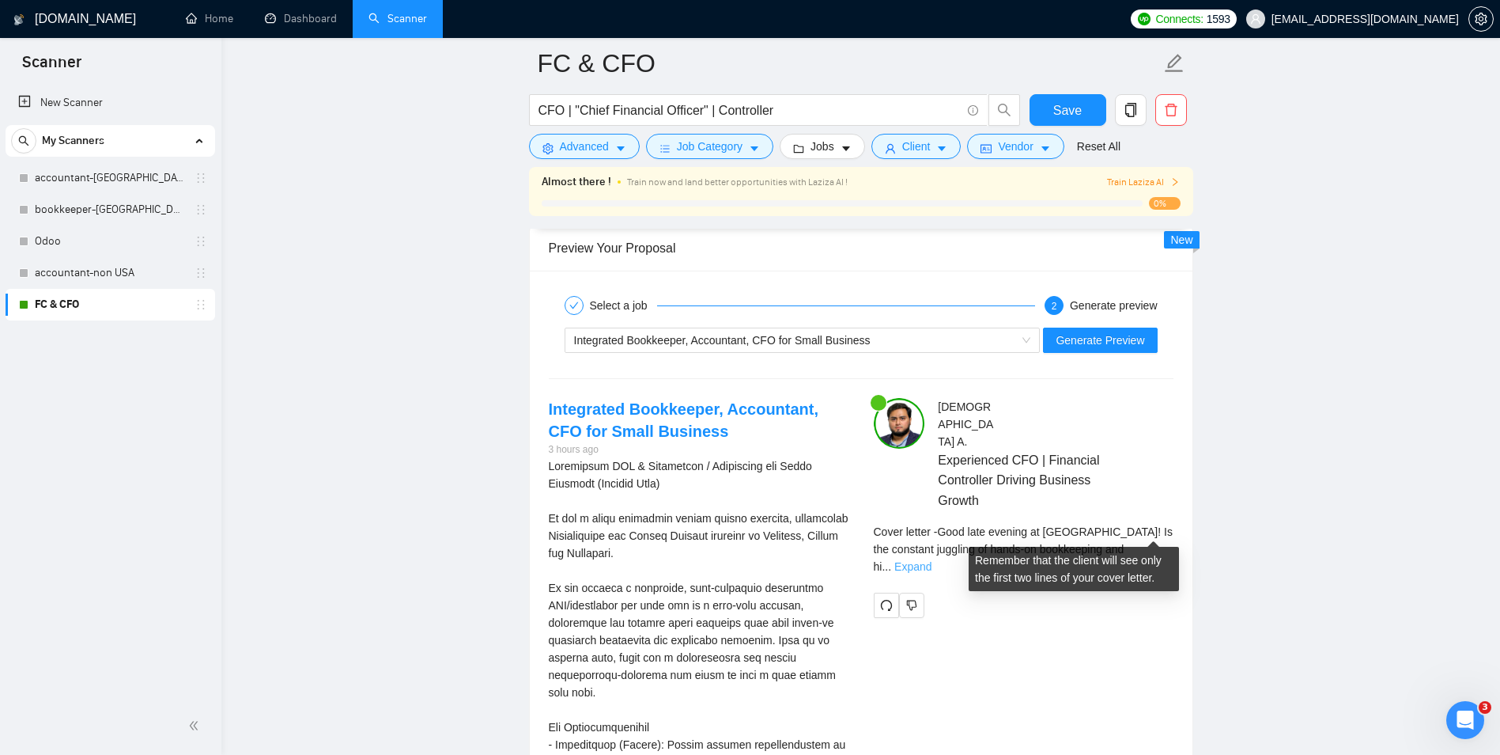
click at [932, 560] on link "Expand" at bounding box center [913, 566] width 37 height 13
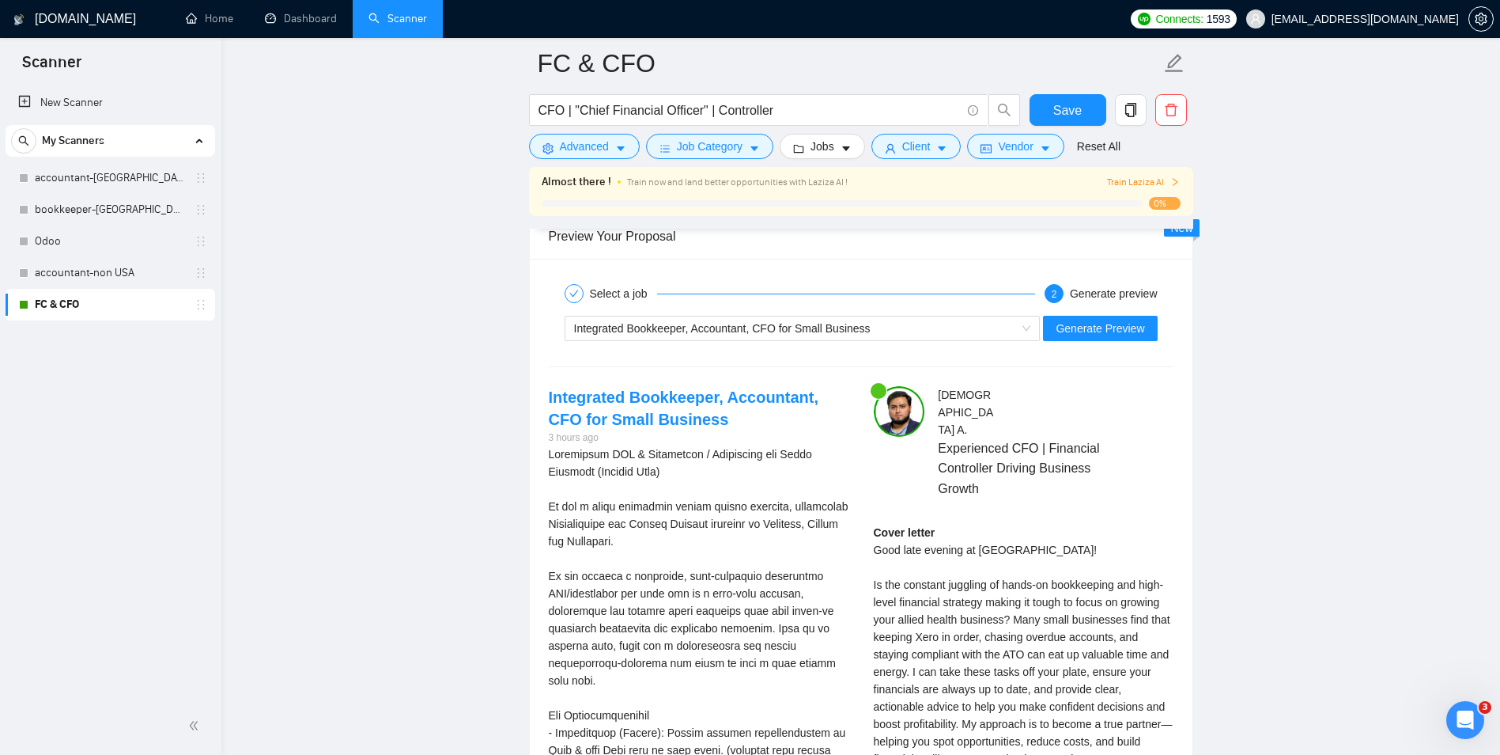
scroll to position [3384, 0]
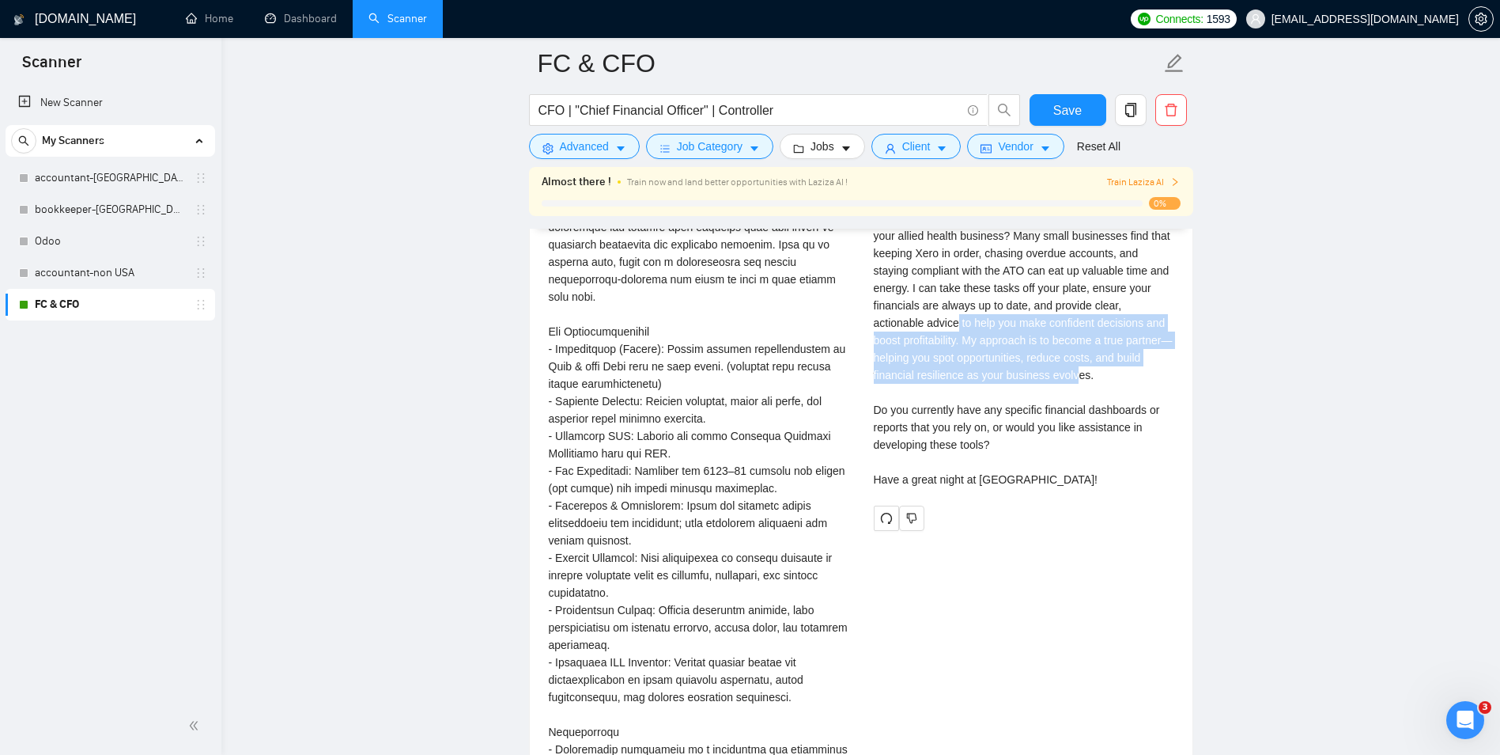
drag, startPoint x: 922, startPoint y: 302, endPoint x: 1039, endPoint y: 381, distance: 141.3
click at [1039, 381] on div "Cover letter Good late evening at Mermaid Beach! Is the constant juggling of ha…" at bounding box center [1024, 314] width 300 height 348
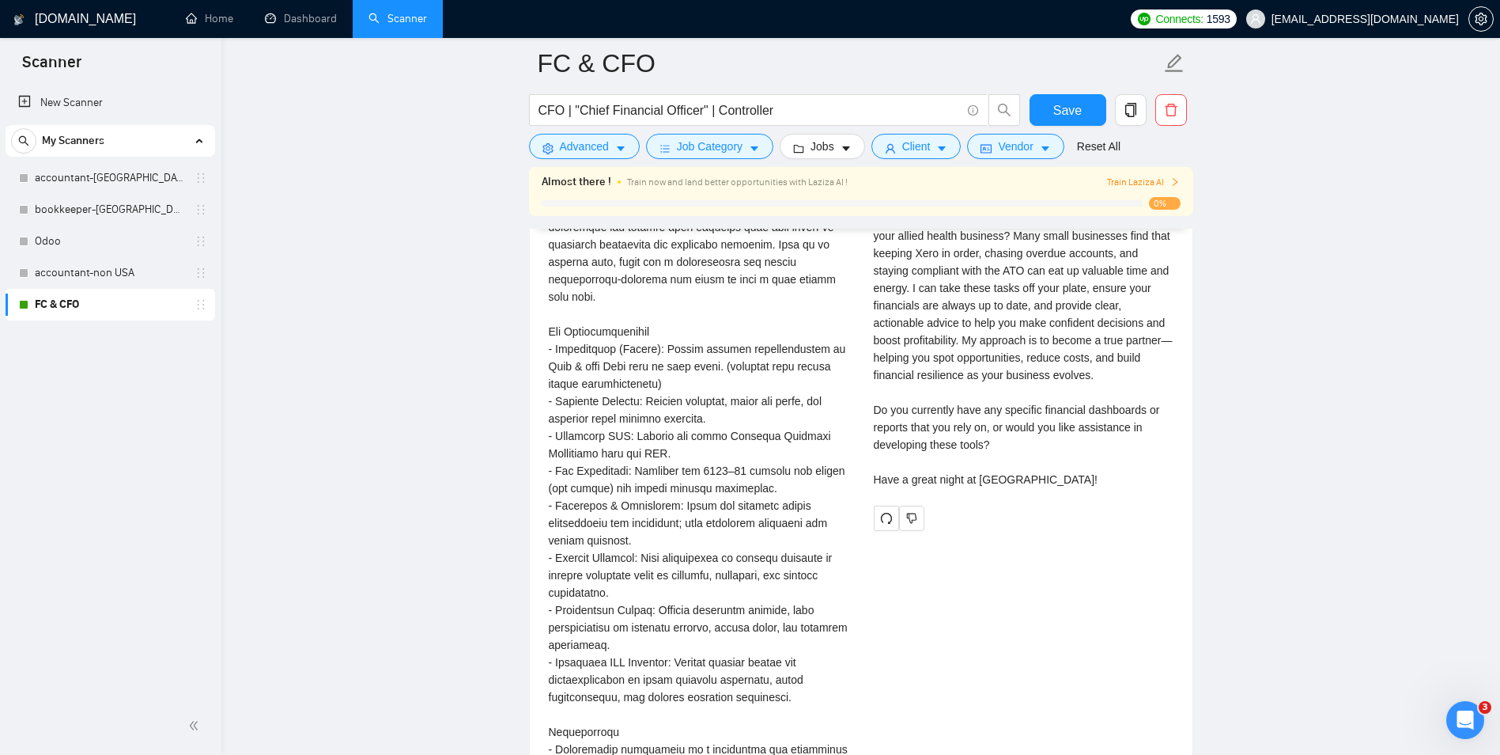
drag, startPoint x: 1039, startPoint y: 381, endPoint x: 1081, endPoint y: 406, distance: 48.6
click at [1081, 406] on div "Cover letter Good late evening at Mermaid Beach! Is the constant juggling of ha…" at bounding box center [1024, 314] width 300 height 348
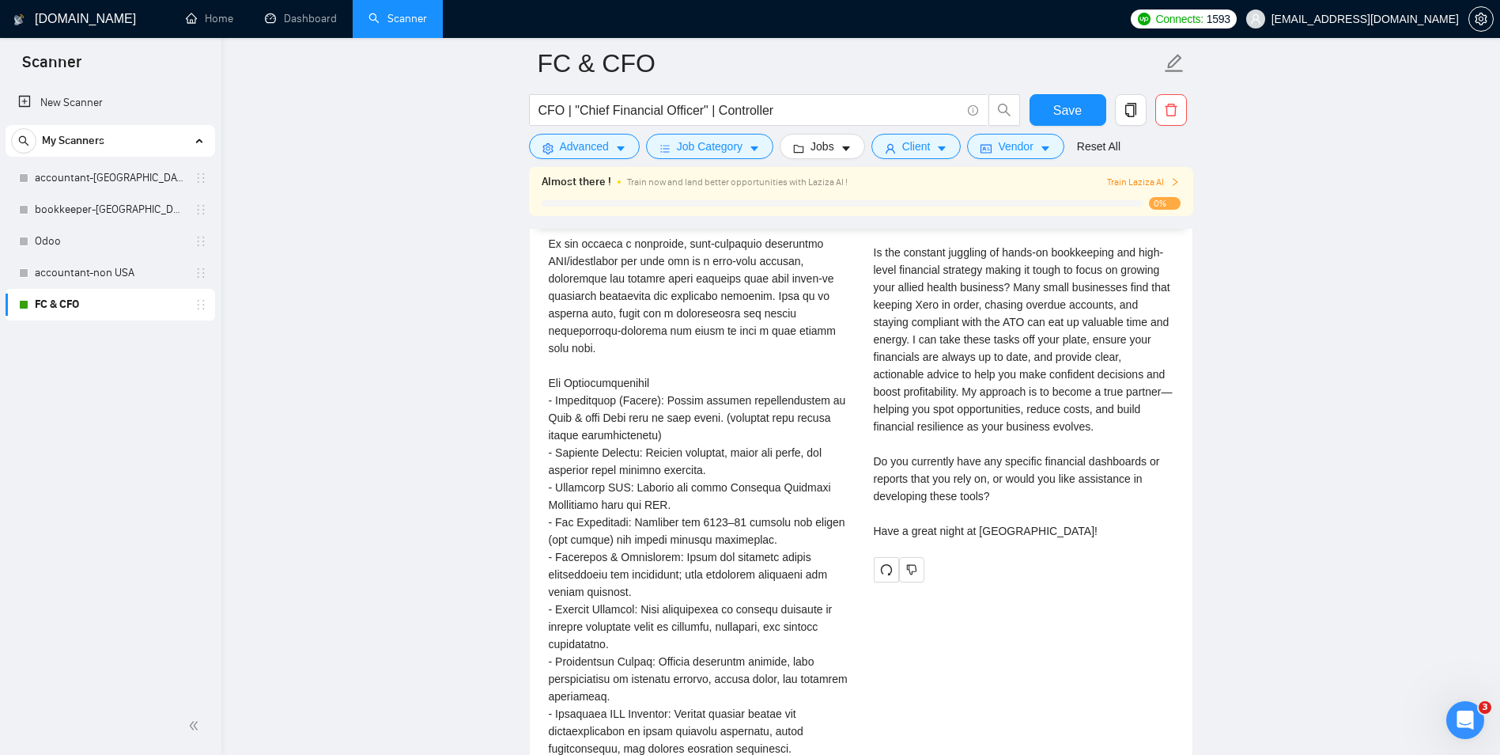
scroll to position [3305, 0]
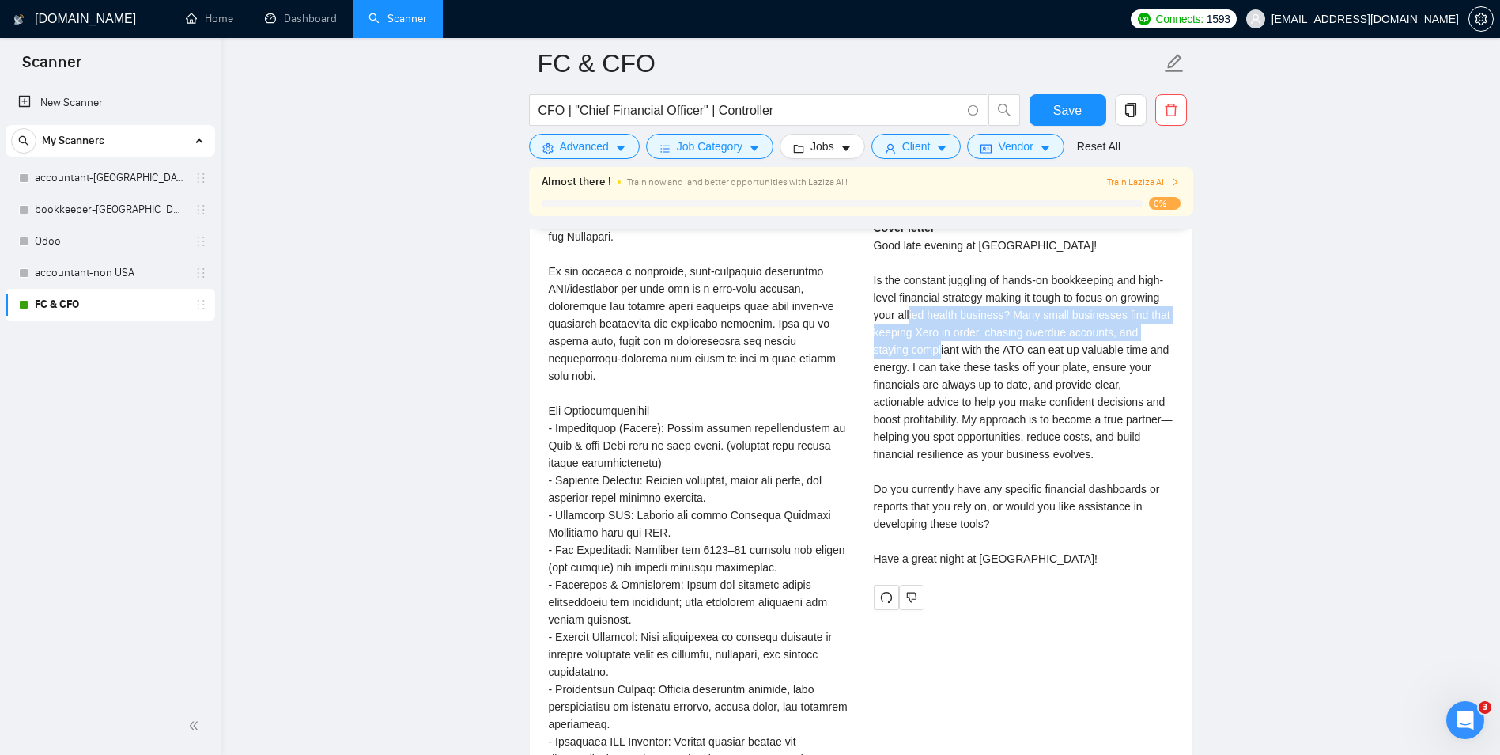
drag, startPoint x: 935, startPoint y: 309, endPoint x: 983, endPoint y: 365, distance: 73.4
click at [983, 365] on div "Cover letter Good late evening at Mermaid Beach! Is the constant juggling of ha…" at bounding box center [1024, 393] width 300 height 348
drag, startPoint x: 983, startPoint y: 365, endPoint x: 935, endPoint y: 305, distance: 76.5
click at [966, 394] on div "Cover letter Good late evening at Mermaid Beach! Is the constant juggling of ha…" at bounding box center [1024, 393] width 300 height 348
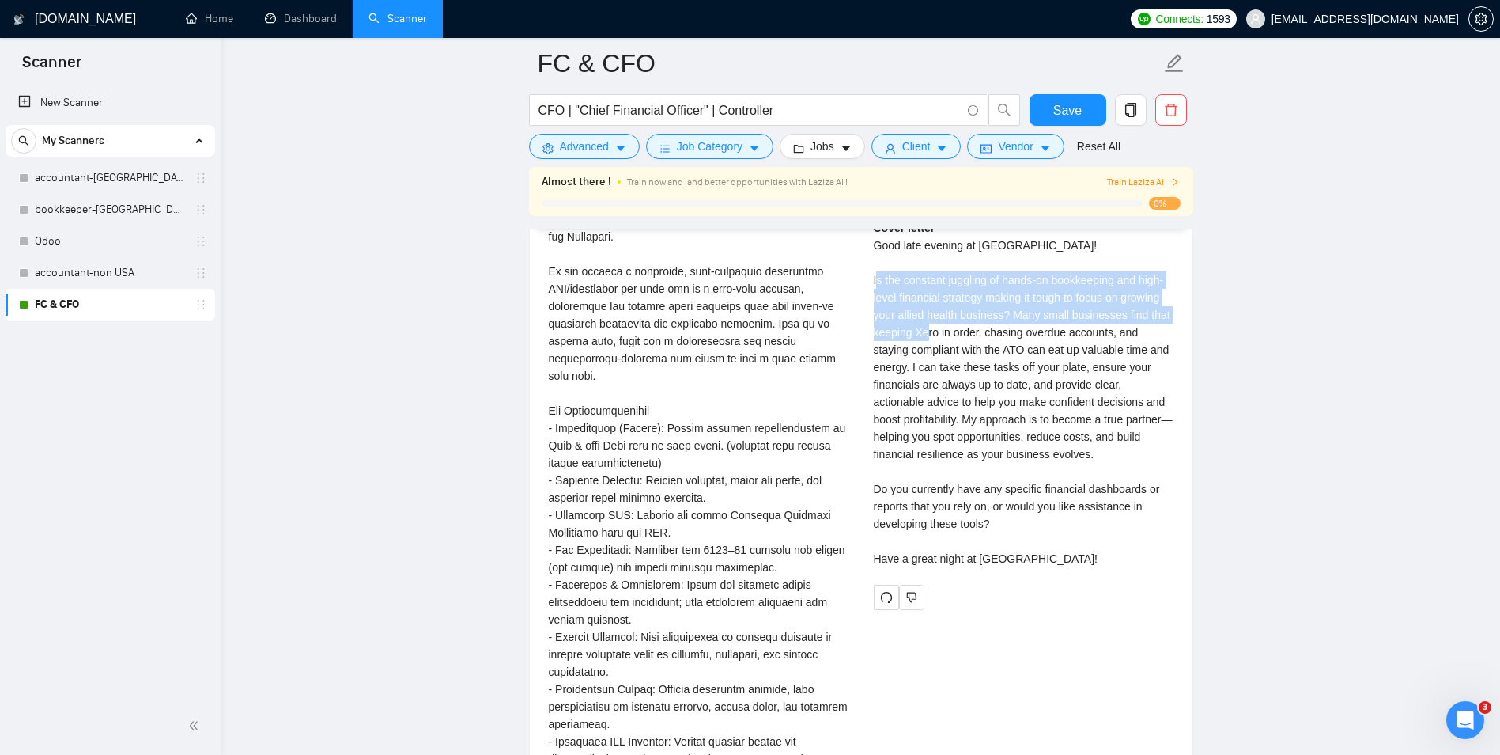
drag, startPoint x: 904, startPoint y: 263, endPoint x: 959, endPoint y: 343, distance: 97.4
click at [957, 340] on div "Cover letter Good late evening at Mermaid Beach! Is the constant juggling of ha…" at bounding box center [1024, 393] width 300 height 348
drag, startPoint x: 959, startPoint y: 343, endPoint x: 943, endPoint y: 375, distance: 35.4
click at [961, 347] on div "Cover letter Good late evening at Mermaid Beach! Is the constant juggling of ha…" at bounding box center [1024, 393] width 300 height 348
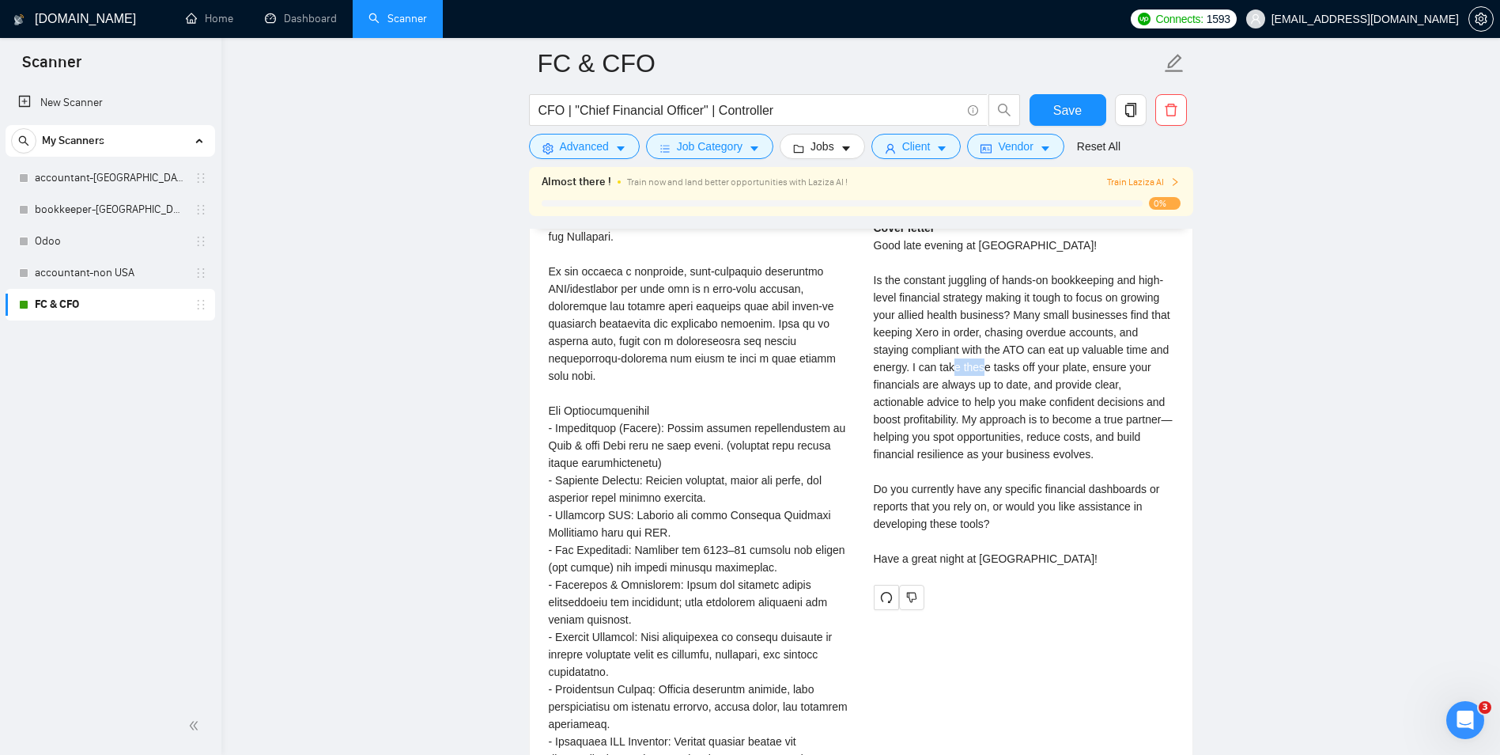
click at [1047, 357] on div "Cover letter Good late evening at Mermaid Beach! Is the constant juggling of ha…" at bounding box center [1024, 393] width 300 height 348
drag, startPoint x: 1047, startPoint y: 357, endPoint x: 920, endPoint y: 335, distance: 129.1
click at [919, 335] on div "Cover letter Good late evening at Mermaid Beach! Is the constant juggling of ha…" at bounding box center [1024, 393] width 300 height 348
click at [675, 452] on div "Fractional CFO & Accountant / Bookkeeper for Small Business (Ongoing Role)\a\aW…" at bounding box center [699, 750] width 300 height 1218
drag, startPoint x: 675, startPoint y: 452, endPoint x: 655, endPoint y: 505, distance: 56.1
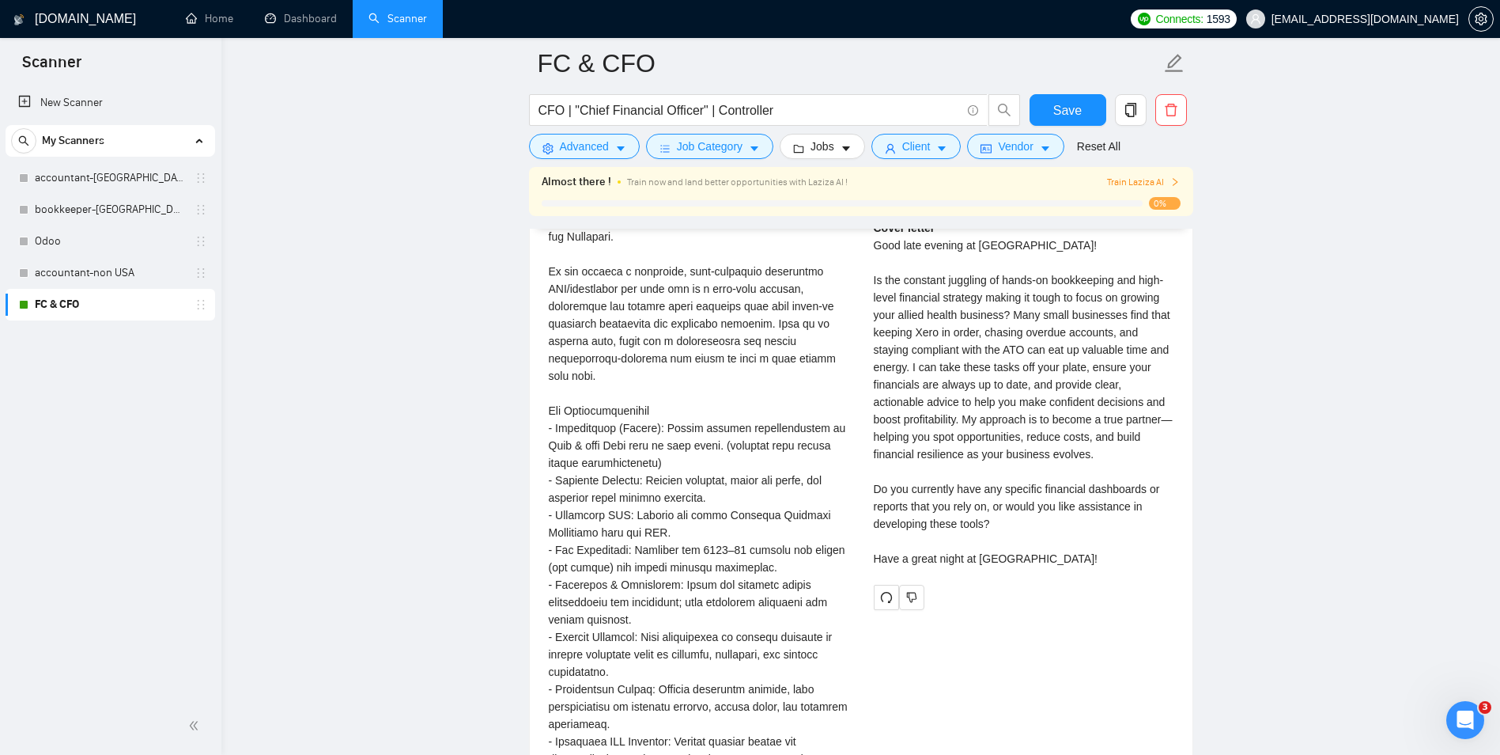
click at [717, 474] on div "Fractional CFO & Accountant / Bookkeeper for Small Business (Ongoing Role)\a\aW…" at bounding box center [699, 750] width 300 height 1218
drag, startPoint x: 596, startPoint y: 418, endPoint x: 622, endPoint y: 444, distance: 36.4
click at [622, 444] on div "Fractional CFO & Accountant / Bookkeeper for Small Business (Ongoing Role)\a\aW…" at bounding box center [699, 750] width 300 height 1218
drag, startPoint x: 622, startPoint y: 444, endPoint x: 605, endPoint y: 498, distance: 57.0
click at [606, 498] on div "Fractional CFO & Accountant / Bookkeeper for Small Business (Ongoing Role)\a\aW…" at bounding box center [699, 750] width 300 height 1218
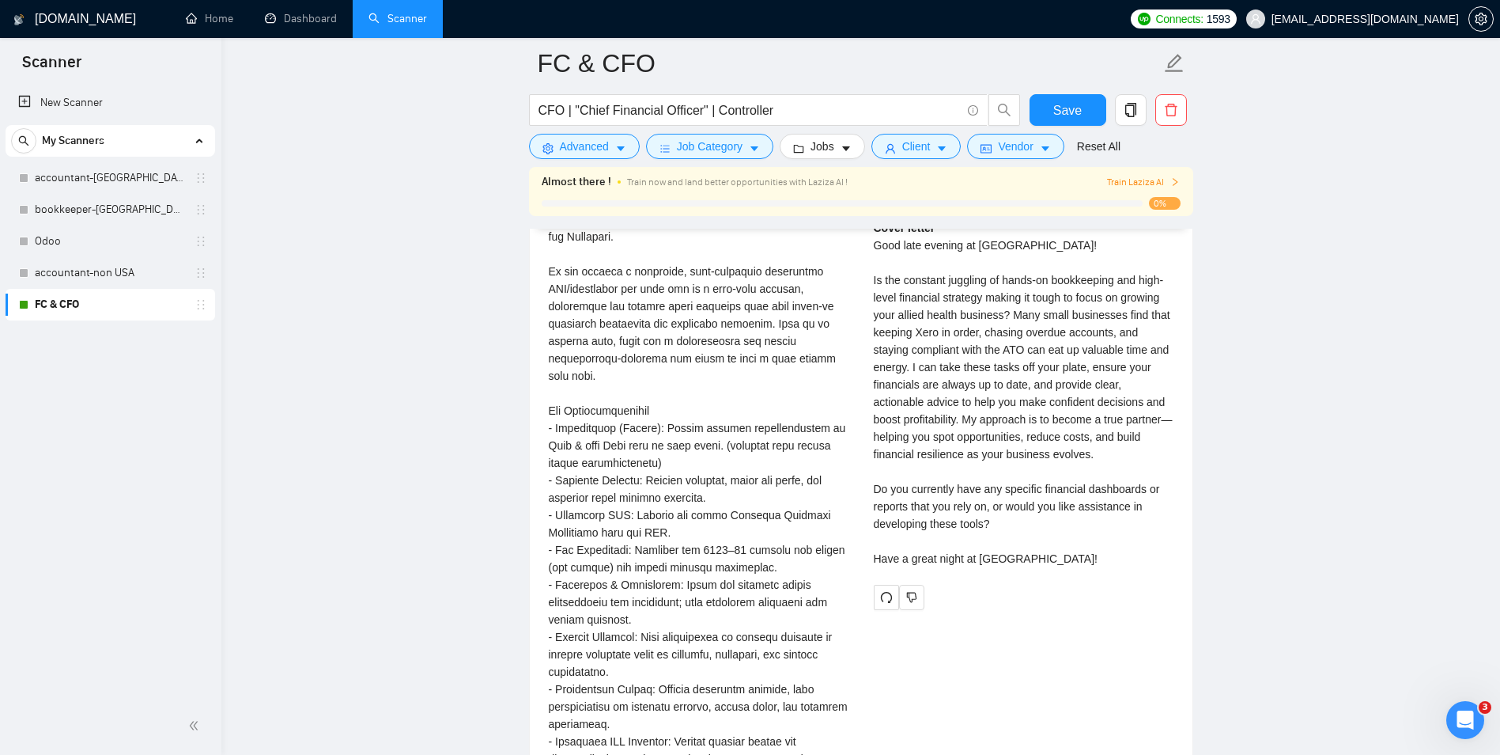
click at [573, 454] on div "Fractional CFO & Accountant / Bookkeeper for Small Business (Ongoing Role)\a\aW…" at bounding box center [699, 750] width 300 height 1218
click at [668, 449] on div "Fractional CFO & Accountant / Bookkeeper for Small Business (Ongoing Role)\a\aW…" at bounding box center [699, 750] width 300 height 1218
drag, startPoint x: 668, startPoint y: 449, endPoint x: 575, endPoint y: 486, distance: 99.7
click at [657, 496] on div "Fractional CFO & Accountant / Bookkeeper for Small Business (Ongoing Role)\a\aW…" at bounding box center [699, 750] width 300 height 1218
drag, startPoint x: 569, startPoint y: 481, endPoint x: 614, endPoint y: 486, distance: 45.3
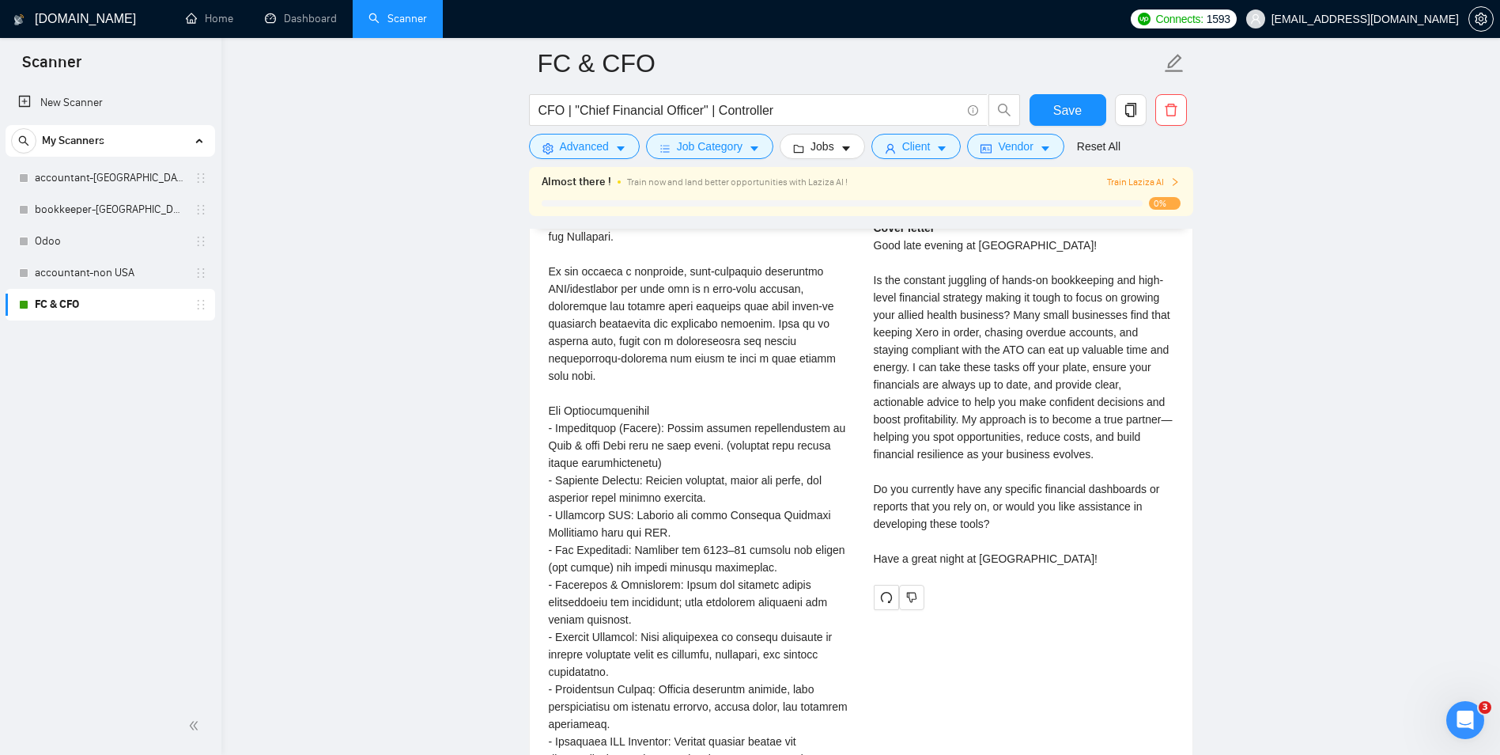
click at [614, 486] on div "Fractional CFO & Accountant / Bookkeeper for Small Business (Ongoing Role)\a\aW…" at bounding box center [699, 750] width 300 height 1218
drag, startPoint x: 614, startPoint y: 486, endPoint x: 574, endPoint y: 532, distance: 61.2
click at [604, 543] on div "Fractional CFO & Accountant / Bookkeeper for Small Business (Ongoing Role)\a\aW…" at bounding box center [699, 750] width 300 height 1218
drag, startPoint x: 537, startPoint y: 503, endPoint x: 662, endPoint y: 543, distance: 131.1
click at [656, 535] on div "Integrated Bookkeeper, Accountant, CFO for Small Business 3 hours ago Accountin…" at bounding box center [698, 759] width 325 height 1357
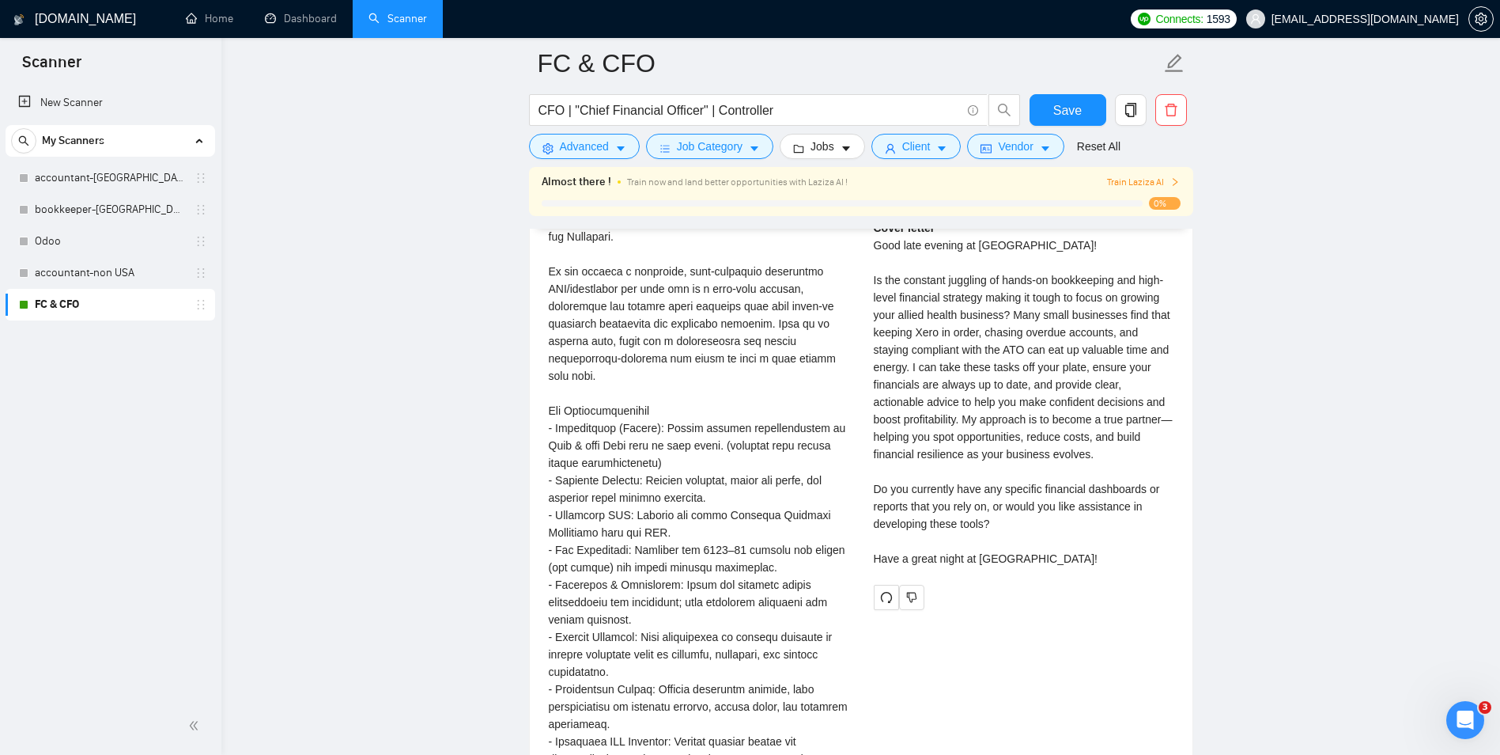
click at [662, 543] on div "Fractional CFO & Accountant / Bookkeeper for Small Business (Ongoing Role)\a\aW…" at bounding box center [699, 750] width 300 height 1218
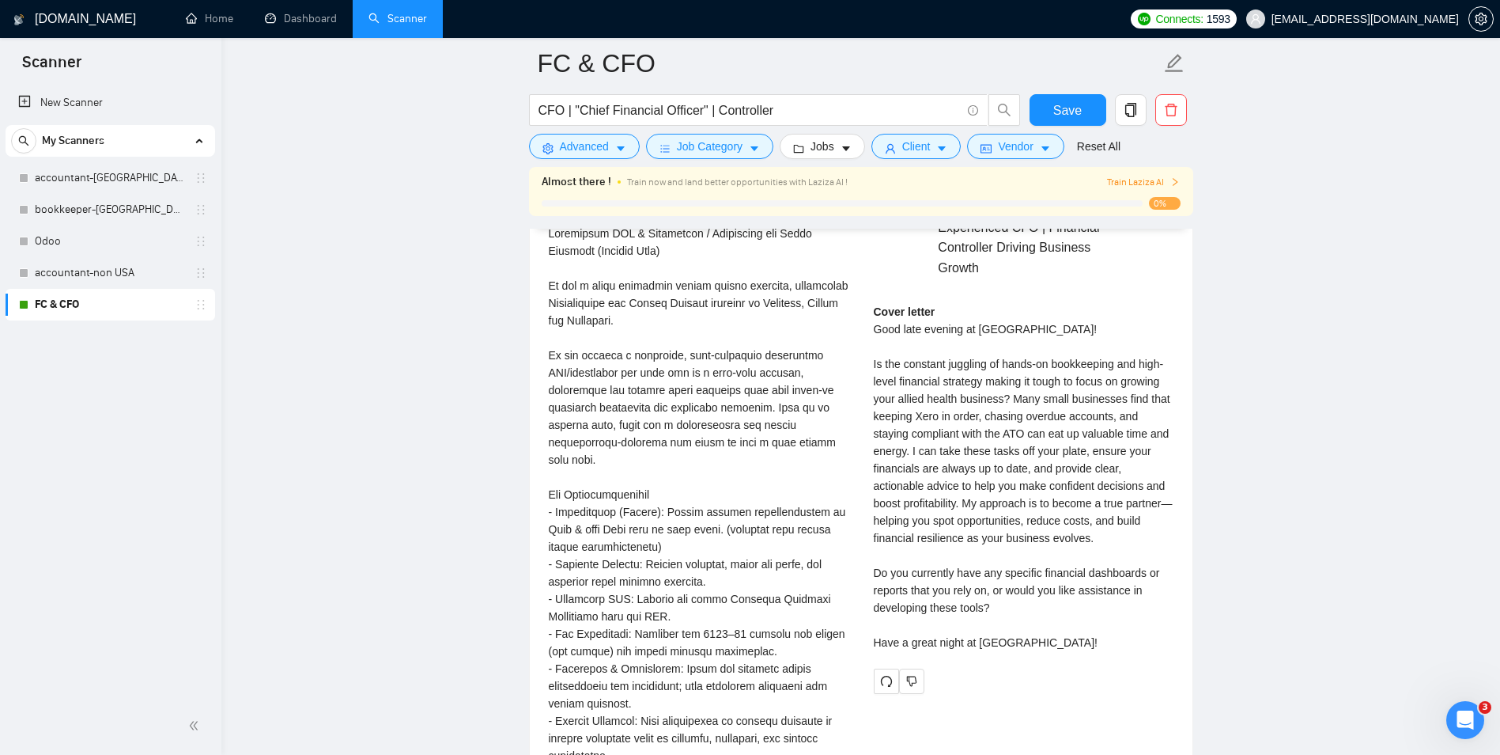
scroll to position [2910, 0]
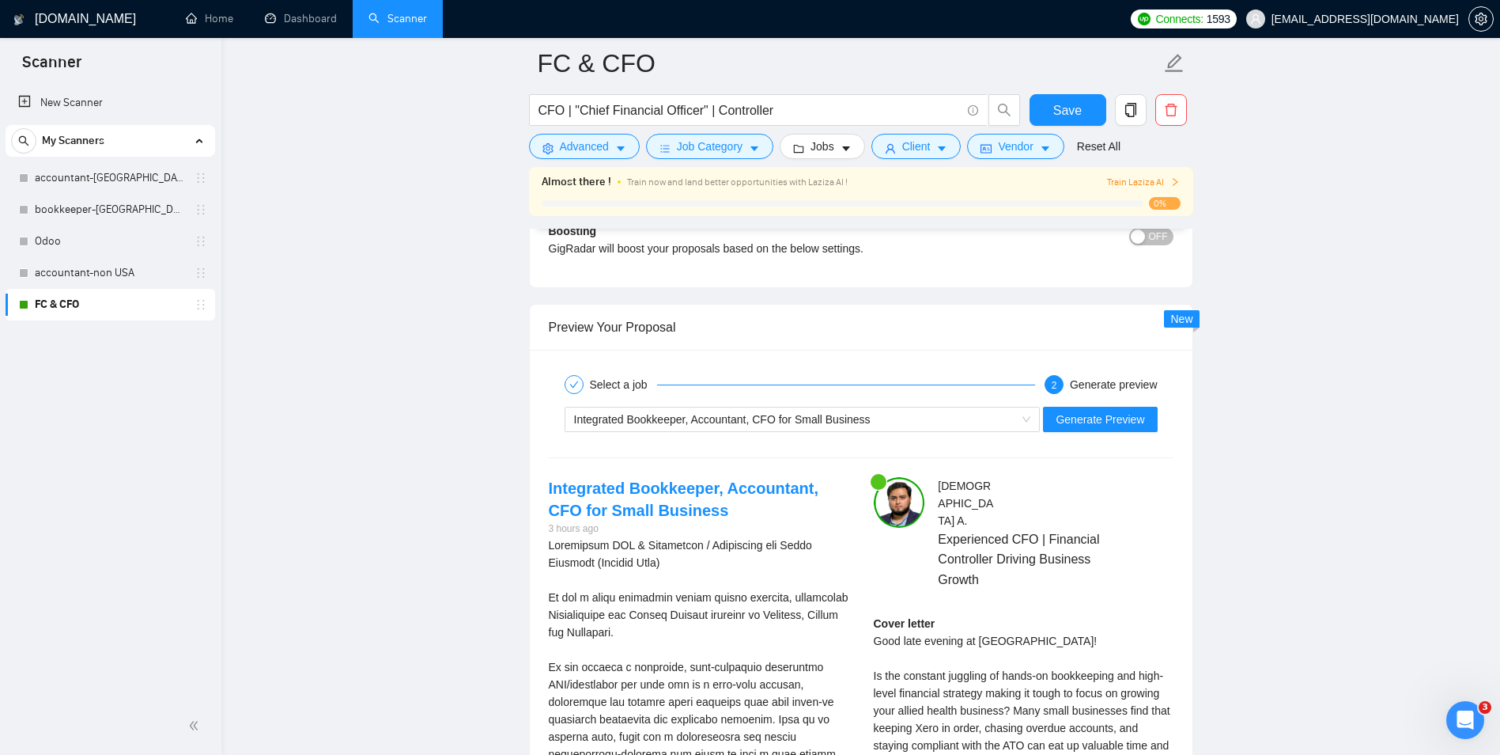
click at [707, 435] on div "Integrated Bookkeeper, Accountant, CFO for Small Business Generate Preview" at bounding box center [861, 419] width 628 height 38
click at [709, 417] on span "Integrated Bookkeeper, Accountant, CFO for Small Business" at bounding box center [722, 419] width 297 height 13
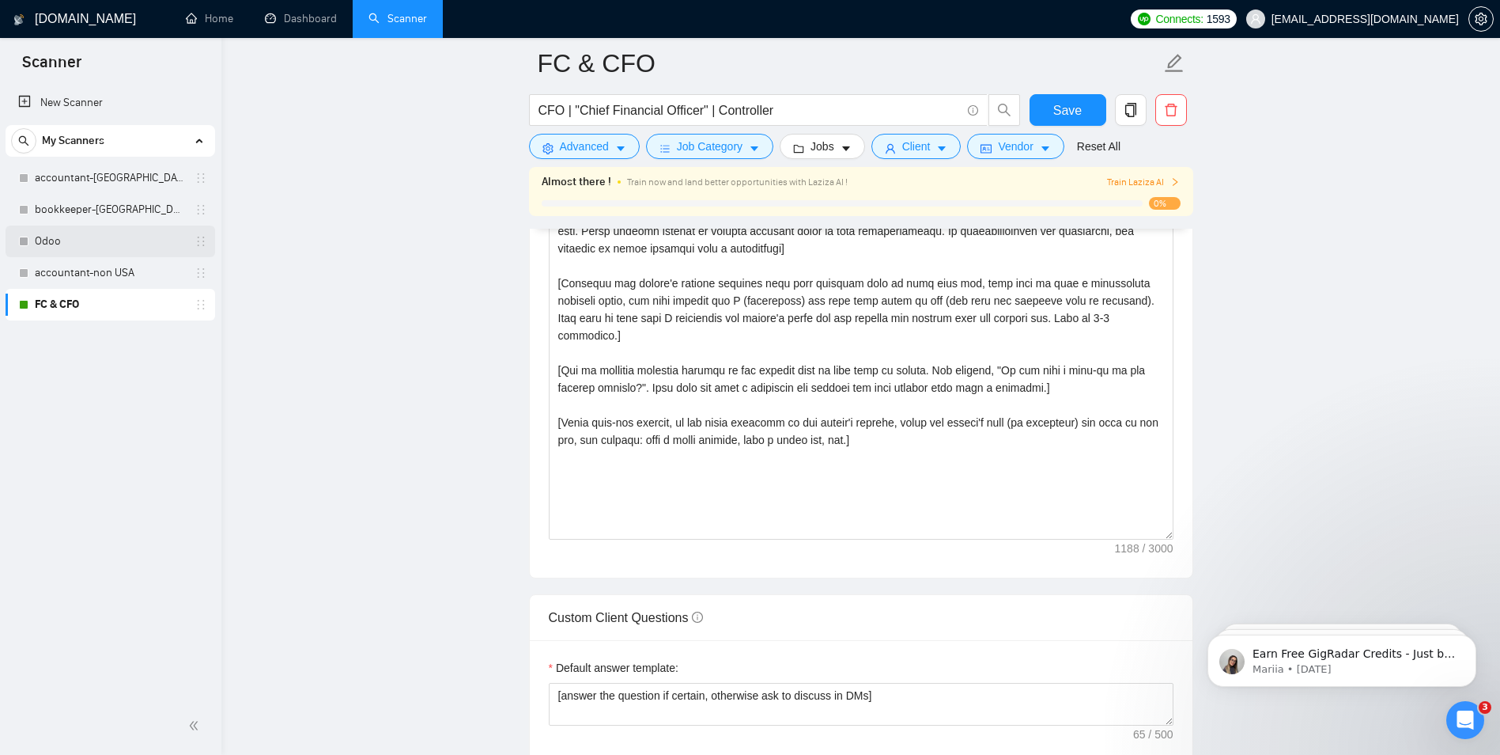
click at [67, 245] on link "Odoo" at bounding box center [110, 241] width 150 height 32
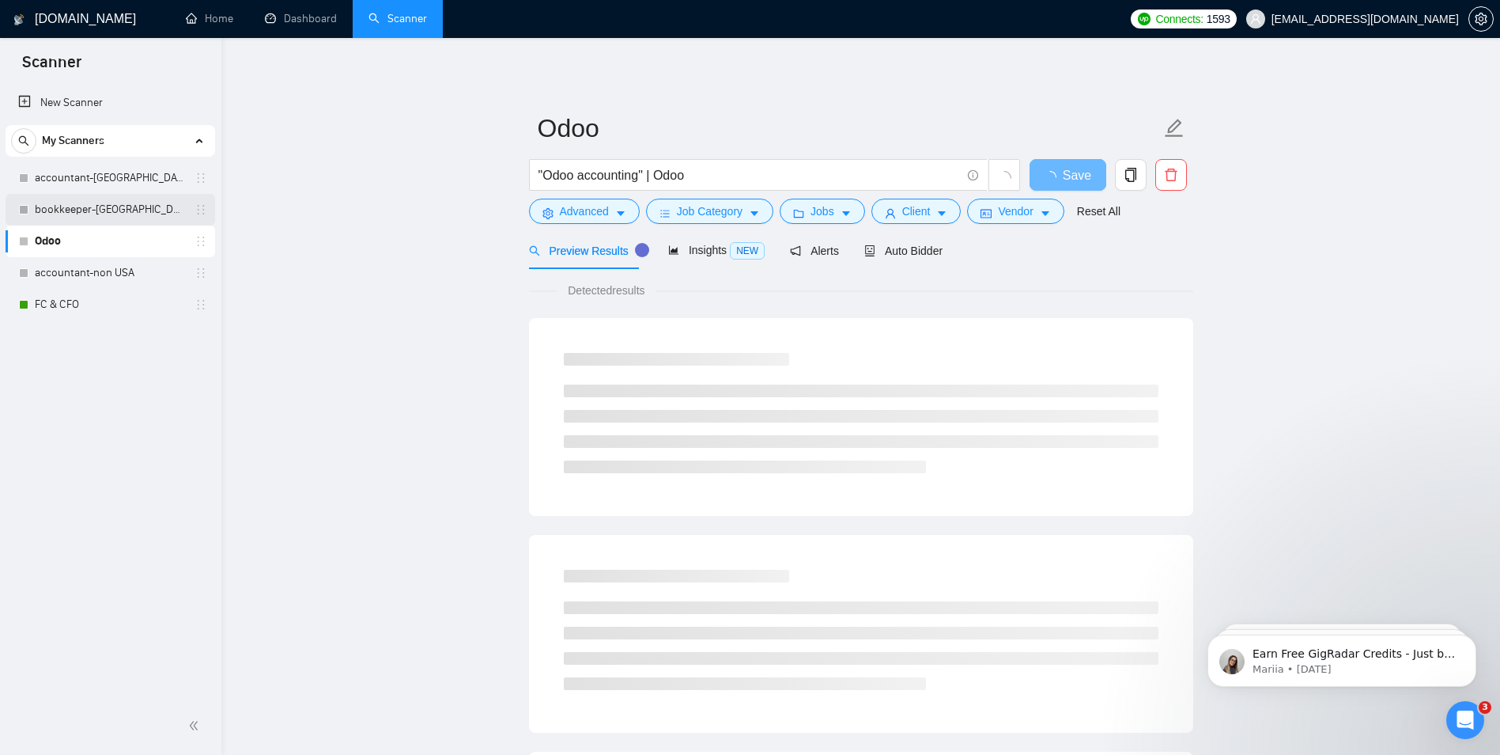
click at [81, 204] on link "bookkeeper-[GEOGRAPHIC_DATA]" at bounding box center [110, 210] width 150 height 32
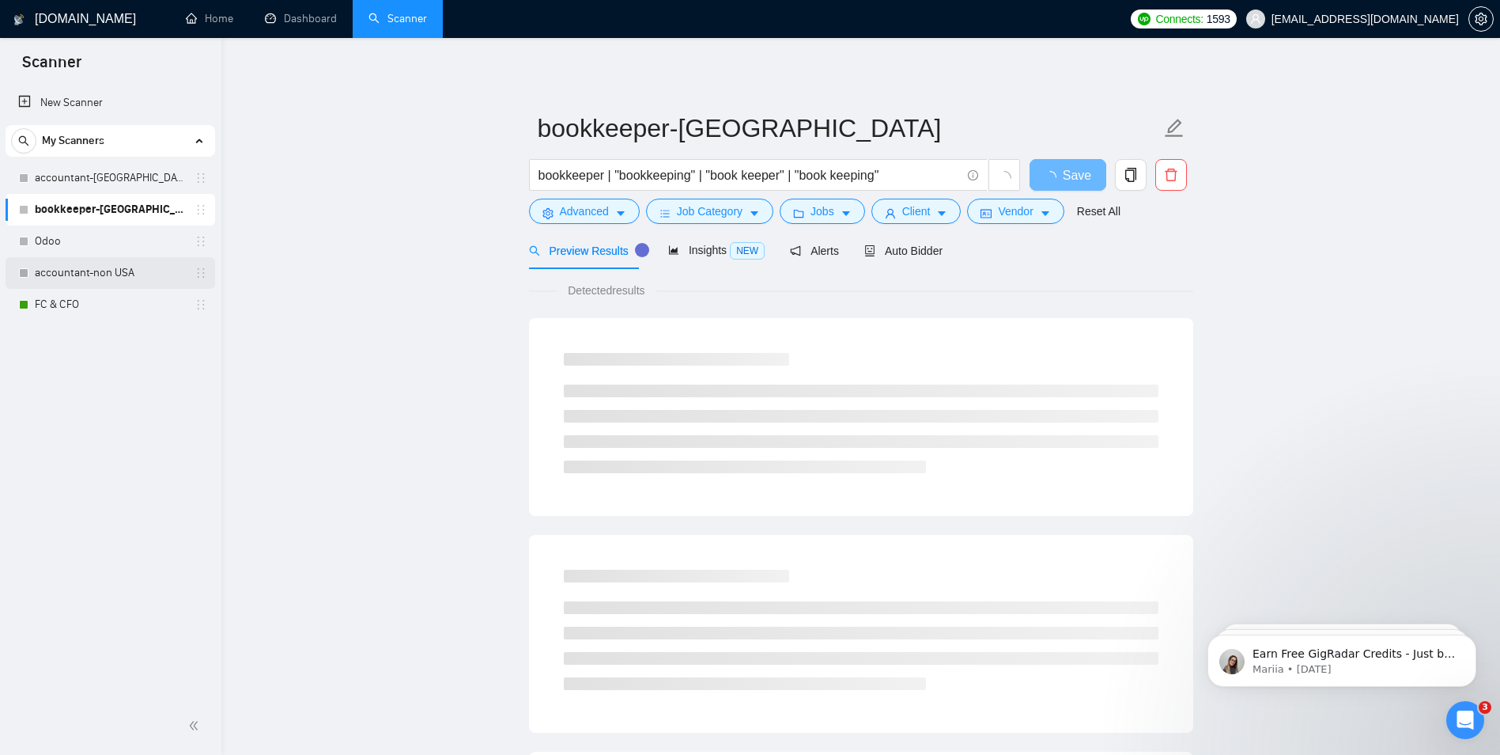
click at [93, 265] on link "accountant-non USA" at bounding box center [110, 273] width 150 height 32
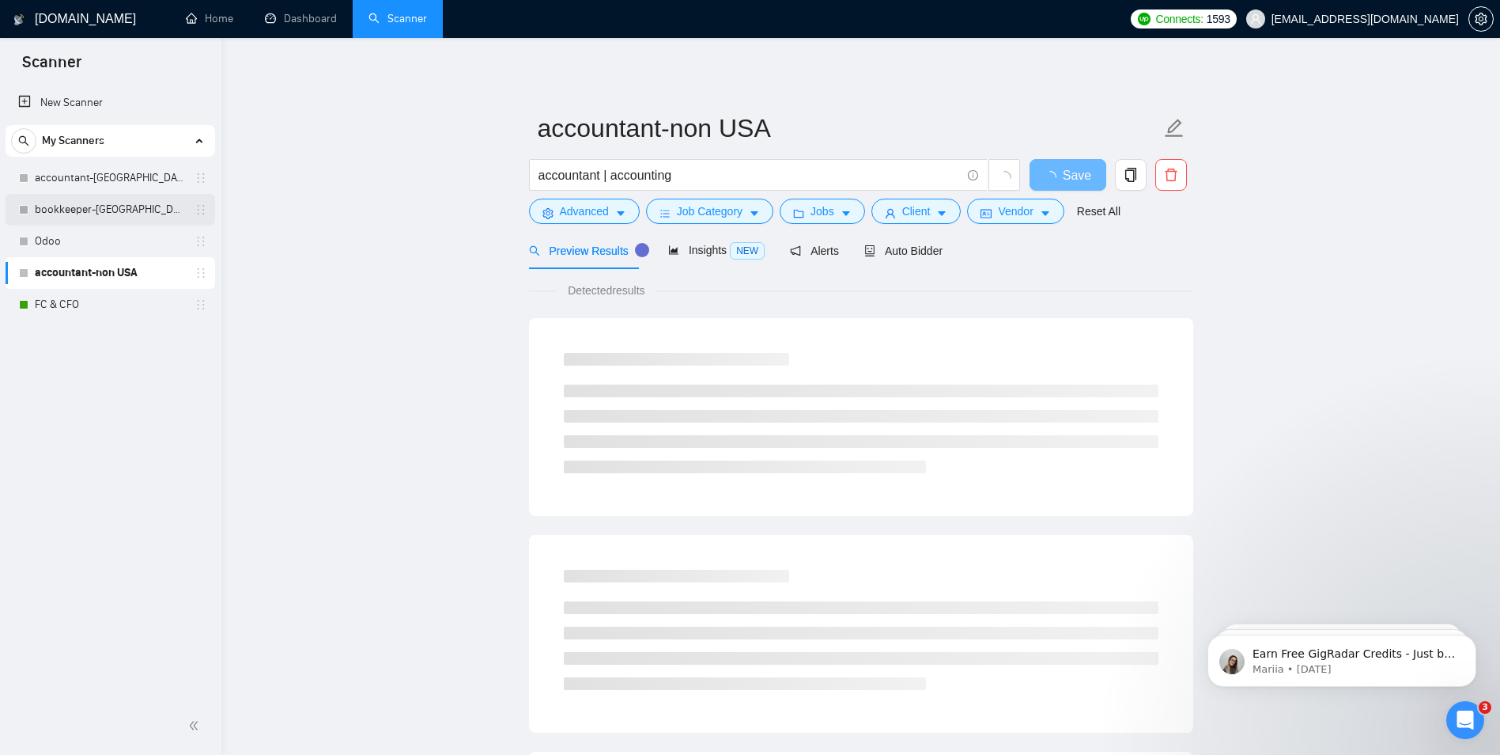
click at [103, 198] on link "bookkeeper-[GEOGRAPHIC_DATA]" at bounding box center [110, 210] width 150 height 32
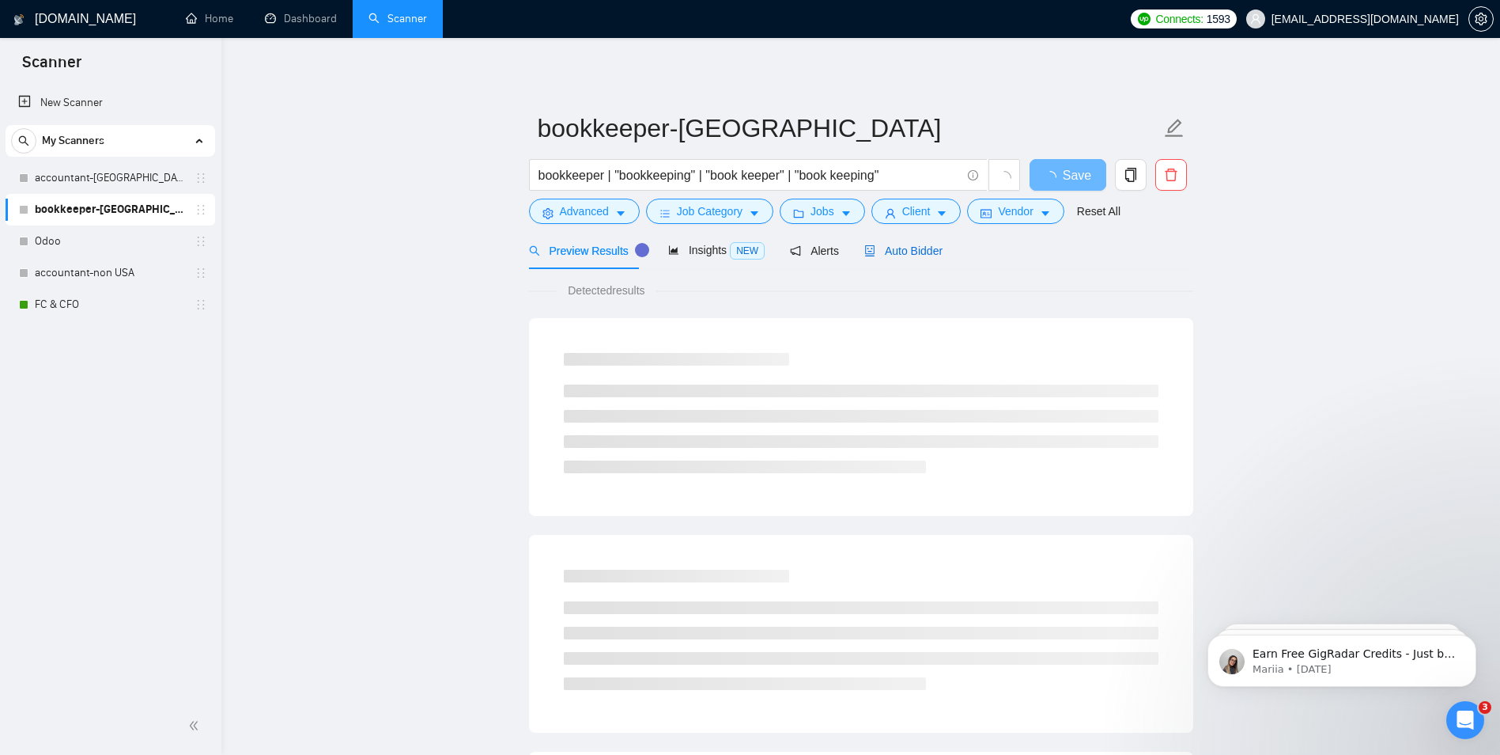
click at [879, 249] on span "Auto Bidder" at bounding box center [903, 250] width 78 height 13
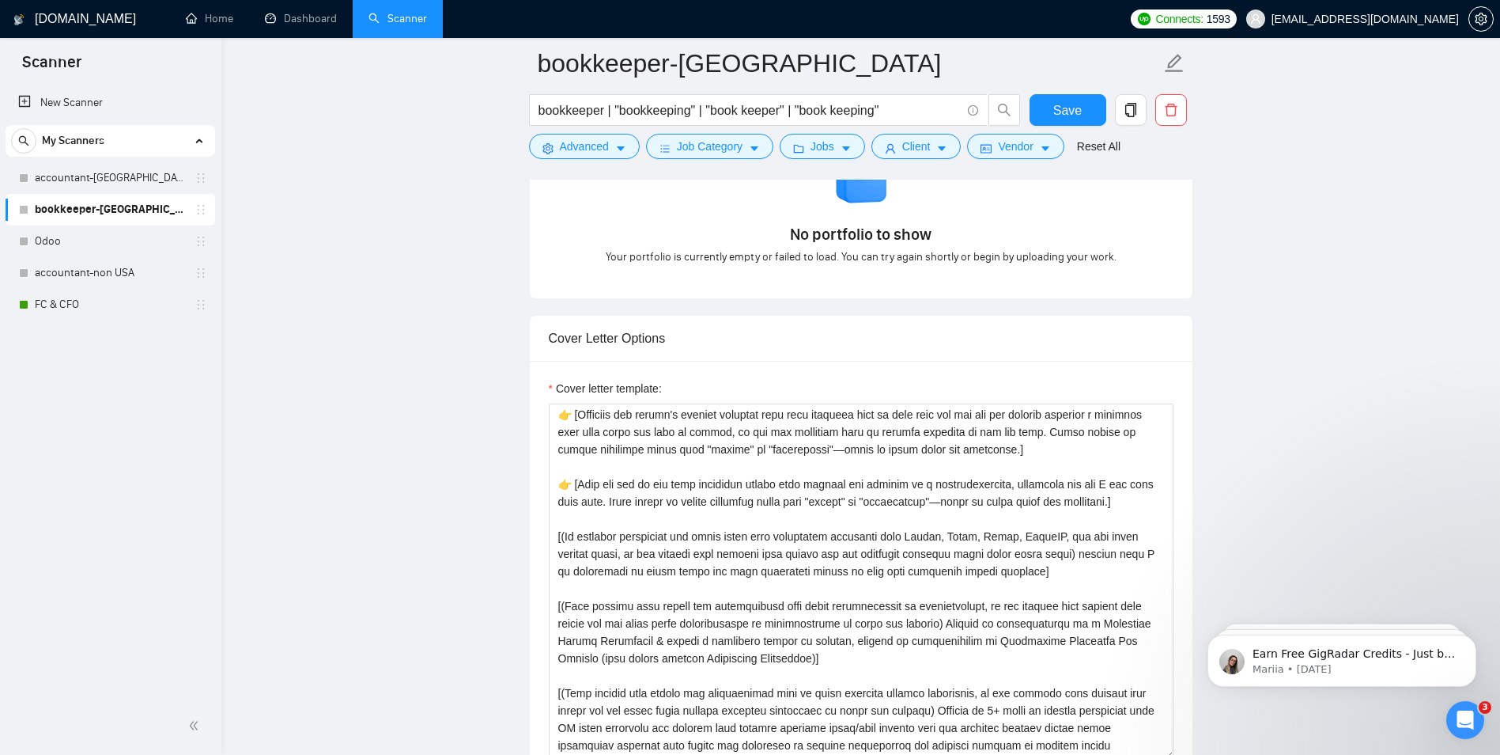
scroll to position [1503, 0]
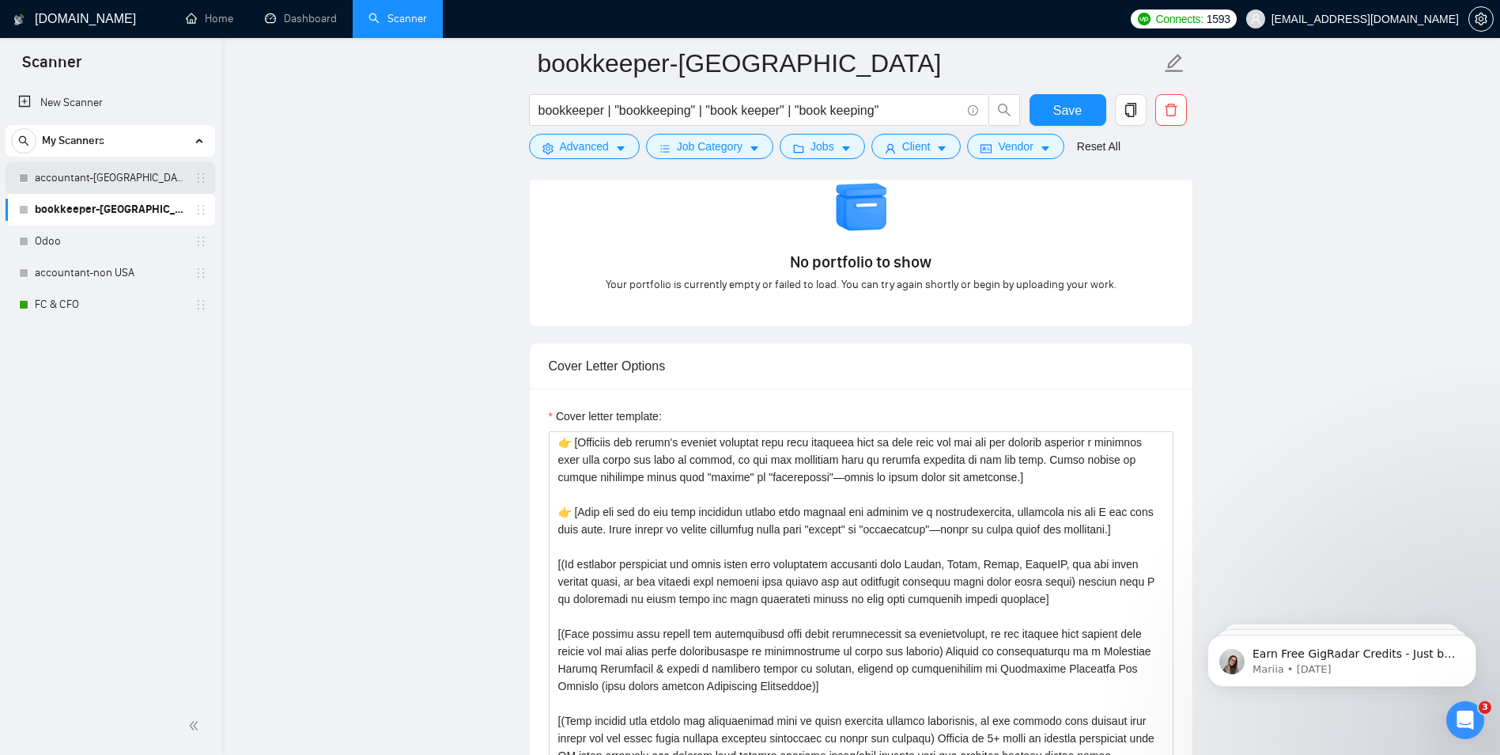
click at [74, 176] on link "accountant-[GEOGRAPHIC_DATA]" at bounding box center [110, 178] width 150 height 32
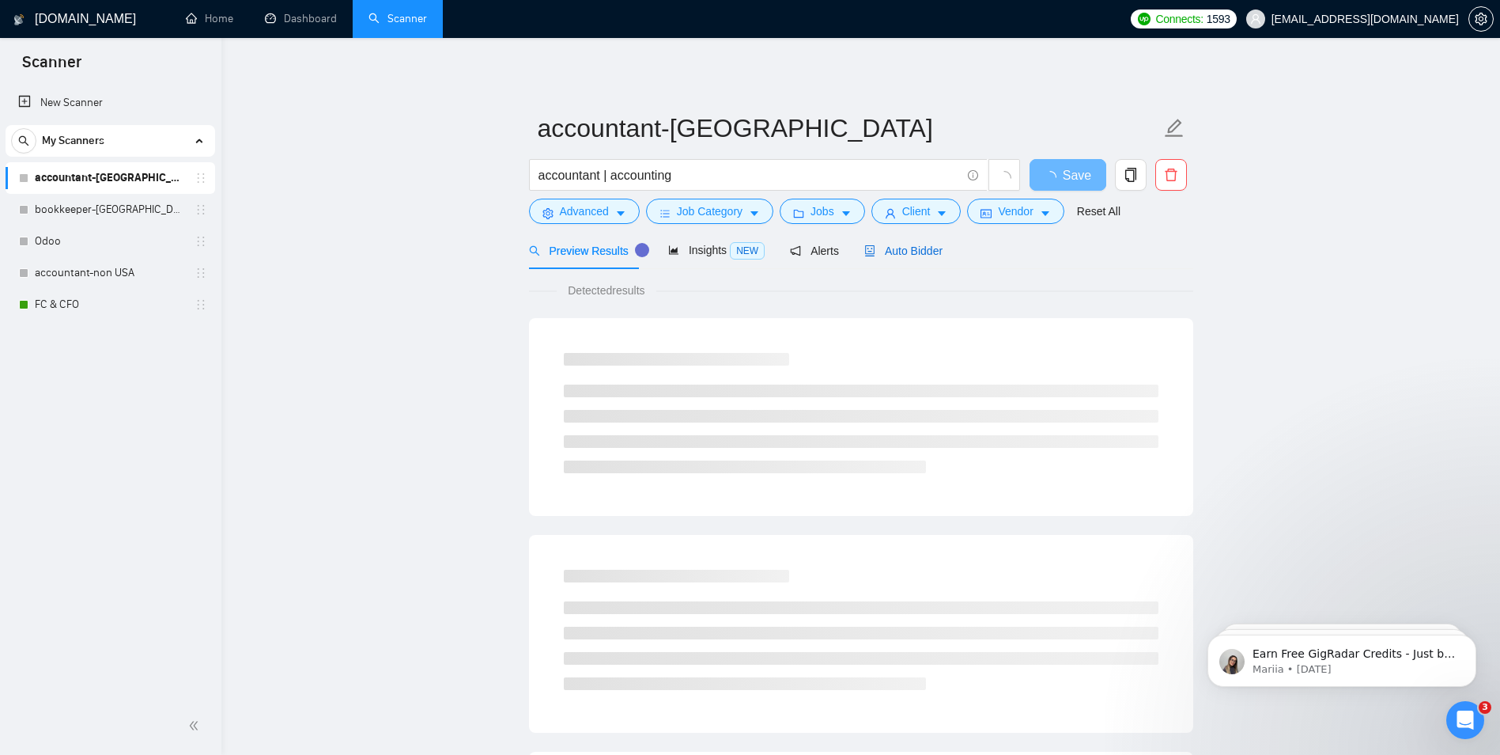
click at [883, 252] on span "Auto Bidder" at bounding box center [903, 250] width 78 height 13
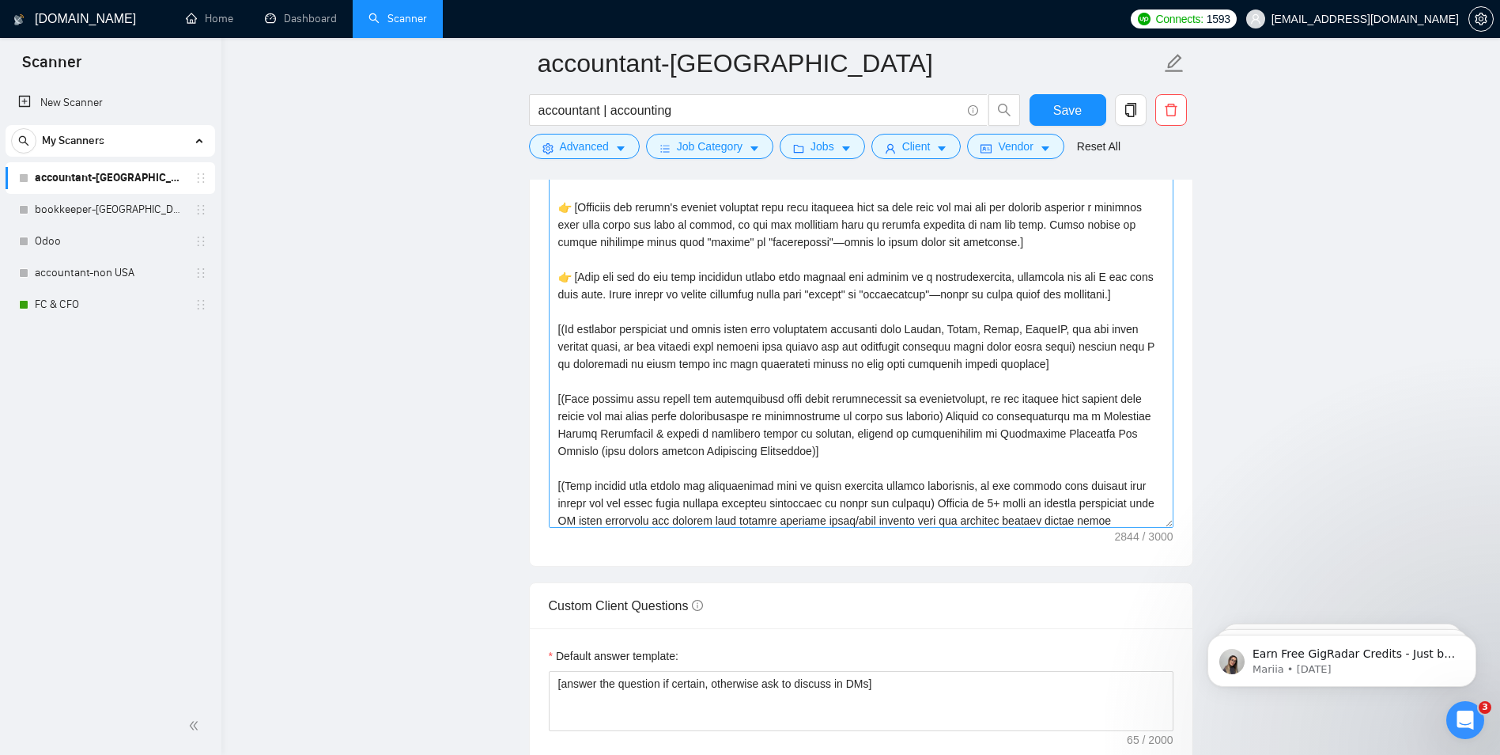
scroll to position [278, 0]
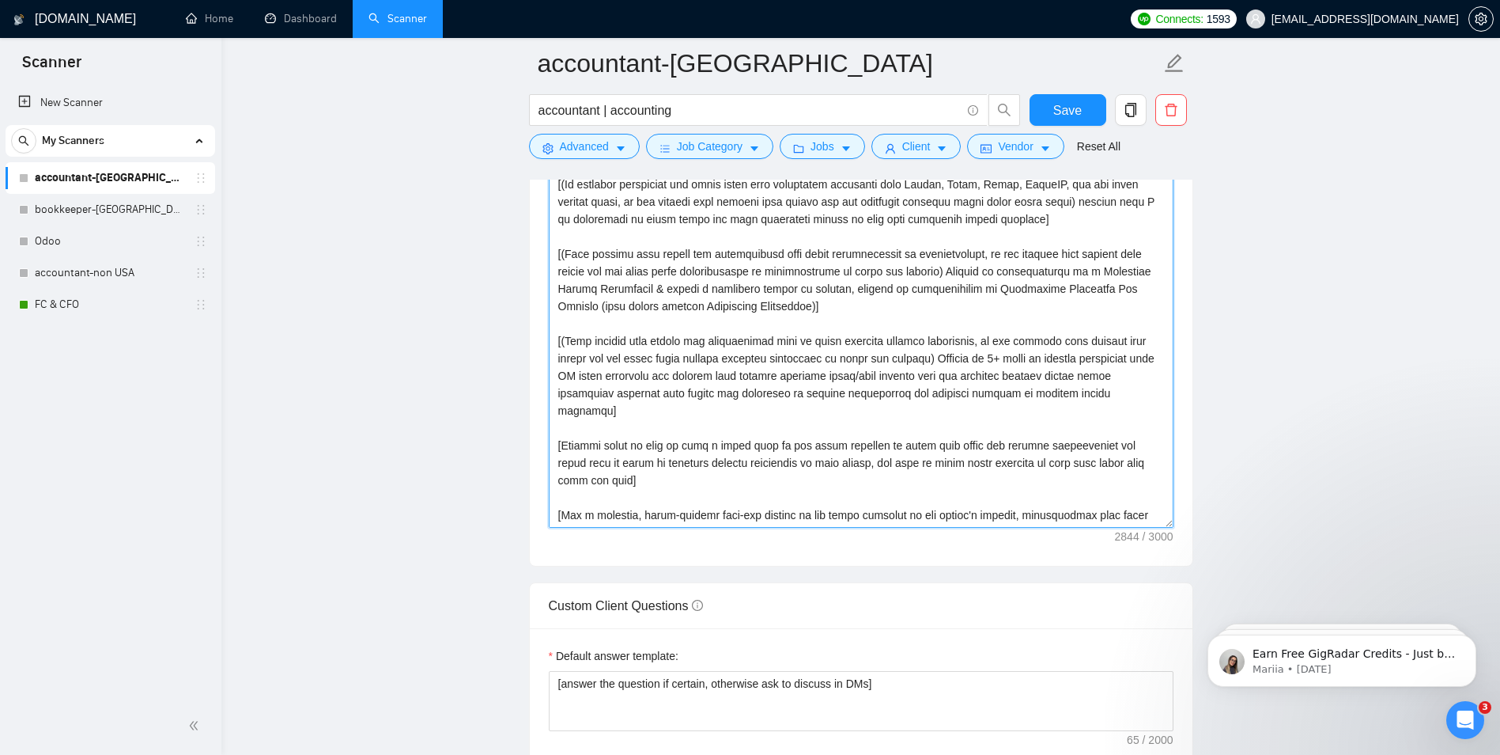
drag, startPoint x: 657, startPoint y: 338, endPoint x: 730, endPoint y: 346, distance: 73.3
click at [730, 346] on textarea "Cover letter template:" at bounding box center [861, 350] width 625 height 356
click at [845, 342] on textarea "Cover letter template:" at bounding box center [861, 350] width 625 height 356
click at [932, 337] on textarea "Cover letter template:" at bounding box center [861, 350] width 625 height 356
click at [1004, 339] on textarea "Cover letter template:" at bounding box center [861, 350] width 625 height 356
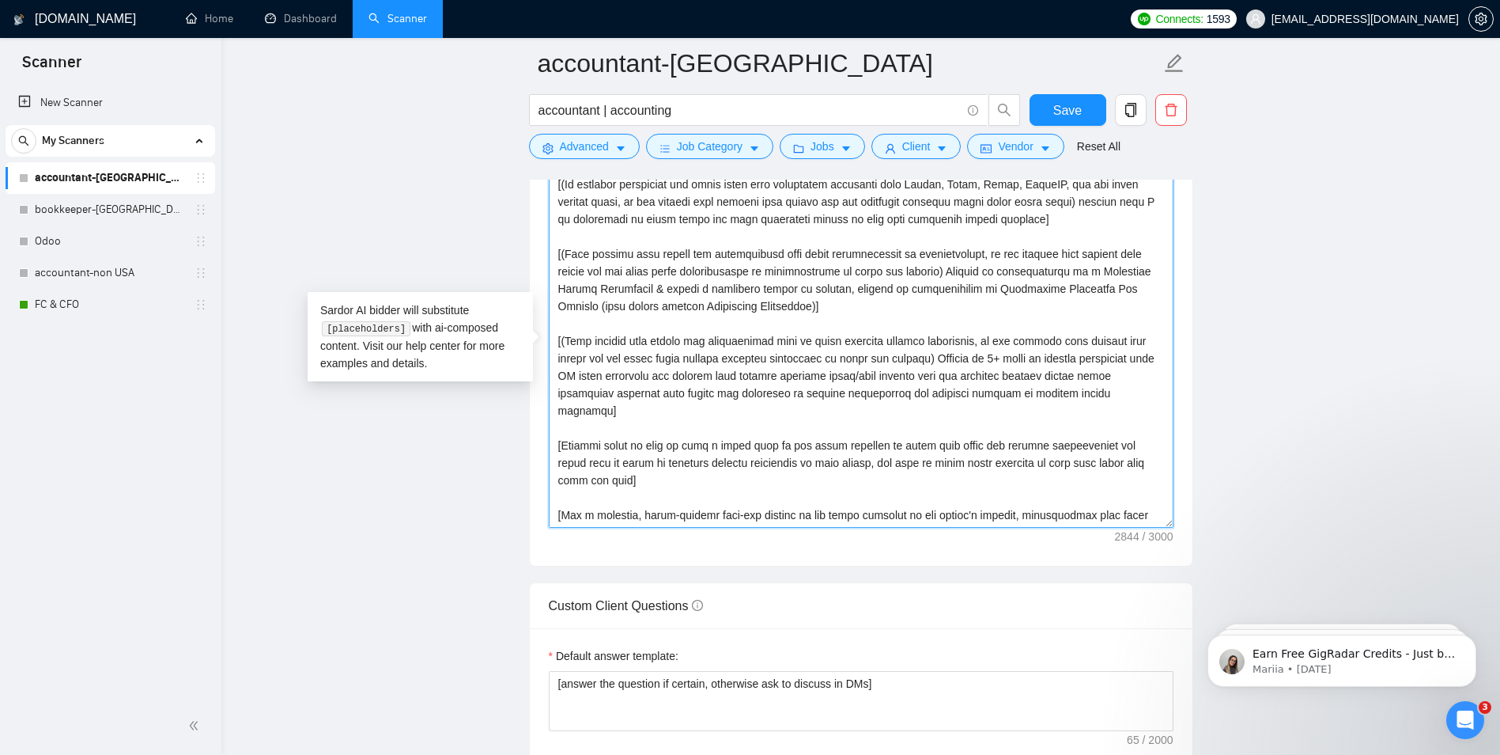
click at [1031, 339] on textarea "Cover letter template:" at bounding box center [861, 350] width 625 height 356
click at [1073, 340] on textarea "Cover letter template:" at bounding box center [861, 350] width 625 height 356
click at [819, 378] on textarea "Cover letter template:" at bounding box center [861, 350] width 625 height 356
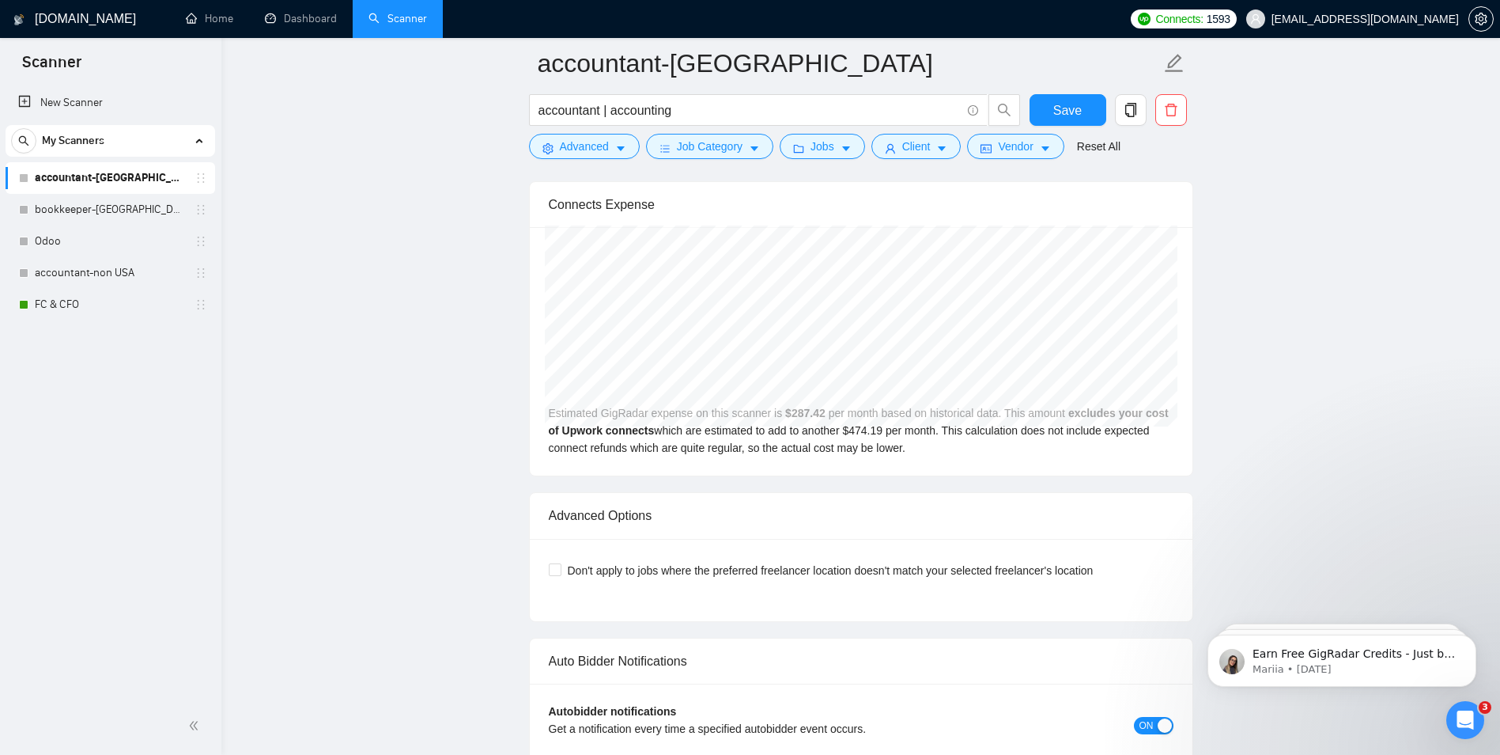
scroll to position [2847, 0]
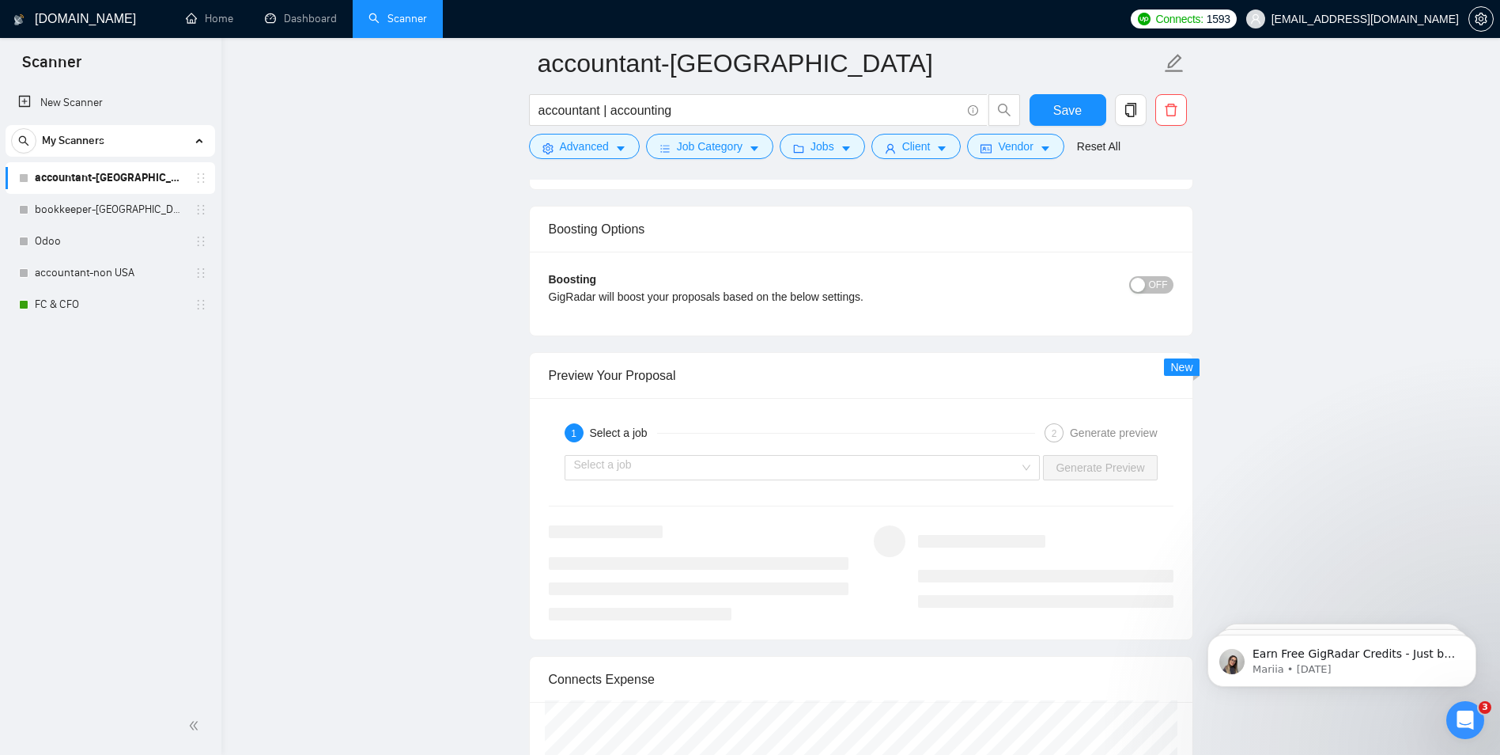
click at [641, 487] on div "1 Select a job 2 Generate preview Select a job Generate Preview" at bounding box center [861, 518] width 663 height 241
click at [638, 472] on input "search" at bounding box center [797, 468] width 446 height 24
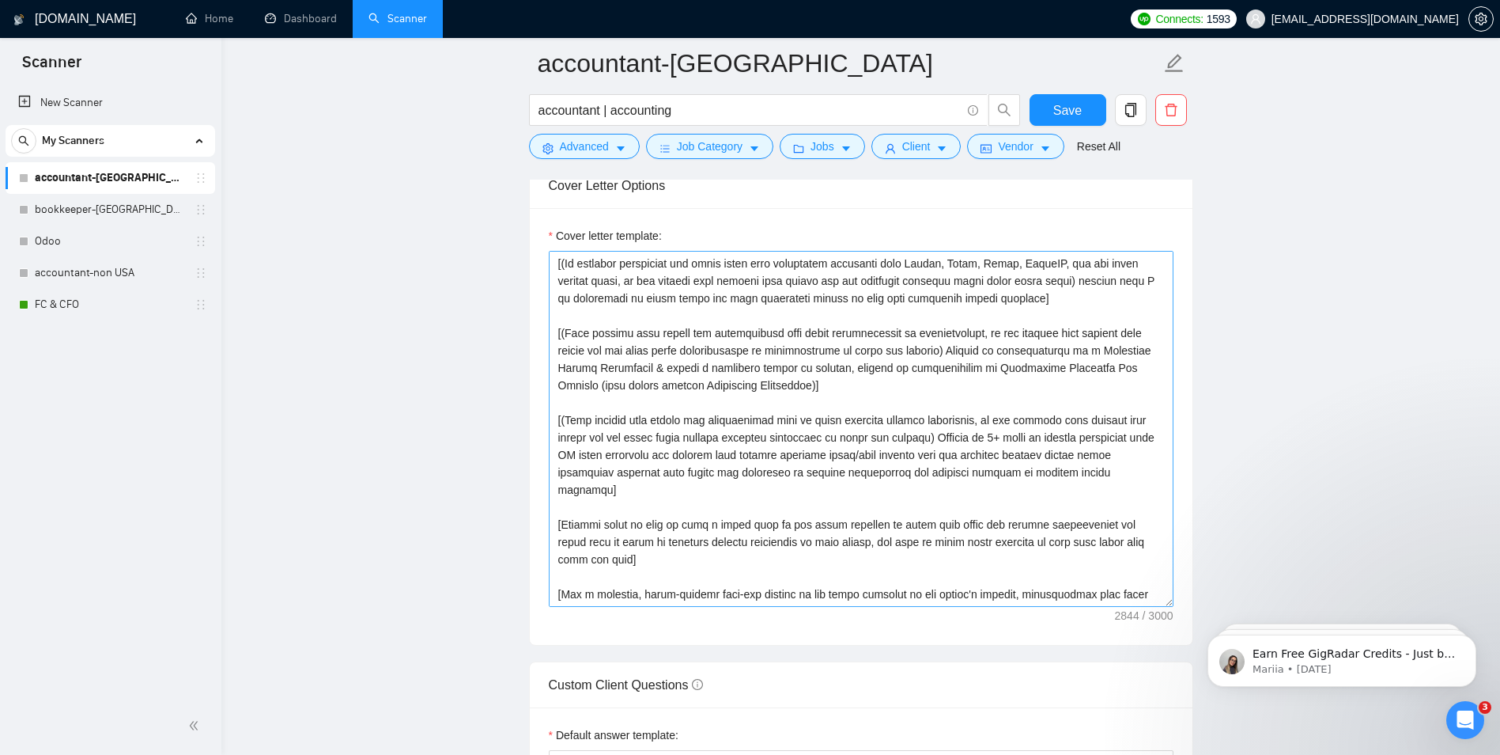
scroll to position [1819, 0]
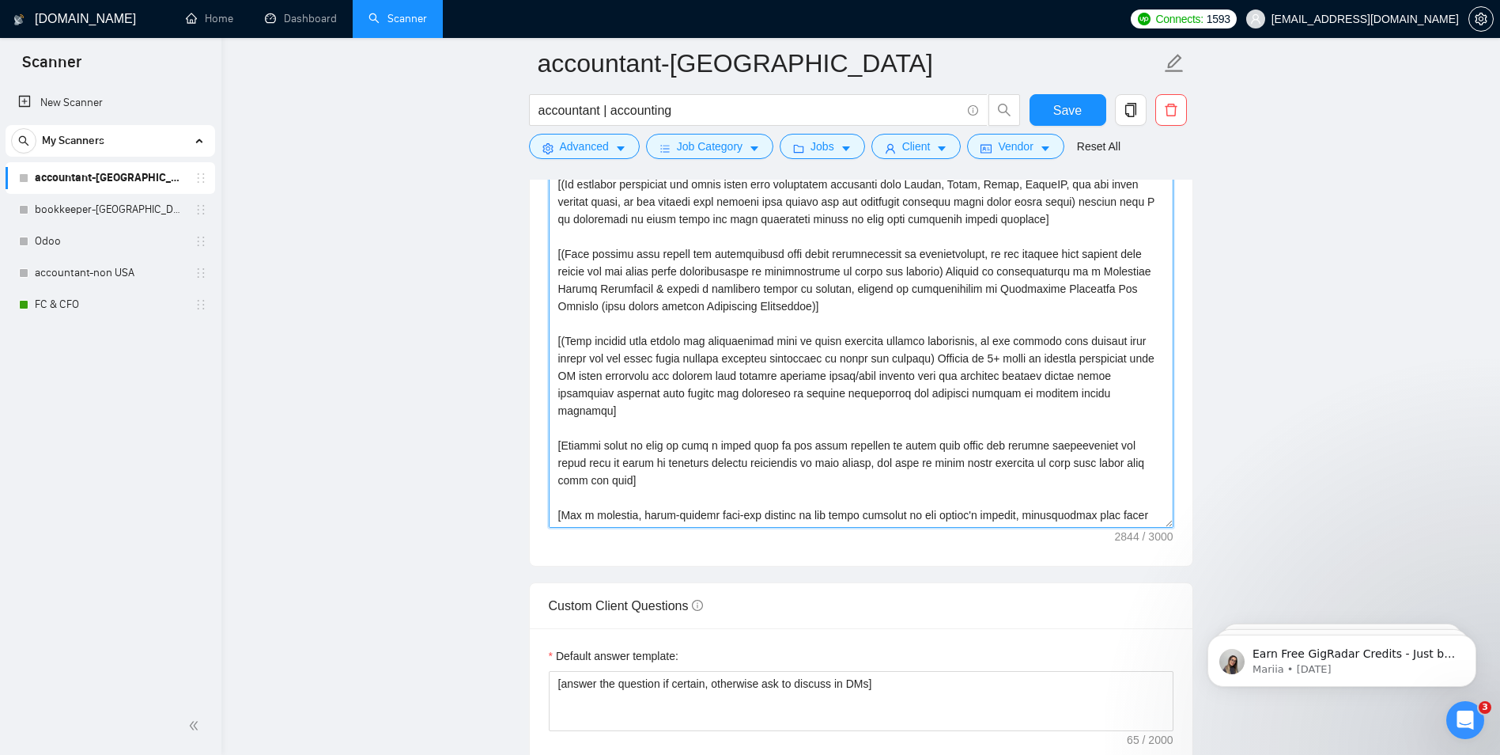
click at [845, 427] on textarea "Cover letter template:" at bounding box center [861, 350] width 625 height 356
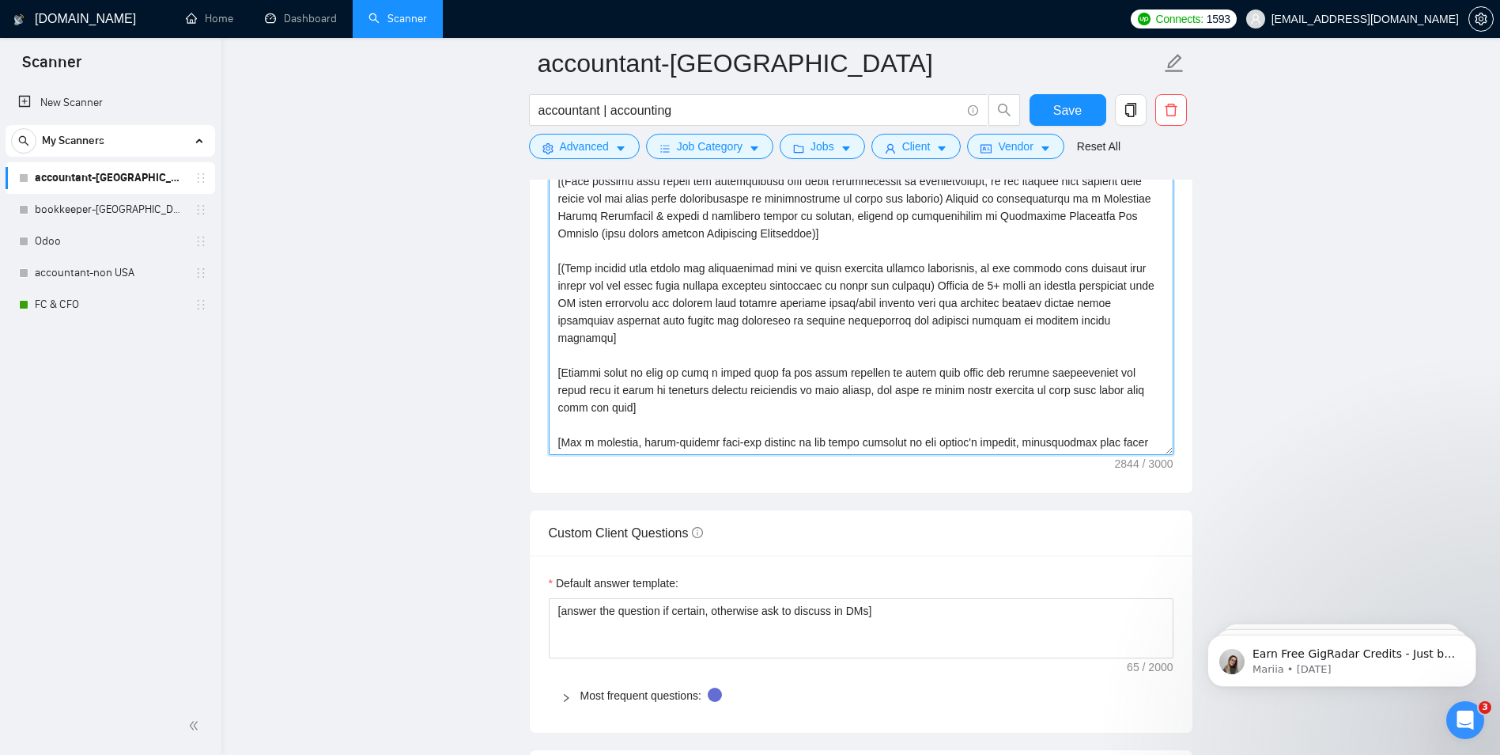
scroll to position [1898, 0]
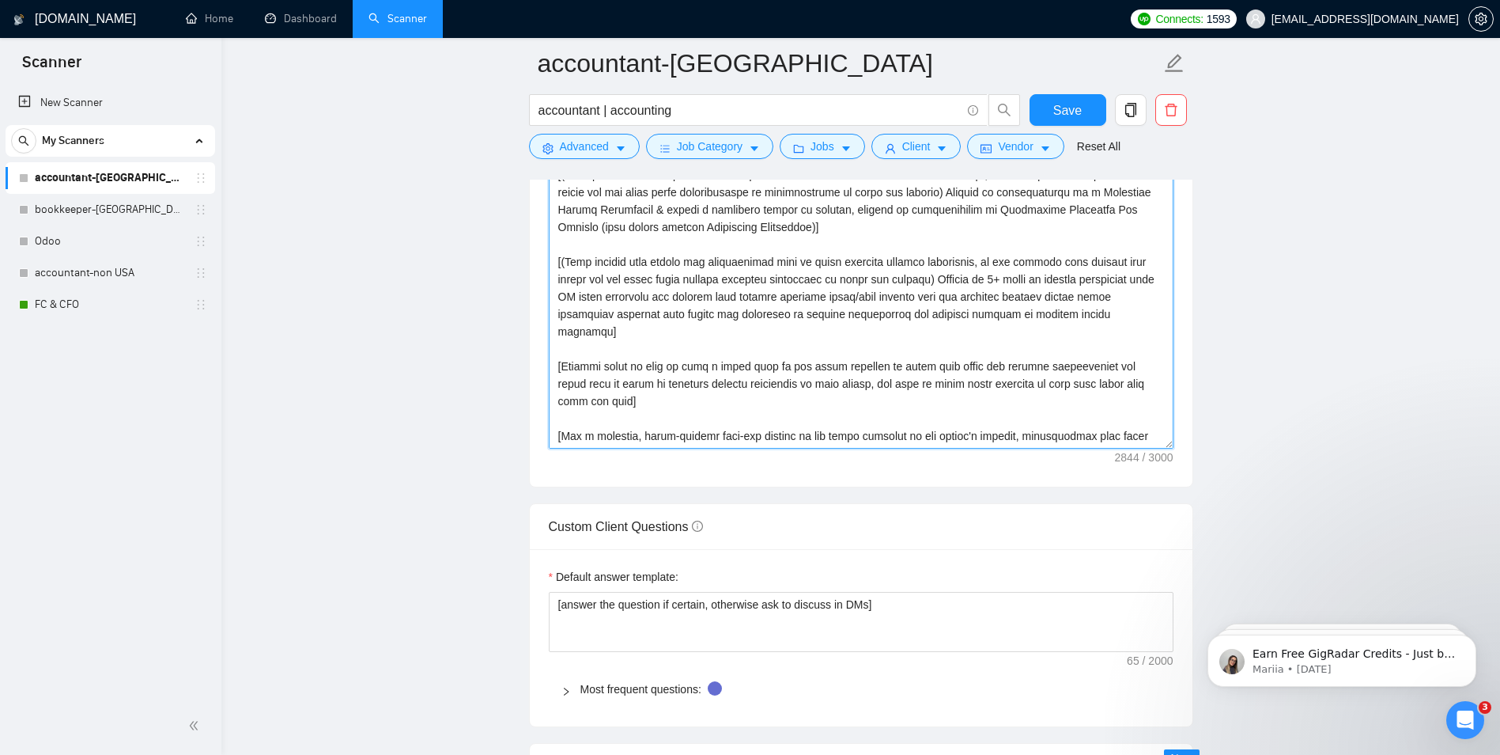
drag, startPoint x: 937, startPoint y: 434, endPoint x: 751, endPoint y: 414, distance: 187.8
click at [766, 414] on textarea "Cover letter template:" at bounding box center [861, 271] width 625 height 356
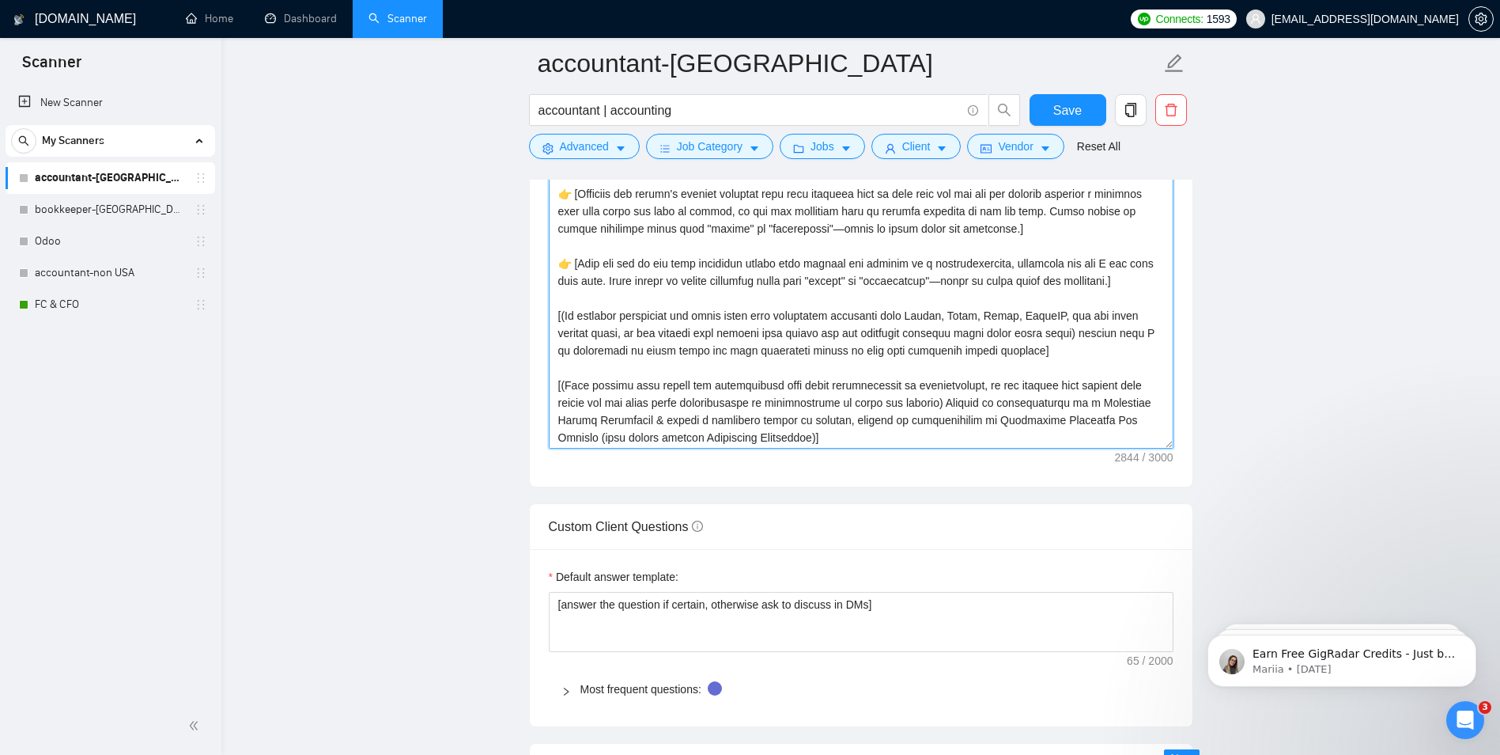
scroll to position [41, 0]
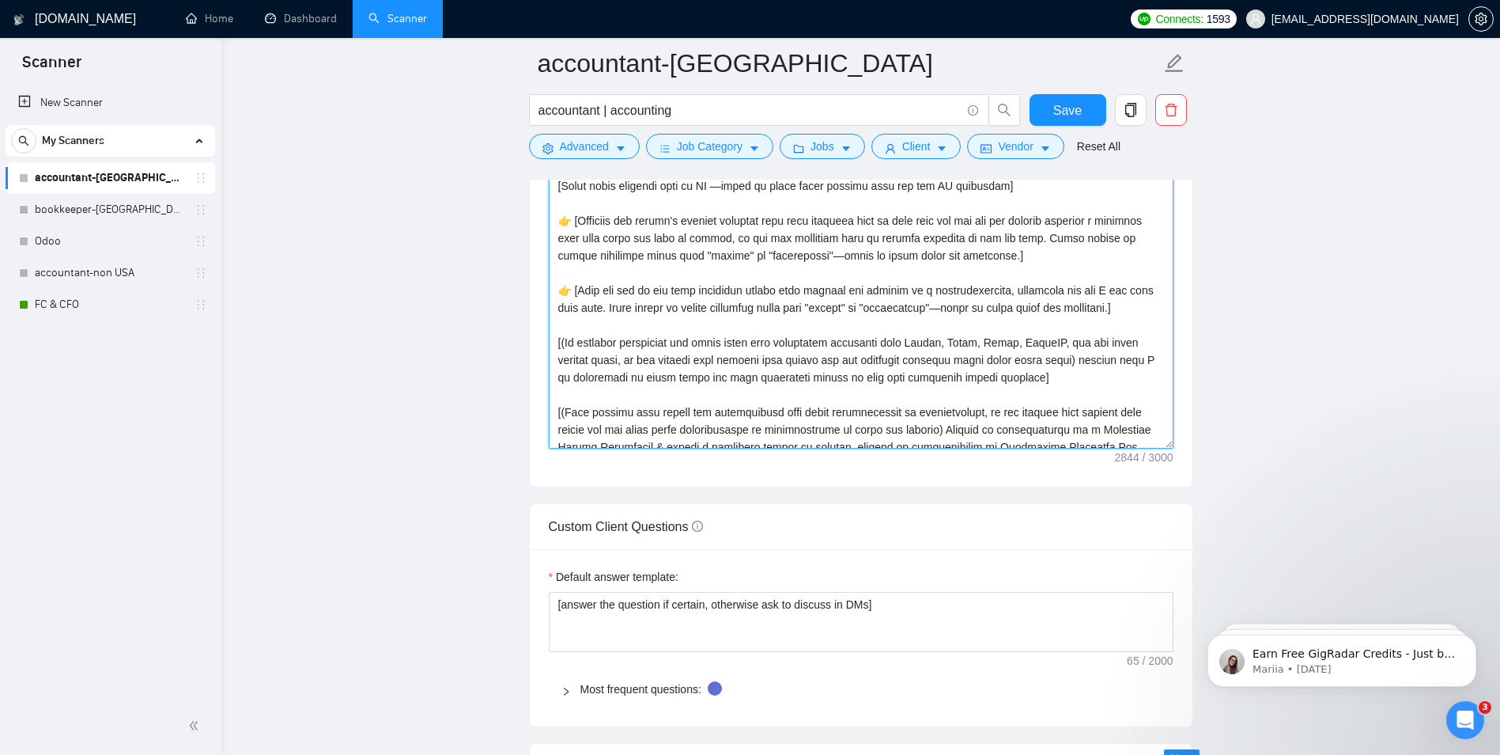
click at [552, 339] on textarea "Cover letter template:" at bounding box center [861, 271] width 625 height 356
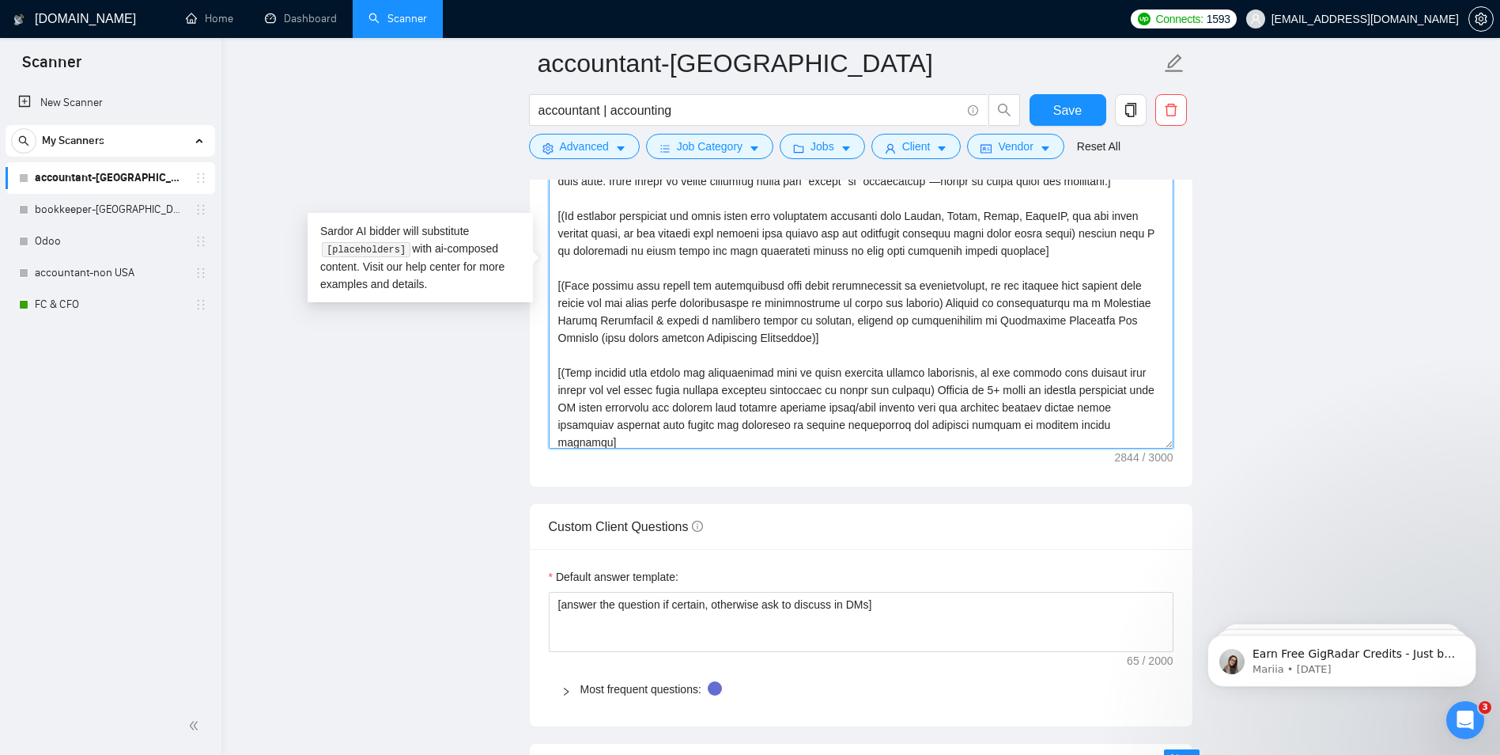
scroll to position [278, 0]
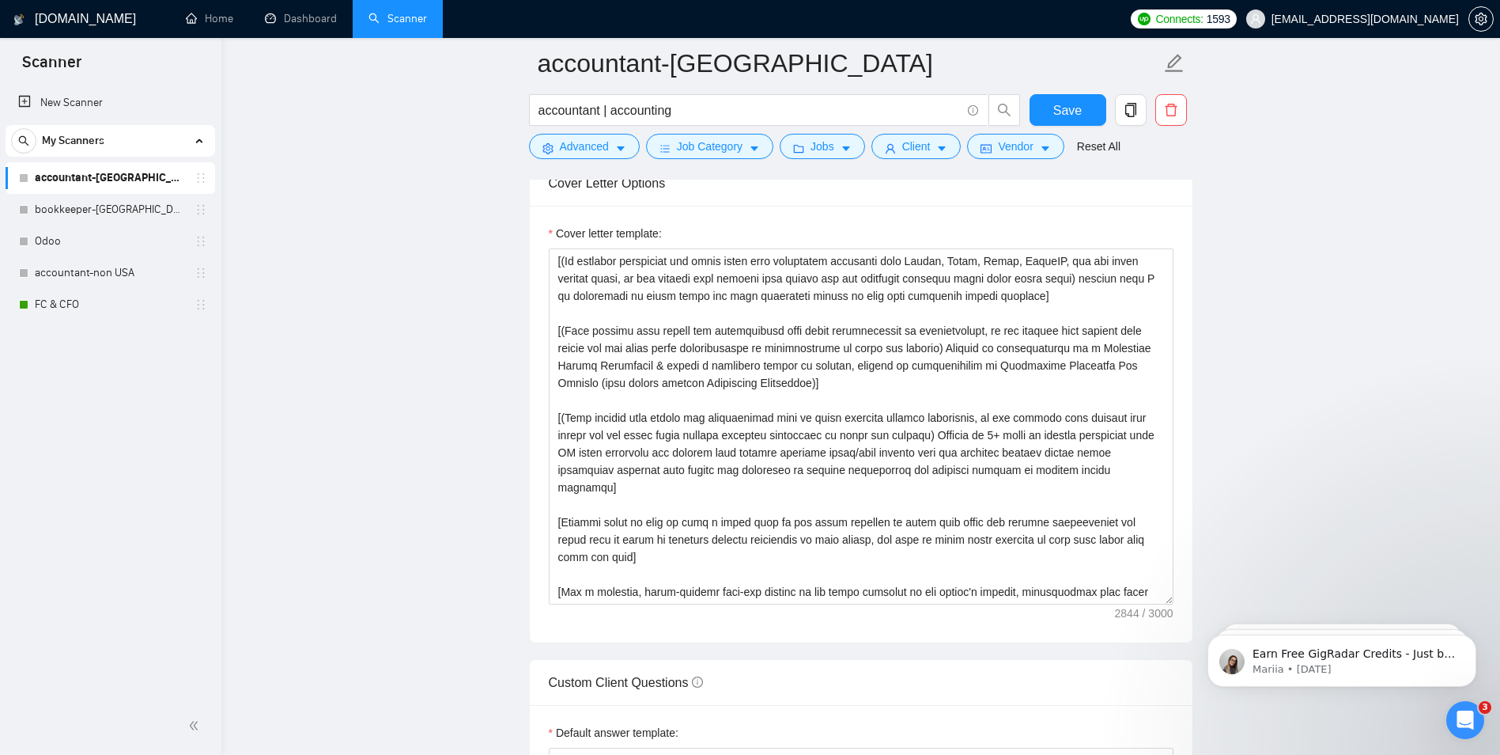
scroll to position [1819, 0]
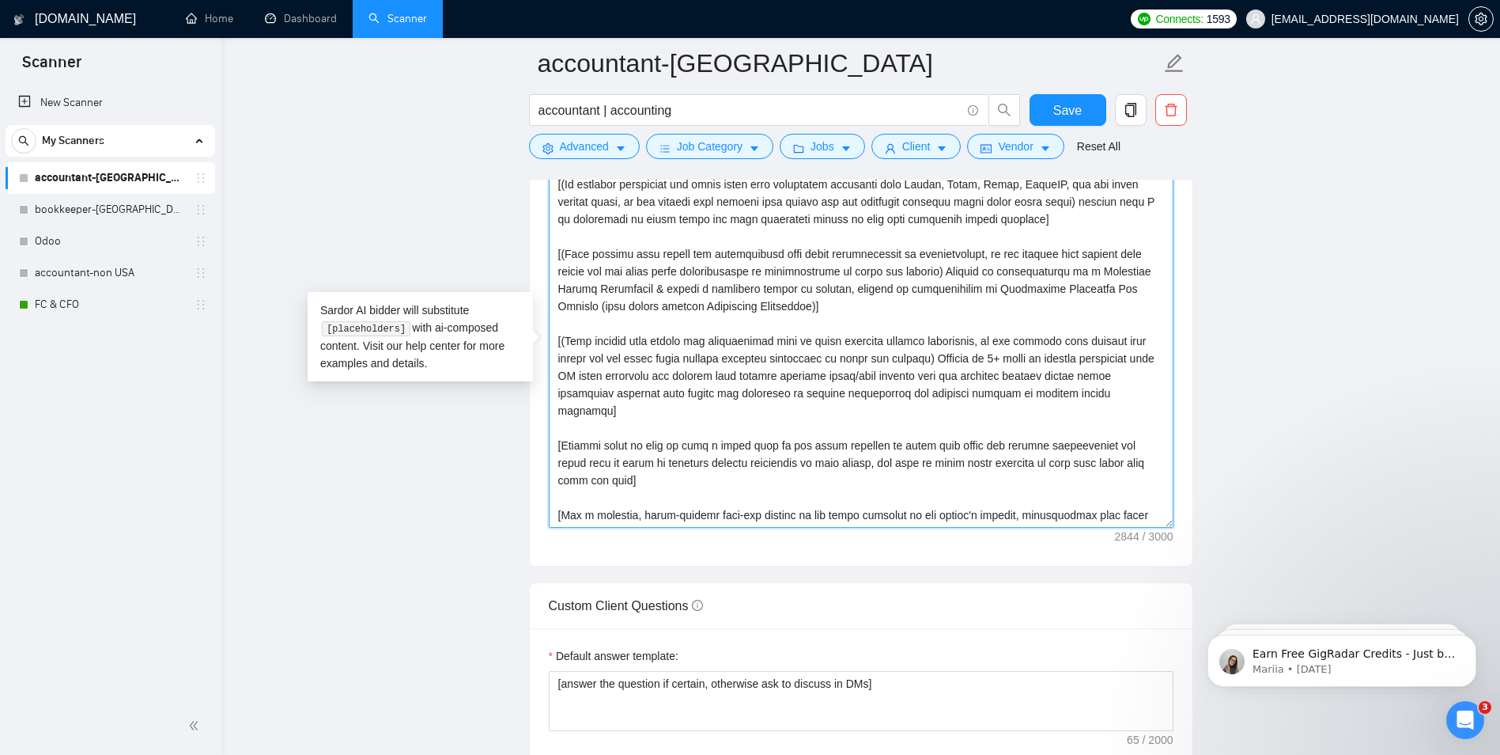
drag, startPoint x: 866, startPoint y: 513, endPoint x: 522, endPoint y: 498, distance: 344.4
click at [522, 498] on main "accountant-USA accountant | accounting Save Advanced Job Category Jobs Client V…" at bounding box center [861, 616] width 1228 height 4744
click at [665, 452] on textarea "Cover letter template:" at bounding box center [861, 350] width 625 height 356
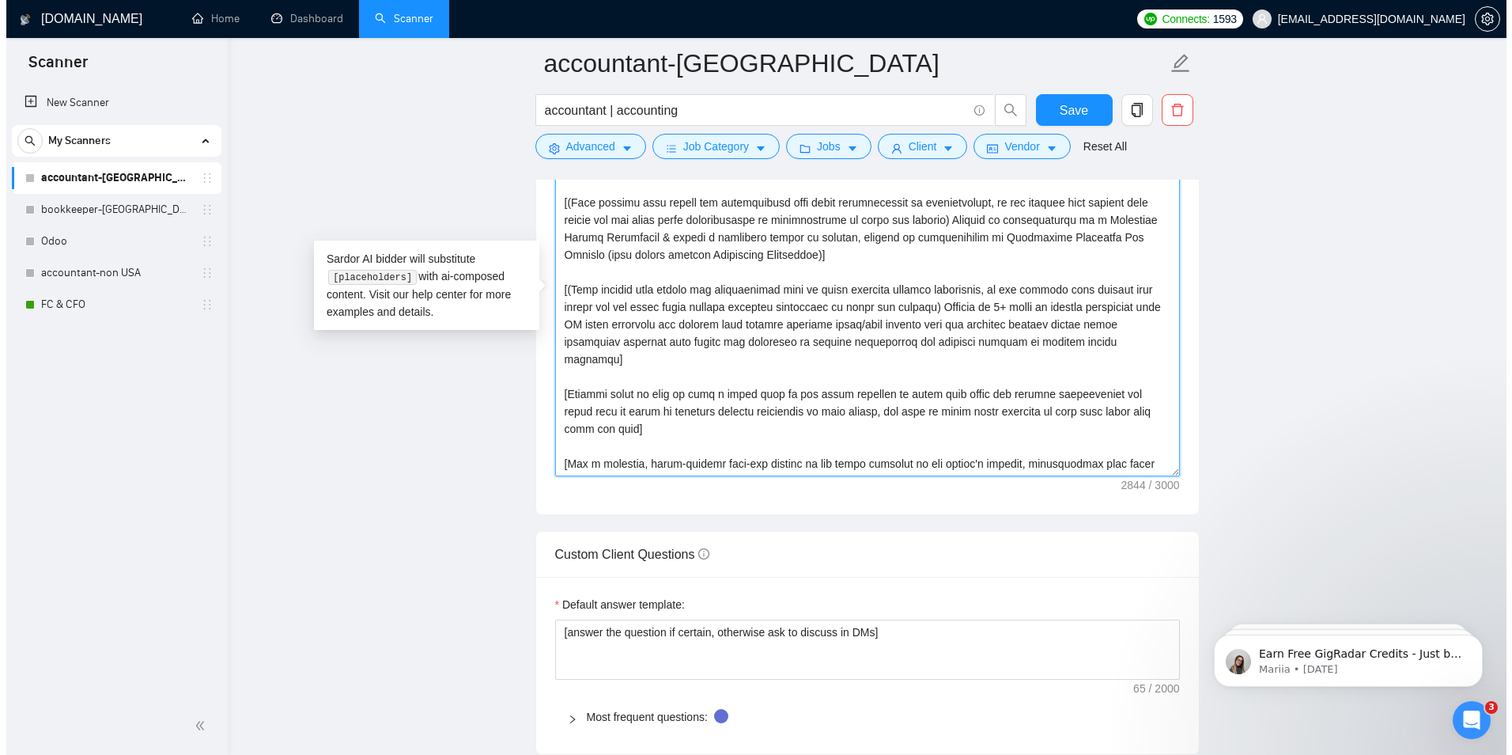
scroll to position [1898, 0]
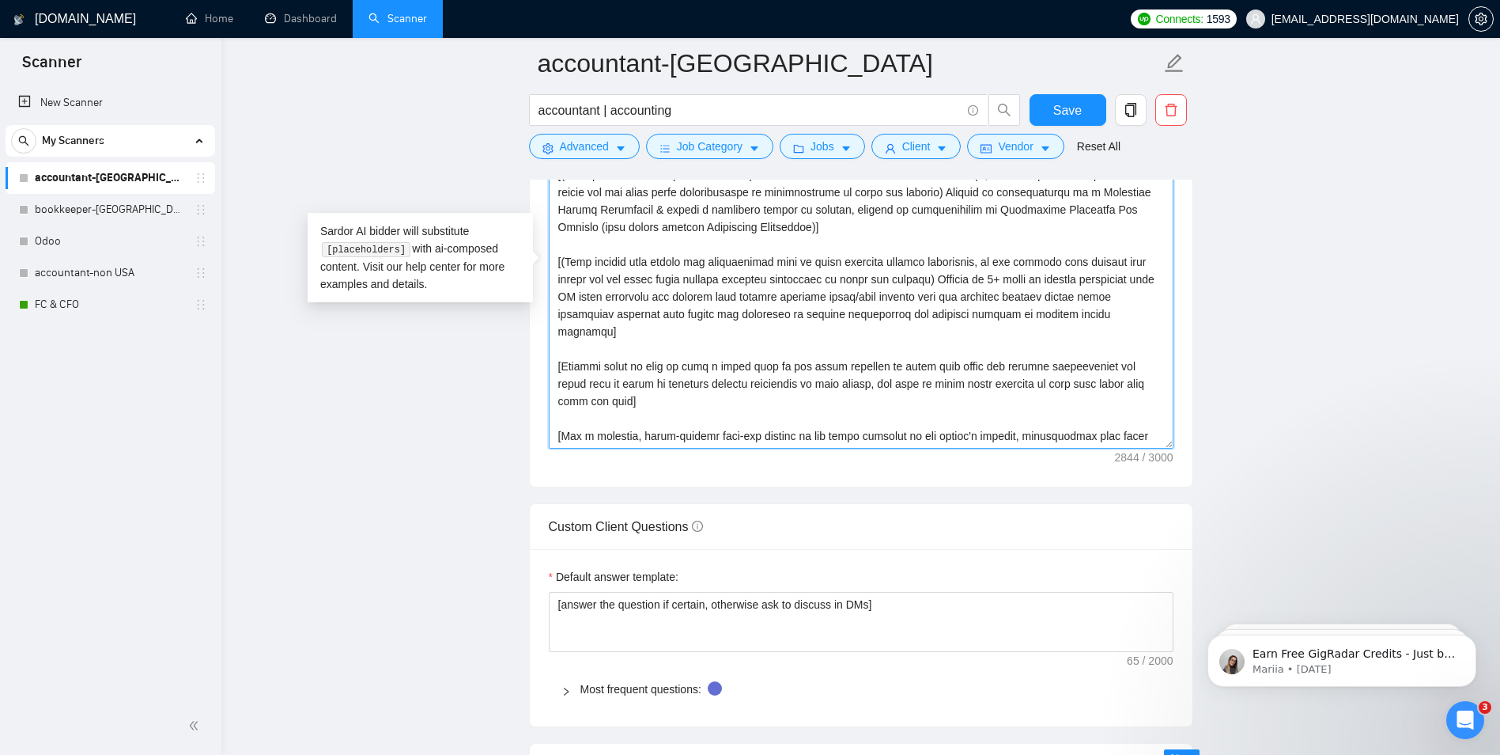
drag, startPoint x: 689, startPoint y: 375, endPoint x: 529, endPoint y: 354, distance: 161.2
click at [530, 354] on div "Cover letter template:" at bounding box center [861, 268] width 663 height 437
click at [638, 144] on button "Advanced" at bounding box center [584, 146] width 111 height 25
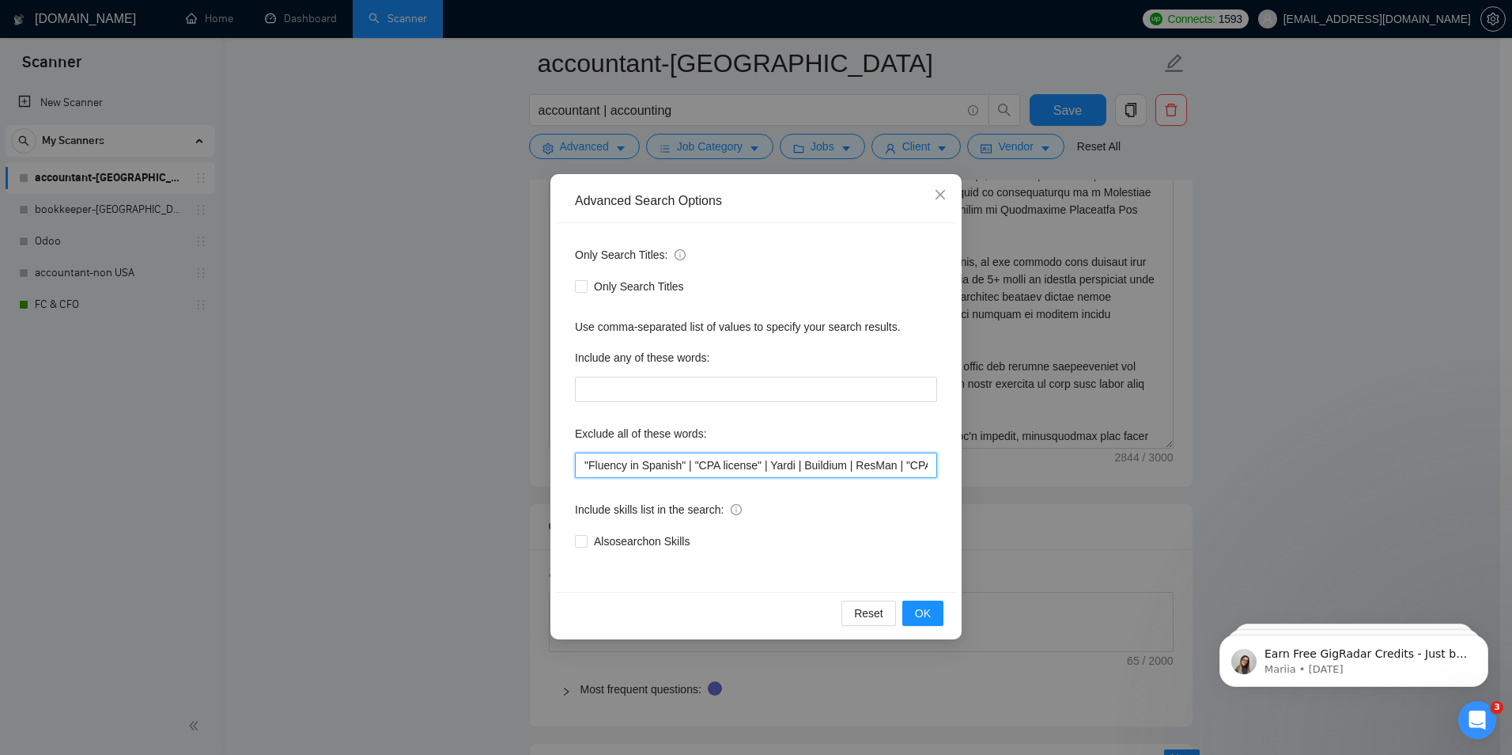
click at [630, 458] on input ""Fluency in Spanish" | "CPA license" | Yardi | Buildium | ResMan | "CPA certifi…" at bounding box center [756, 464] width 362 height 25
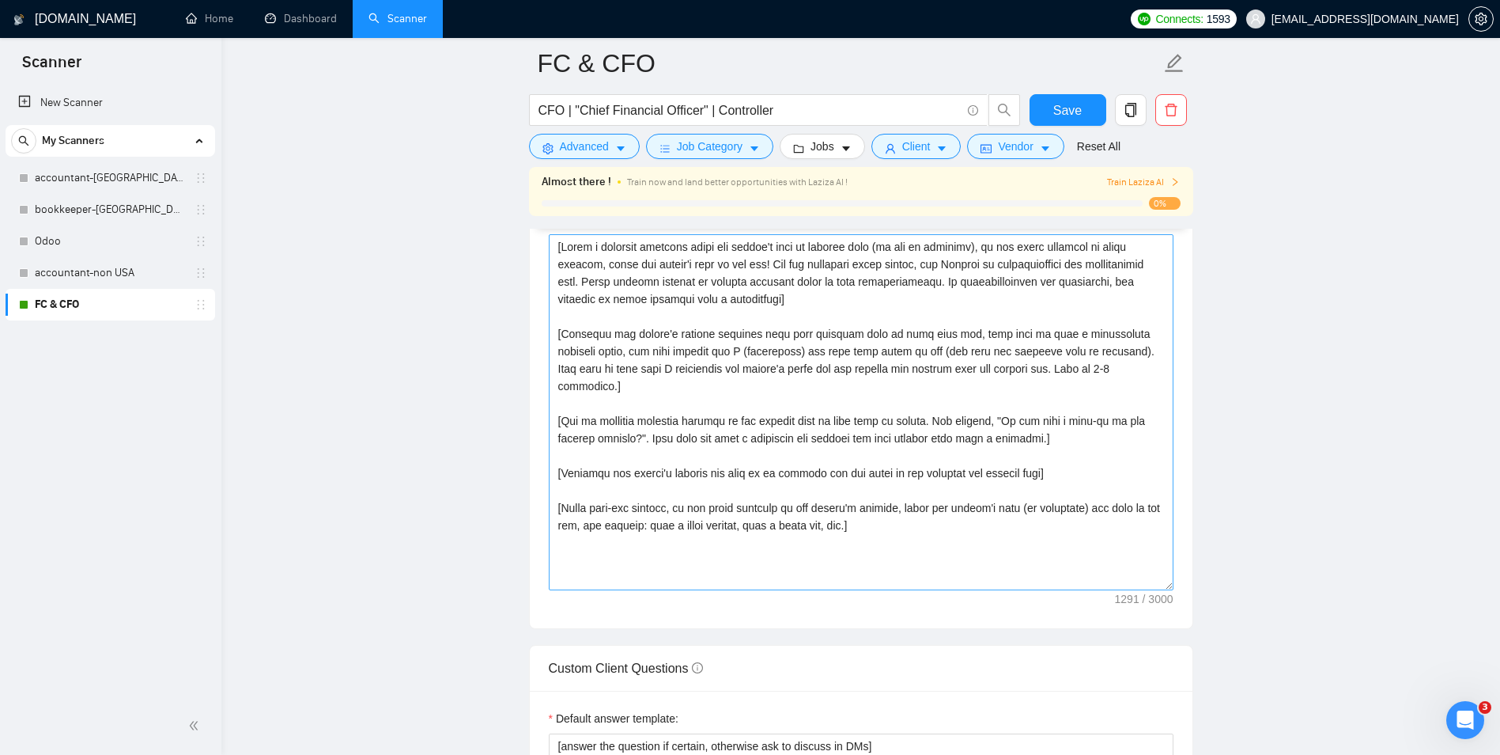
scroll to position [1882, 0]
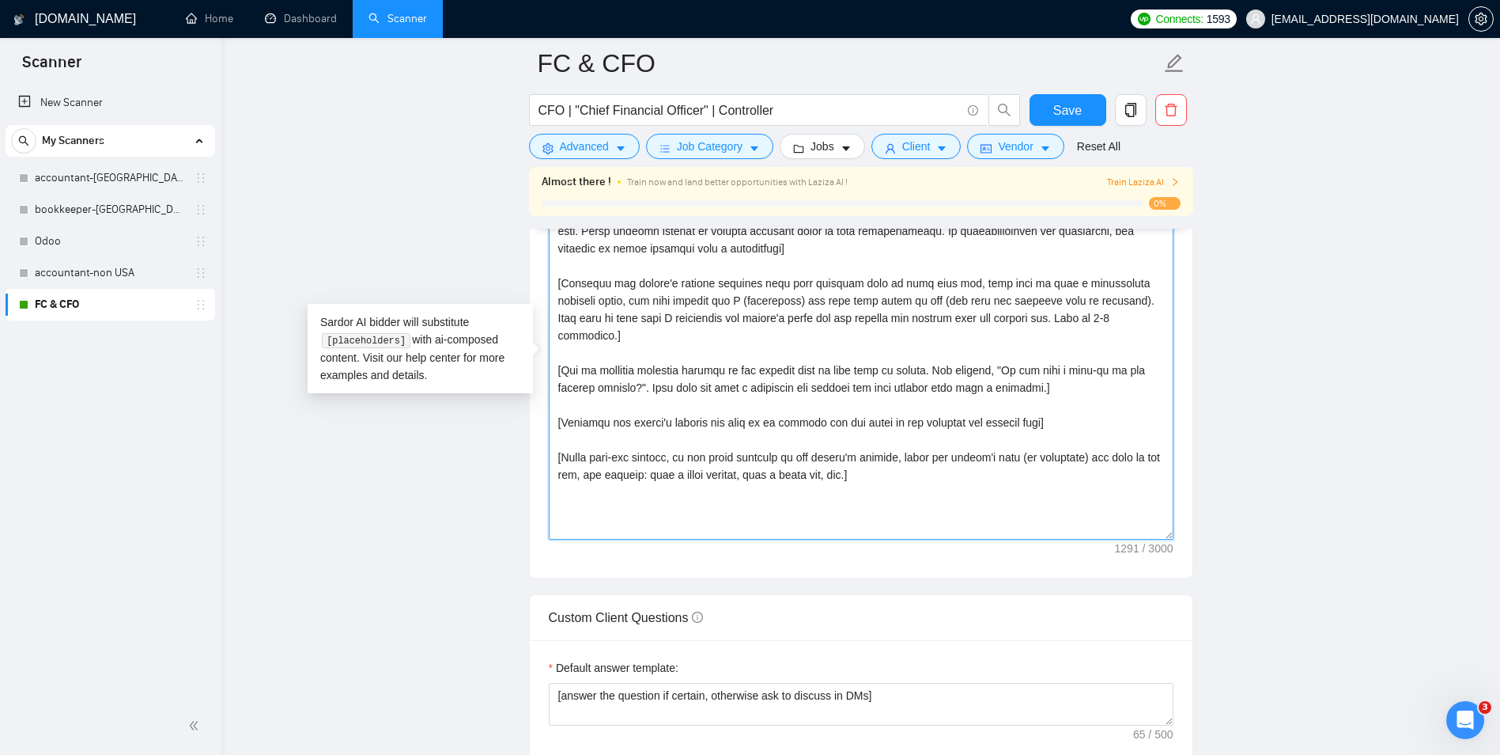
drag, startPoint x: 743, startPoint y: 461, endPoint x: 453, endPoint y: 438, distance: 291.2
click at [463, 434] on main "FC & CFO CFO | "Chief Financial Officer" | Controller Save Advanced Job Categor…" at bounding box center [861, 354] width 1228 height 4344
paste textarea "Add a friendly, light-hearted sign-off message in the local language of the cli…"
type textarea "[Write a personal greeting using the client's name or company name (if any is p…"
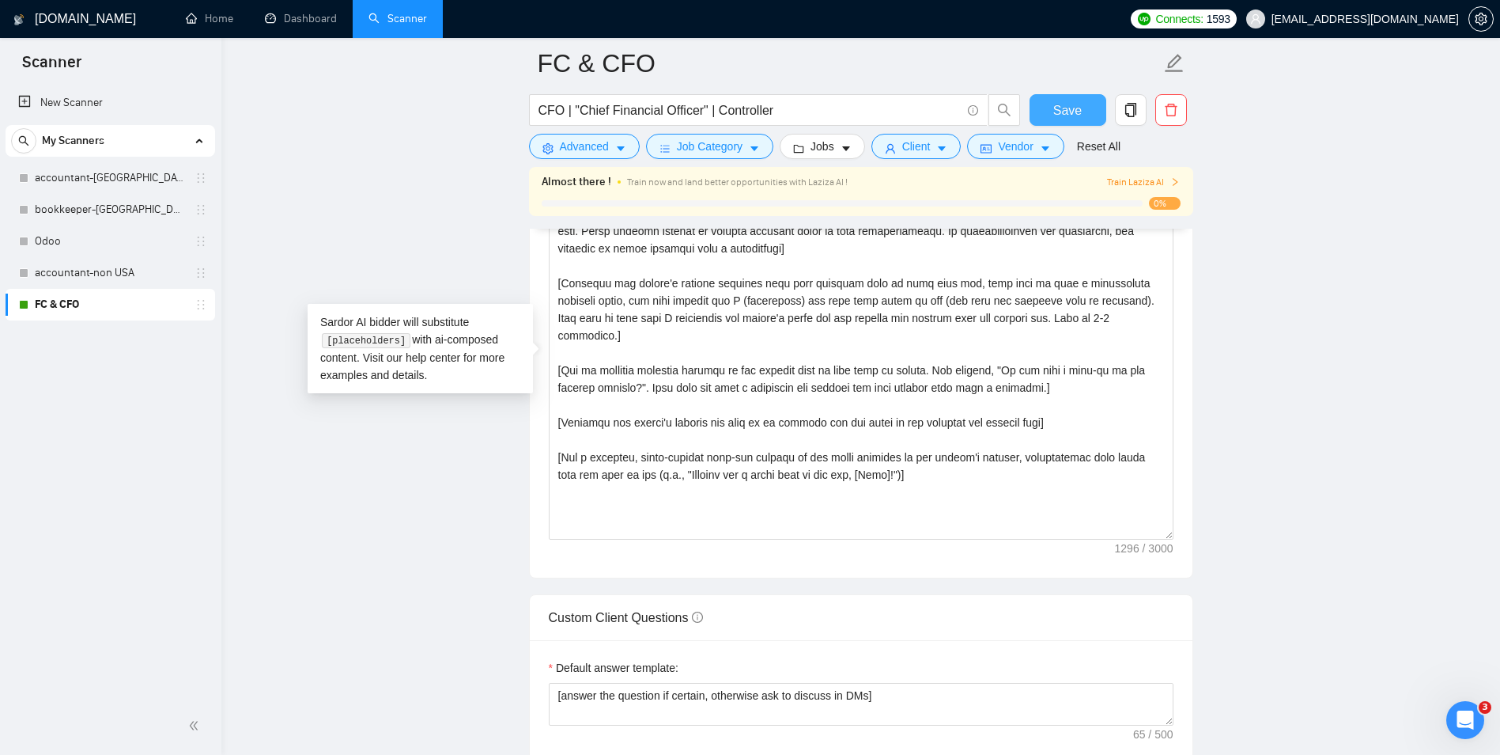
click at [1072, 118] on span "Save" at bounding box center [1067, 110] width 28 height 20
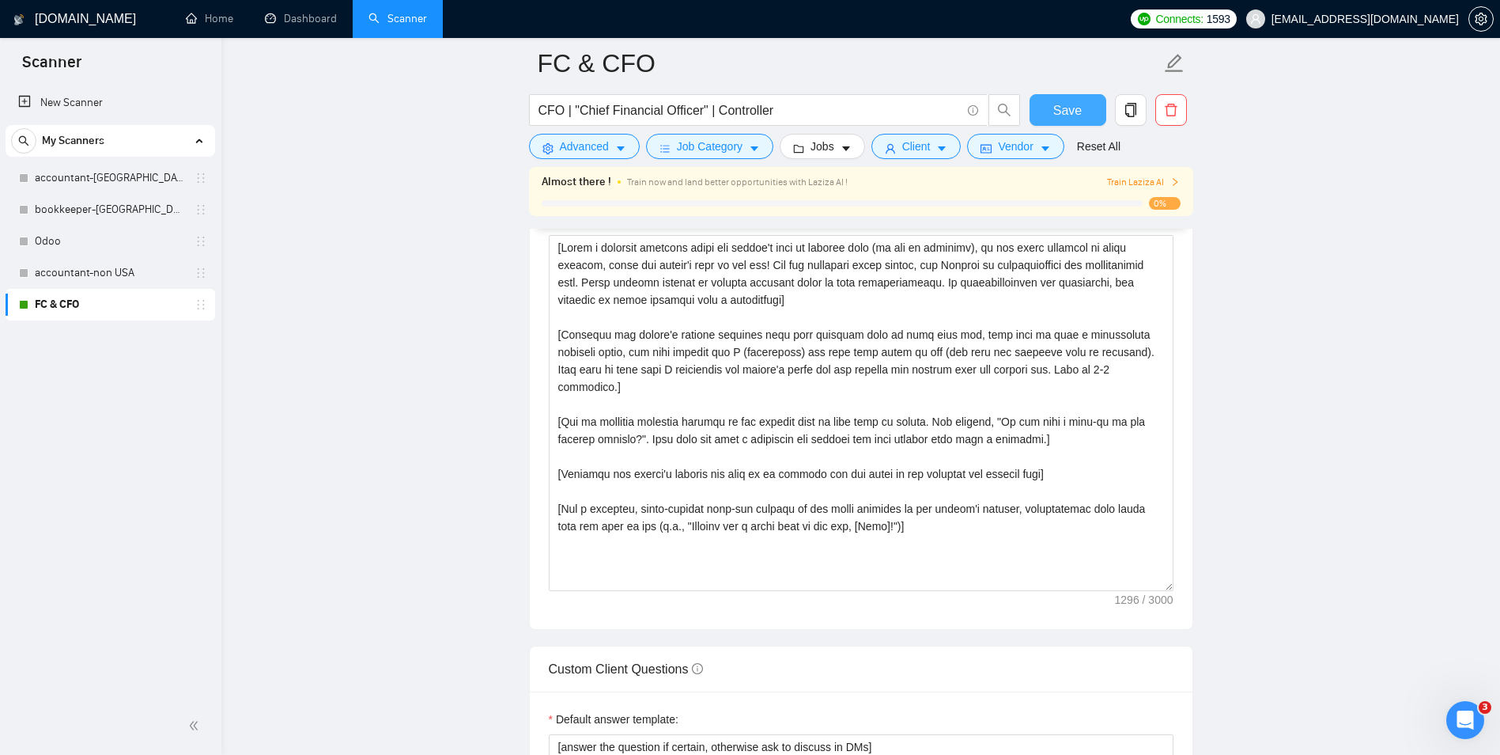
scroll to position [1802, 0]
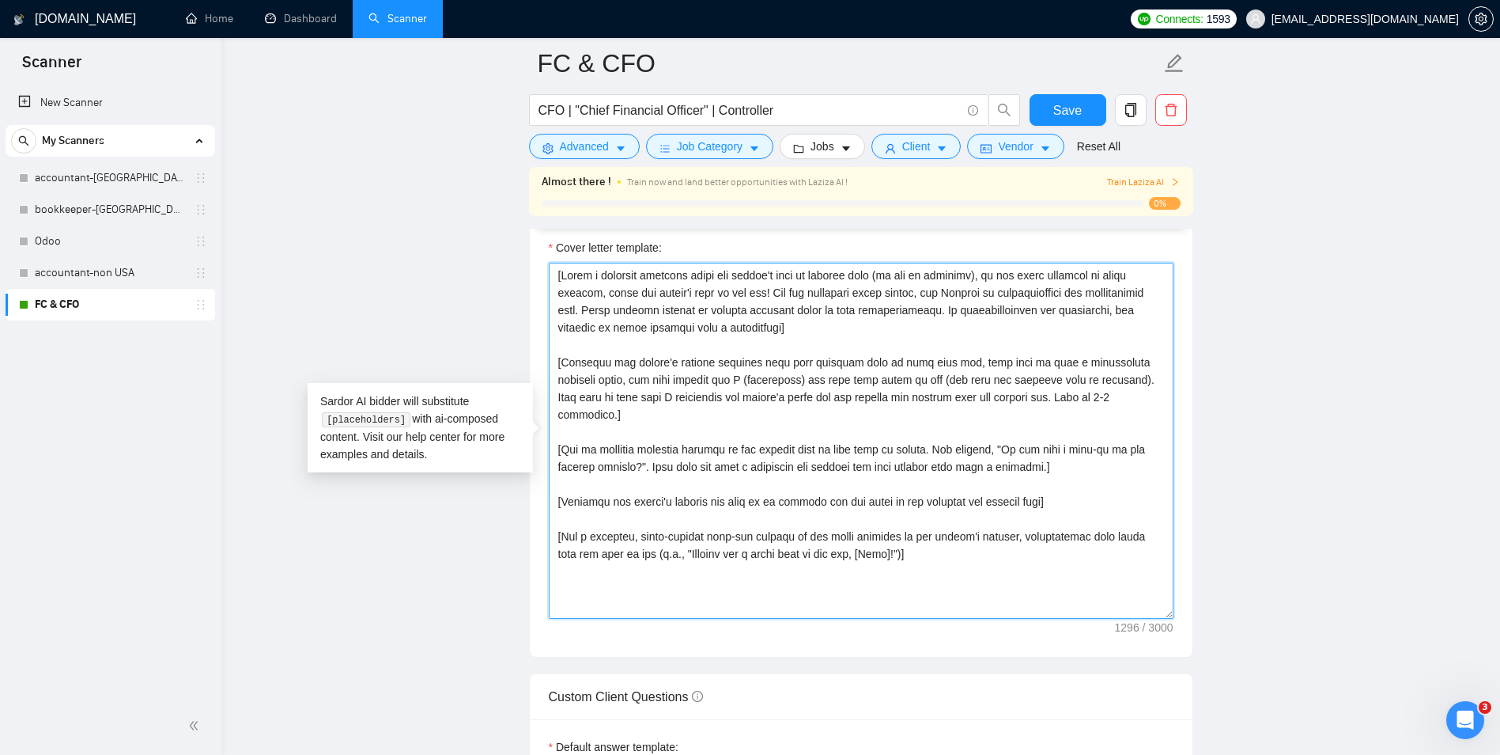
drag, startPoint x: 788, startPoint y: 361, endPoint x: 942, endPoint y: 369, distance: 154.4
click at [938, 369] on textarea "Cover letter template:" at bounding box center [861, 441] width 625 height 356
click at [865, 426] on textarea "Cover letter template:" at bounding box center [861, 441] width 625 height 356
drag, startPoint x: 1037, startPoint y: 358, endPoint x: 1052, endPoint y: 358, distance: 15.0
click at [1042, 358] on textarea "Cover letter template:" at bounding box center [861, 441] width 625 height 356
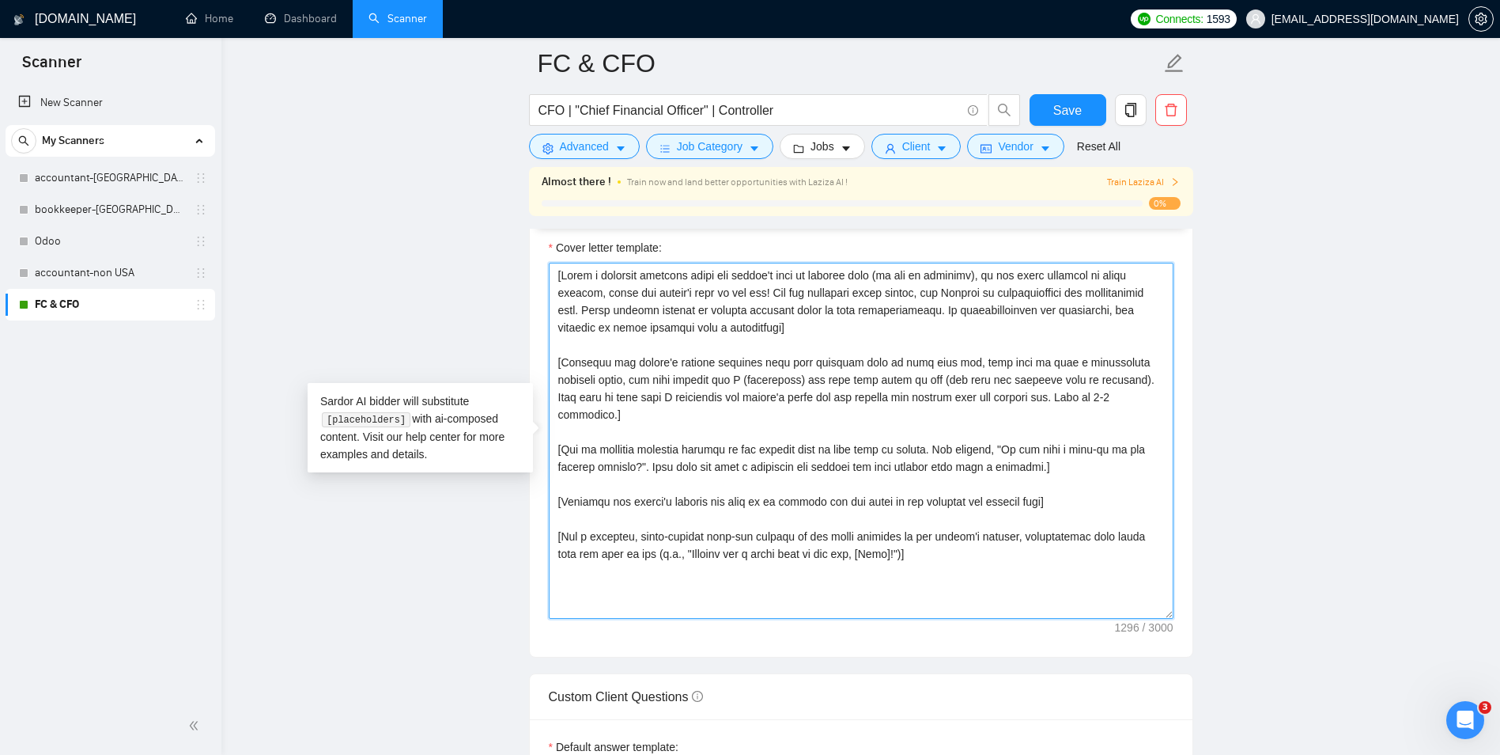
click at [1140, 359] on textarea "Cover letter template:" at bounding box center [861, 441] width 625 height 356
click at [811, 392] on textarea "Cover letter template:" at bounding box center [861, 441] width 625 height 356
click at [684, 395] on textarea "Cover letter template:" at bounding box center [861, 441] width 625 height 356
click at [629, 391] on textarea "Cover letter template:" at bounding box center [861, 441] width 625 height 356
drag, startPoint x: 646, startPoint y: 434, endPoint x: 713, endPoint y: 430, distance: 67.3
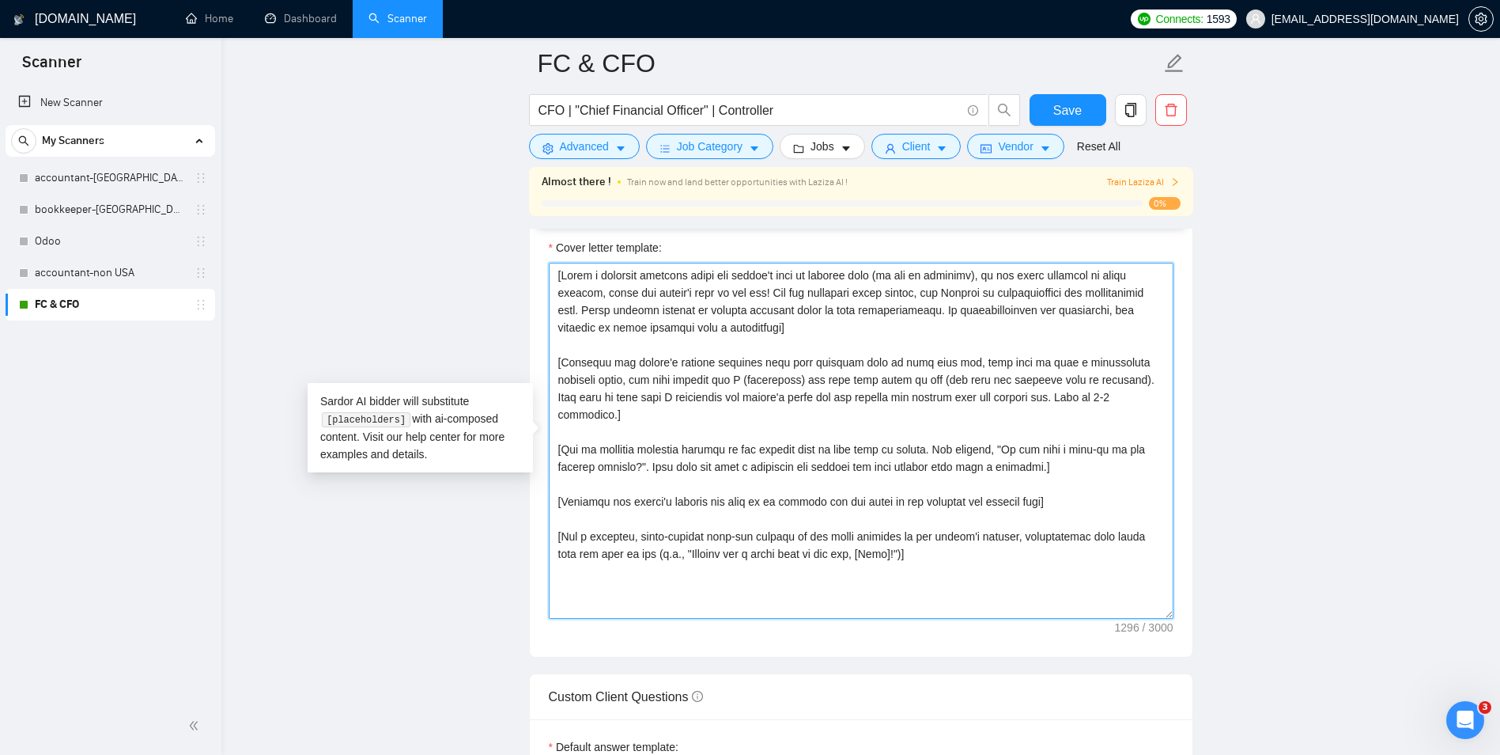
click at [647, 434] on textarea "Cover letter template:" at bounding box center [861, 441] width 625 height 356
click at [729, 430] on textarea "Cover letter template:" at bounding box center [861, 441] width 625 height 356
click at [791, 433] on textarea "Cover letter template:" at bounding box center [861, 441] width 625 height 356
click at [749, 395] on textarea "Cover letter template:" at bounding box center [861, 441] width 625 height 356
click at [807, 325] on textarea "Cover letter template:" at bounding box center [861, 441] width 625 height 356
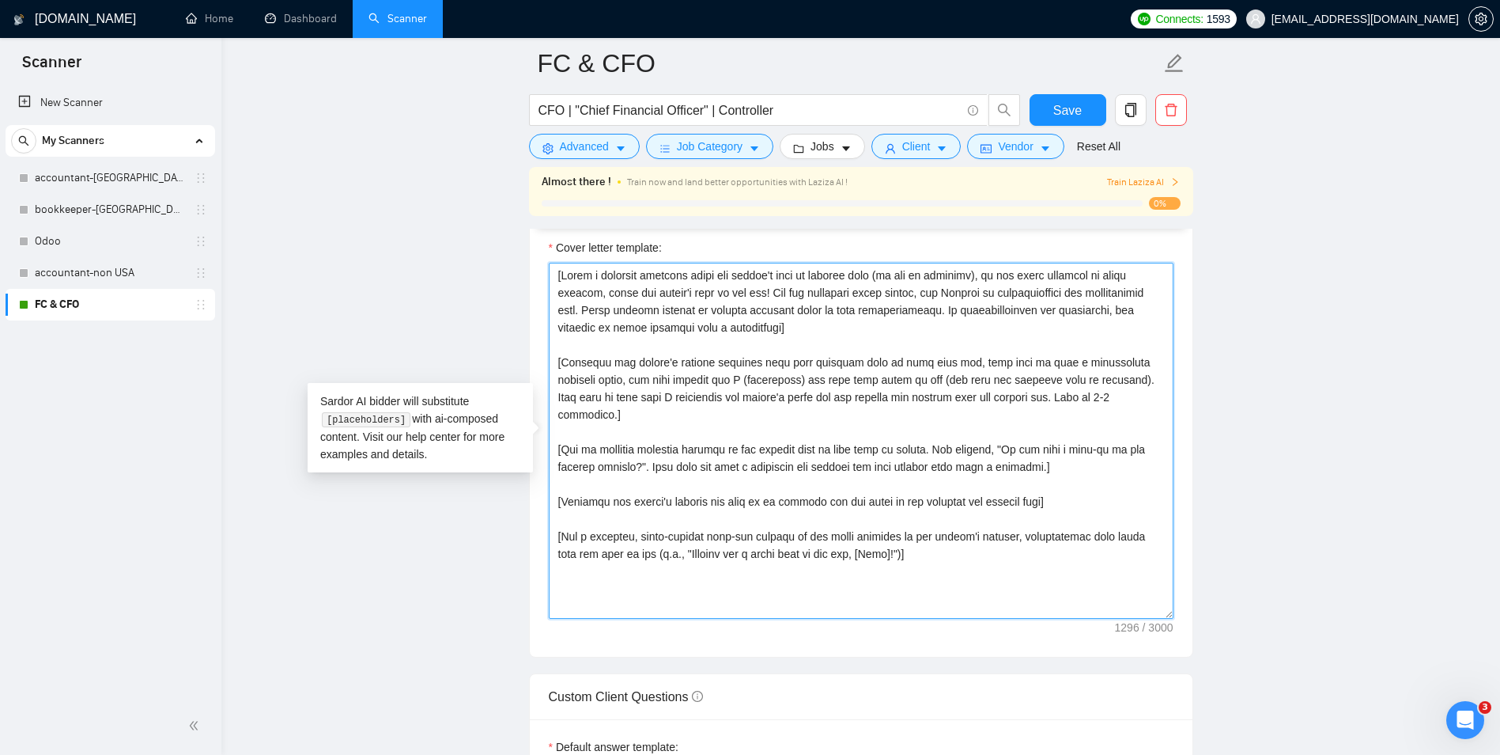
click at [932, 312] on textarea "Cover letter template:" at bounding box center [861, 441] width 625 height 356
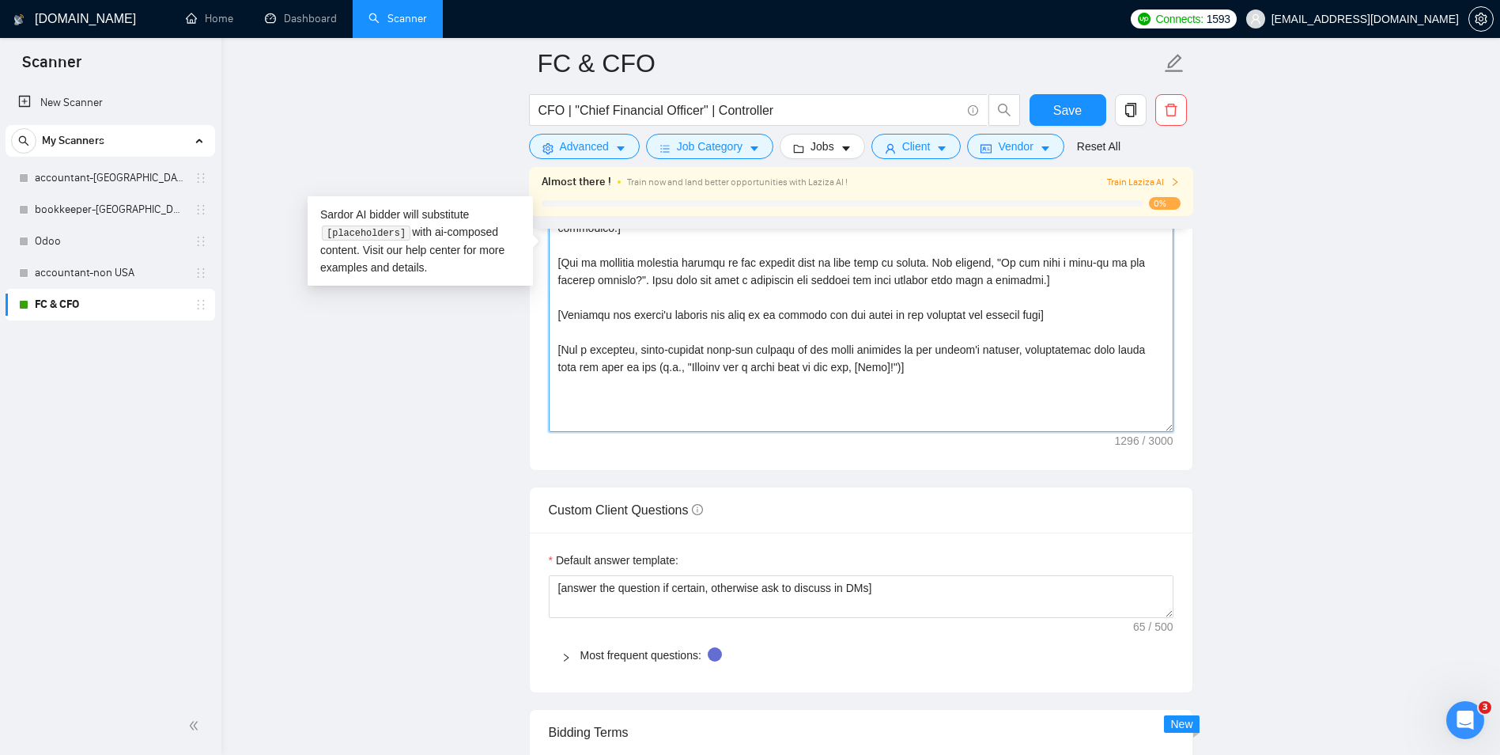
scroll to position [1961, 0]
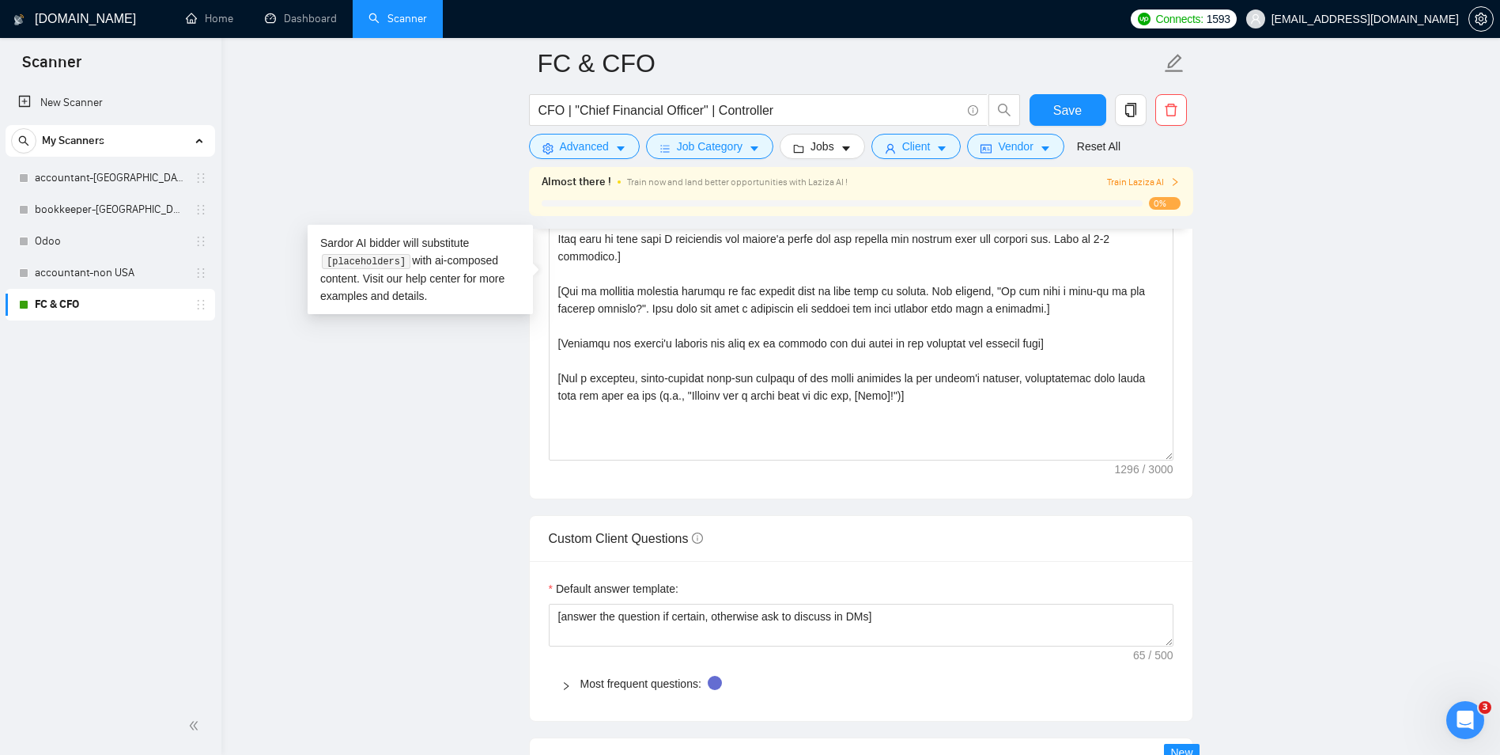
click at [505, 506] on main "FC & CFO CFO | "Chief Financial Officer" | Controller Save Advanced Job Categor…" at bounding box center [861, 275] width 1228 height 4344
drag, startPoint x: 1062, startPoint y: 322, endPoint x: 486, endPoint y: 320, distance: 576.6
click at [486, 320] on main "FC & CFO CFO | "Chief Financial Officer" | Controller Save Advanced Job Categor…" at bounding box center [861, 275] width 1228 height 4344
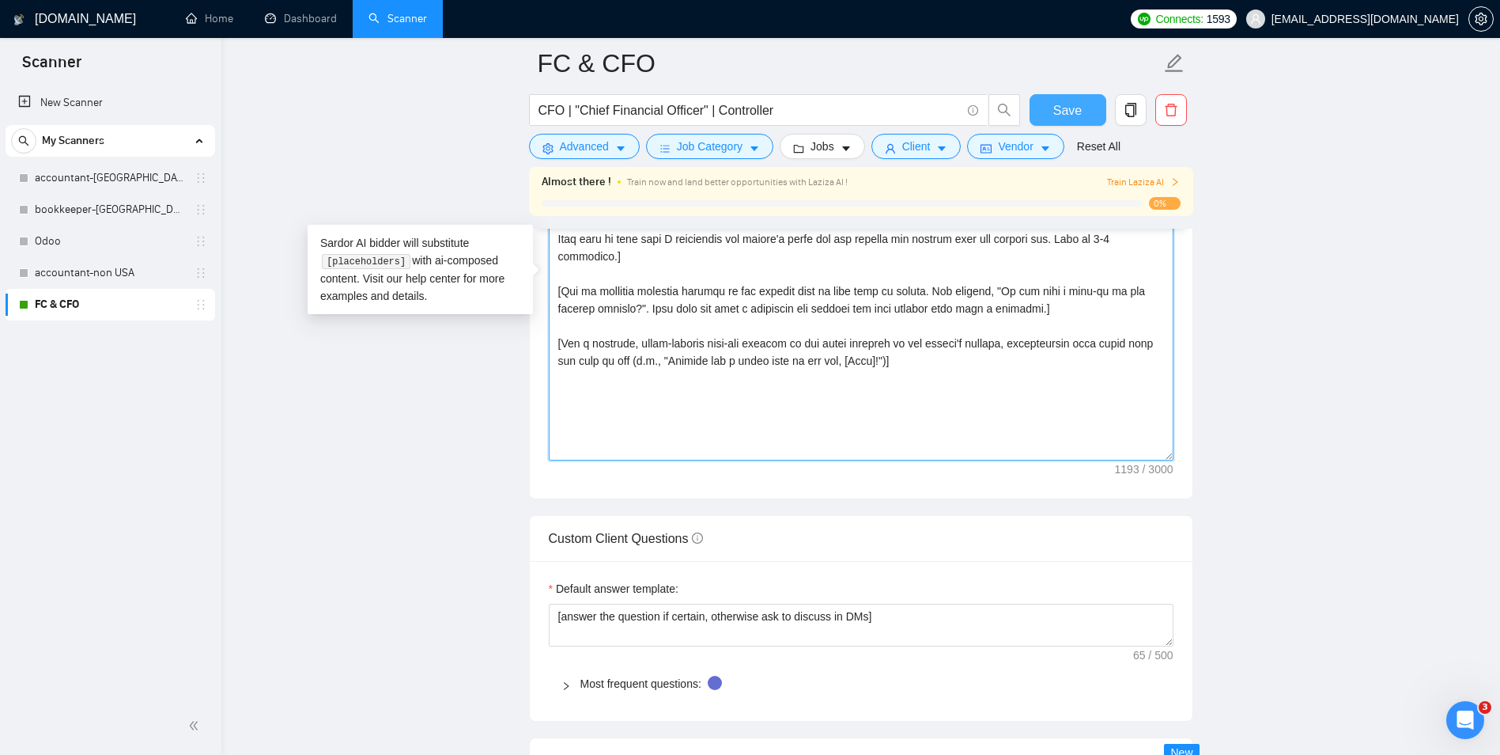
type textarea "[Write a personal greeting using the client's name or company name (if any is p…"
click at [1076, 108] on span "Save" at bounding box center [1067, 110] width 28 height 20
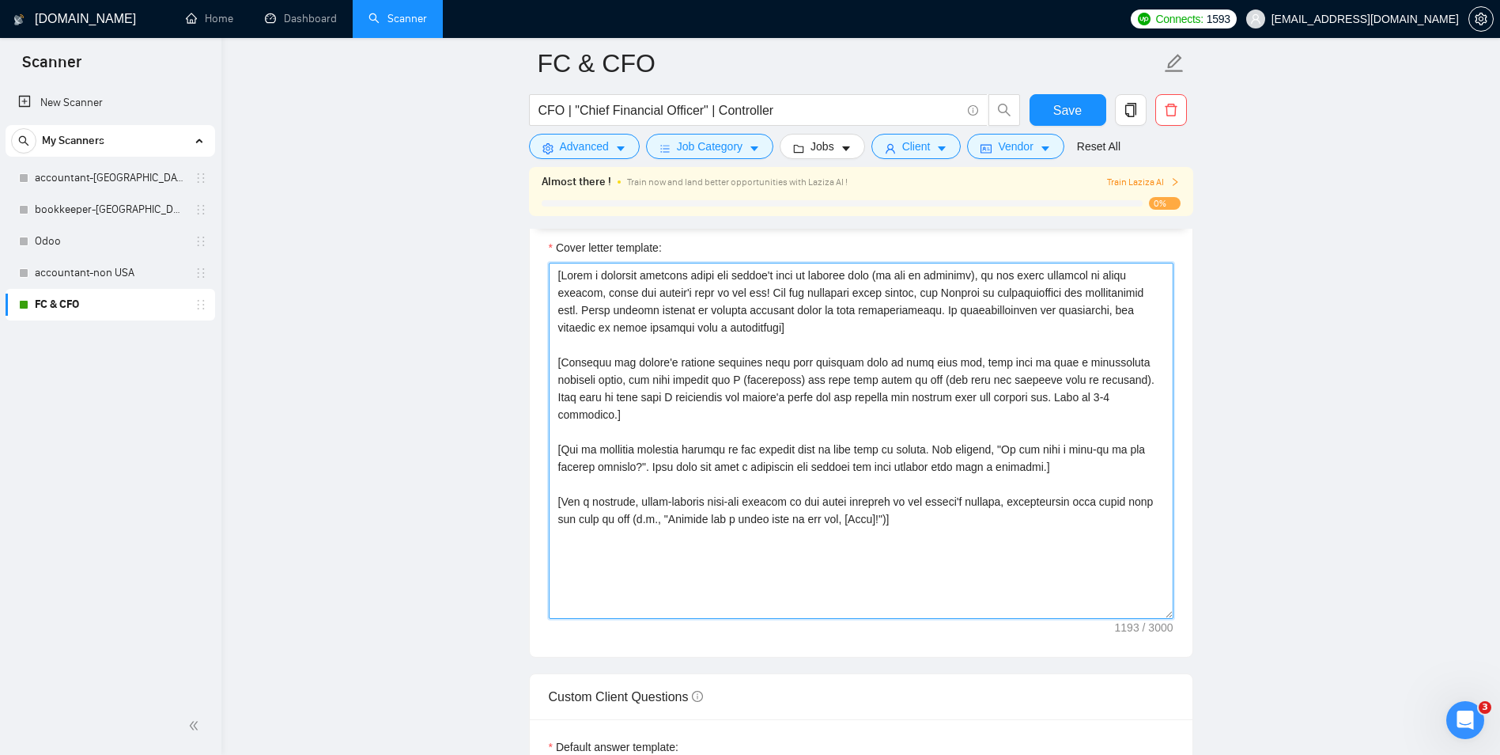
click at [641, 462] on textarea "Cover letter template:" at bounding box center [861, 441] width 625 height 356
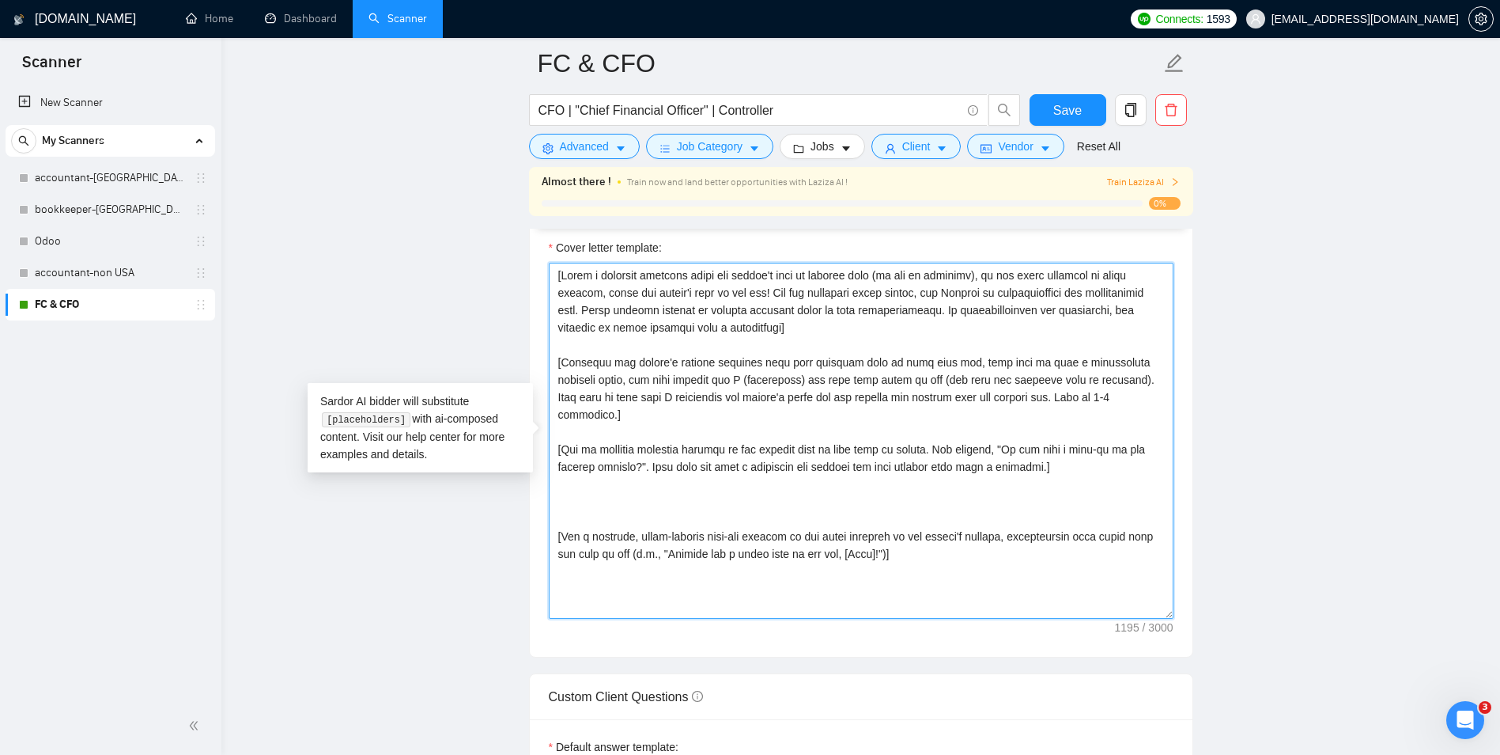
paste textarea "[Mention happy to jump in over a video call as per their timezone to learn more…"
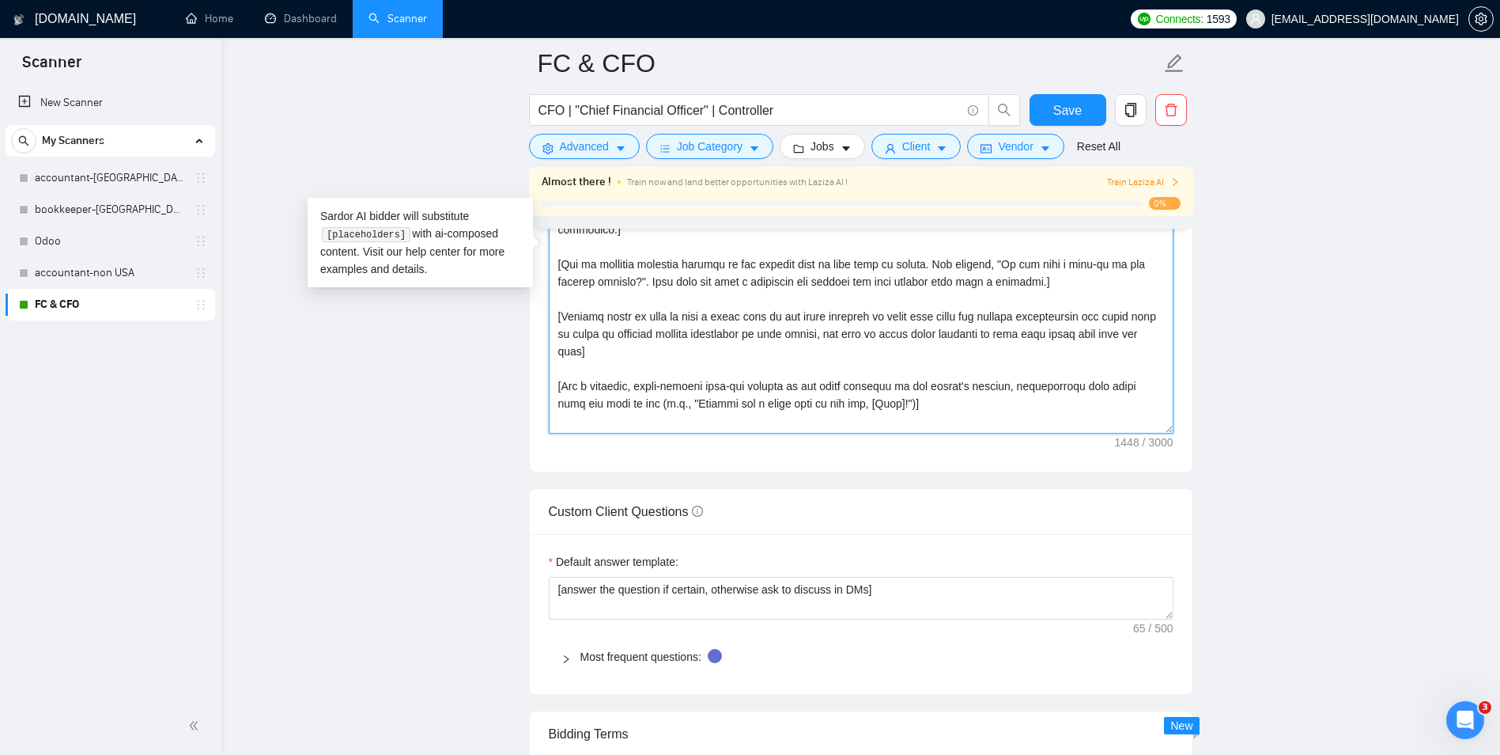
scroll to position [1961, 0]
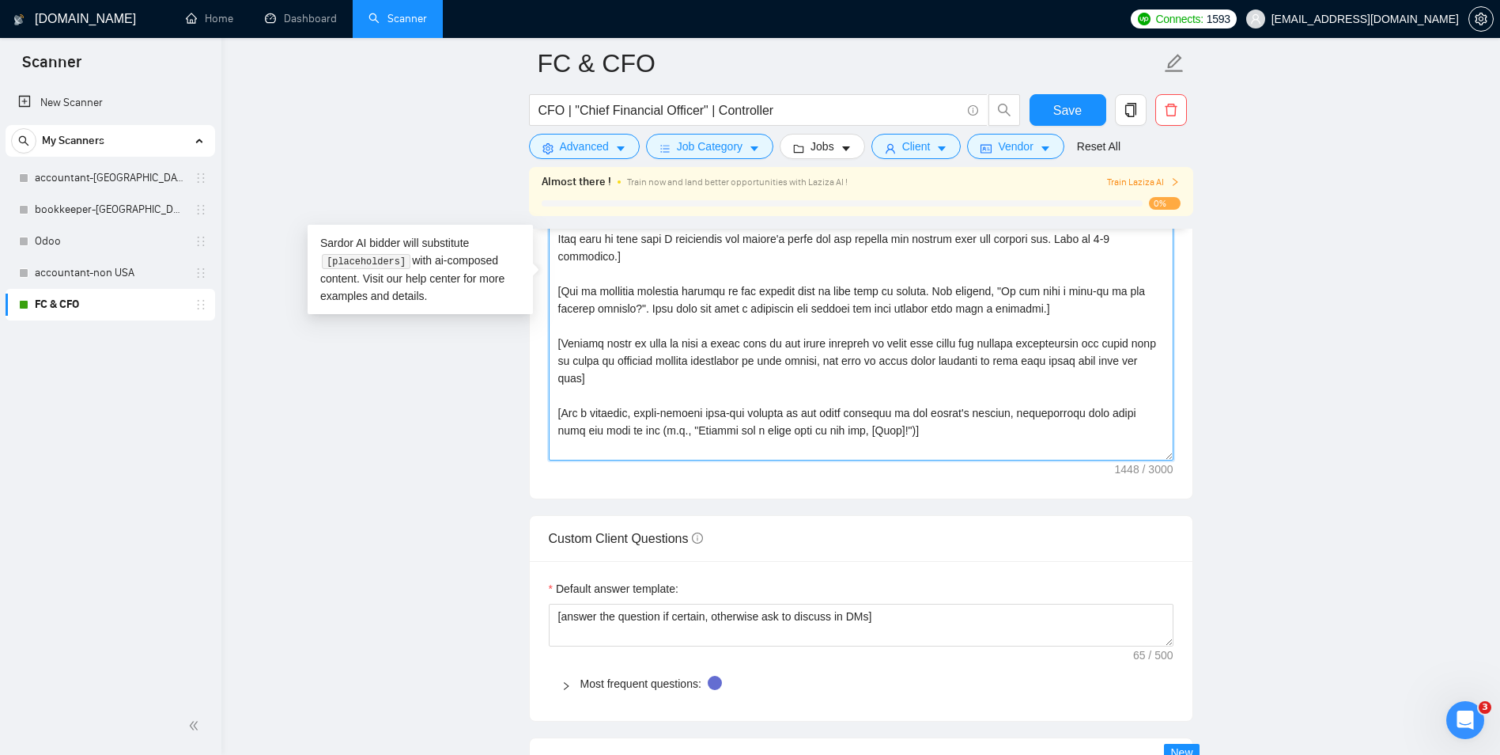
type textarea "[Write a personal greeting using the client's name or company name (if any is p…"
click at [1074, 93] on form "FC & CFO CFO | "Chief Financial Officer" | Controller Save Advanced Job Categor…" at bounding box center [861, 102] width 664 height 129
click at [1077, 110] on span "Save" at bounding box center [1067, 110] width 28 height 20
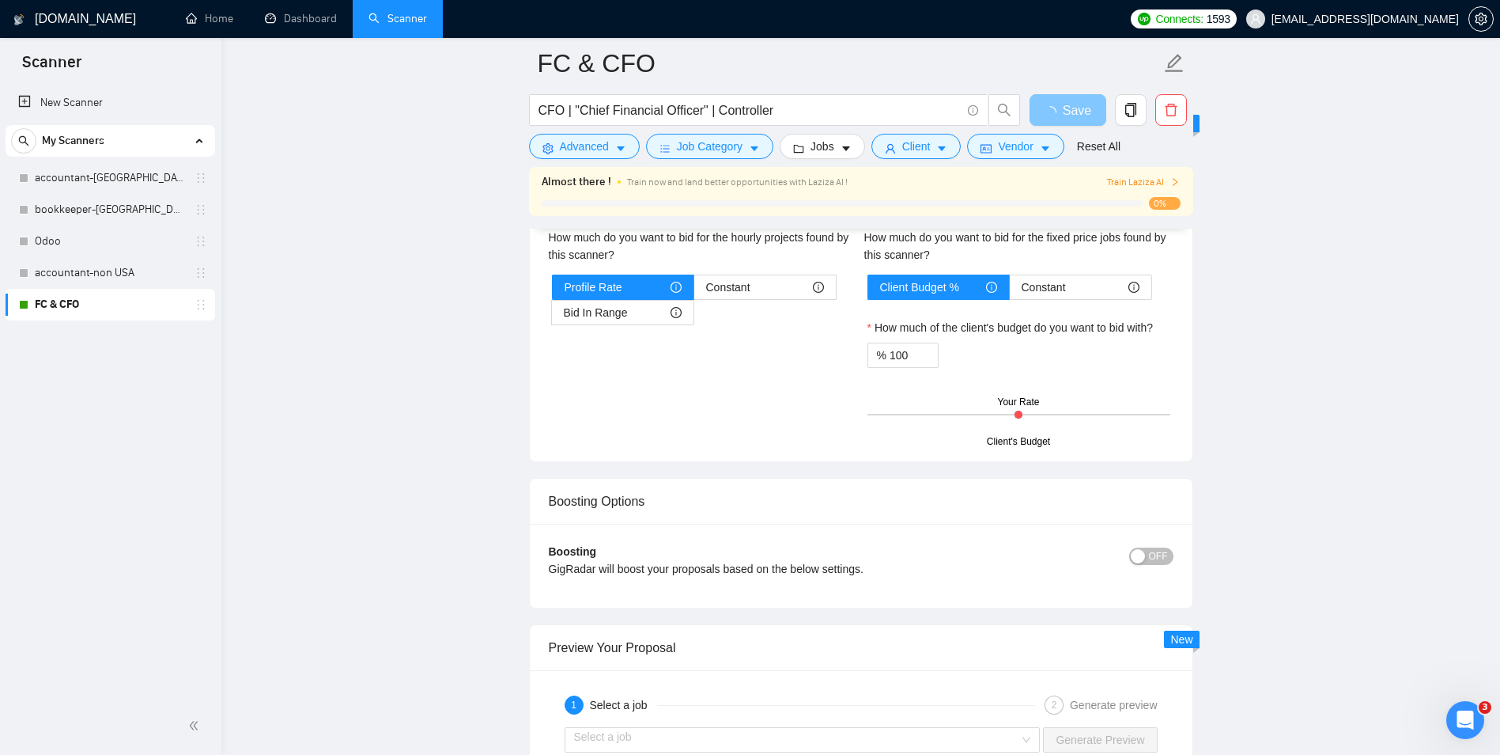
scroll to position [2831, 0]
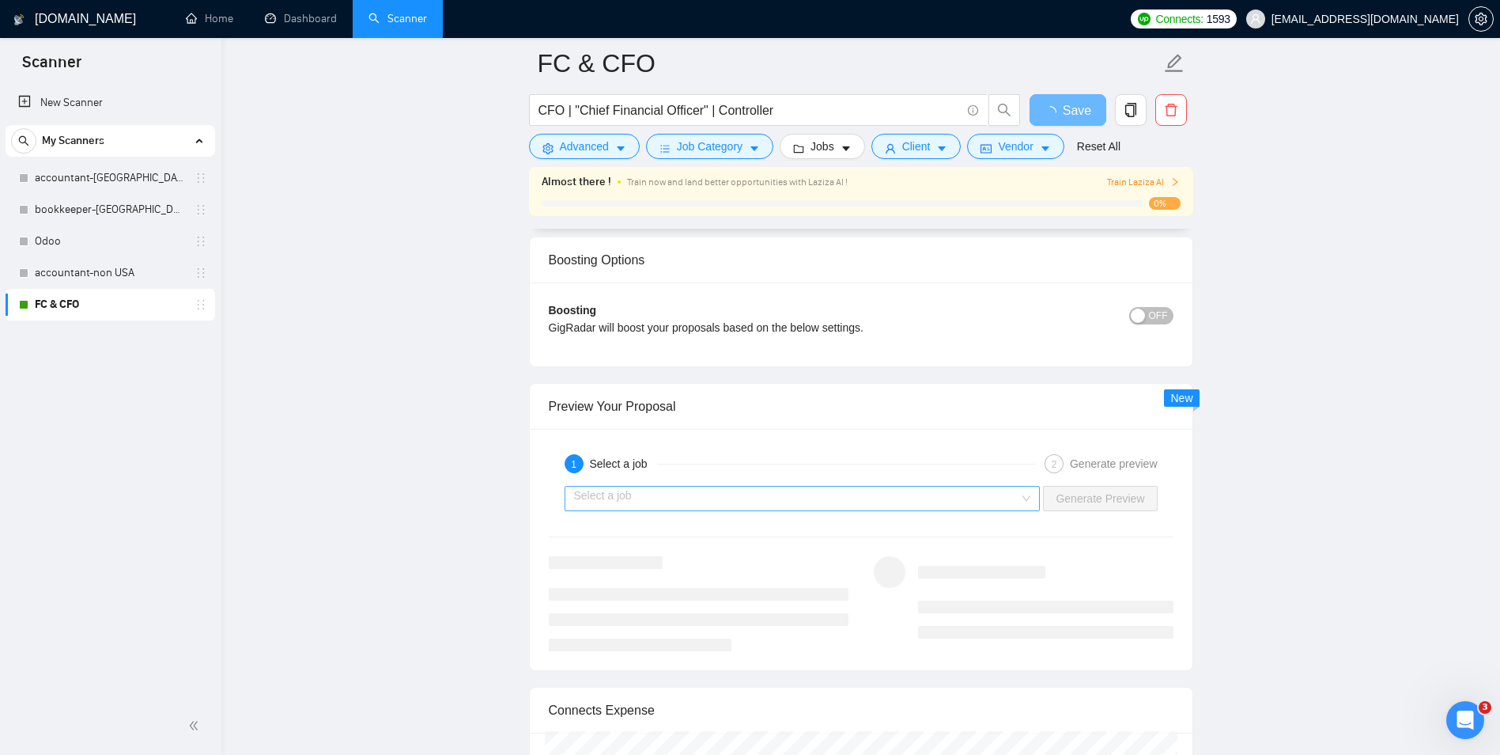
click at [957, 502] on input "search" at bounding box center [797, 498] width 446 height 24
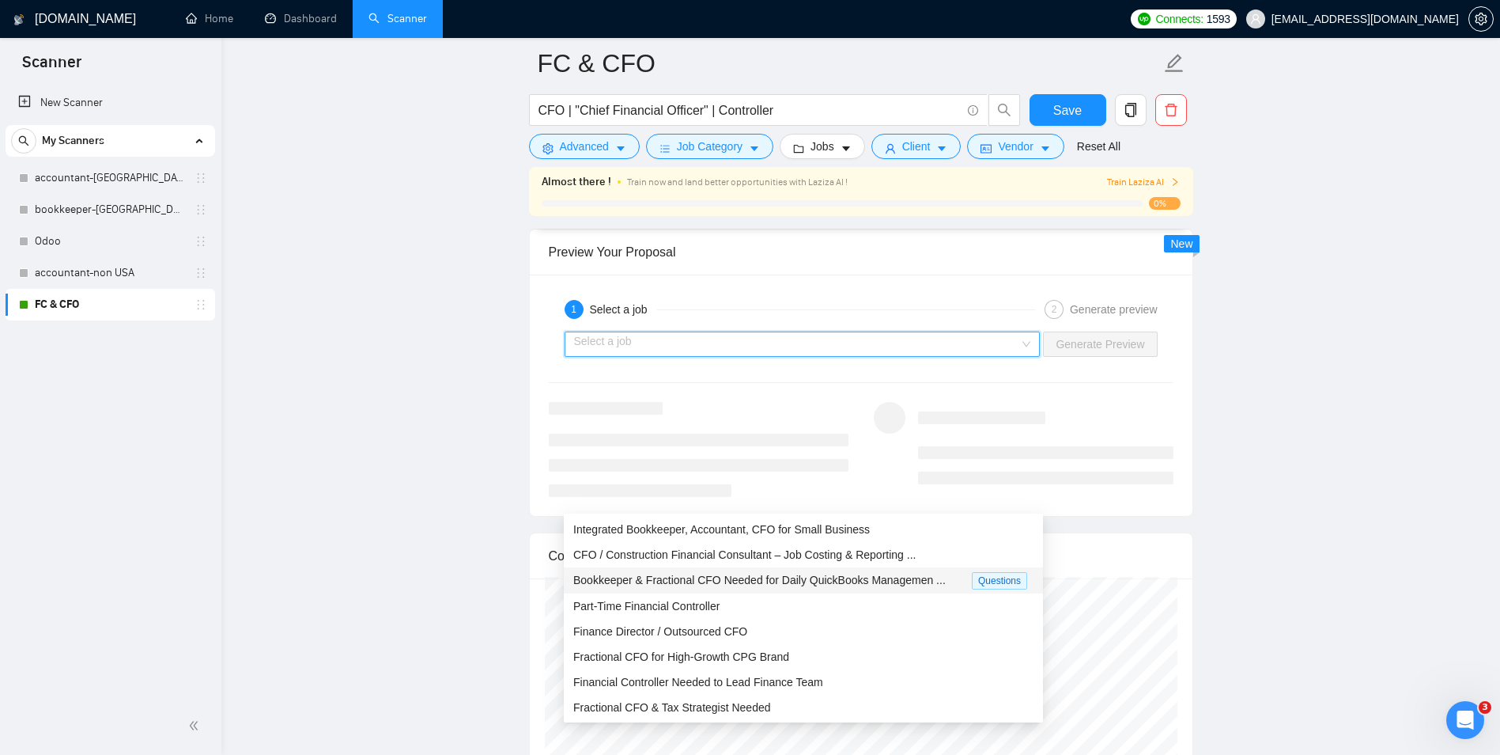
click at [670, 578] on span "Bookkeeper & Fractional CFO Needed for Daily QuickBooks Managemen ..." at bounding box center [759, 579] width 373 height 13
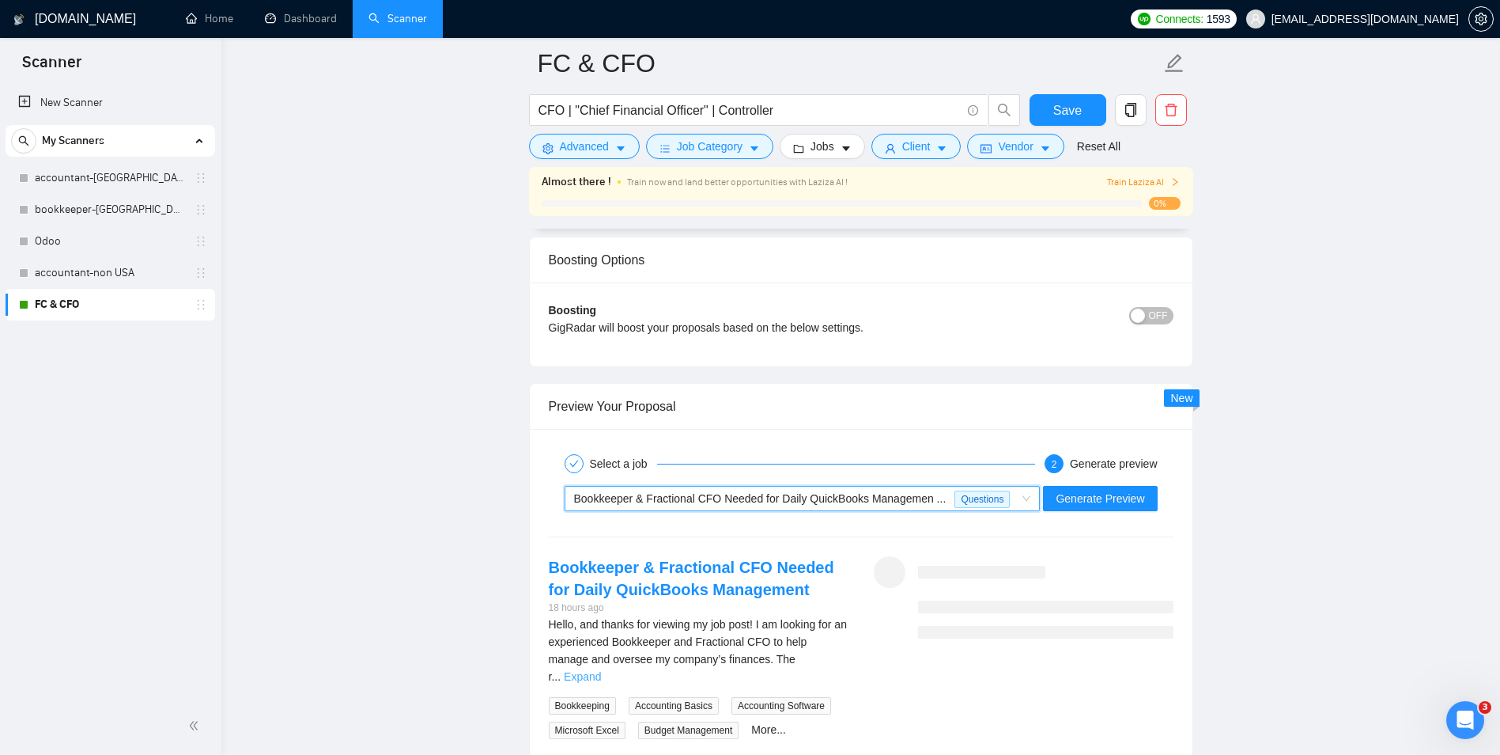
click at [601, 670] on link "Expand" at bounding box center [582, 676] width 37 height 13
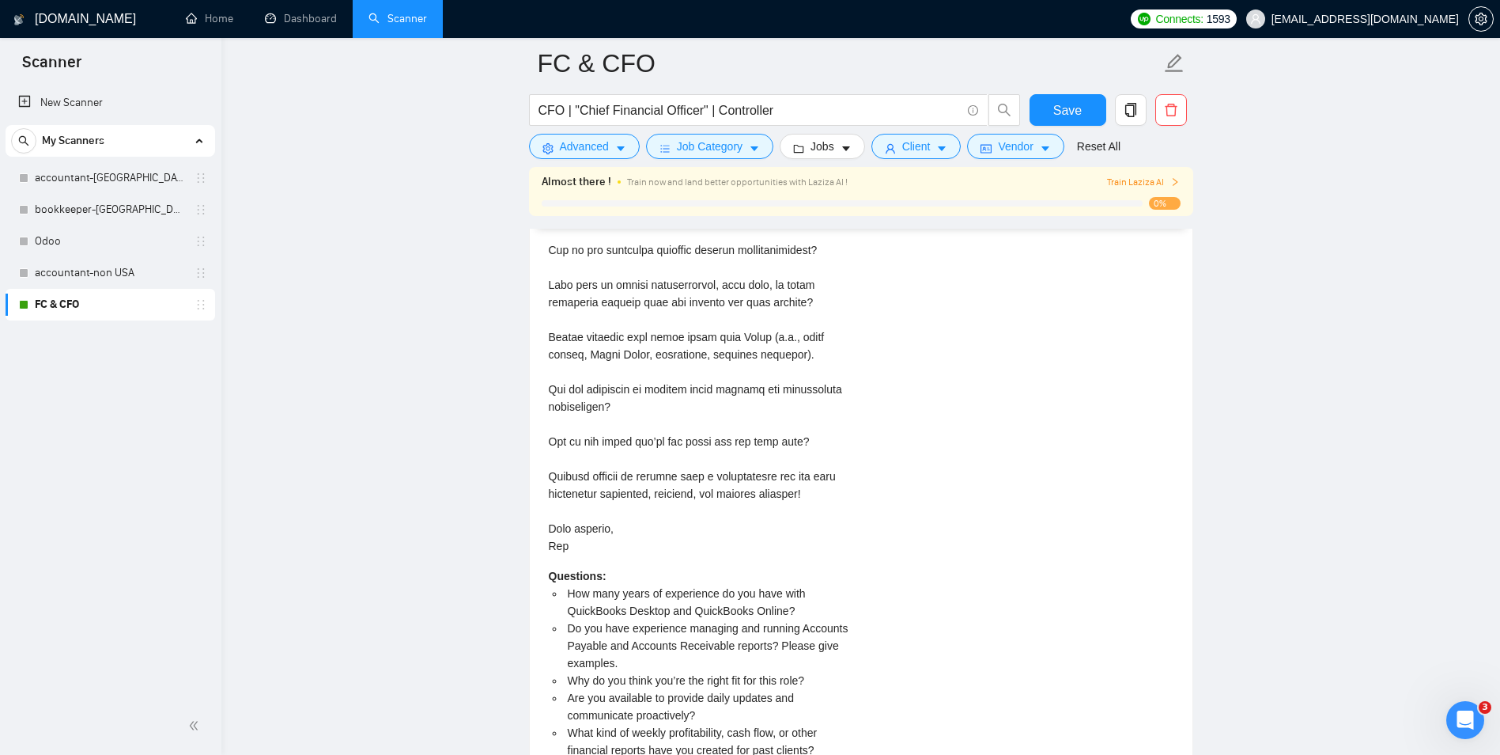
scroll to position [4175, 0]
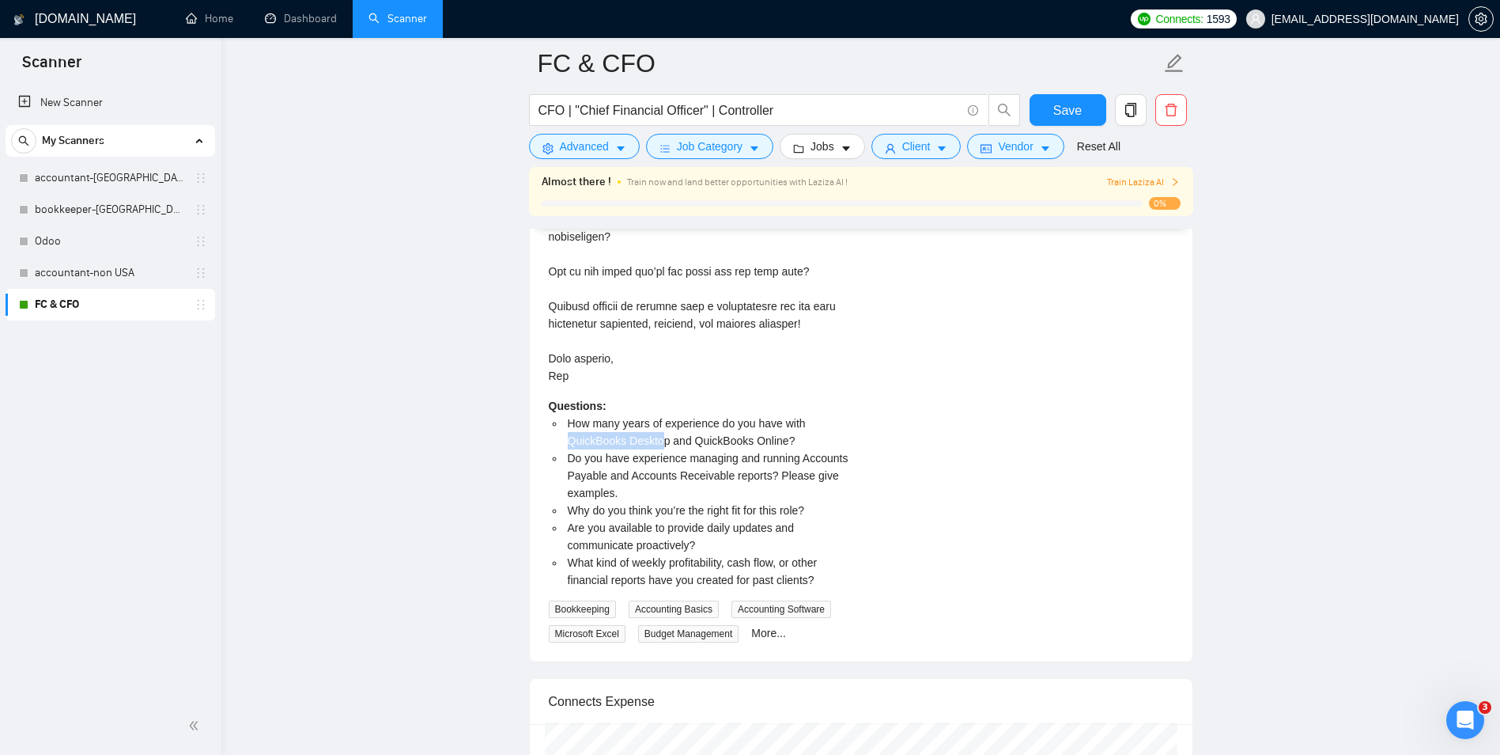
drag, startPoint x: 565, startPoint y: 439, endPoint x: 664, endPoint y: 443, distance: 99.7
click at [664, 443] on li "How many years of experience do you have with QuickBooks Desktop and QuickBooks…" at bounding box center [707, 431] width 284 height 35
copy span "QuickBooks Desktop"
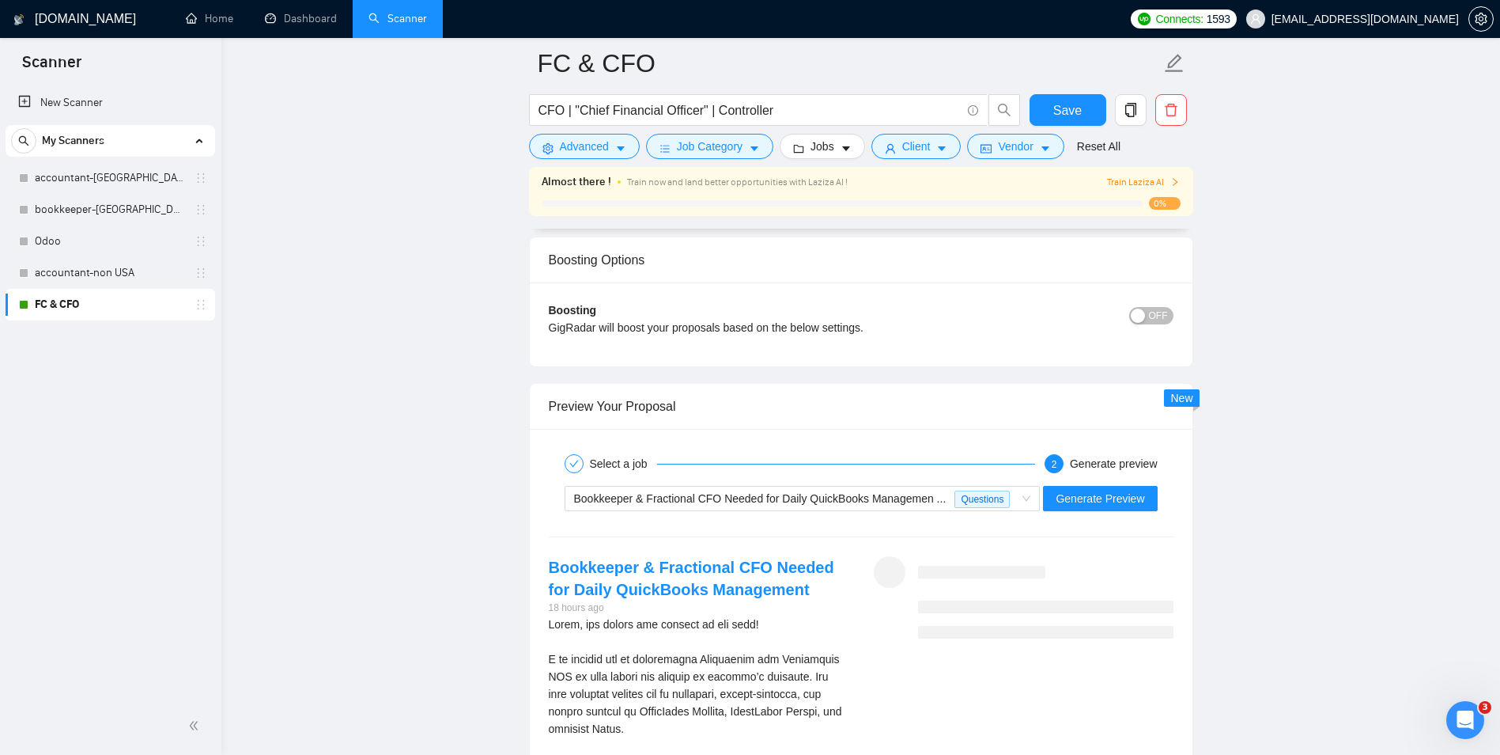
scroll to position [2672, 0]
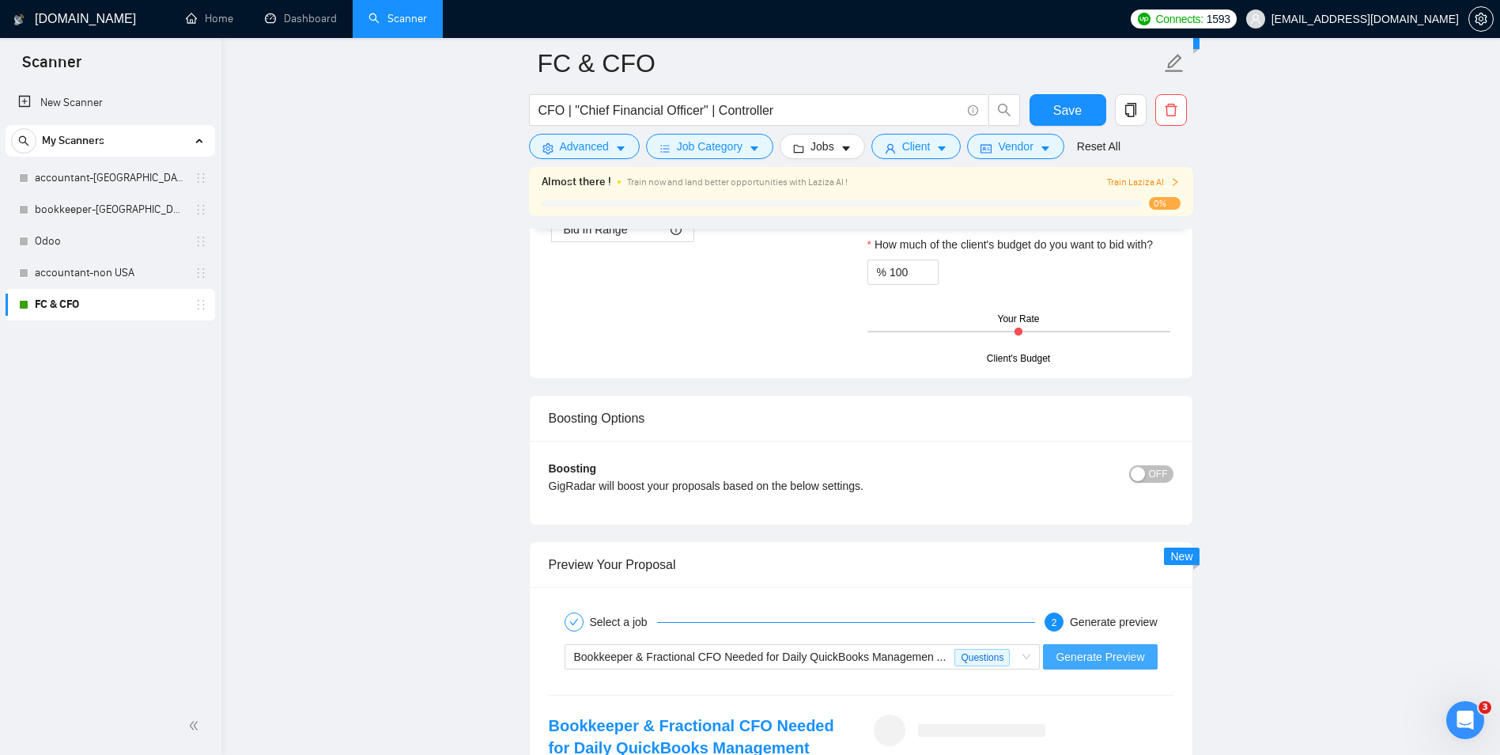
click at [1102, 649] on span "Generate Preview" at bounding box center [1100, 656] width 89 height 17
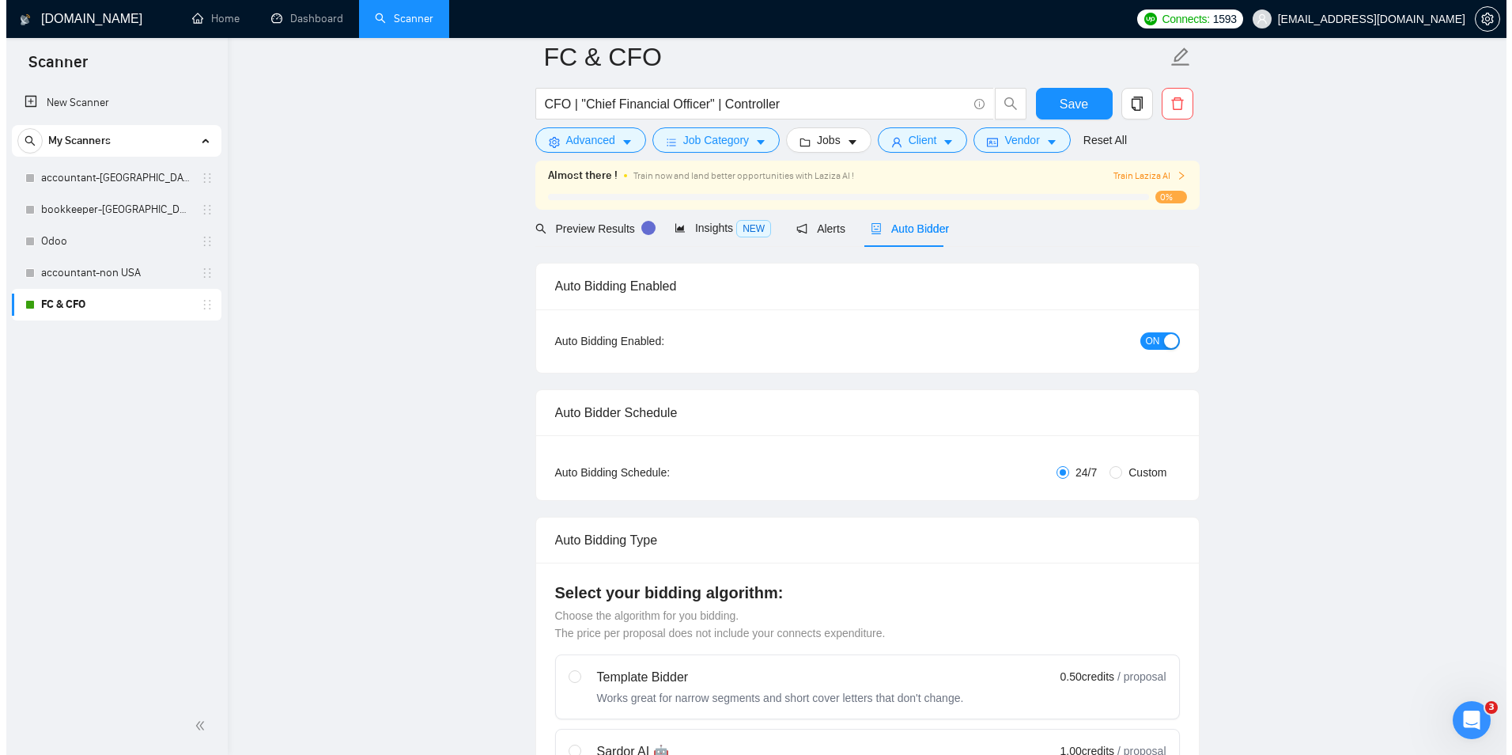
scroll to position [0, 0]
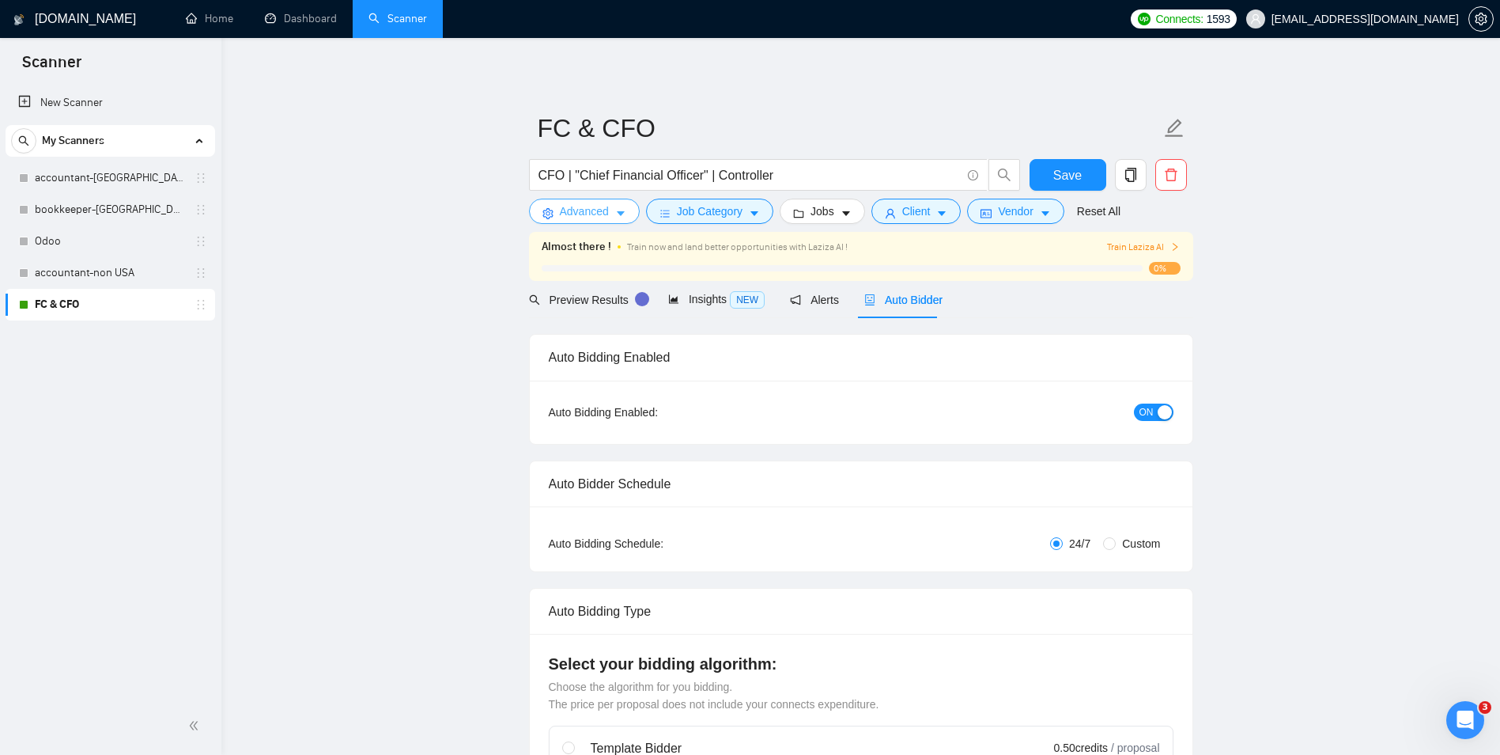
click at [634, 211] on button "Advanced" at bounding box center [584, 211] width 111 height 25
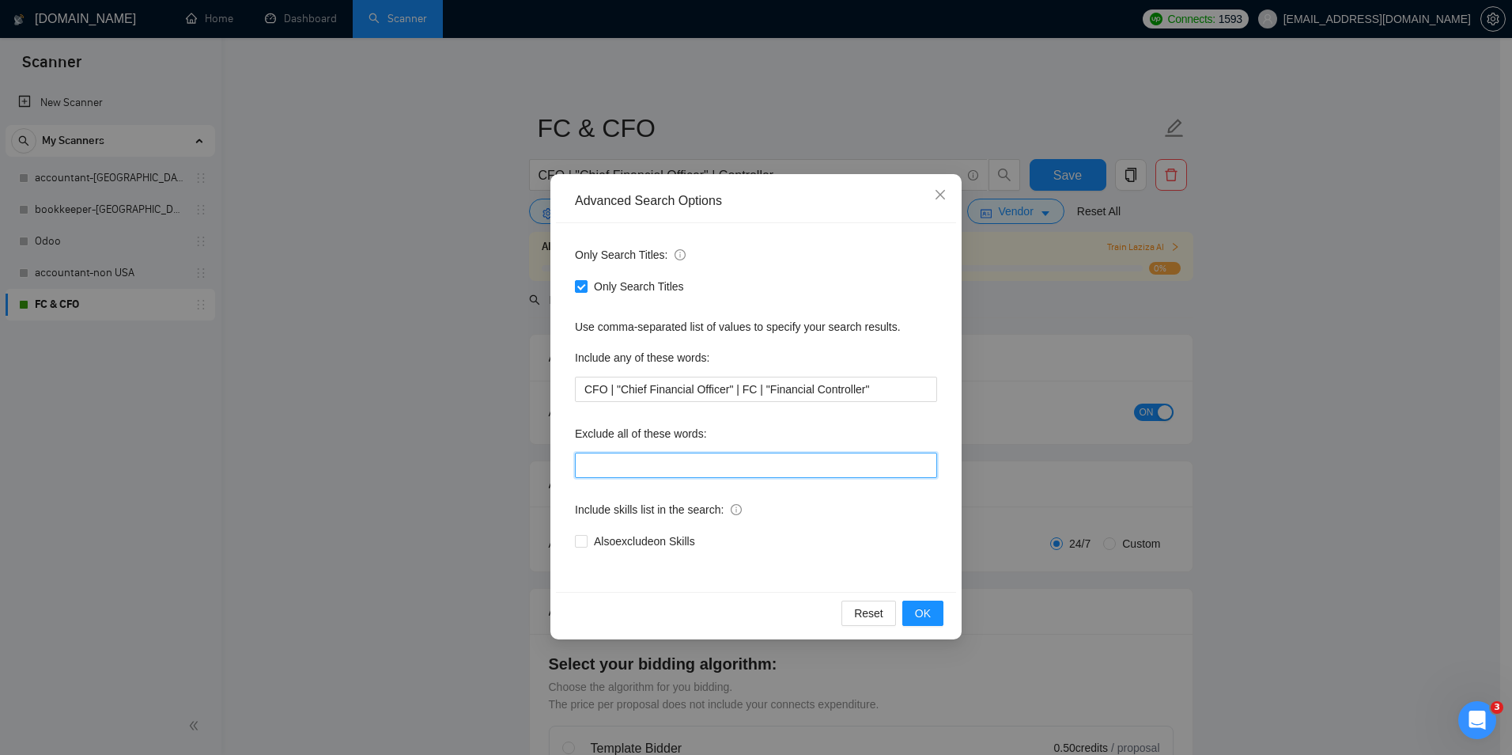
click at [643, 462] on input "text" at bounding box center [756, 464] width 362 height 25
click at [620, 468] on input "text" at bounding box center [756, 464] width 362 height 25
click at [410, 476] on div "Advanced Search Options Only Search Titles: Only Search Titles Use comma-separa…" at bounding box center [756, 377] width 1512 height 755
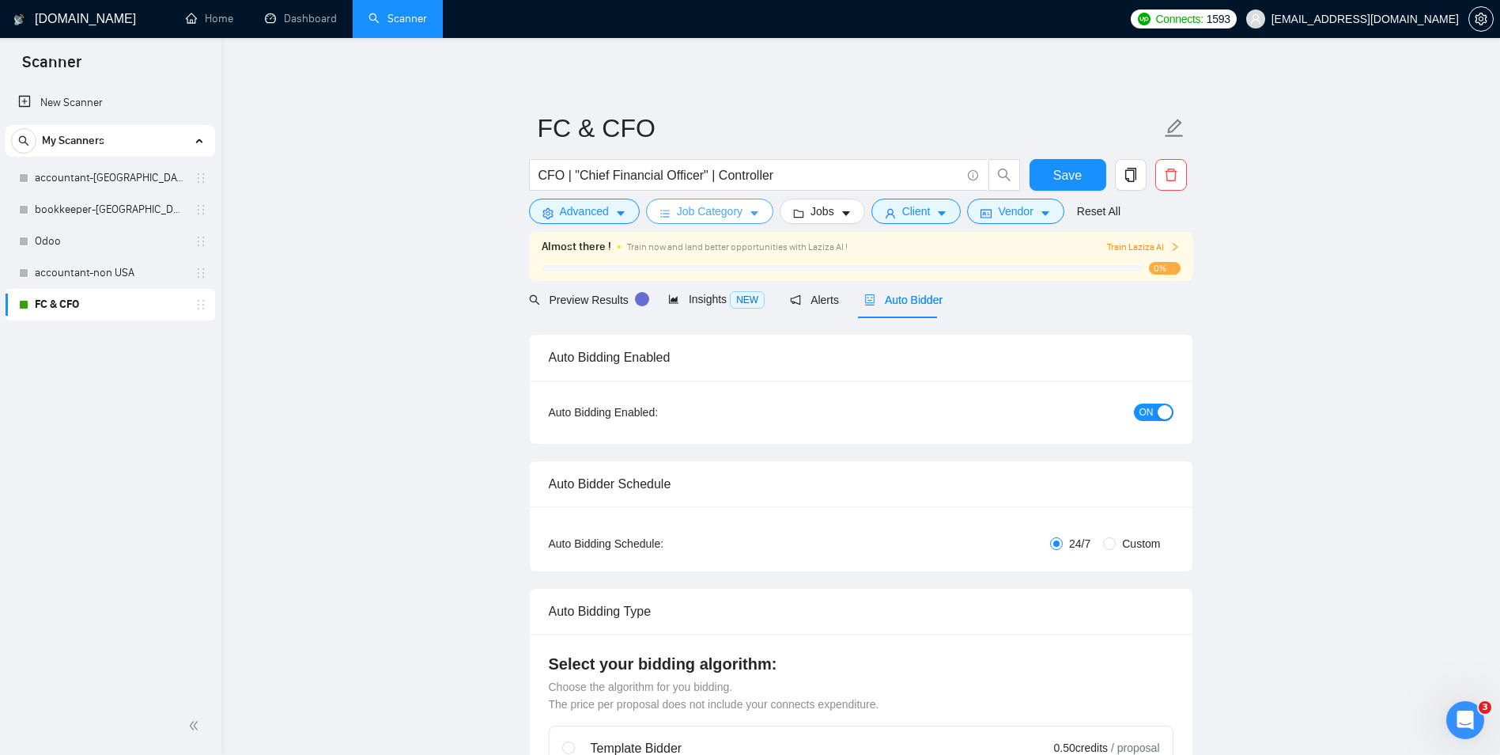
click at [736, 221] on button "Job Category" at bounding box center [709, 211] width 127 height 25
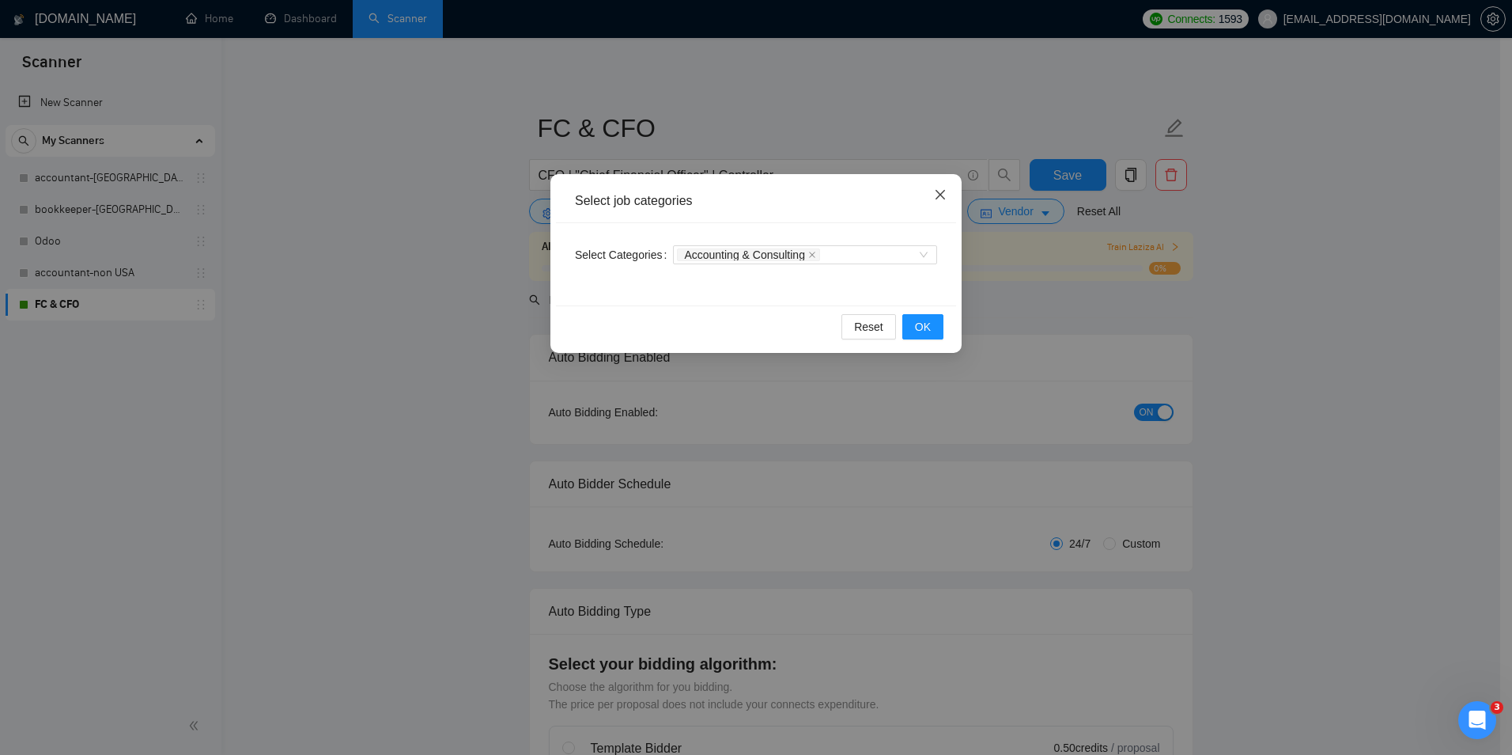
click at [934, 200] on icon "close" at bounding box center [940, 194] width 13 height 13
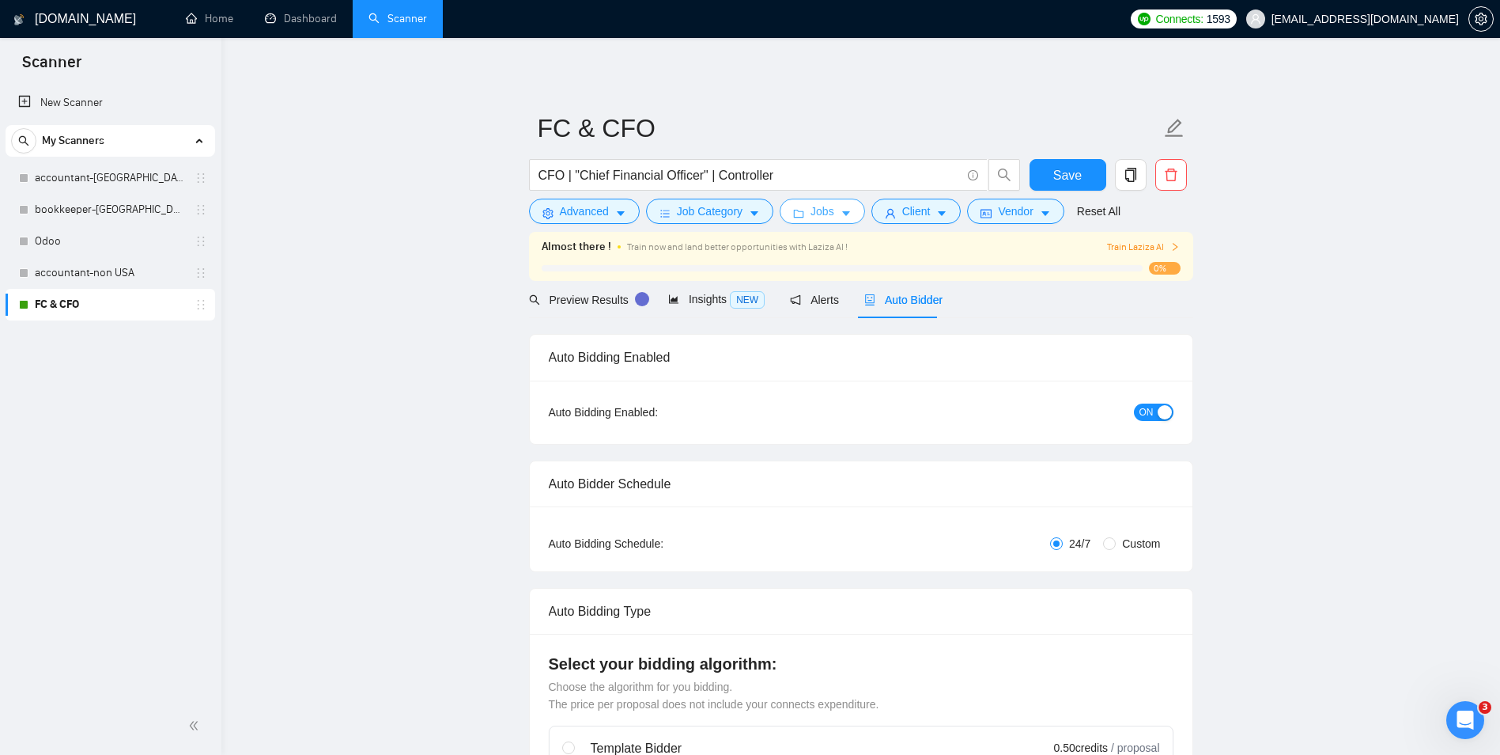
click at [796, 209] on icon "folder" at bounding box center [798, 213] width 11 height 11
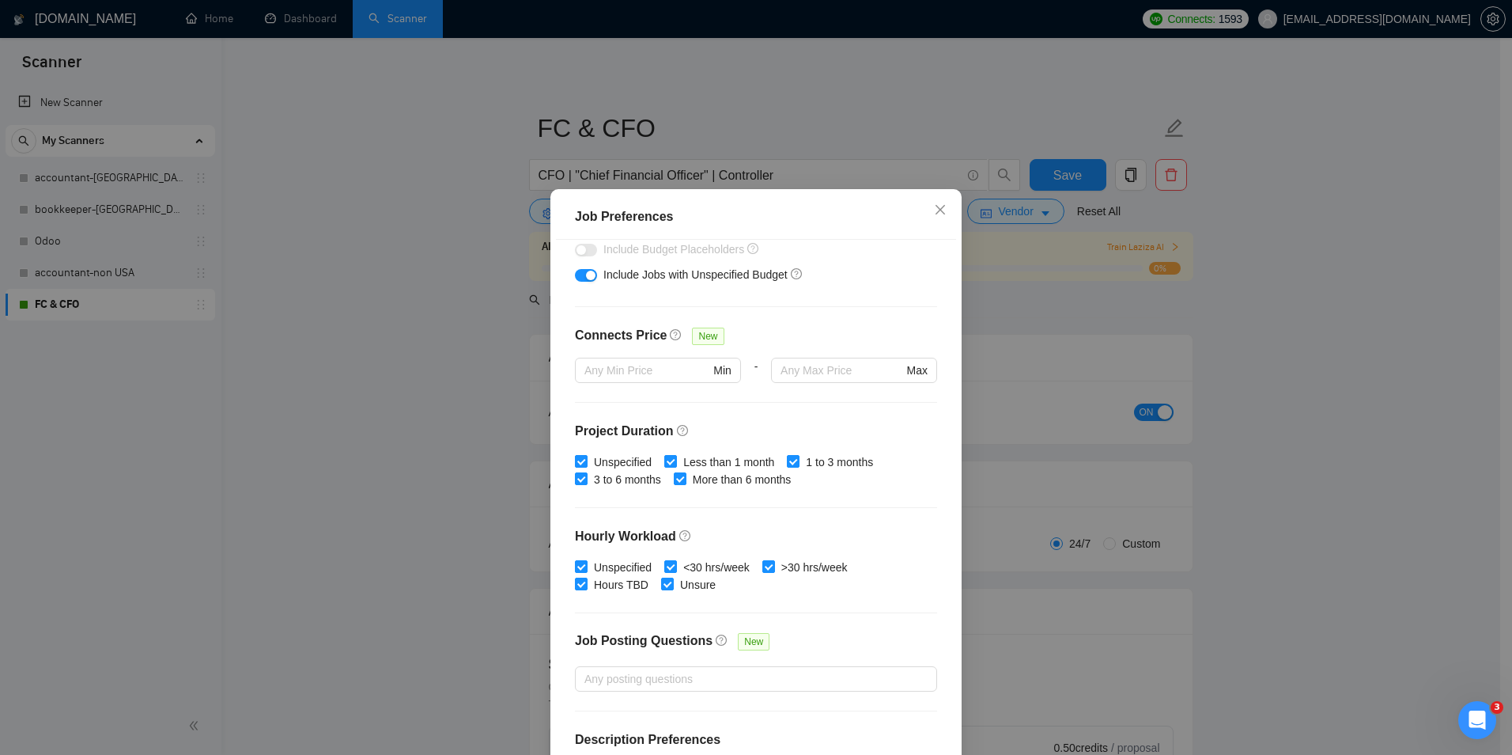
scroll to position [363, 0]
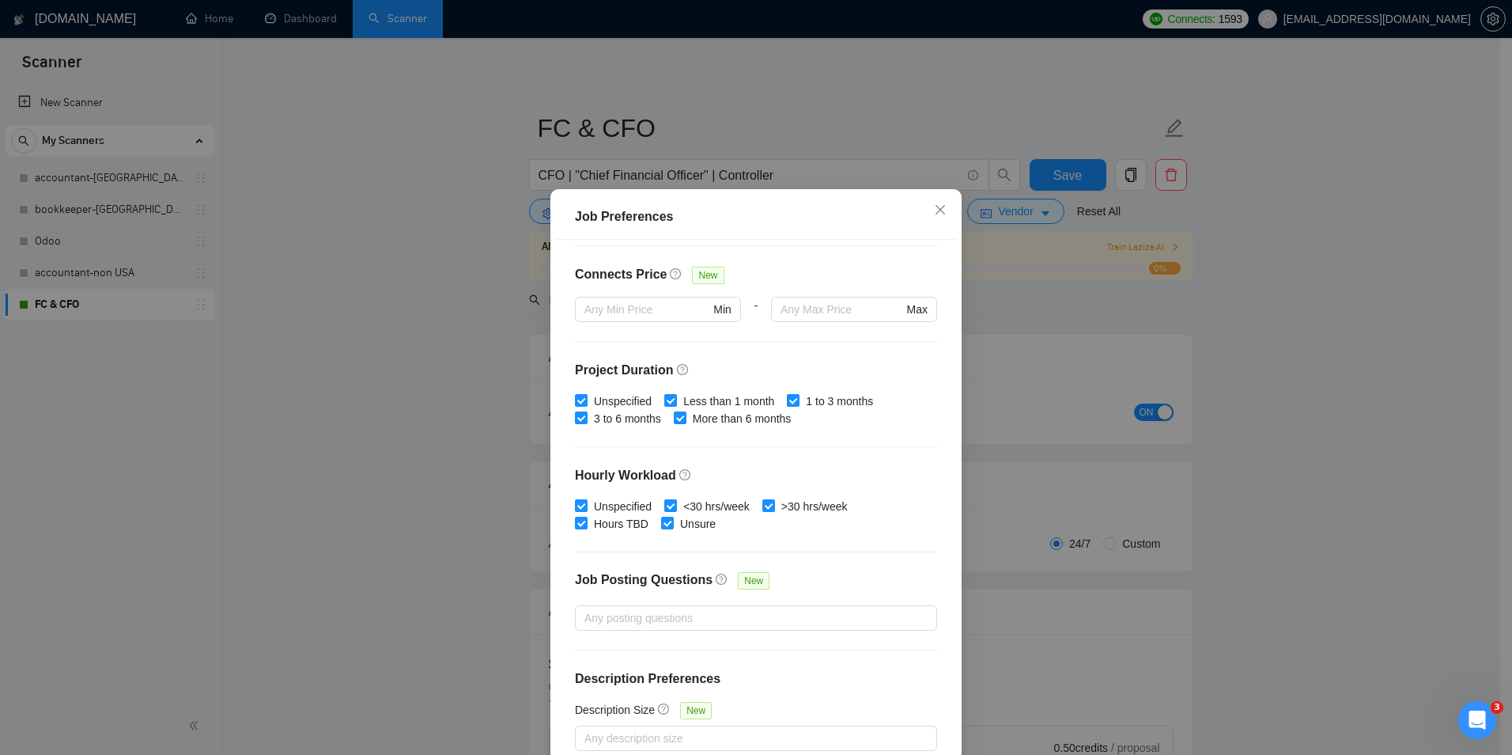
click at [451, 490] on div "Job Preferences Budget Project Type All Fixed Price Hourly Rate Fixed Price Bud…" at bounding box center [756, 377] width 1512 height 755
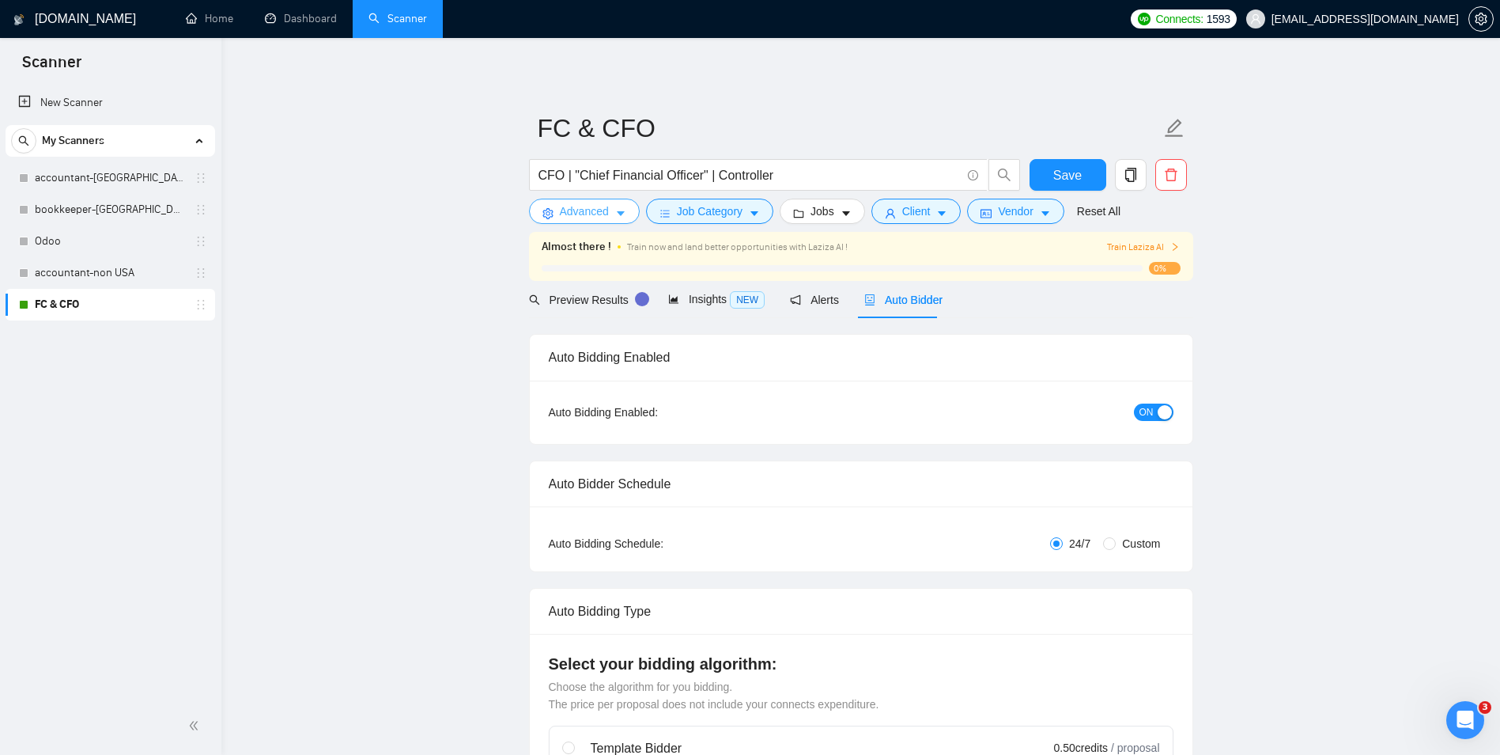
click at [625, 206] on button "Advanced" at bounding box center [584, 211] width 111 height 25
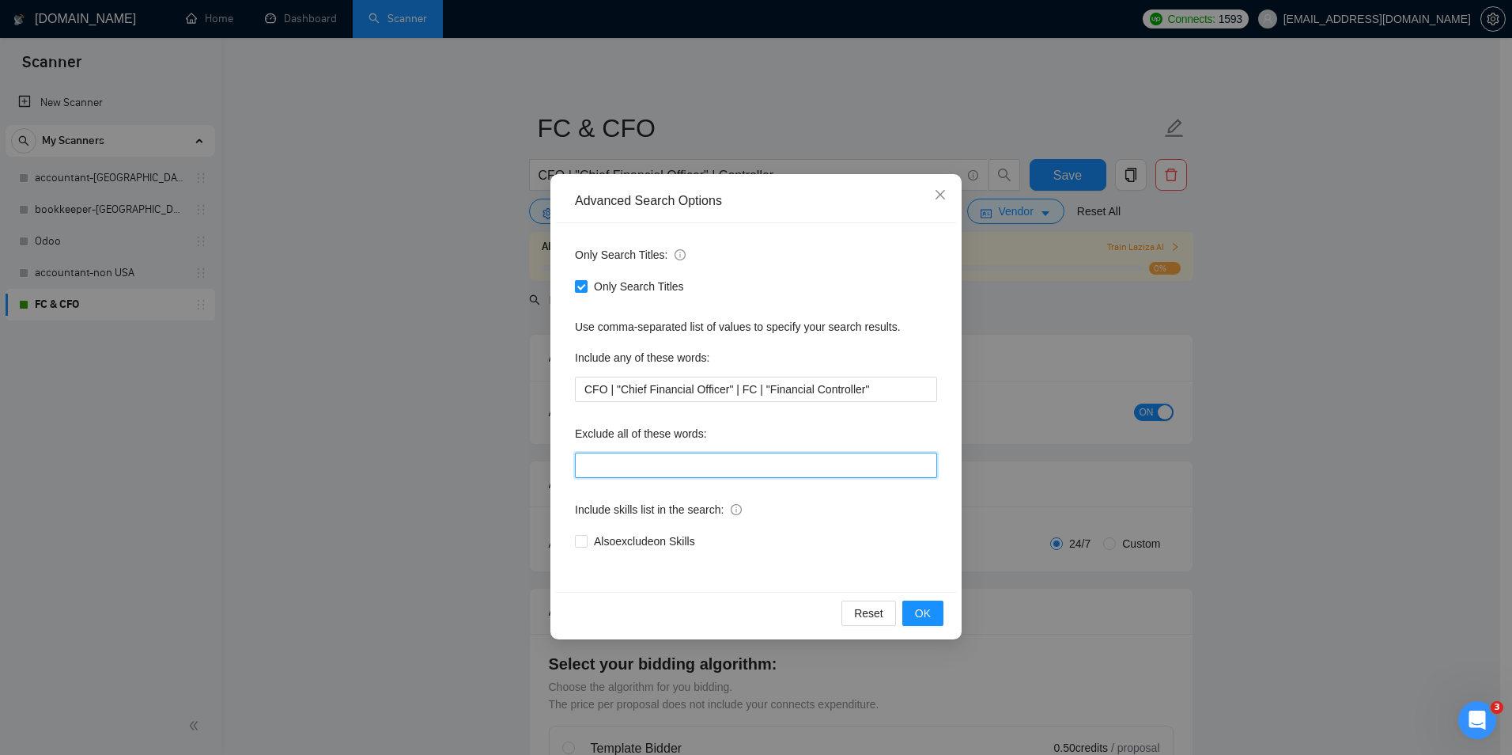
click at [620, 468] on input "text" at bounding box center [756, 464] width 362 height 25
paste input "QuickBooks Desktop"
type input "QuickBooks Desktop | Lice"
click at [783, 467] on input "QuickBooks Desktop | Lice" at bounding box center [756, 464] width 362 height 25
paste input ""Fluency in Spanish" | "CPA license" | Yardi | Buildium | ResMan | "CPA certifi…"
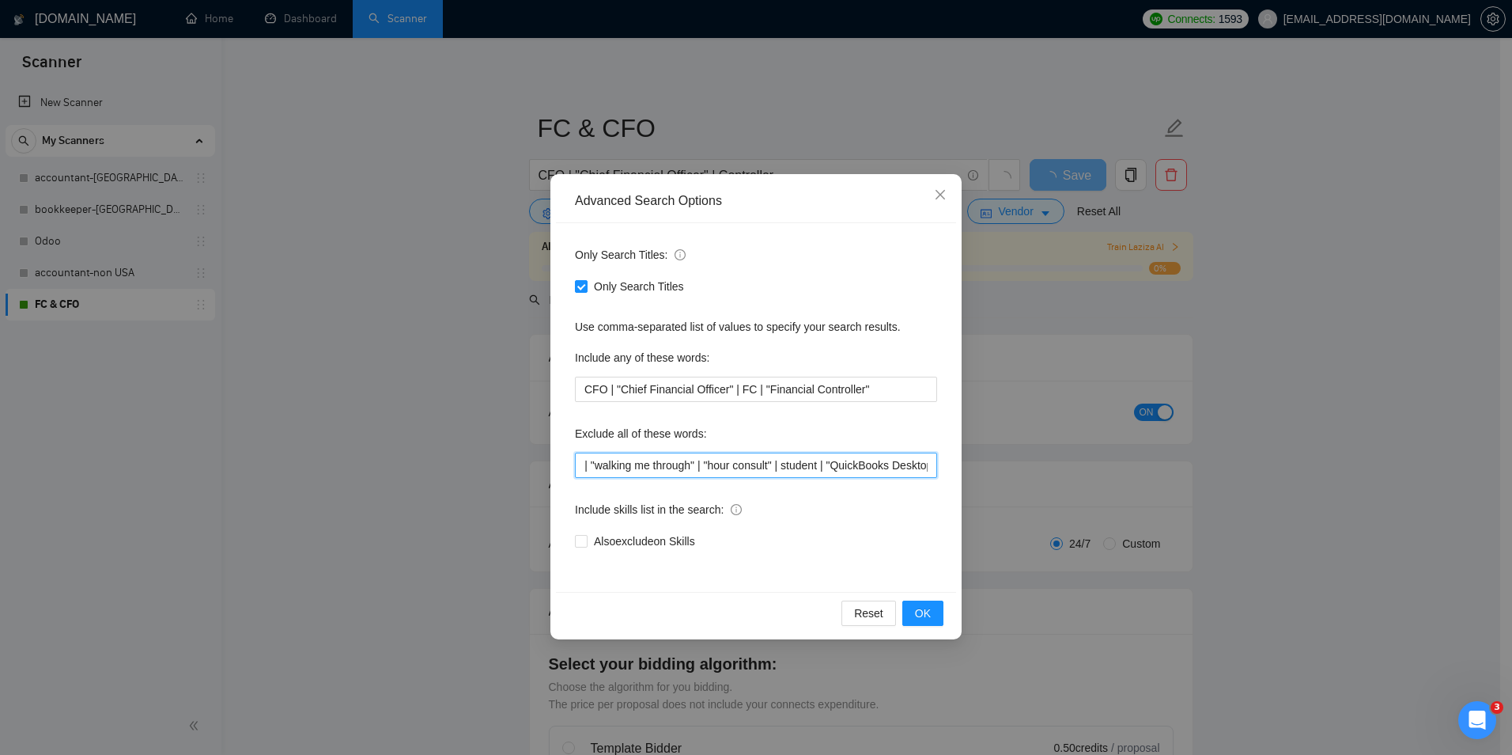
scroll to position [0, 473]
type input ""Fluency in Spanish" | "CPA license" | "CPA certification" | "License CPA" | "l…"
click at [934, 619] on button "OK" at bounding box center [922, 612] width 41 height 25
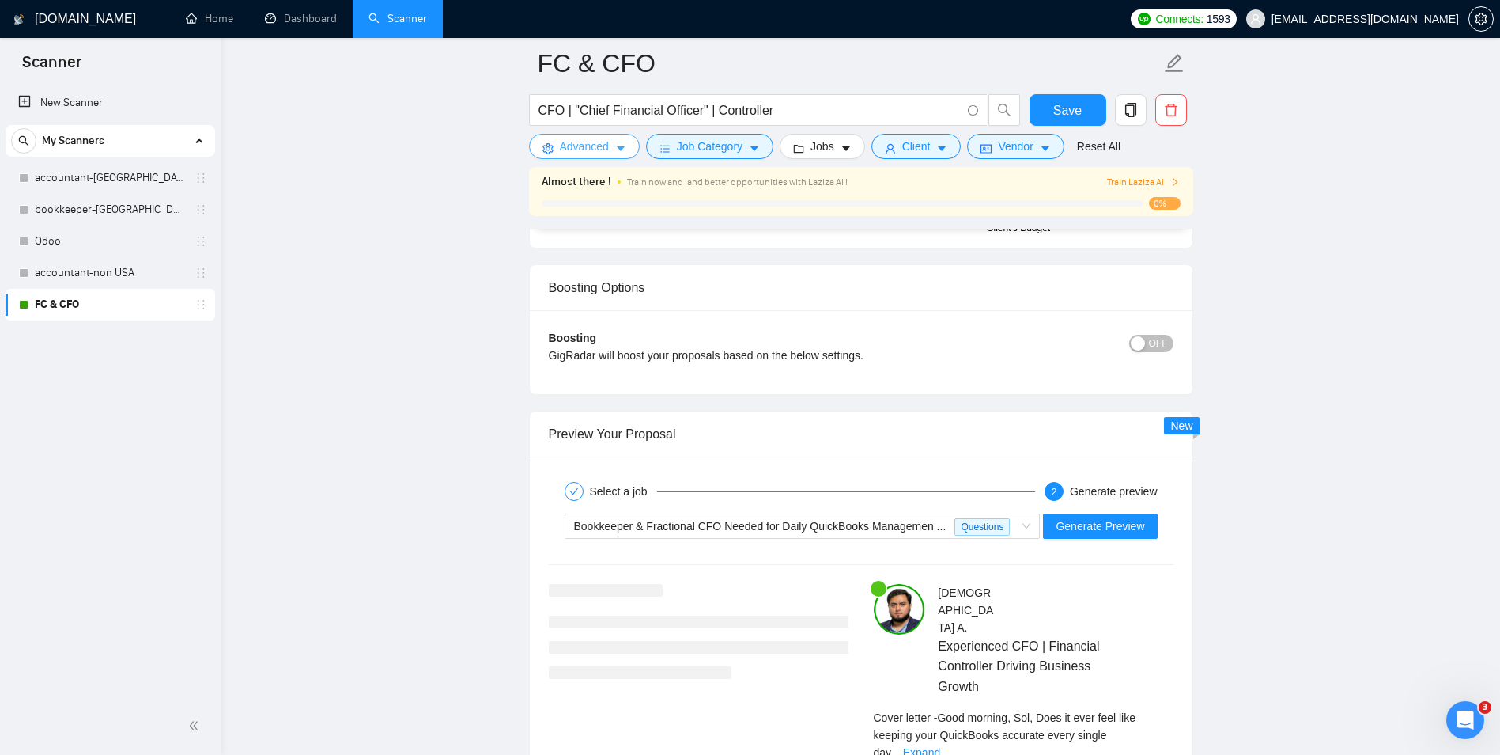
scroll to position [3005, 0]
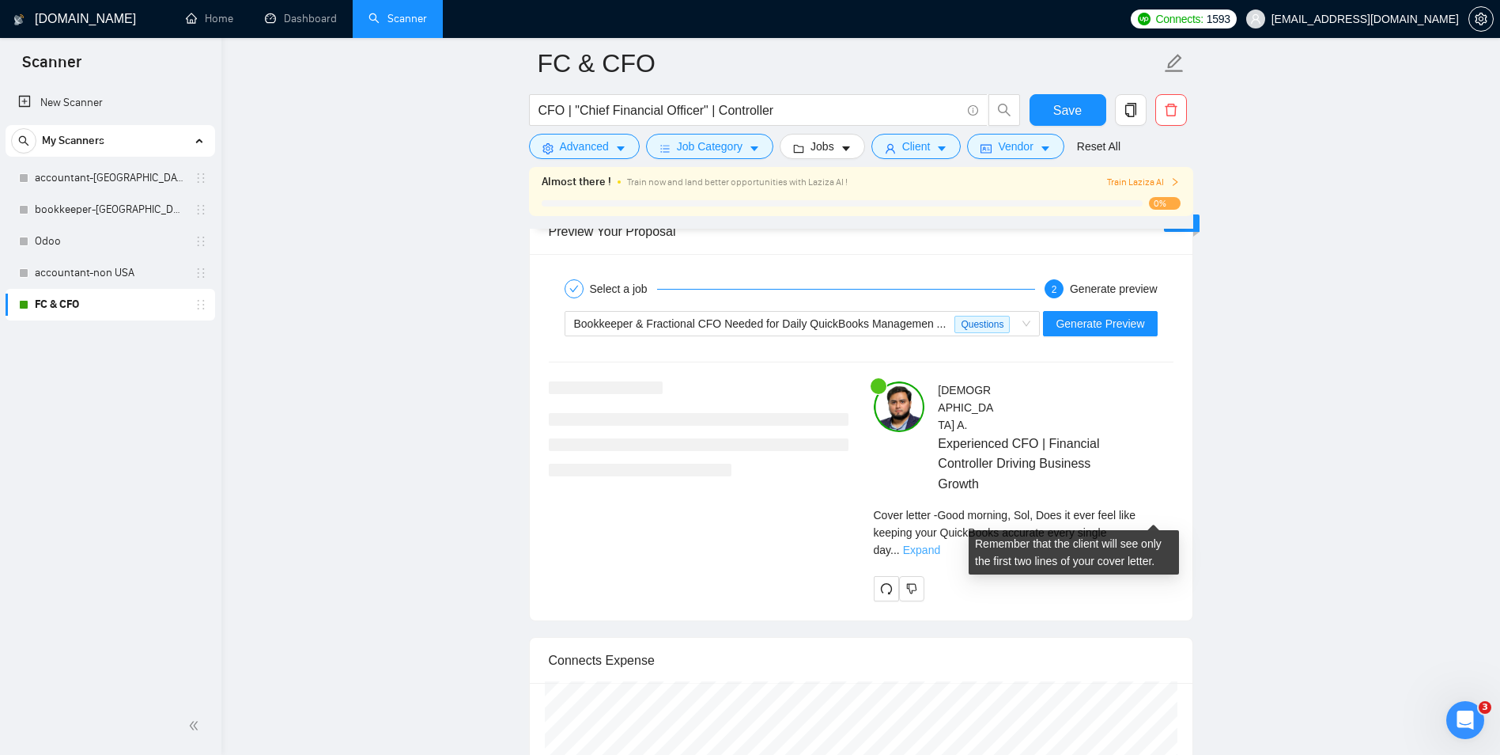
click at [940, 543] on link "Expand" at bounding box center [921, 549] width 37 height 13
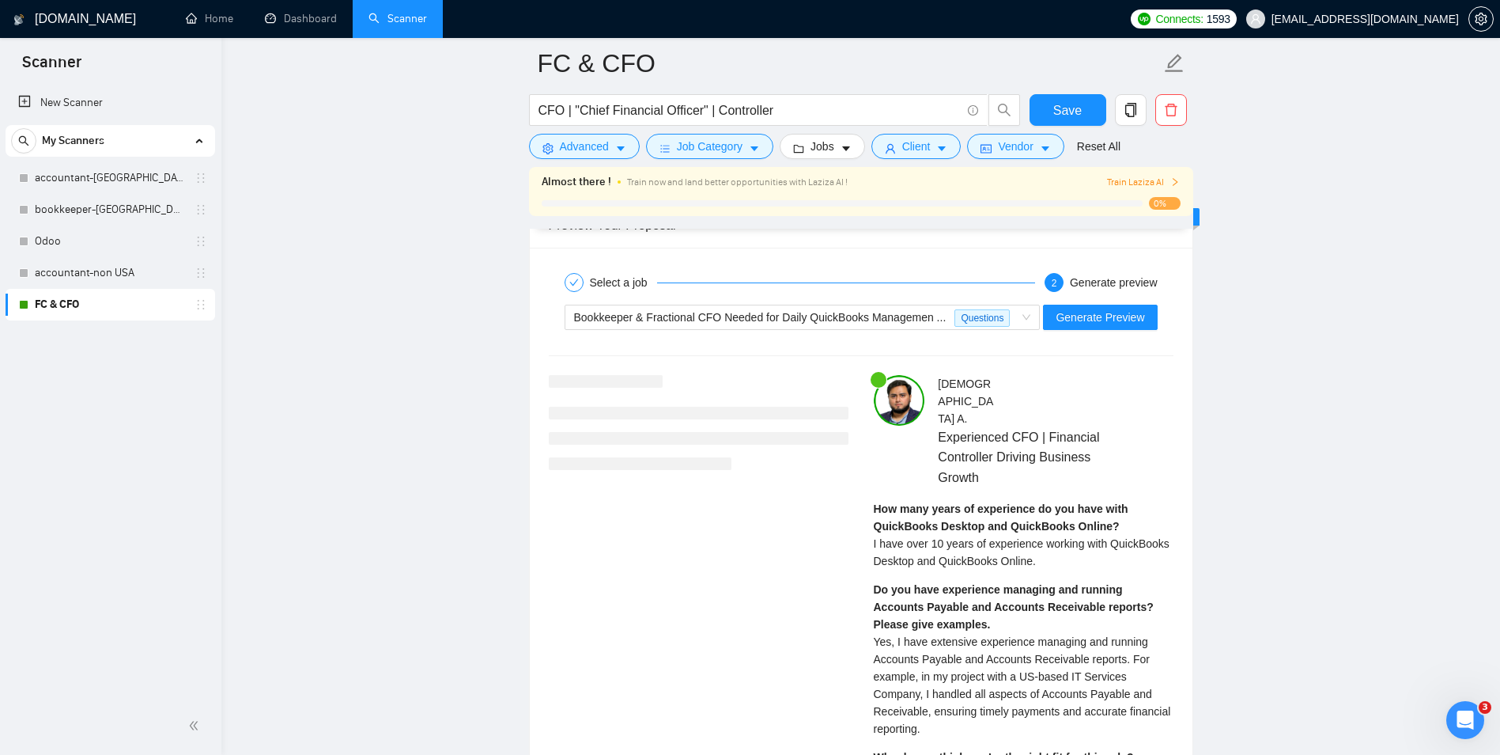
scroll to position [2847, 0]
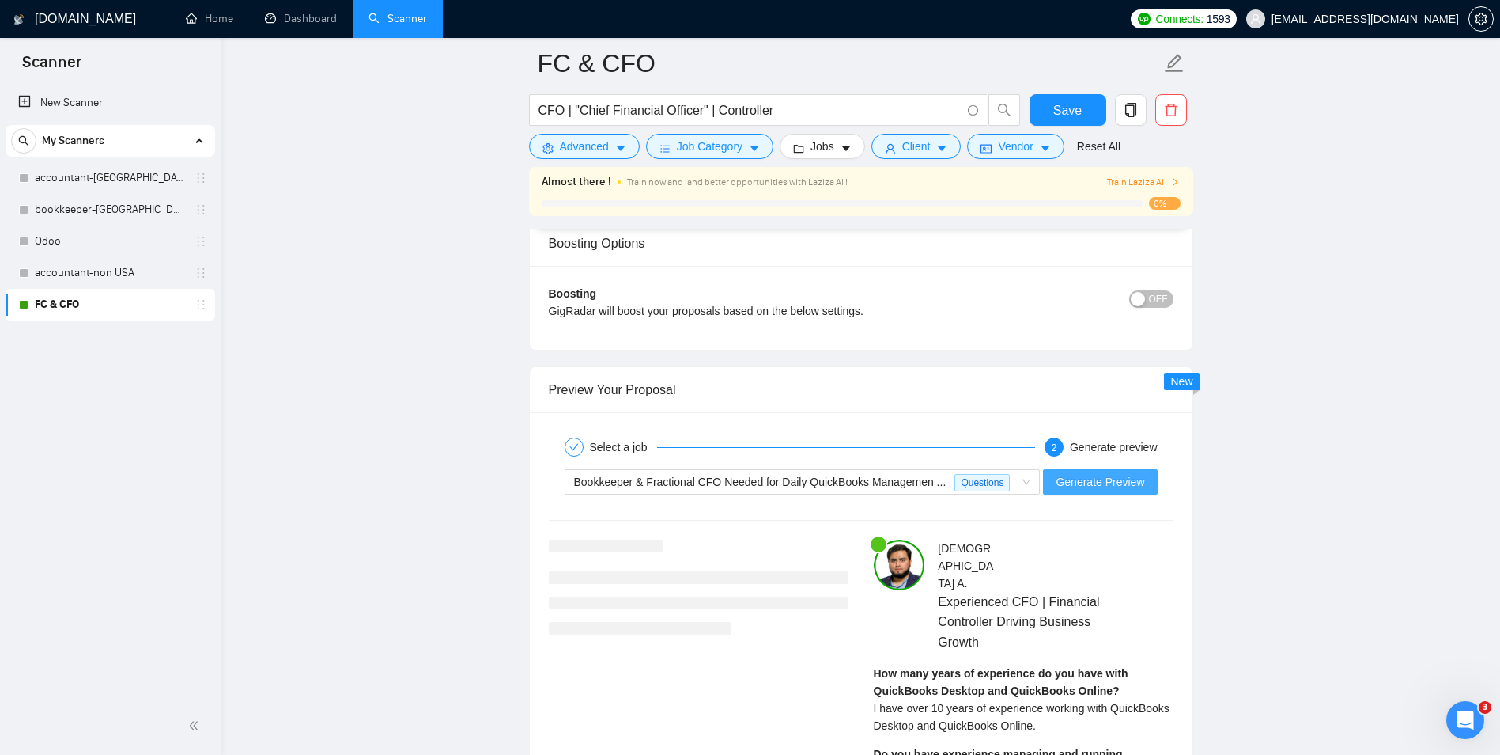
click at [1076, 481] on span "Generate Preview" at bounding box center [1100, 481] width 89 height 17
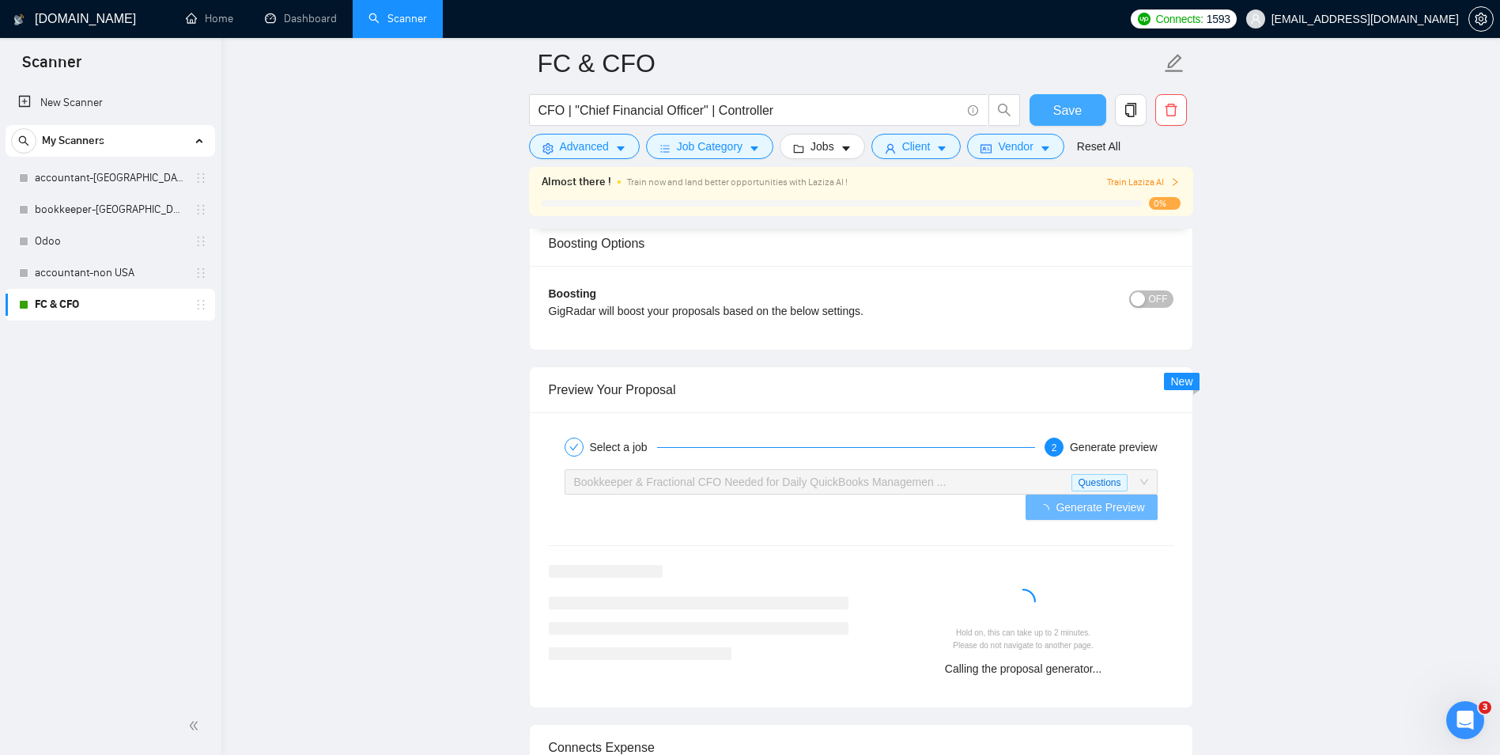
drag, startPoint x: 1038, startPoint y: 112, endPoint x: 1023, endPoint y: 116, distance: 14.8
click at [1038, 112] on button "Save" at bounding box center [1068, 110] width 77 height 32
click at [1007, 486] on span "Bookkeeper & Fractional CFO Needed for Daily QuickBooks Managemen ... Questions" at bounding box center [861, 482] width 574 height 24
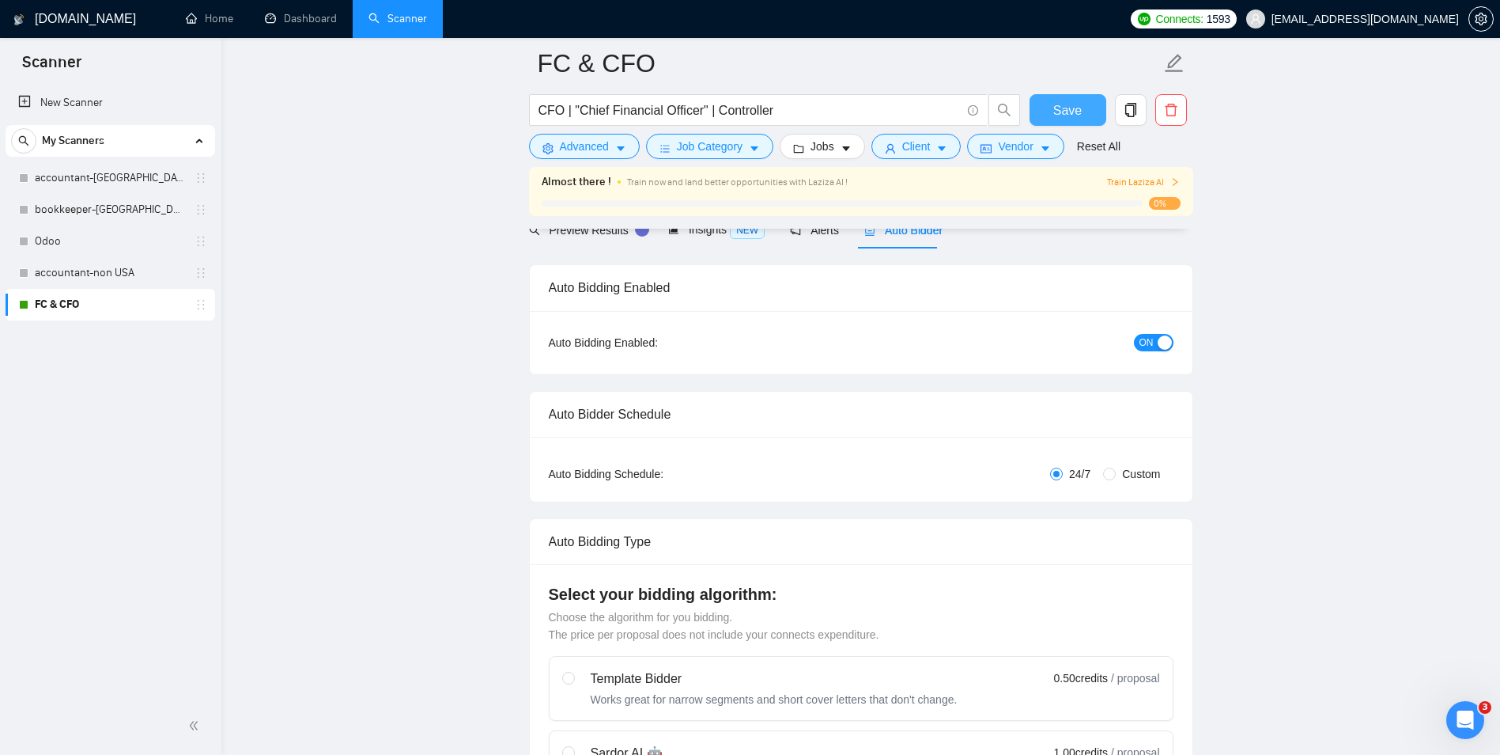
scroll to position [0, 0]
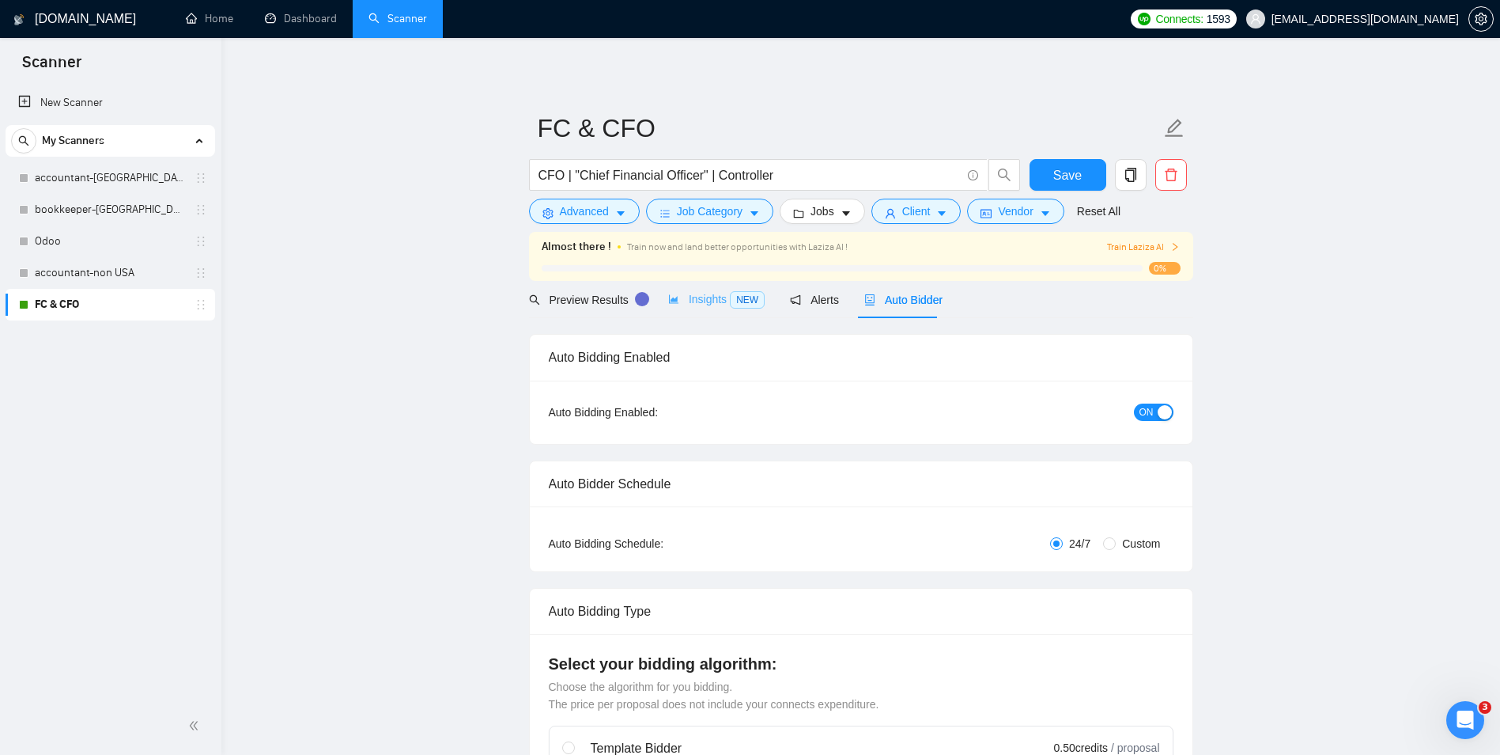
click at [691, 308] on div "Insights NEW" at bounding box center [716, 299] width 96 height 37
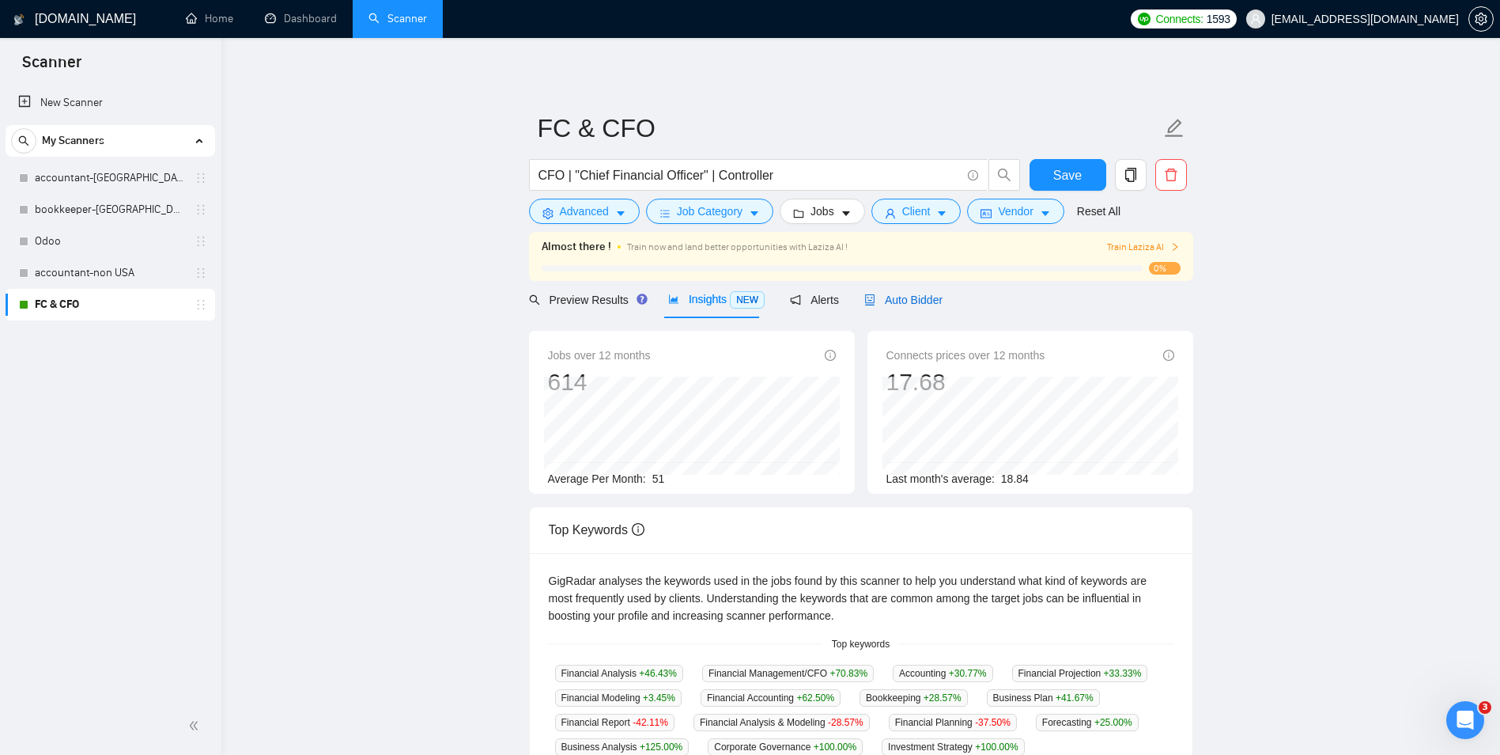
click at [888, 299] on span "Auto Bidder" at bounding box center [903, 299] width 78 height 13
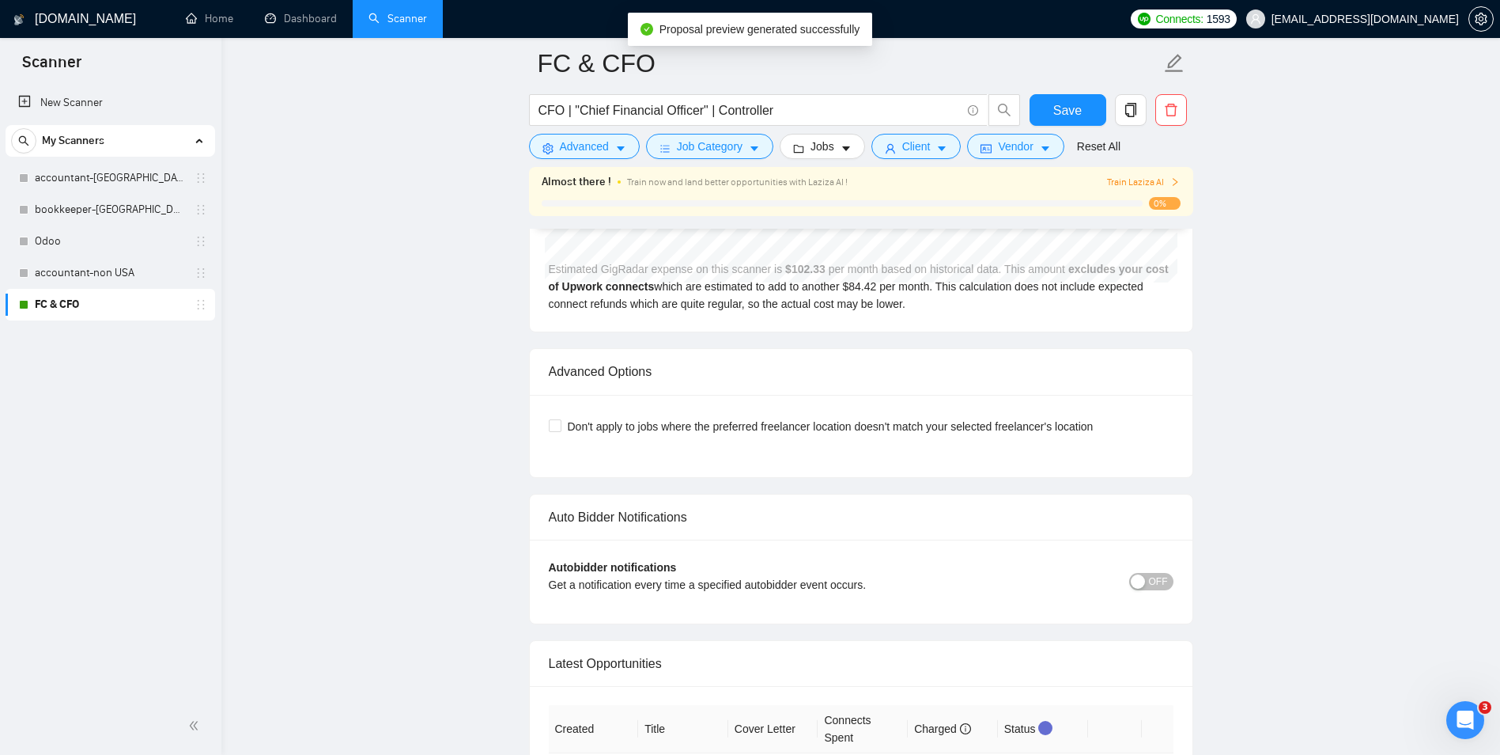
scroll to position [3005, 0]
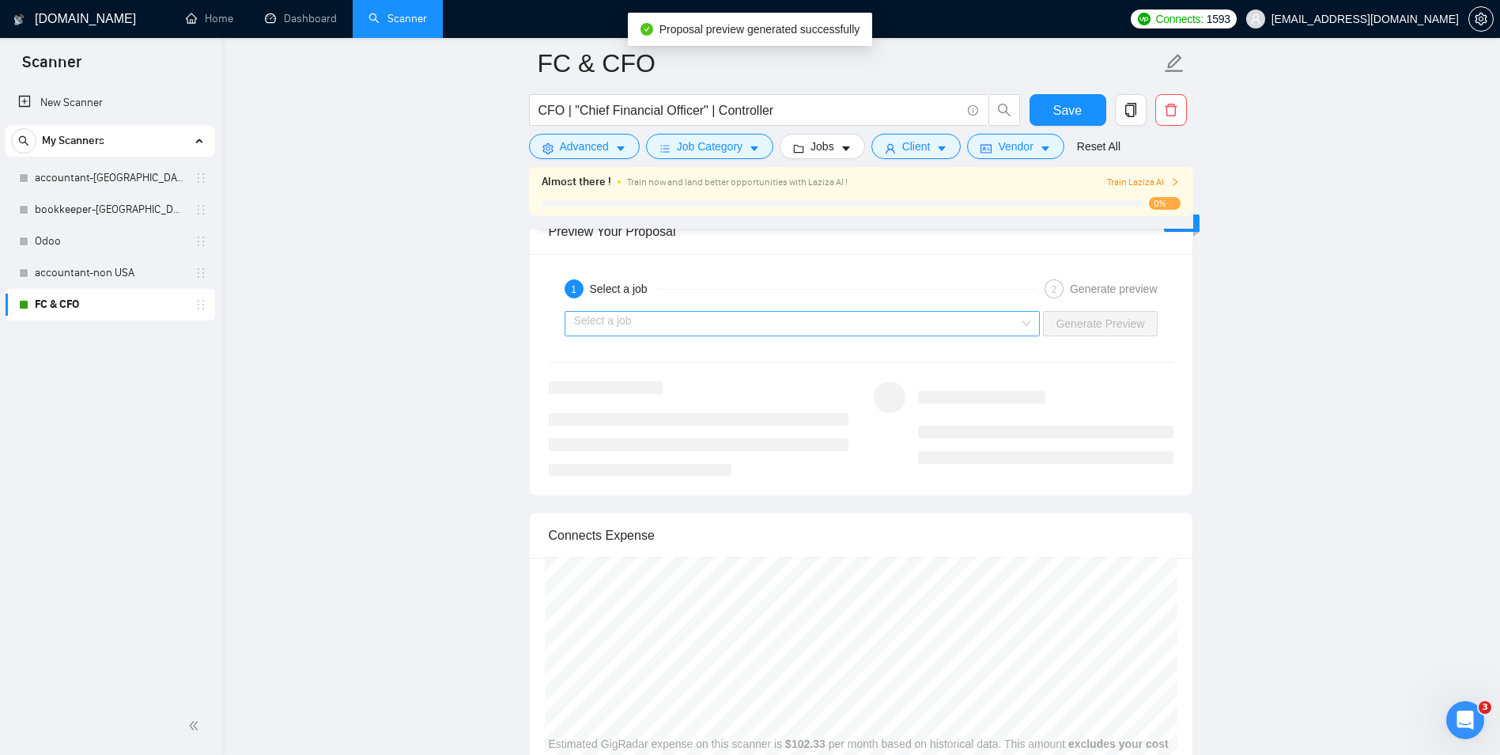
click at [730, 322] on input "search" at bounding box center [797, 324] width 446 height 24
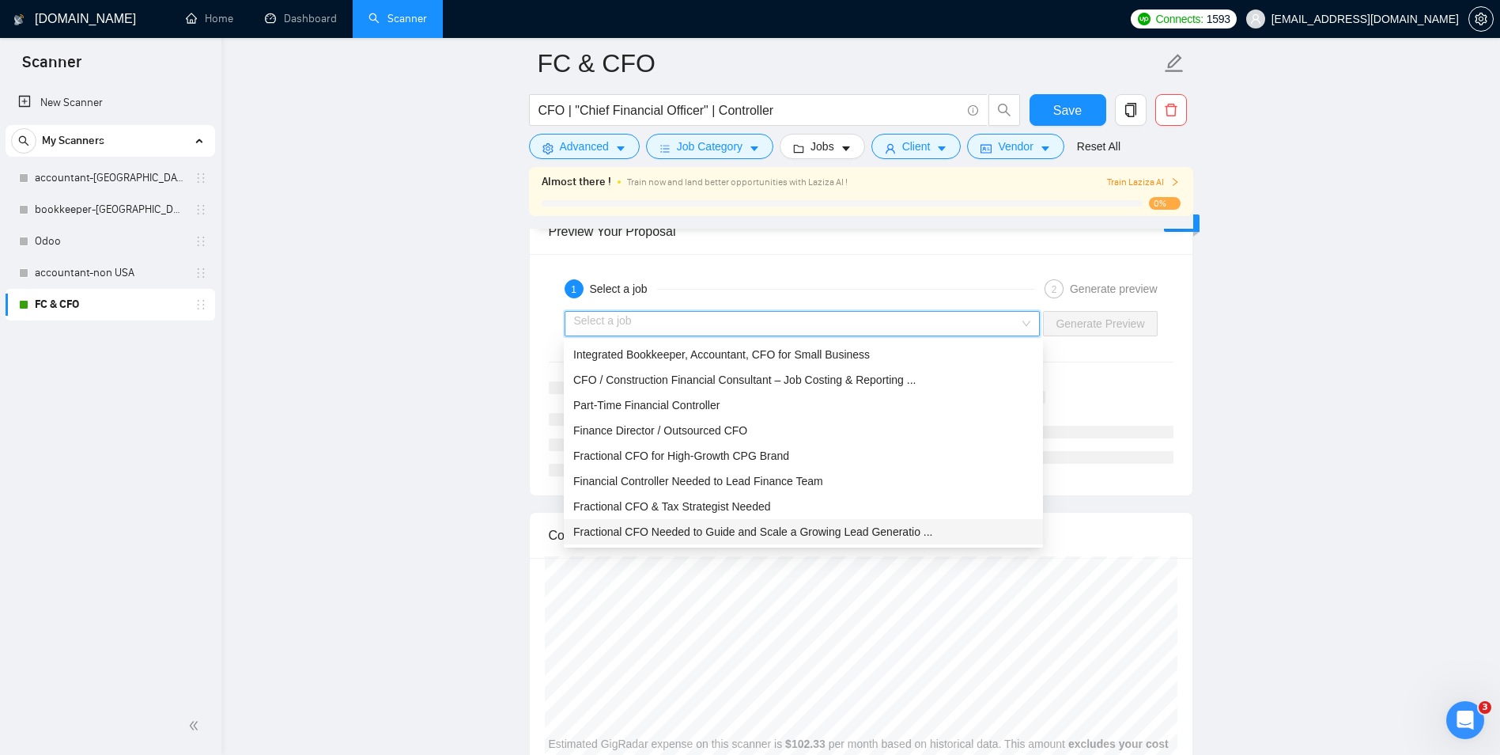
click at [785, 531] on span "Fractional CFO Needed to Guide and Scale a Growing Lead Generatio ..." at bounding box center [752, 531] width 359 height 13
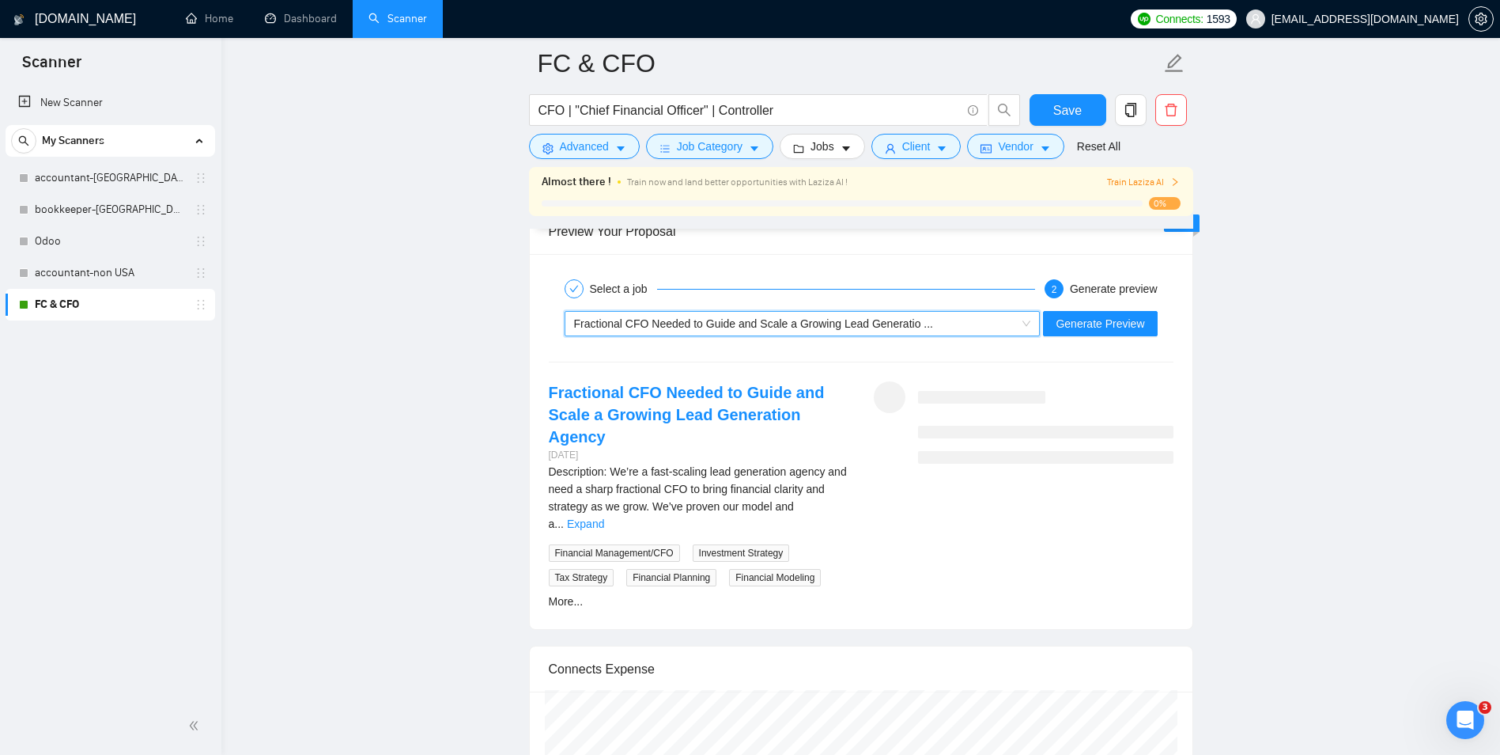
click at [798, 321] on span "Fractional CFO Needed to Guide and Scale a Growing Lead Generatio ..." at bounding box center [753, 323] width 359 height 13
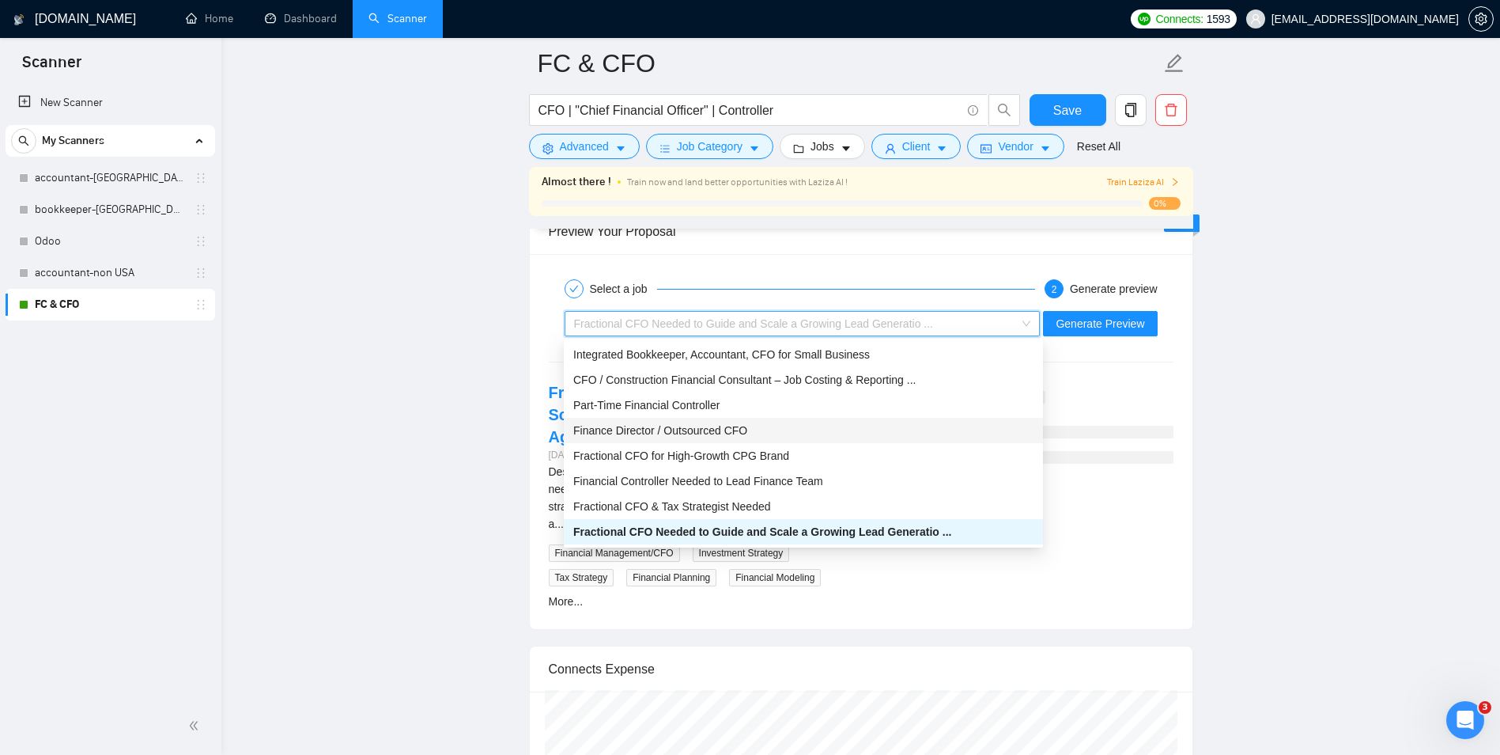
click at [758, 429] on div "Finance Director / Outsourced CFO" at bounding box center [803, 430] width 460 height 17
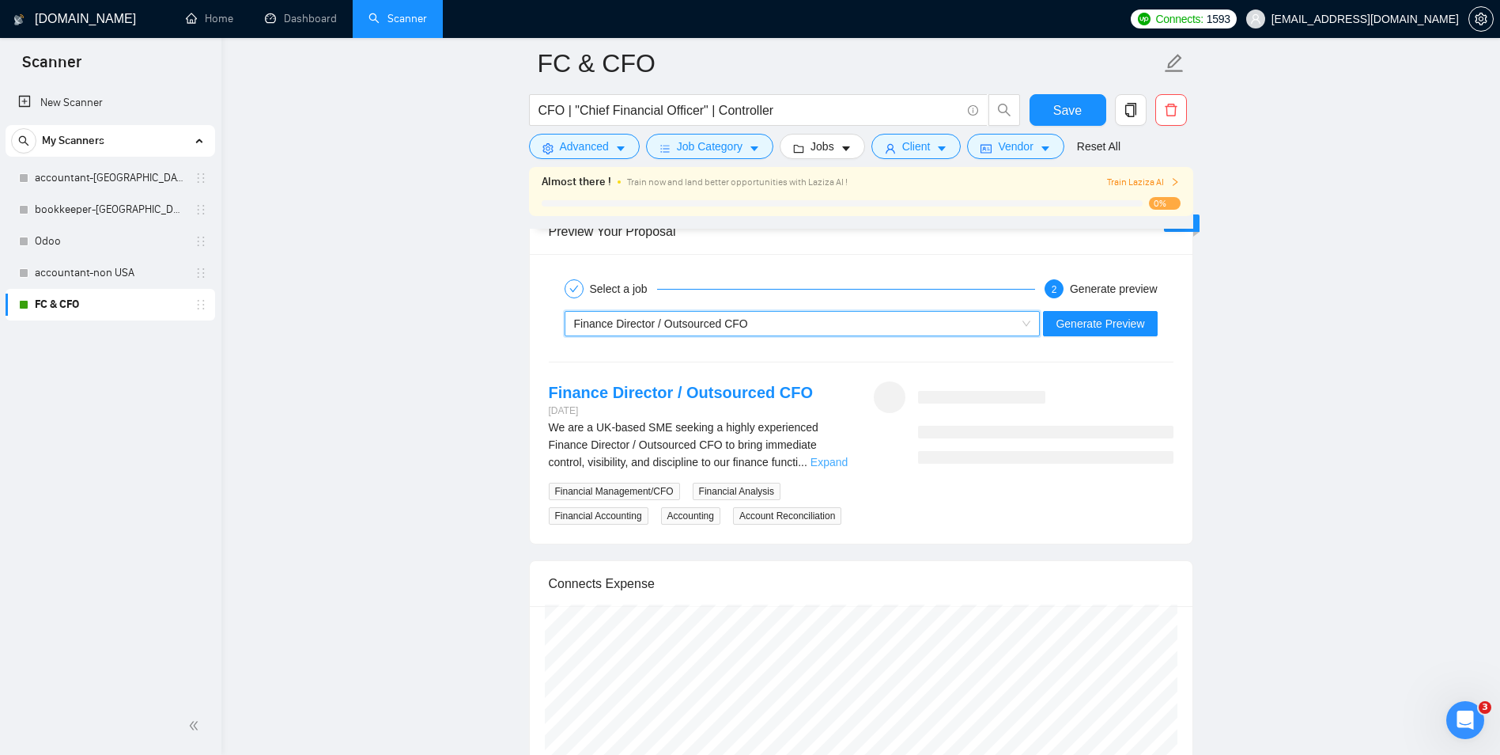
click at [815, 456] on link "Expand" at bounding box center [829, 462] width 37 height 13
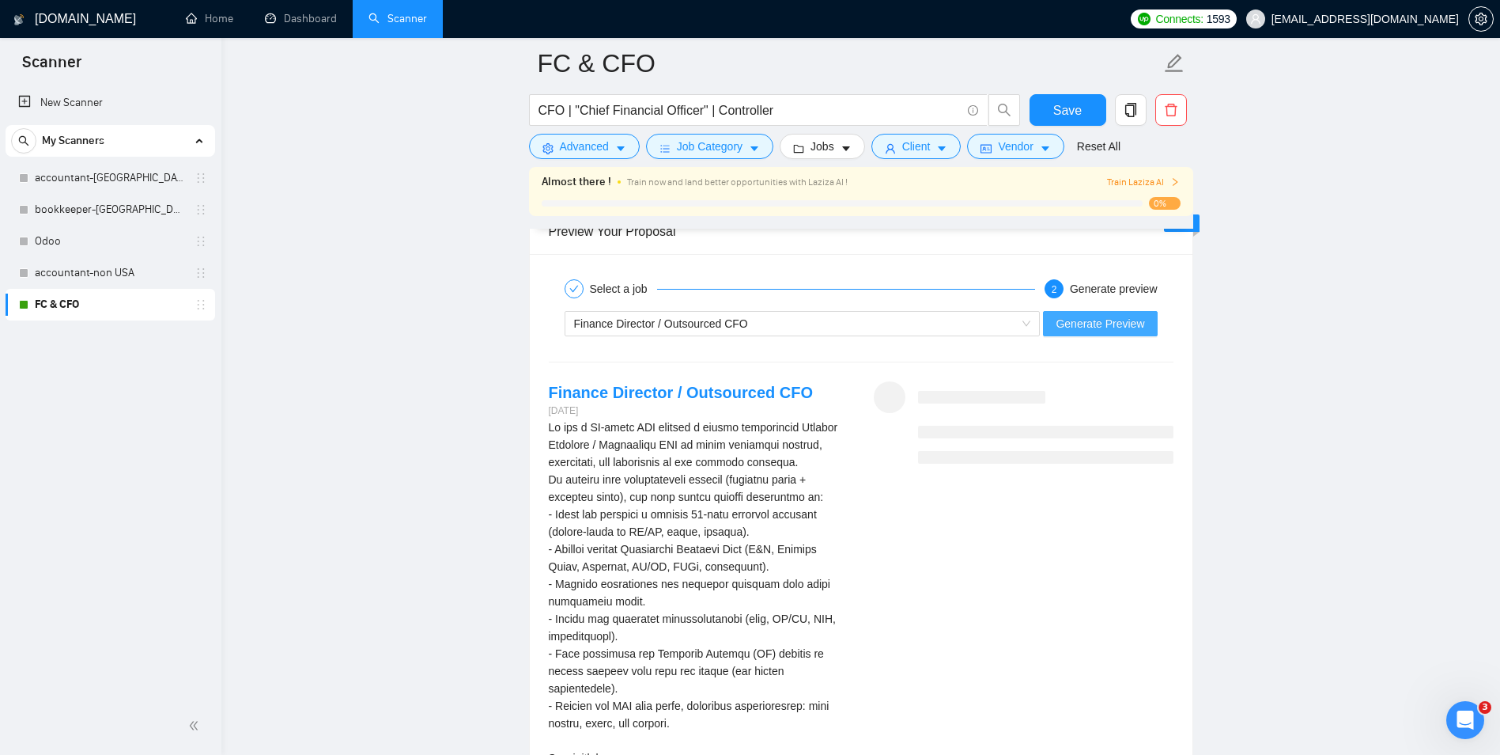
click at [1115, 327] on span "Generate Preview" at bounding box center [1100, 323] width 89 height 17
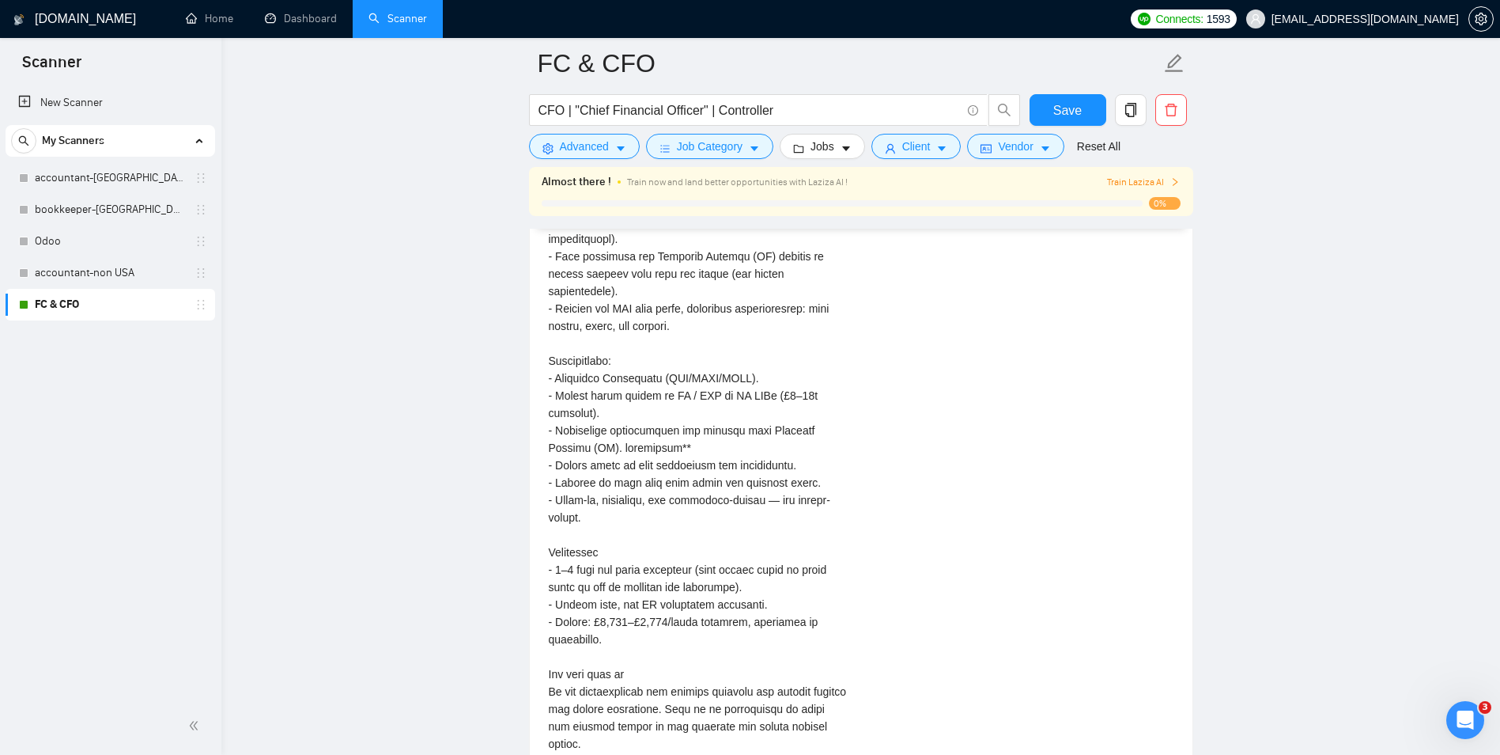
scroll to position [3480, 0]
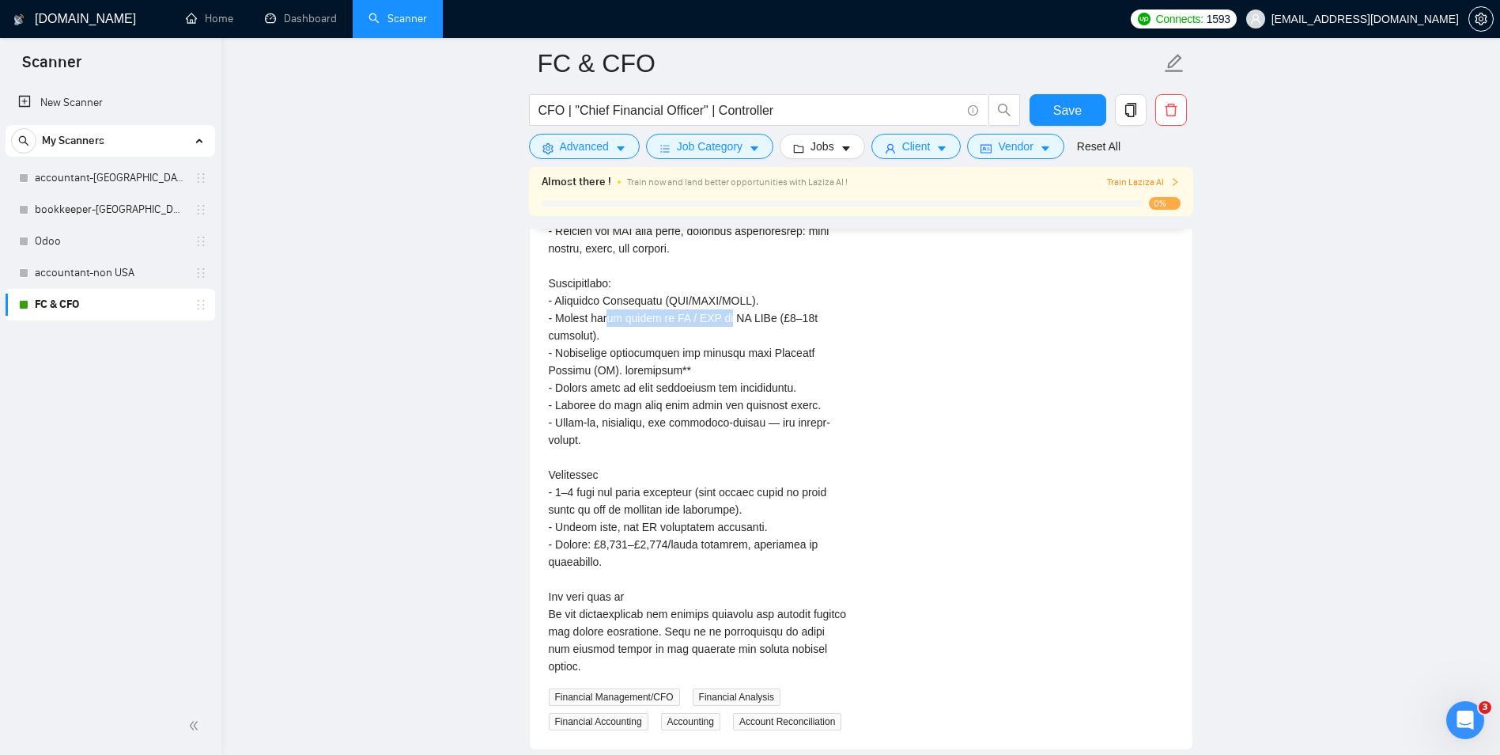
drag, startPoint x: 639, startPoint y: 290, endPoint x: 726, endPoint y: 297, distance: 87.3
click at [726, 297] on div "We are a UK-based SME seeking a highly experienced Finance Director / Outsource…" at bounding box center [699, 309] width 300 height 731
drag, startPoint x: 726, startPoint y: 297, endPoint x: 724, endPoint y: 323, distance: 25.4
click at [724, 323] on div "We are a UK-based SME seeking a highly experienced Finance Director / Outsource…" at bounding box center [699, 309] width 300 height 731
drag, startPoint x: 746, startPoint y: 303, endPoint x: 833, endPoint y: 301, distance: 87.0
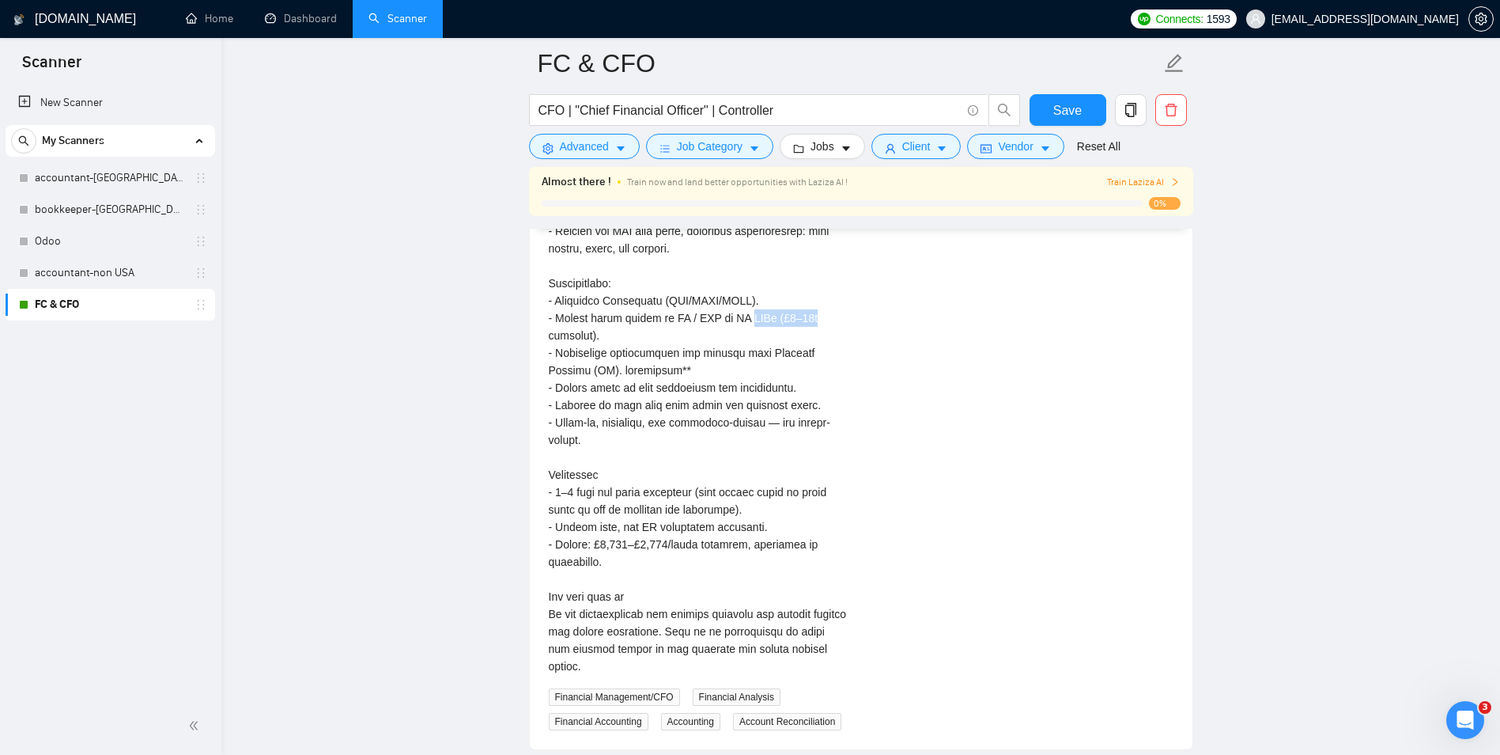
click at [833, 301] on div "We are a UK-based SME seeking a highly experienced Finance Director / Outsource…" at bounding box center [699, 309] width 300 height 731
click at [581, 316] on div "We are a UK-based SME seeking a highly experienced Finance Director / Outsource…" at bounding box center [699, 309] width 300 height 731
drag, startPoint x: 581, startPoint y: 316, endPoint x: 758, endPoint y: 335, distance: 177.4
click at [758, 335] on div "We are a UK-based SME seeking a highly experienced Finance Director / Outsource…" at bounding box center [699, 309] width 300 height 731
drag, startPoint x: 758, startPoint y: 335, endPoint x: 717, endPoint y: 391, distance: 69.1
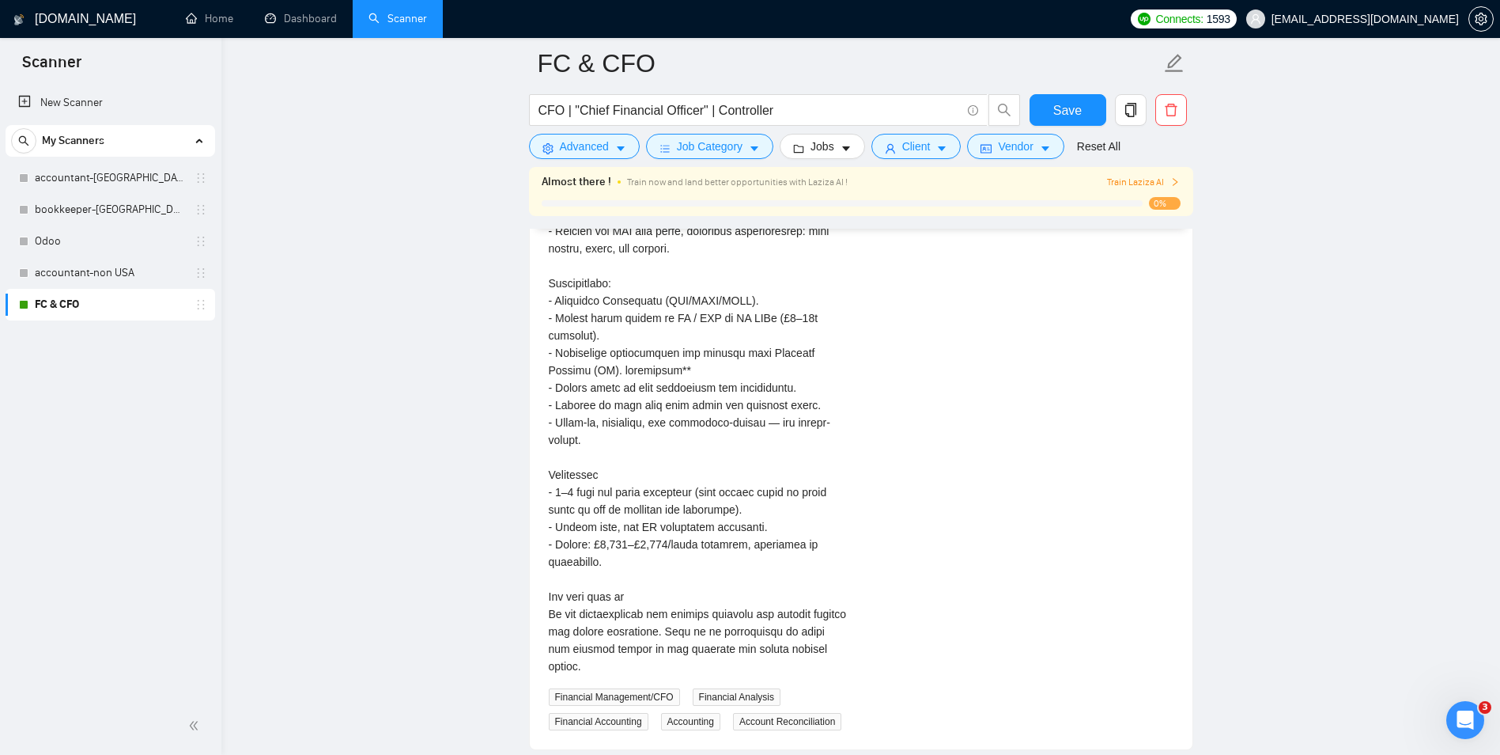
click at [717, 391] on div "We are a UK-based SME seeking a highly experienced Finance Director / Outsource…" at bounding box center [699, 309] width 300 height 731
drag, startPoint x: 648, startPoint y: 520, endPoint x: 783, endPoint y: 539, distance: 136.5
click at [783, 539] on div "We are a UK-based SME seeking a highly experienced Finance Director / Outsource…" at bounding box center [699, 309] width 300 height 731
drag, startPoint x: 783, startPoint y: 539, endPoint x: 668, endPoint y: 558, distance: 117.0
click at [668, 558] on div "We are a UK-based SME seeking a highly experienced Finance Director / Outsource…" at bounding box center [699, 309] width 300 height 731
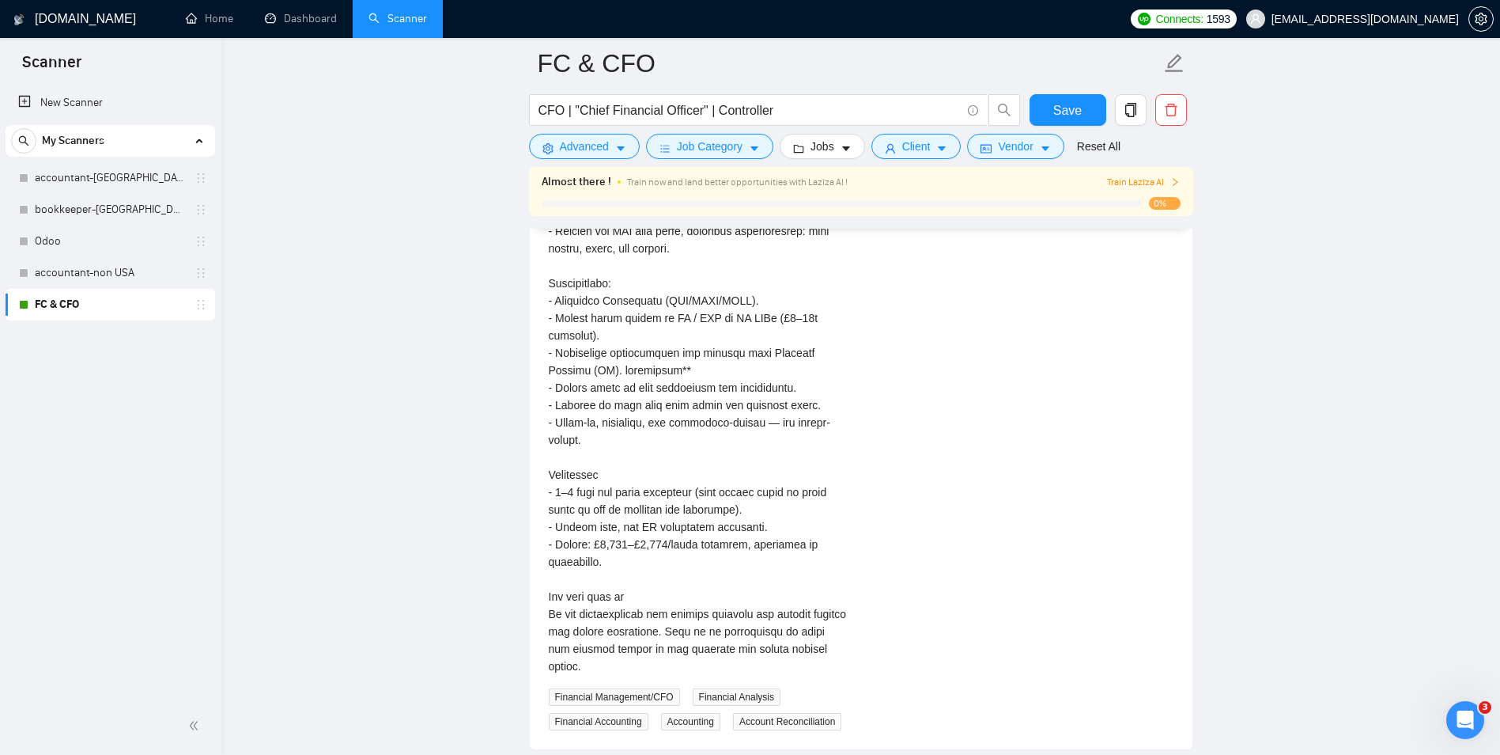
drag, startPoint x: 613, startPoint y: 544, endPoint x: 631, endPoint y: 549, distance: 18.8
click at [631, 549] on div "We are a UK-based SME seeking a highly experienced Finance Director / Outsource…" at bounding box center [699, 309] width 300 height 731
drag, startPoint x: 631, startPoint y: 549, endPoint x: 719, endPoint y: 615, distance: 109.6
click at [719, 615] on div "We are a UK-based SME seeking a highly experienced Finance Director / Outsource…" at bounding box center [699, 309] width 300 height 731
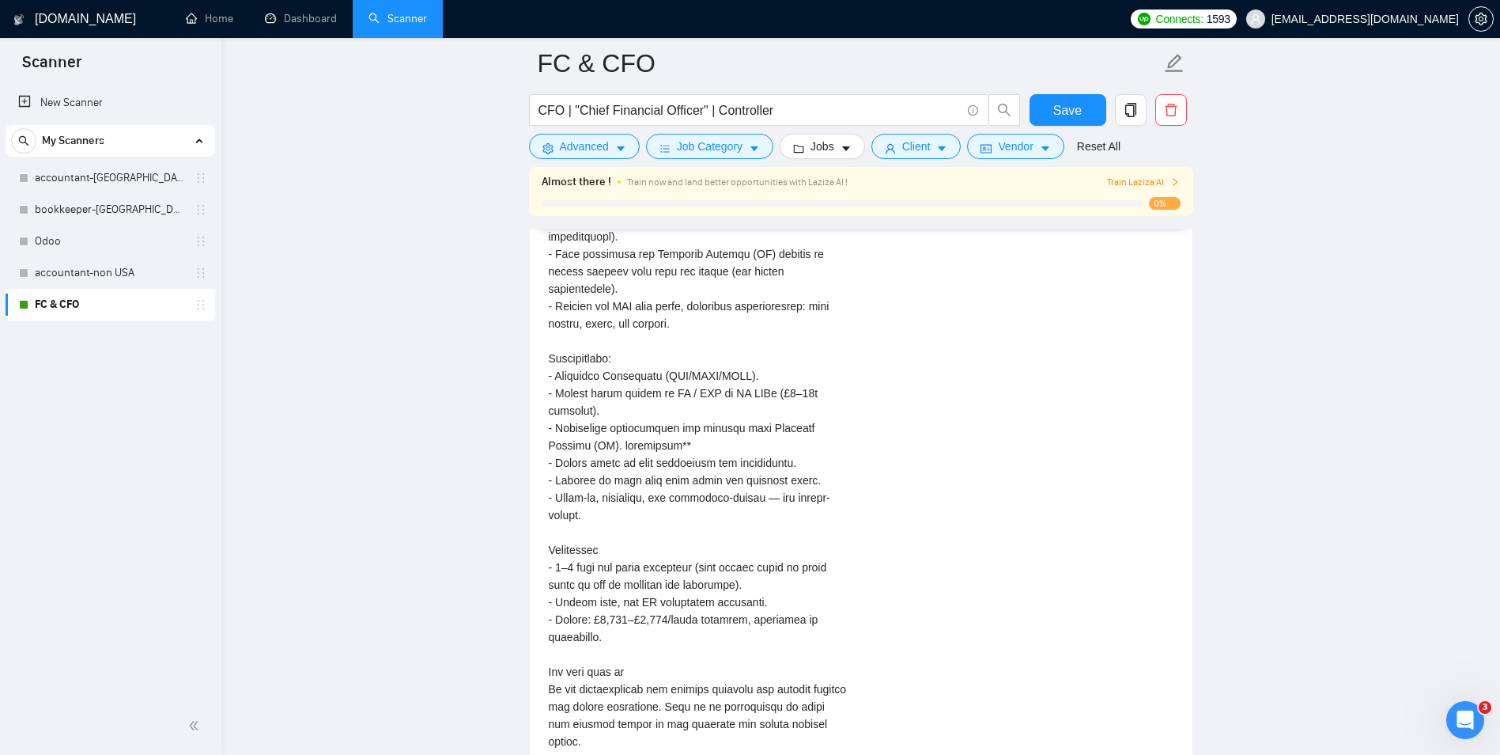
scroll to position [3401, 0]
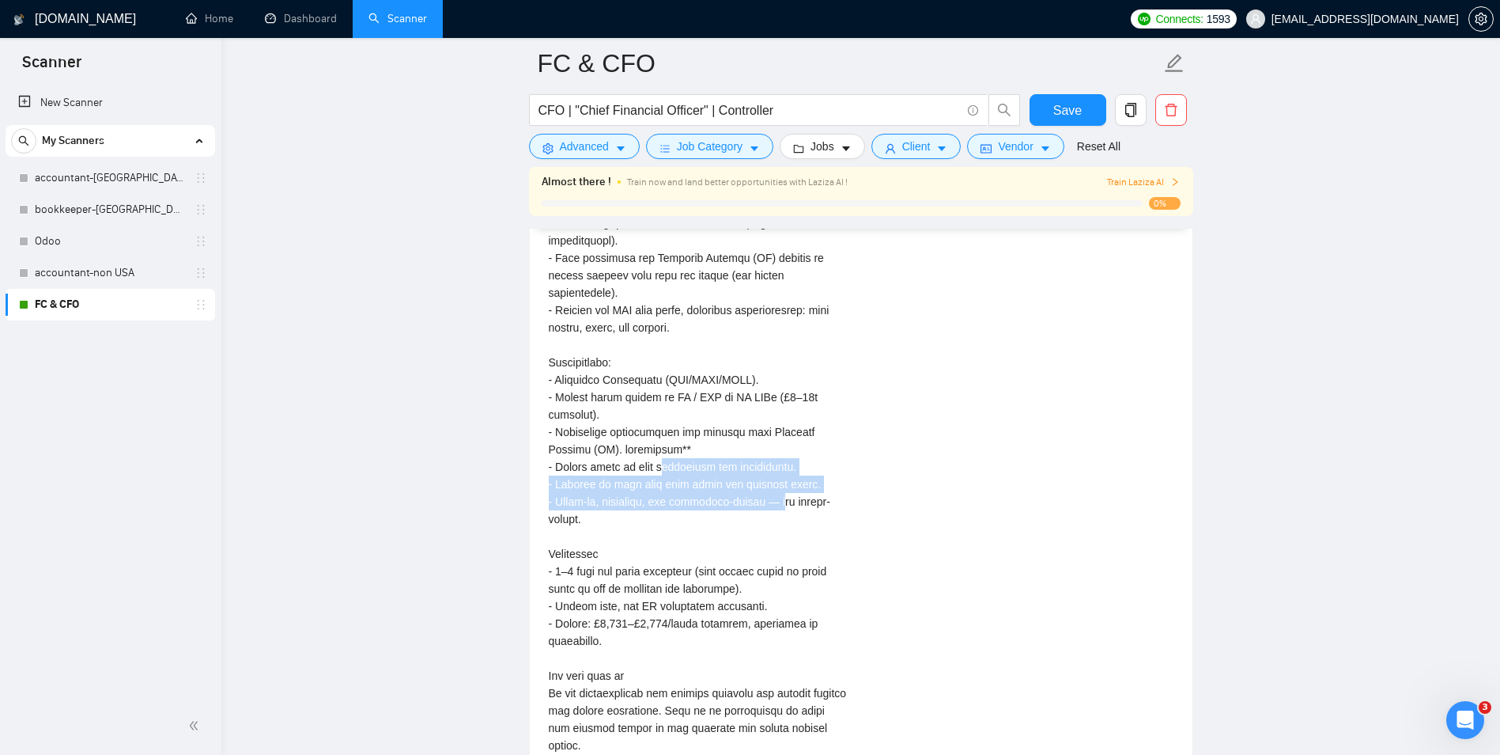
drag, startPoint x: 671, startPoint y: 441, endPoint x: 785, endPoint y: 488, distance: 122.3
click at [785, 488] on div "We are a UK-based SME seeking a highly experienced Finance Director / Outsource…" at bounding box center [699, 388] width 300 height 731
drag, startPoint x: 785, startPoint y: 488, endPoint x: 762, endPoint y: 528, distance: 46.4
click at [762, 528] on div "We are a UK-based SME seeking a highly experienced Finance Director / Outsource…" at bounding box center [699, 388] width 300 height 731
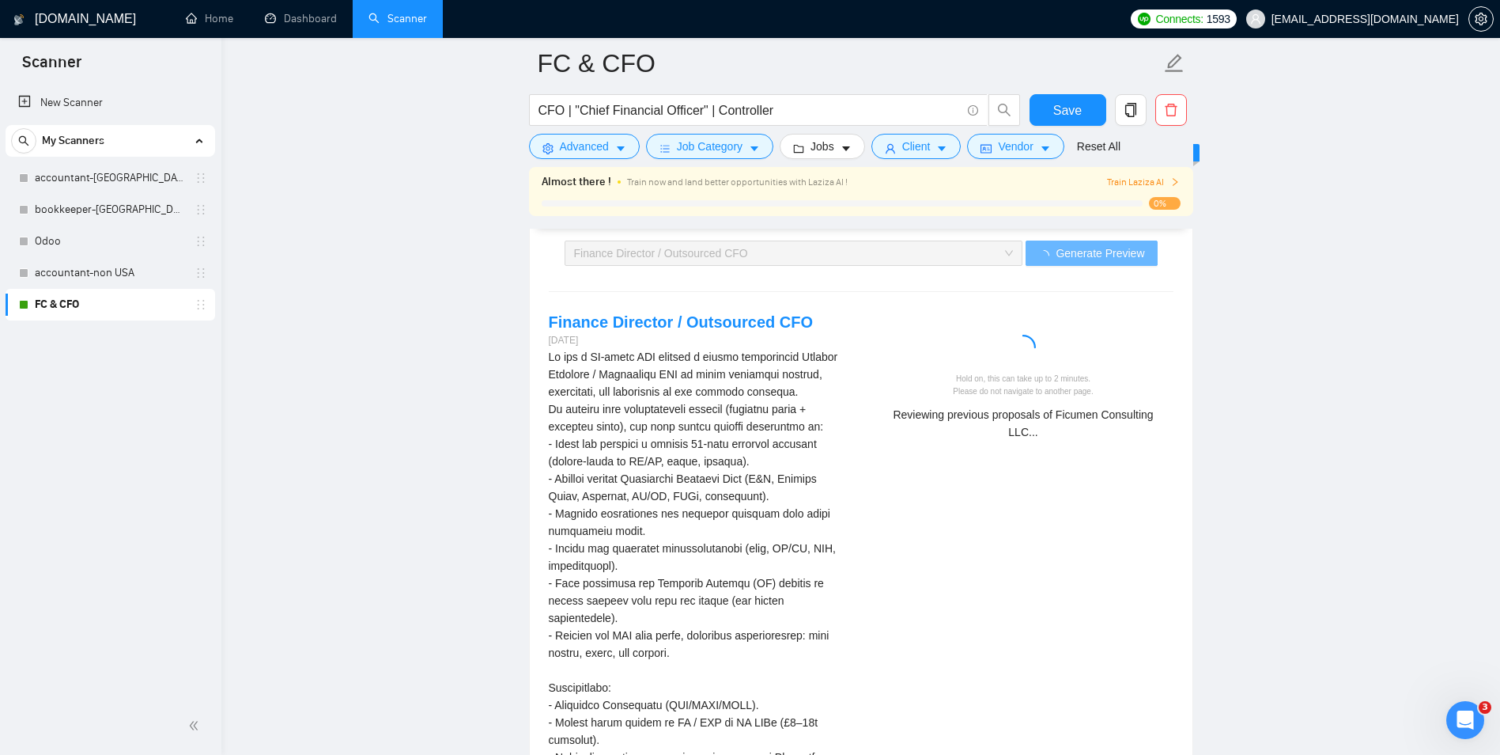
scroll to position [3084, 0]
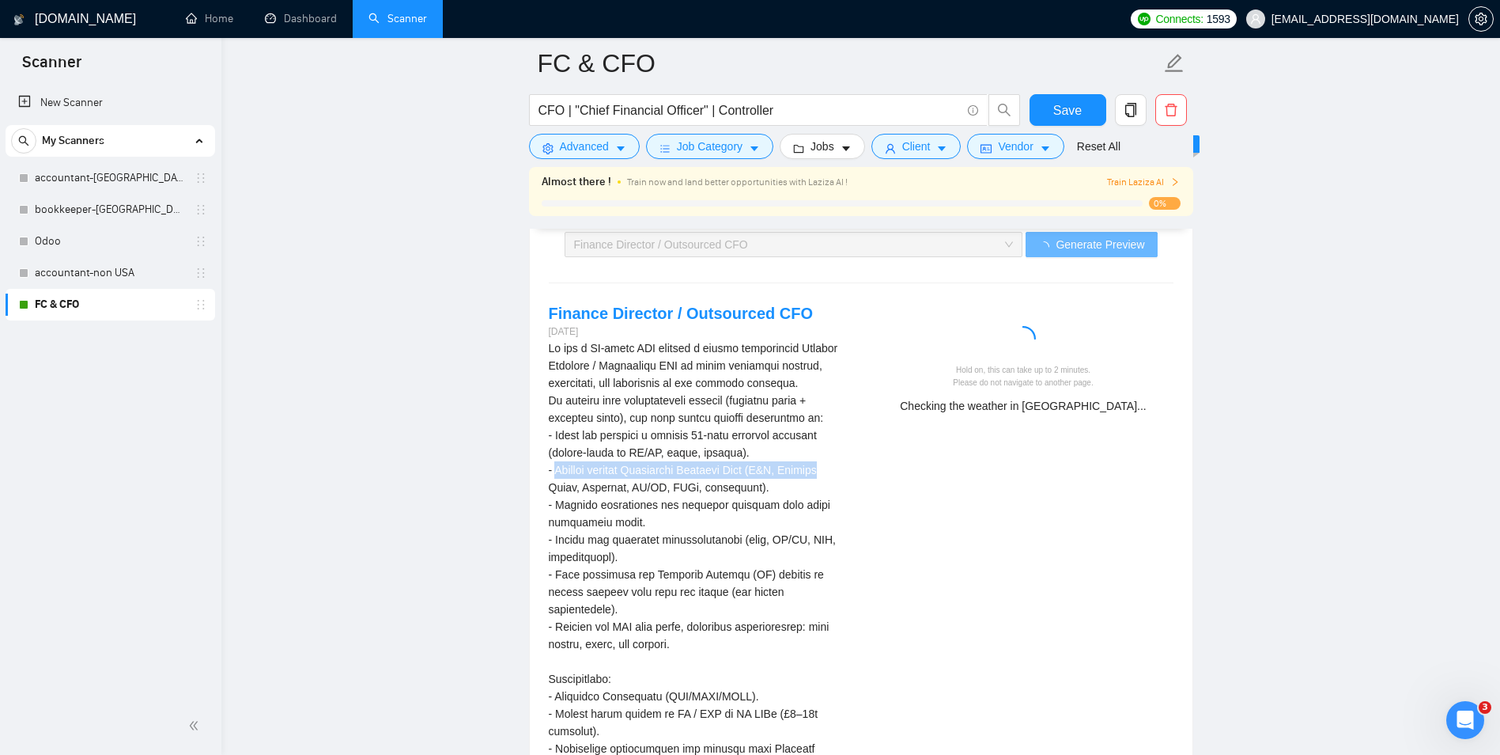
drag, startPoint x: 555, startPoint y: 467, endPoint x: 860, endPoint y: 470, distance: 304.5
click at [860, 470] on div "Finance Director / Outsourced CFO [DATE] Financial Management/CFO Financial Ana…" at bounding box center [698, 713] width 325 height 823
drag, startPoint x: 562, startPoint y: 505, endPoint x: 743, endPoint y: 512, distance: 182.0
click at [743, 512] on div "We are a UK-based SME seeking a highly experienced Finance Director / Outsource…" at bounding box center [699, 704] width 300 height 731
drag, startPoint x: 743, startPoint y: 512, endPoint x: 699, endPoint y: 542, distance: 53.5
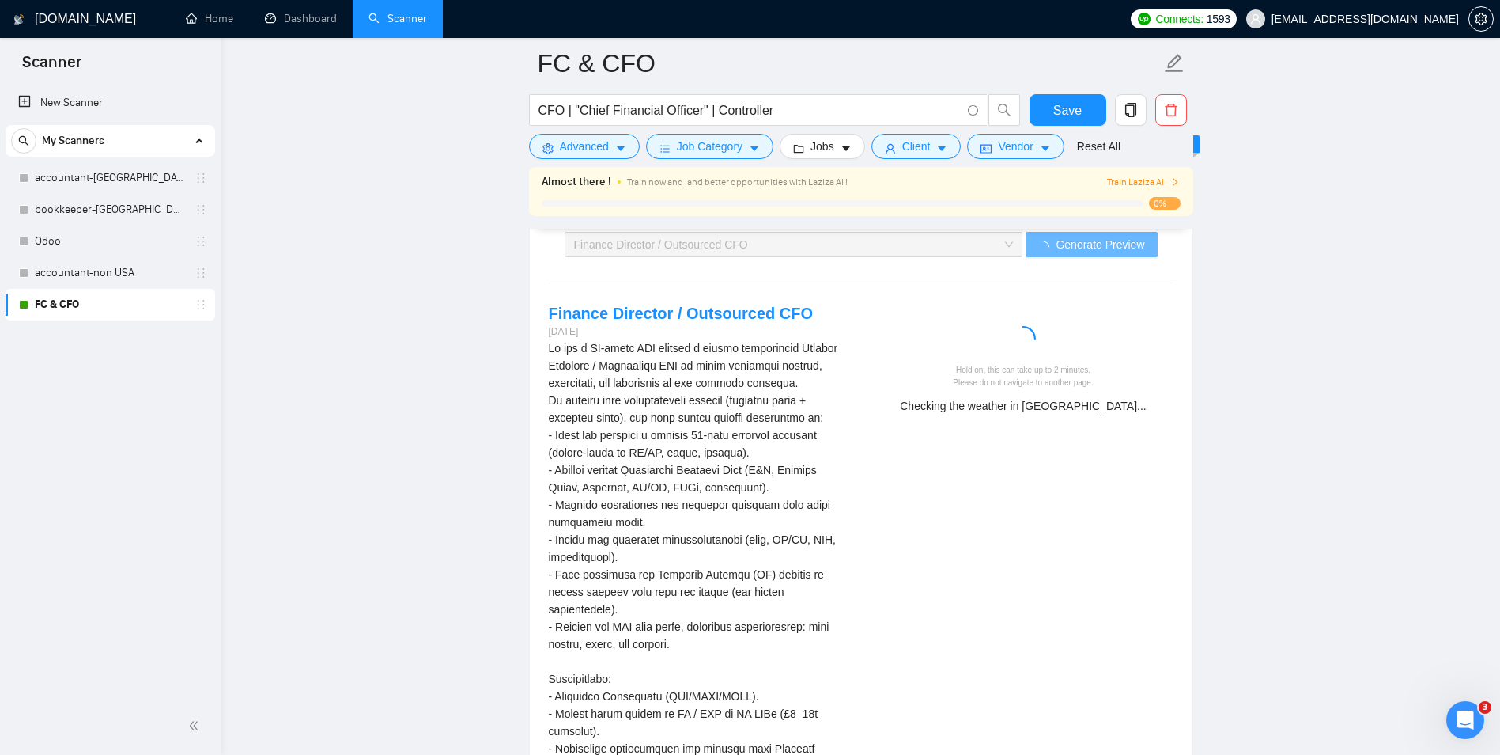
click at [703, 541] on div "We are a UK-based SME seeking a highly experienced Finance Director / Outsource…" at bounding box center [699, 704] width 300 height 731
drag, startPoint x: 567, startPoint y: 524, endPoint x: 707, endPoint y: 562, distance: 145.3
click at [707, 562] on div "Finance Director / Outsourced CFO [DATE] Financial Management/CFO Financial Ana…" at bounding box center [698, 713] width 325 height 823
drag, startPoint x: 707, startPoint y: 562, endPoint x: 635, endPoint y: 584, distance: 75.3
click at [635, 584] on div "We are a UK-based SME seeking a highly experienced Finance Director / Outsource…" at bounding box center [699, 704] width 300 height 731
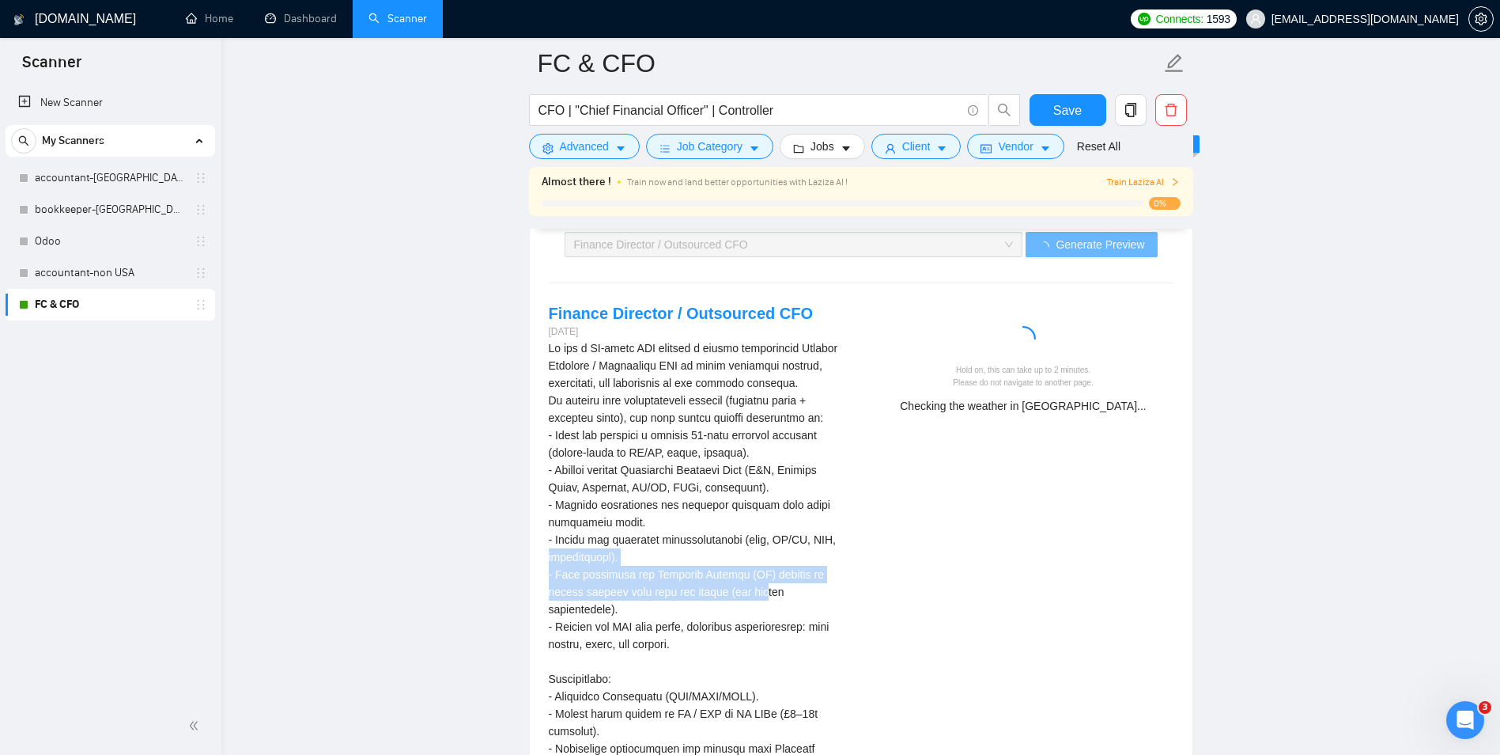
drag, startPoint x: 582, startPoint y: 563, endPoint x: 737, endPoint y: 592, distance: 157.8
click at [737, 592] on div "Finance Director / Outsourced CFO [DATE] Financial Management/CFO Financial Ana…" at bounding box center [698, 713] width 325 height 823
drag, startPoint x: 737, startPoint y: 592, endPoint x: 708, endPoint y: 614, distance: 36.2
click at [708, 614] on div "We are a UK-based SME seeking a highly experienced Finance Director / Outsource…" at bounding box center [699, 704] width 300 height 731
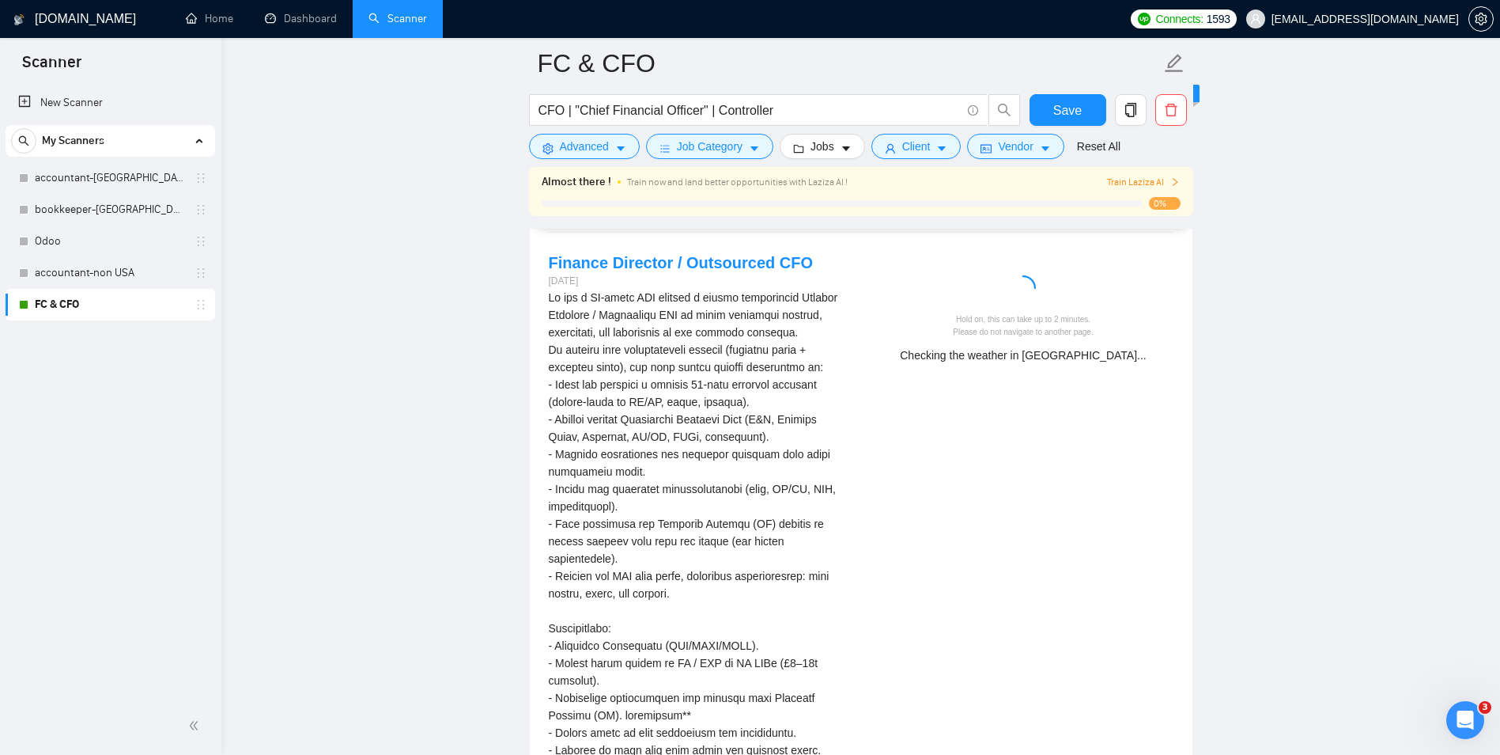
scroll to position [3164, 0]
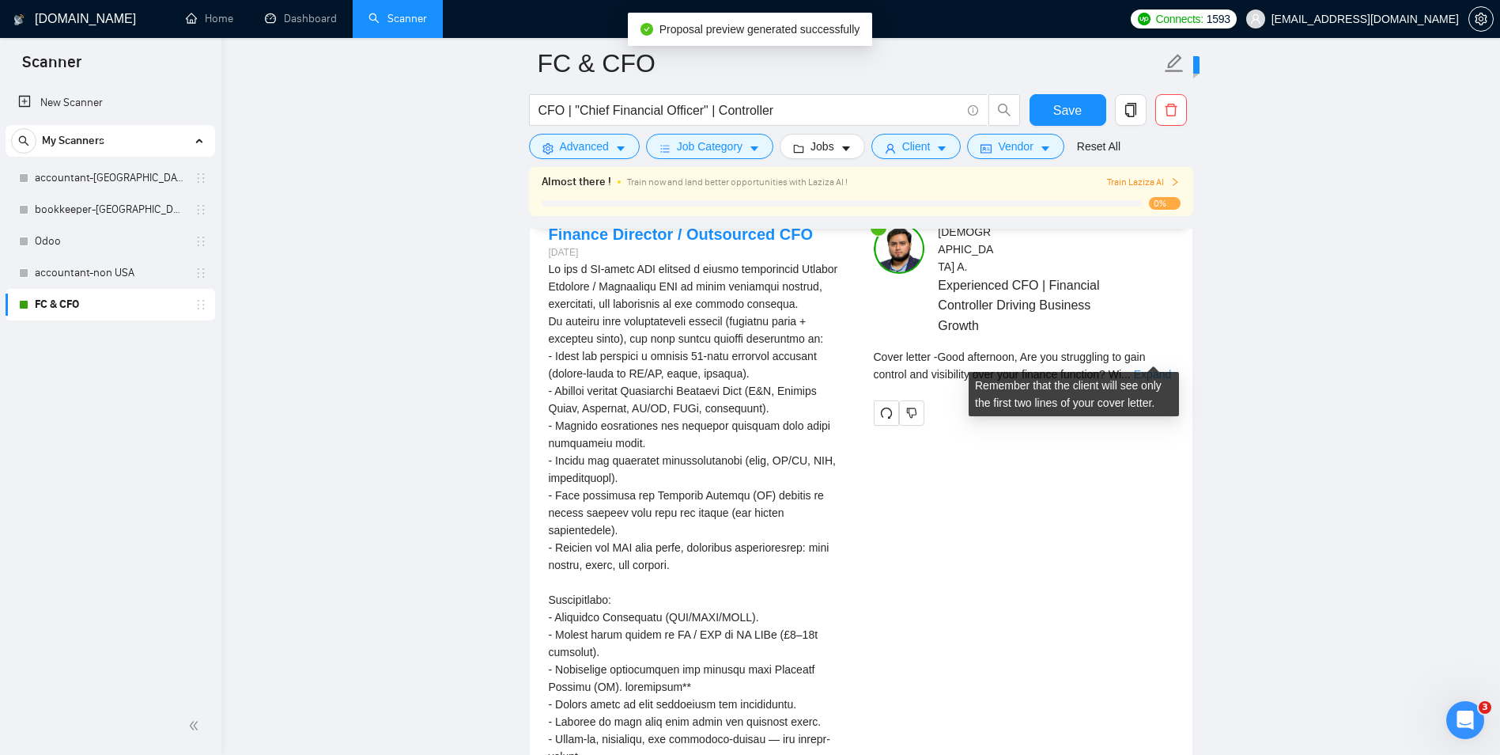
click at [1154, 368] on link "Expand" at bounding box center [1152, 374] width 37 height 13
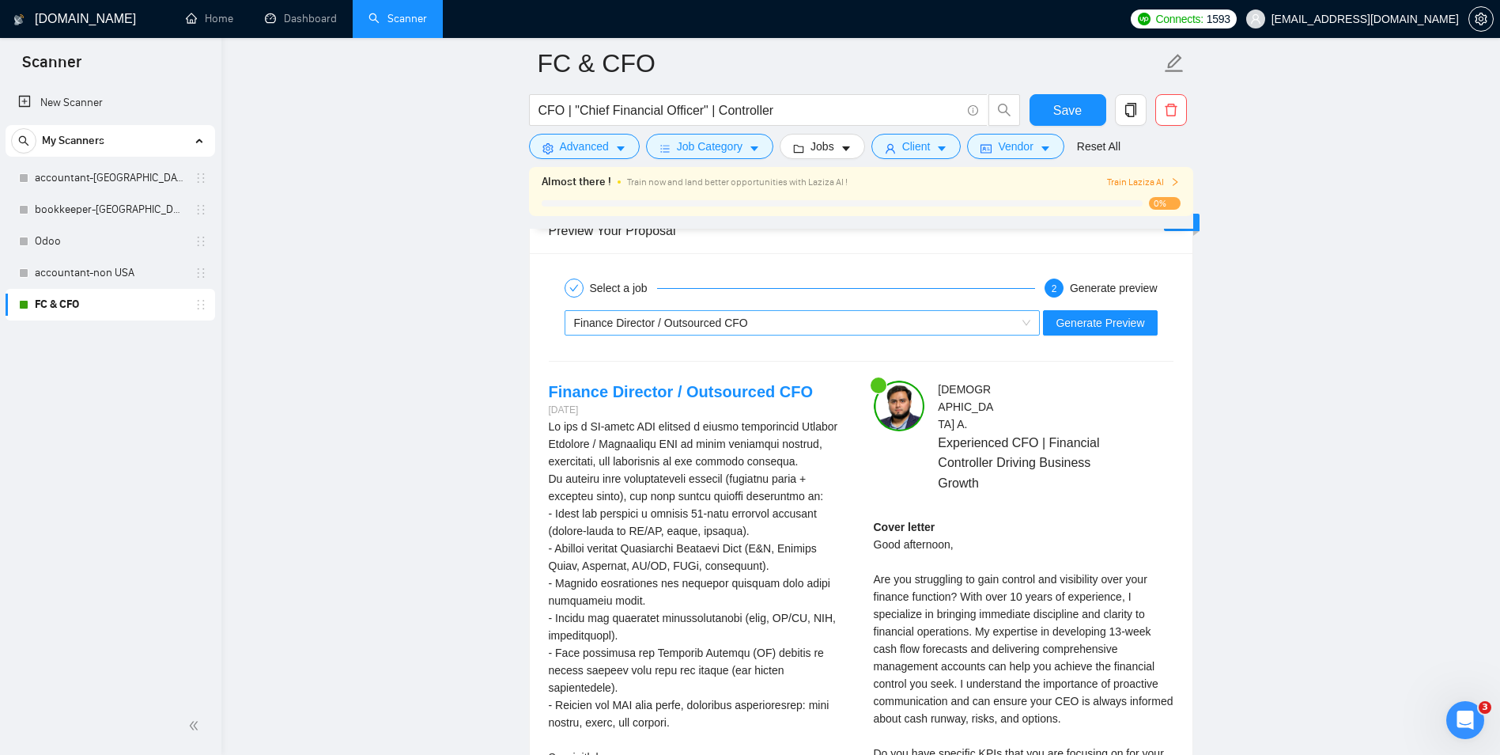
scroll to position [3005, 0]
click at [606, 388] on link "Finance Director / Outsourced CFO" at bounding box center [681, 392] width 265 height 17
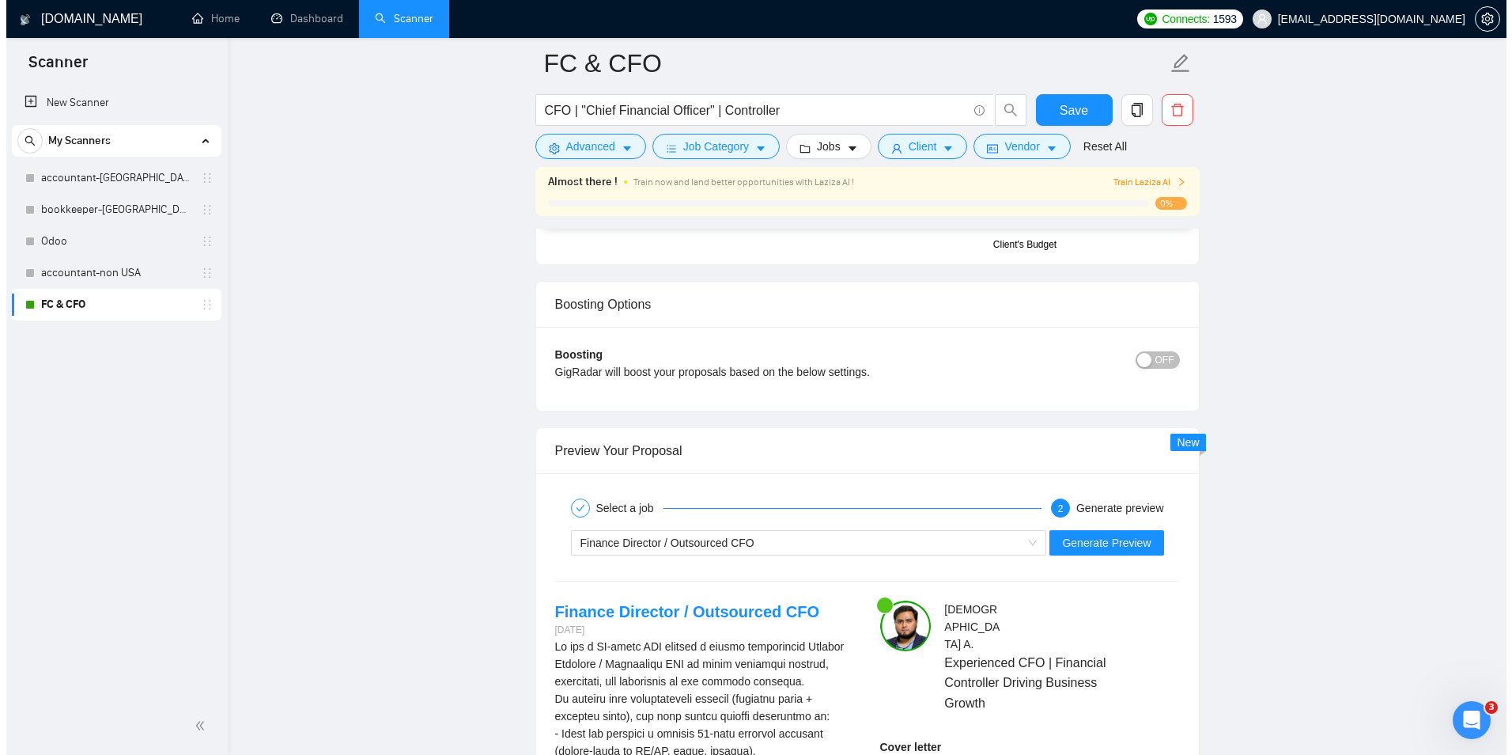
scroll to position [2452, 0]
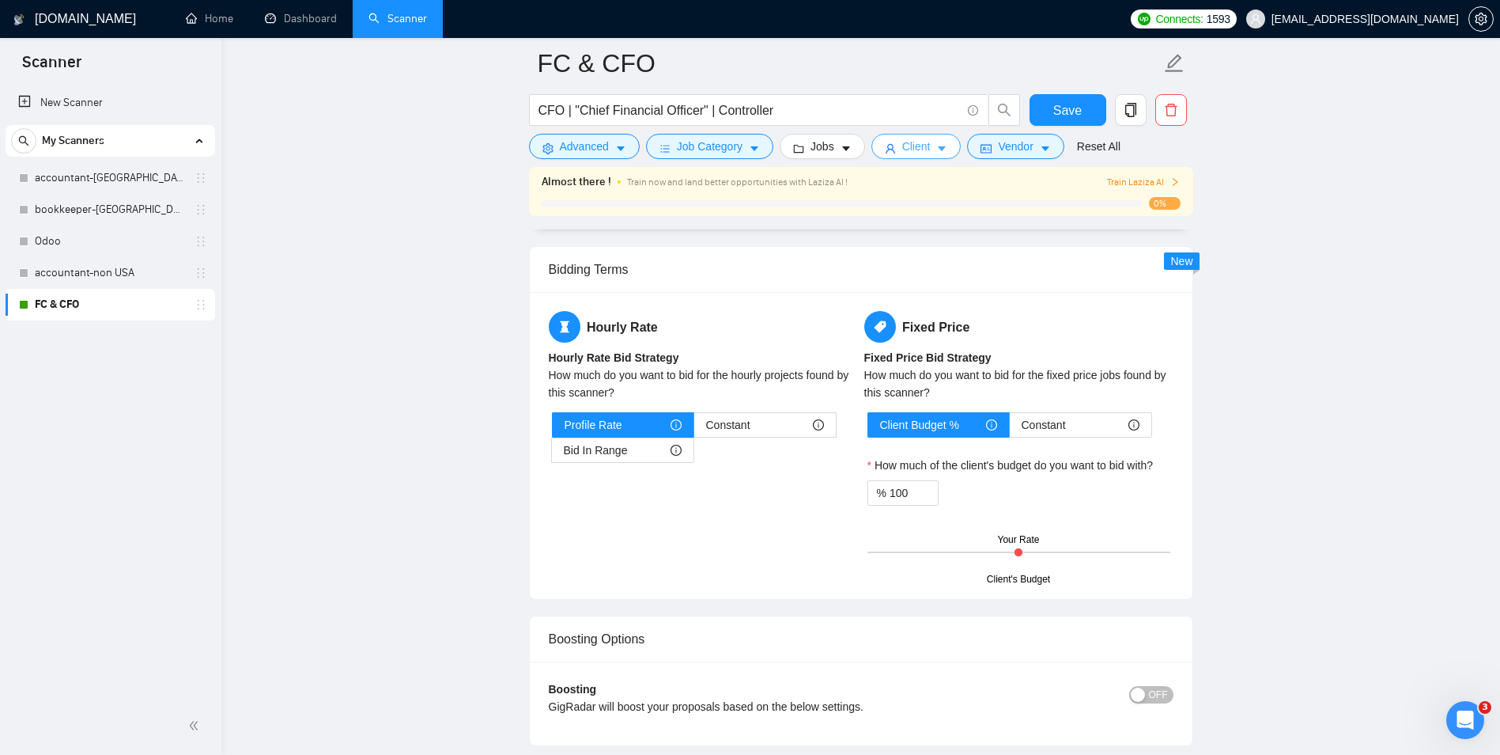
click at [902, 145] on span "Client" at bounding box center [916, 146] width 28 height 17
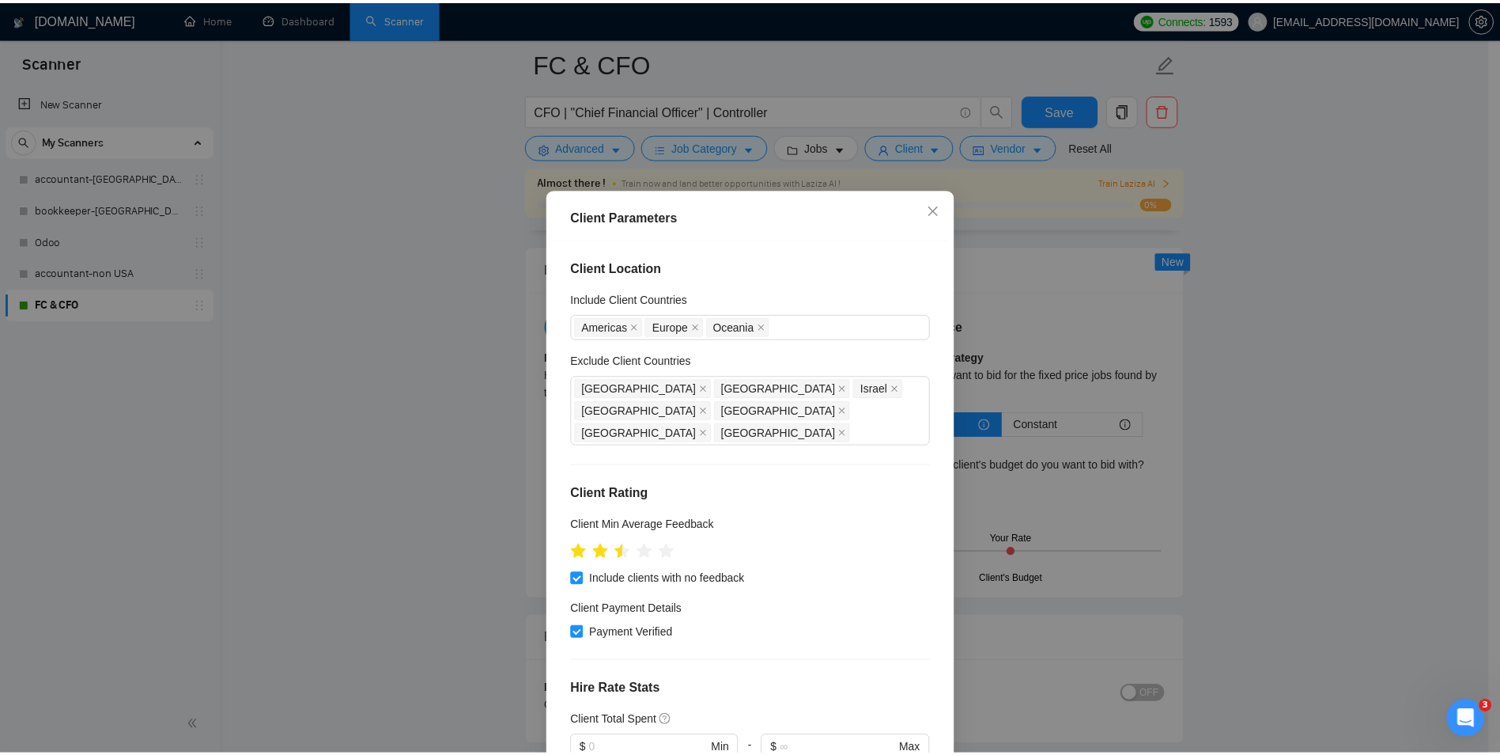
scroll to position [316, 0]
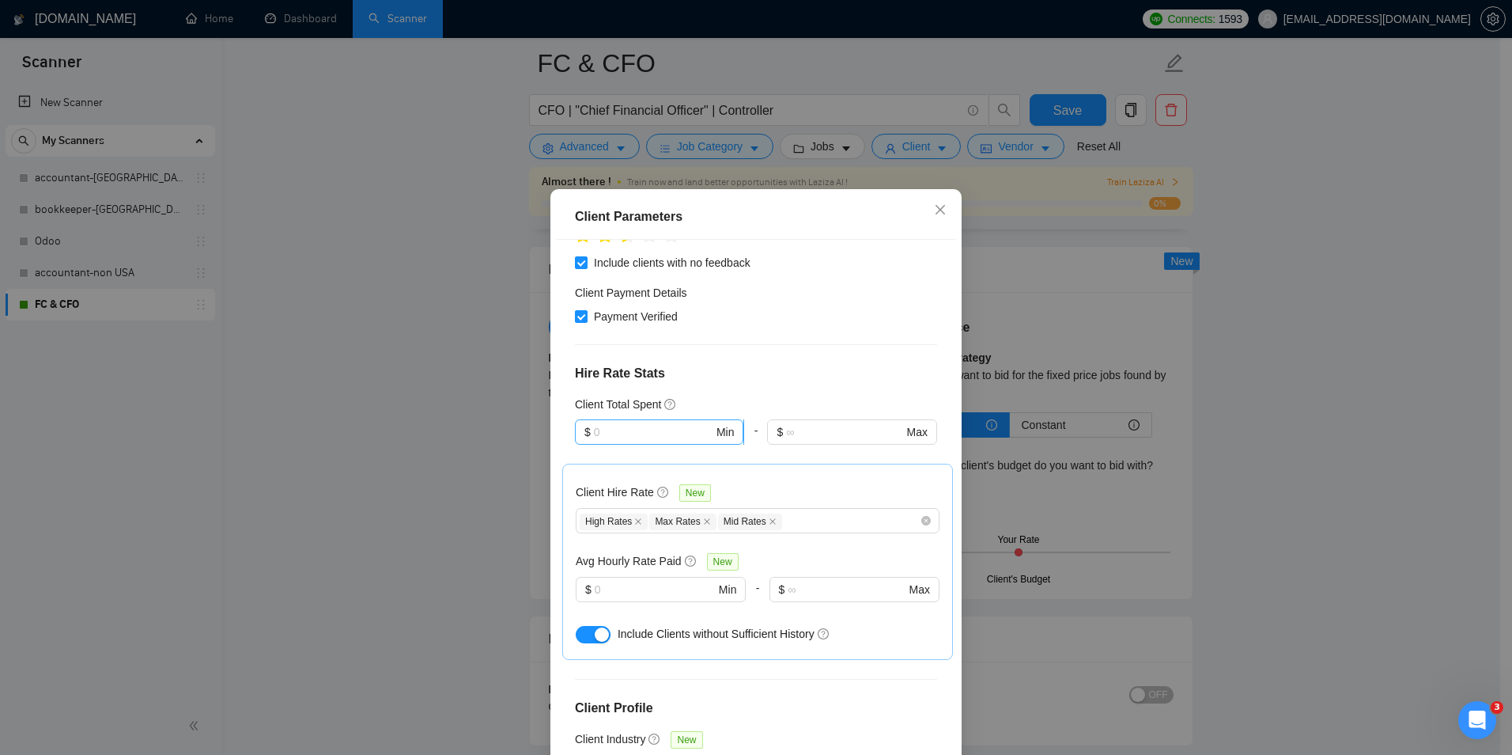
click at [611, 423] on input "text" at bounding box center [653, 431] width 119 height 17
click at [357, 475] on div "Client Parameters Client Location Include Client Countries [GEOGRAPHIC_DATA] [G…" at bounding box center [756, 377] width 1512 height 755
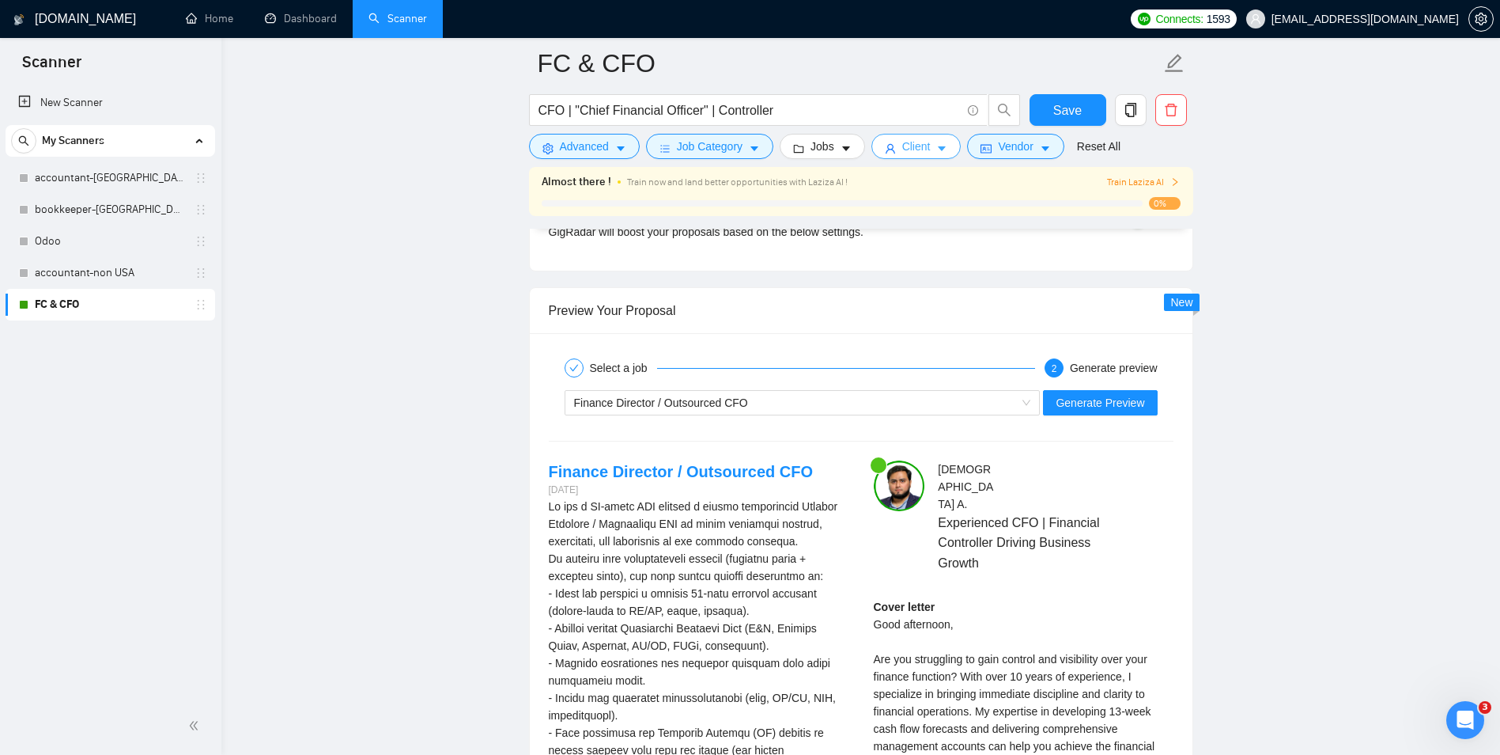
scroll to position [3243, 0]
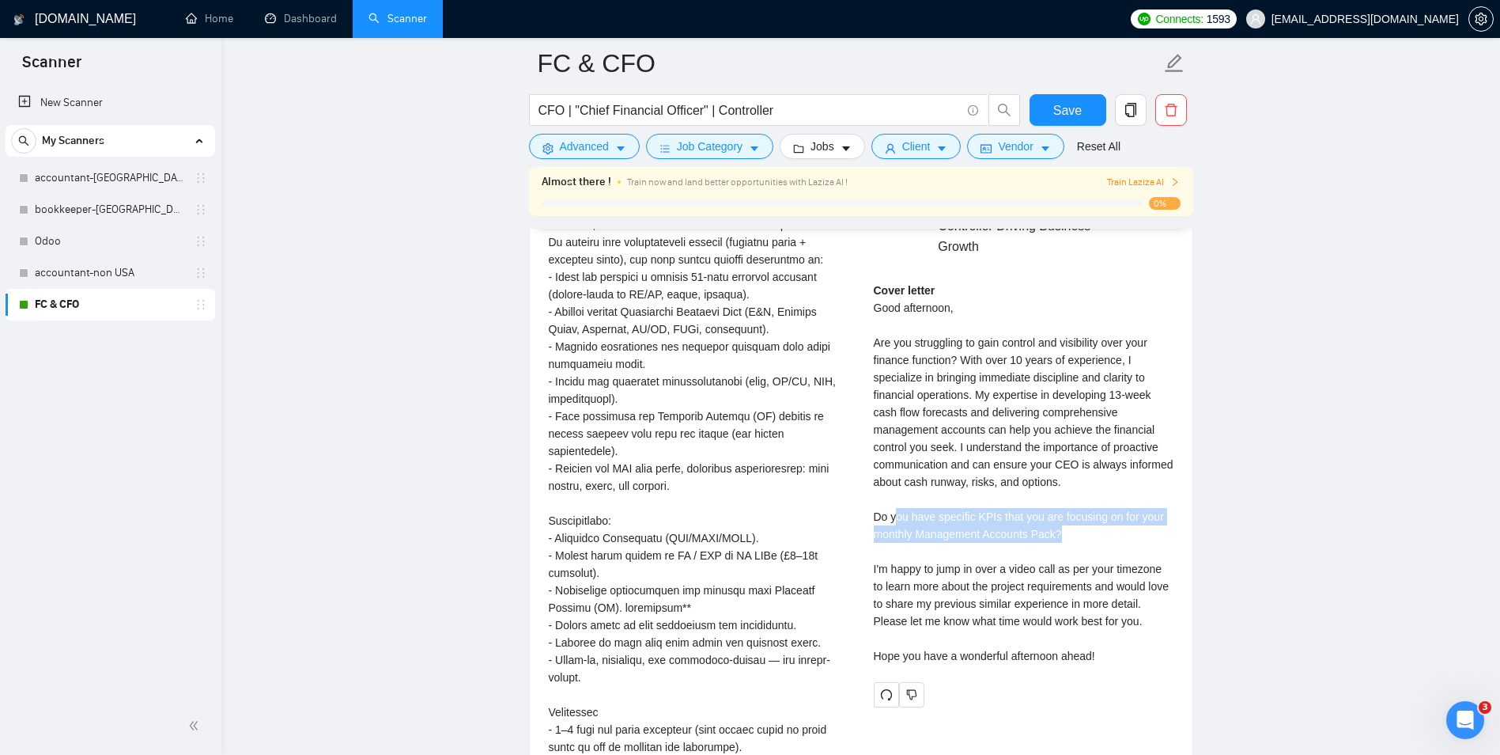
drag, startPoint x: 899, startPoint y: 506, endPoint x: 1088, endPoint y: 511, distance: 189.1
click at [1088, 511] on div "Cover letter Good afternoon, Are you struggling to gain control and visibility …" at bounding box center [1024, 473] width 300 height 383
drag, startPoint x: 1088, startPoint y: 511, endPoint x: 1081, endPoint y: 539, distance: 28.6
click at [1082, 539] on div "Cover letter Good afternoon, Are you struggling to gain control and visibility …" at bounding box center [1024, 473] width 300 height 383
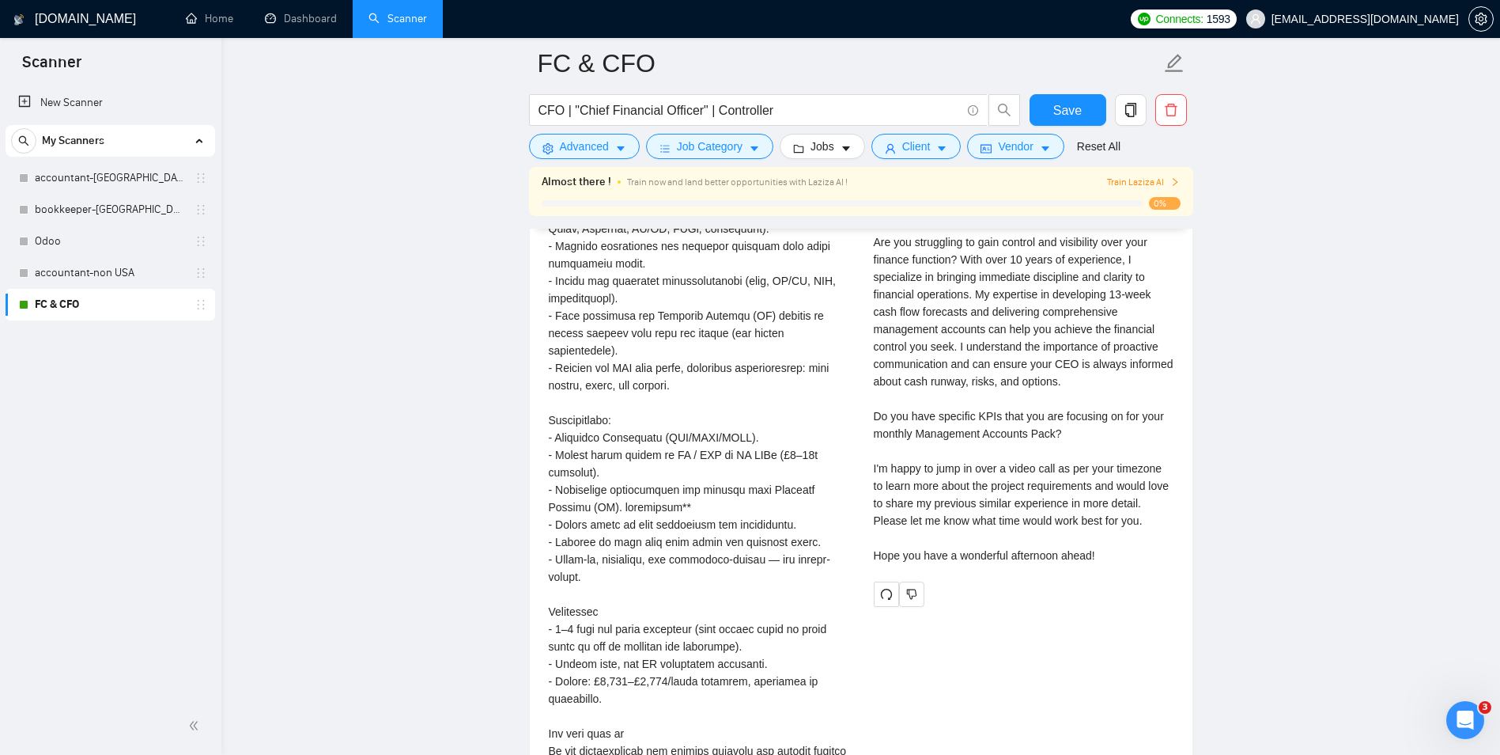
scroll to position [3480, 0]
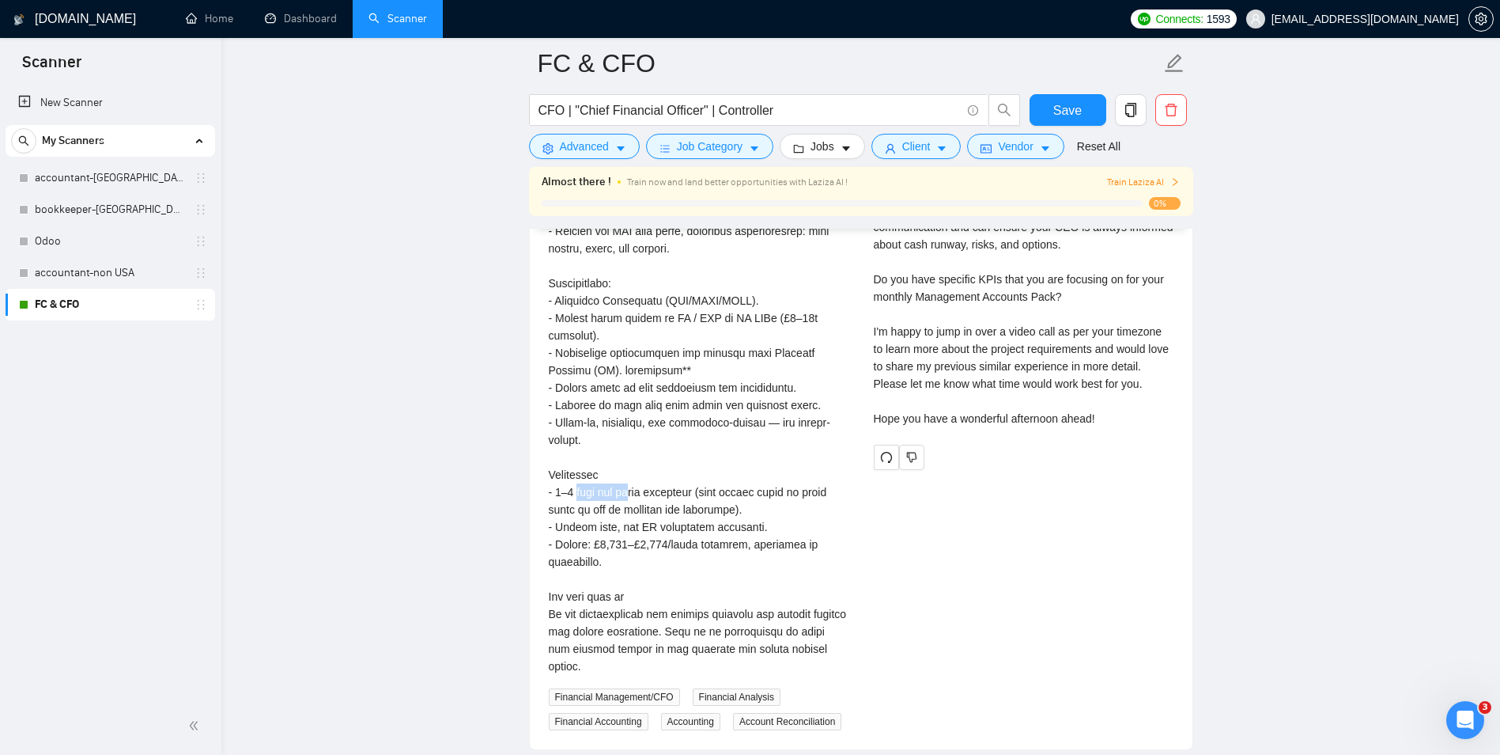
drag, startPoint x: 638, startPoint y: 473, endPoint x: 708, endPoint y: 475, distance: 69.6
click at [708, 475] on div "We are a UK-based SME seeking a highly experienced Finance Director / Outsource…" at bounding box center [699, 309] width 300 height 731
drag, startPoint x: 708, startPoint y: 475, endPoint x: 687, endPoint y: 526, distance: 54.6
click at [687, 525] on div "We are a UK-based SME seeking a highly experienced Finance Director / Outsource…" at bounding box center [699, 309] width 300 height 731
drag, startPoint x: 648, startPoint y: 490, endPoint x: 709, endPoint y: 525, distance: 70.1
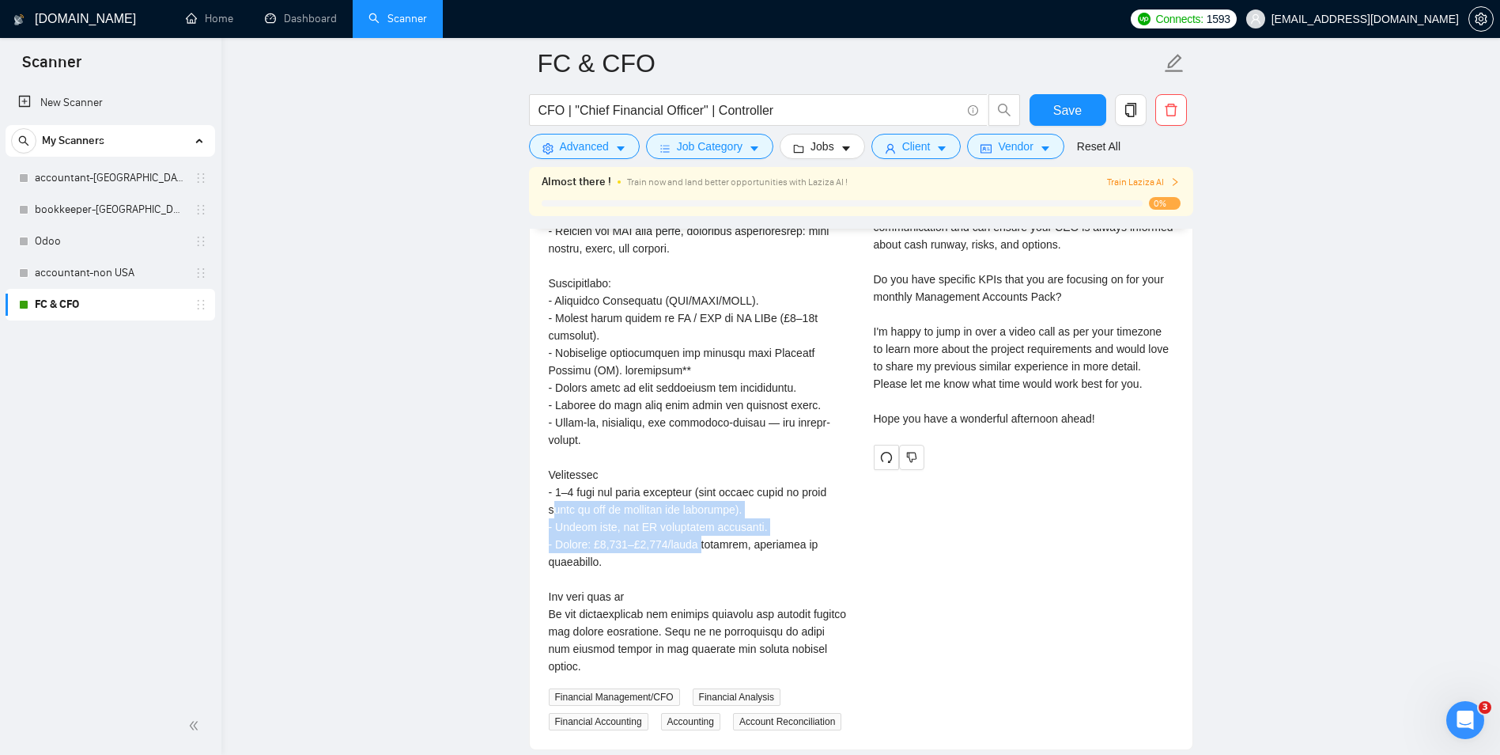
click at [709, 525] on div "We are a UK-based SME seeking a highly experienced Finance Director / Outsource…" at bounding box center [699, 309] width 300 height 731
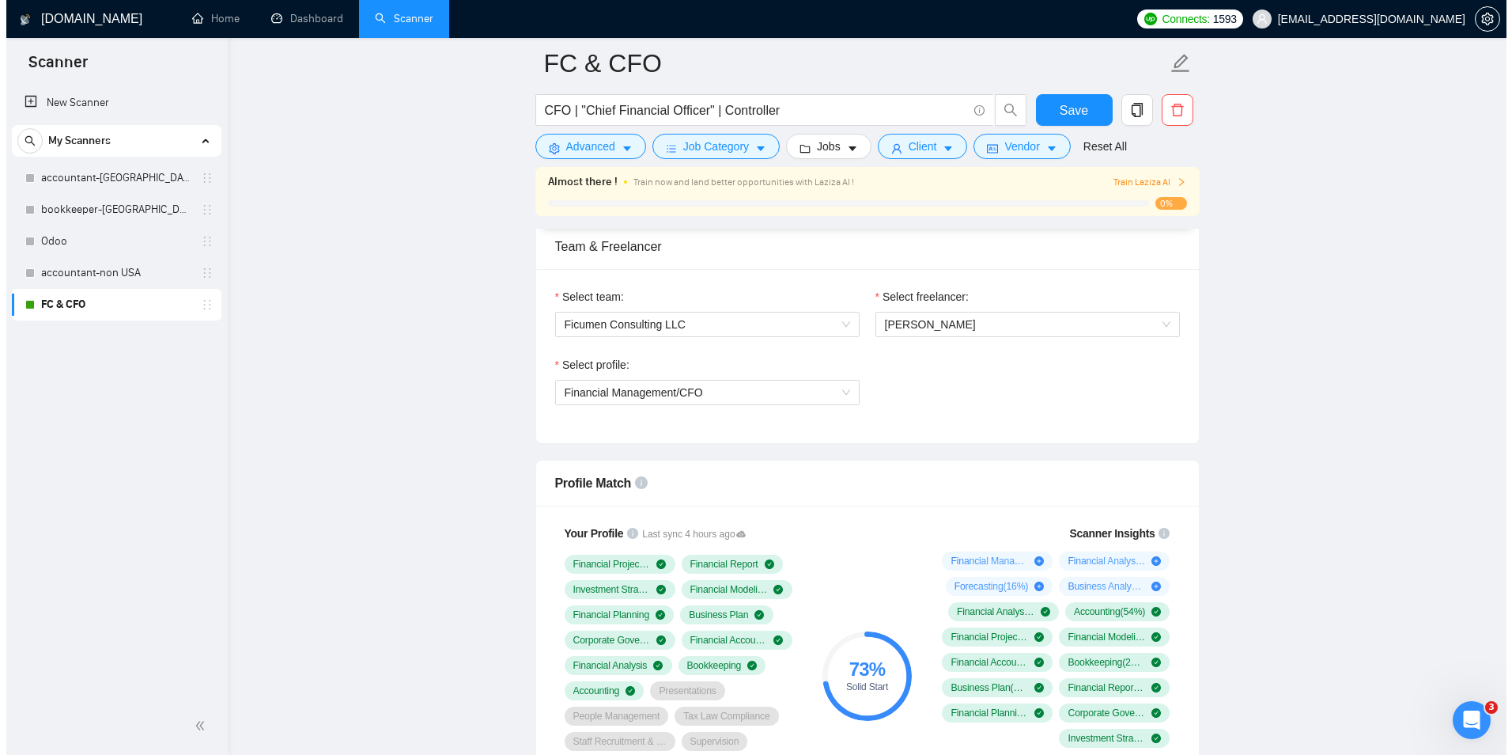
scroll to position [712, 0]
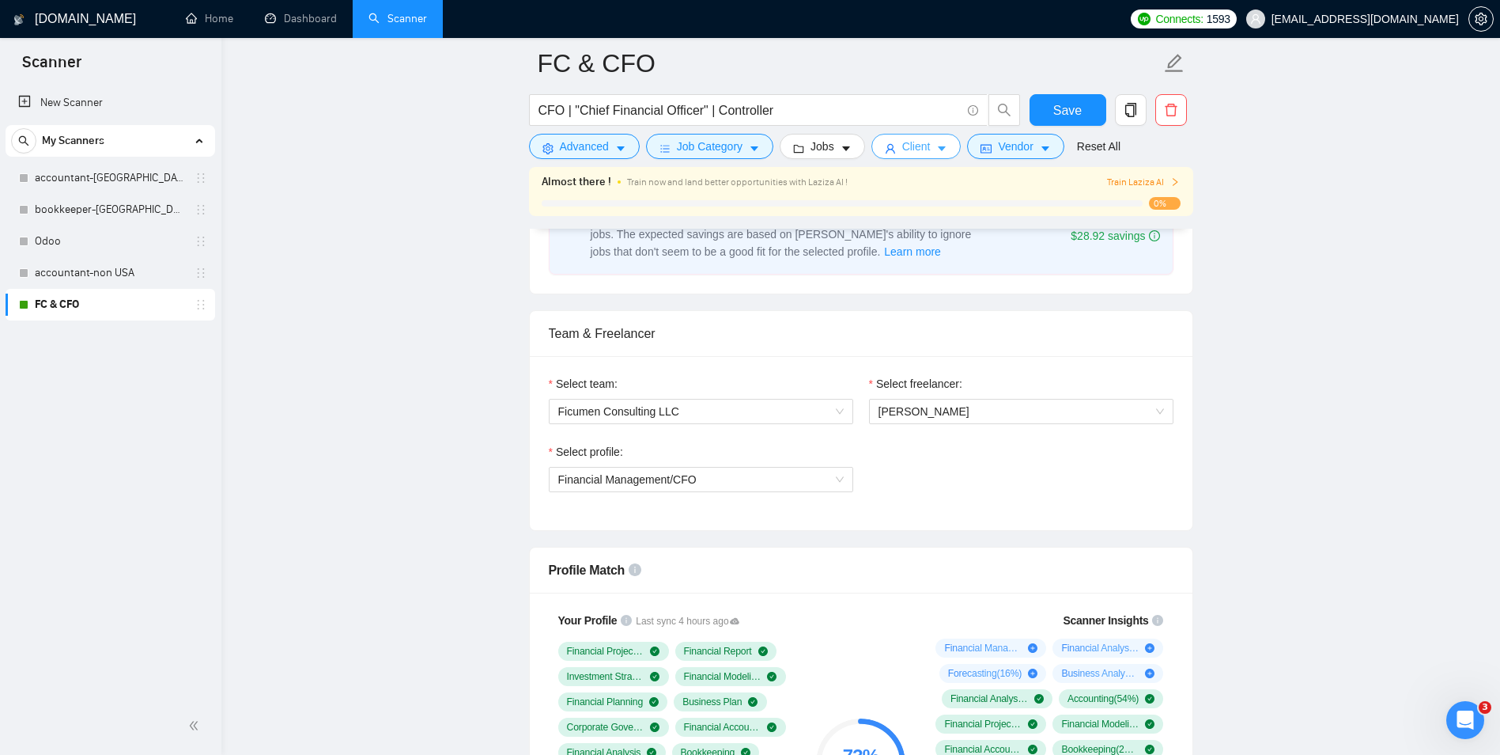
click at [927, 142] on button "Client" at bounding box center [917, 146] width 90 height 25
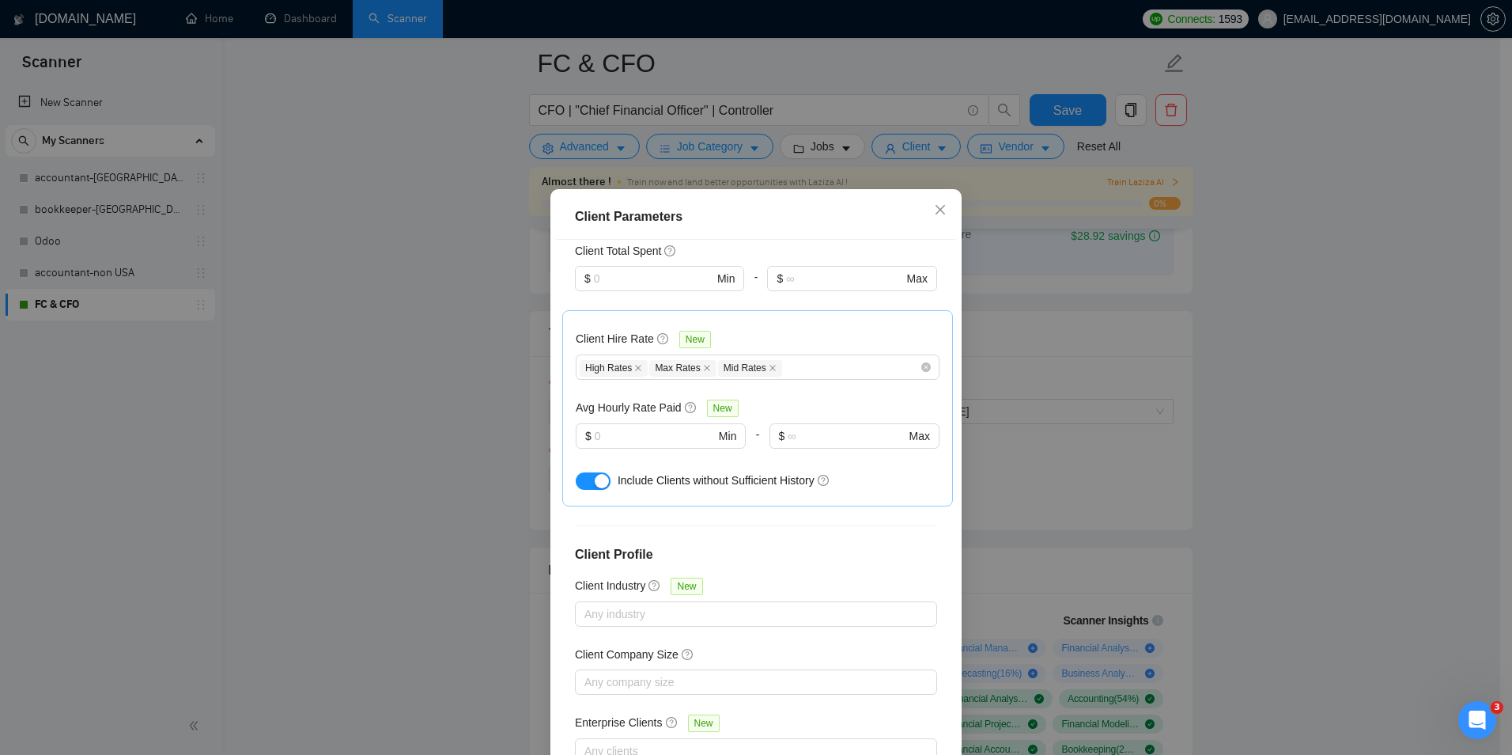
scroll to position [475, 0]
click at [657, 328] on icon "question-circle" at bounding box center [662, 333] width 11 height 11
click at [784, 353] on input "Client Hire Rate New" at bounding box center [785, 362] width 3 height 19
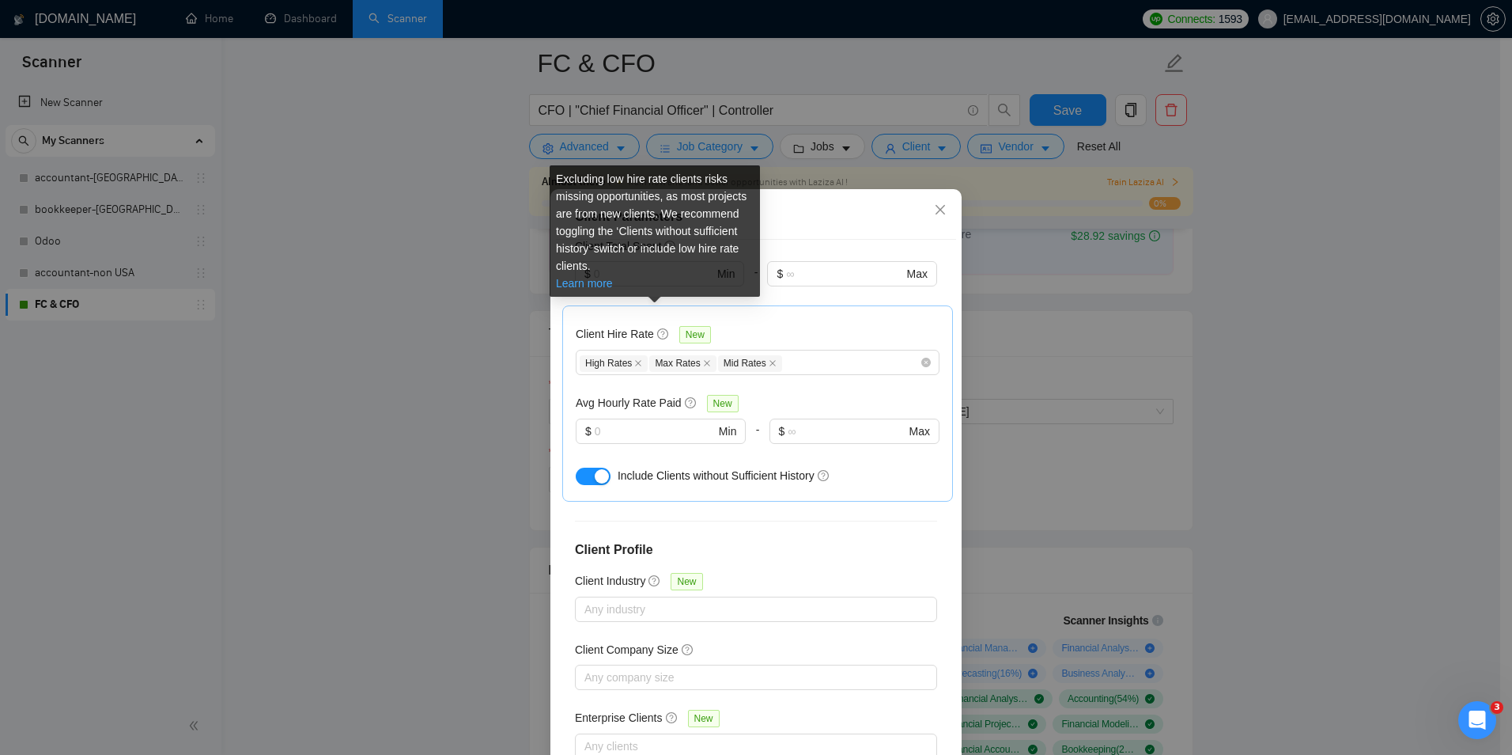
click at [602, 286] on link "Learn more" at bounding box center [584, 283] width 57 height 13
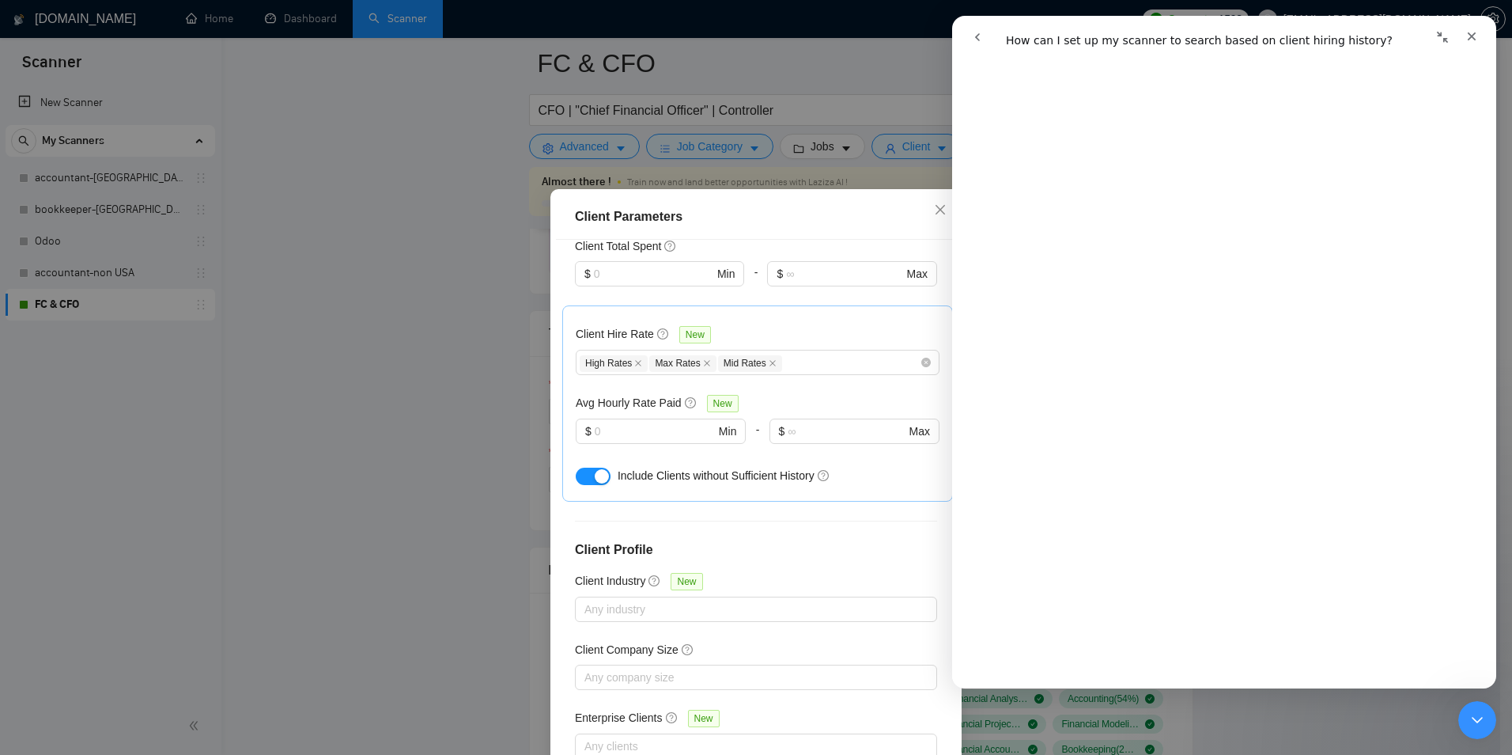
scroll to position [1186, 0]
